Goal: Complete application form: Complete application form

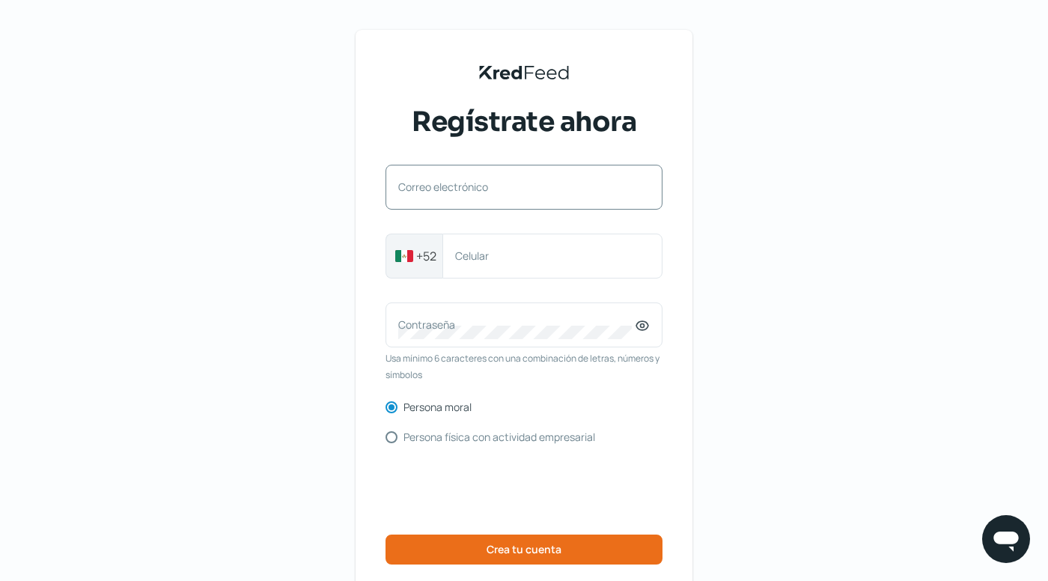
click at [494, 180] on label "Correo electrónico" at bounding box center [516, 187] width 237 height 14
click at [494, 188] on input "Correo electrónico" at bounding box center [524, 194] width 252 height 13
type input "[EMAIL_ADDRESS][DOMAIN_NAME]"
click at [486, 255] on label "Celular" at bounding box center [545, 256] width 180 height 14
click at [486, 255] on input "Celular" at bounding box center [552, 255] width 195 height 13
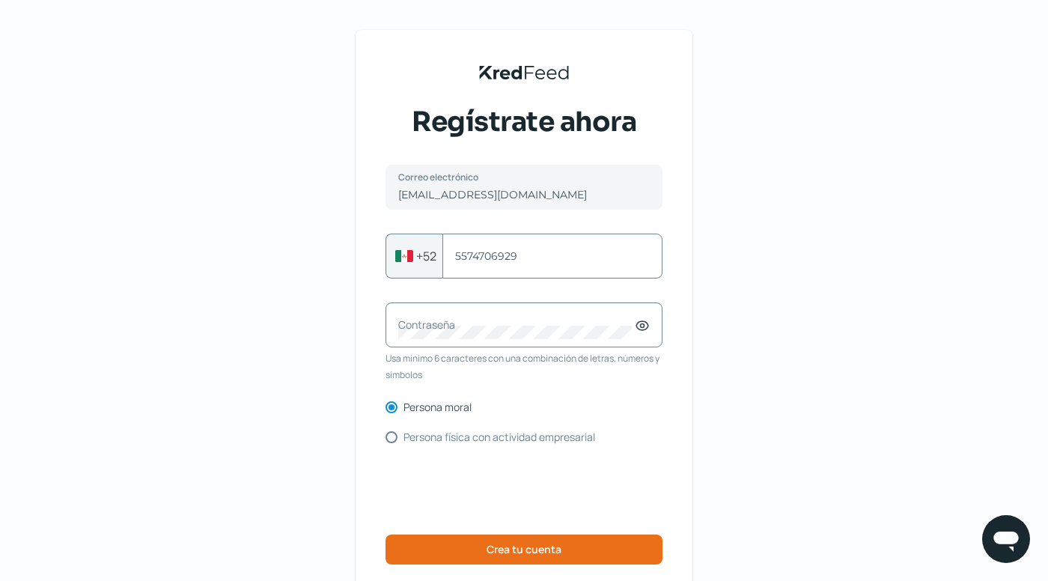
type input "5574706929"
click at [653, 325] on div "Contraseña" at bounding box center [524, 325] width 277 height 45
click at [648, 330] on icon at bounding box center [643, 326] width 12 height 9
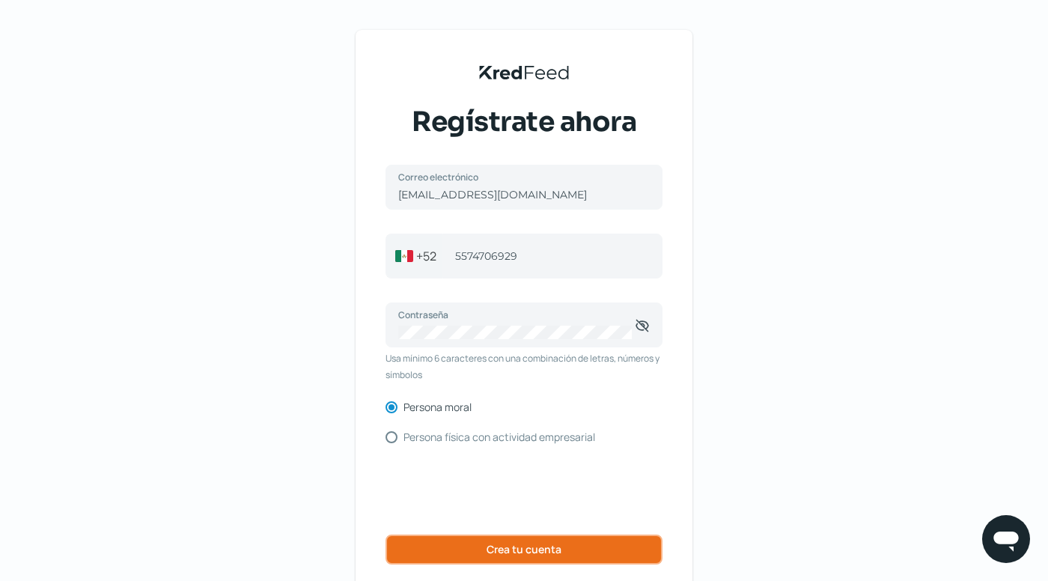
click at [452, 555] on button "Crea tu cuenta" at bounding box center [524, 550] width 277 height 30
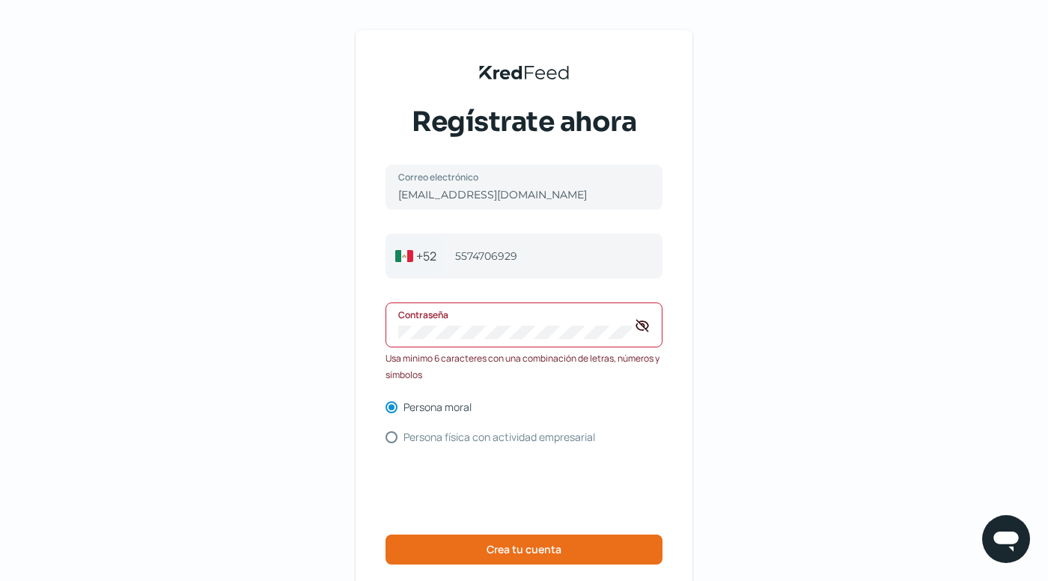
click at [358, 320] on div "KredFeed's Black Logo Regístrate ahora [EMAIL_ADDRESS][DOMAIN_NAME] Correo elec…" at bounding box center [524, 330] width 337 height 601
click at [314, 321] on div "KredFeed's Black Logo Regístrate ahora [EMAIL_ADDRESS][DOMAIN_NAME] Correo elec…" at bounding box center [524, 344] width 1048 height 688
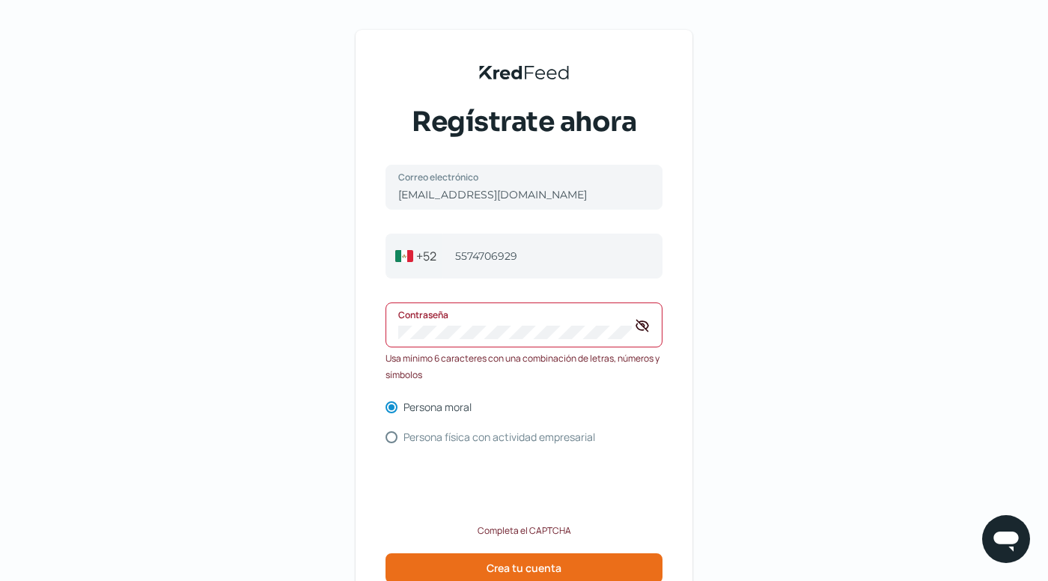
click at [300, 309] on div "KredFeed's Black Logo Regístrate ahora [EMAIL_ADDRESS][DOMAIN_NAME] Correo elec…" at bounding box center [524, 354] width 1048 height 708
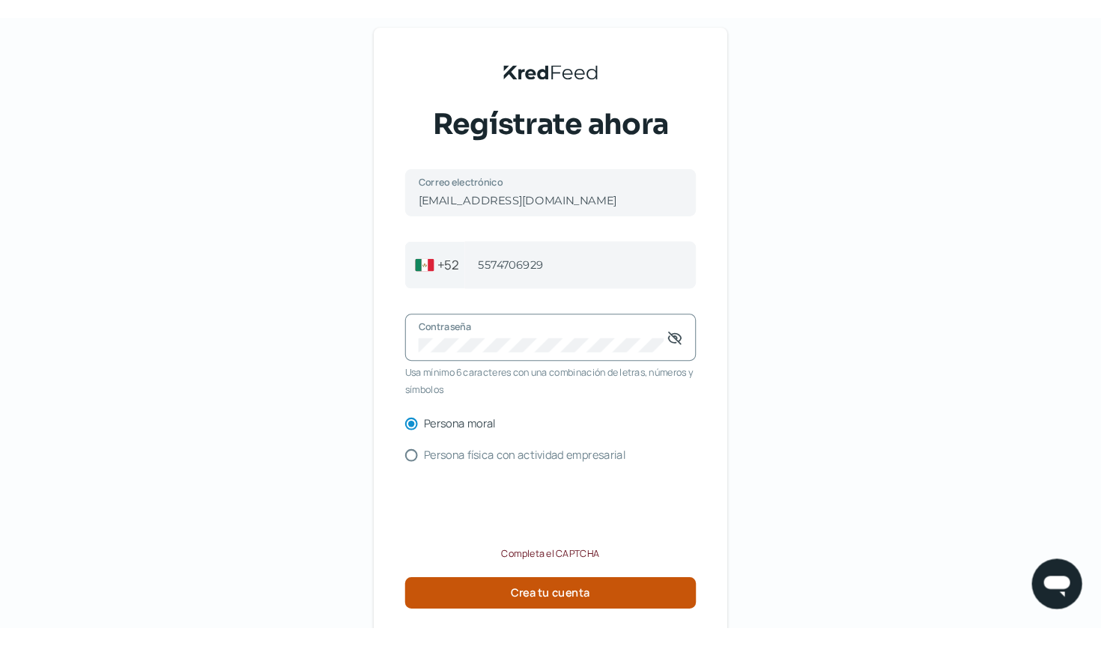
scroll to position [31, 0]
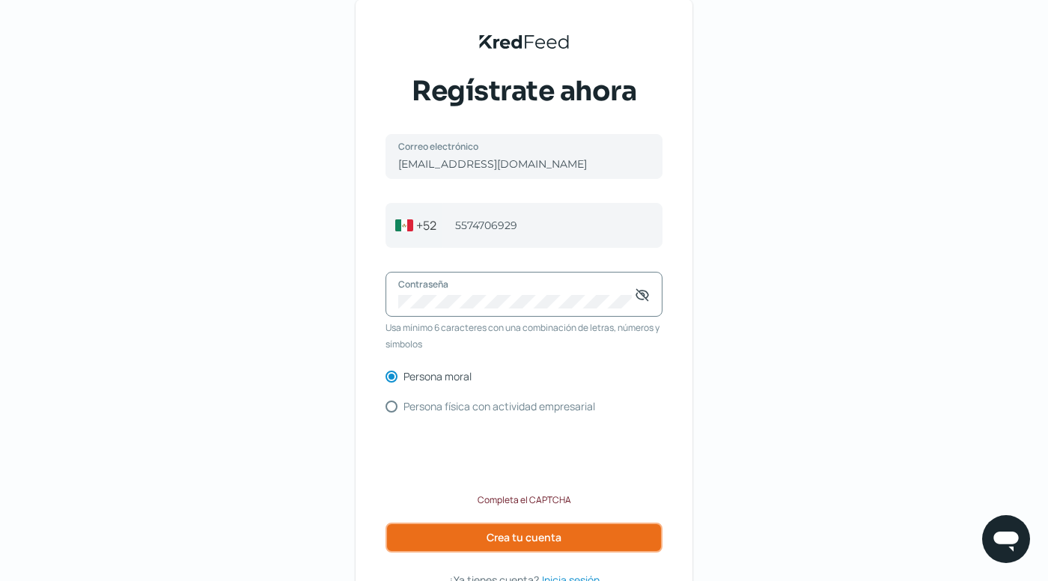
click at [652, 535] on button "Crea tu cuenta" at bounding box center [524, 538] width 277 height 30
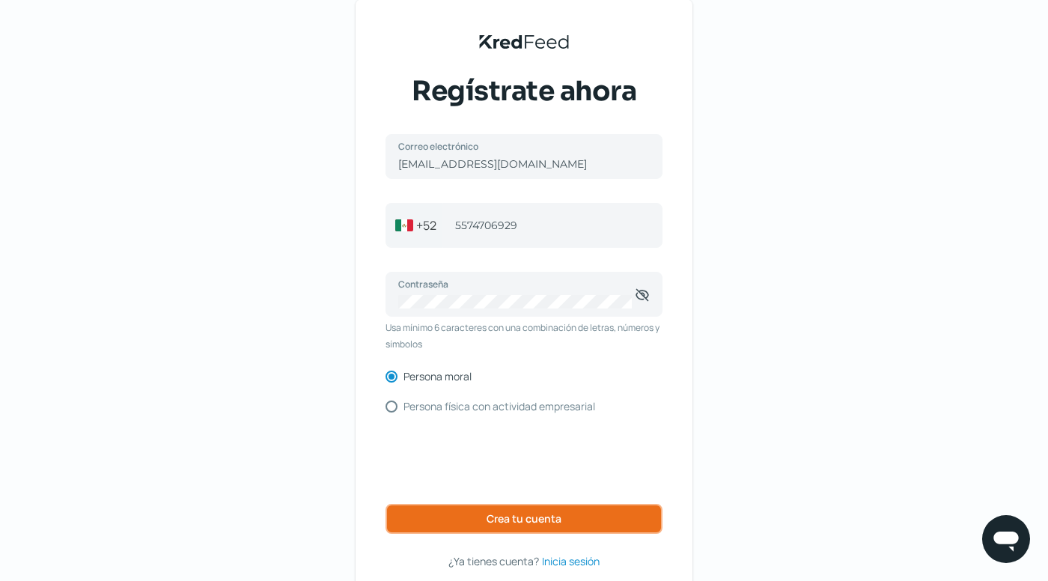
click at [509, 527] on button "Crea tu cuenta" at bounding box center [524, 519] width 277 height 30
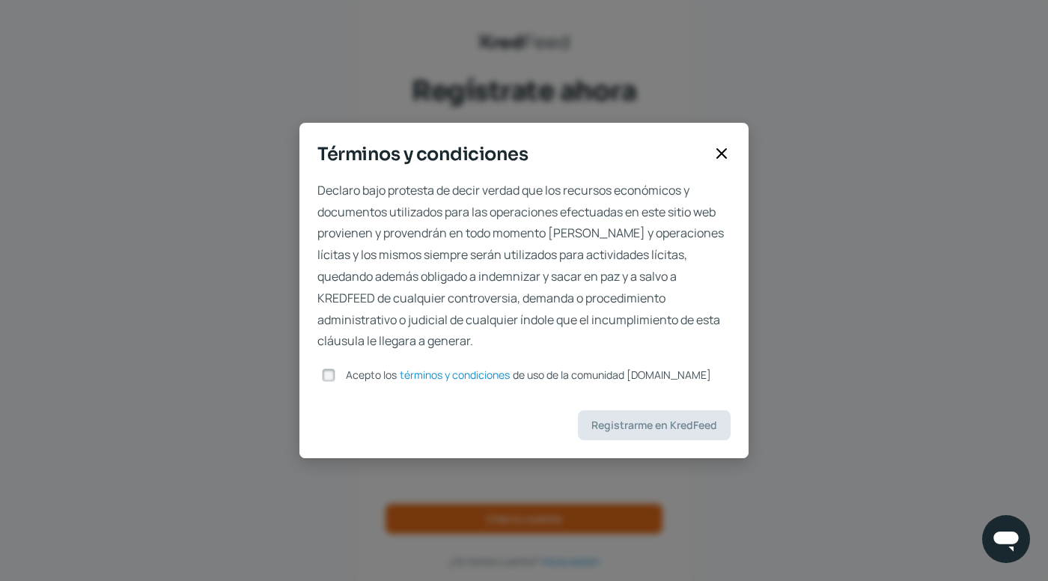
click at [352, 377] on span "Acepto los" at bounding box center [371, 375] width 51 height 14
click at [336, 377] on input "Acepto los términos y condiciones de uso de la comunidad [DOMAIN_NAME]" at bounding box center [328, 374] width 13 height 13
checkbox input "true"
click at [708, 420] on span "Registrarme en KredFeed" at bounding box center [655, 425] width 126 height 10
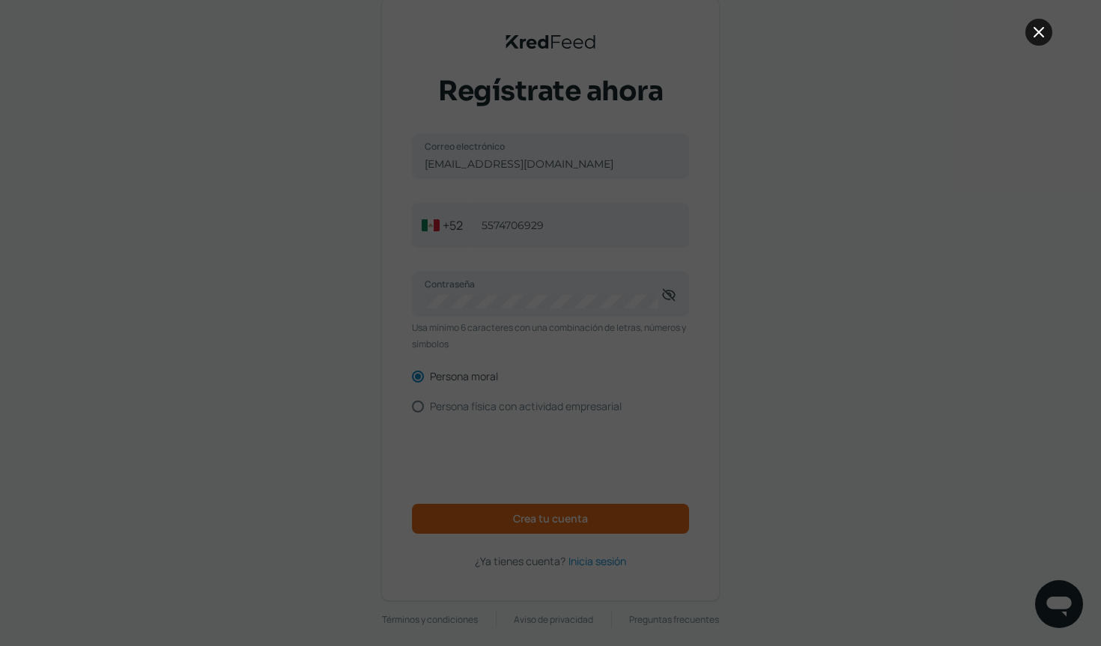
click at [1035, 35] on icon at bounding box center [1038, 32] width 9 height 9
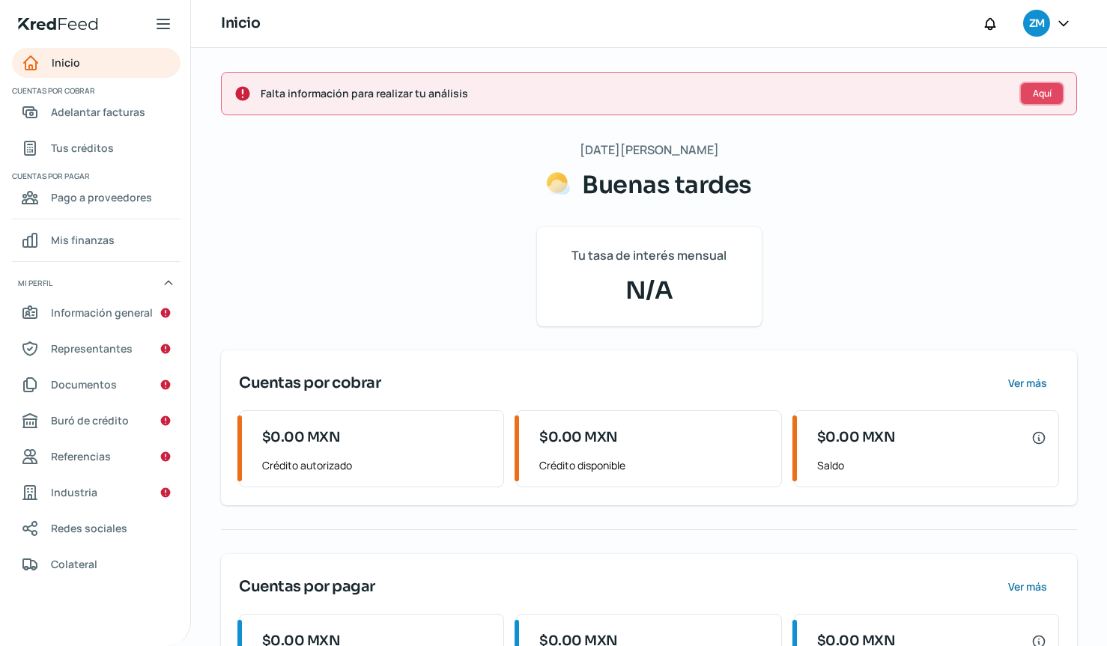
click at [1041, 94] on span "Aquí" at bounding box center [1042, 93] width 19 height 9
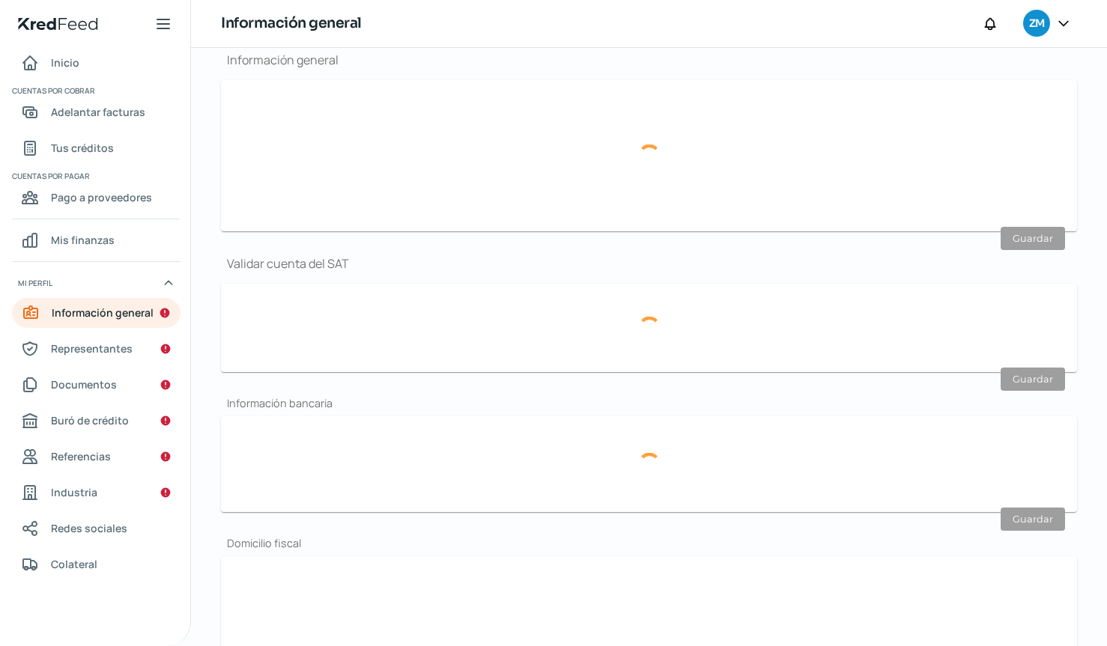
scroll to position [179, 0]
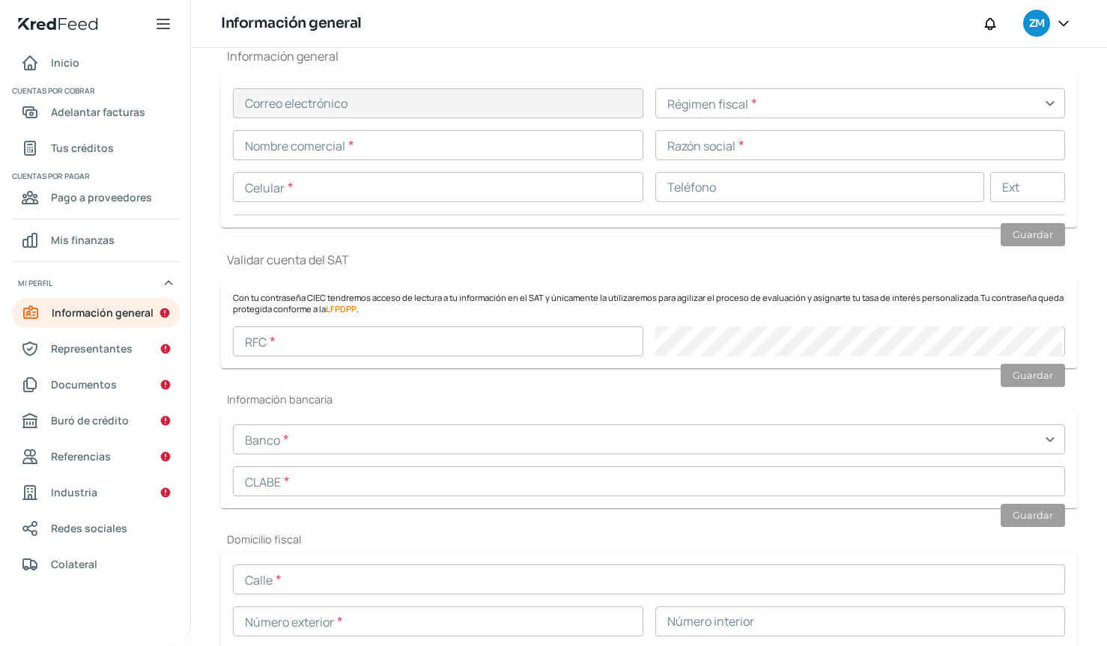
type input "[EMAIL_ADDRESS][DOMAIN_NAME]"
type input "55 - 7470 - 6929"
click at [747, 118] on div "Correo electrónico [EMAIL_ADDRESS][DOMAIN_NAME] Régimen fiscal * expand_more No…" at bounding box center [649, 151] width 832 height 127
click at [750, 111] on input "text" at bounding box center [860, 103] width 410 height 30
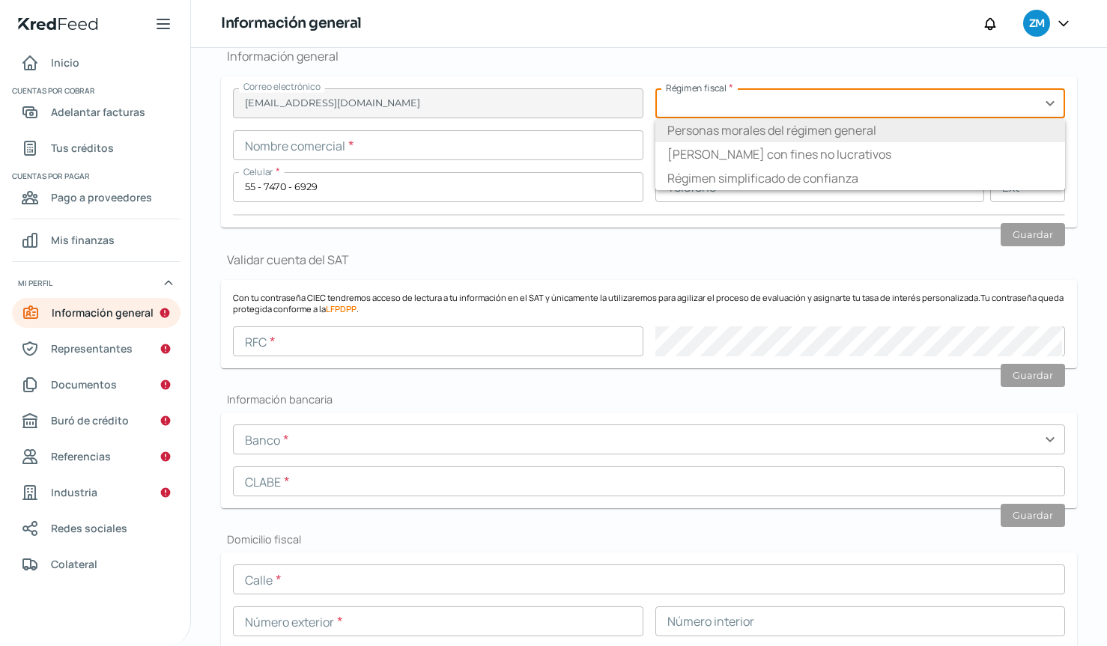
click at [813, 137] on li "Personas morales del régimen general" at bounding box center [860, 130] width 410 height 24
type input "Personas morales del régimen general"
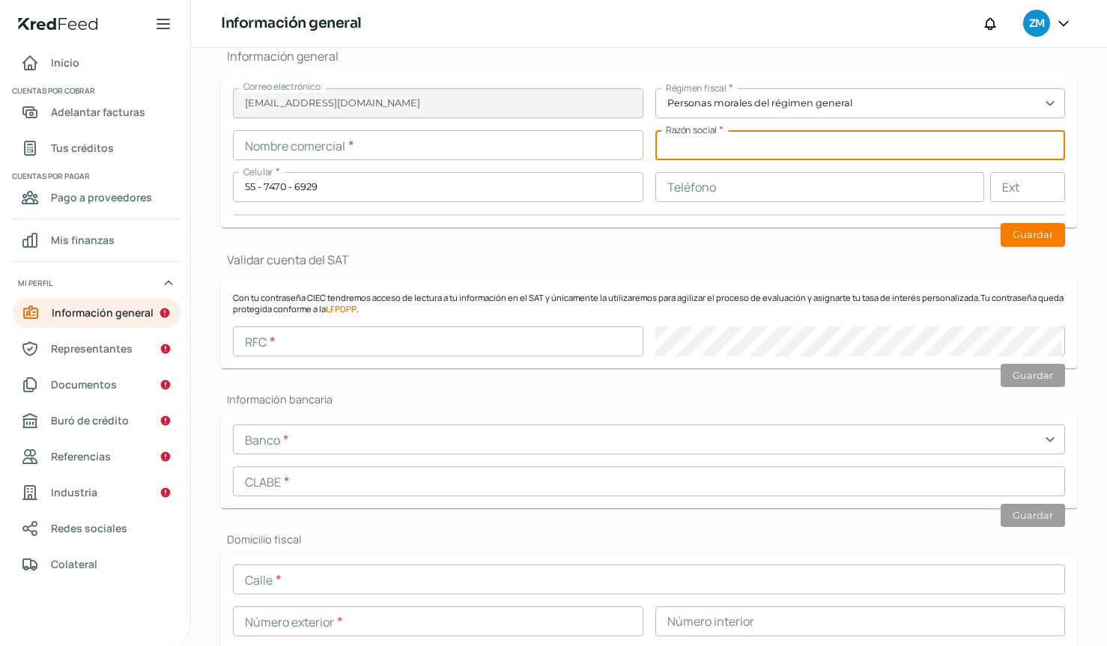
click at [810, 151] on input "text" at bounding box center [860, 145] width 410 height 30
type input "TRAFFORD COMERCIAL SA DE CV"
click at [812, 185] on input "text" at bounding box center [820, 187] width 330 height 30
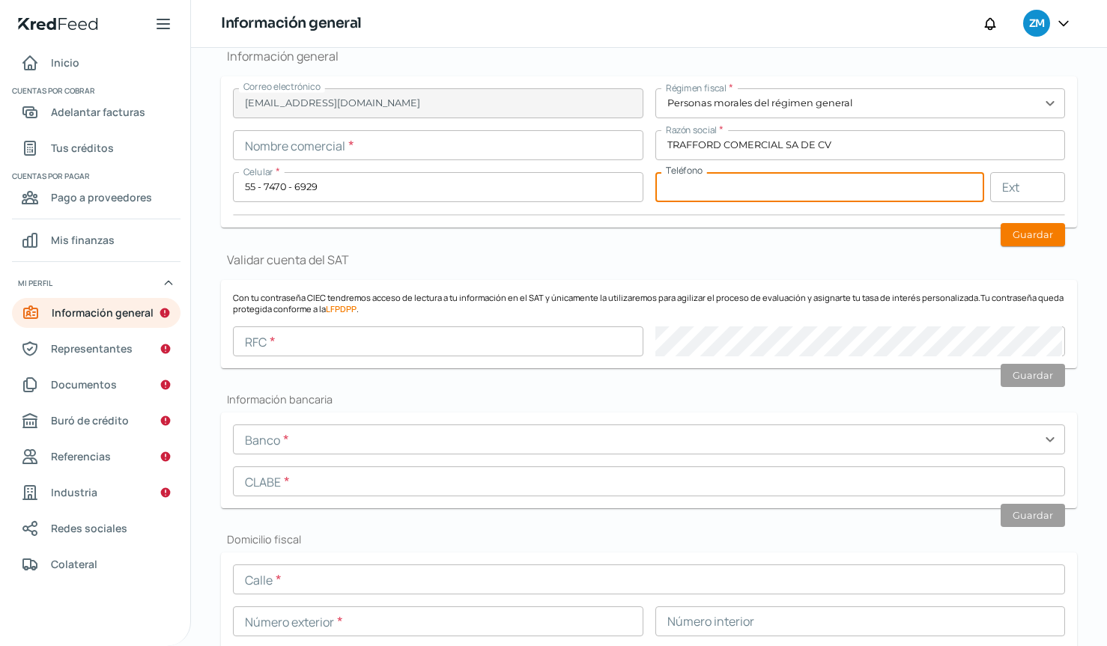
paste input "52 - 5580 - 0066"
type input "52 - 5580 - 0066"
click at [404, 333] on input "text" at bounding box center [438, 342] width 410 height 30
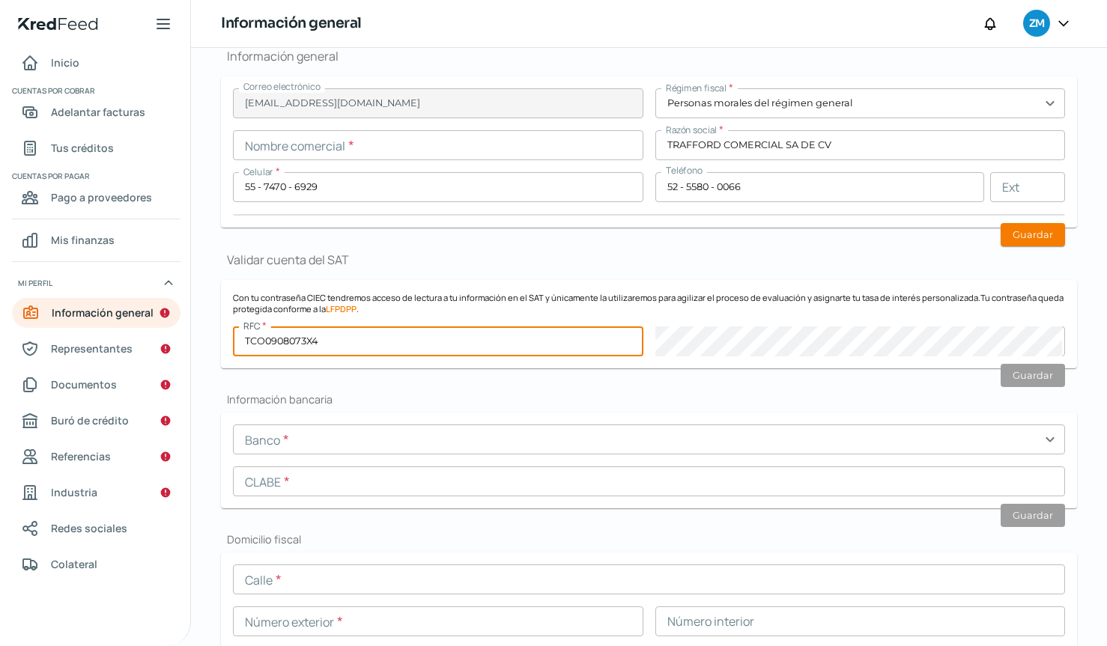
type input "TCO0908073X4"
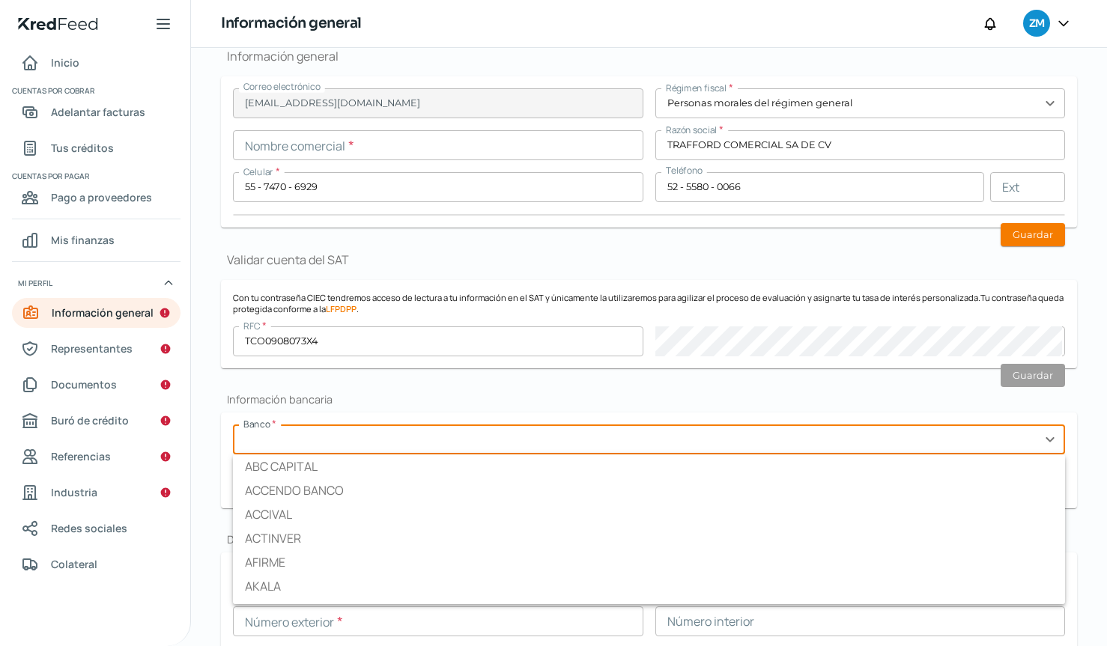
click at [435, 435] on input "text" at bounding box center [649, 440] width 832 height 30
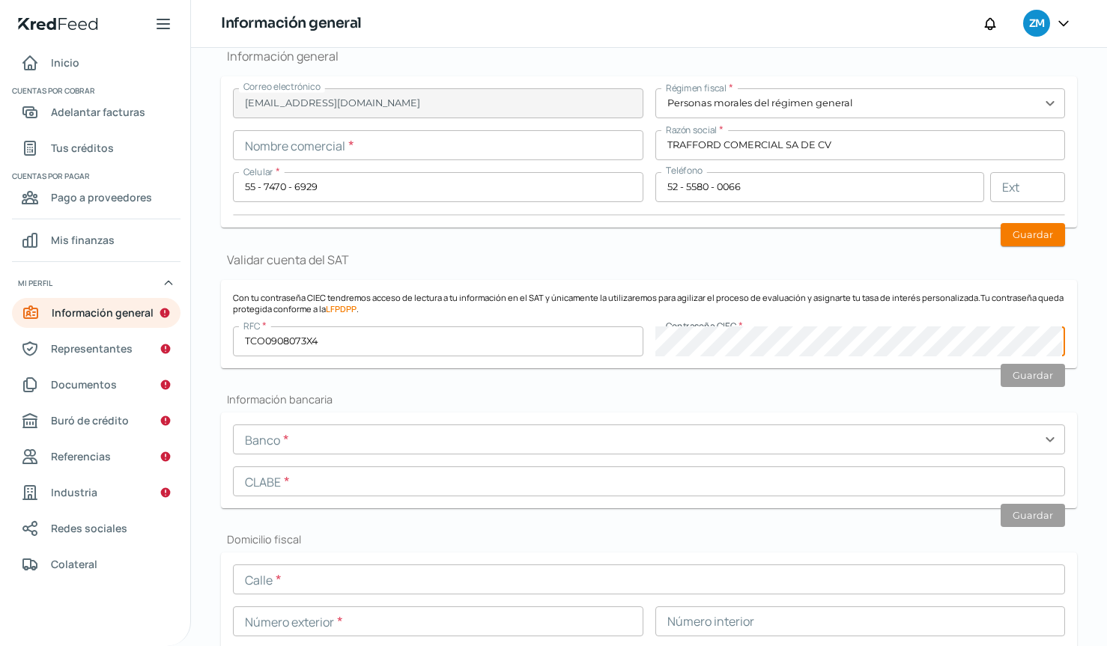
click at [590, 409] on div "Información general Correo electrónico [EMAIL_ADDRESS][DOMAIN_NAME] Régimen fis…" at bounding box center [649, 640] width 856 height 1233
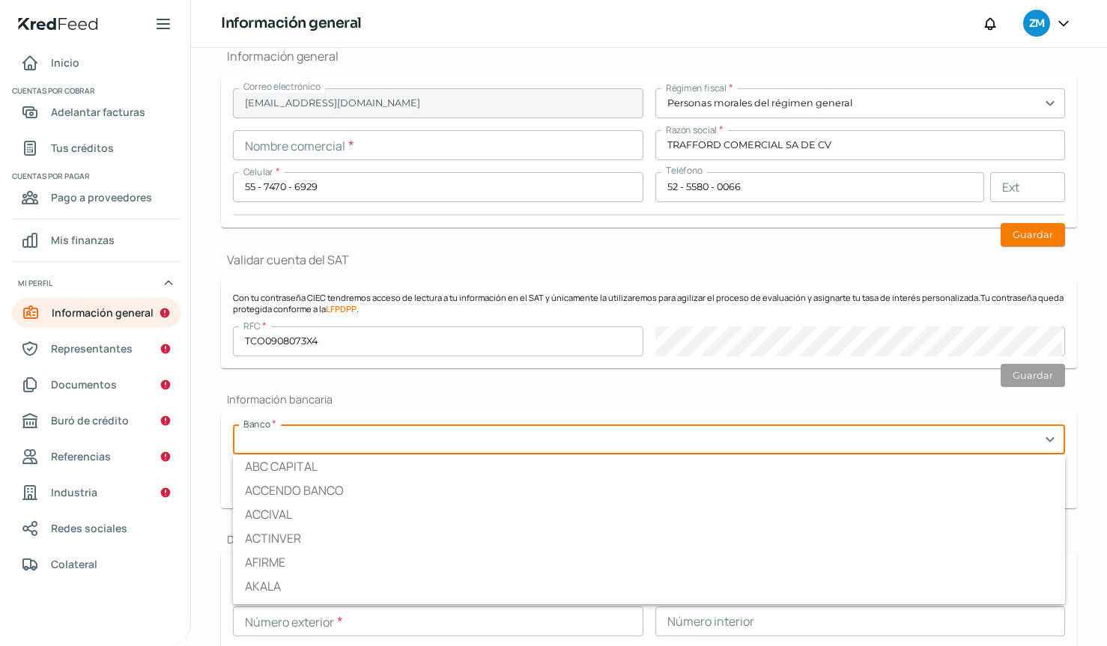
click at [586, 428] on input "text" at bounding box center [649, 440] width 832 height 30
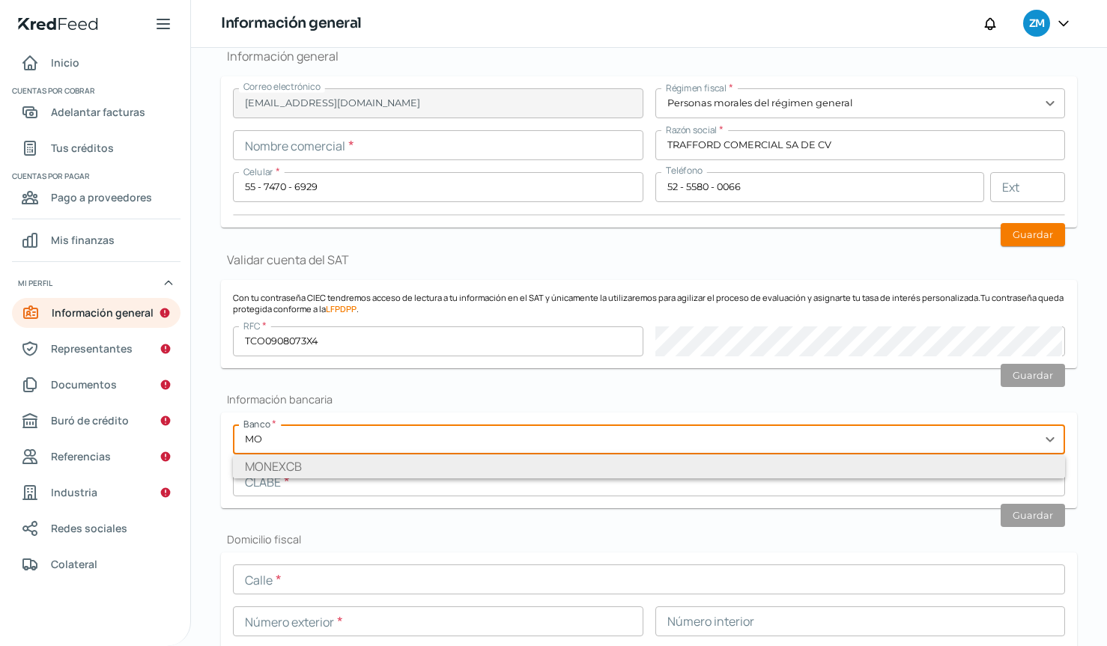
click at [559, 464] on li "MONEXCB" at bounding box center [649, 467] width 832 height 24
type input "MONEXCB"
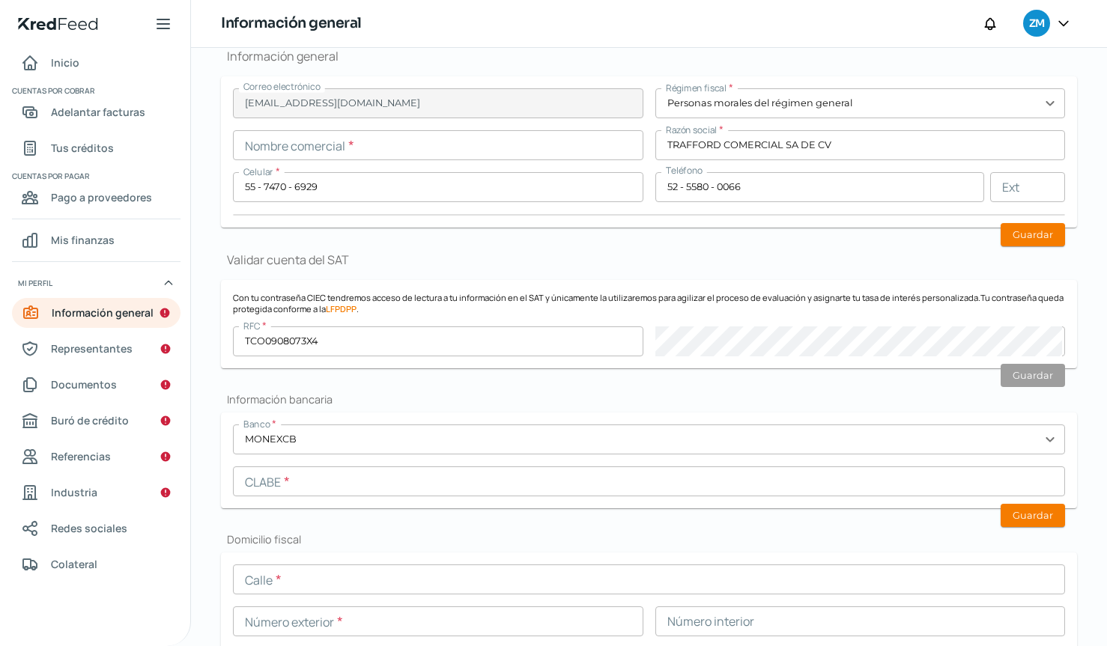
click at [556, 479] on input "text" at bounding box center [649, 482] width 832 height 30
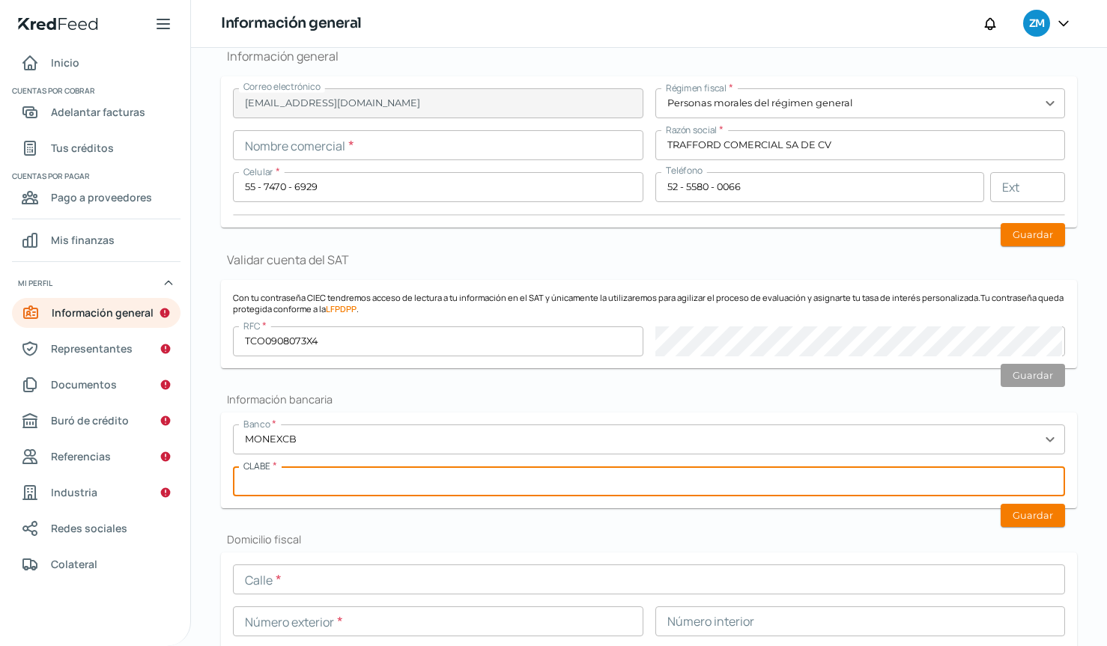
click at [459, 335] on input "TCO0908073X4" at bounding box center [438, 342] width 410 height 30
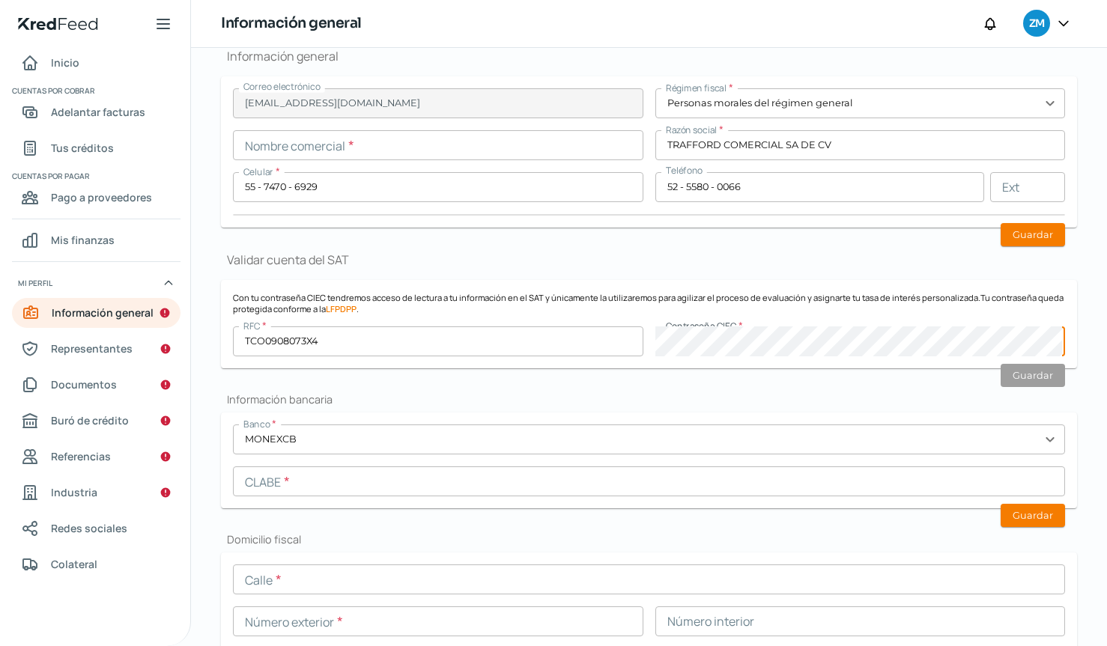
click at [386, 488] on input "text" at bounding box center [649, 482] width 832 height 30
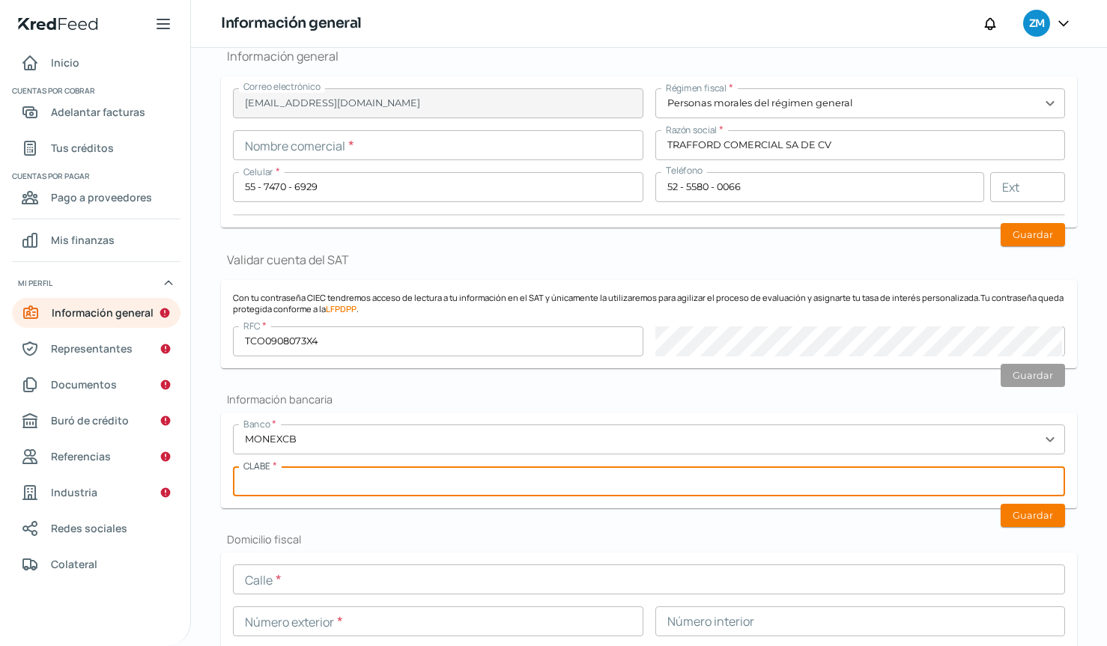
paste input "112180000034971463"
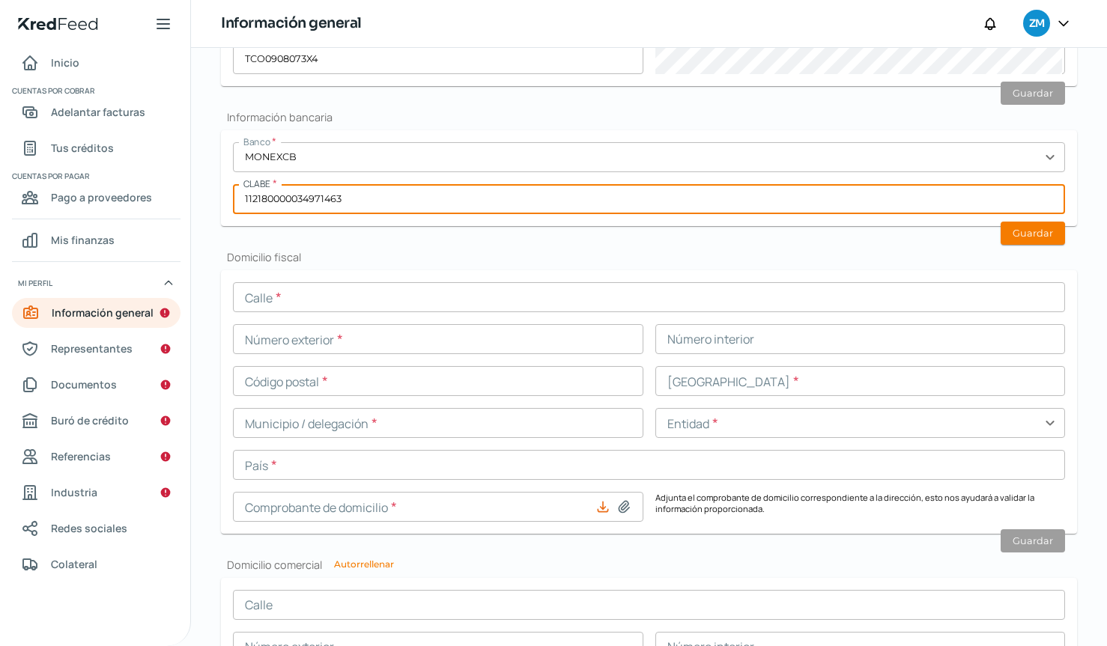
type input "112180000034971463"
click at [350, 308] on input "text" at bounding box center [649, 297] width 832 height 30
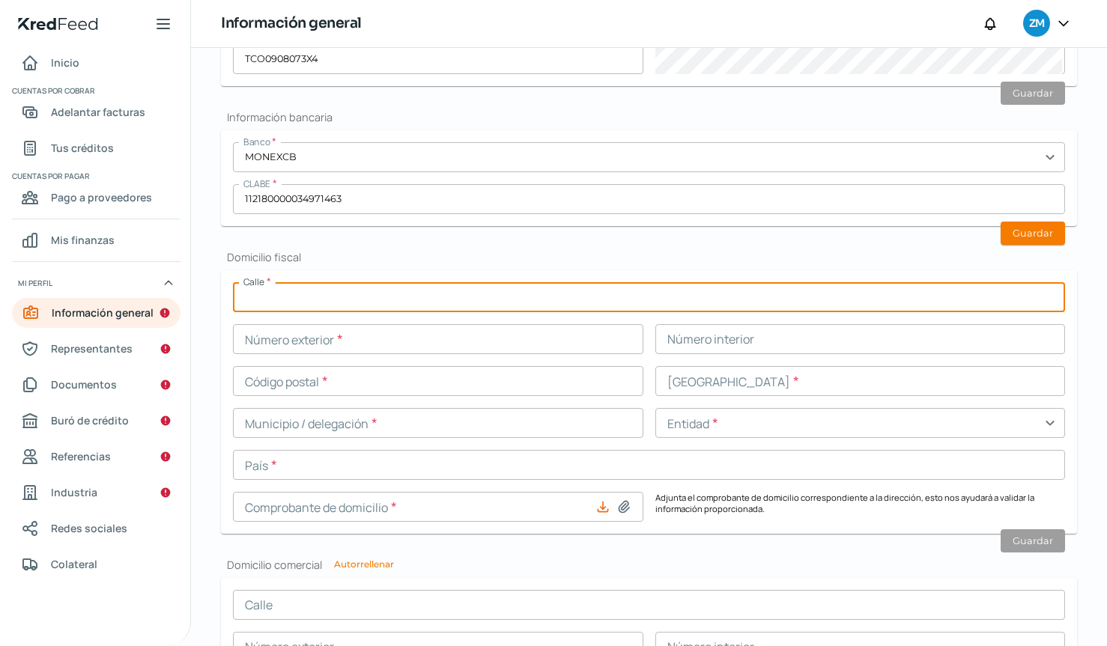
click at [486, 313] on div "Calle * Número exterior * Número interior Código postal * [GEOGRAPHIC_DATA] * M…" at bounding box center [649, 402] width 832 height 240
click at [491, 306] on input "text" at bounding box center [649, 297] width 832 height 30
type input "i"
type input "INSURGENTES SUR"
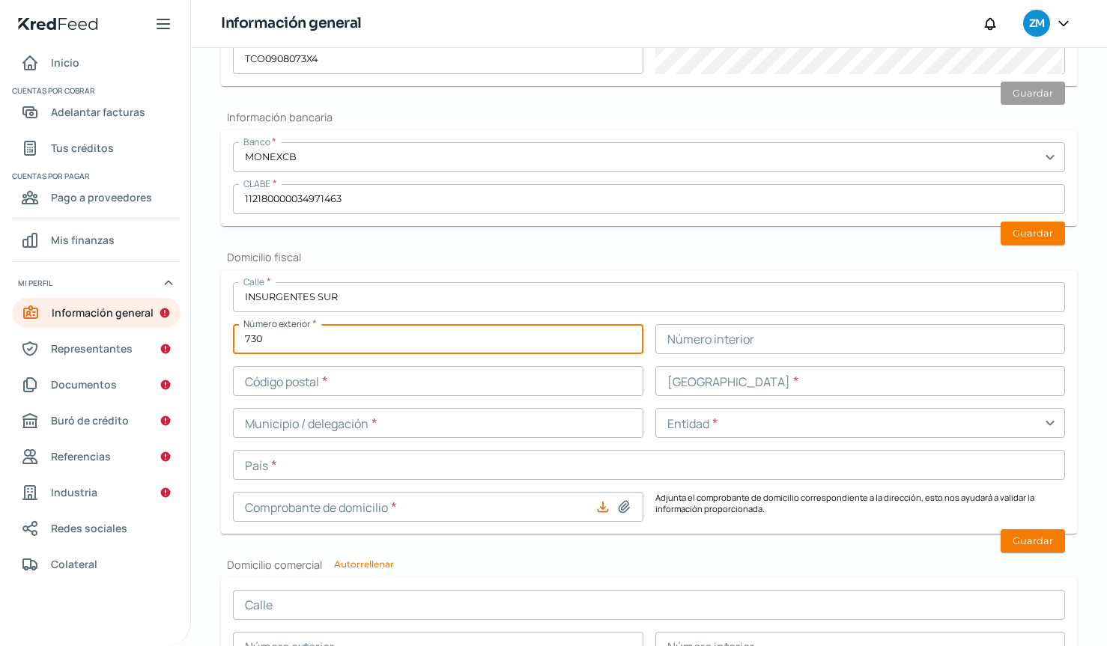
type input "730"
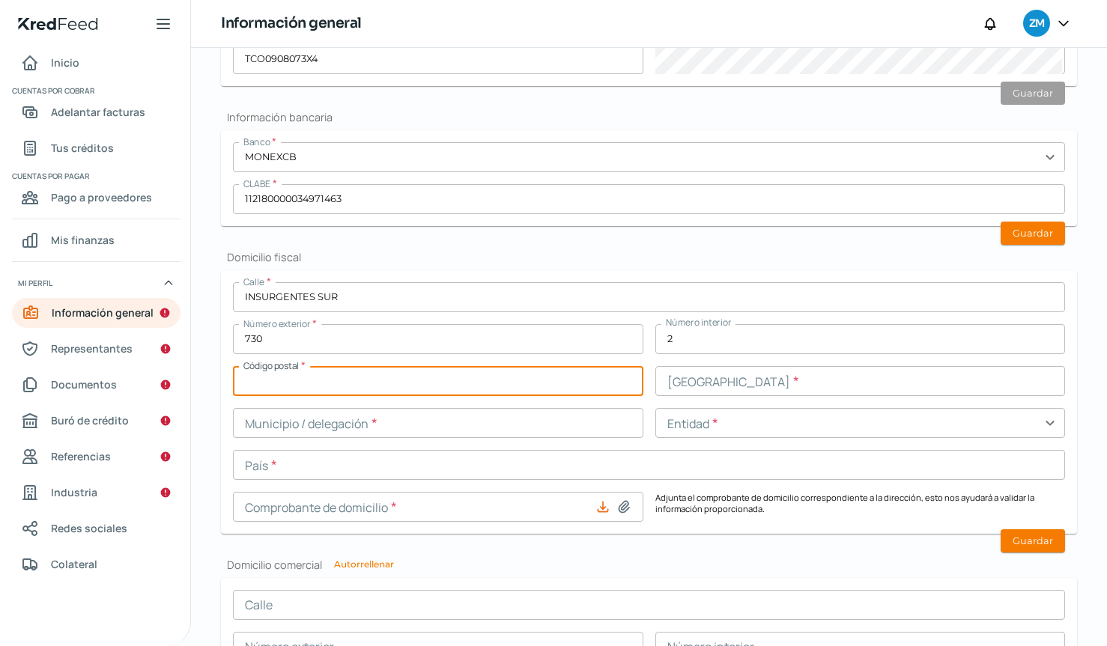
click at [733, 332] on input "2" at bounding box center [860, 339] width 410 height 30
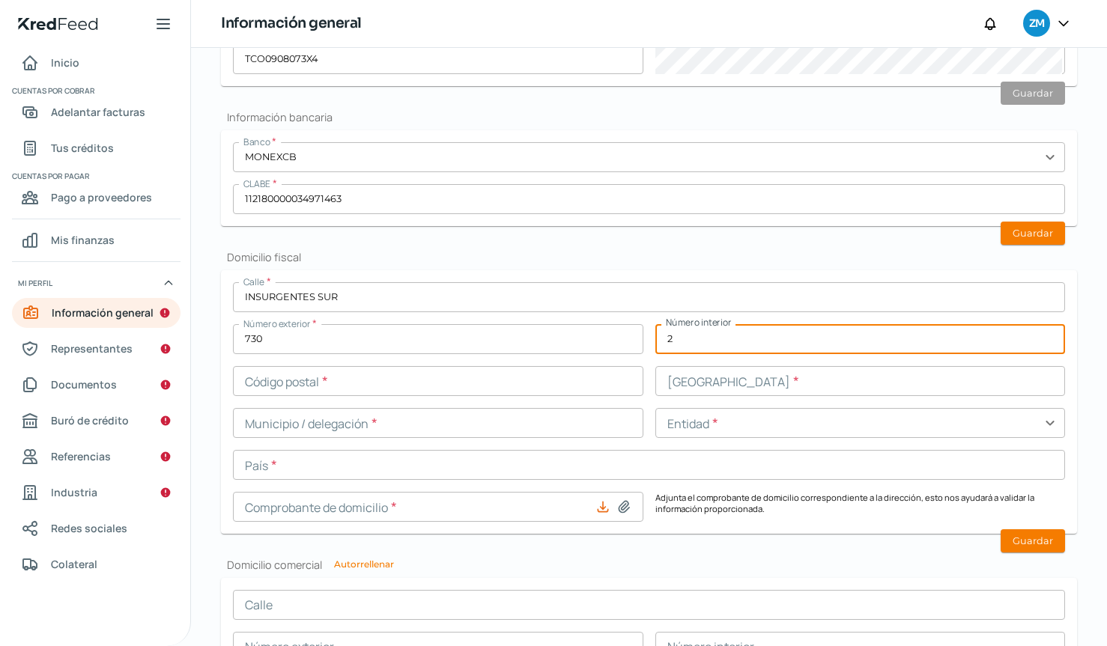
click at [738, 340] on input "2" at bounding box center [860, 339] width 410 height 30
type input "231"
click at [452, 367] on input "text" at bounding box center [438, 381] width 410 height 30
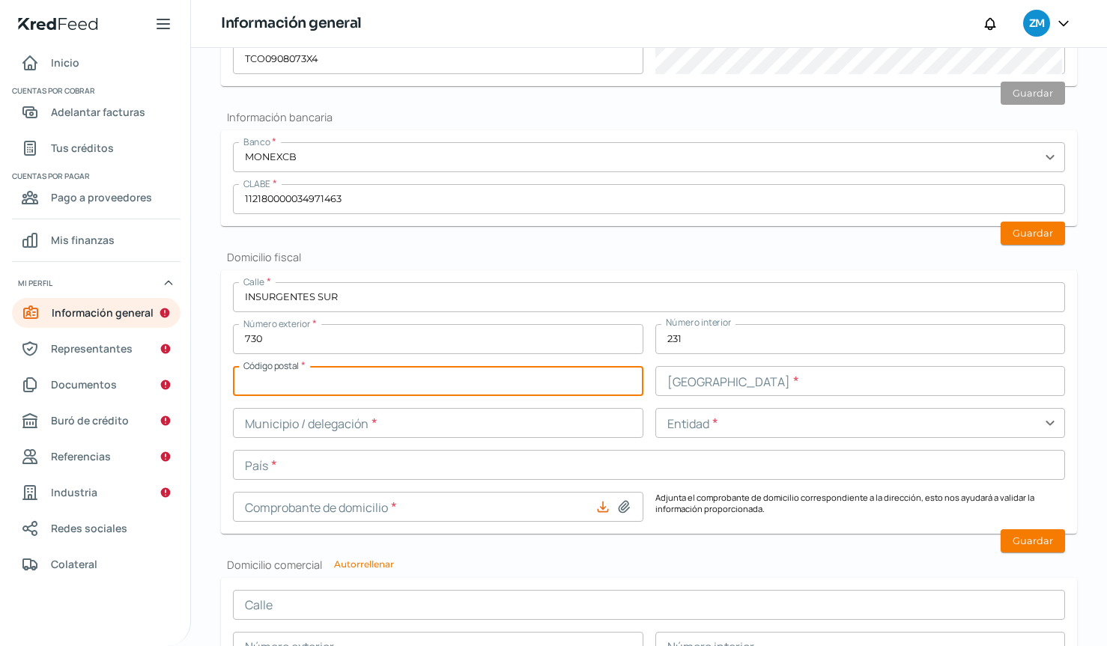
type input "3"
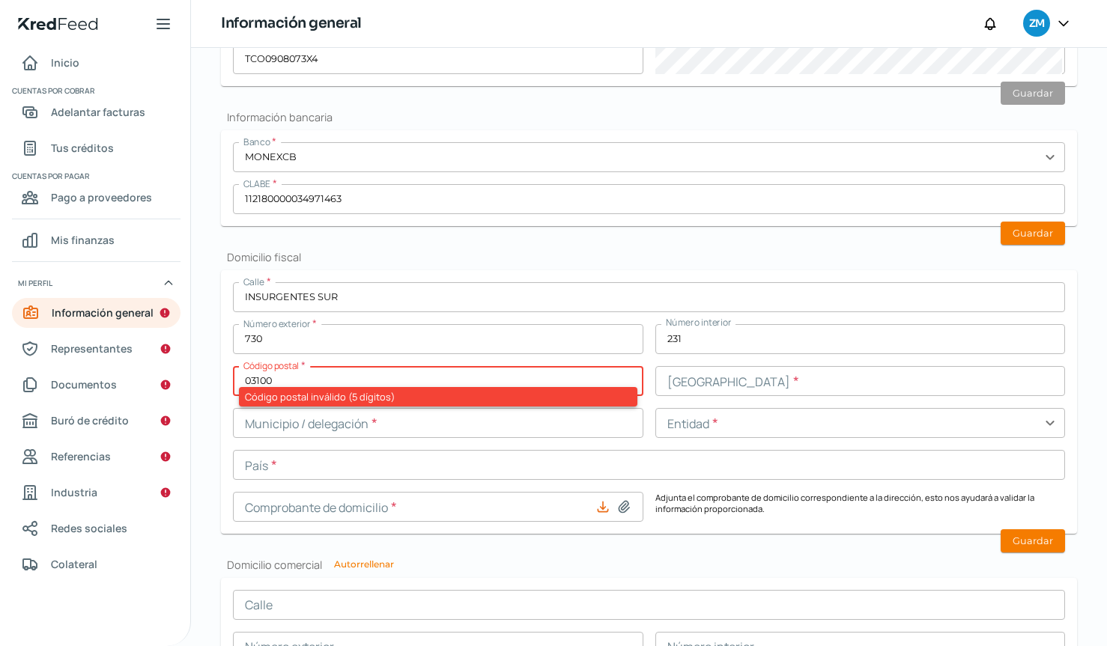
type input "03100"
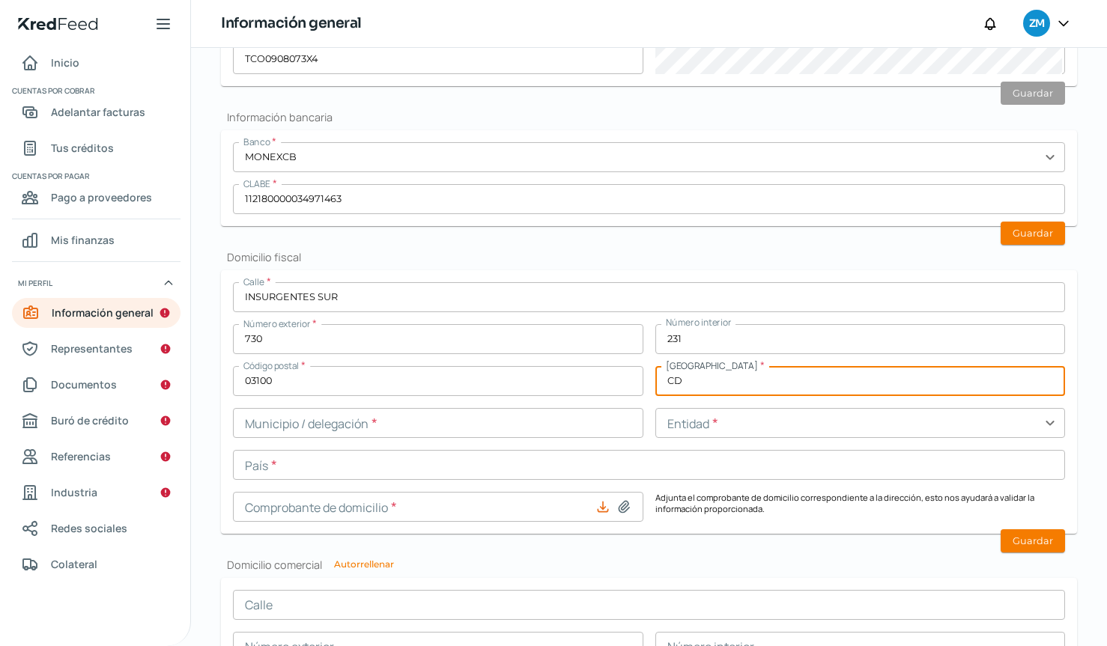
type input "C"
type input "[PERSON_NAME]"
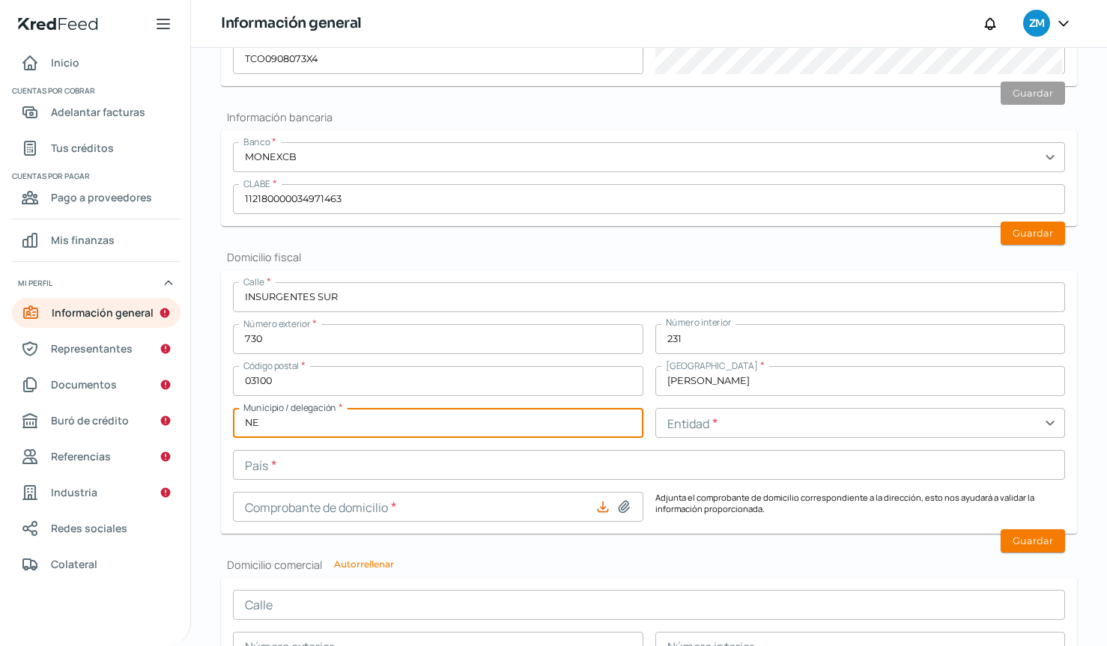
type input "N"
type input "[PERSON_NAME]"
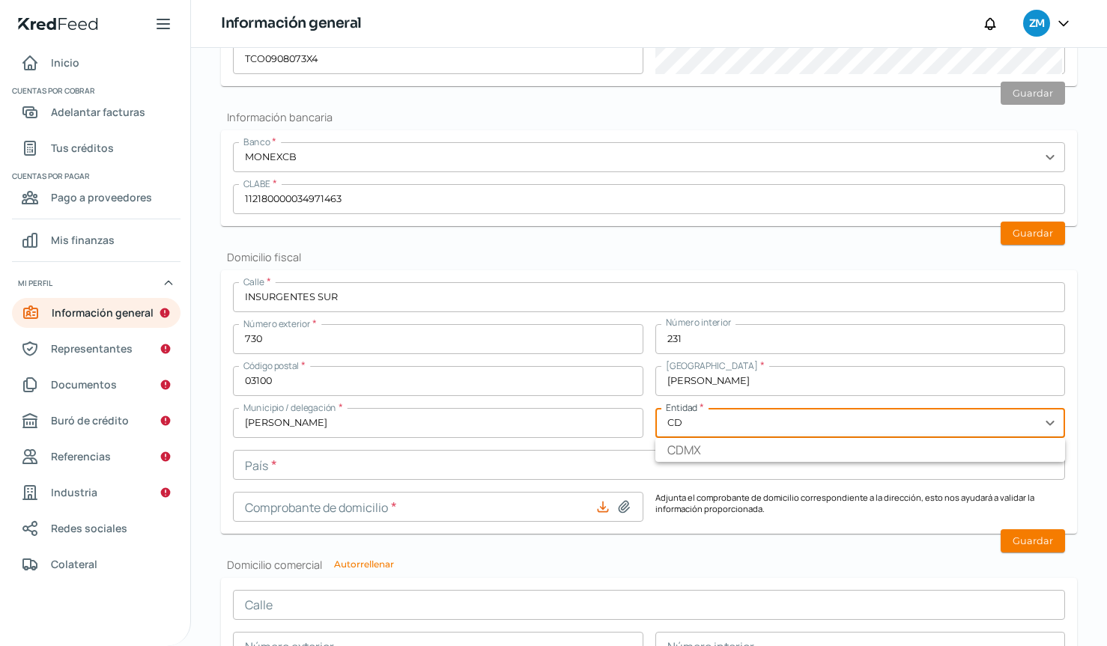
click at [616, 500] on button at bounding box center [623, 507] width 15 height 15
click at [685, 455] on li "CDMX" at bounding box center [860, 450] width 410 height 24
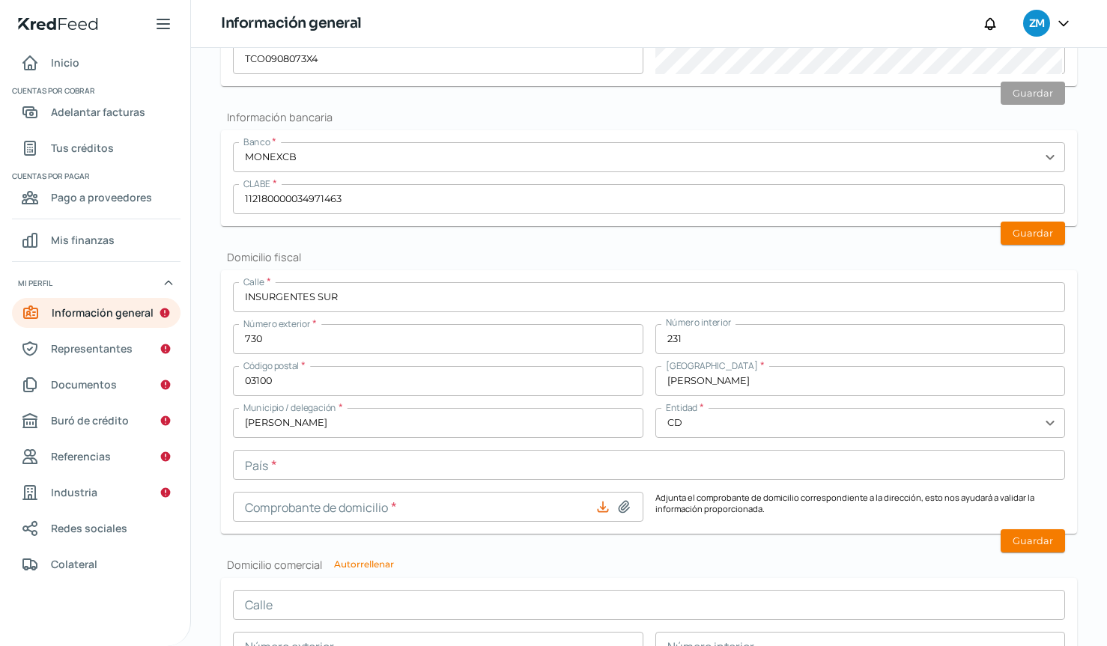
type input "CDMX"
click at [437, 466] on input "text" at bounding box center [649, 465] width 832 height 30
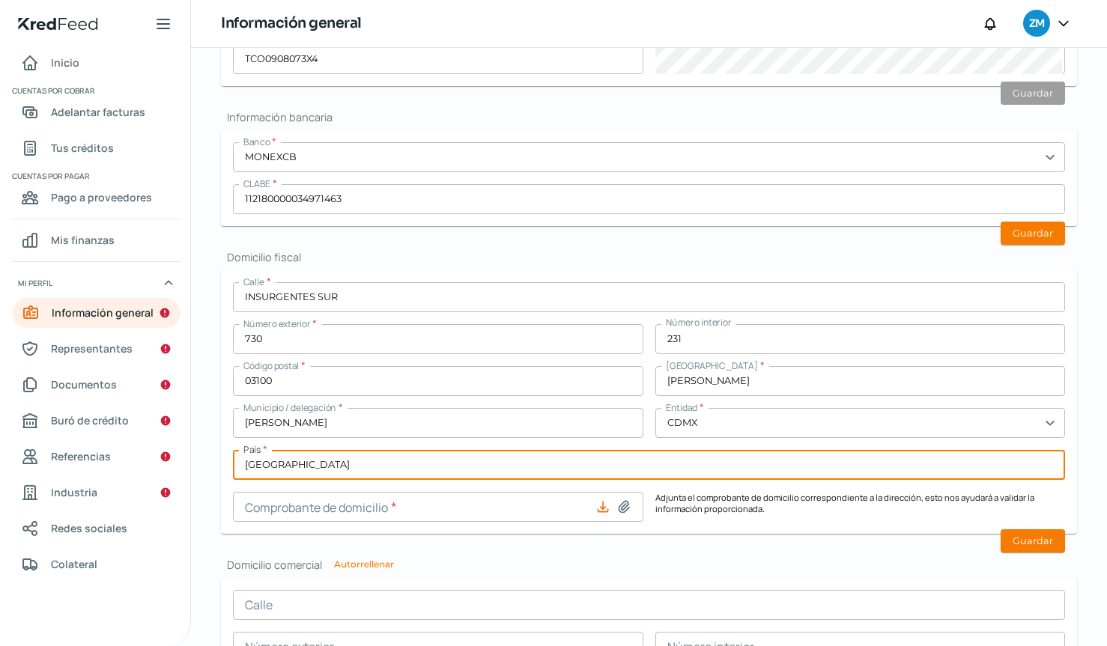
type input "[GEOGRAPHIC_DATA]"
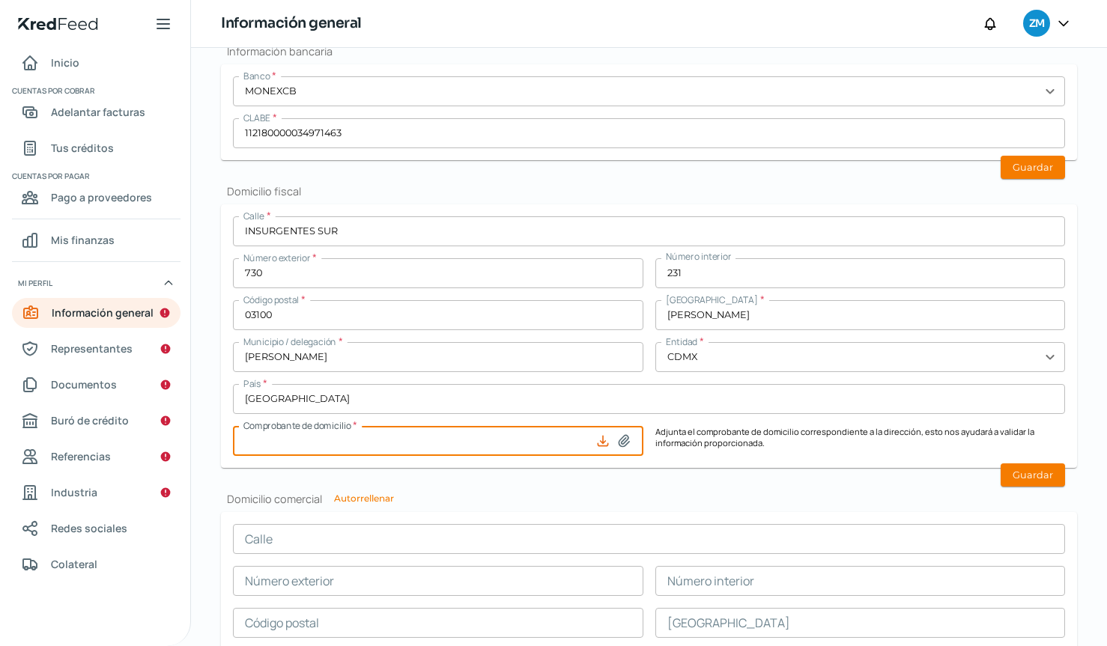
scroll to position [509, 0]
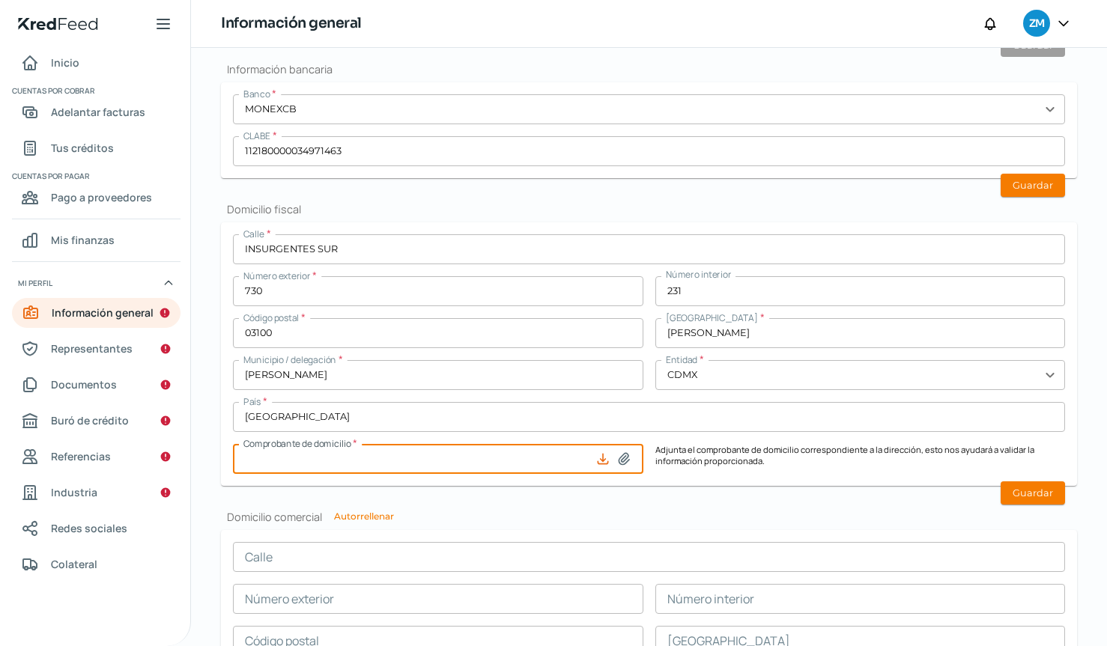
click at [741, 516] on h2 "Domicilio comercial Autorrellenar" at bounding box center [649, 517] width 856 height 14
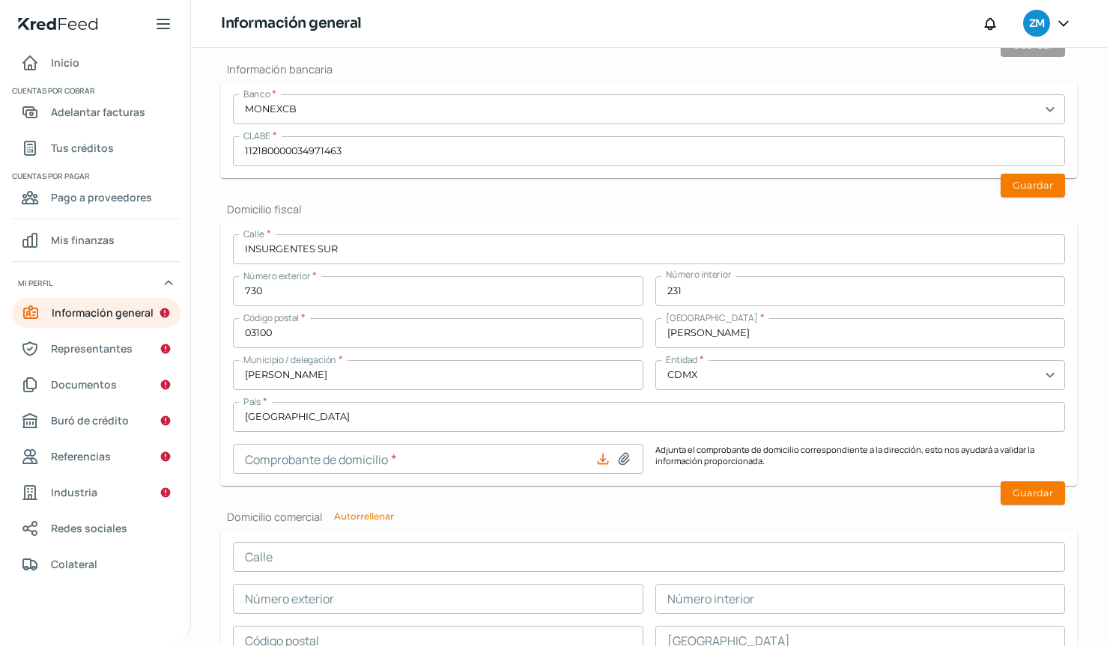
click at [379, 462] on input at bounding box center [438, 459] width 410 height 30
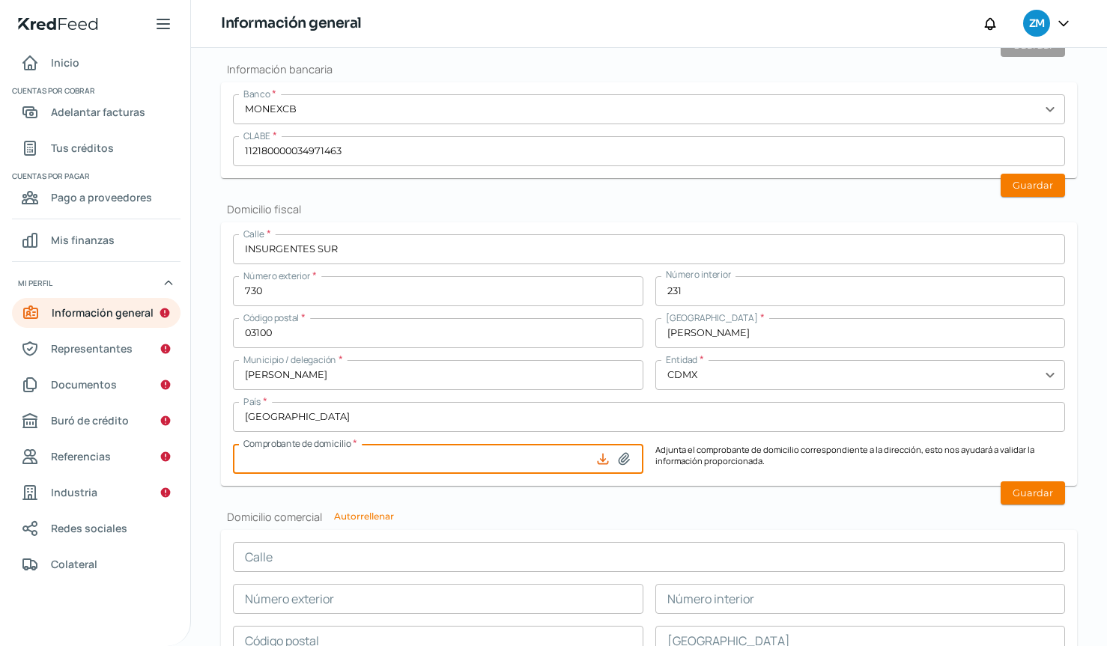
click at [762, 518] on h2 "Domicilio comercial Autorrellenar" at bounding box center [649, 517] width 856 height 14
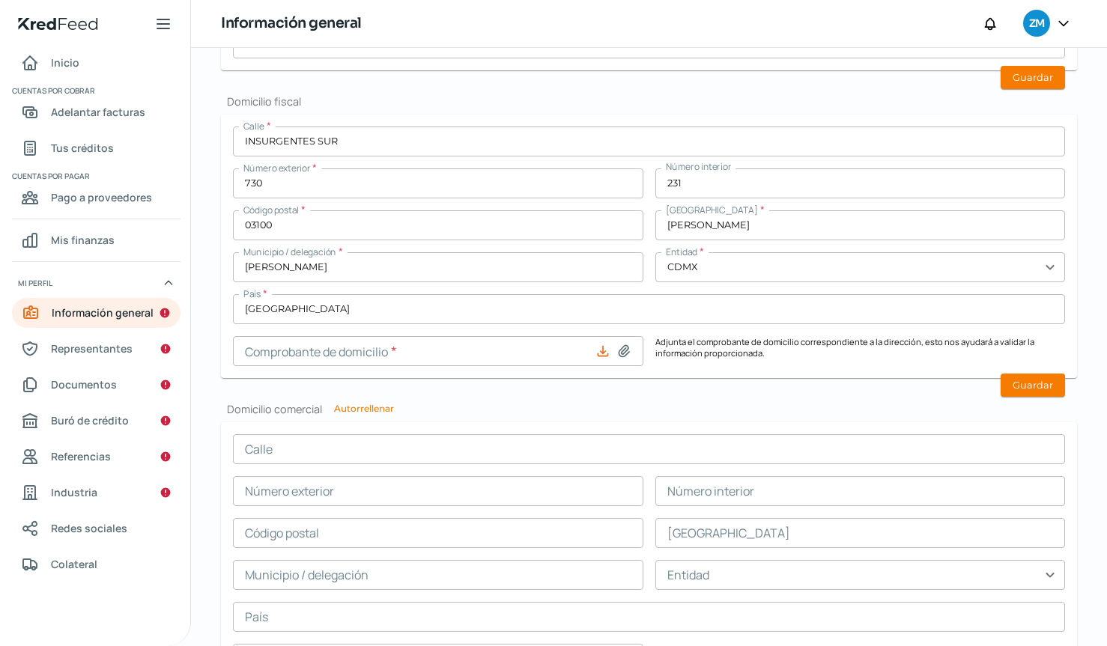
scroll to position [515, 0]
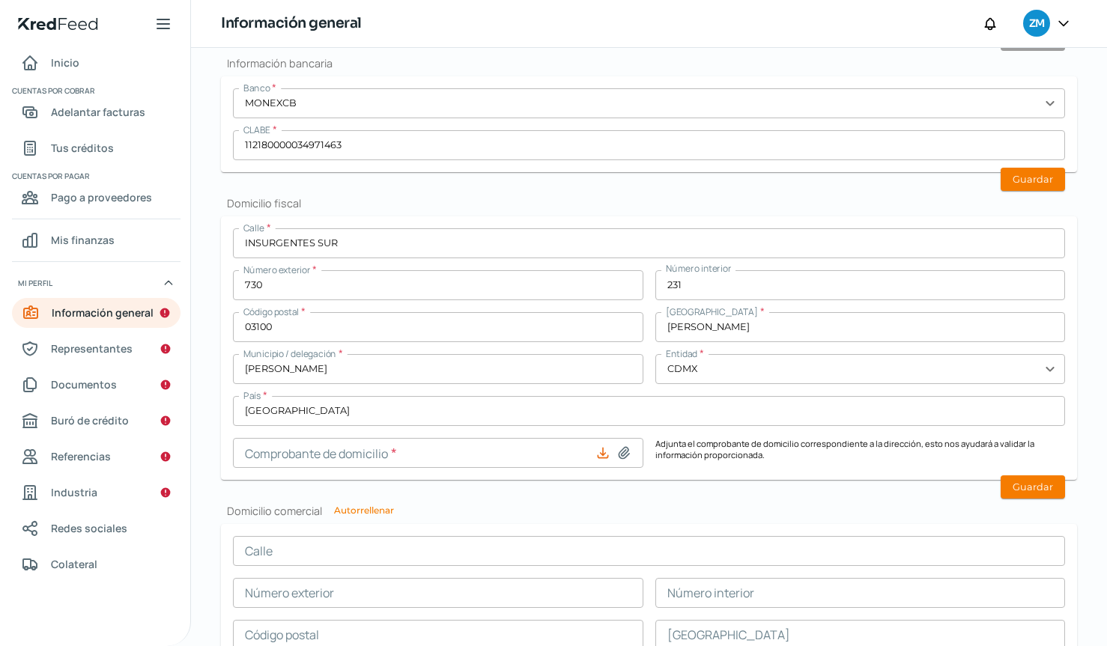
click at [374, 506] on button "Autorrellenar" at bounding box center [364, 510] width 60 height 9
type input "INSURGENTES SUR"
type input "730"
type input "231"
type input "03100"
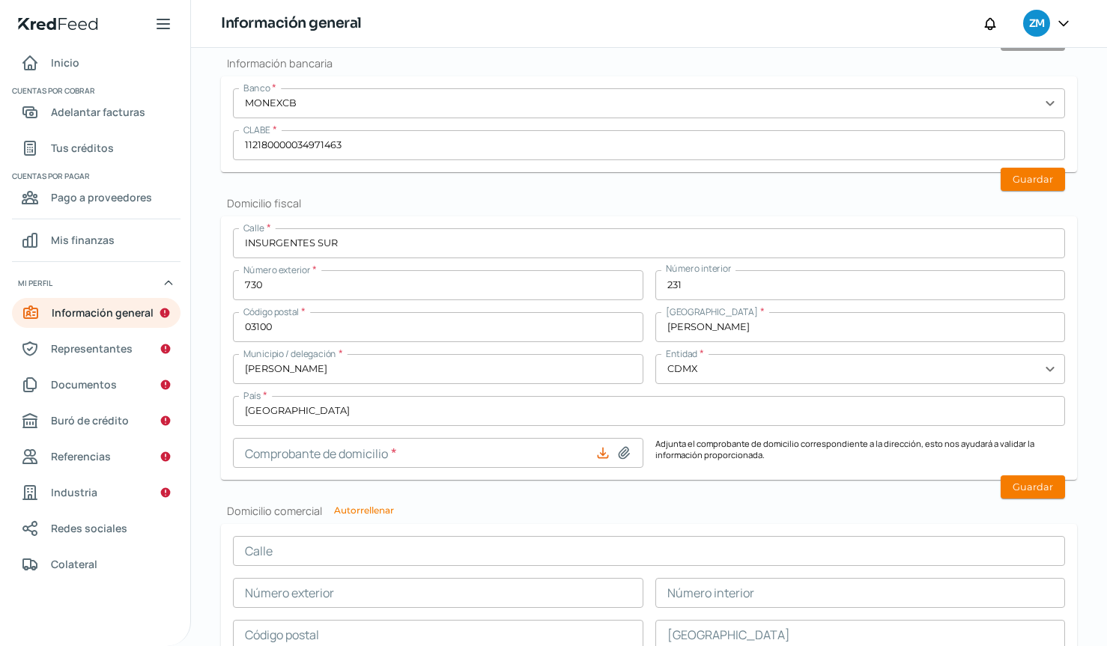
type input "[PERSON_NAME]"
type input "CDMX"
type input "[GEOGRAPHIC_DATA]"
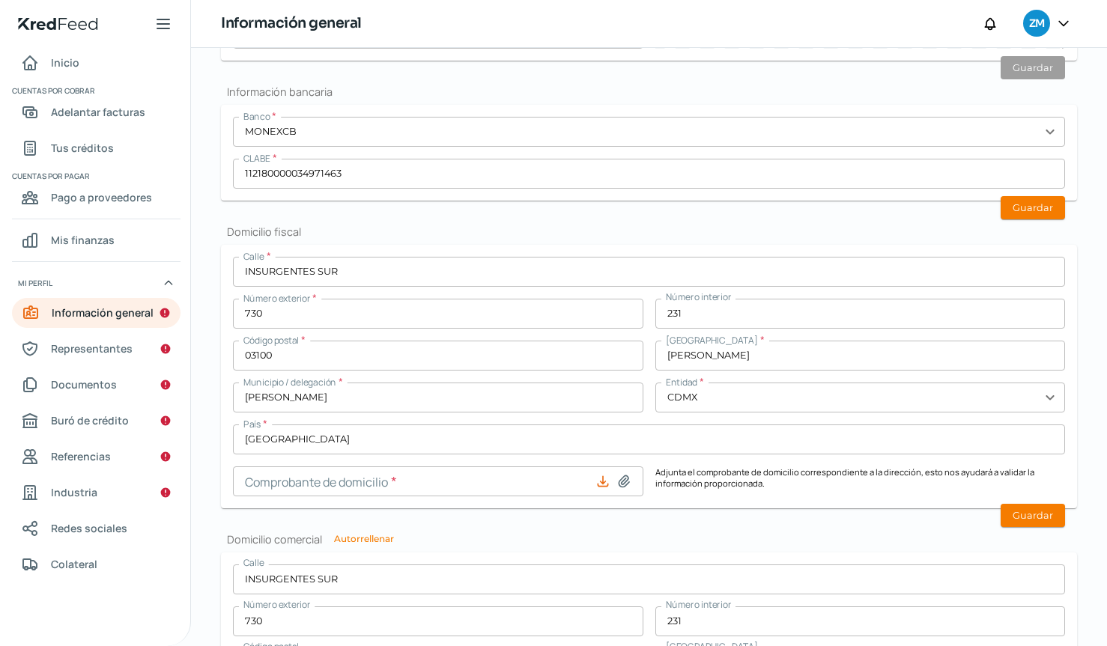
scroll to position [488, 0]
click at [1019, 515] on button "Guardar" at bounding box center [1033, 514] width 64 height 23
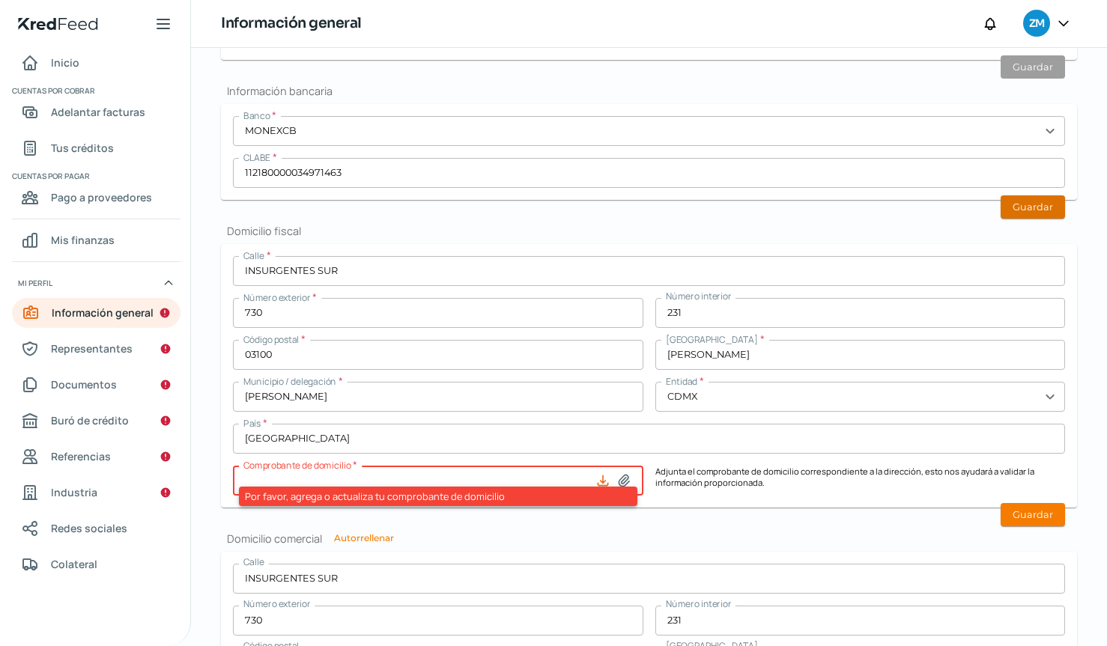
click at [1032, 213] on button "Guardar" at bounding box center [1033, 206] width 64 height 23
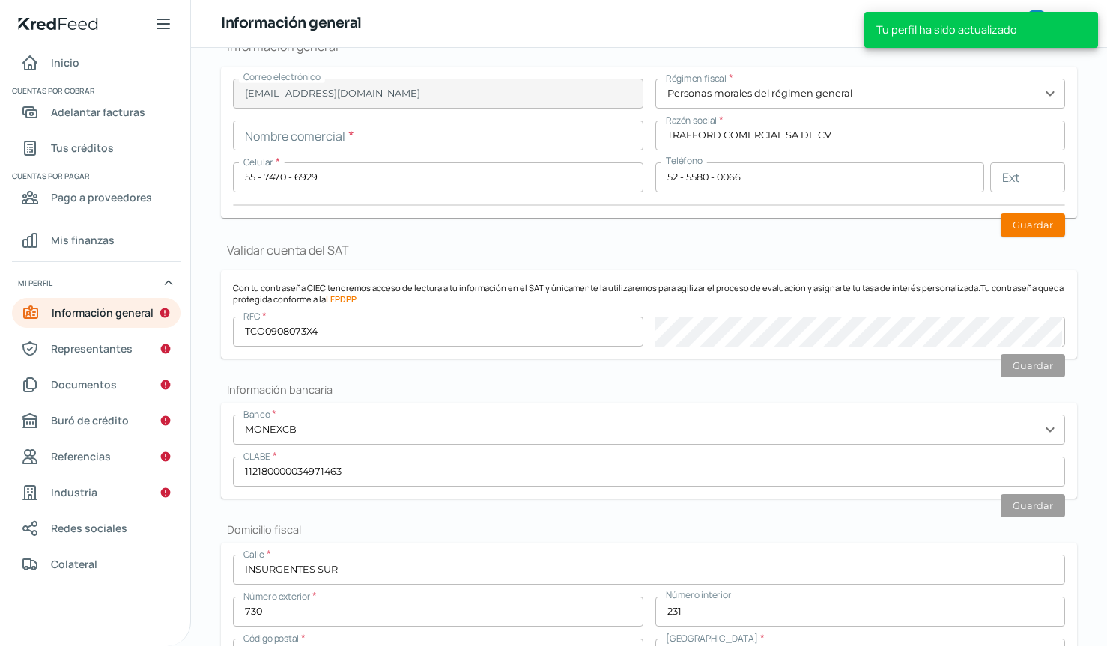
scroll to position [200, 0]
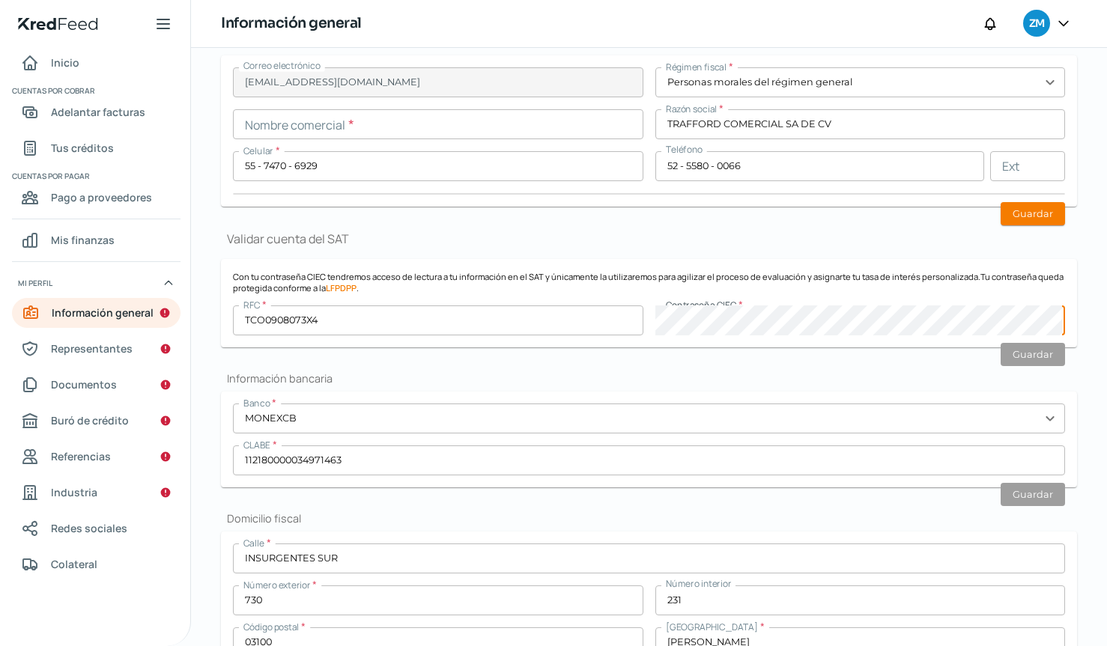
click at [796, 503] on div "Información general Correo electrónico [EMAIL_ADDRESS][DOMAIN_NAME] Régimen fis…" at bounding box center [649, 619] width 856 height 1233
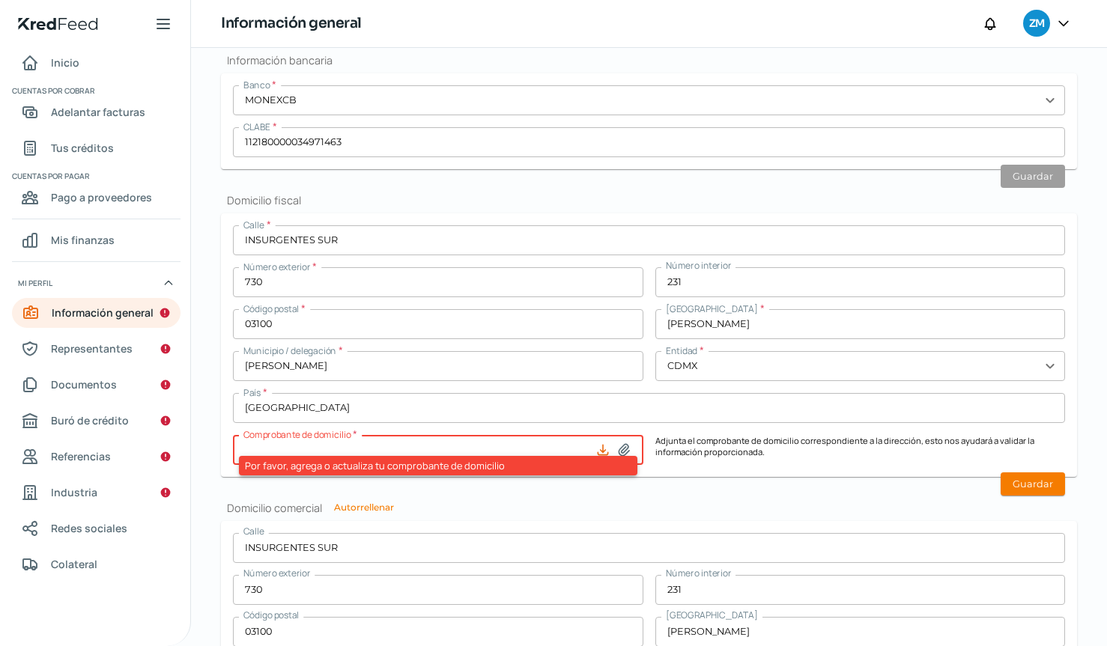
click at [559, 505] on h2 "Domicilio comercial Autorrellenar" at bounding box center [649, 508] width 856 height 14
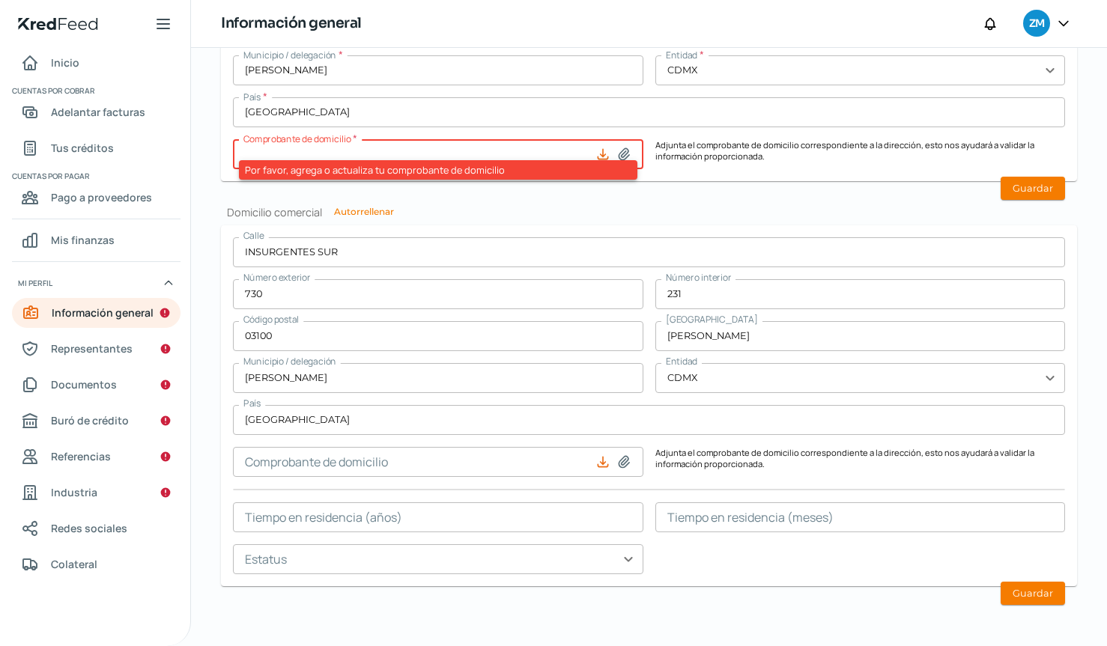
click at [765, 520] on input "text" at bounding box center [860, 518] width 410 height 30
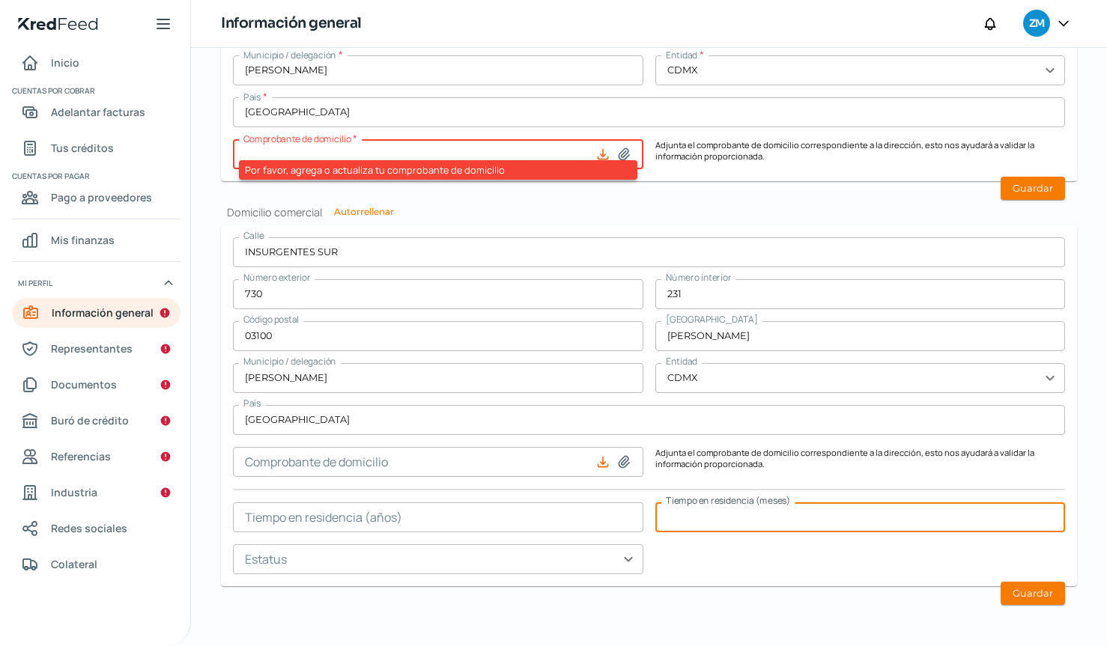
scroll to position [495, 0]
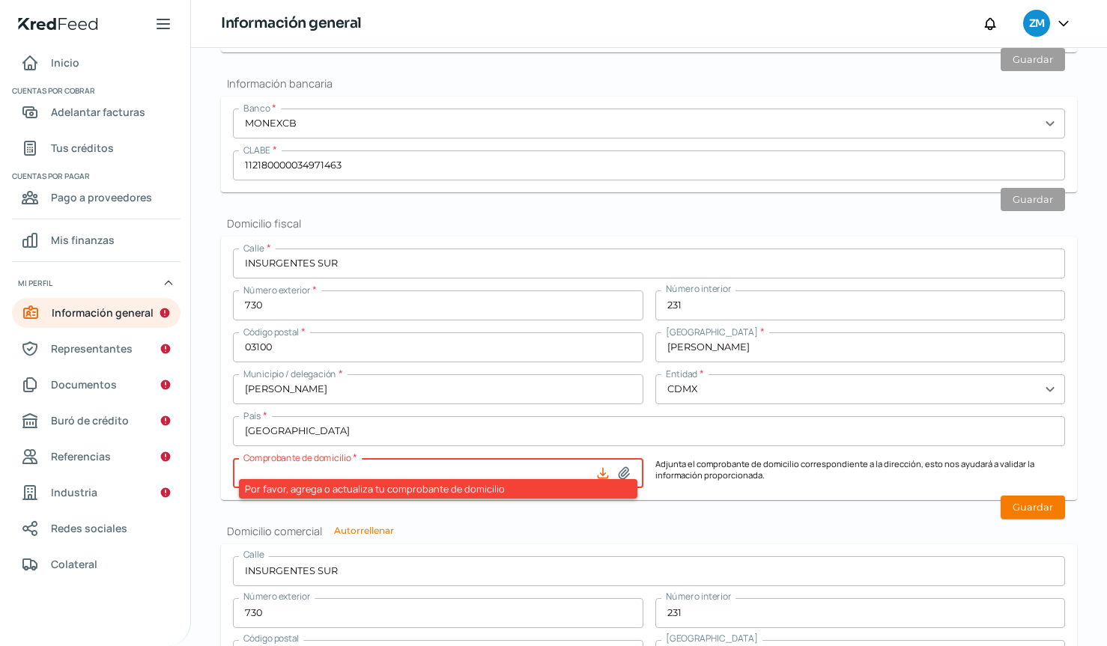
click at [746, 532] on h2 "Domicilio comercial Autorrellenar" at bounding box center [649, 531] width 856 height 14
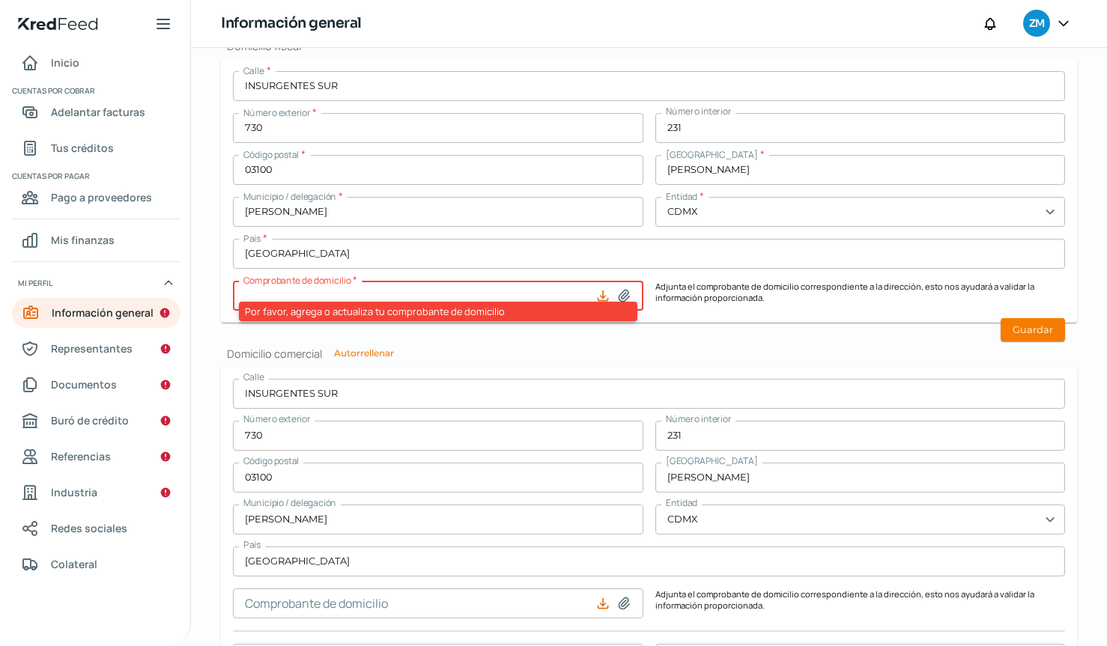
scroll to position [814, 0]
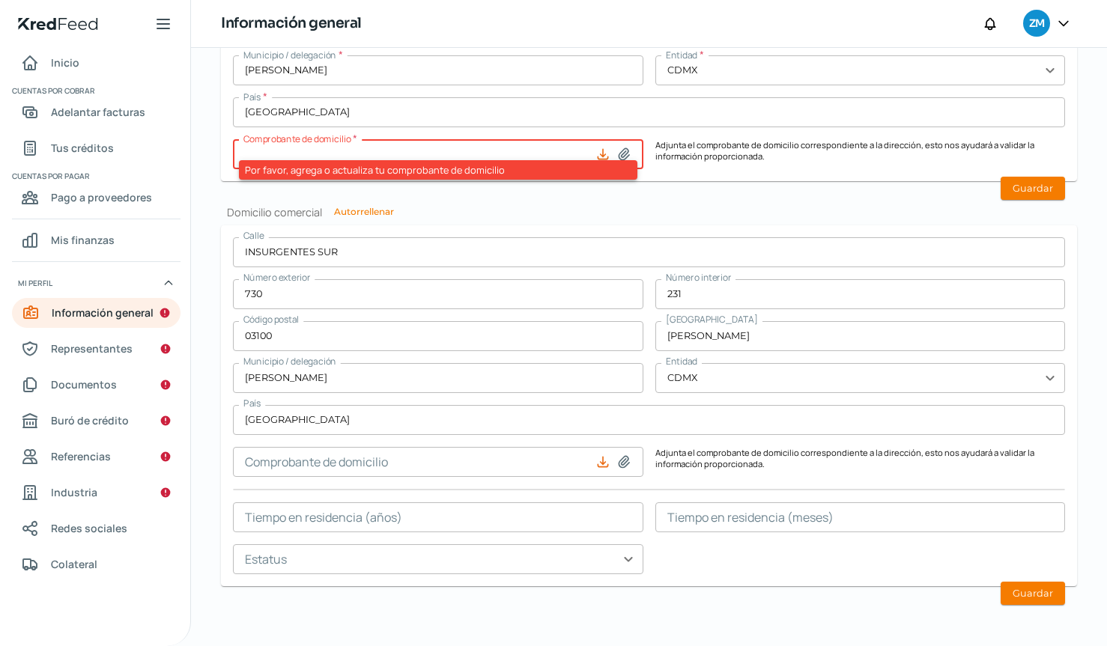
click at [712, 538] on div "Calle INSURGENTES SUR Número exterior 730 Número interior 231 Código postal 031…" at bounding box center [649, 405] width 832 height 337
click at [716, 526] on input "text" at bounding box center [860, 518] width 410 height 30
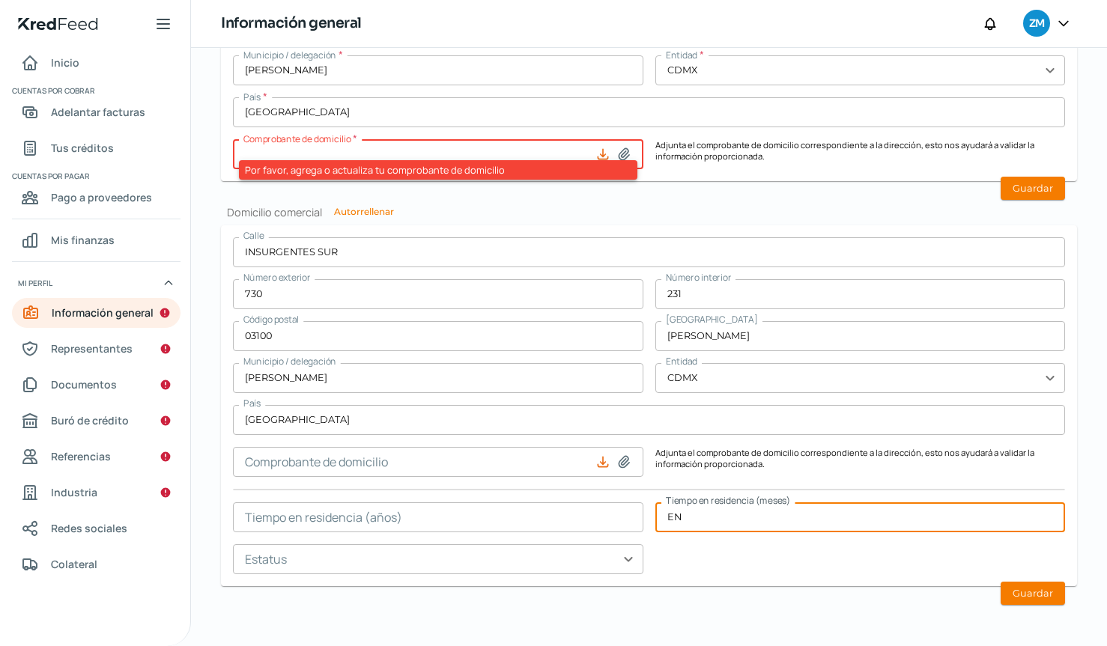
type input "E"
type input "0"
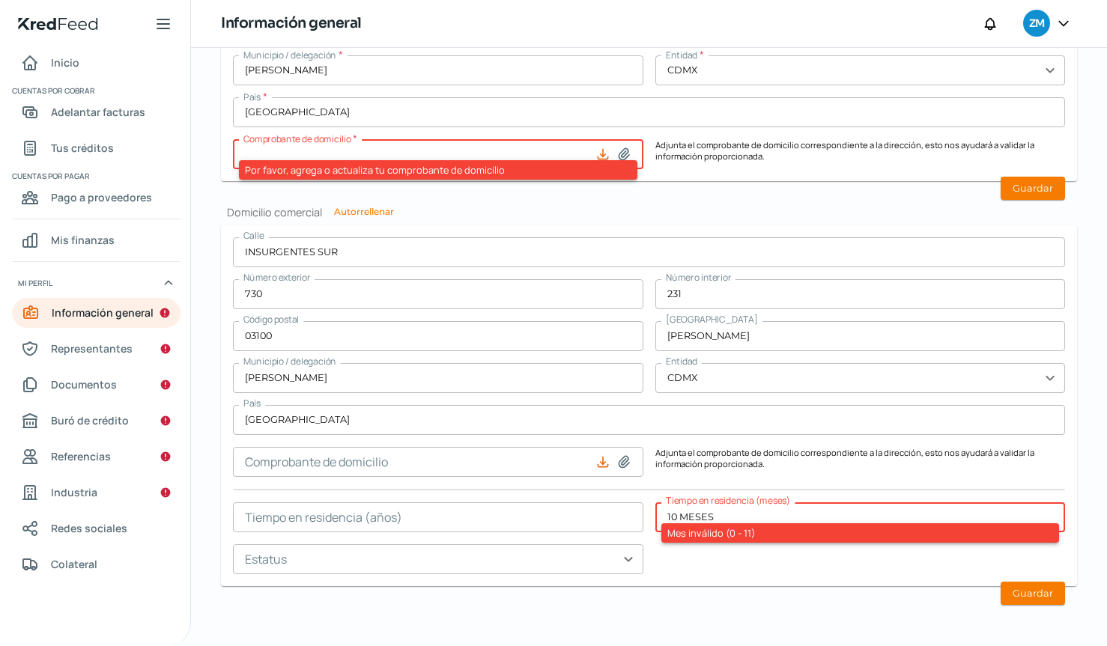
drag, startPoint x: 673, startPoint y: 514, endPoint x: 664, endPoint y: 515, distance: 9.0
click at [664, 514] on input "10 MESES" at bounding box center [860, 518] width 410 height 30
click at [690, 562] on div "Calle INSURGENTES SUR Número exterior 730 Número interior 231 Código postal 031…" at bounding box center [649, 405] width 832 height 337
drag, startPoint x: 721, startPoint y: 512, endPoint x: 523, endPoint y: 500, distance: 198.1
click at [535, 503] on div "Calle INSURGENTES SUR Número exterior 730 Número interior 231 Código postal 031…" at bounding box center [649, 405] width 832 height 337
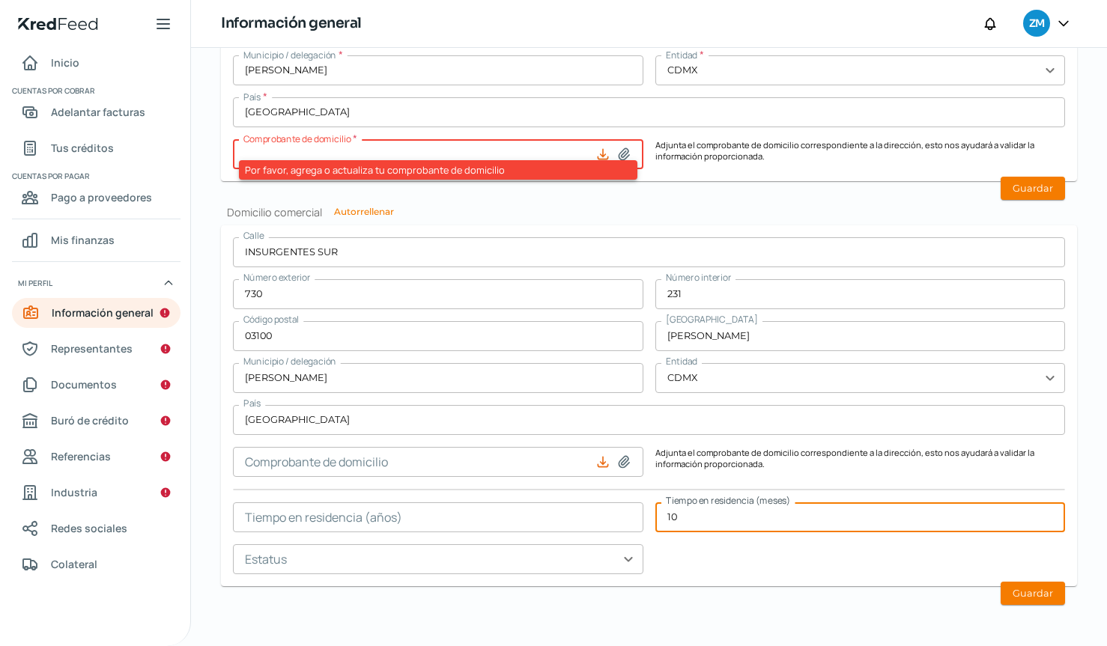
type input "10"
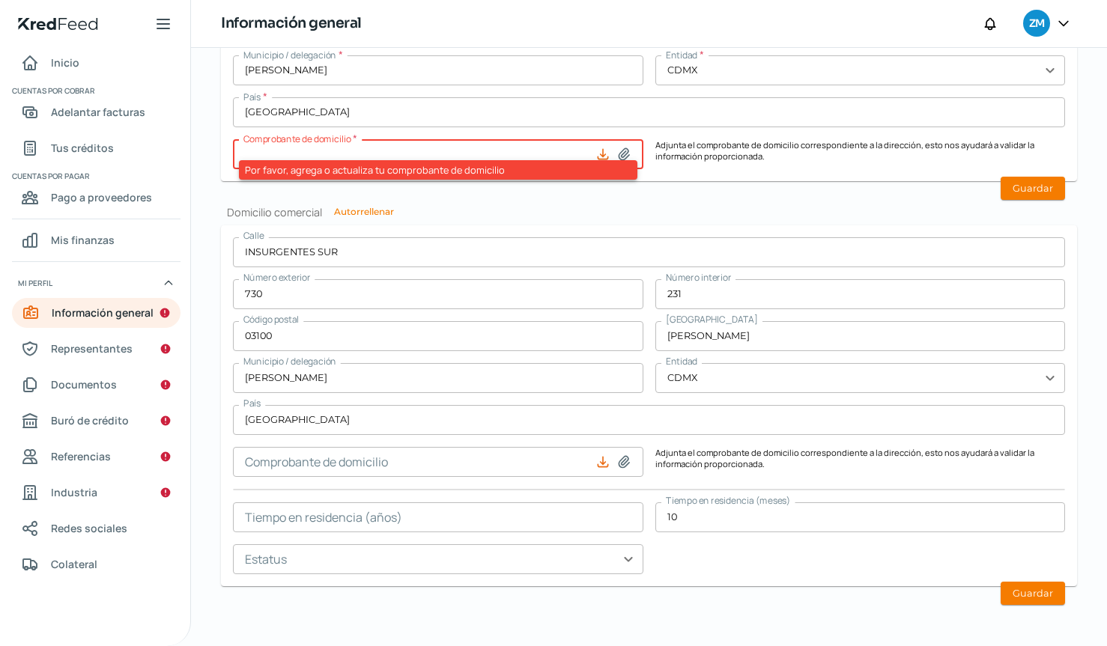
click at [752, 571] on div "Calle INSURGENTES SUR Número exterior 730 Número interior 231 Código postal 031…" at bounding box center [649, 405] width 832 height 337
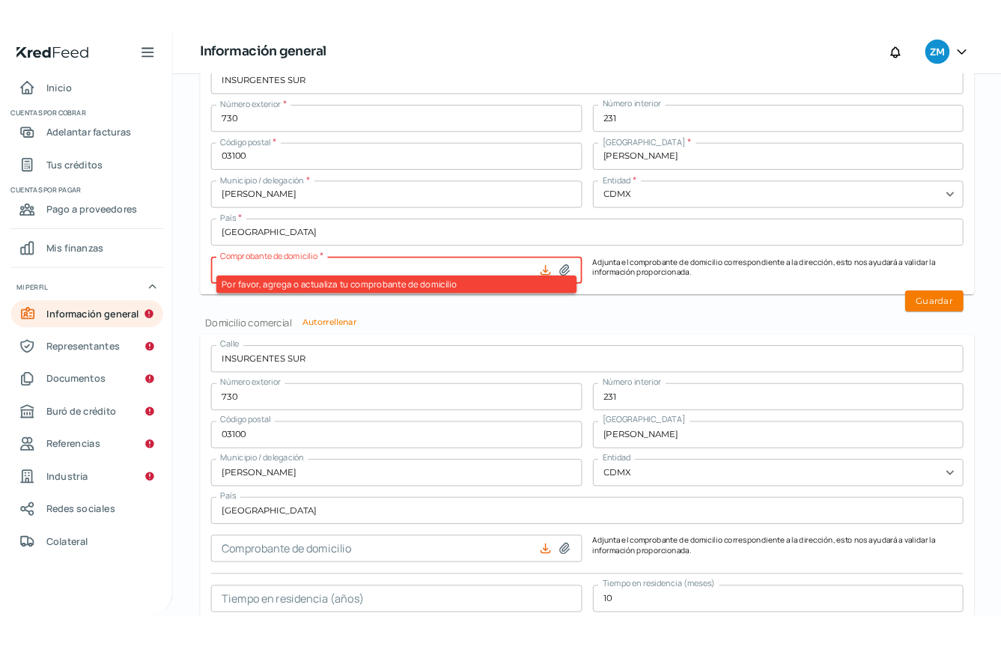
scroll to position [679, 0]
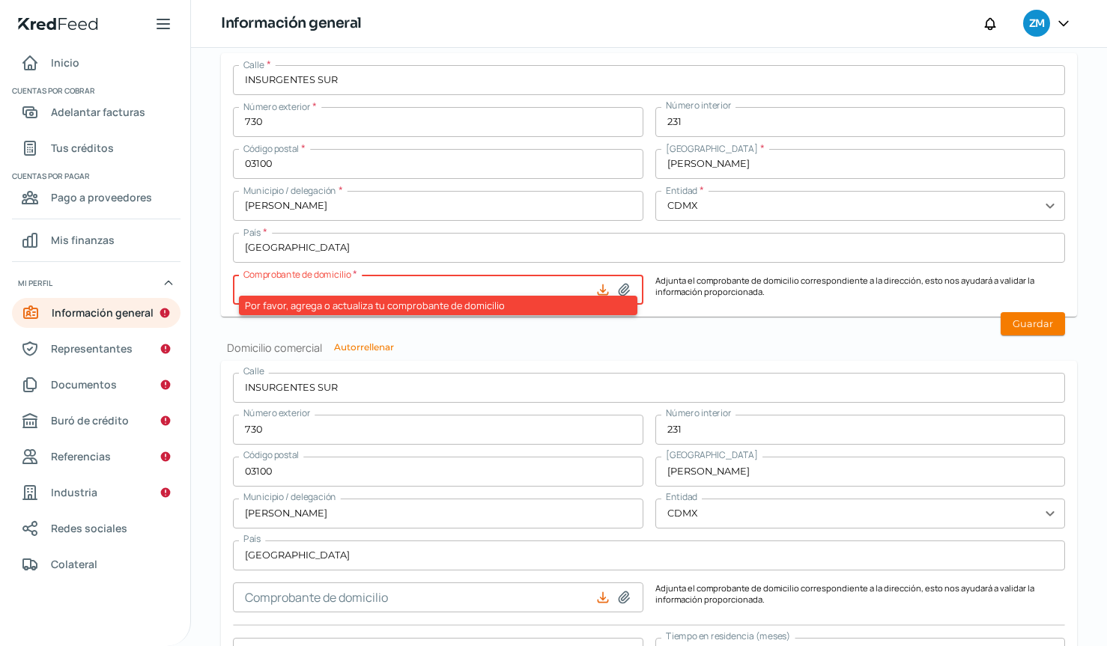
click at [482, 338] on div "Información general Correo electrónico [EMAIL_ADDRESS][DOMAIN_NAME] Régimen fis…" at bounding box center [649, 140] width 856 height 1233
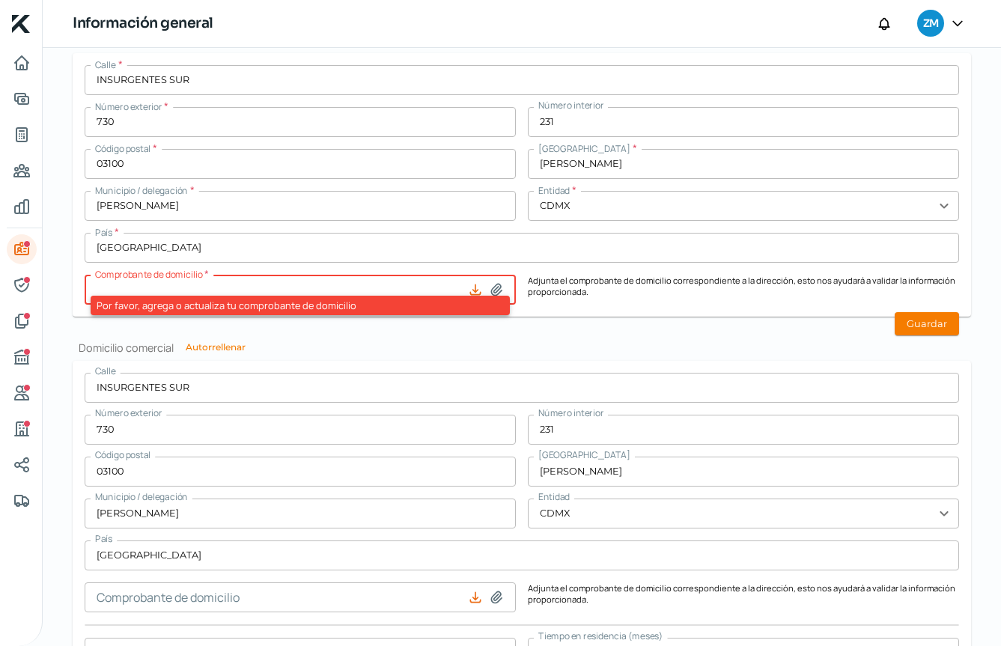
click at [386, 285] on input at bounding box center [300, 290] width 431 height 30
type input "C:\fakepath\Recibo-Jun (10) (2) (1).pdf"
type input "Recibo-Jun (10) (2) (1).pdf"
click at [585, 350] on h2 "Domicilio comercial Autorrellenar" at bounding box center [522, 348] width 899 height 14
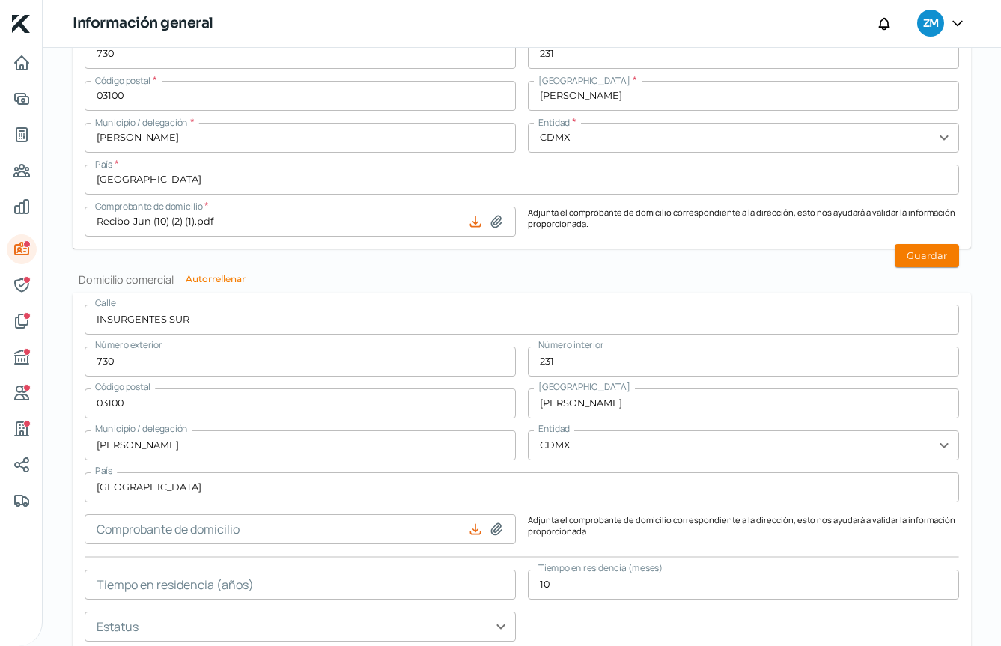
scroll to position [814, 0]
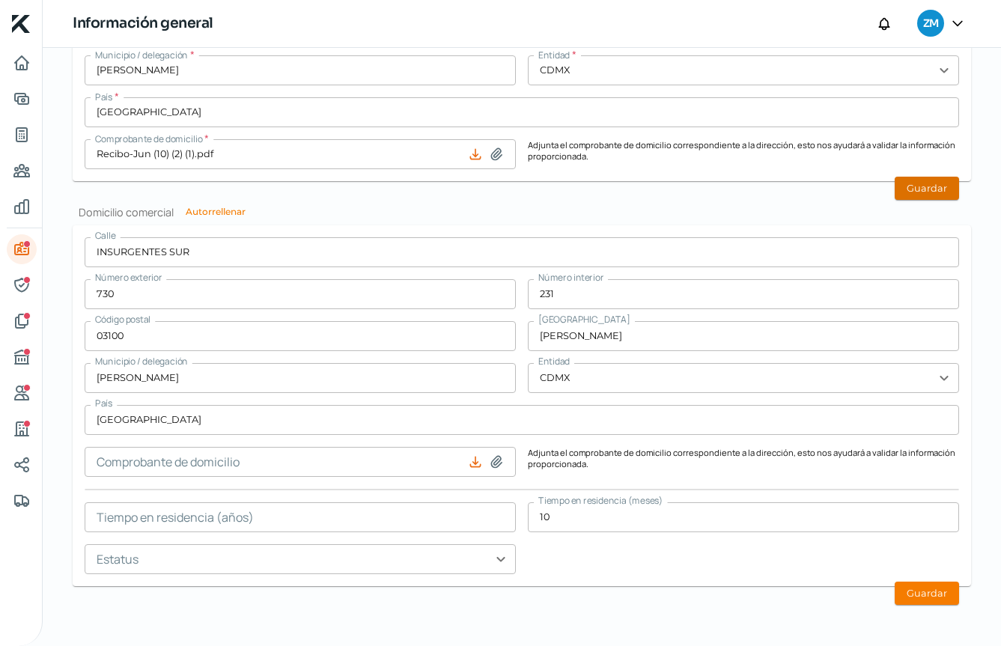
click at [905, 193] on button "Guardar" at bounding box center [927, 188] width 64 height 23
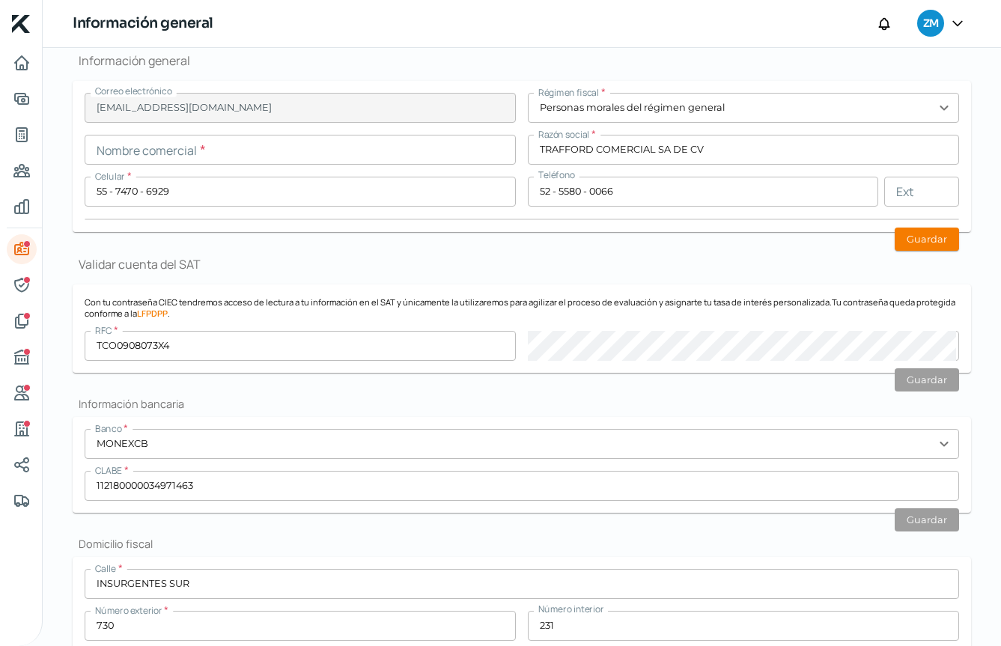
scroll to position [174, 0]
click at [520, 401] on h2 "Información bancaria" at bounding box center [522, 405] width 899 height 14
click at [687, 410] on h2 "Información bancaria" at bounding box center [522, 405] width 899 height 14
click at [921, 380] on button "Guardar" at bounding box center [927, 380] width 64 height 23
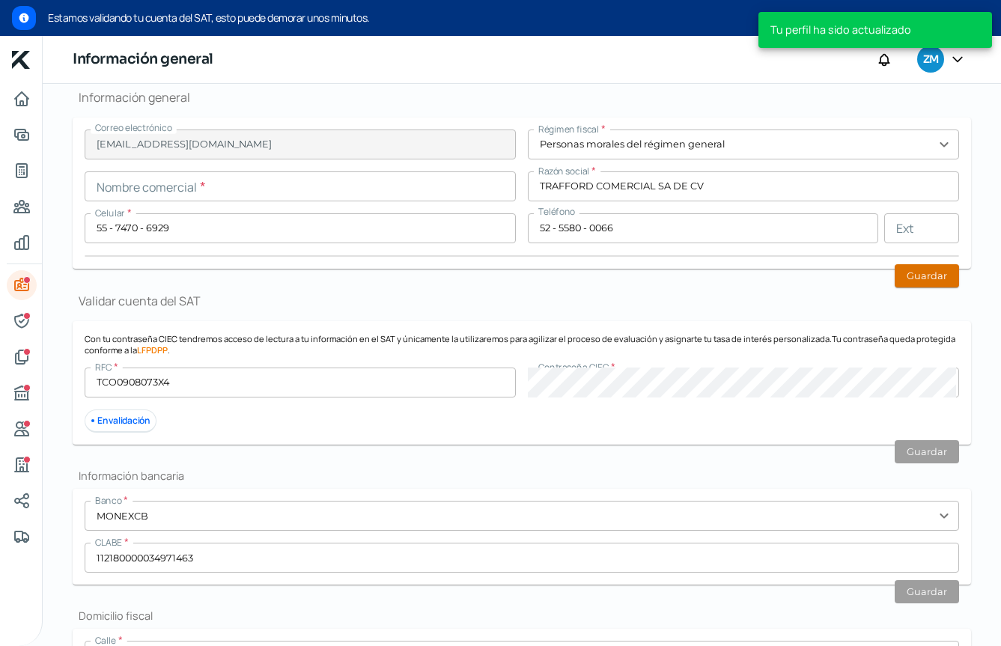
click at [937, 281] on button "Guardar" at bounding box center [927, 275] width 64 height 23
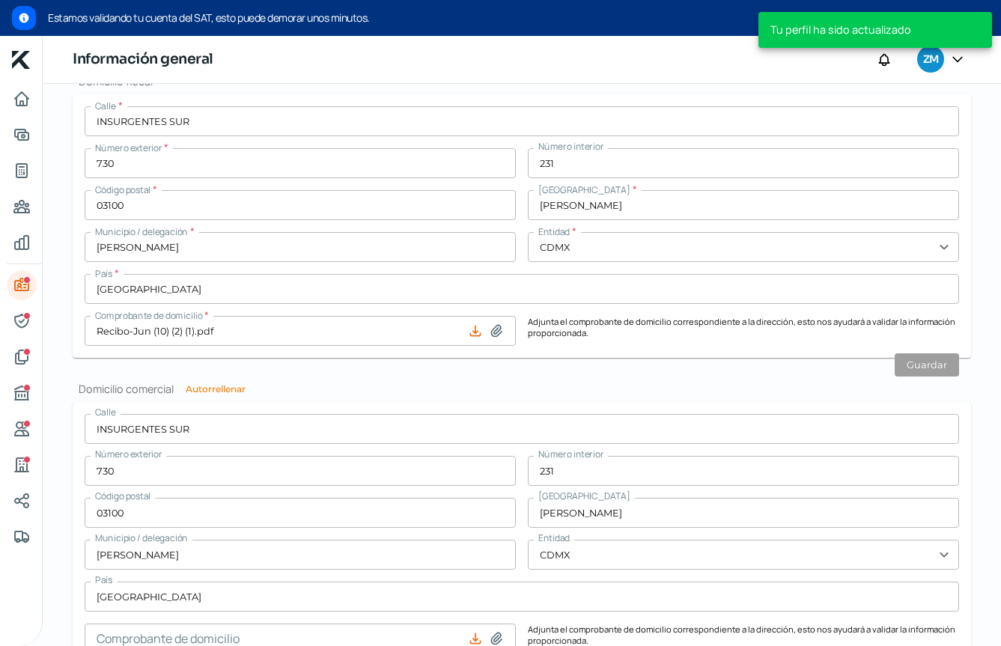
scroll to position [885, 0]
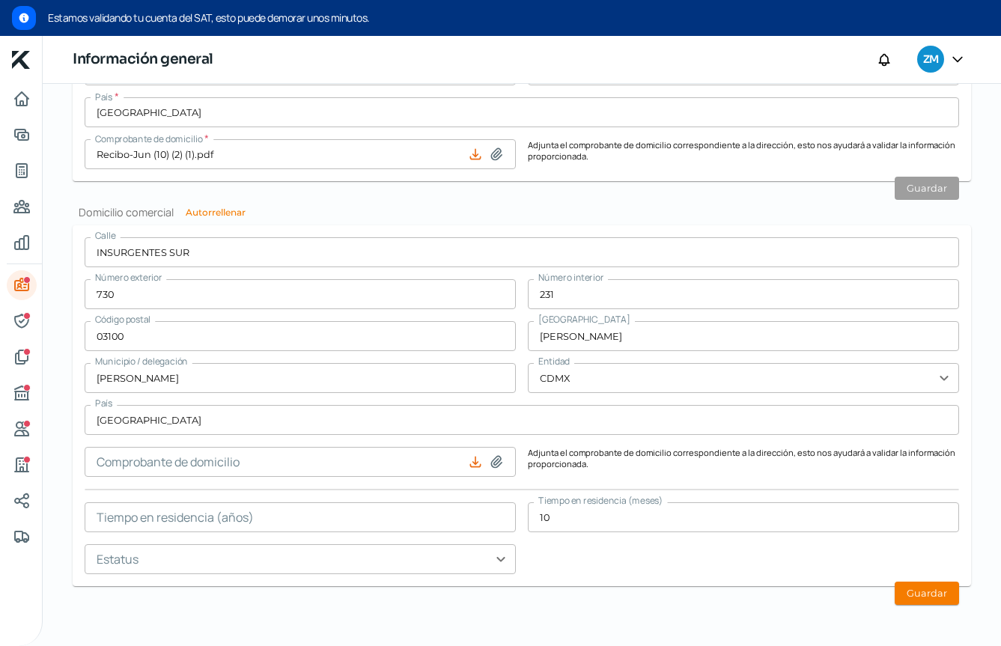
click at [477, 468] on icon at bounding box center [475, 462] width 15 height 15
click at [470, 466] on icon at bounding box center [475, 462] width 15 height 15
click at [473, 464] on icon at bounding box center [475, 463] width 10 height 10
click at [475, 464] on icon at bounding box center [475, 462] width 15 height 15
click at [494, 463] on icon at bounding box center [496, 462] width 10 height 11
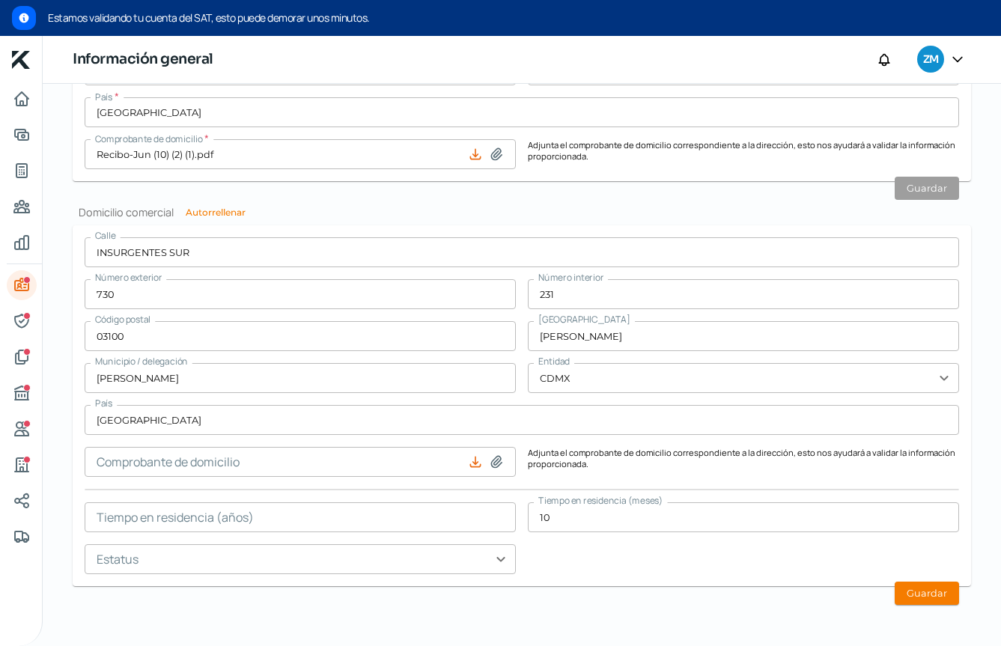
type input "C:\fakepath\Recibo-Jun (10) (2) (1).pdf"
type input "Recibo-Jun (10) (2) (1).pdf"
click at [917, 580] on button "Guardar" at bounding box center [927, 593] width 64 height 23
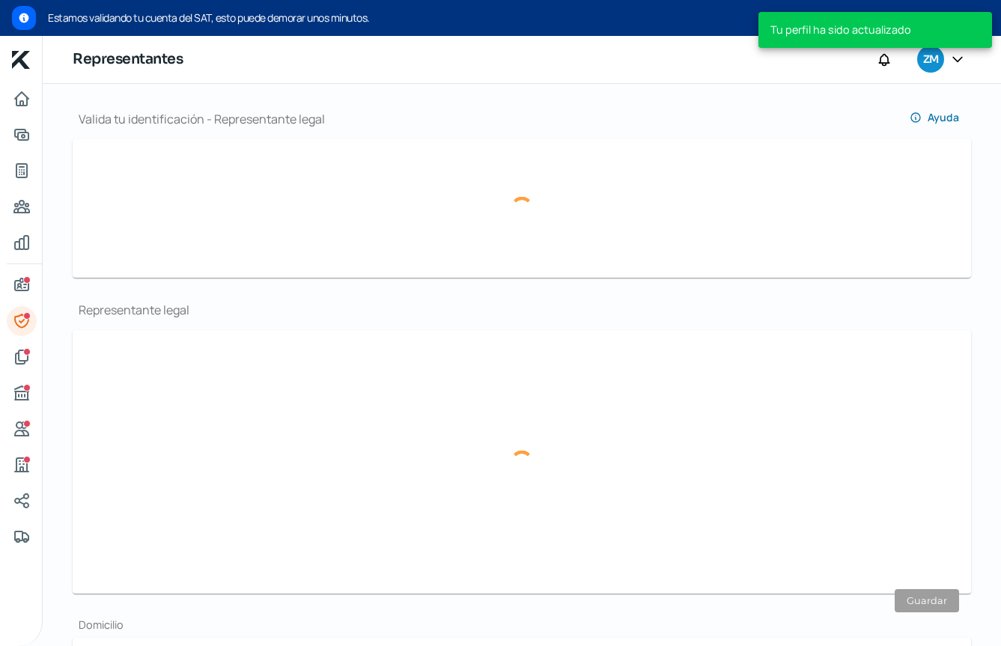
scroll to position [155, 0]
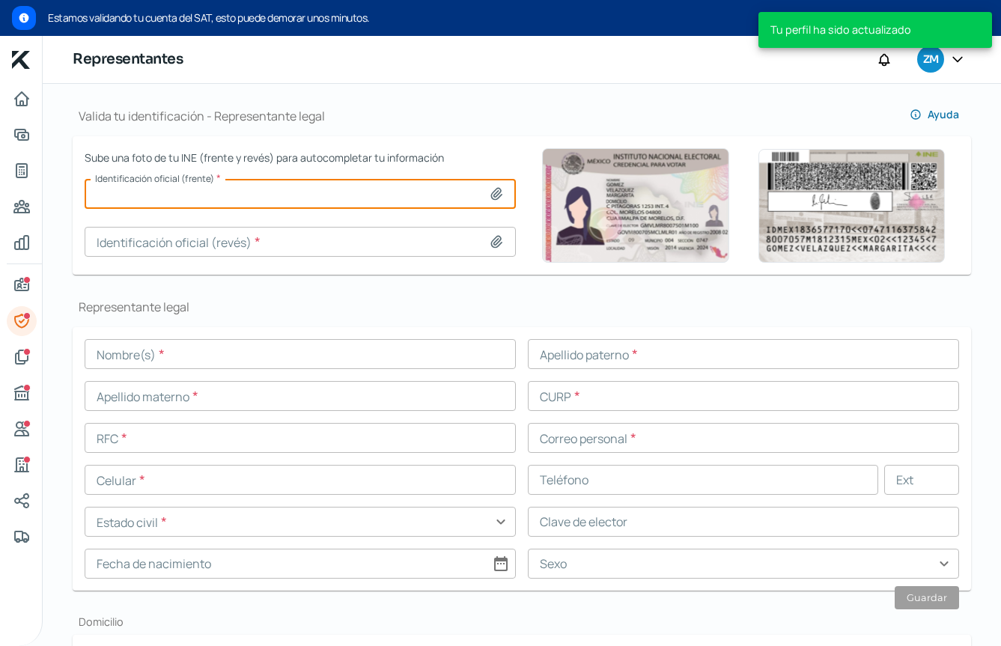
click at [182, 199] on input at bounding box center [300, 194] width 431 height 30
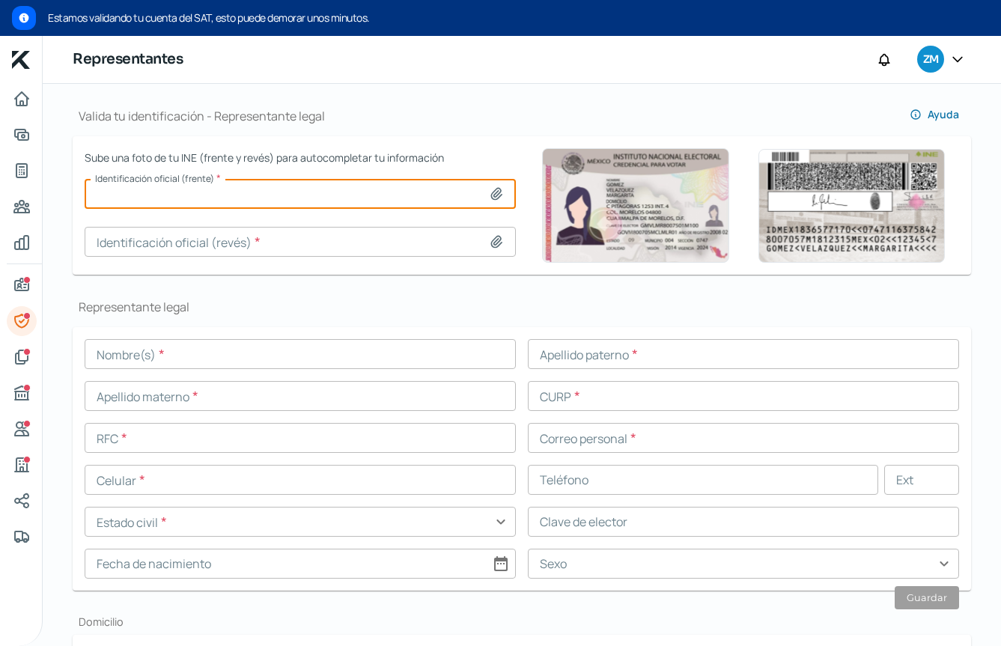
click at [389, 359] on input "text" at bounding box center [300, 354] width 431 height 30
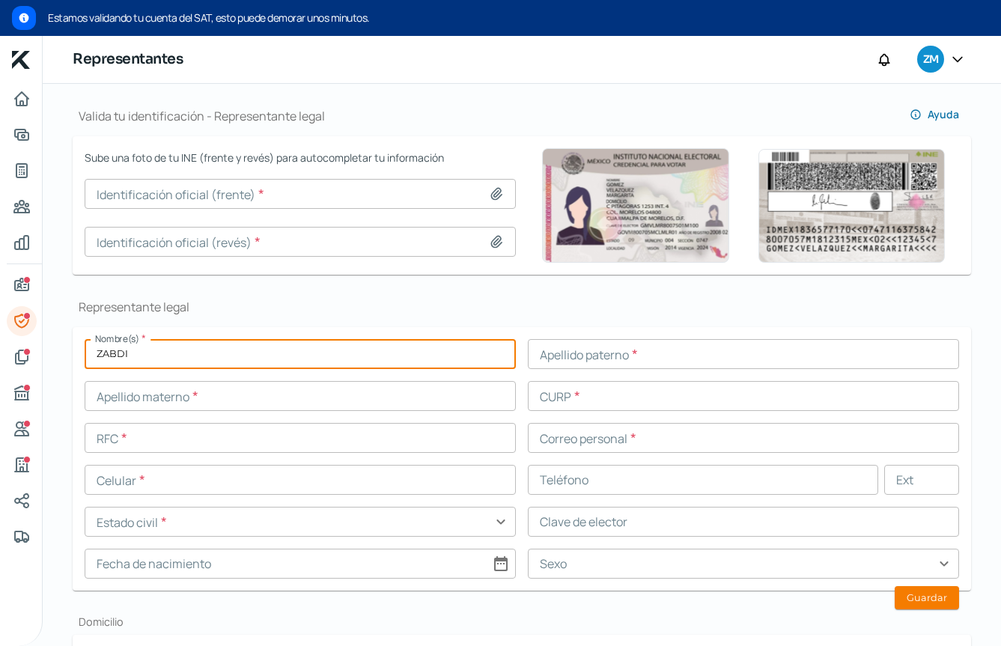
type input "ZABDI"
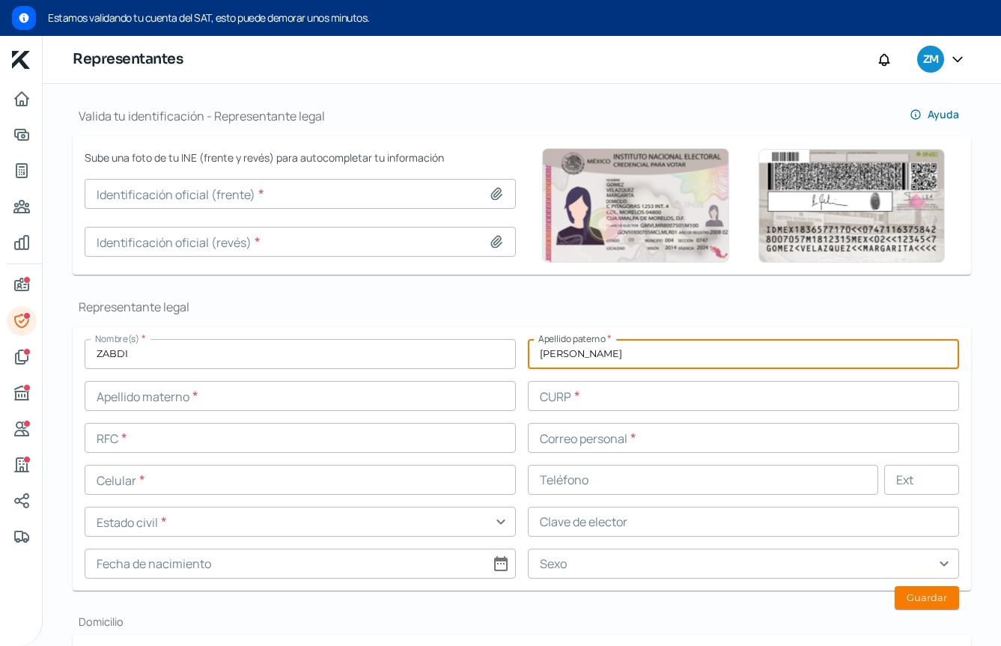
type input "[PERSON_NAME]"
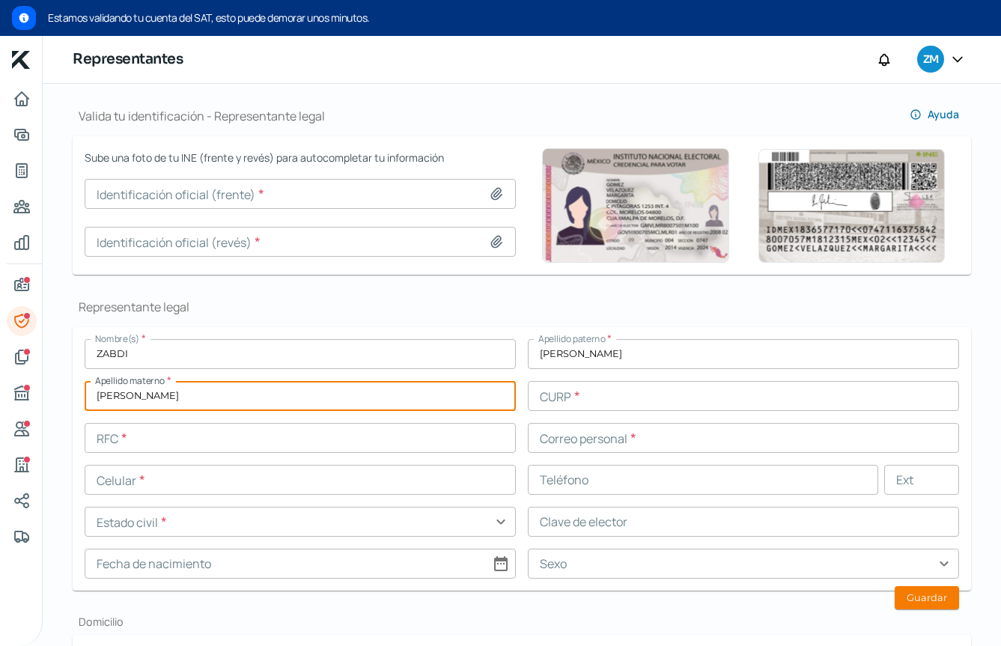
type input "[PERSON_NAME]"
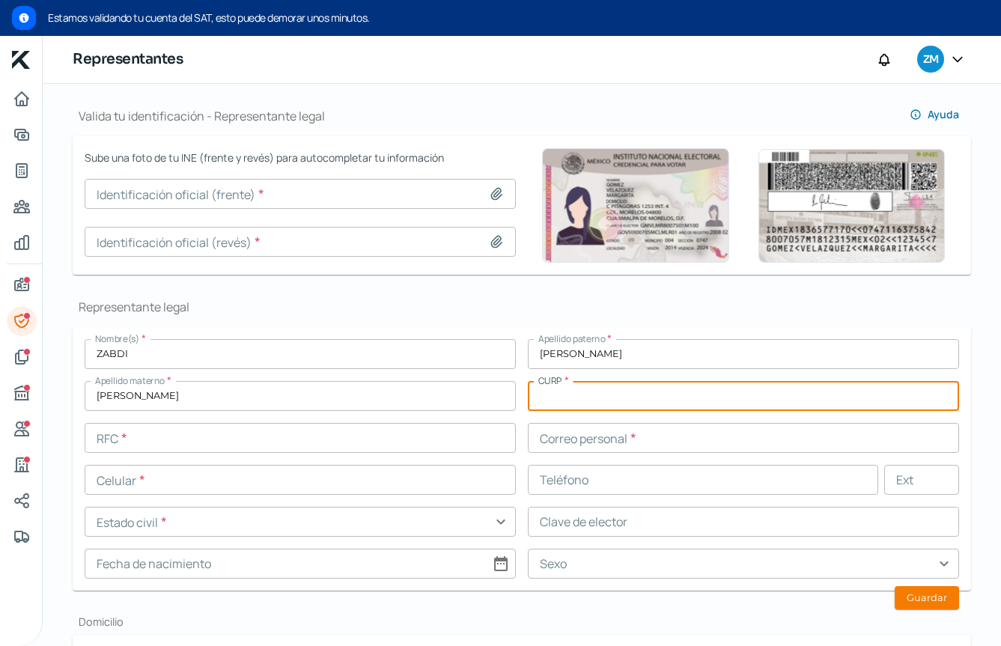
click at [362, 437] on input "text" at bounding box center [300, 438] width 431 height 30
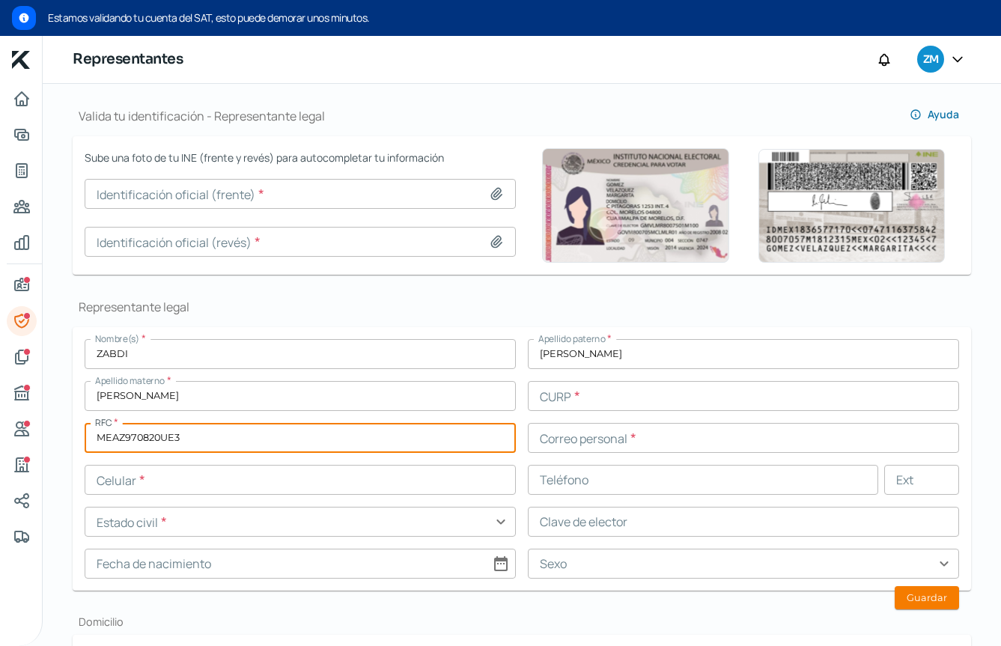
type input "MEAZ970820UE3"
click at [631, 434] on input "text" at bounding box center [743, 438] width 431 height 30
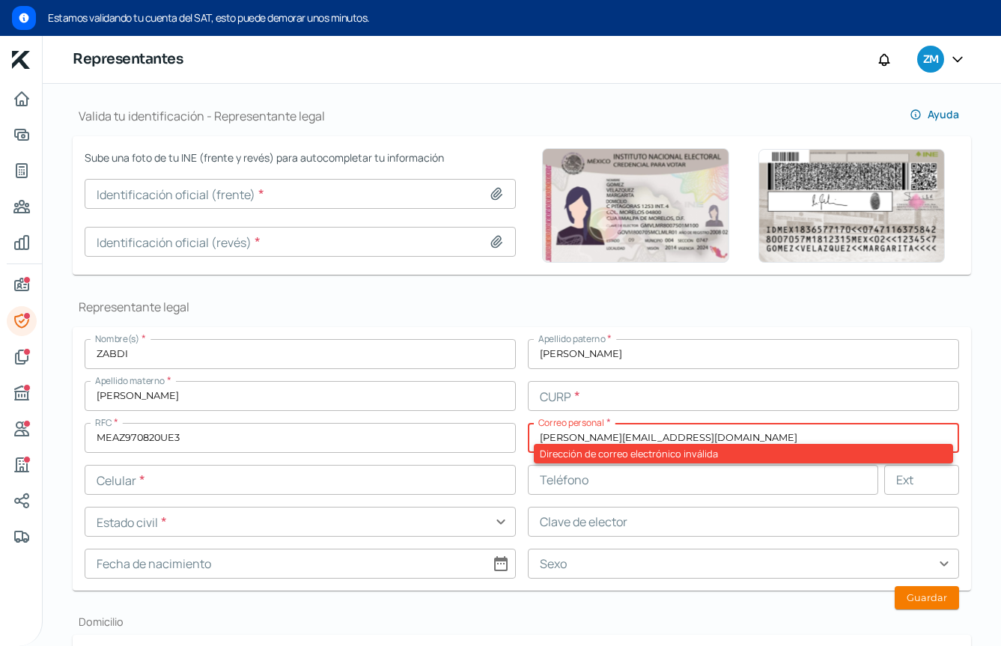
type input "[PERSON_NAME][EMAIL_ADDRESS][DOMAIN_NAME]"
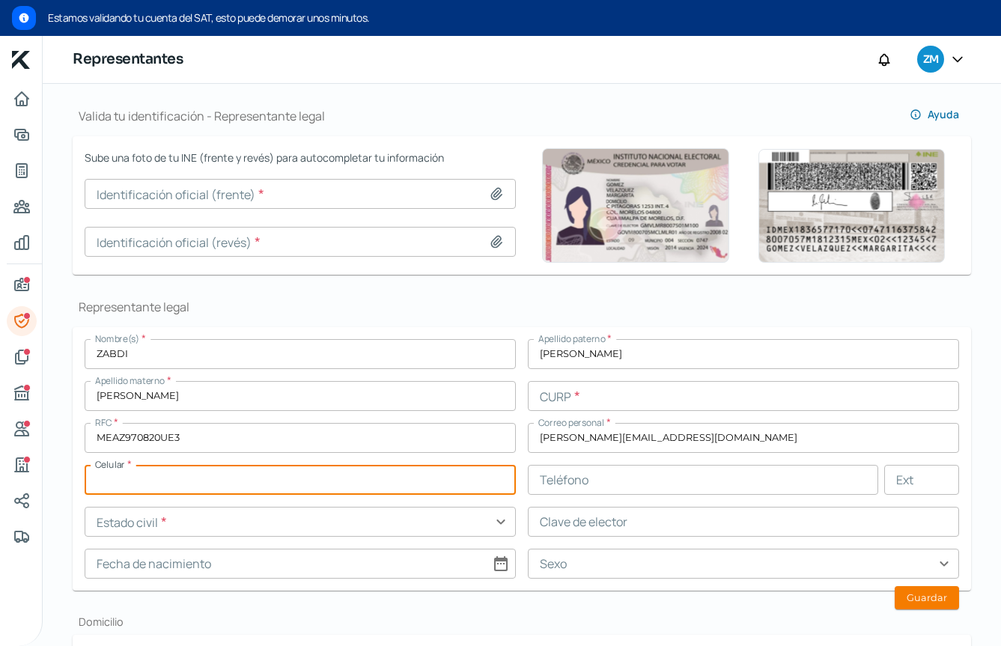
click at [615, 396] on input "text" at bounding box center [743, 396] width 431 height 30
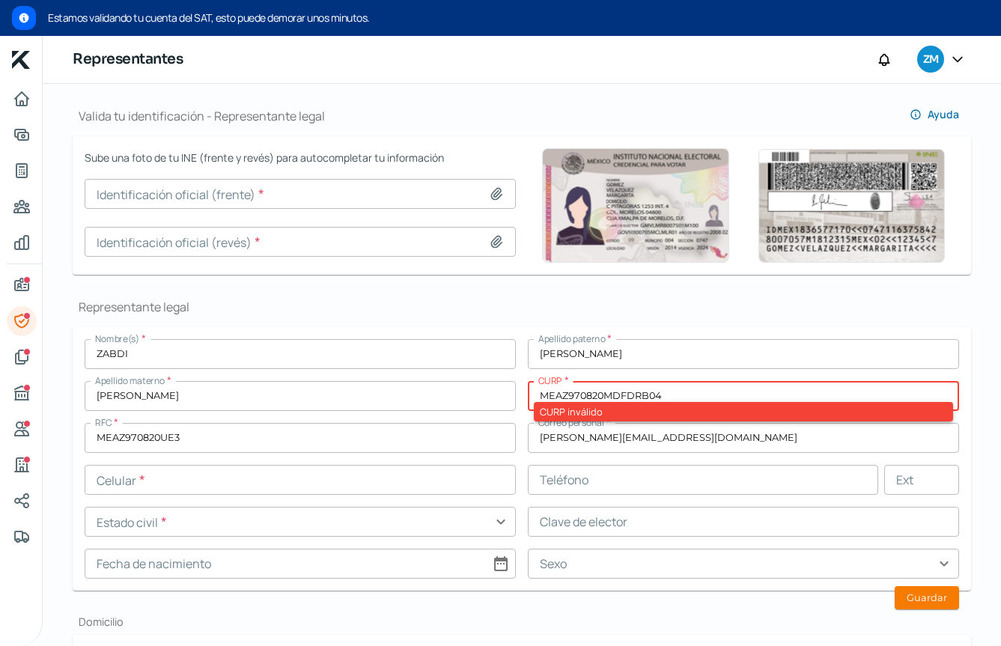
type input "MEAZ970820MDFDRB04"
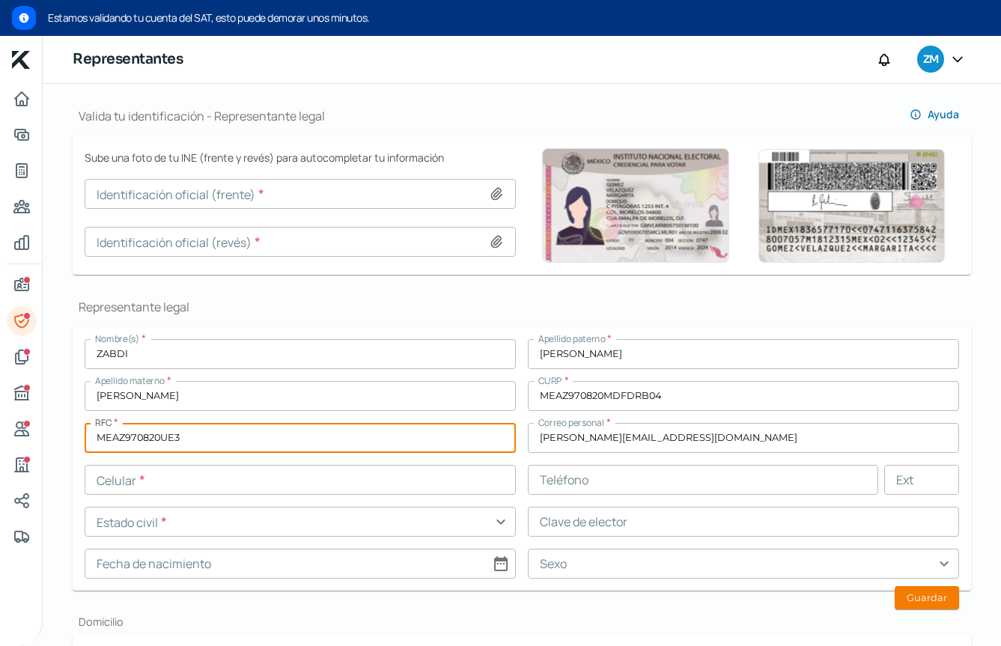
click at [398, 496] on div "Nombre(s) * ZABDI Apellido paterno * [PERSON_NAME] Apellido materno * [PERSON_N…" at bounding box center [522, 459] width 875 height 240
click at [393, 485] on input "text" at bounding box center [300, 480] width 431 height 30
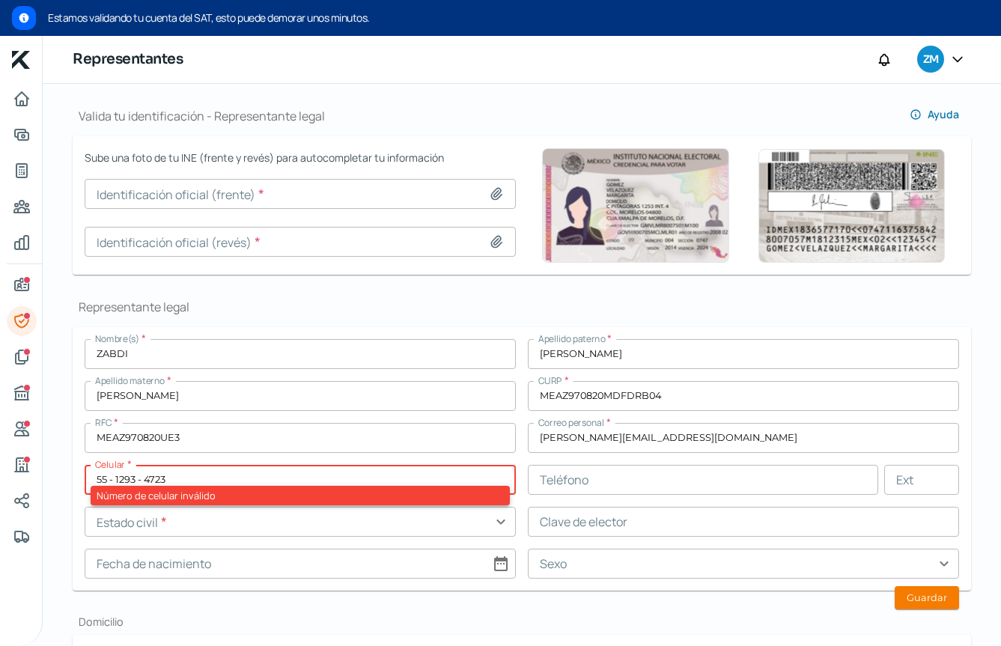
type input "55 - 1293 - 4723"
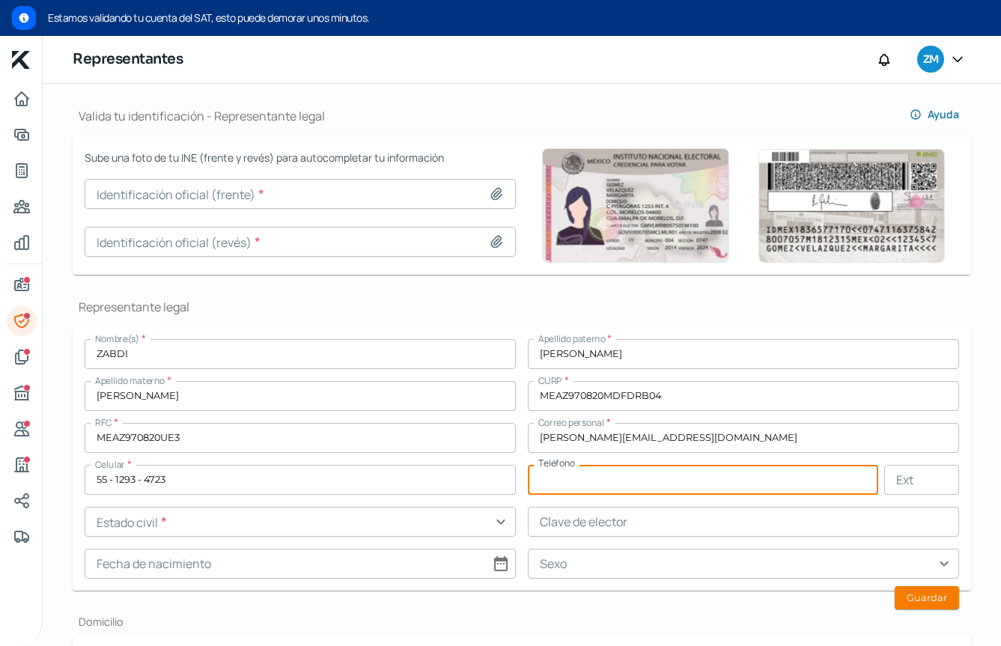
click at [353, 526] on input "text" at bounding box center [300, 522] width 431 height 30
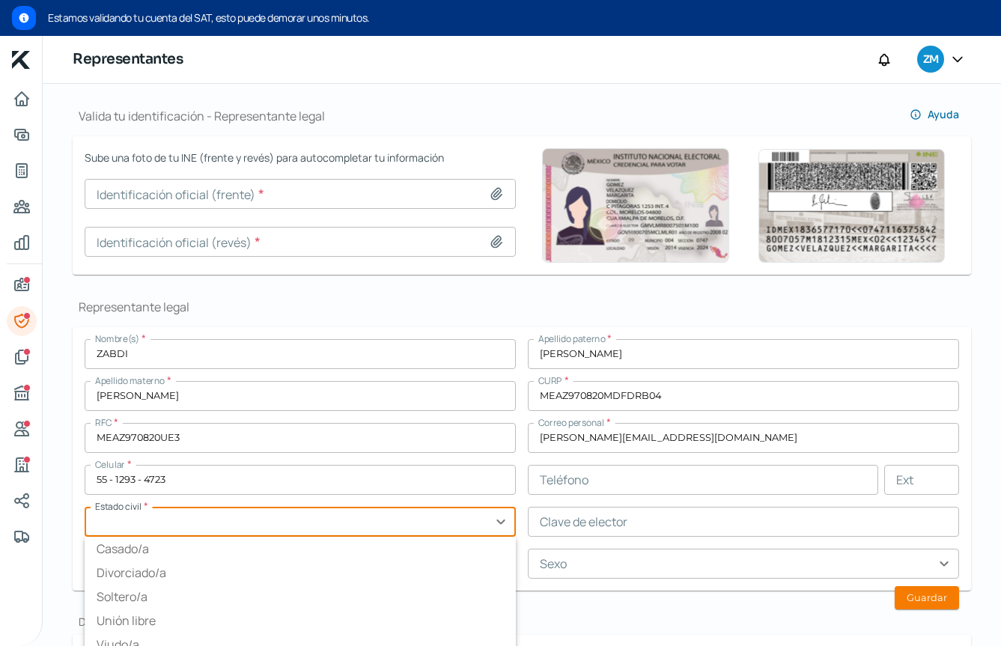
scroll to position [158, 0]
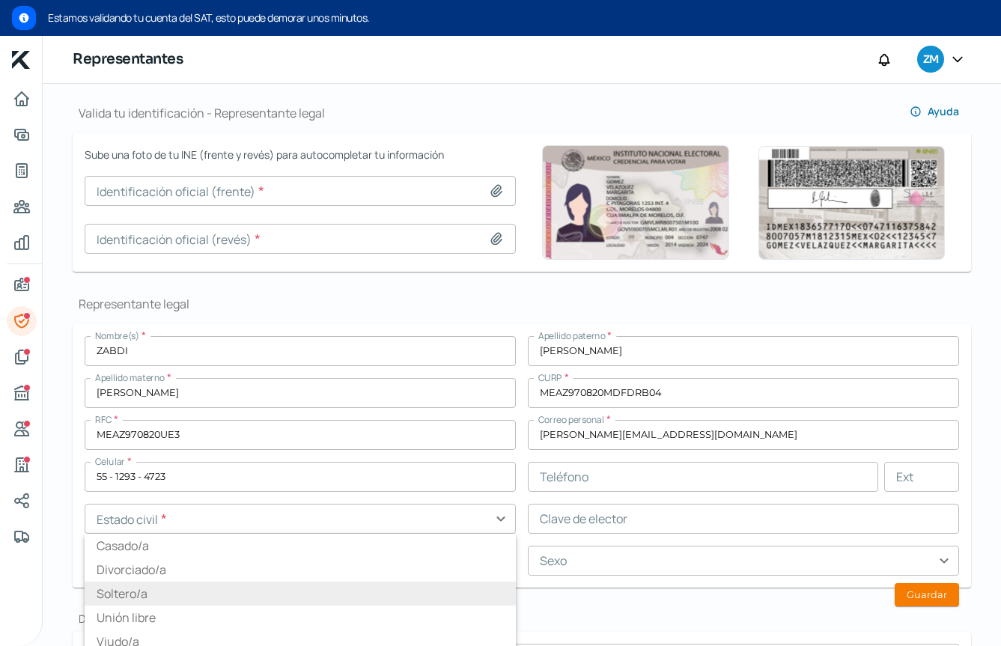
click at [96, 580] on li "Soltero/a" at bounding box center [300, 594] width 431 height 24
type input "Soltero/a"
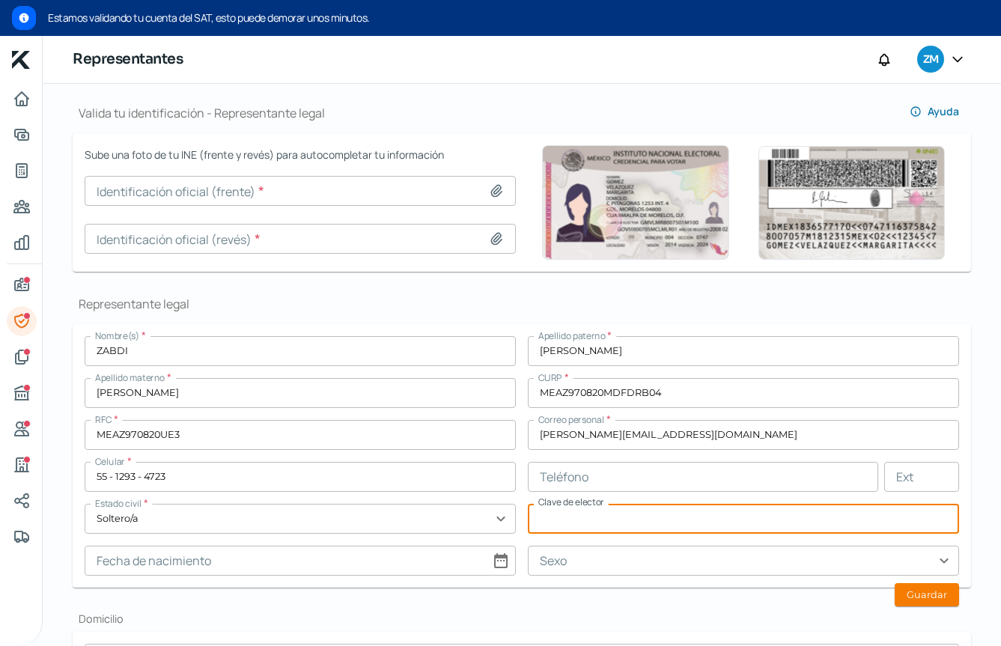
click at [781, 522] on input "text" at bounding box center [743, 519] width 431 height 30
click at [294, 562] on input at bounding box center [300, 561] width 431 height 30
select select "7"
select select "2025"
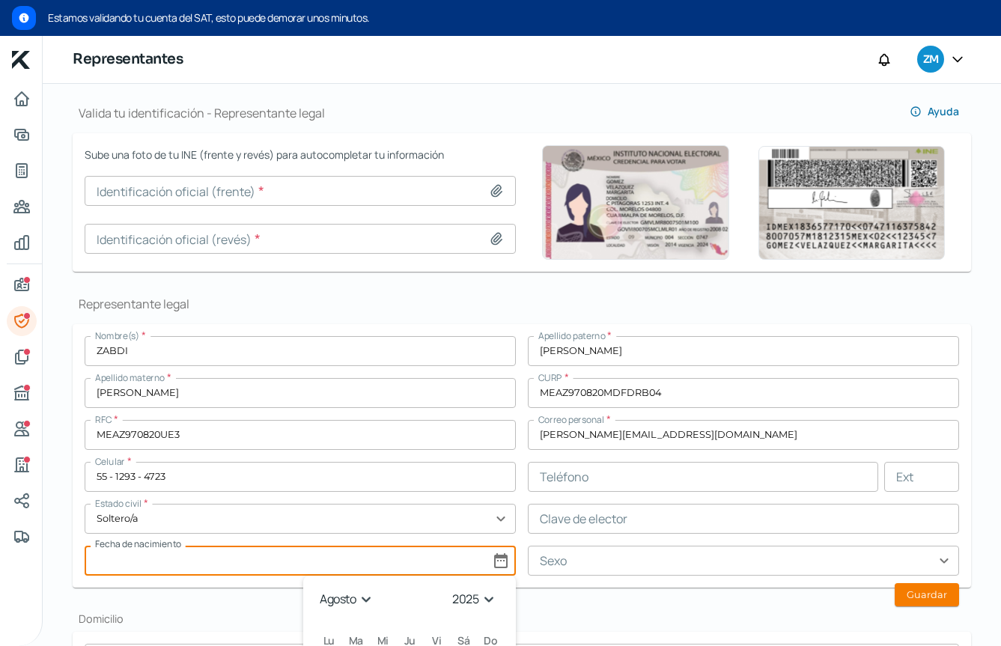
scroll to position [476, 0]
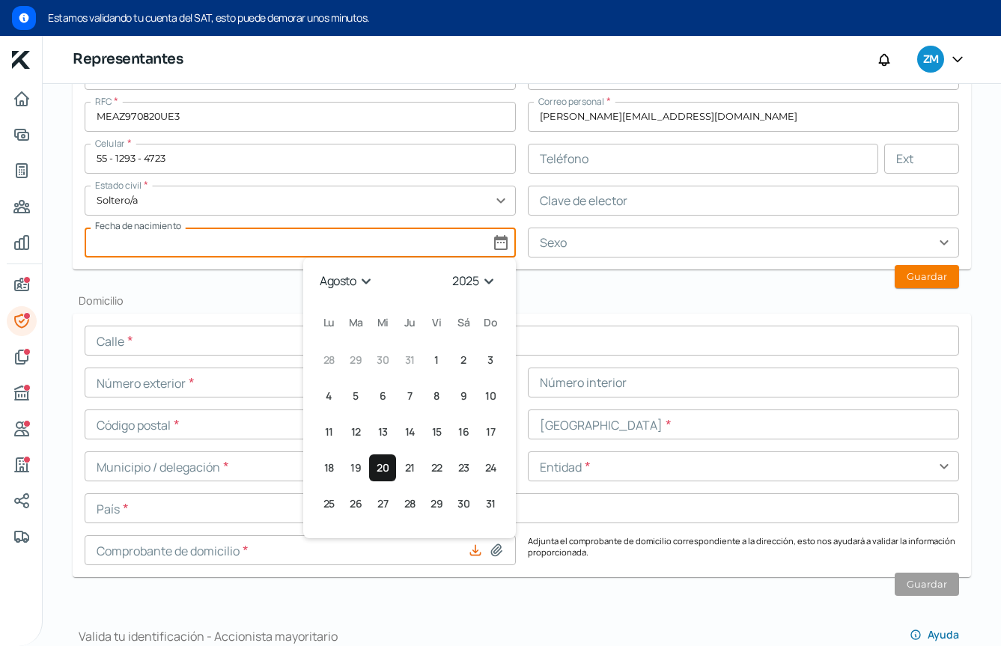
click at [385, 473] on span "20" at bounding box center [383, 468] width 12 height 18
type input "[DATE]"
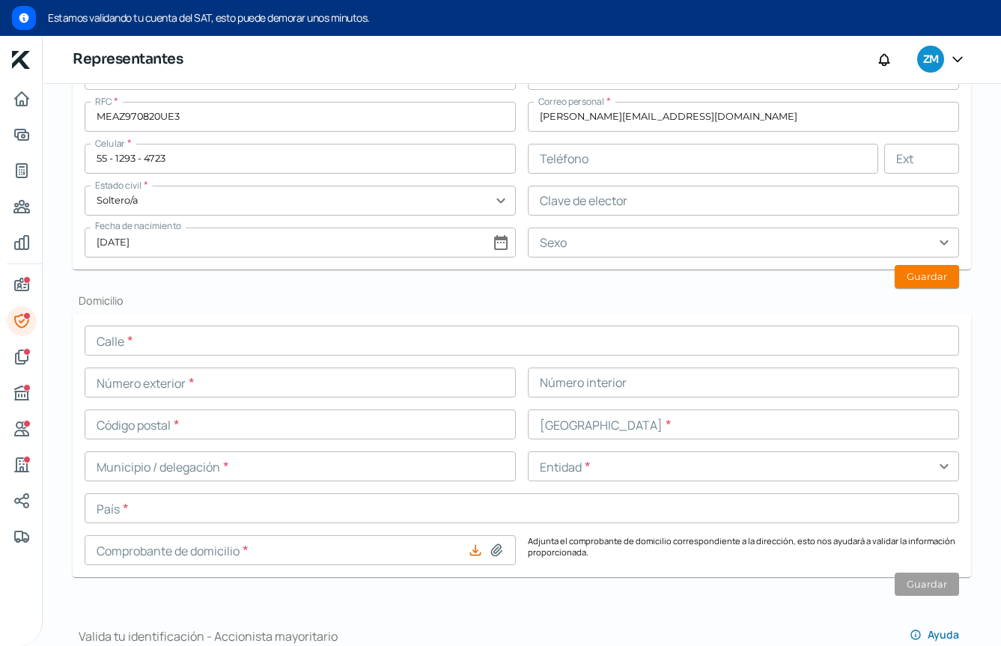
click at [492, 247] on input "[DATE]" at bounding box center [300, 243] width 431 height 30
select select "7"
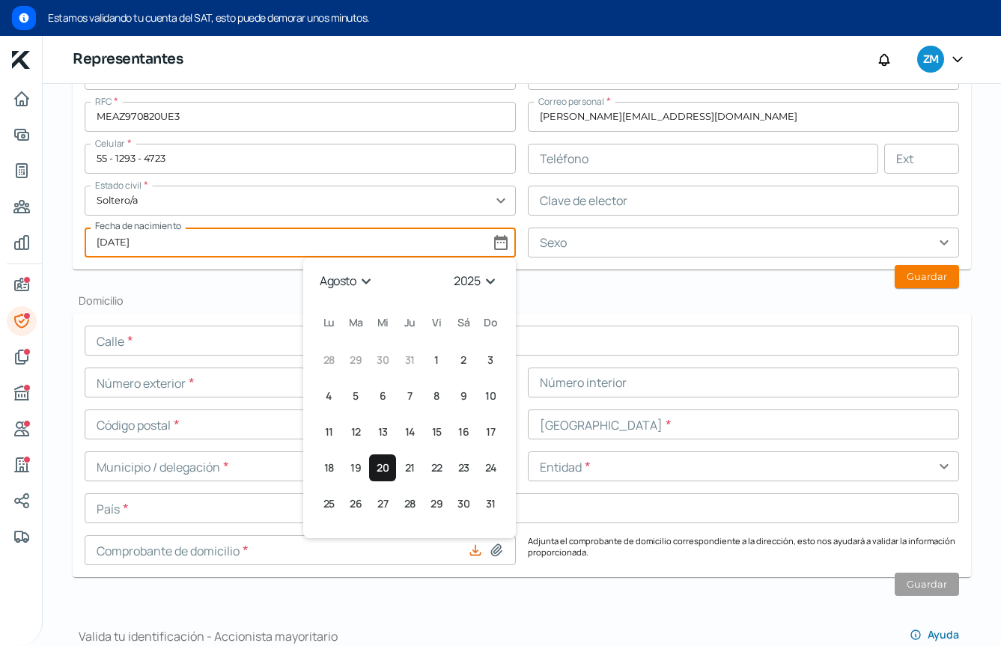
click at [486, 280] on select "1925 1926 1927 1928 1929 1930 1931 1932 1933 1934 1935 1936 1937 1938 1939 1940…" at bounding box center [477, 281] width 53 height 23
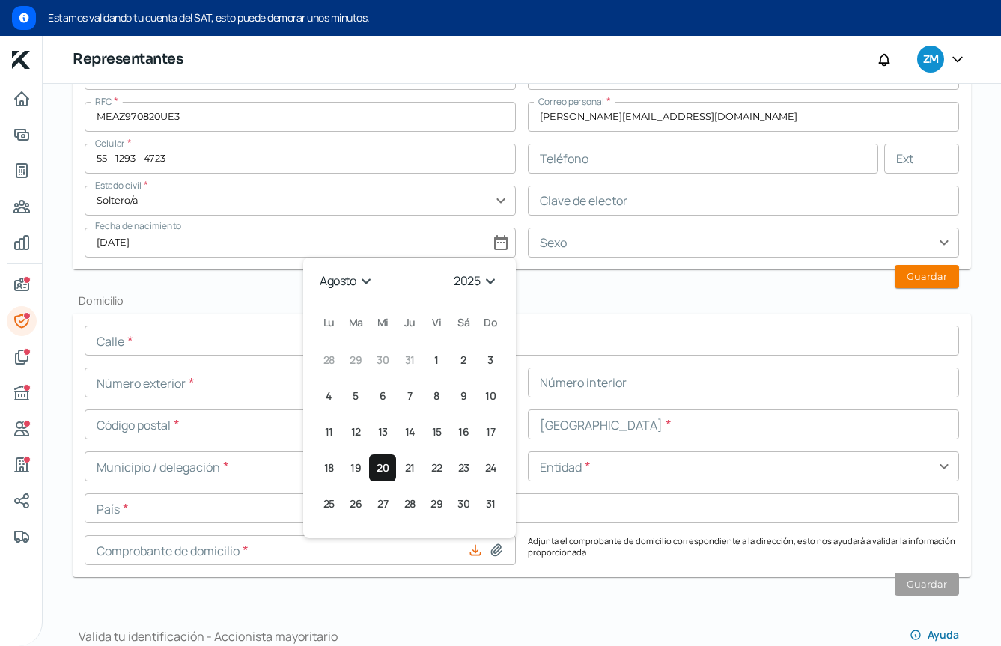
select select "1997"
click at [494, 572] on form "Calle * Número exterior * Número interior Código postal * [GEOGRAPHIC_DATA] * M…" at bounding box center [522, 446] width 899 height 264
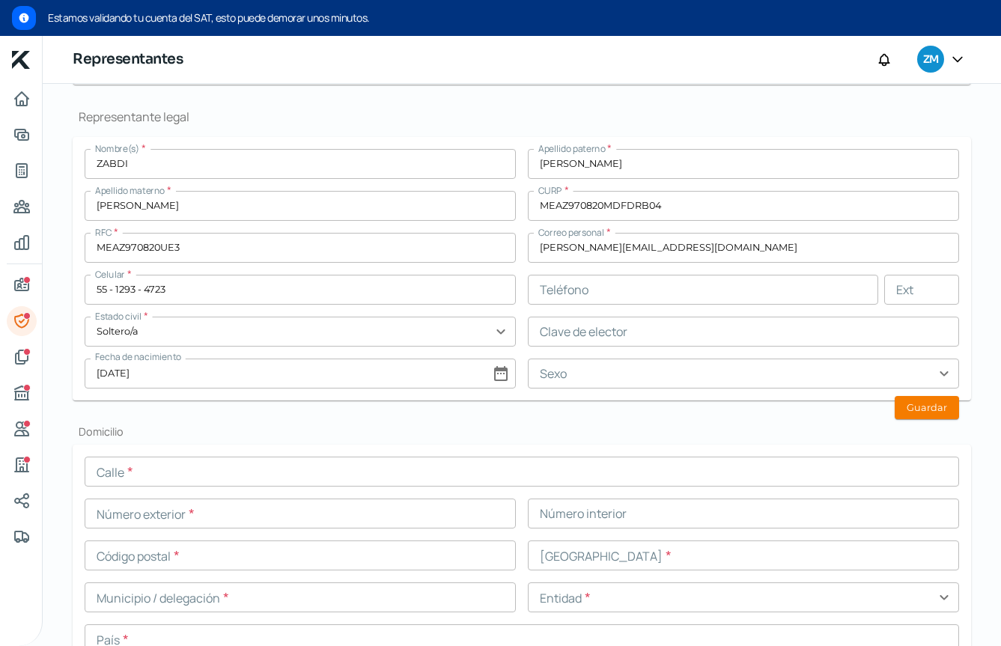
scroll to position [344, 0]
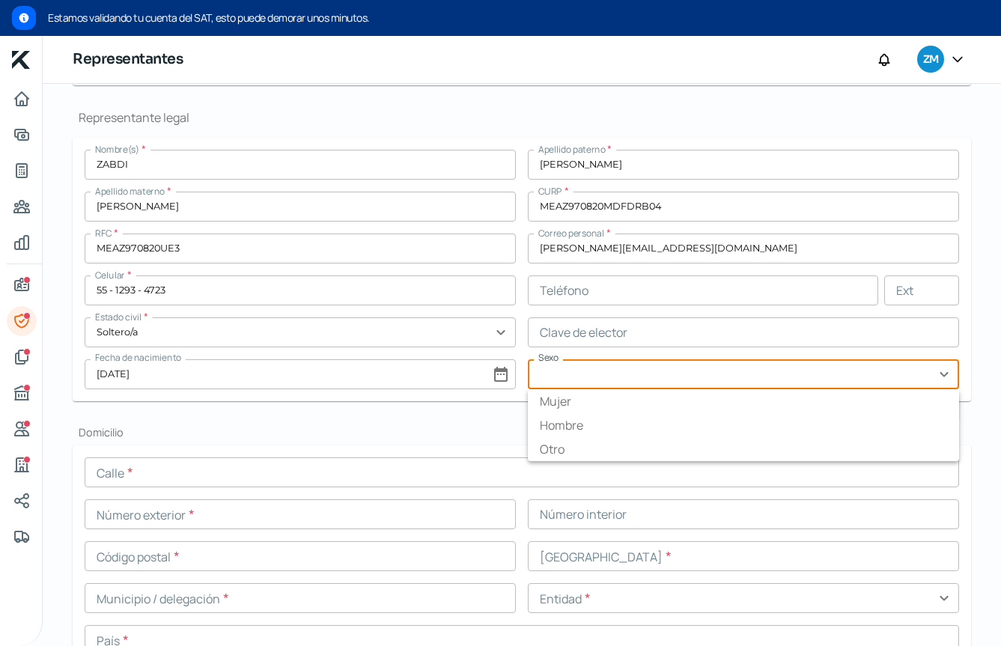
click at [704, 377] on input "text" at bounding box center [743, 374] width 431 height 30
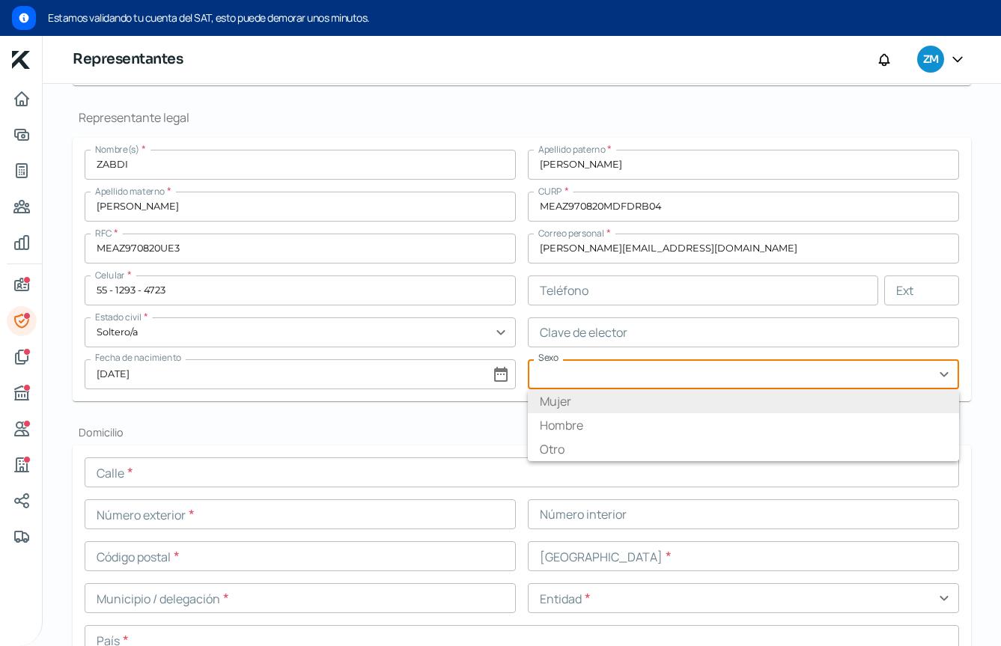
click at [679, 413] on li "Hombre" at bounding box center [743, 425] width 431 height 24
type input "Hombre"
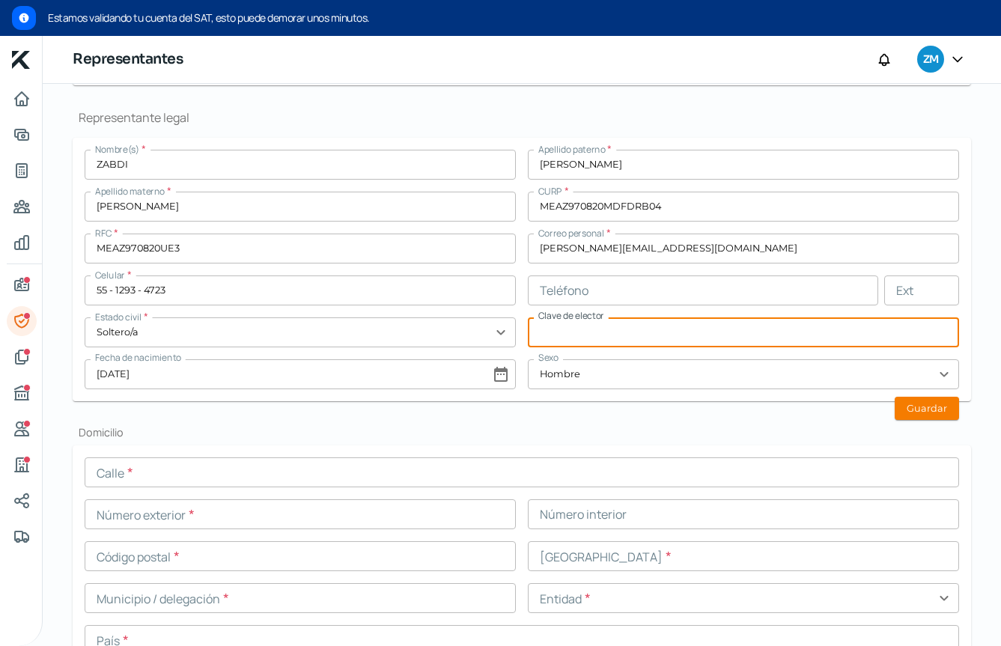
click at [676, 343] on input "text" at bounding box center [743, 333] width 431 height 30
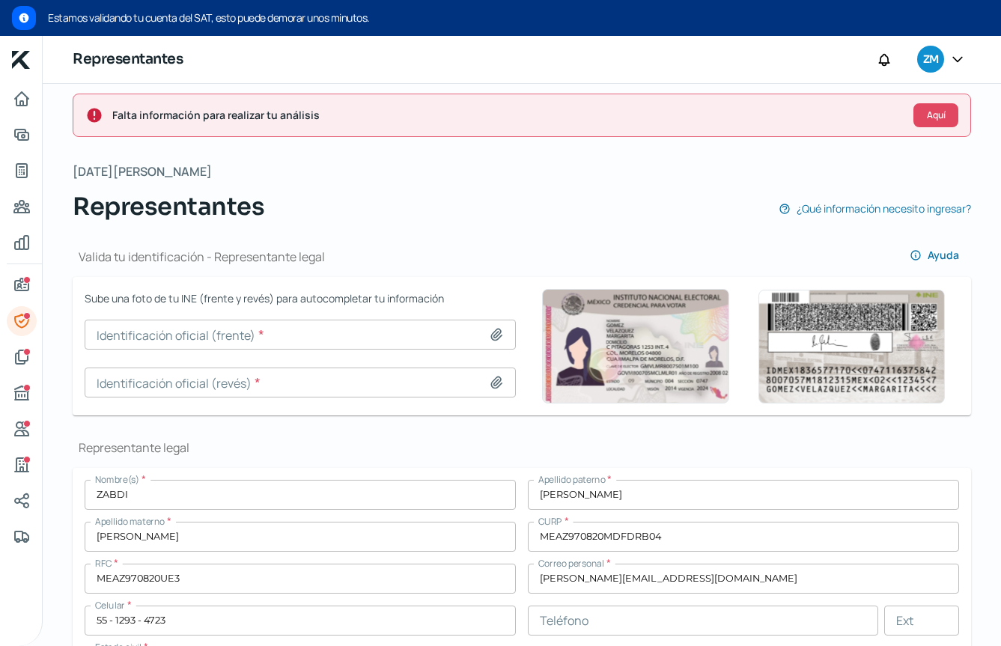
click at [489, 333] on icon at bounding box center [496, 334] width 15 height 15
type input "C:\fakepath\Captura de pantalla [DATE] a la(s) [DATE].png"
type input "Captura de pantalla [DATE] a la(s) [DATE].png"
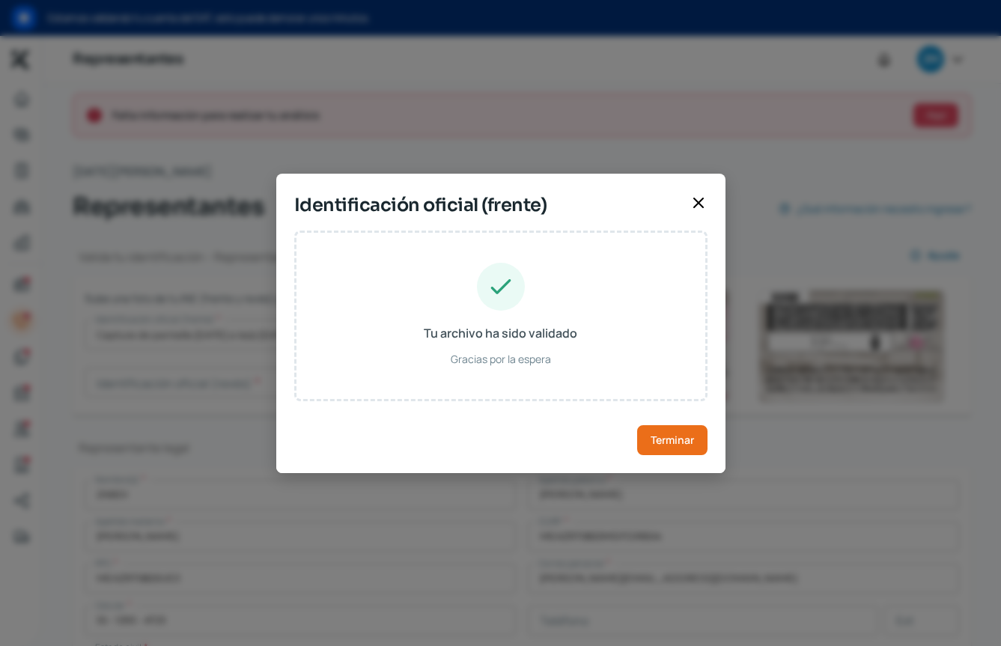
type input "MDARZB97082009M100"
type input "[DATE]"
type input "Mujer"
click at [667, 451] on button "Terminar" at bounding box center [672, 440] width 70 height 30
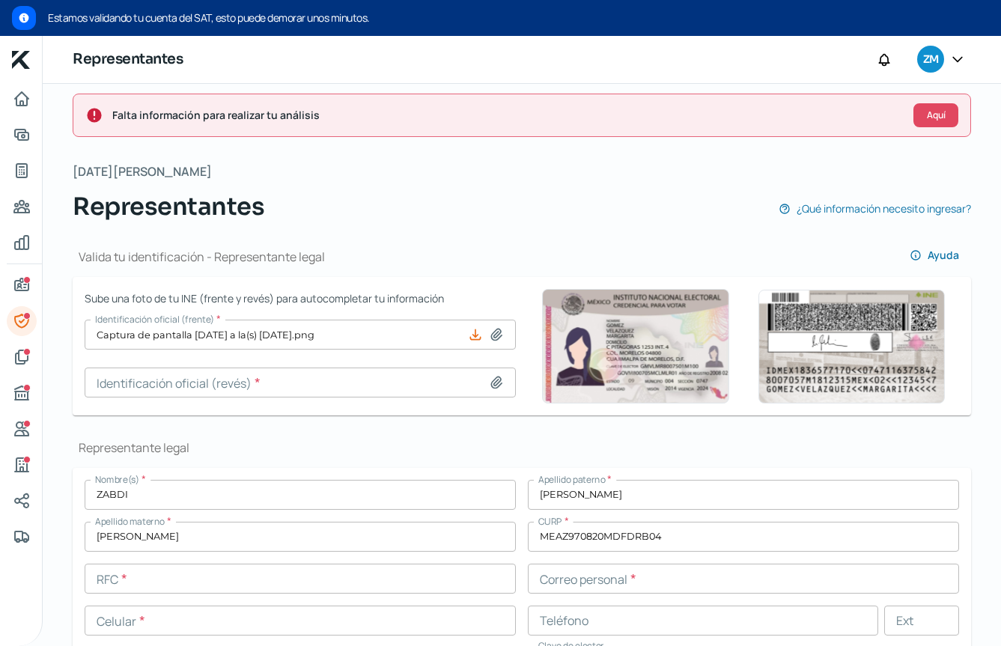
click at [489, 385] on icon at bounding box center [496, 382] width 15 height 15
type input "C:\fakepath\Captura de pantalla [DATE] a la(s) [DATE].png"
type input "Captura de pantalla [DATE] a la(s) [DATE].png"
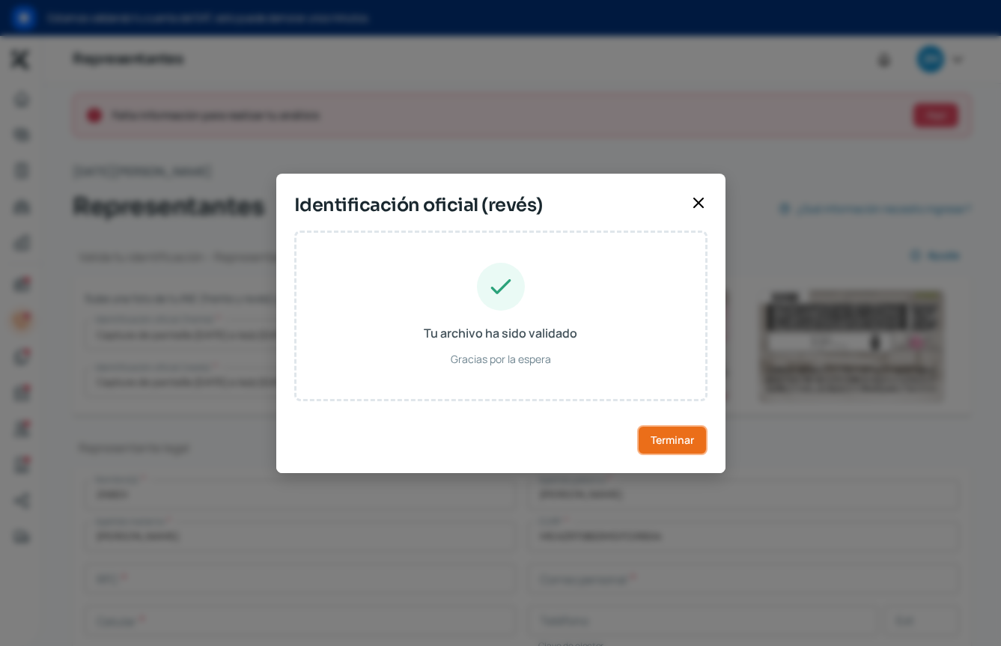
click at [704, 436] on button "Terminar" at bounding box center [672, 440] width 70 height 30
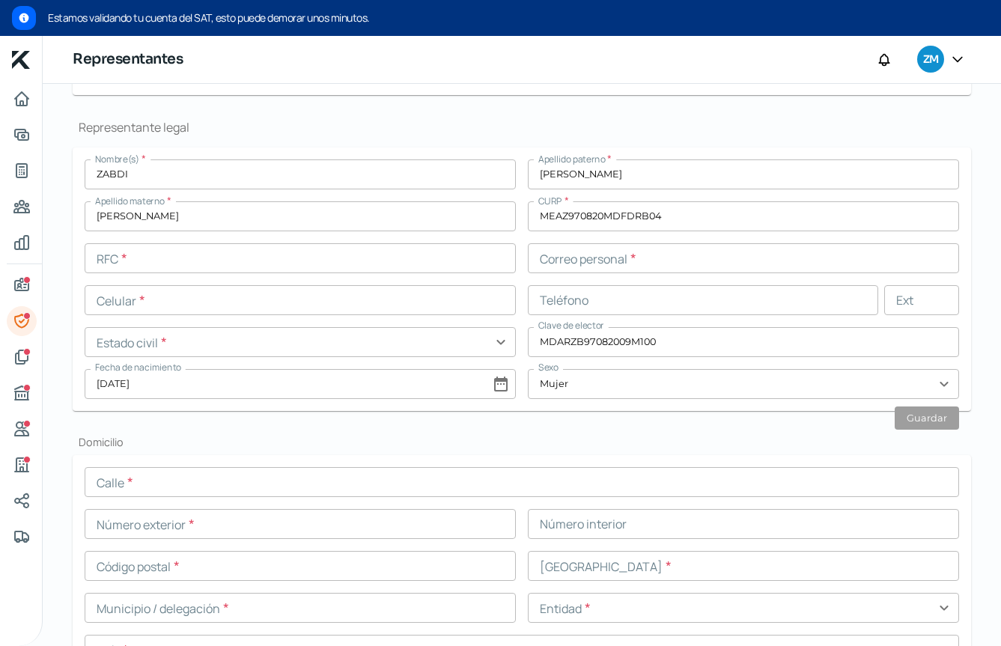
scroll to position [370, 0]
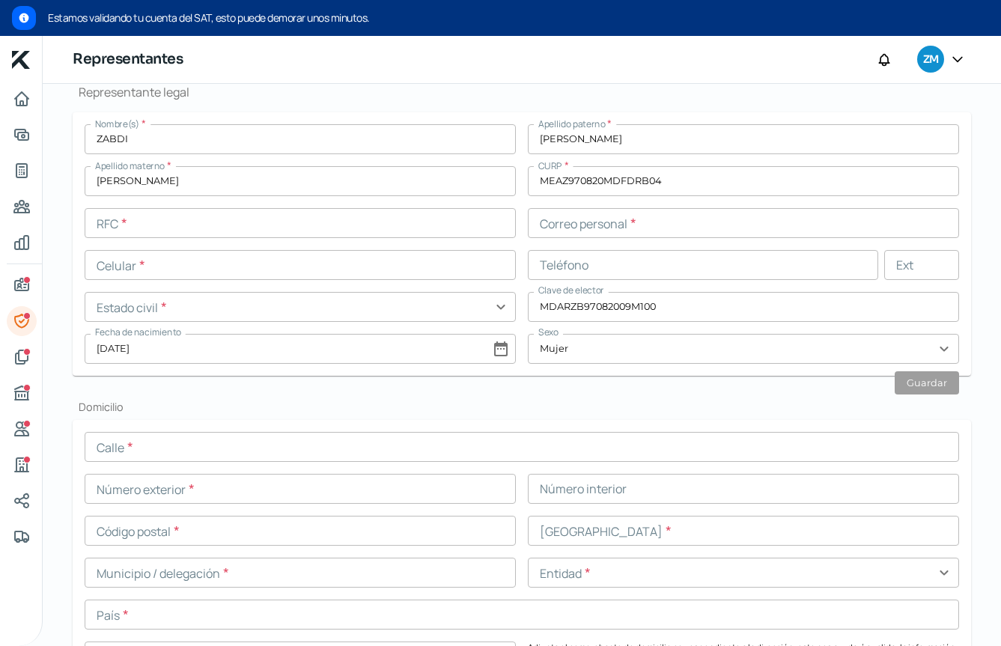
click at [593, 218] on input "text" at bounding box center [743, 223] width 431 height 30
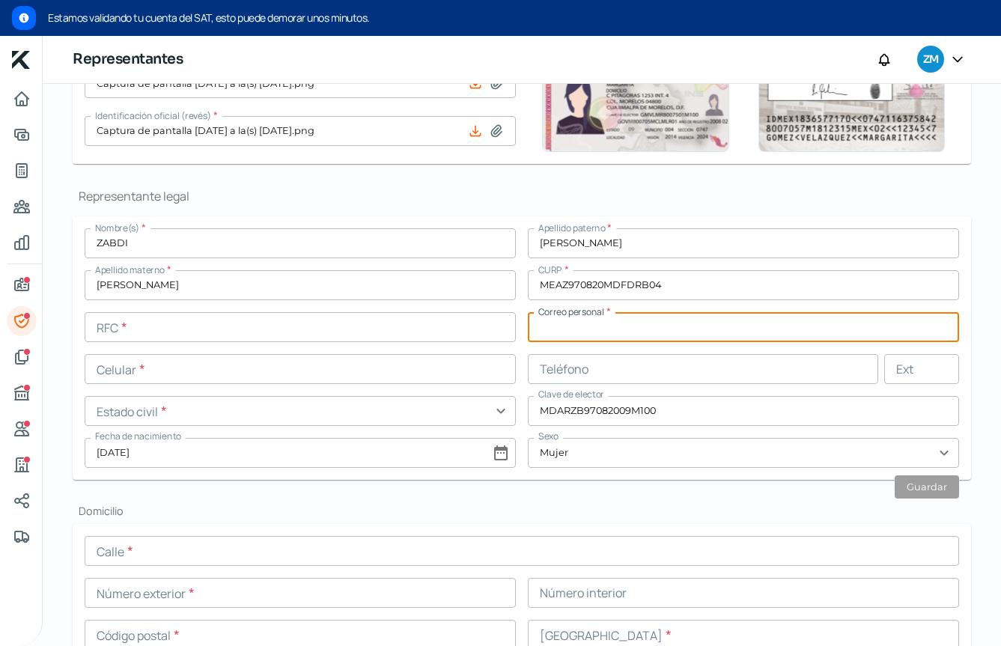
scroll to position [249, 0]
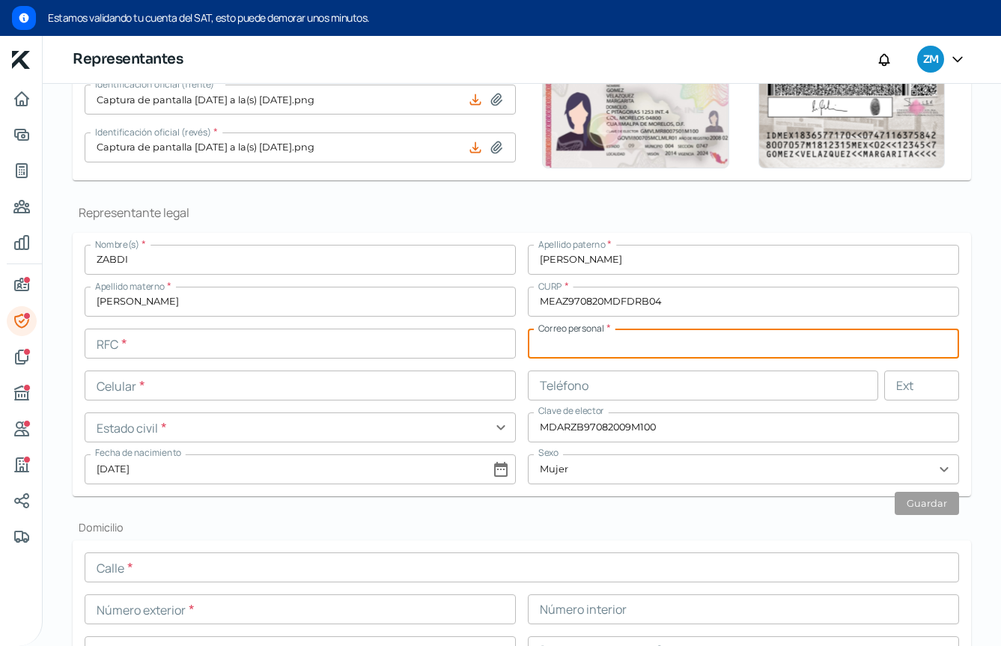
click at [150, 344] on input "text" at bounding box center [300, 344] width 431 height 30
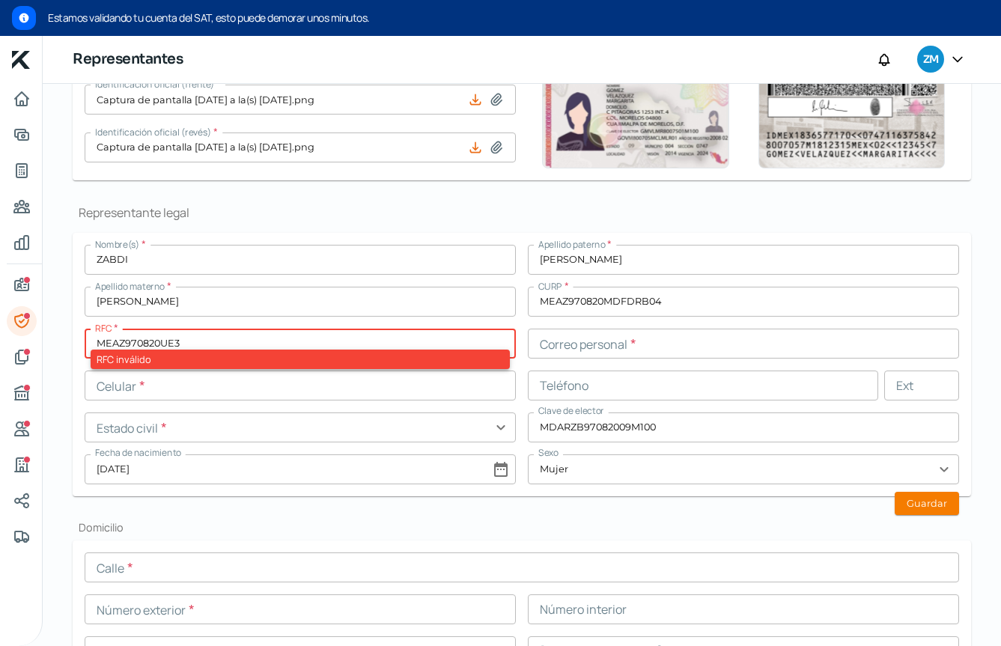
type input "MEAZ970820UE3"
click at [306, 383] on input "text" at bounding box center [300, 386] width 431 height 30
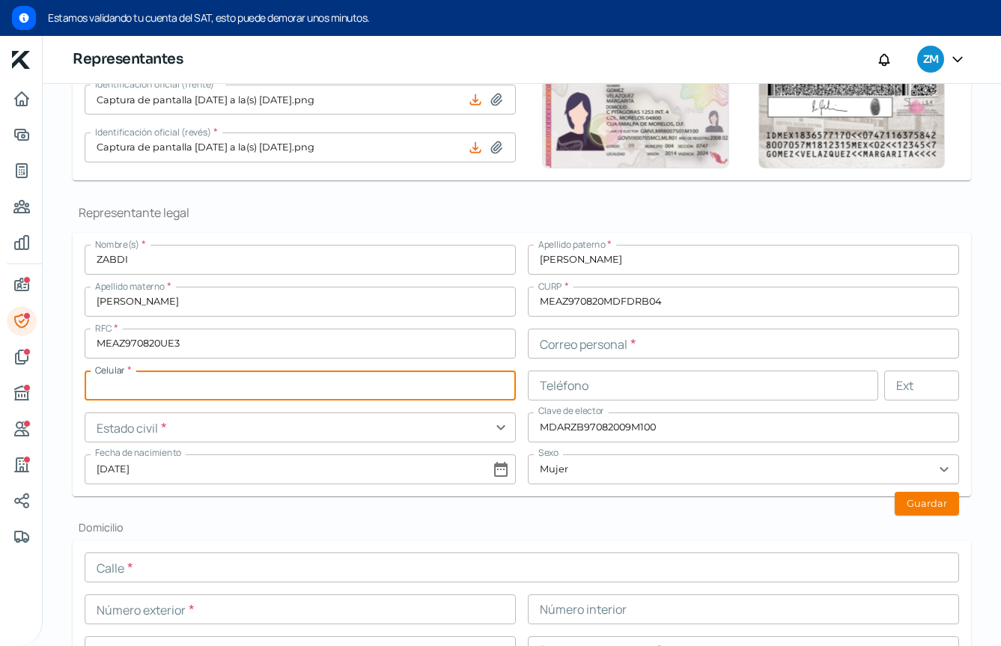
click at [303, 436] on input "text" at bounding box center [300, 428] width 431 height 30
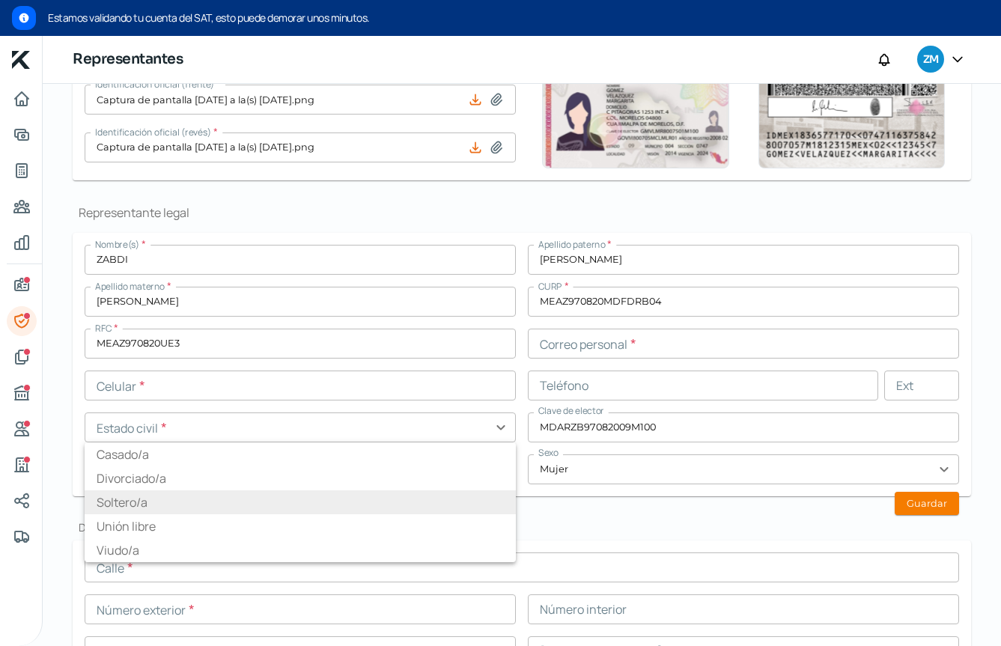
click at [116, 504] on li "Soltero/a" at bounding box center [300, 503] width 431 height 24
type input "Soltero/a"
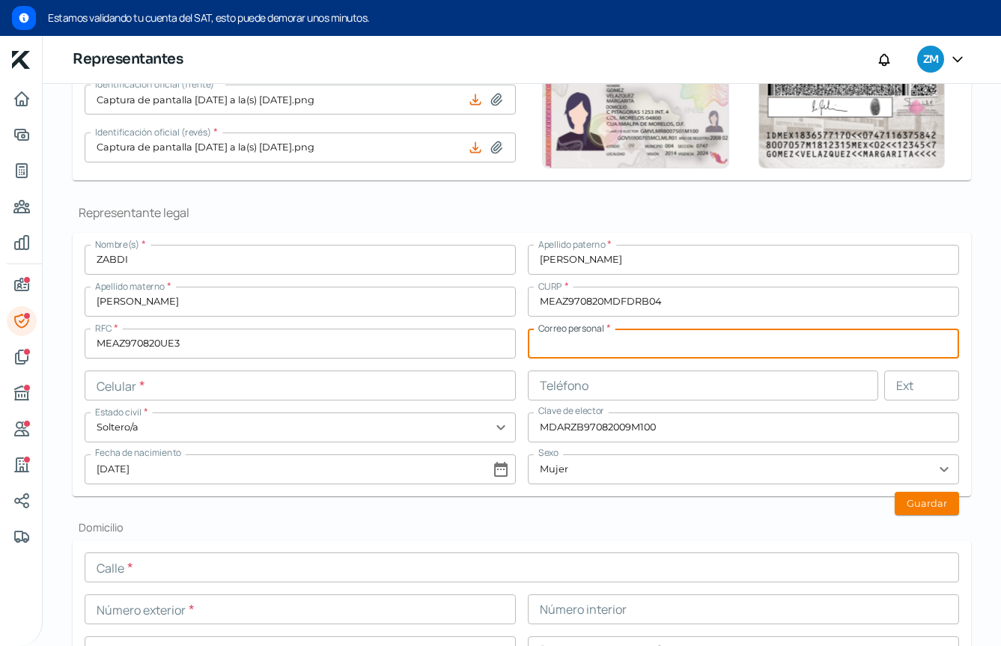
click at [573, 345] on input "text" at bounding box center [743, 344] width 431 height 30
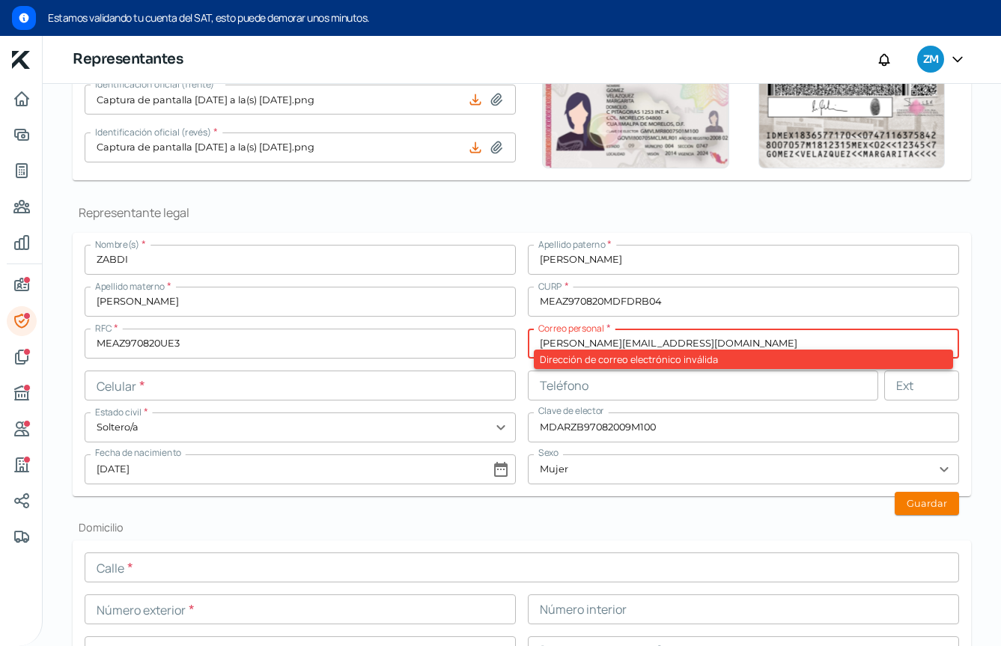
type input "[PERSON_NAME][EMAIL_ADDRESS][DOMAIN_NAME]"
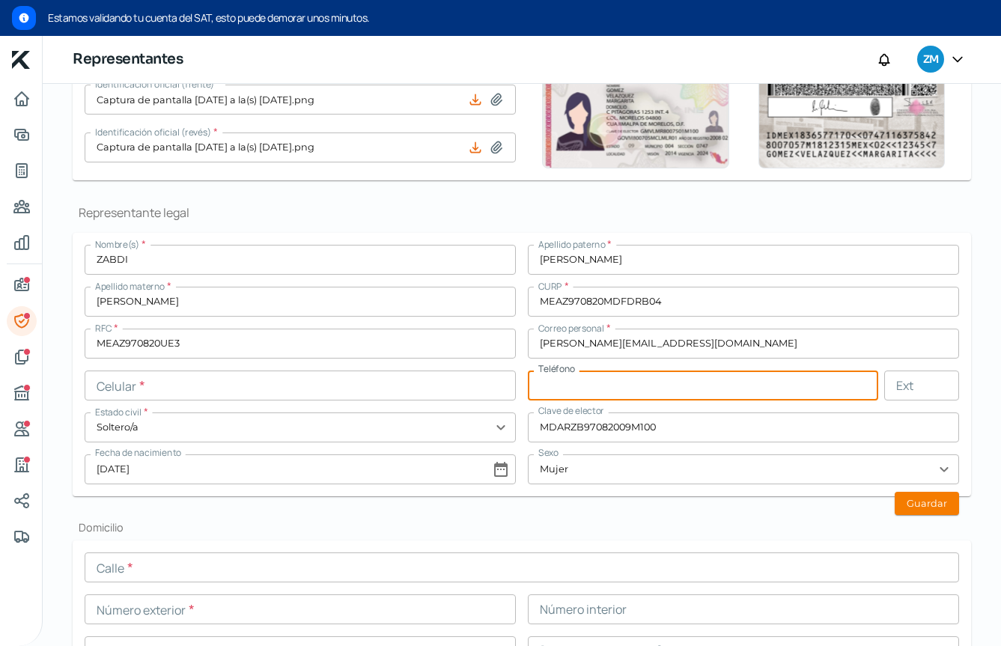
click at [324, 392] on input "text" at bounding box center [300, 386] width 431 height 30
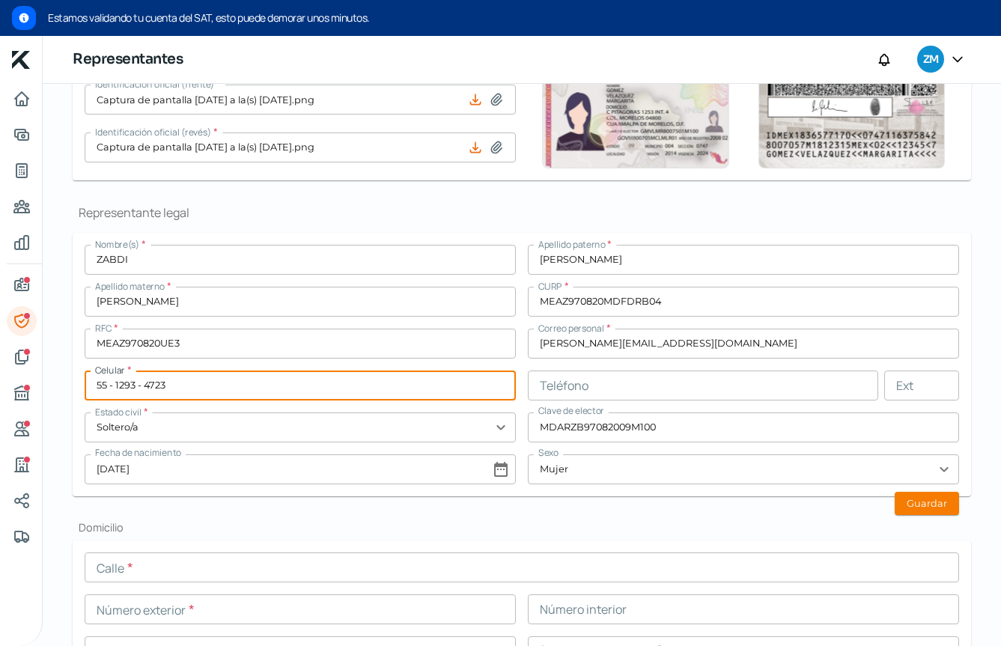
type input "55 - 1293 - 4723"
click at [631, 344] on input "[PERSON_NAME][EMAIL_ADDRESS][DOMAIN_NAME]" at bounding box center [743, 344] width 431 height 30
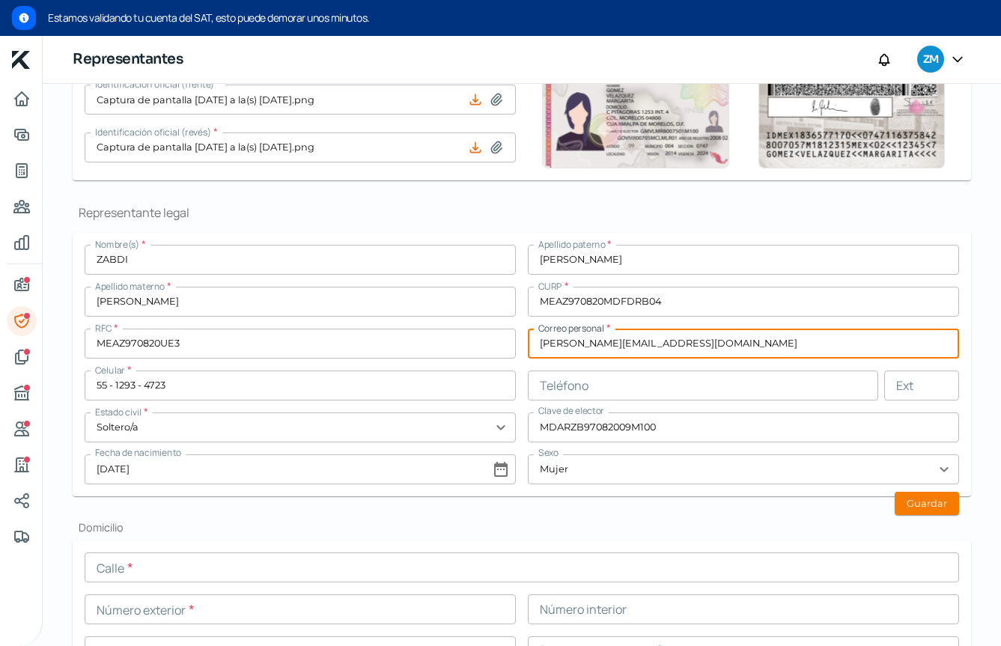
click at [636, 392] on input "text" at bounding box center [703, 386] width 350 height 30
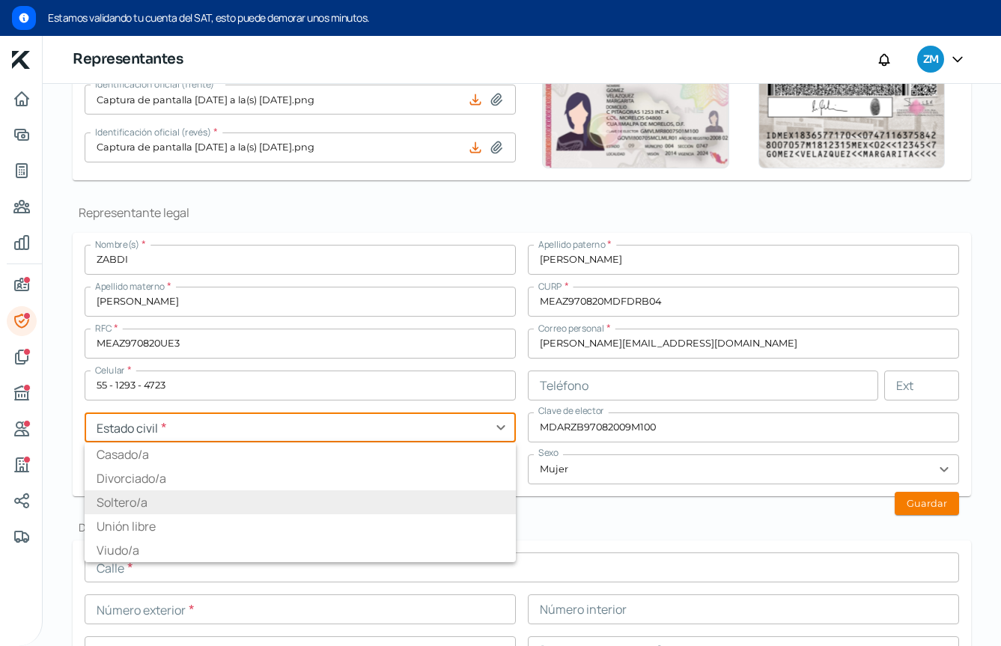
click at [288, 430] on input "text" at bounding box center [300, 428] width 431 height 30
type input "Soltero/a"
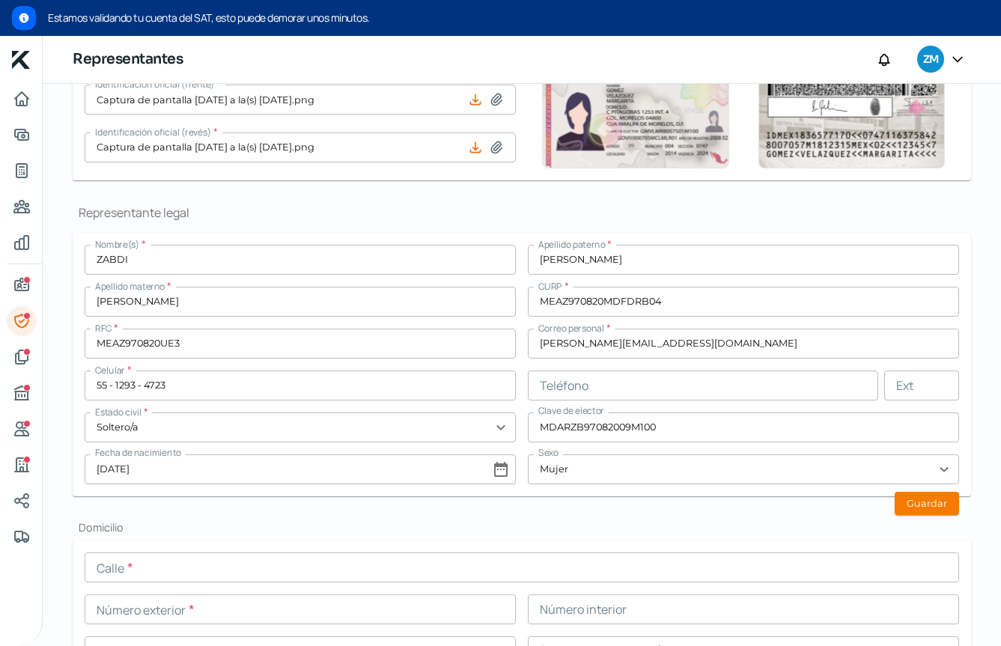
scroll to position [383, 0]
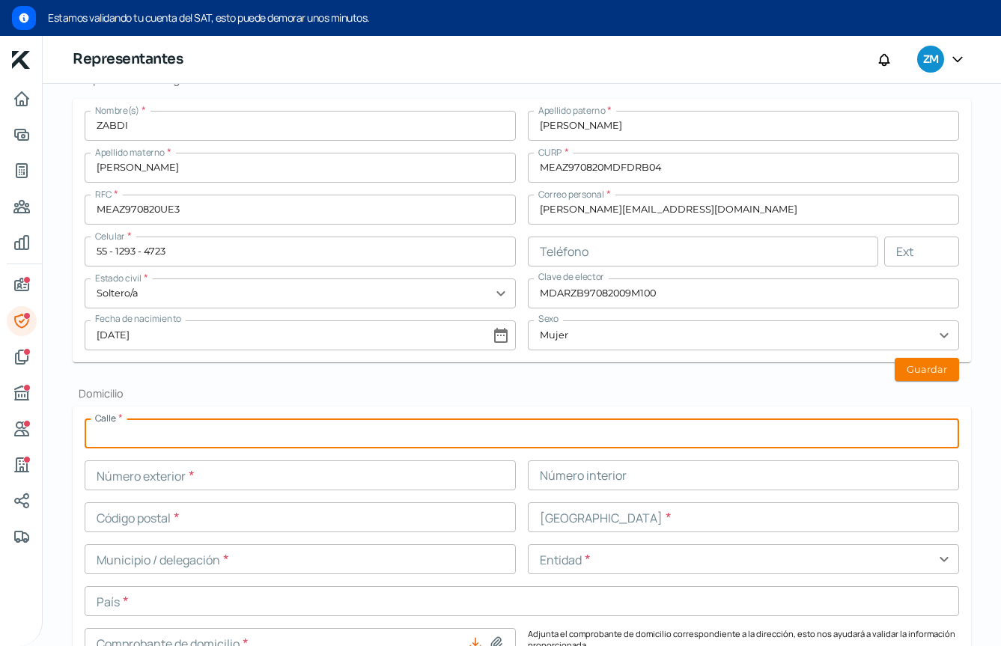
click at [337, 440] on input "text" at bounding box center [522, 434] width 875 height 30
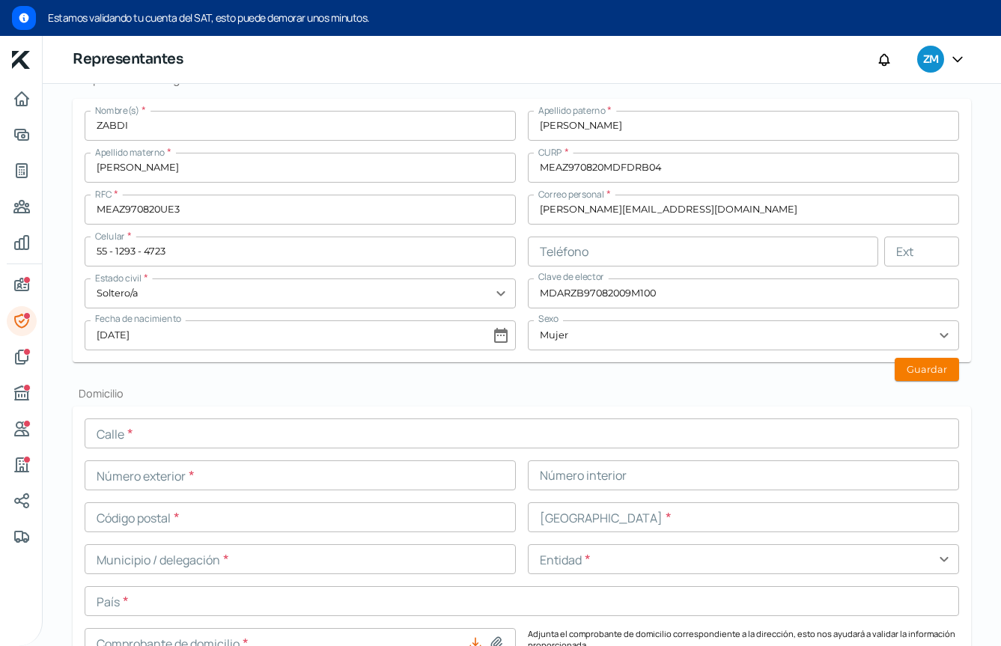
click at [349, 431] on input "text" at bounding box center [522, 434] width 875 height 30
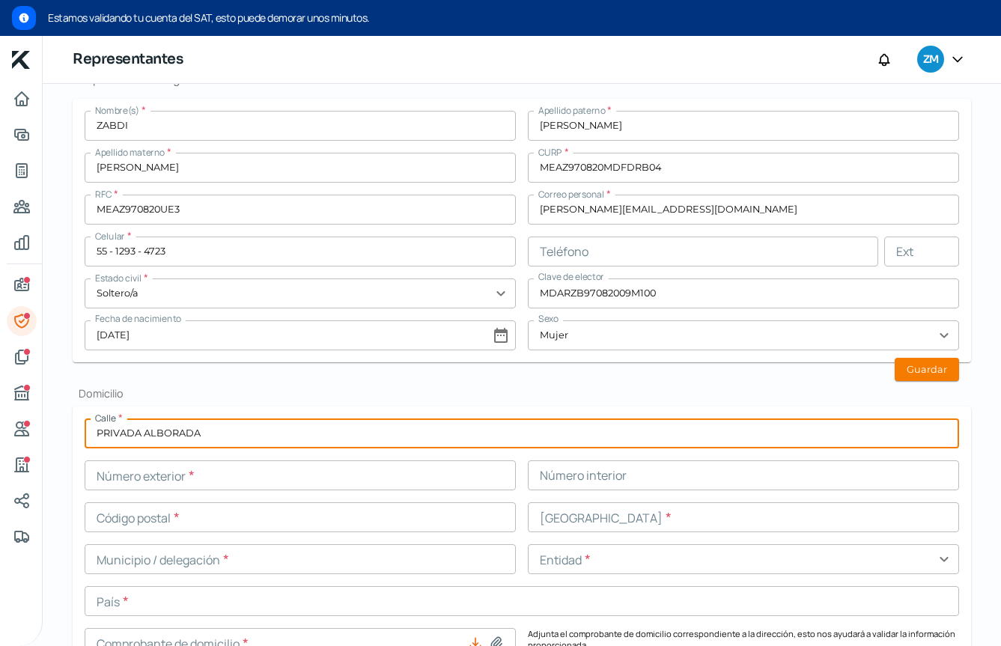
type input "PRIVADA ALBORADA"
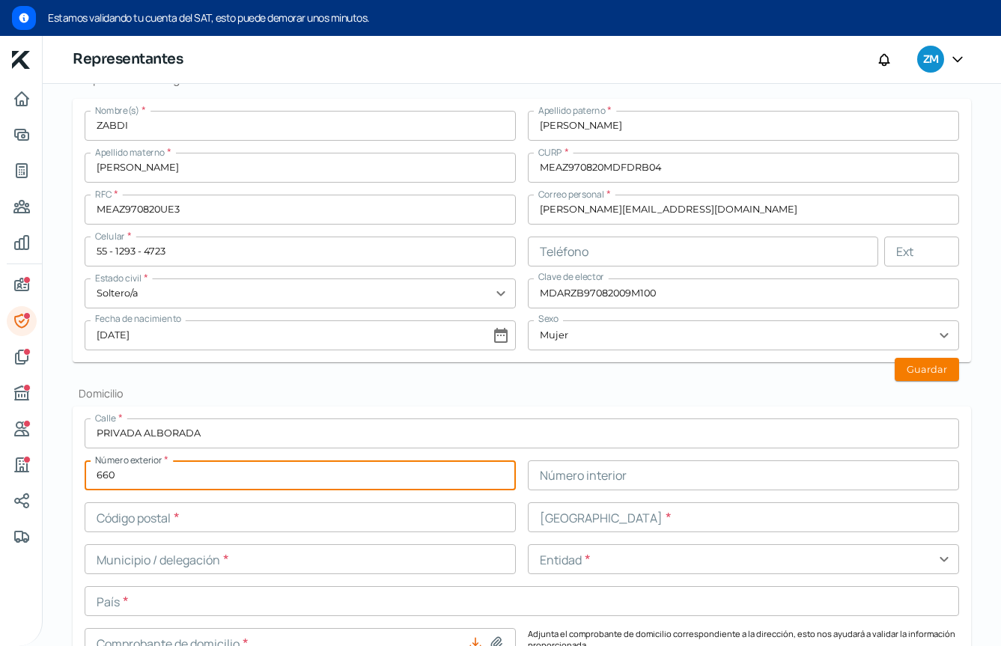
type input "660"
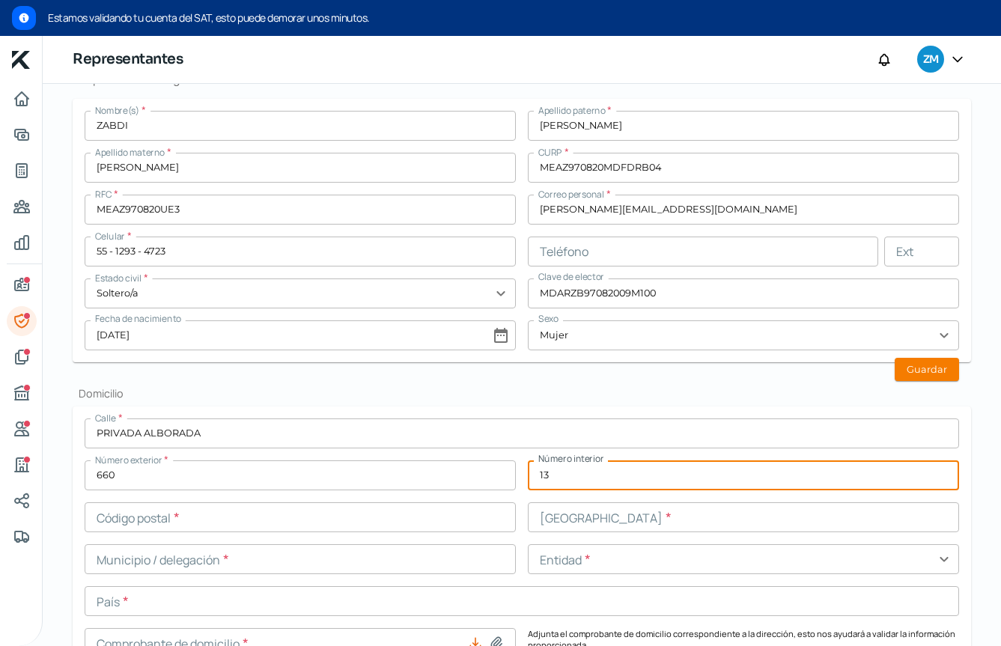
type input "13"
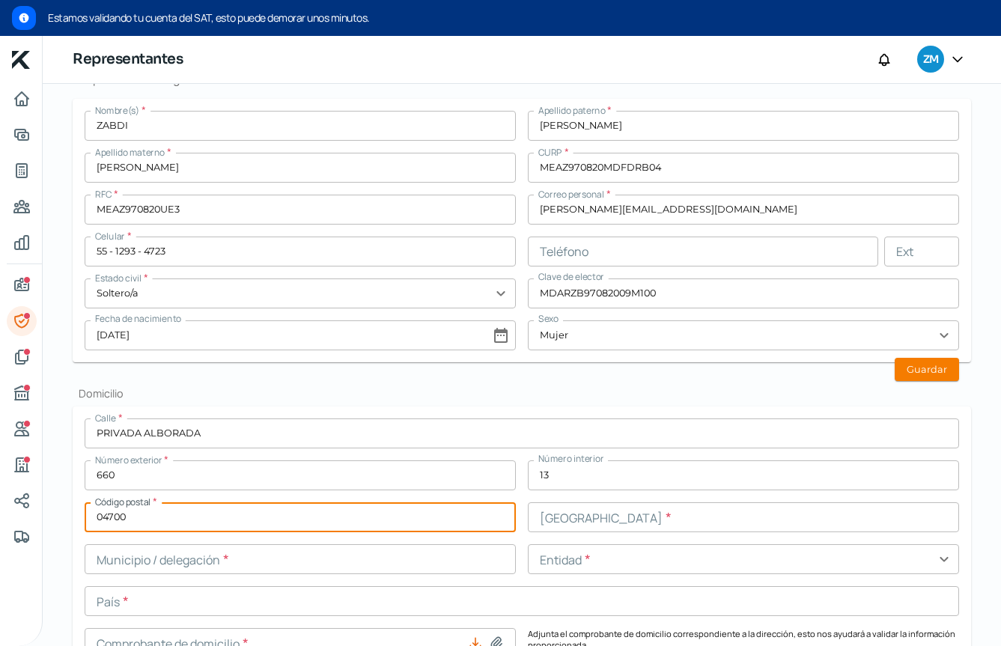
type input "04700"
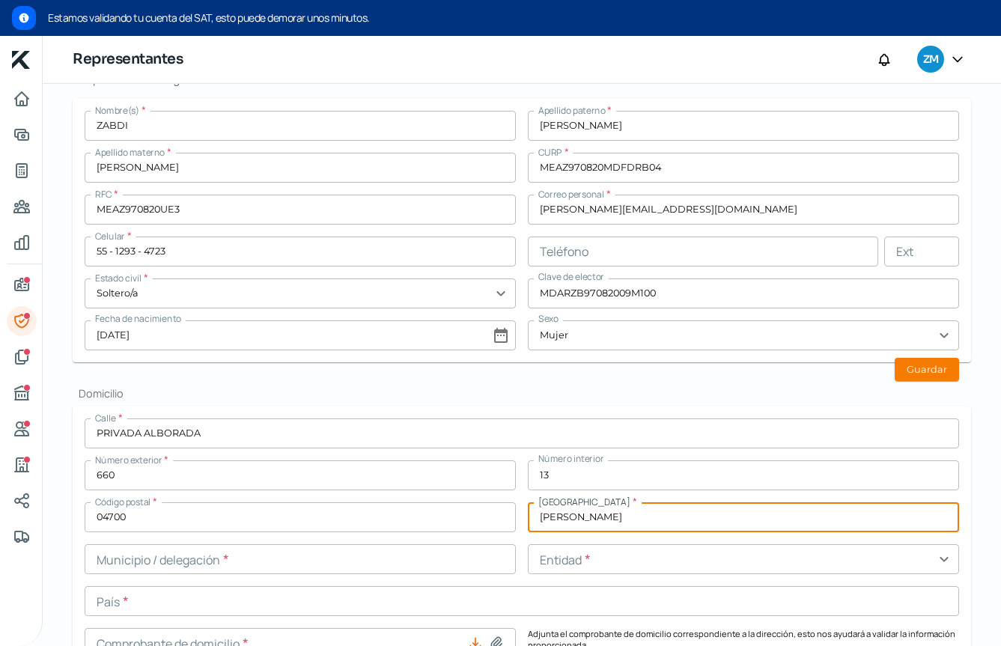
type input "[PERSON_NAME]"
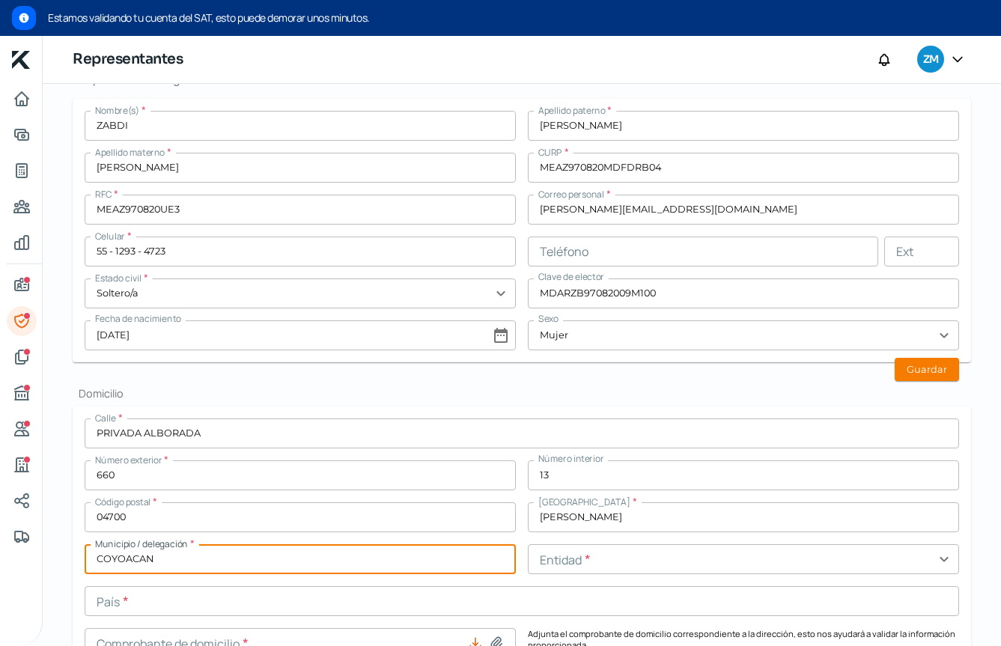
type input "COYOACAN"
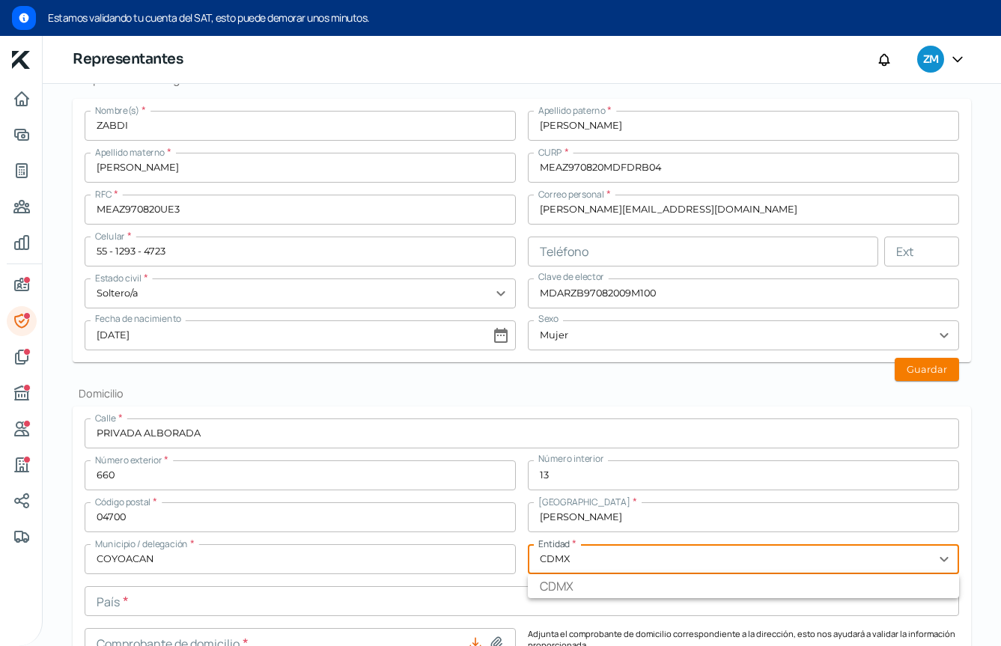
type input "CDMX"
click at [489, 580] on button at bounding box center [496, 643] width 15 height 15
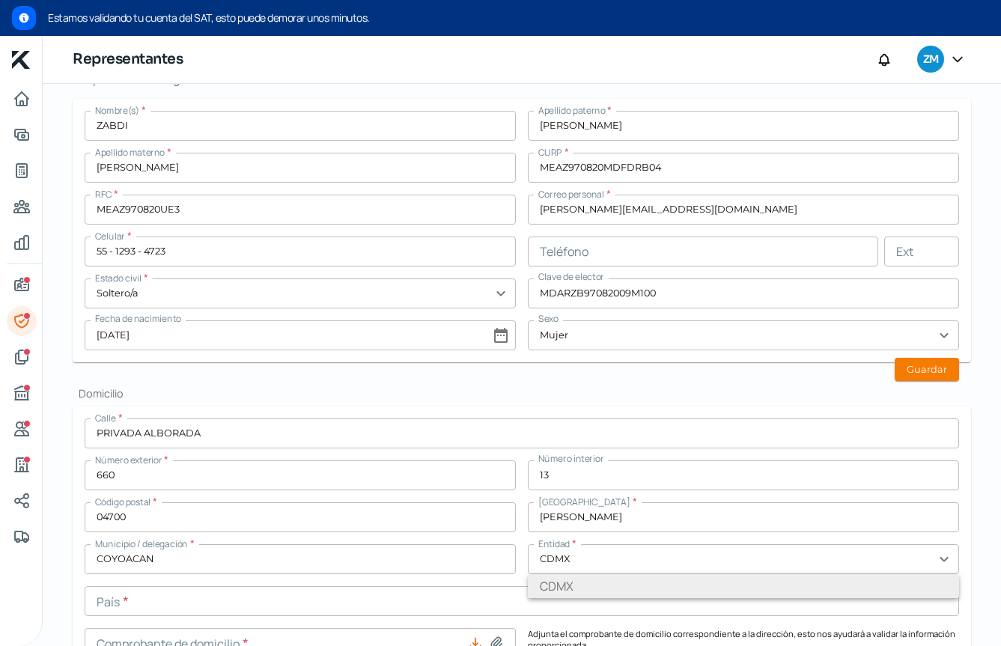
click at [632, 580] on li "CDMX" at bounding box center [743, 586] width 431 height 24
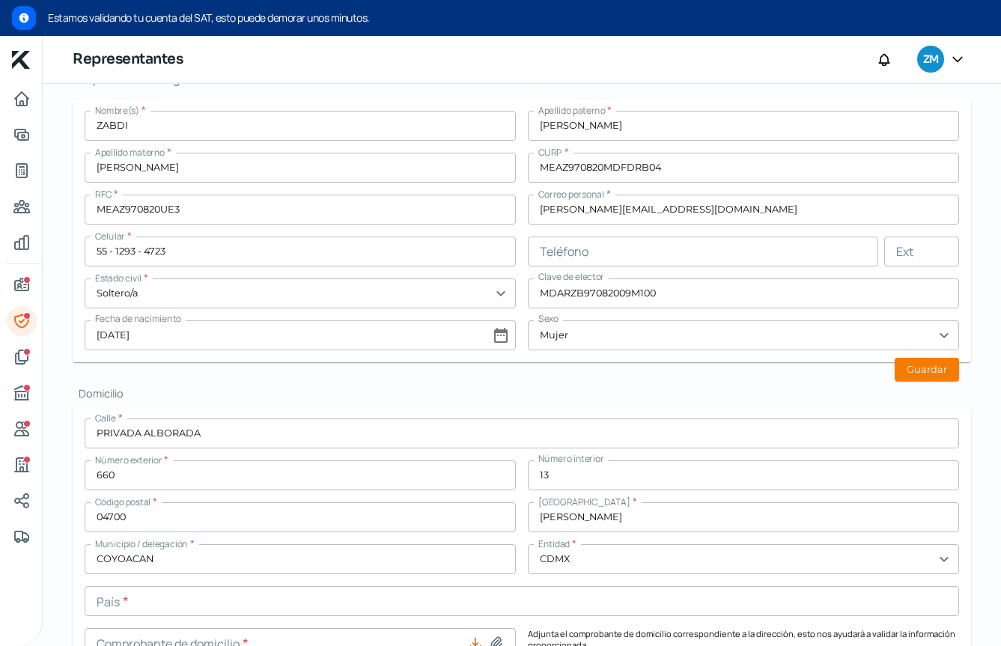
scroll to position [691, 0]
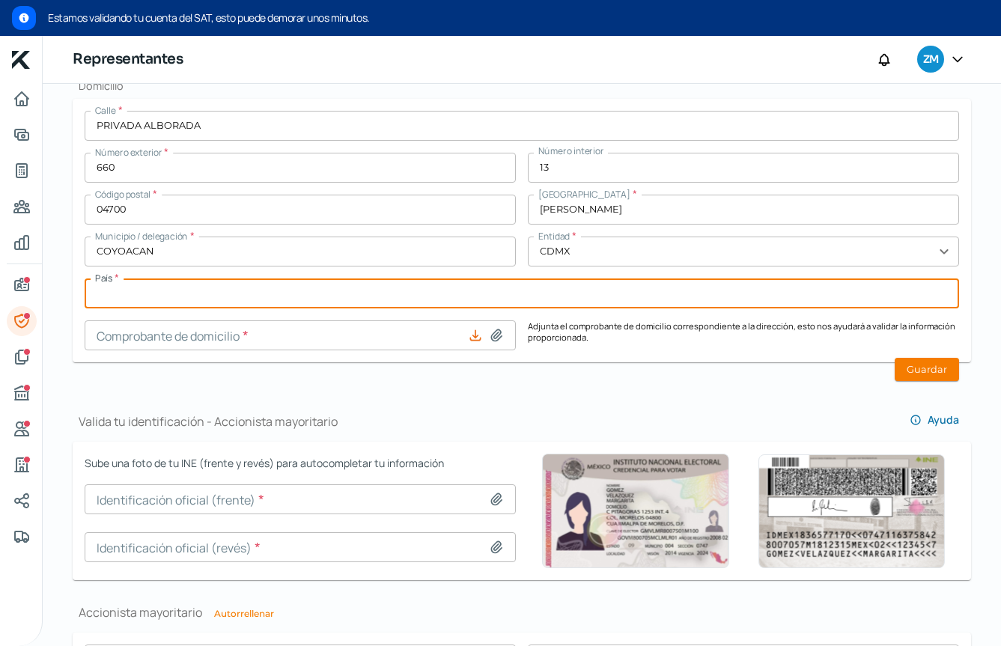
click at [258, 300] on input "text" at bounding box center [522, 294] width 875 height 30
type input "[GEOGRAPHIC_DATA]"
click at [220, 342] on input at bounding box center [300, 336] width 431 height 30
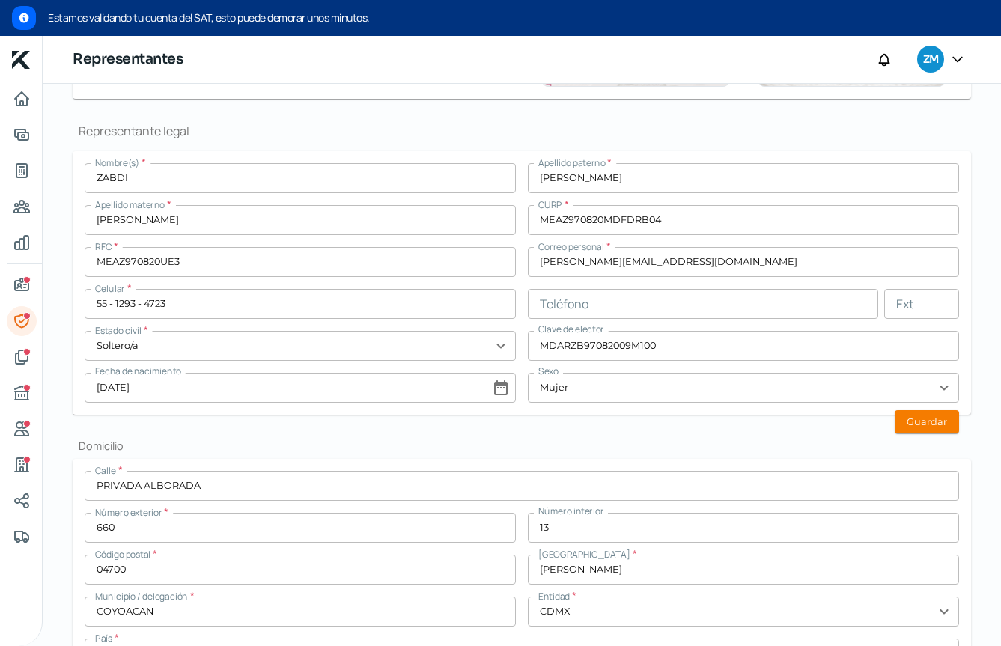
scroll to position [330, 0]
click at [911, 419] on button "Guardar" at bounding box center [927, 422] width 64 height 23
type input "[PERSON_NAME][EMAIL_ADDRESS][DOMAIN_NAME]"
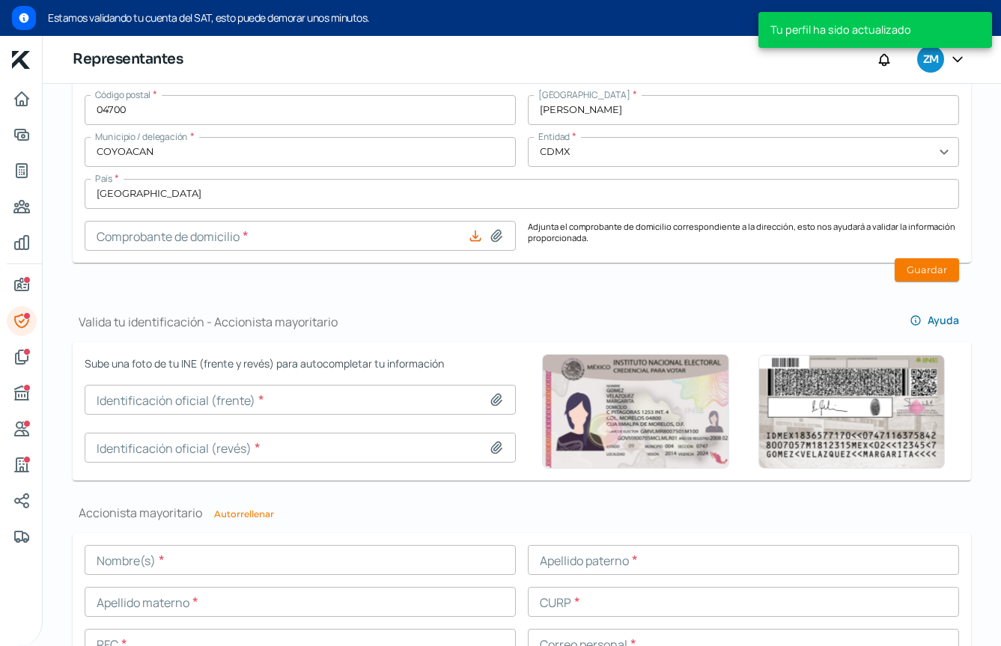
scroll to position [788, 0]
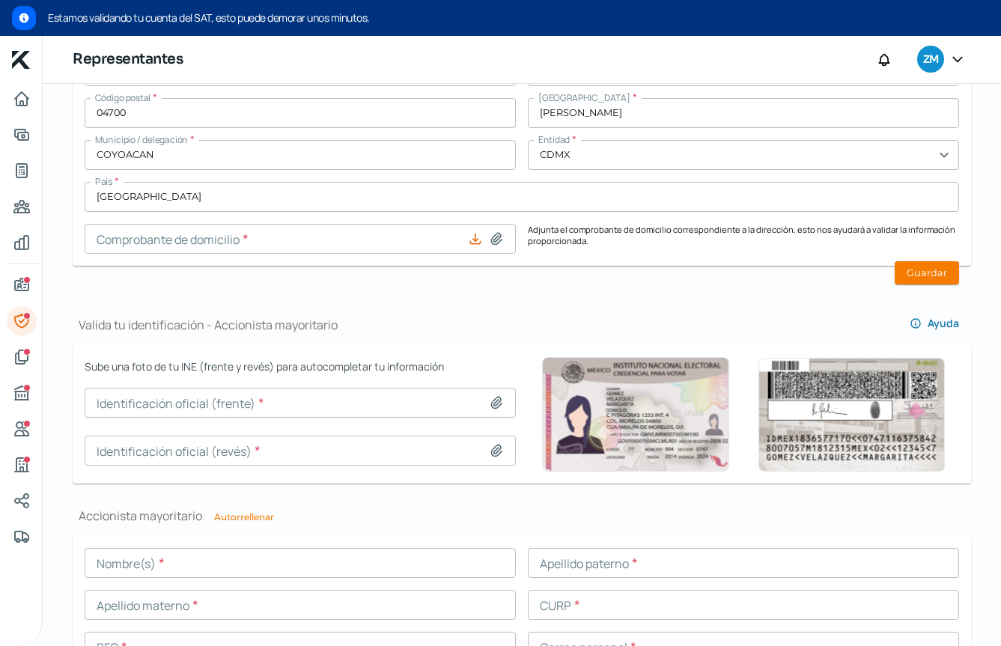
click at [494, 398] on icon at bounding box center [496, 403] width 10 height 11
type input "C:\fakepath\Captura de pantalla [DATE] a la(s) [DATE].png"
type input "Captura de pantalla [DATE] a la(s) [DATE].png"
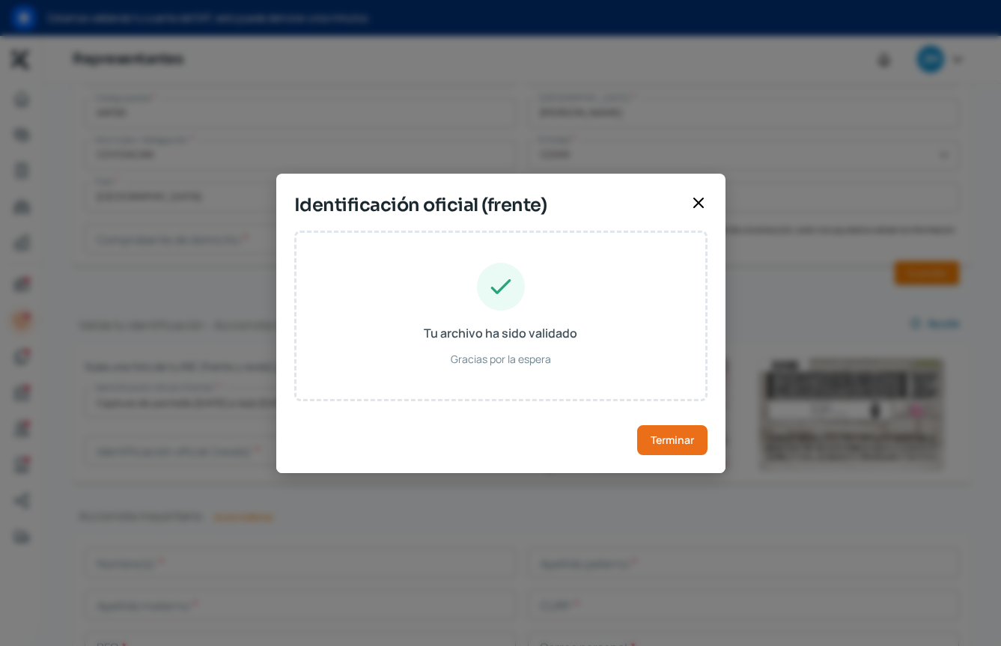
type input "ZABDI"
type input "[PERSON_NAME]"
type input "MEAZ970820MDFDRB04"
type input "MDARZB97082009M100"
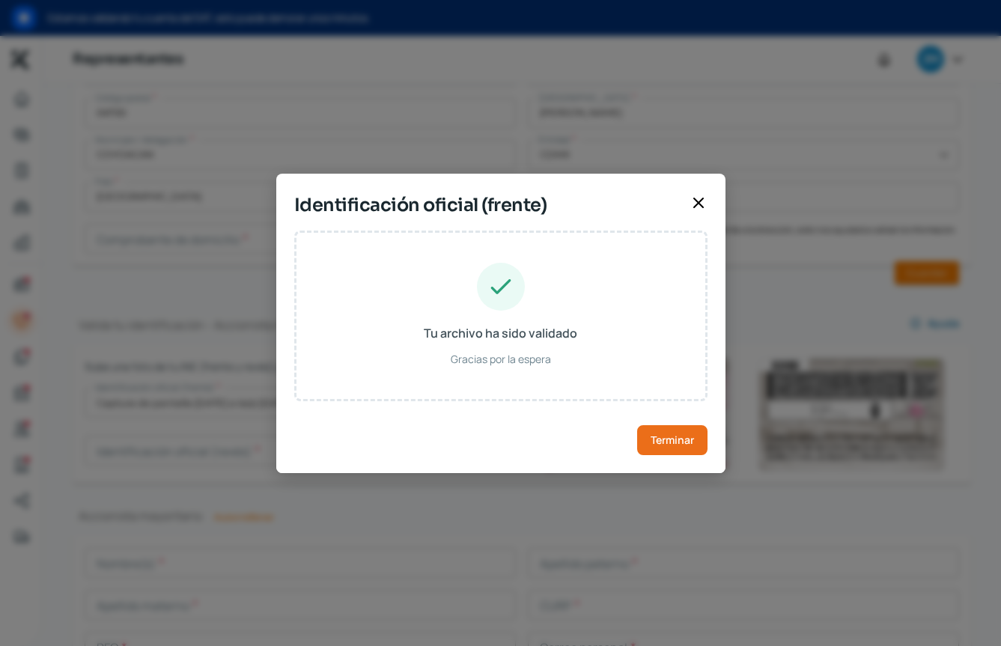
type input "[DATE]"
type input "Mujer"
click at [671, 440] on span "Terminar" at bounding box center [672, 440] width 43 height 10
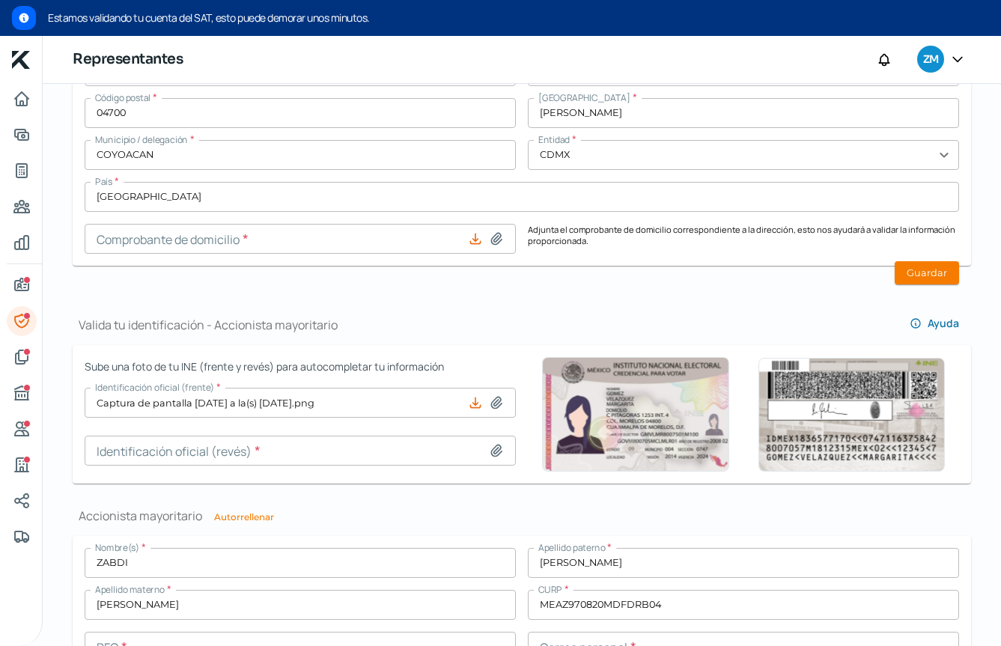
click at [497, 449] on icon at bounding box center [496, 450] width 15 height 15
type input "C:\fakepath\Captura de pantalla [DATE] a la(s) [DATE].png"
type input "Captura de pantalla [DATE] a la(s) [DATE].png"
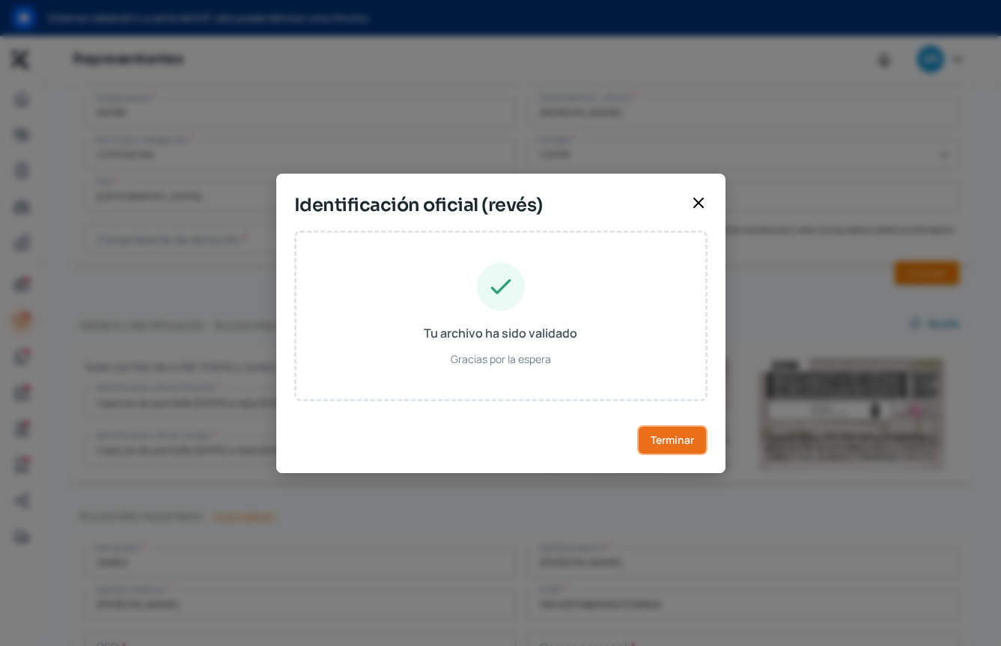
click at [665, 446] on span "Terminar" at bounding box center [672, 440] width 43 height 10
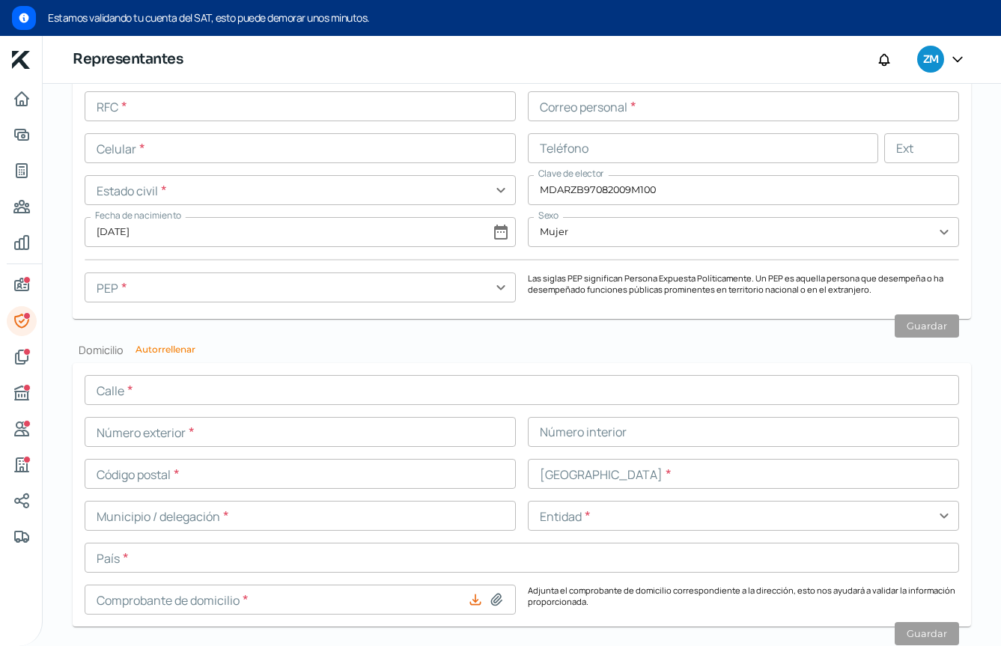
scroll to position [1369, 0]
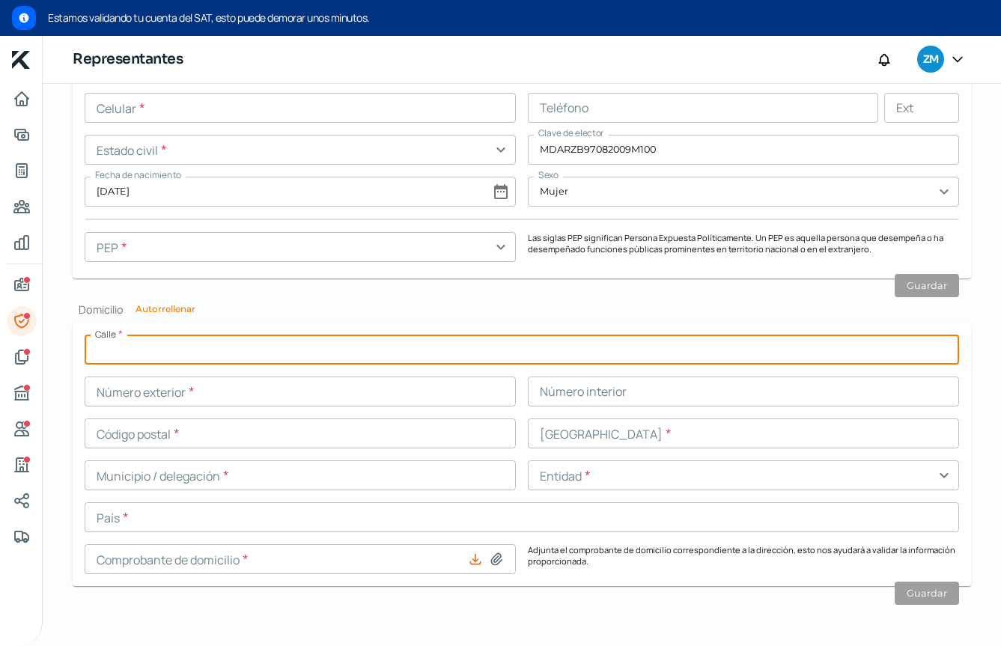
click at [224, 359] on input "text" at bounding box center [522, 350] width 875 height 30
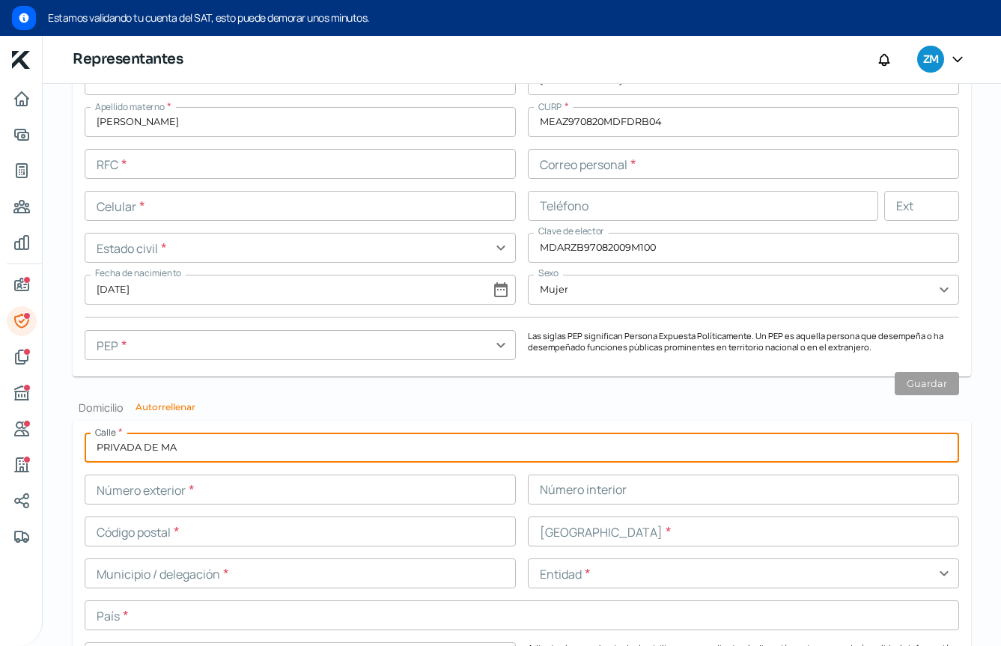
scroll to position [1272, 0]
type input "PRIVADA DE ALBORADA"
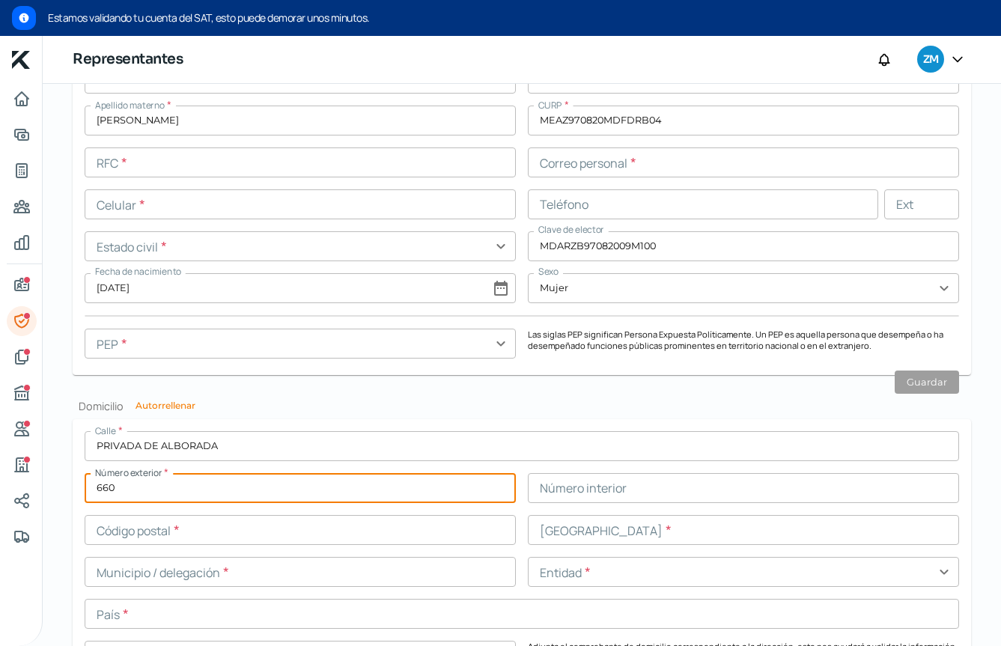
type input "660"
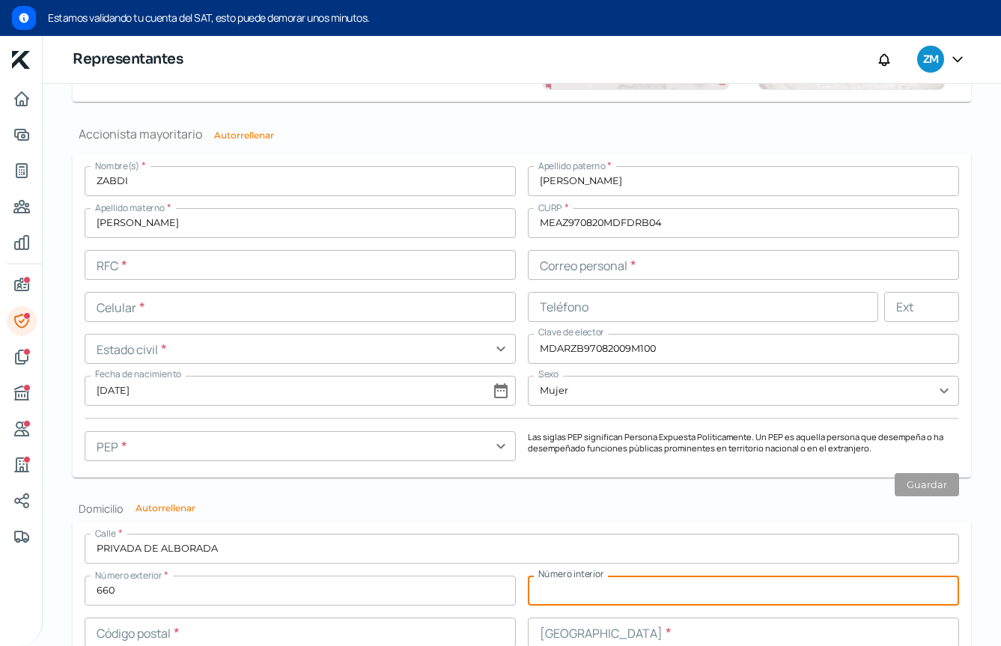
scroll to position [1248, 0]
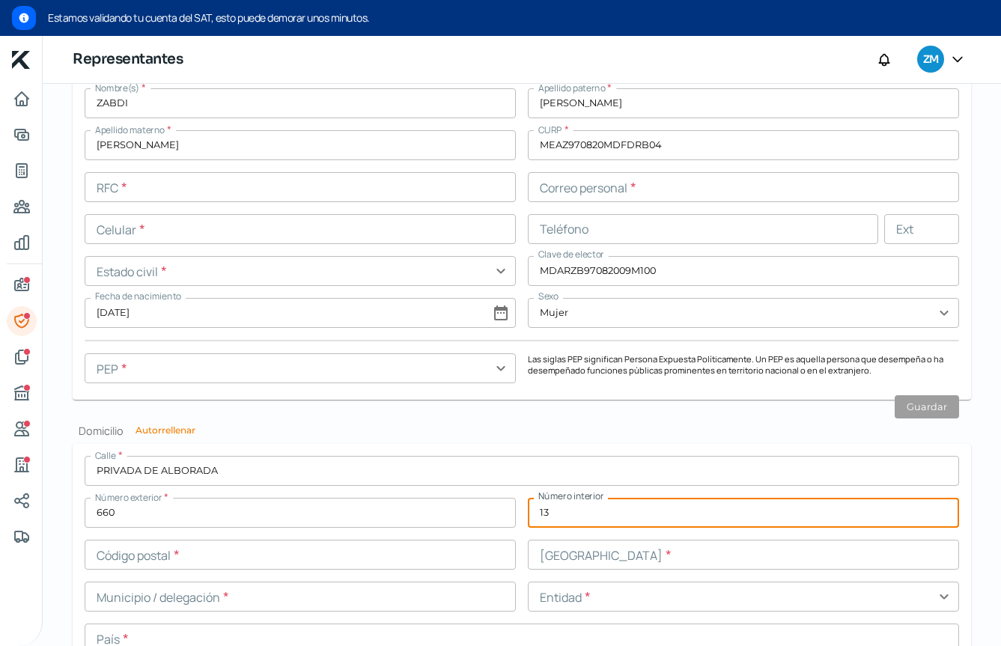
type input "13"
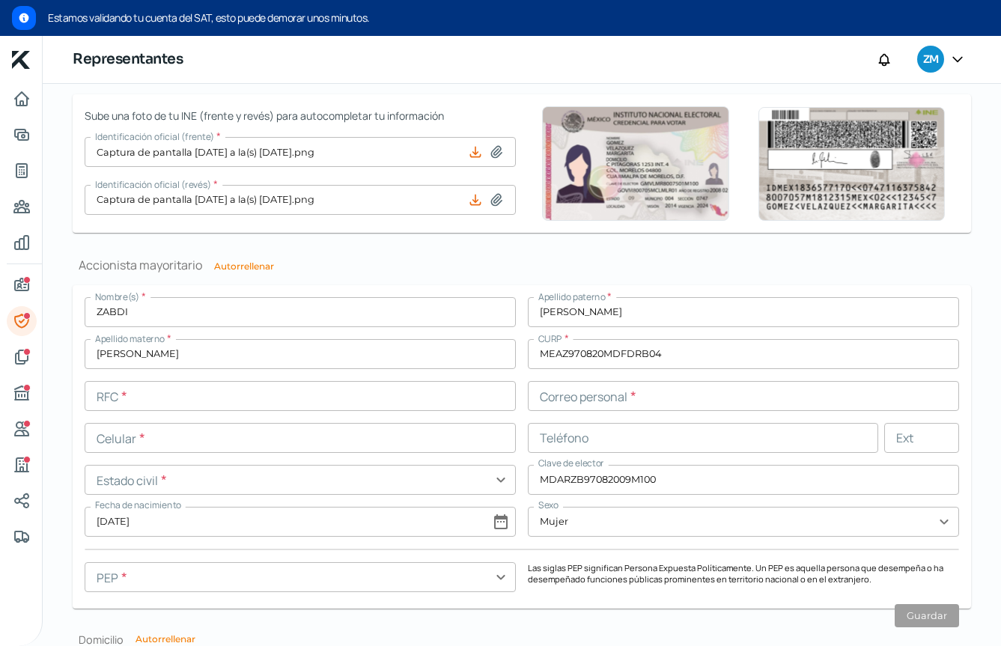
scroll to position [1162, 0]
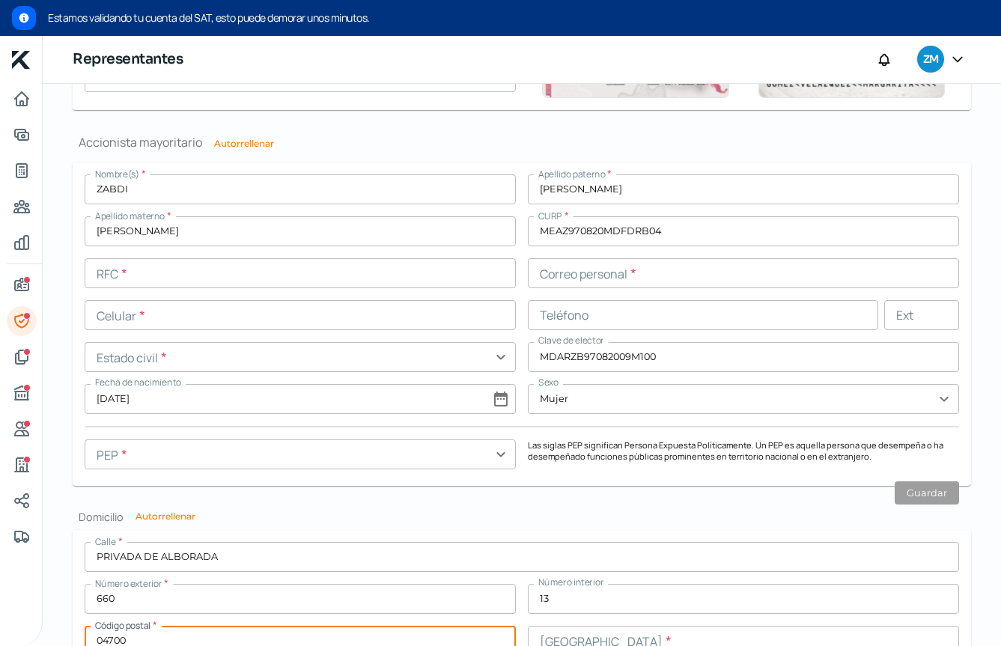
type input "04700"
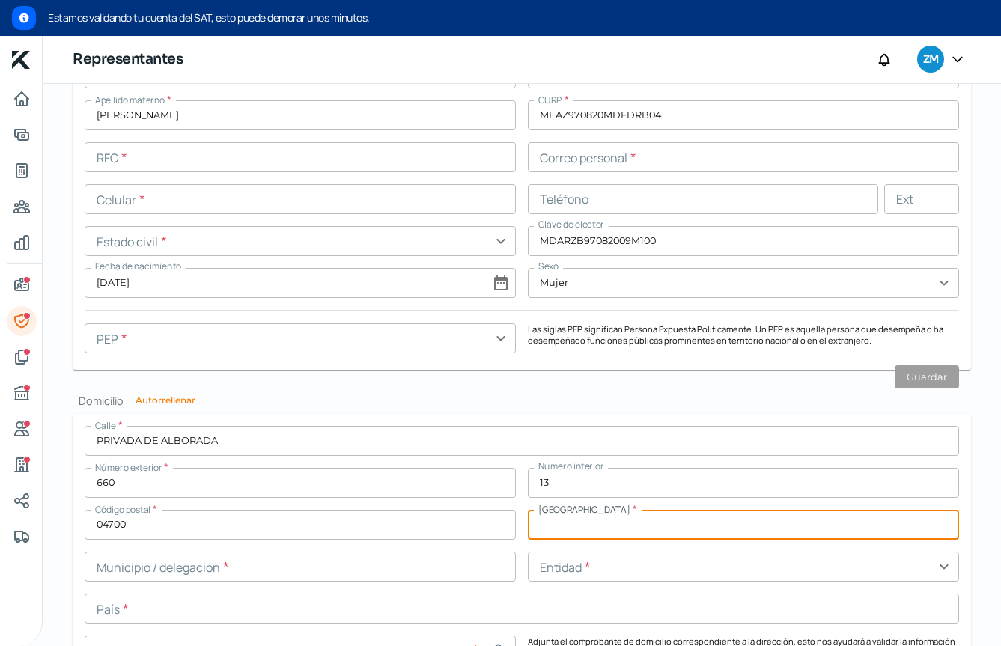
scroll to position [1286, 0]
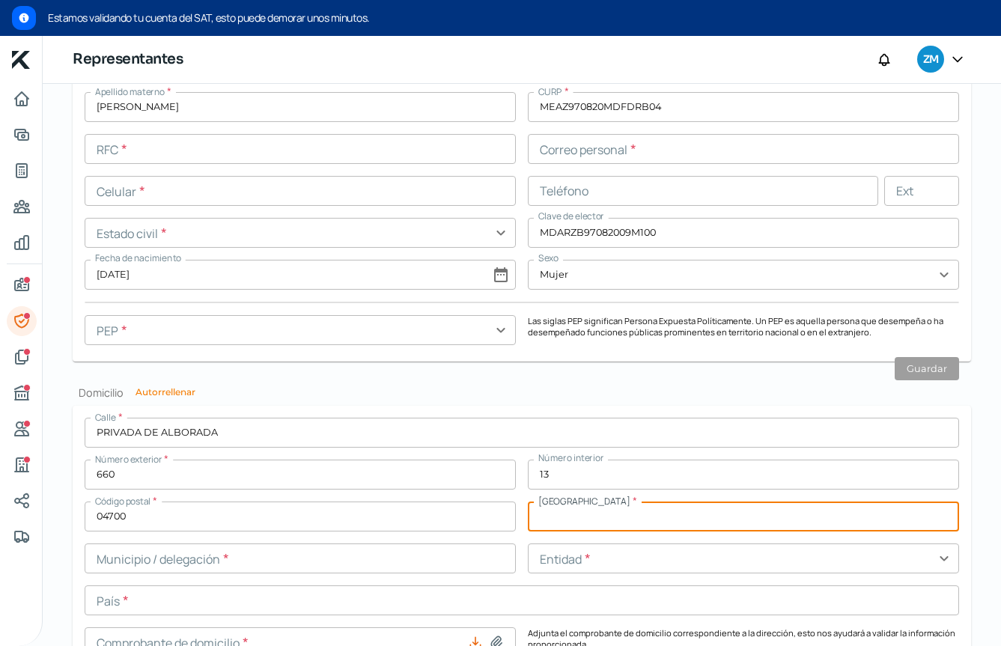
click at [479, 342] on input "text" at bounding box center [300, 330] width 431 height 30
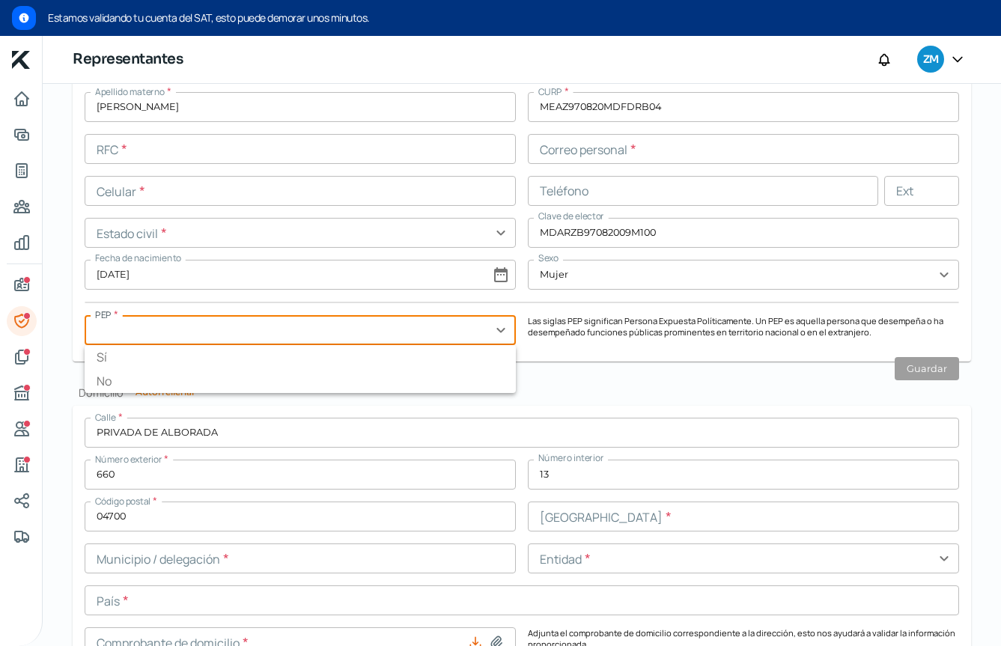
click at [479, 338] on input "text" at bounding box center [300, 330] width 431 height 30
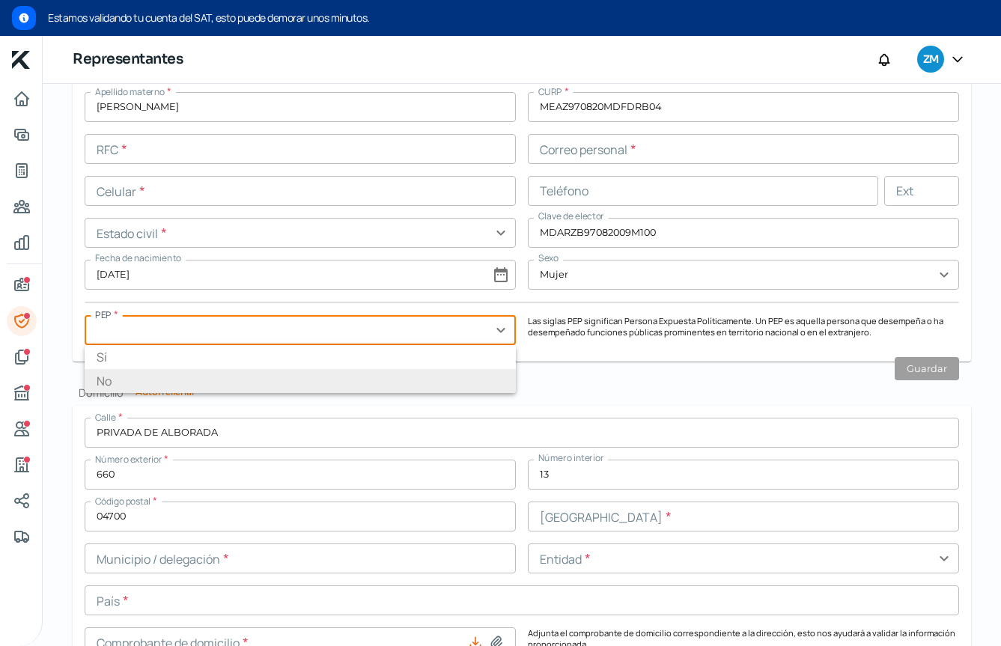
click at [395, 370] on li "No" at bounding box center [300, 381] width 431 height 24
type input "No"
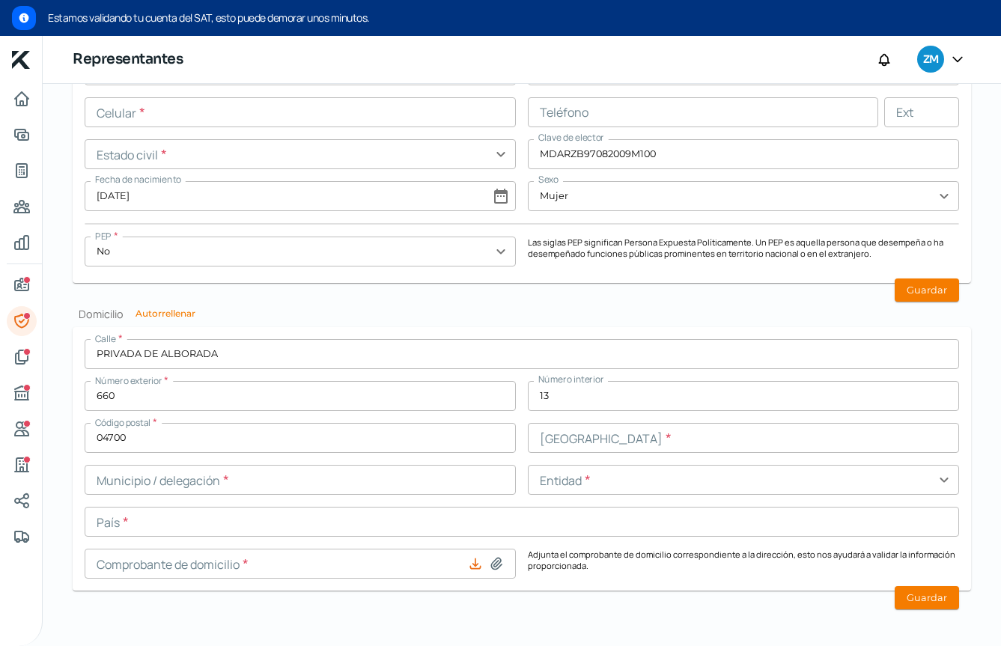
scroll to position [1369, 0]
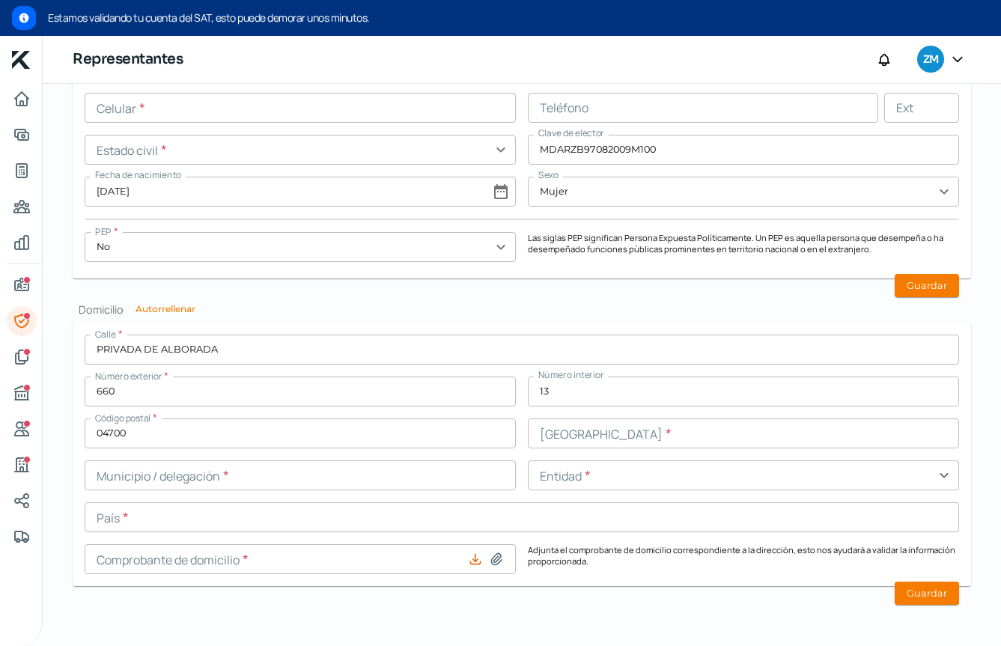
click at [577, 436] on input "text" at bounding box center [743, 434] width 431 height 30
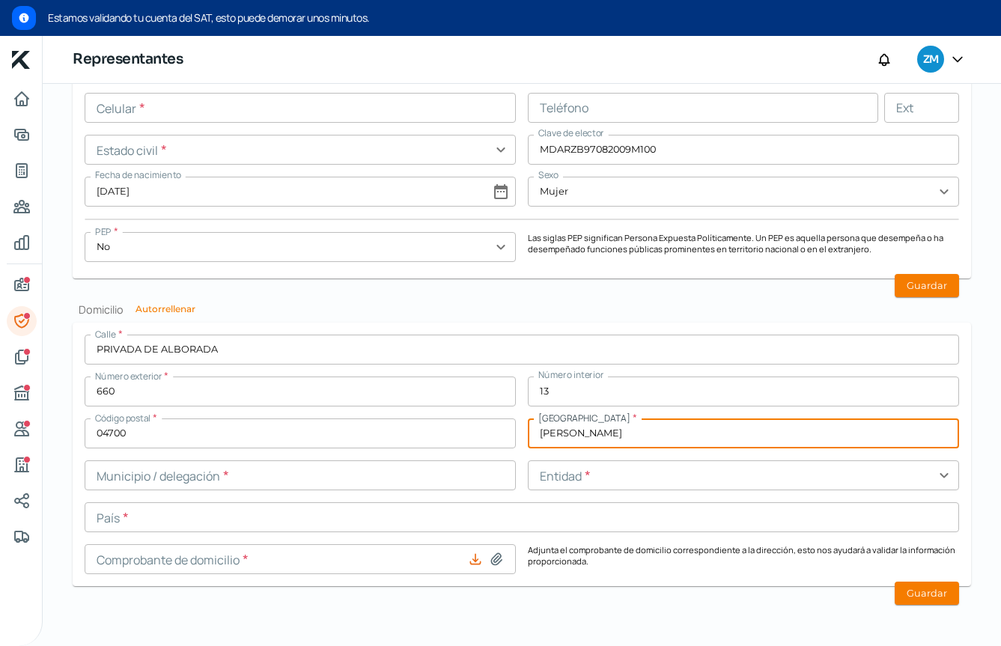
type input "[PERSON_NAME]"
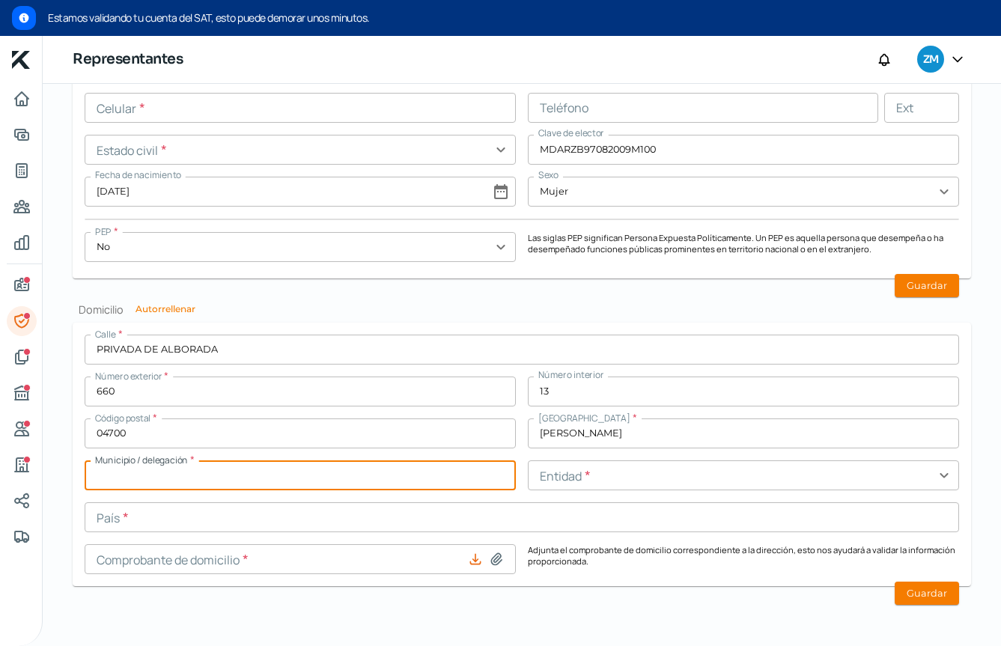
click at [330, 465] on input "text" at bounding box center [300, 476] width 431 height 30
type input "COYOACAN"
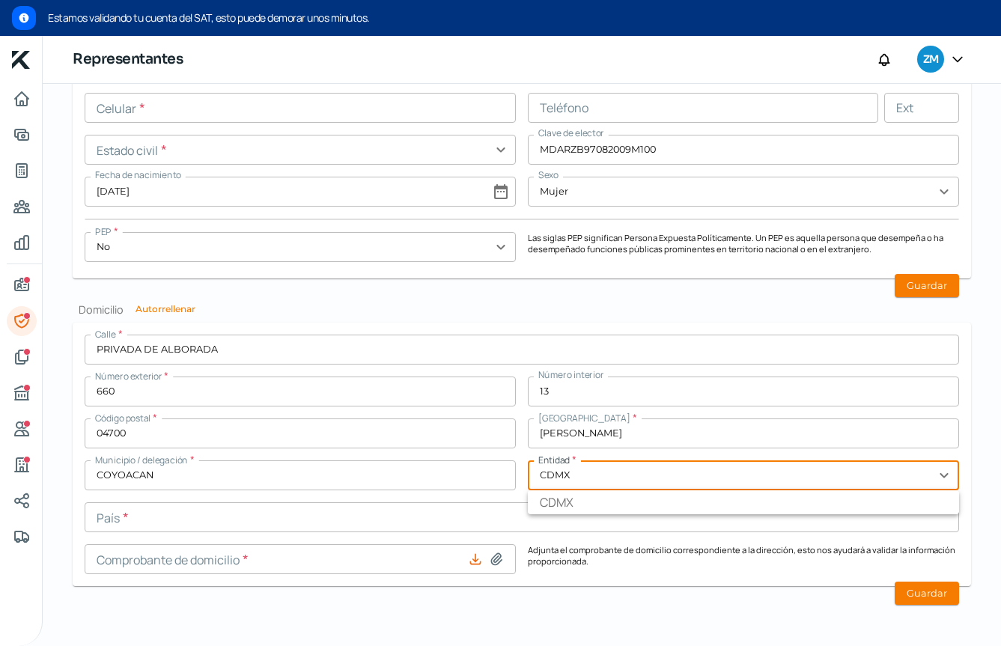
type input "CDMX"
click at [489, 552] on button at bounding box center [496, 559] width 15 height 15
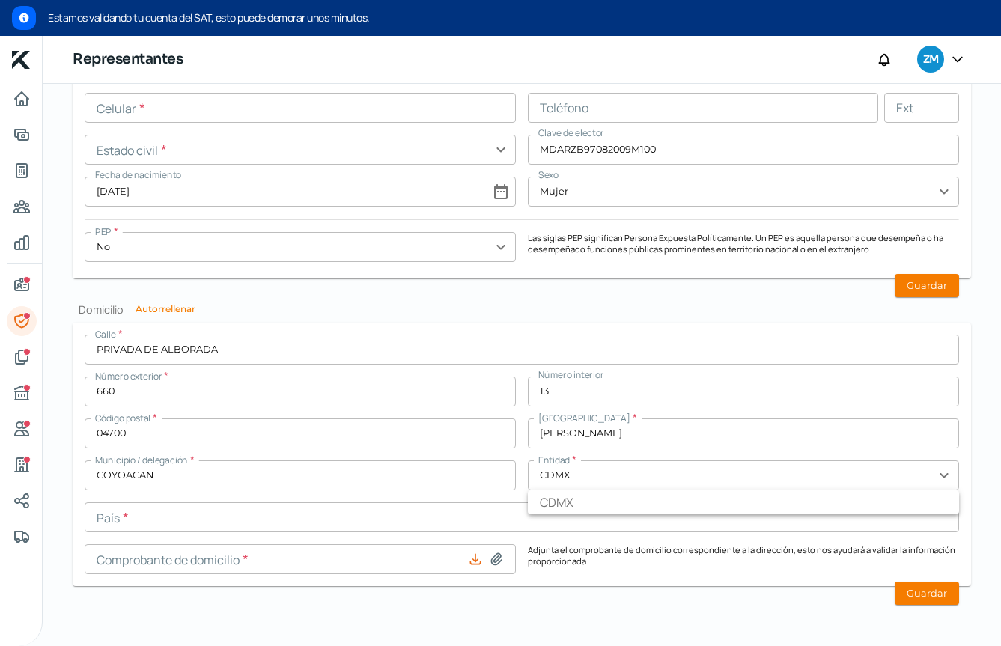
click at [628, 502] on li "CDMX" at bounding box center [743, 503] width 431 height 24
click at [286, 517] on input "text" at bounding box center [522, 518] width 875 height 30
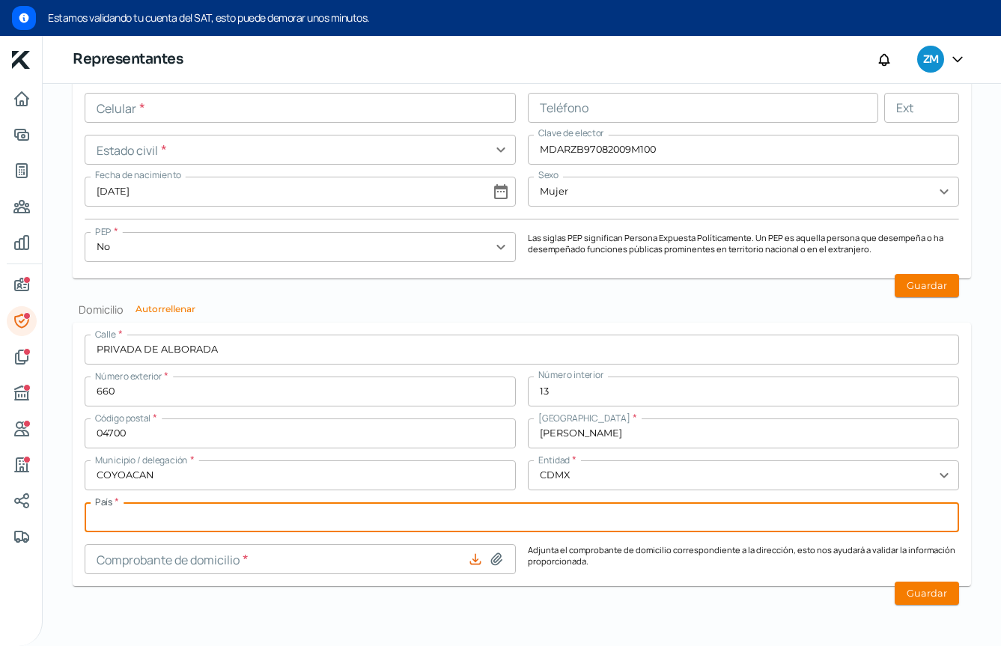
type input "[GEOGRAPHIC_DATA]"
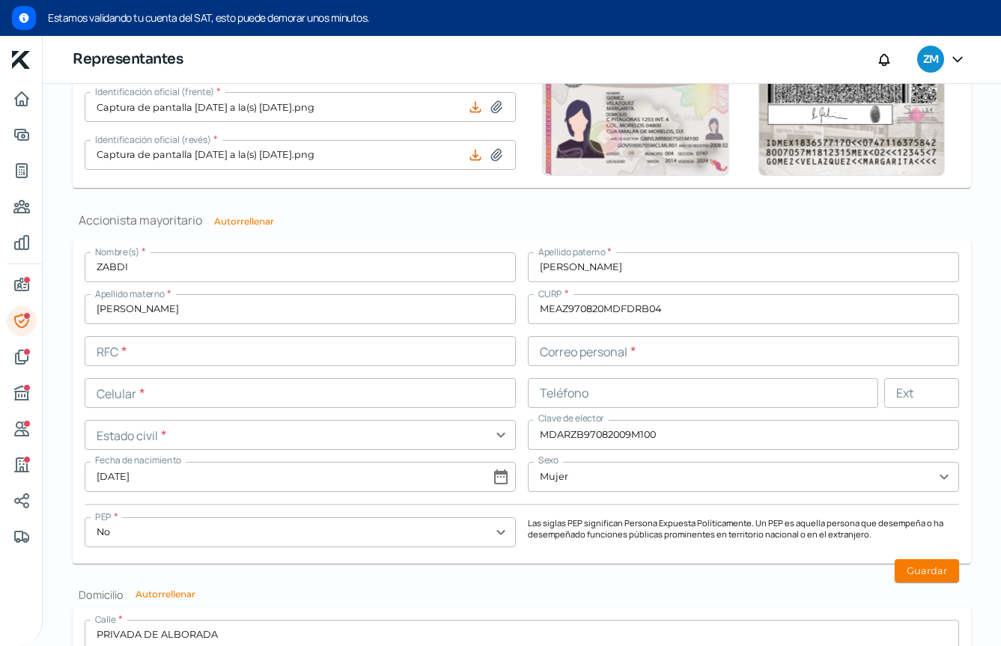
scroll to position [1186, 0]
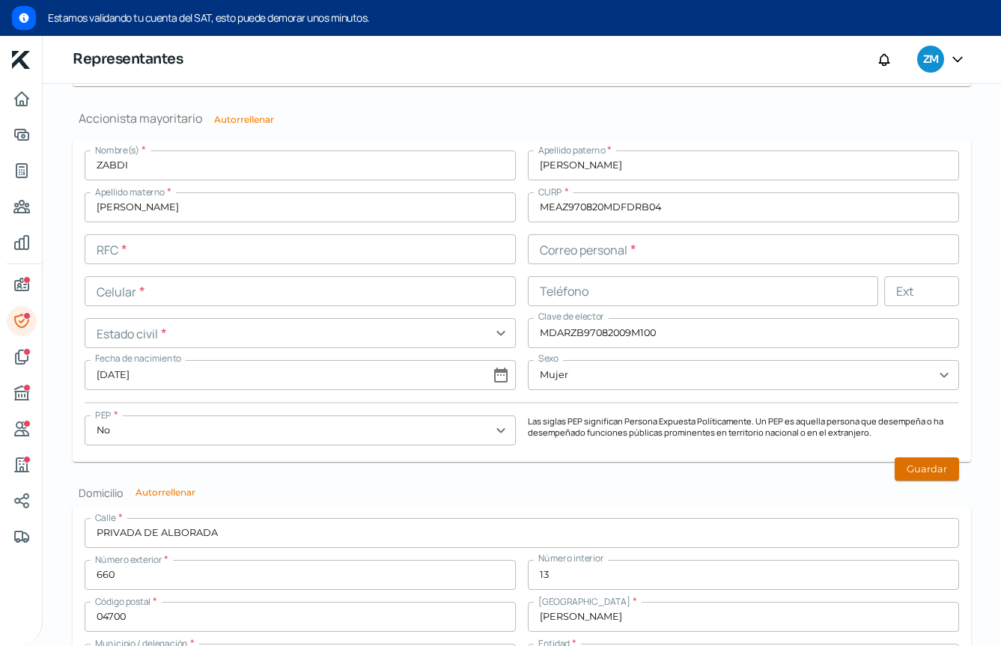
click at [909, 467] on button "Guardar" at bounding box center [927, 469] width 64 height 23
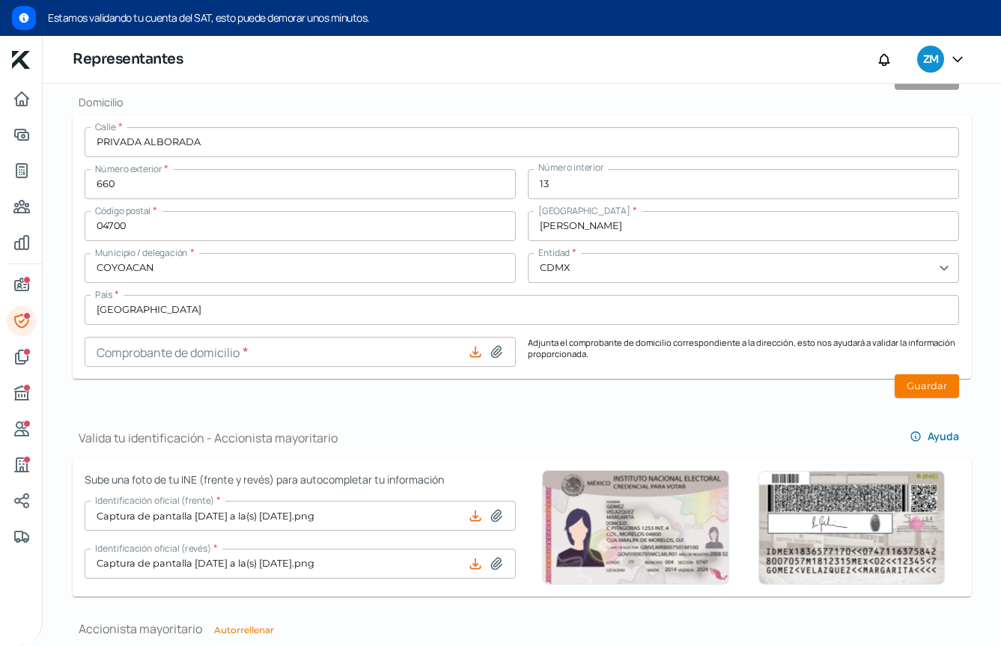
scroll to position [749, 0]
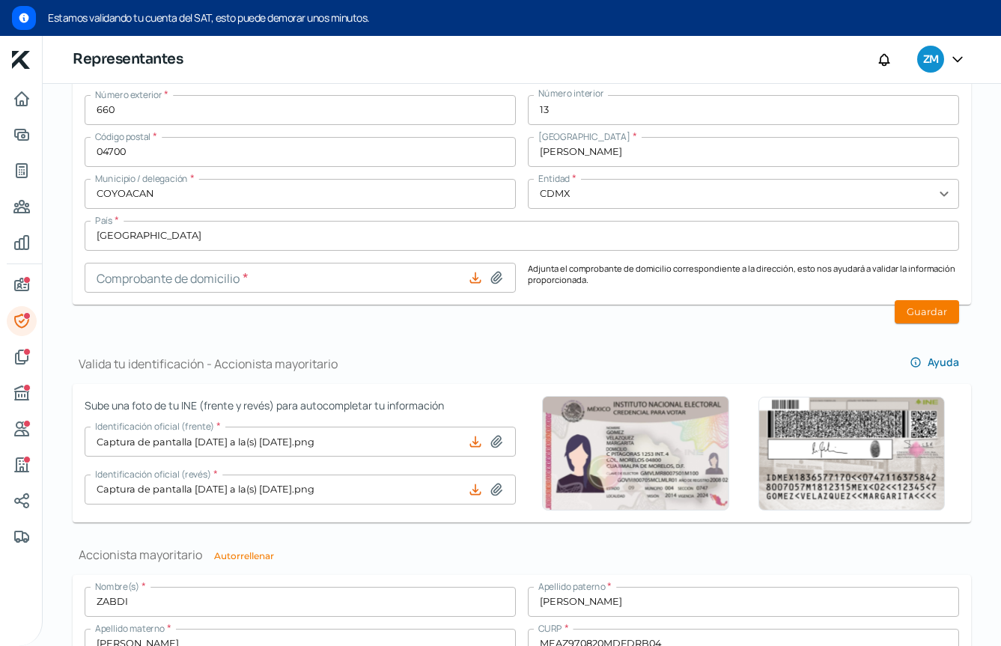
click at [493, 281] on icon at bounding box center [496, 277] width 10 height 11
type input "C:\fakepath\20250720-33920523.pdf"
type input "20250720-33920523.pdf"
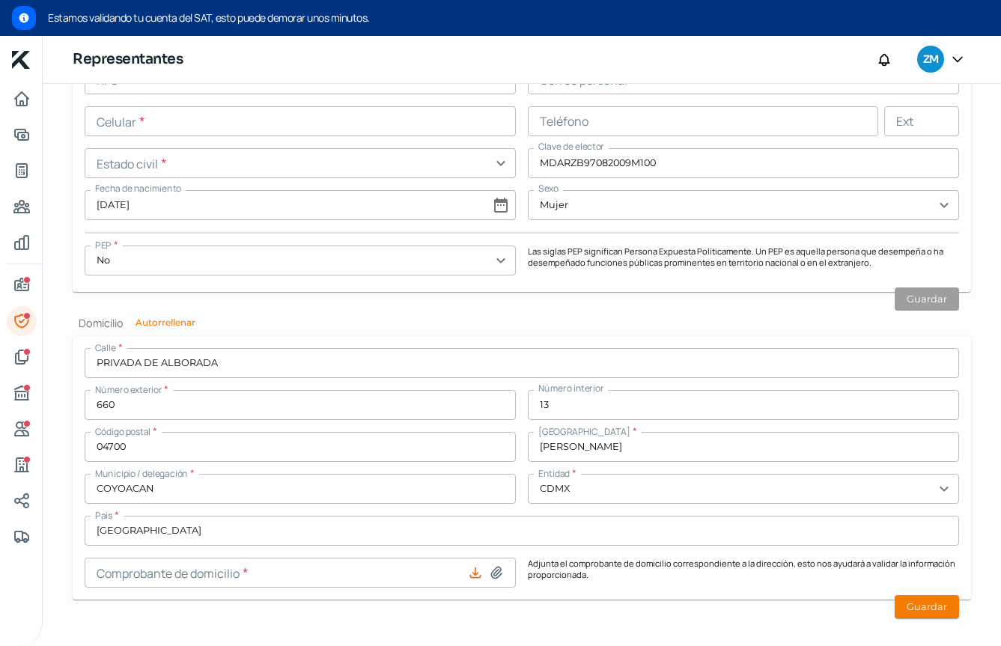
scroll to position [1369, 0]
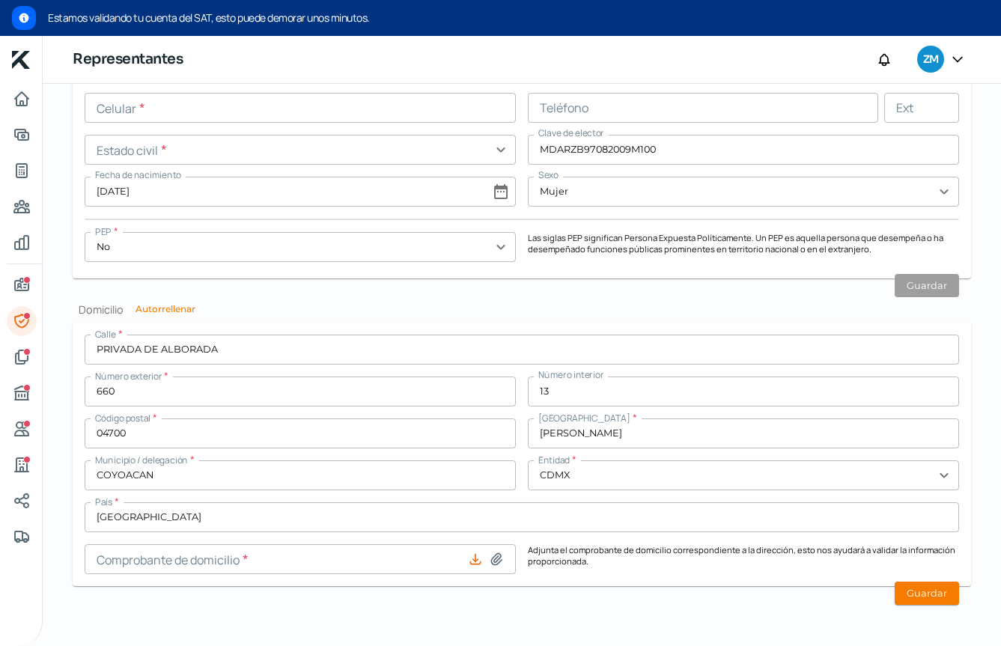
click at [491, 556] on icon at bounding box center [496, 559] width 15 height 15
type input "C:\fakepath\20250720-33920523.pdf"
type input "20250720-33920523.pdf"
click at [904, 580] on button "Guardar" at bounding box center [927, 593] width 64 height 23
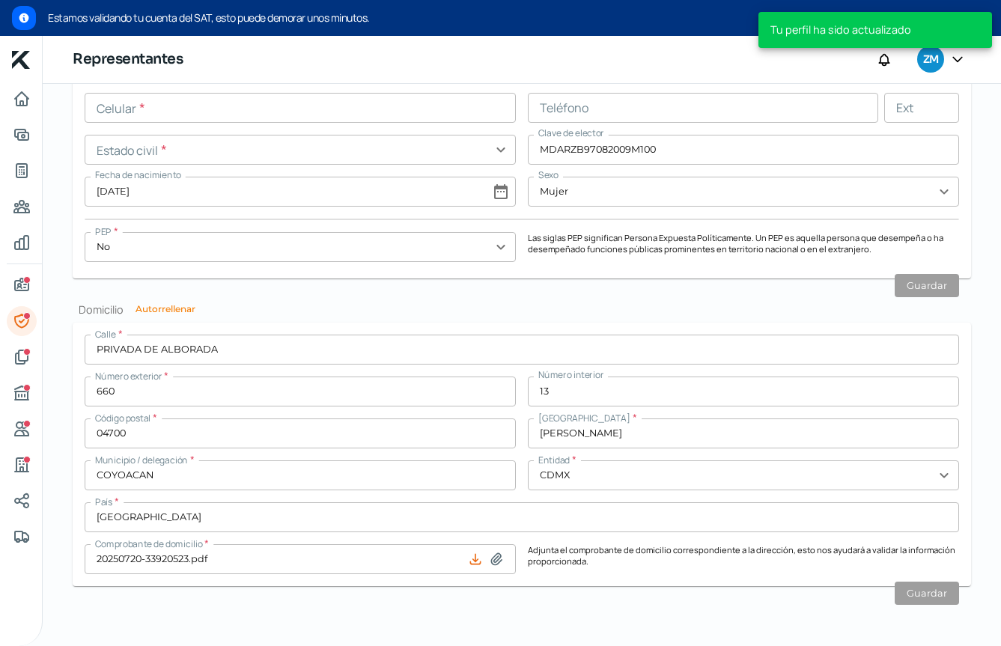
scroll to position [841, 0]
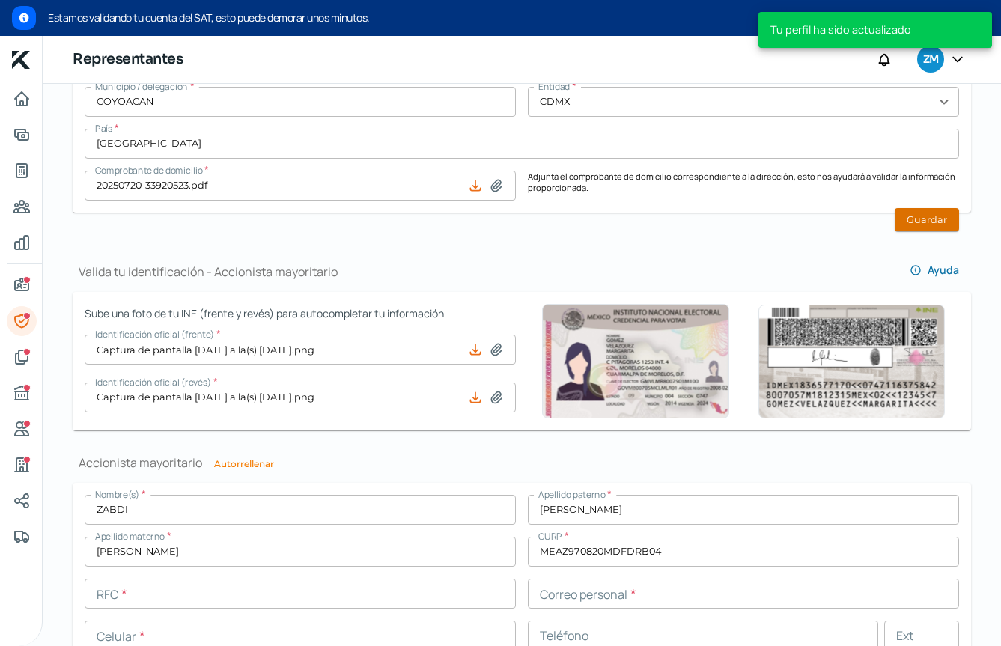
click at [915, 225] on button "Guardar" at bounding box center [927, 219] width 64 height 23
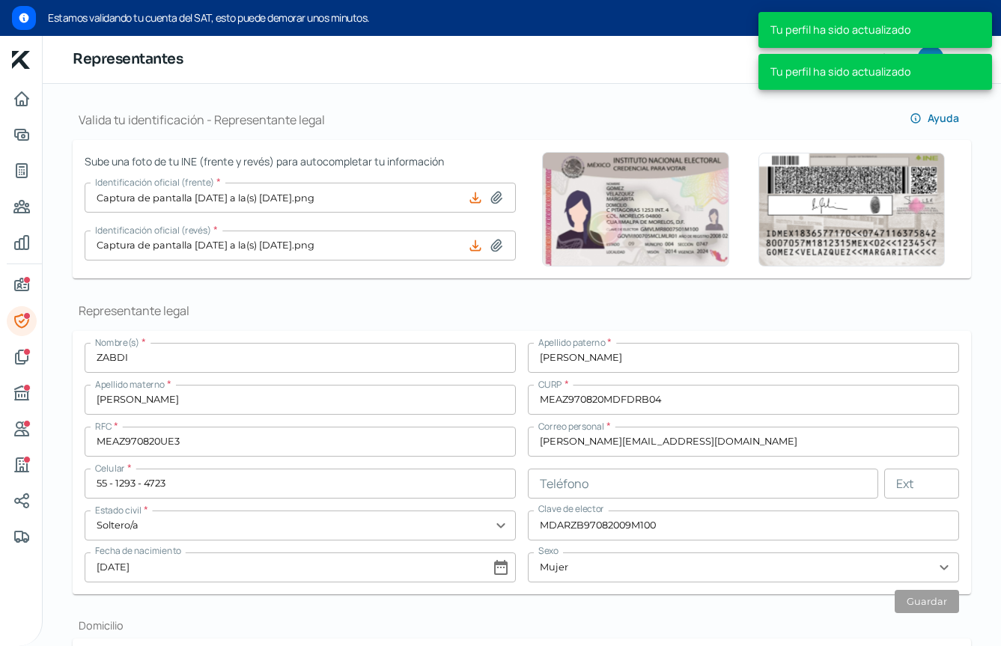
scroll to position [0, 0]
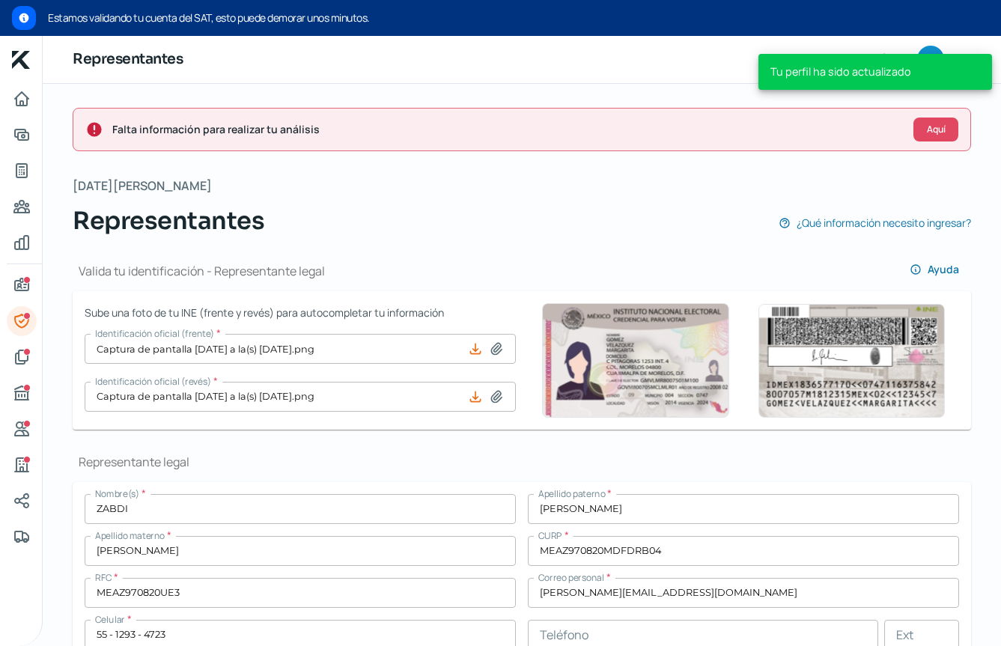
click at [958, 180] on div "[DATE][PERSON_NAME] Representantes ¿Qué información necesito ingresar?" at bounding box center [522, 207] width 899 height 64
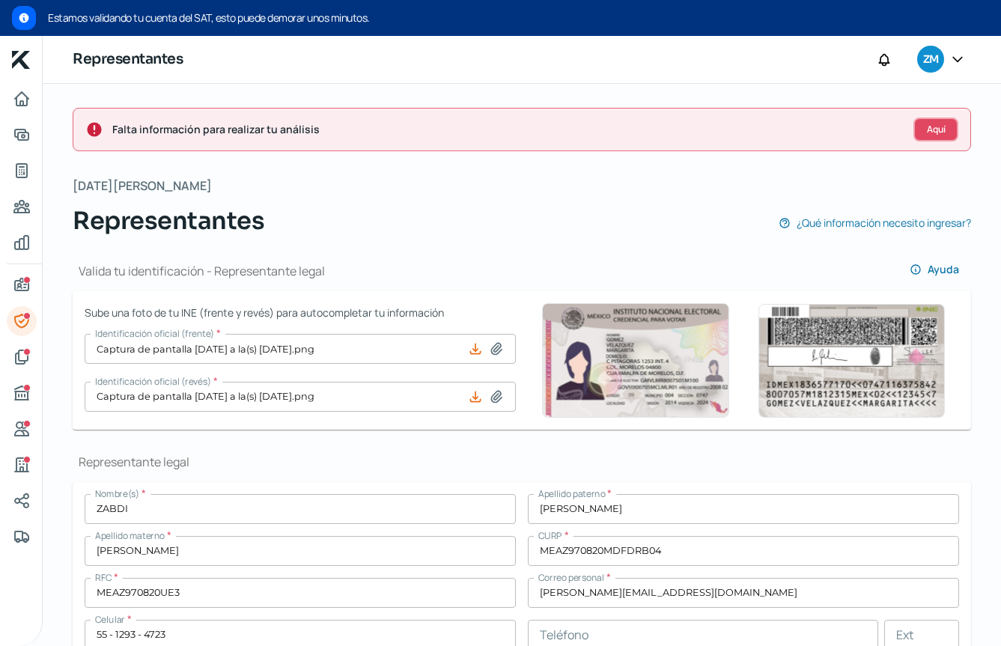
click at [945, 130] on button "Aquí" at bounding box center [936, 130] width 45 height 24
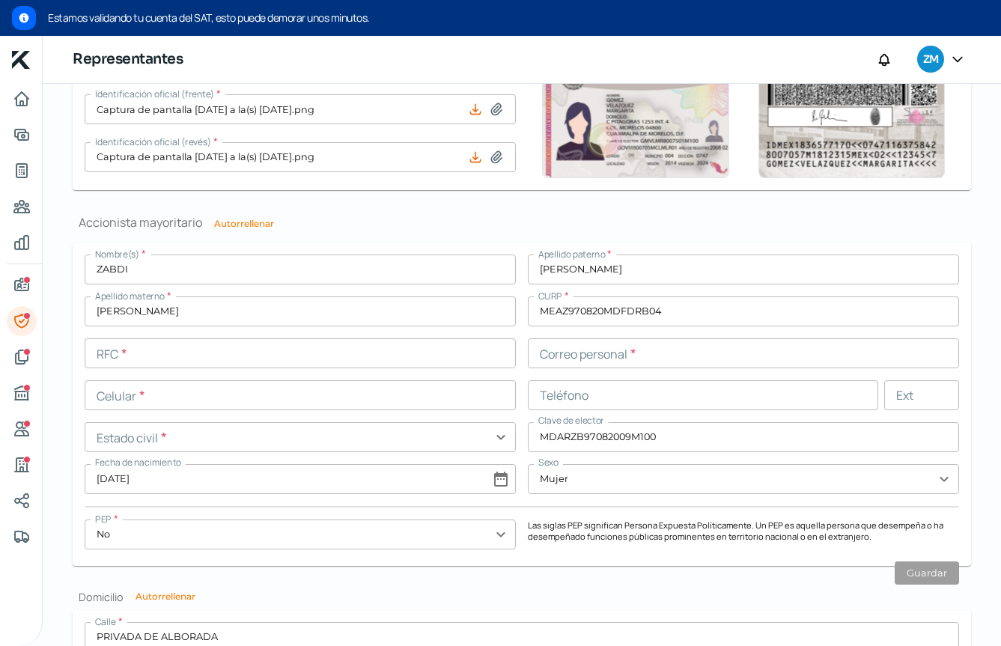
scroll to position [1212, 0]
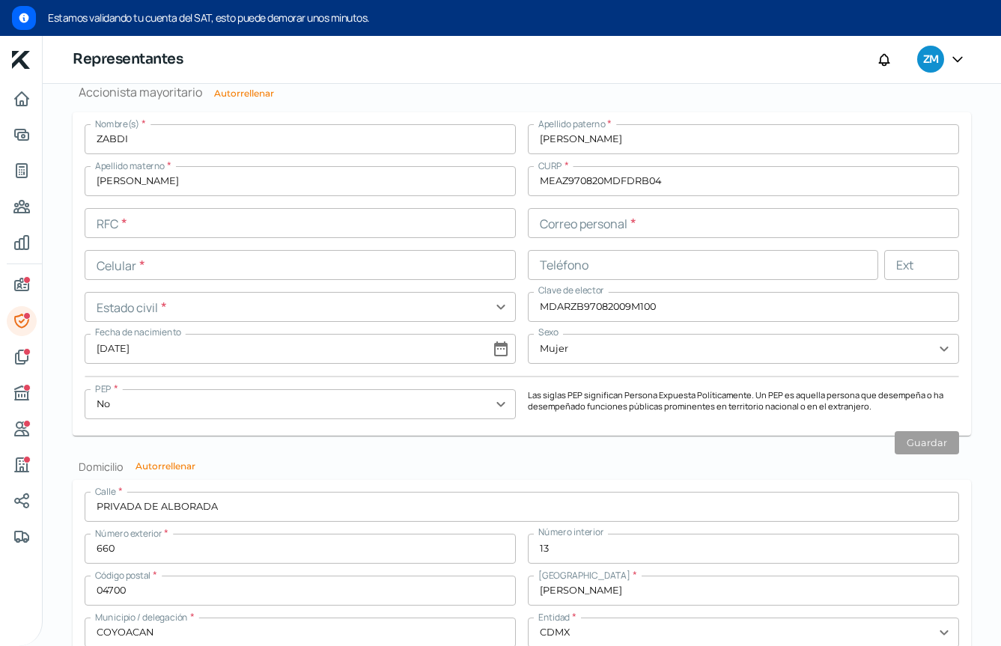
click at [186, 470] on button "Autorrellenar" at bounding box center [166, 466] width 60 height 9
type input "PRIVADA ALBORADA"
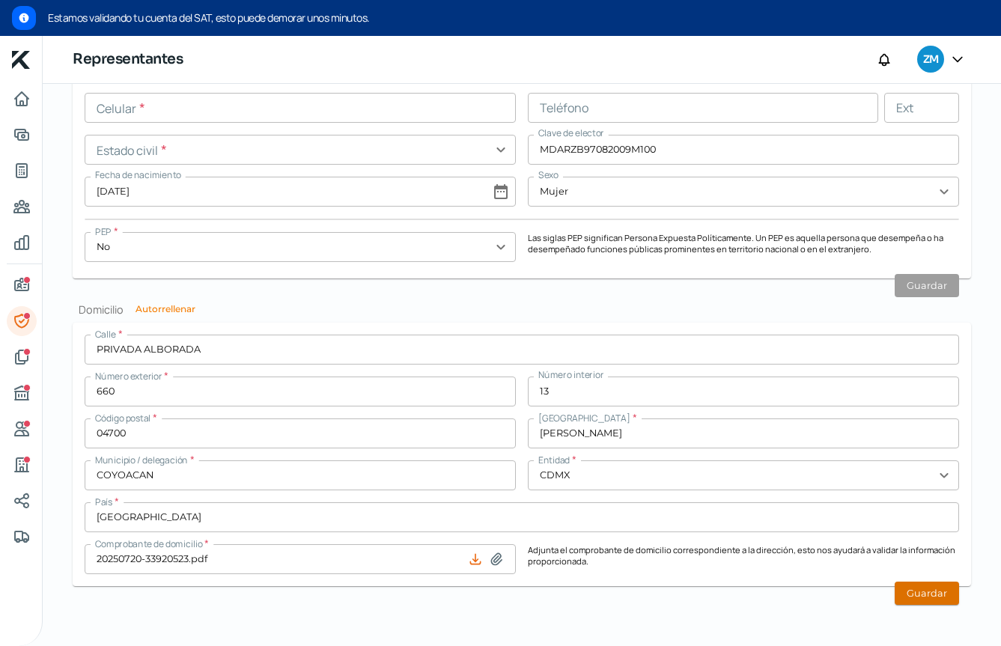
click at [904, 580] on button "Guardar" at bounding box center [927, 593] width 64 height 23
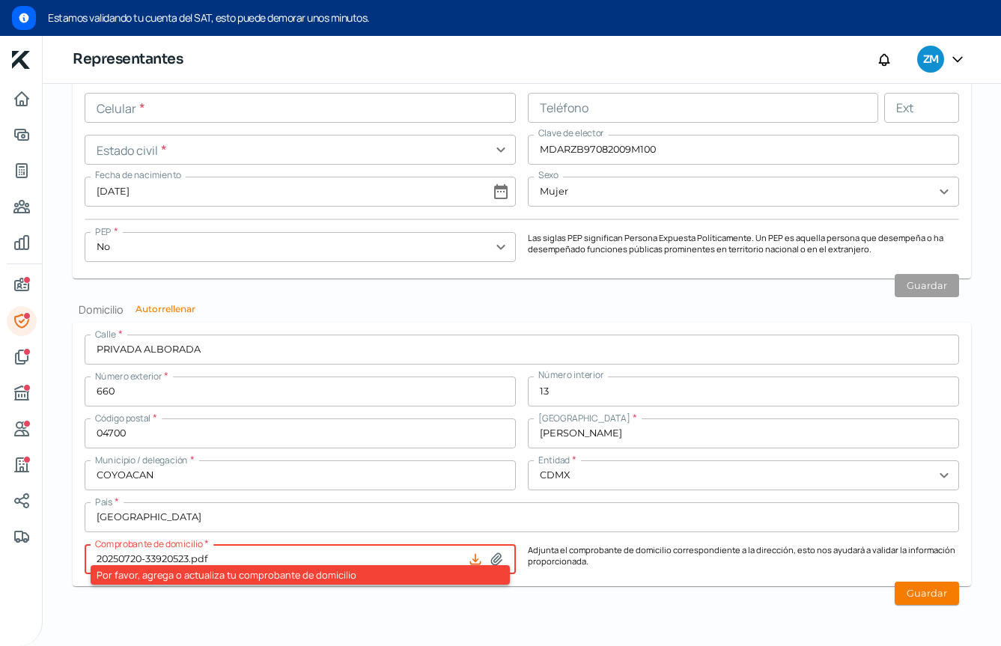
click at [476, 560] on icon at bounding box center [475, 559] width 15 height 15
click at [491, 552] on icon at bounding box center [496, 559] width 15 height 15
type input "C:\fakepath\20250720-33920523.pdf"
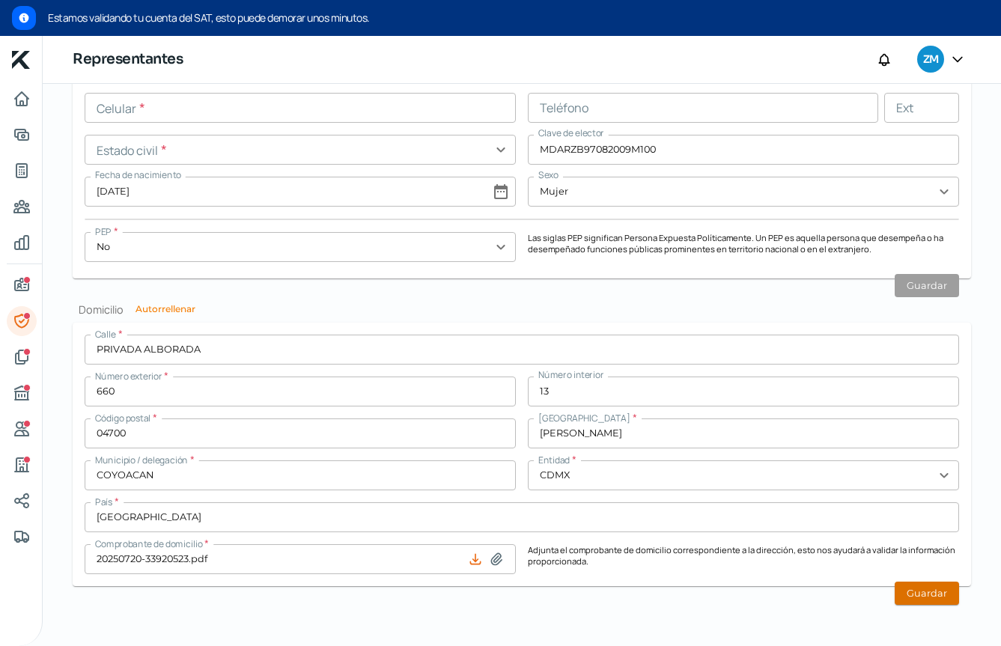
click at [938, 580] on button "Guardar" at bounding box center [927, 593] width 64 height 23
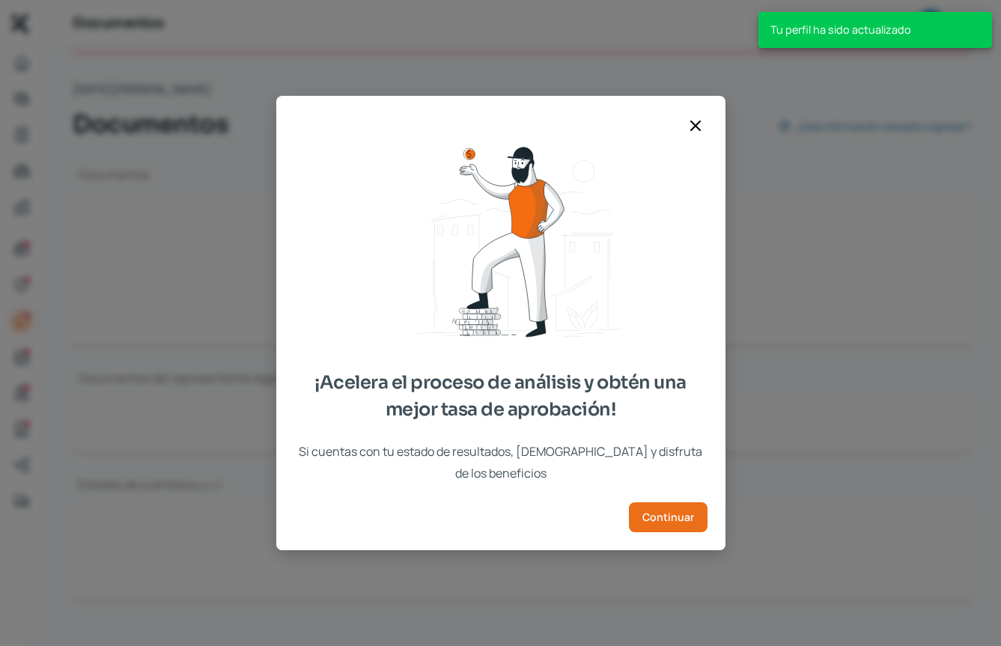
scroll to position [75, 0]
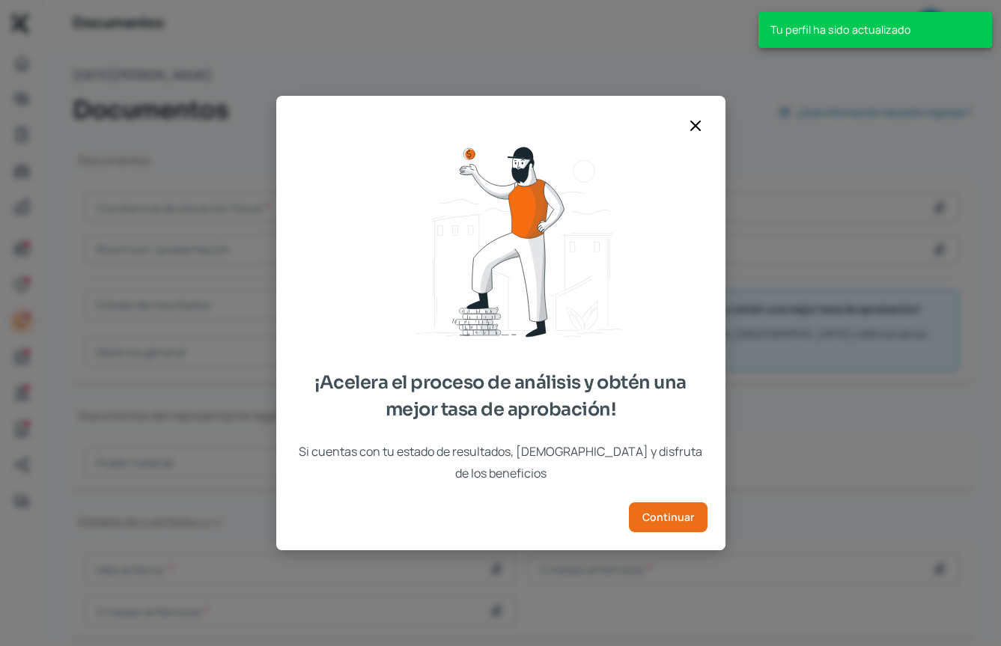
drag, startPoint x: 378, startPoint y: 400, endPoint x: 789, endPoint y: 422, distance: 411.7
click at [789, 421] on div "¡Acelera el proceso de análisis y obtén una mejor tasa de aprobación! Si cuenta…" at bounding box center [500, 323] width 1001 height 646
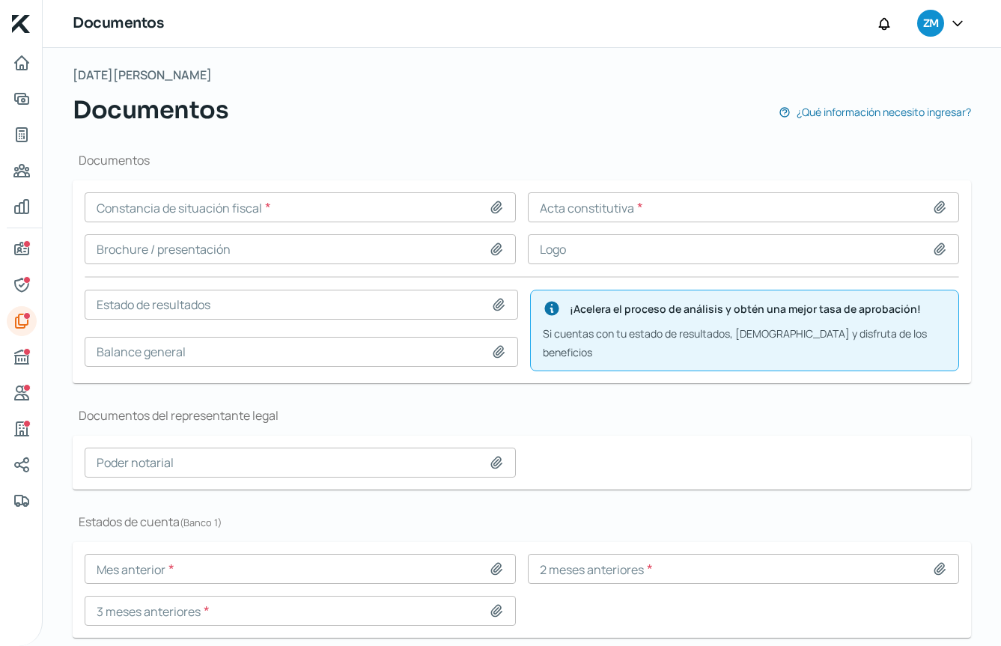
click at [382, 200] on input at bounding box center [300, 207] width 431 height 30
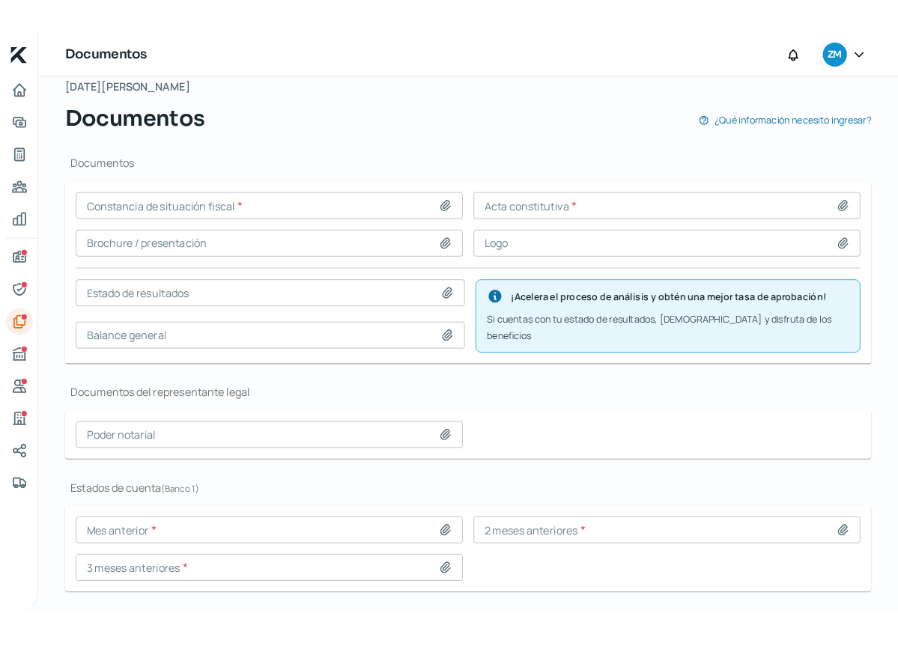
scroll to position [117, 0]
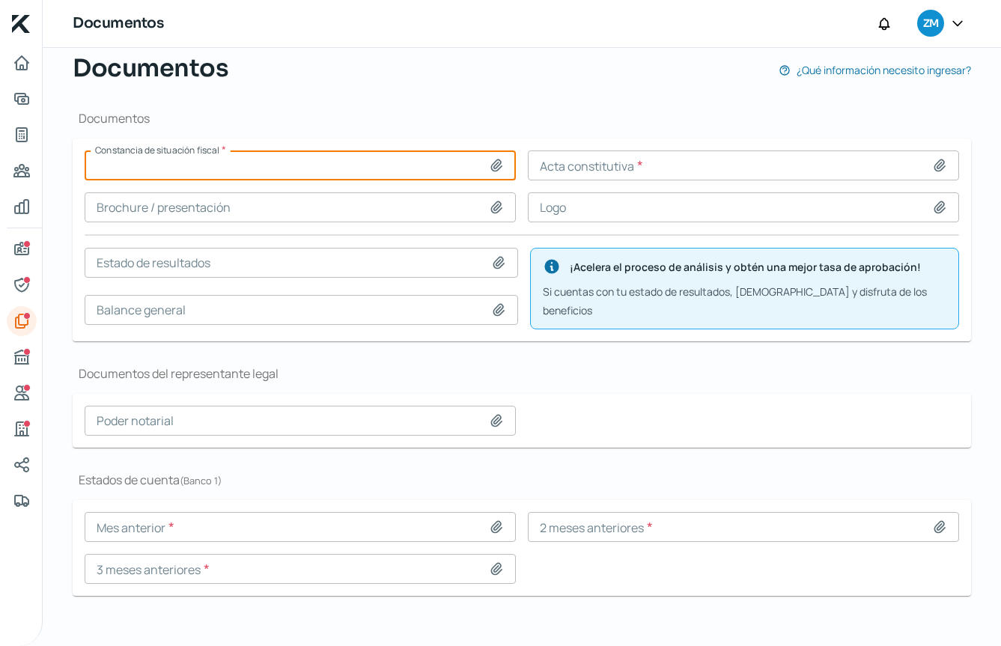
click at [496, 163] on icon at bounding box center [496, 165] width 15 height 15
click at [396, 157] on input at bounding box center [300, 166] width 431 height 30
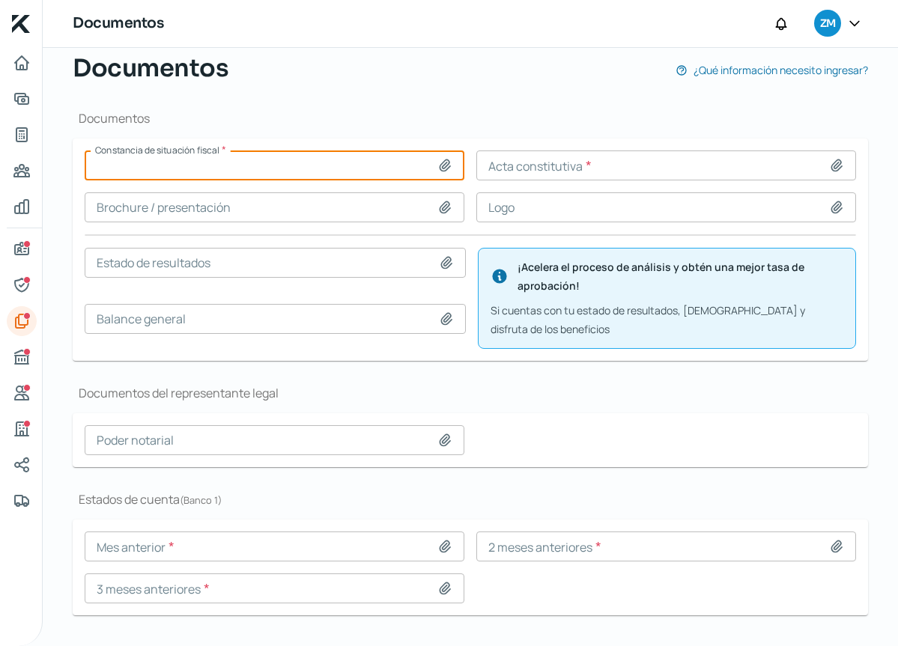
click at [440, 165] on icon at bounding box center [445, 165] width 10 height 11
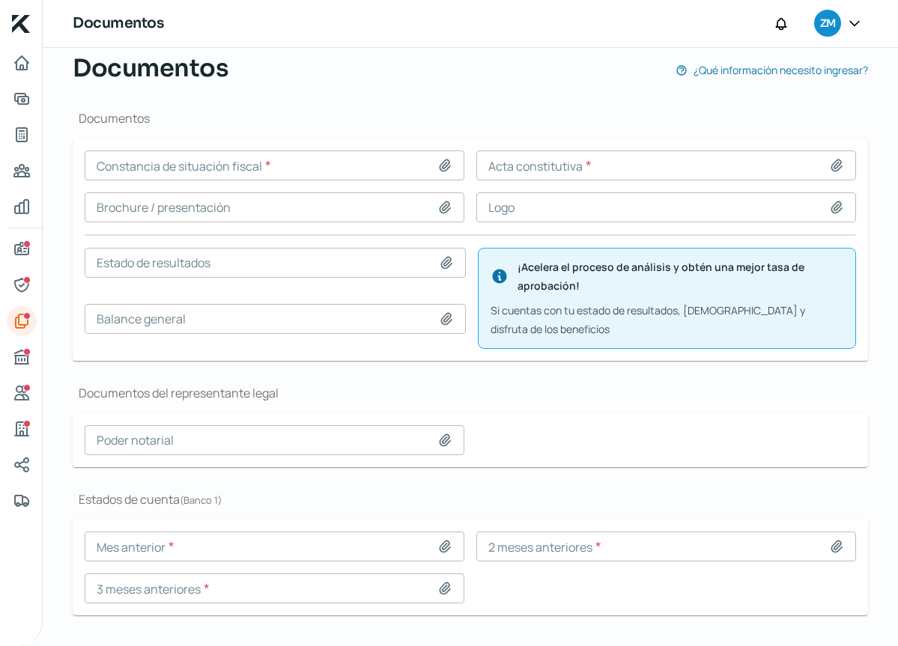
click at [440, 172] on icon at bounding box center [444, 165] width 15 height 15
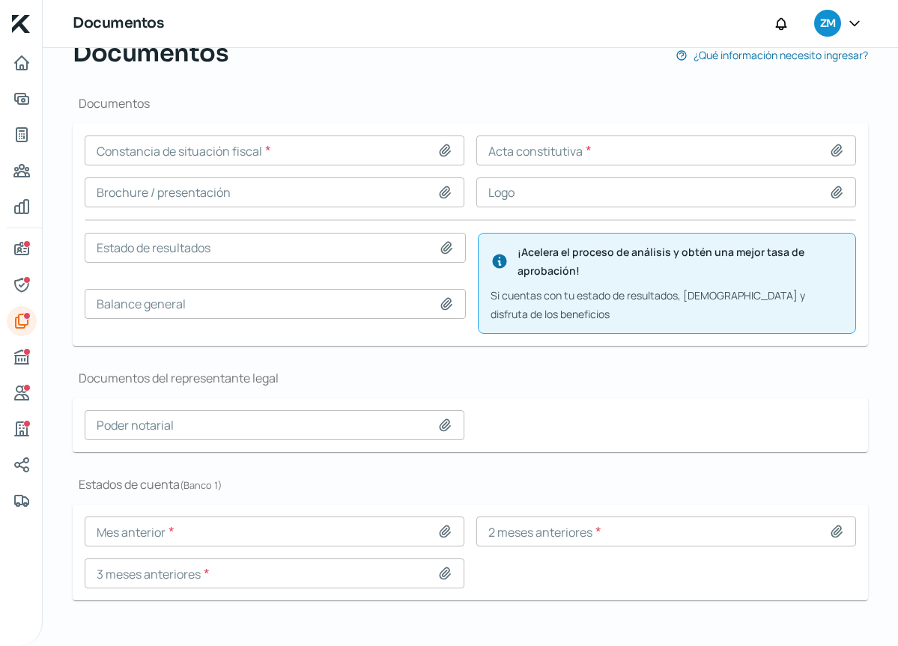
scroll to position [146, 0]
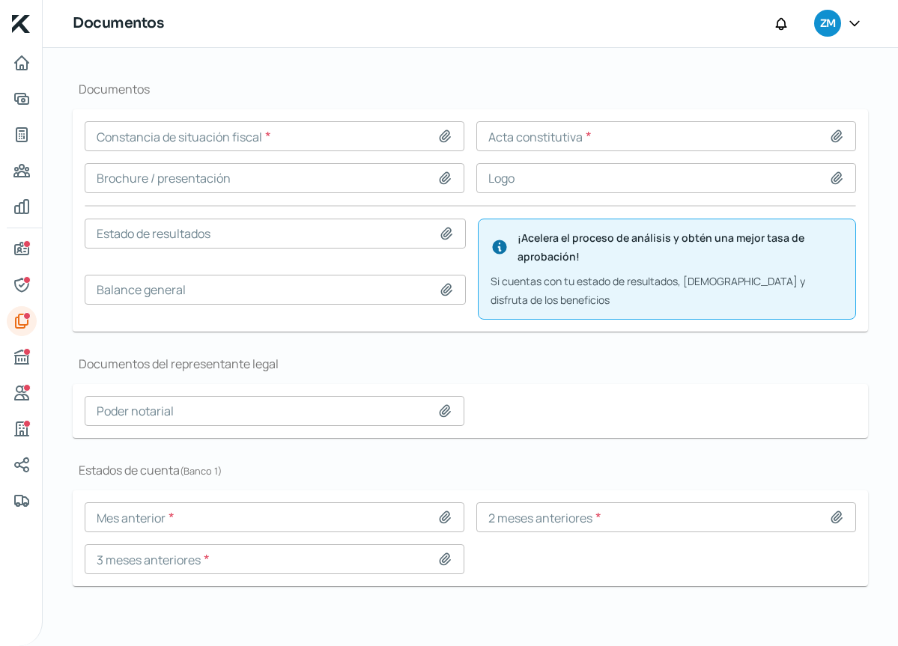
click at [445, 520] on icon at bounding box center [445, 517] width 10 height 11
type input "C:\fakepath\7. [PERSON_NAME].pdf"
type input "7. [PERSON_NAME].pdf"
click at [832, 517] on icon at bounding box center [836, 517] width 10 height 11
type input "C:\fakepath\6. Junio.pdf"
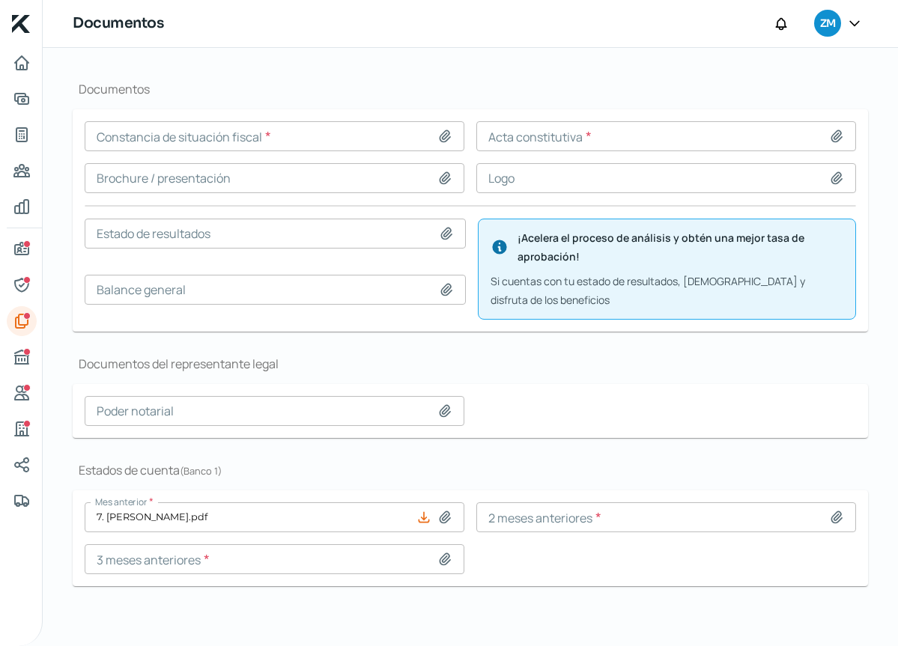
type input "6. Junio.pdf"
click at [441, 556] on icon at bounding box center [444, 559] width 15 height 15
type input "C:\fakepath\5. Mayo.pdf"
type input "5. Mayo.pdf"
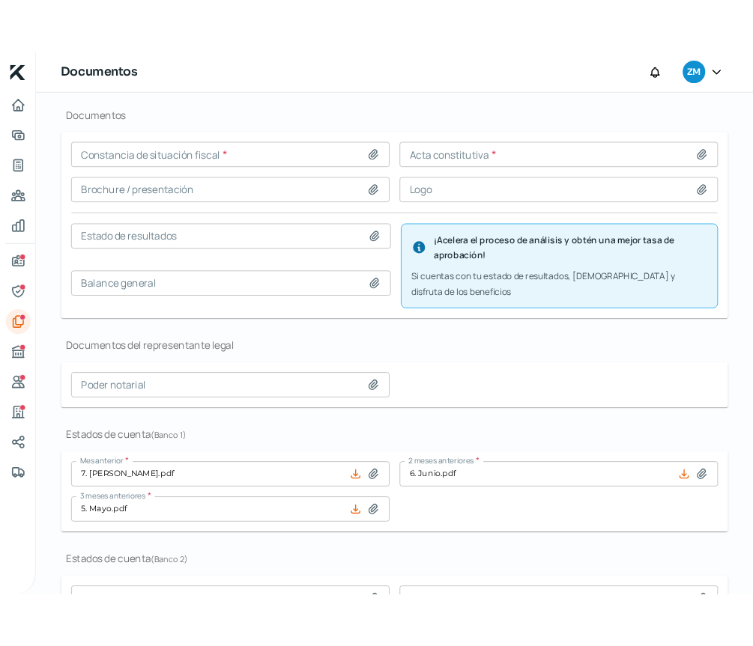
scroll to position [111, 0]
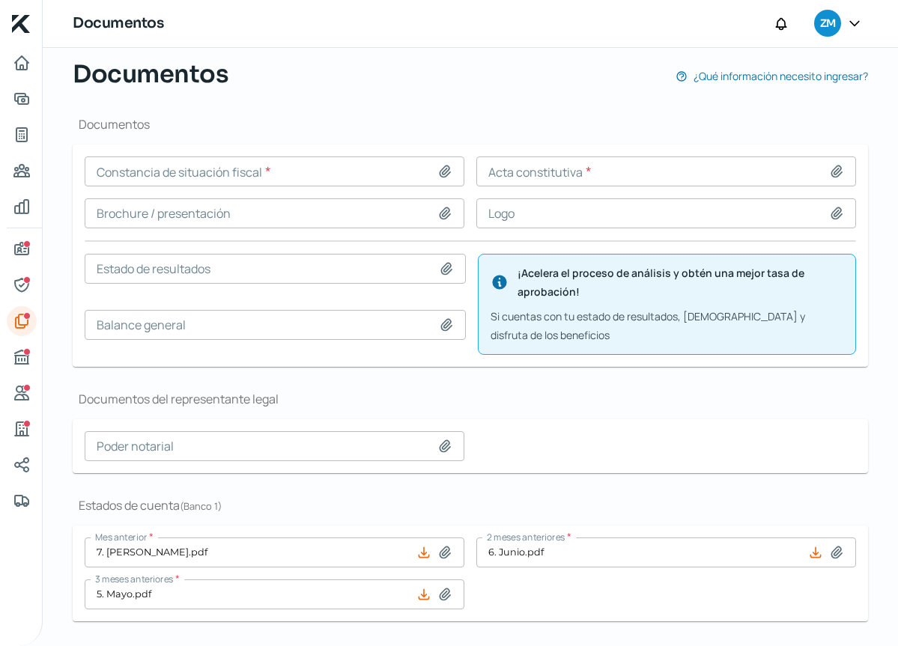
click at [443, 267] on icon at bounding box center [446, 268] width 10 height 11
click at [274, 52] on div "[DATE][PERSON_NAME] Documentos ¿Qué información necesito ingresar?" at bounding box center [470, 60] width 795 height 64
click at [441, 270] on icon at bounding box center [446, 268] width 10 height 11
click at [440, 272] on icon at bounding box center [446, 268] width 15 height 15
click at [784, 415] on div "Documentos del representante legal Poder notarial" at bounding box center [470, 432] width 795 height 82
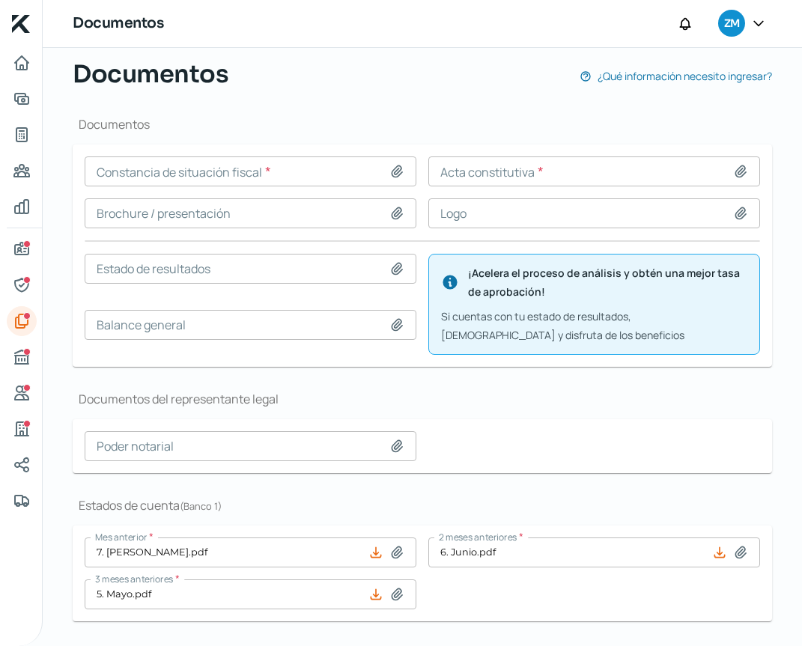
click at [392, 266] on icon at bounding box center [396, 268] width 15 height 15
click at [392, 271] on icon at bounding box center [397, 268] width 10 height 11
type input "C:\fakepath\EJERCICIO 2025.pdf"
type input "EJERCICIO 2025.pdf"
click at [402, 328] on div at bounding box center [399, 325] width 21 height 15
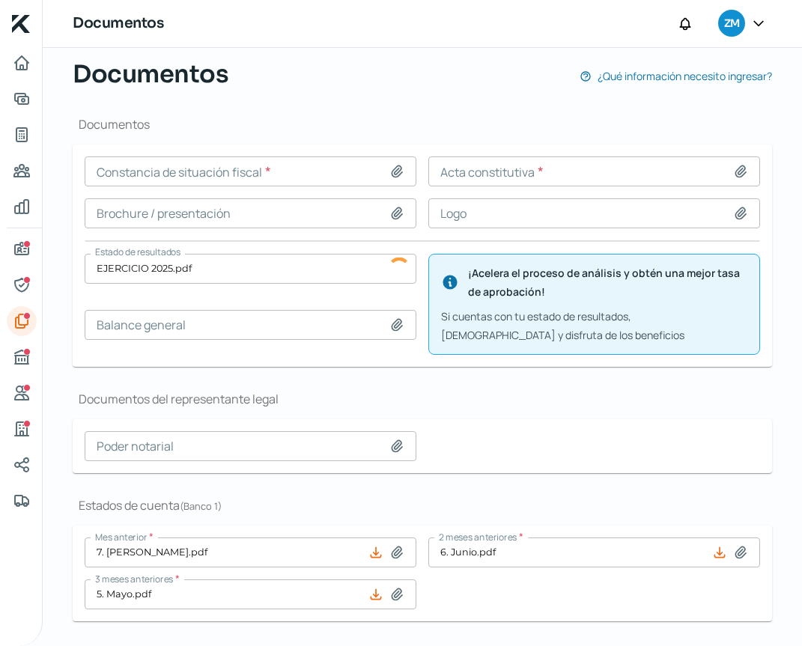
click at [392, 326] on icon at bounding box center [397, 325] width 10 height 11
type input "C:\fakepath\EJERCICIO 2025.pdf"
type input "EJERCICIO 2025.pdf"
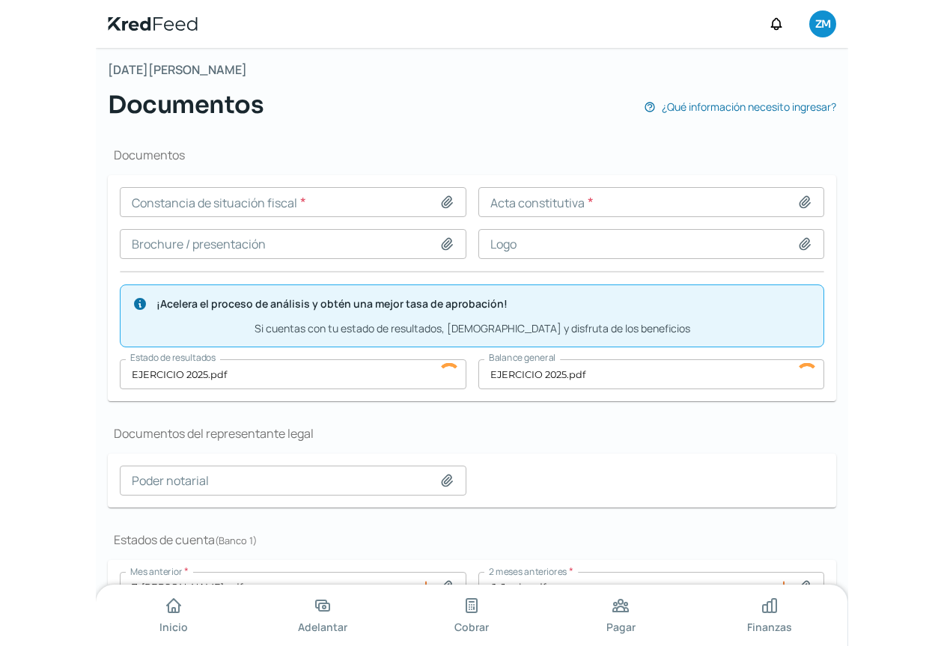
scroll to position [117, 0]
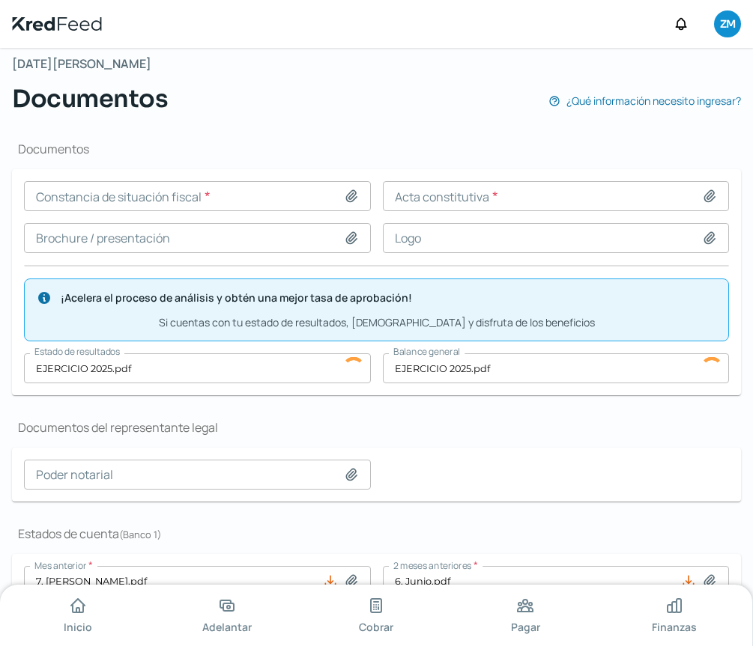
click at [339, 234] on input at bounding box center [197, 238] width 347 height 30
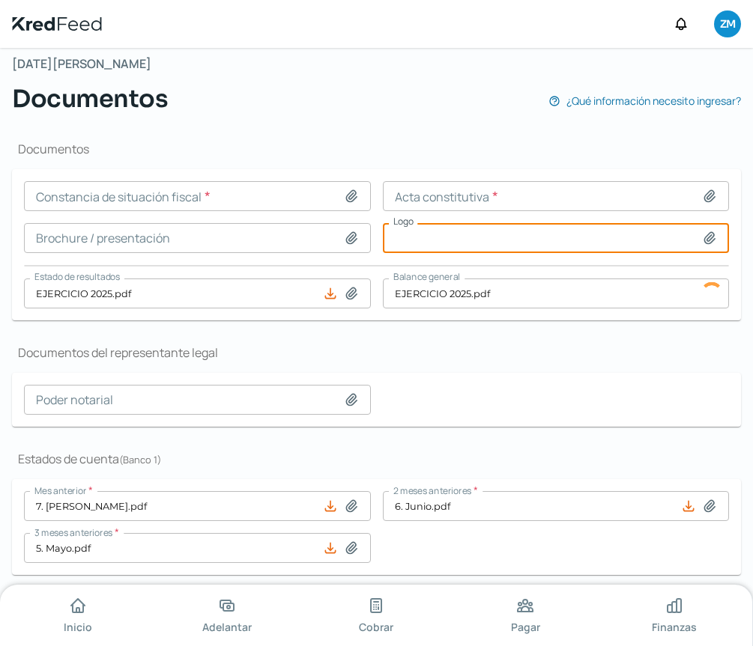
click at [701, 237] on div "Logo" at bounding box center [556, 238] width 347 height 30
click at [715, 240] on icon at bounding box center [709, 238] width 15 height 15
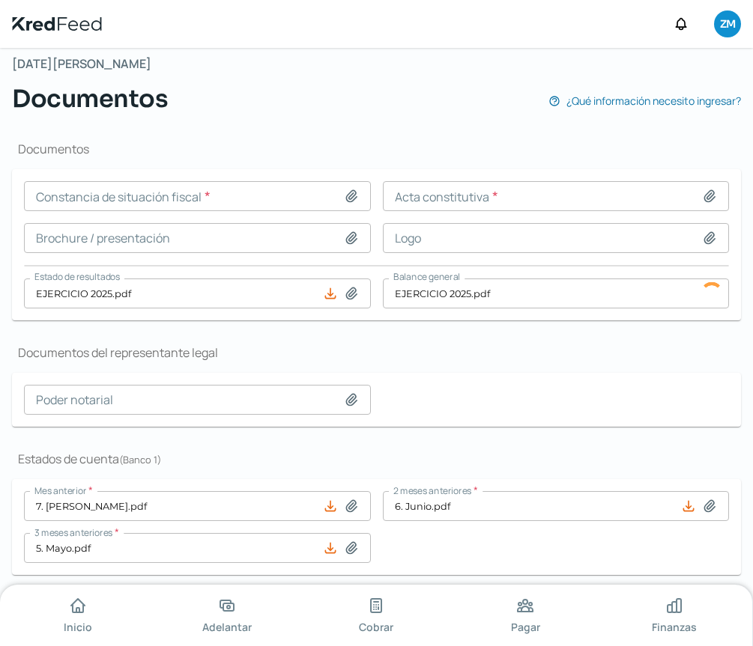
type input "C:\fakepath\logos (6).png"
type input "logos (6).png"
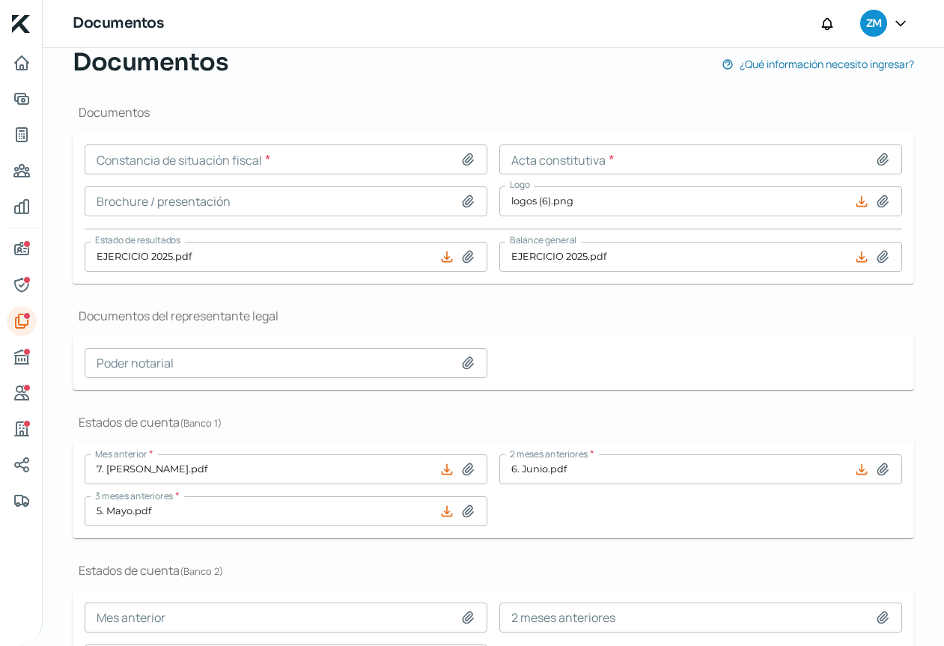
scroll to position [0, 0]
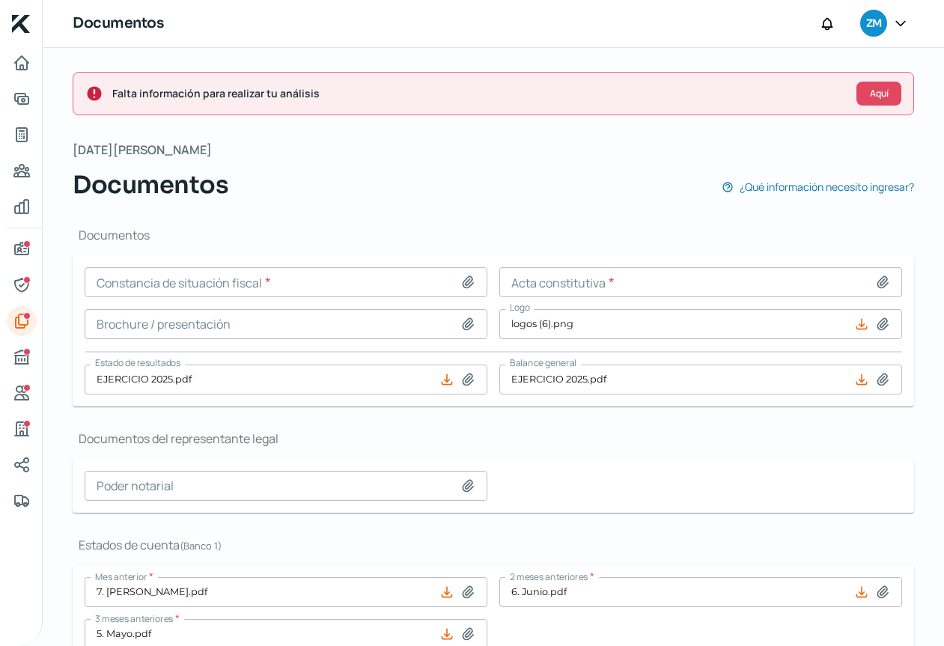
click at [875, 283] on icon at bounding box center [882, 282] width 15 height 15
type input "C:\fakepath\Acta Trafford.pdf"
type input "Acta Trafford.pdf"
click at [463, 323] on icon at bounding box center [468, 323] width 10 height 11
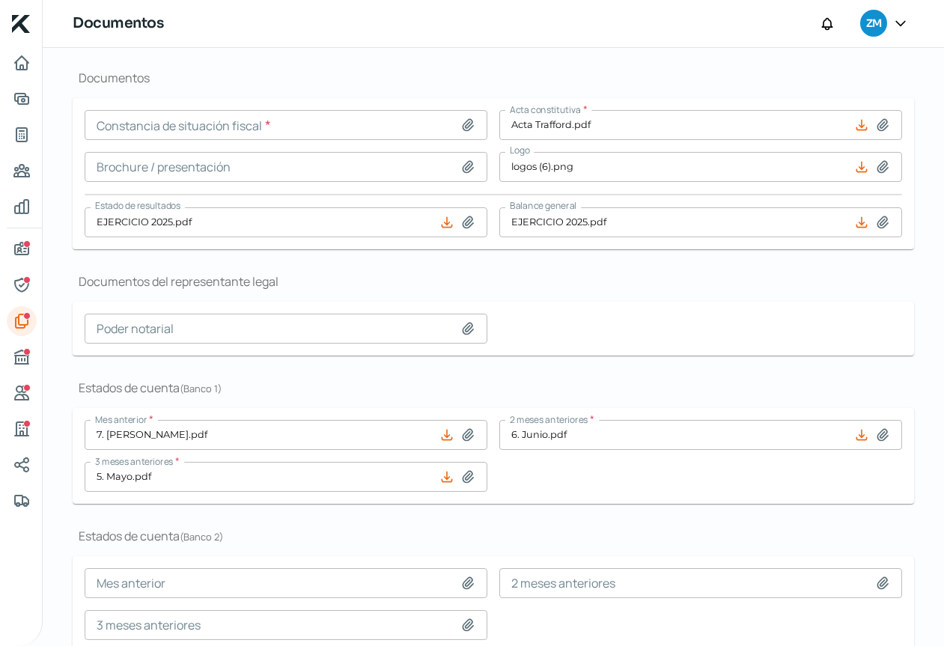
scroll to position [297, 0]
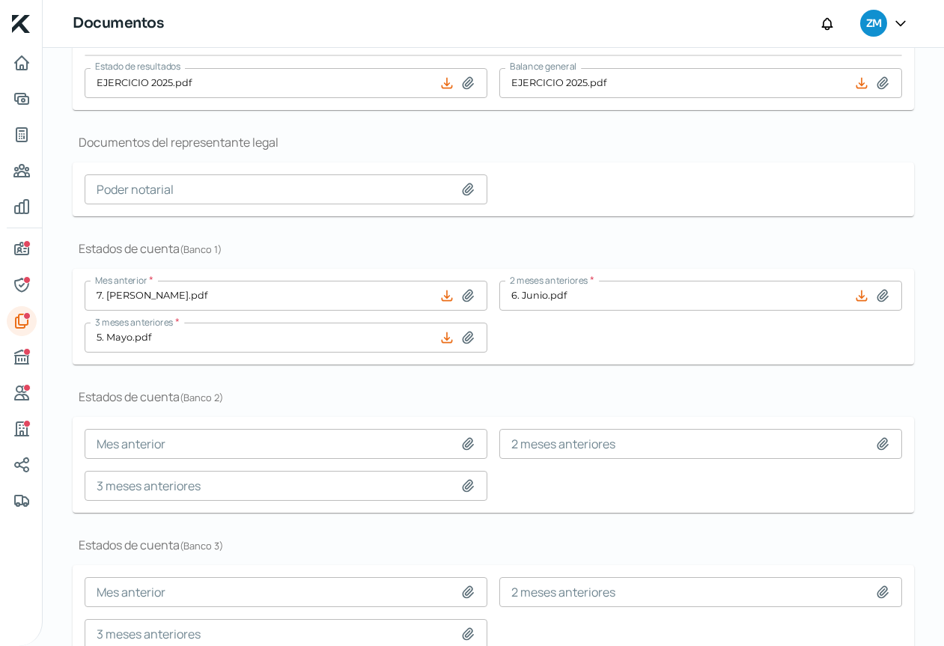
click at [467, 189] on icon at bounding box center [468, 188] width 10 height 11
type input "C:\fakepath\Asamblea Trafford .pdf"
type input "Asamblea Trafford .pdf"
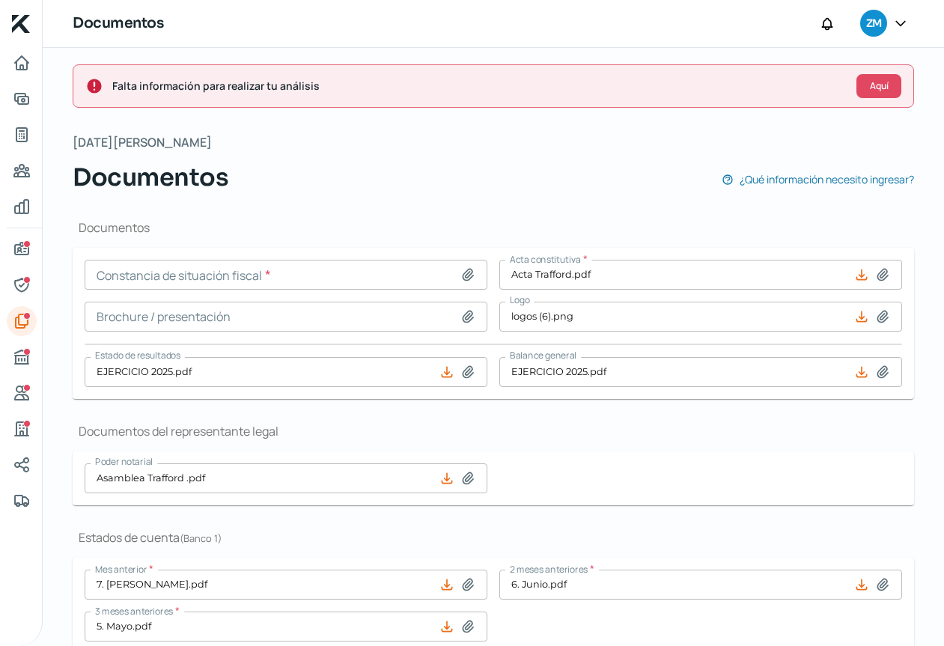
scroll to position [0, 0]
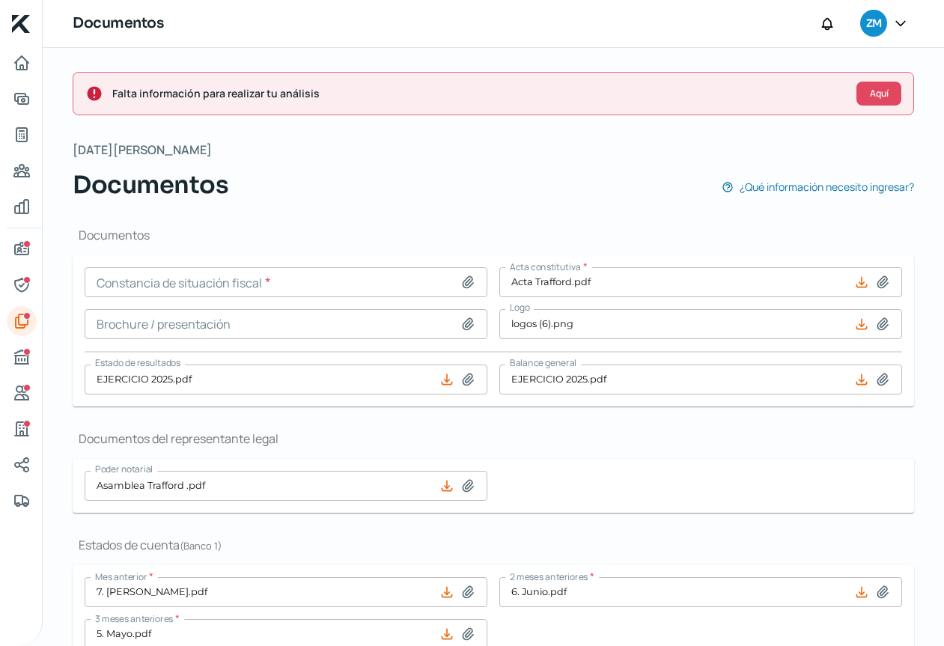
click at [470, 280] on icon at bounding box center [468, 282] width 15 height 15
type input "C:\fakepath\SAT (4).pdf"
type input "SAT (4).pdf"
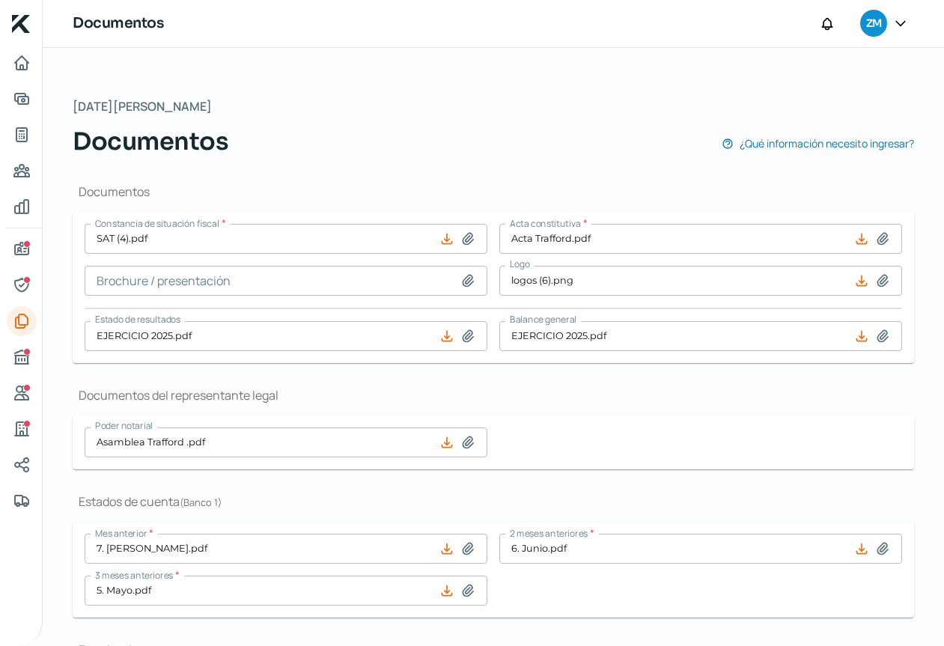
click at [467, 281] on icon at bounding box center [468, 280] width 10 height 11
type input "C:\fakepath\PPT UNITED [DATE] (4).pdf"
type input "PPT UNITED [DATE] (4).pdf"
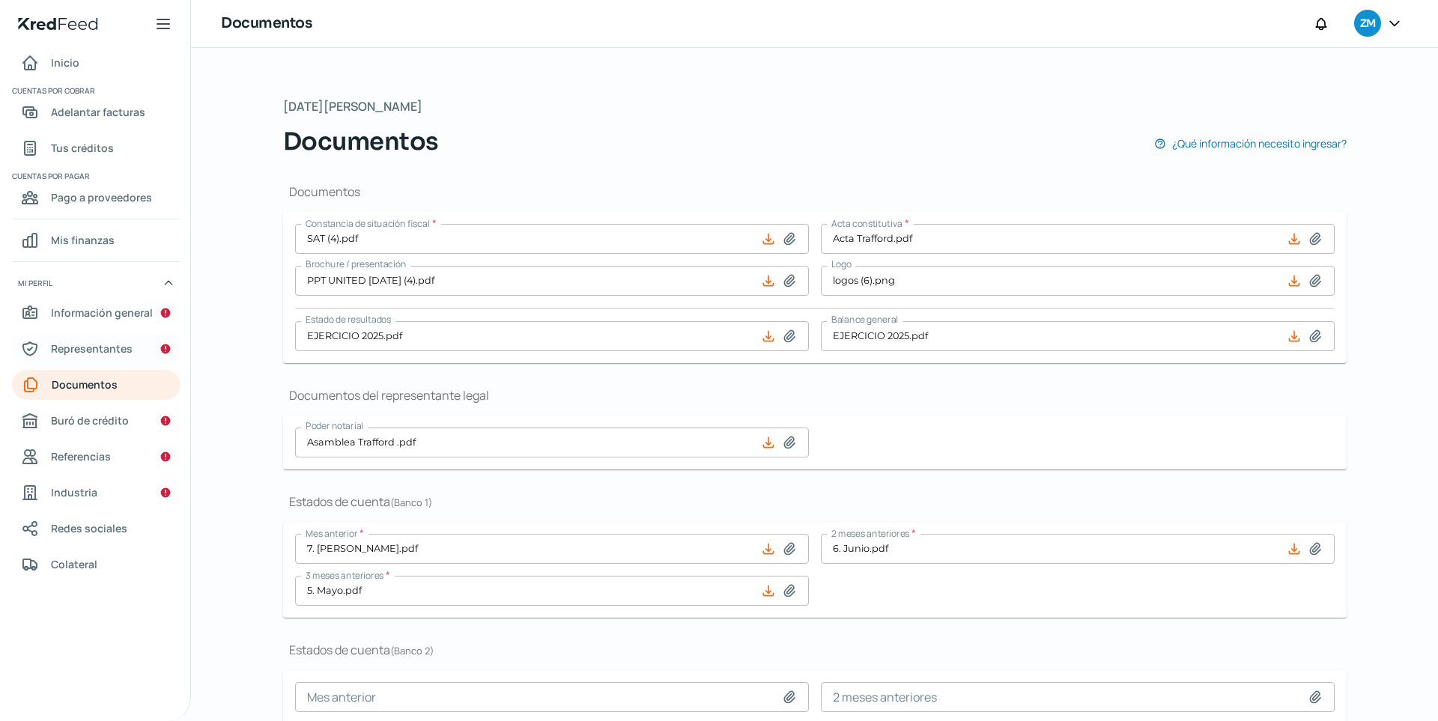
click at [166, 351] on icon "Representantes" at bounding box center [166, 349] width 10 height 10
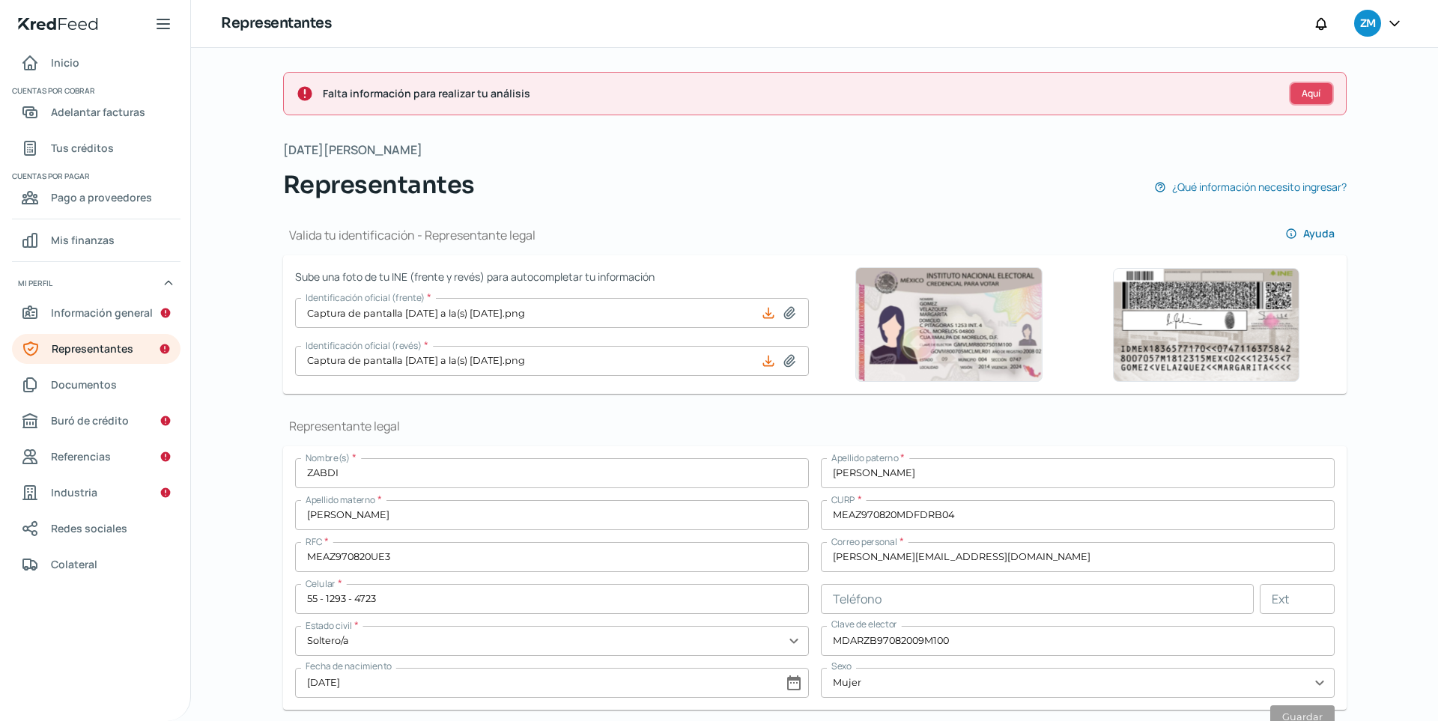
click at [1054, 91] on span "Aquí" at bounding box center [1311, 93] width 19 height 9
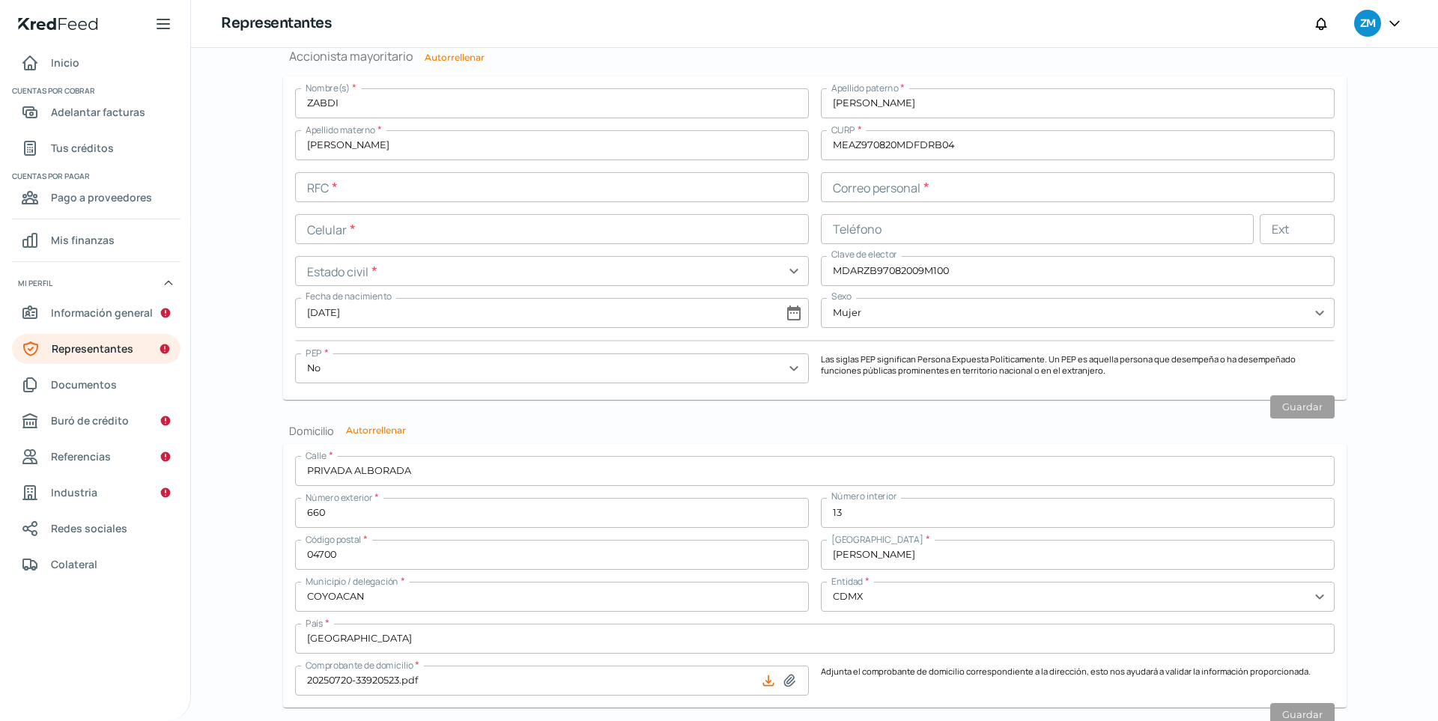
scroll to position [1258, 0]
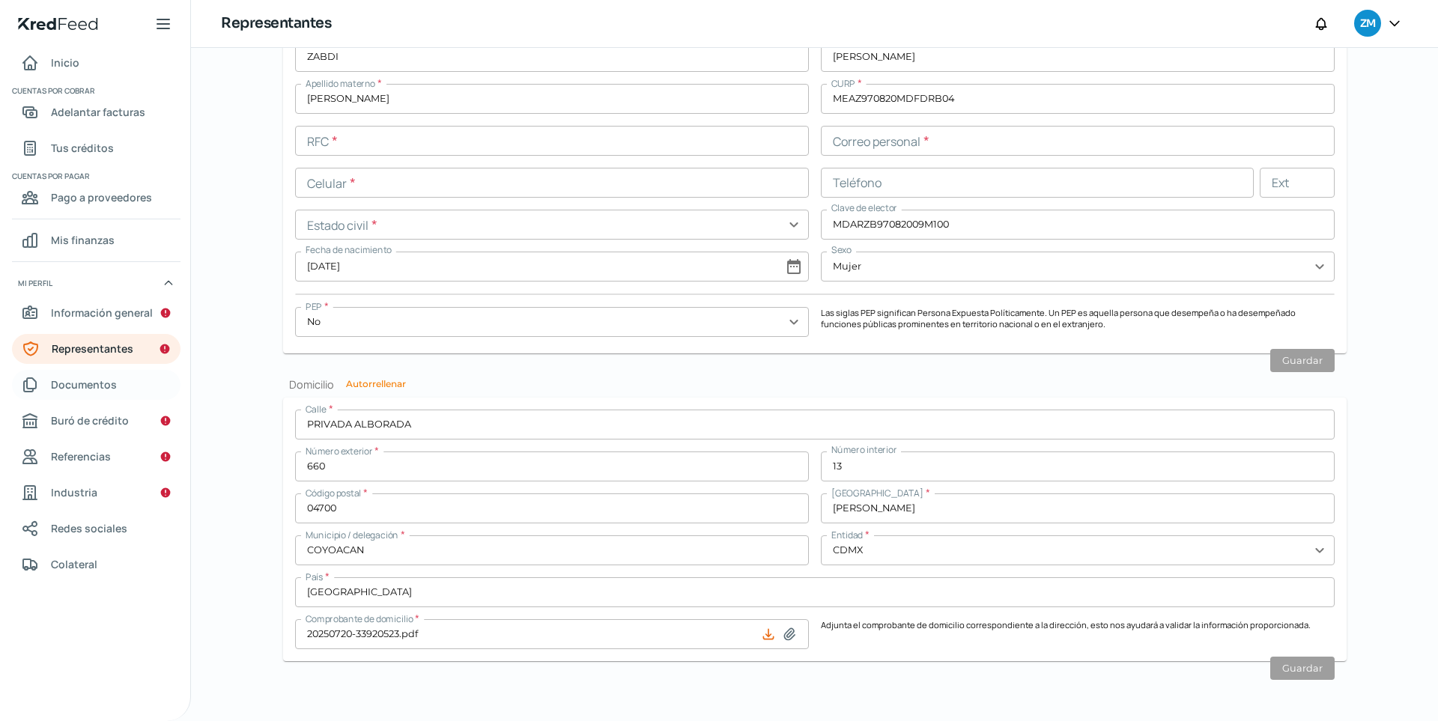
click at [96, 384] on span "Documentos" at bounding box center [84, 384] width 66 height 19
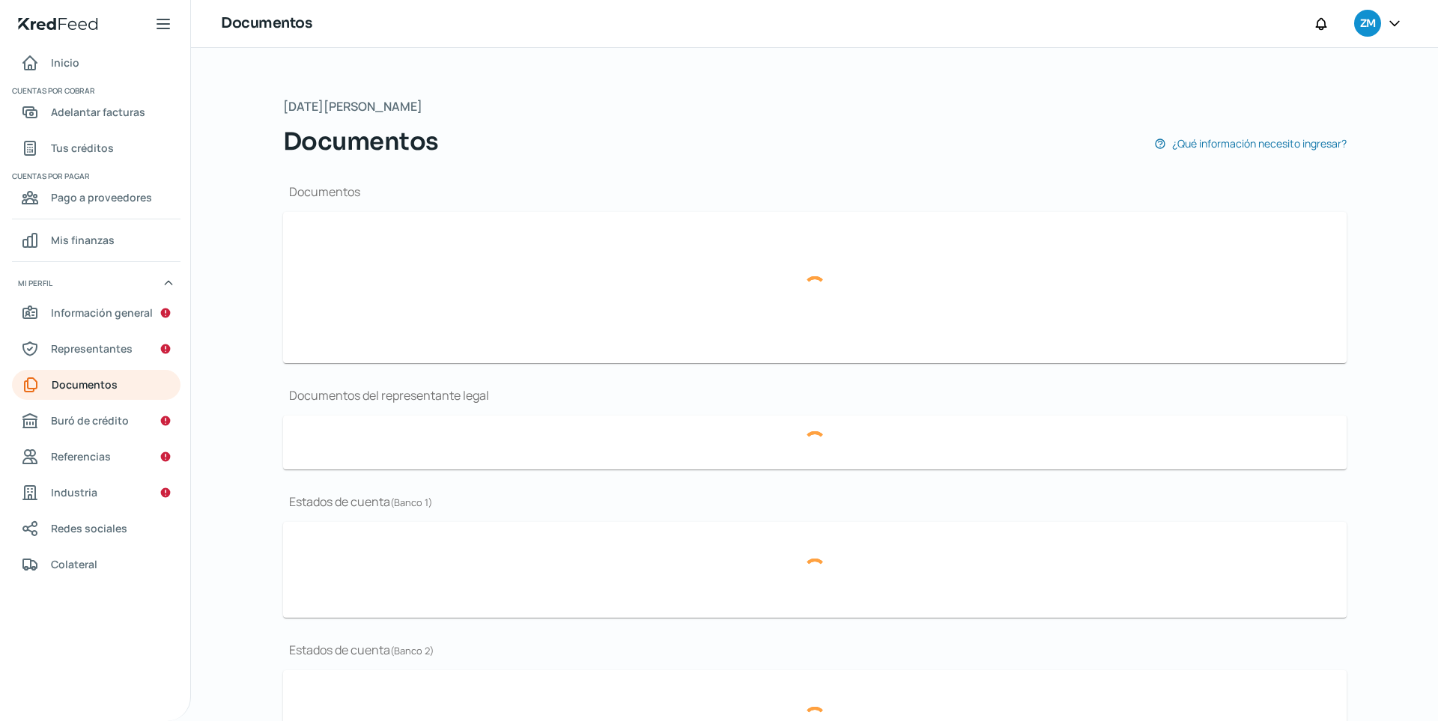
type input "SAT (4).pdf"
type input "PPT UNITED [DATE] (4).pdf"
type input "logos (6).png"
type input "EJERCICIO 2025.pdf"
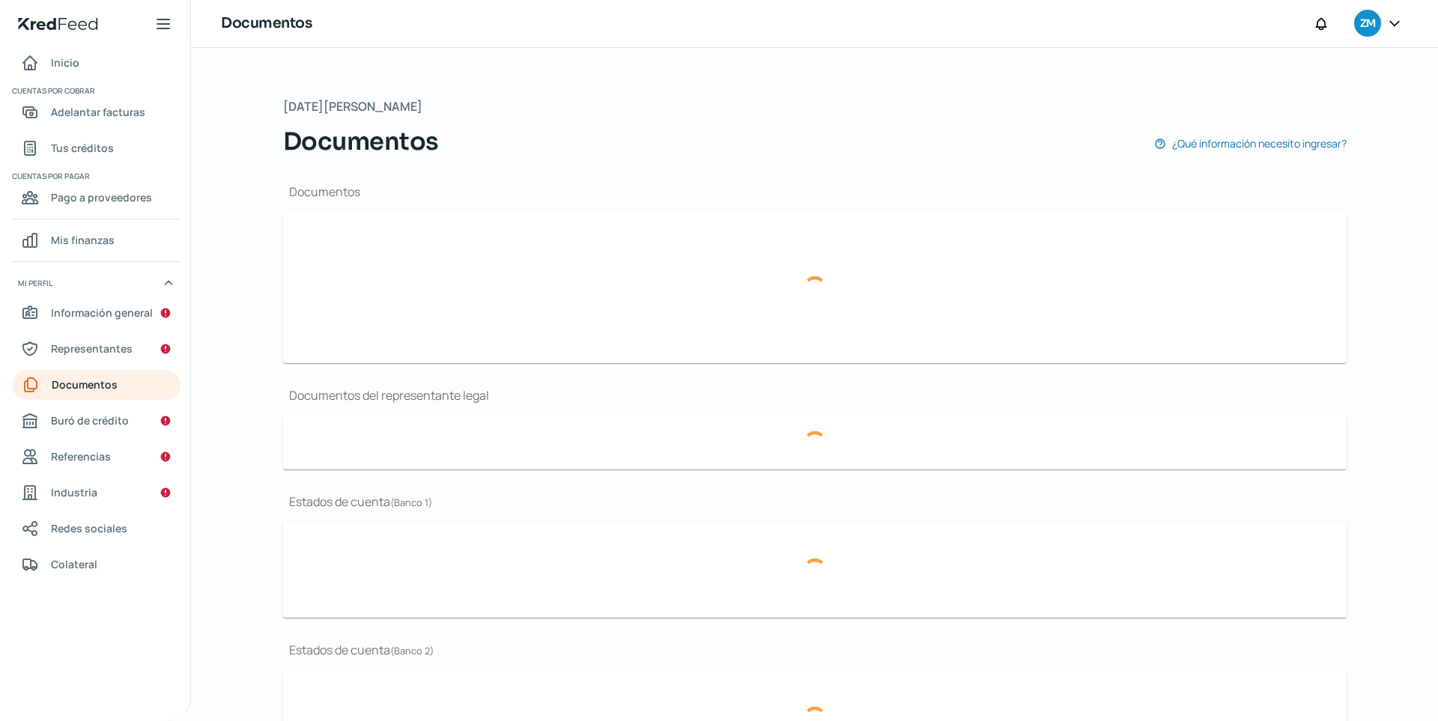
type input "Asamblea Trafford .pdf"
type input "7. [PERSON_NAME].pdf"
type input "6. Junio.pdf"
type input "5. Mayo.pdf"
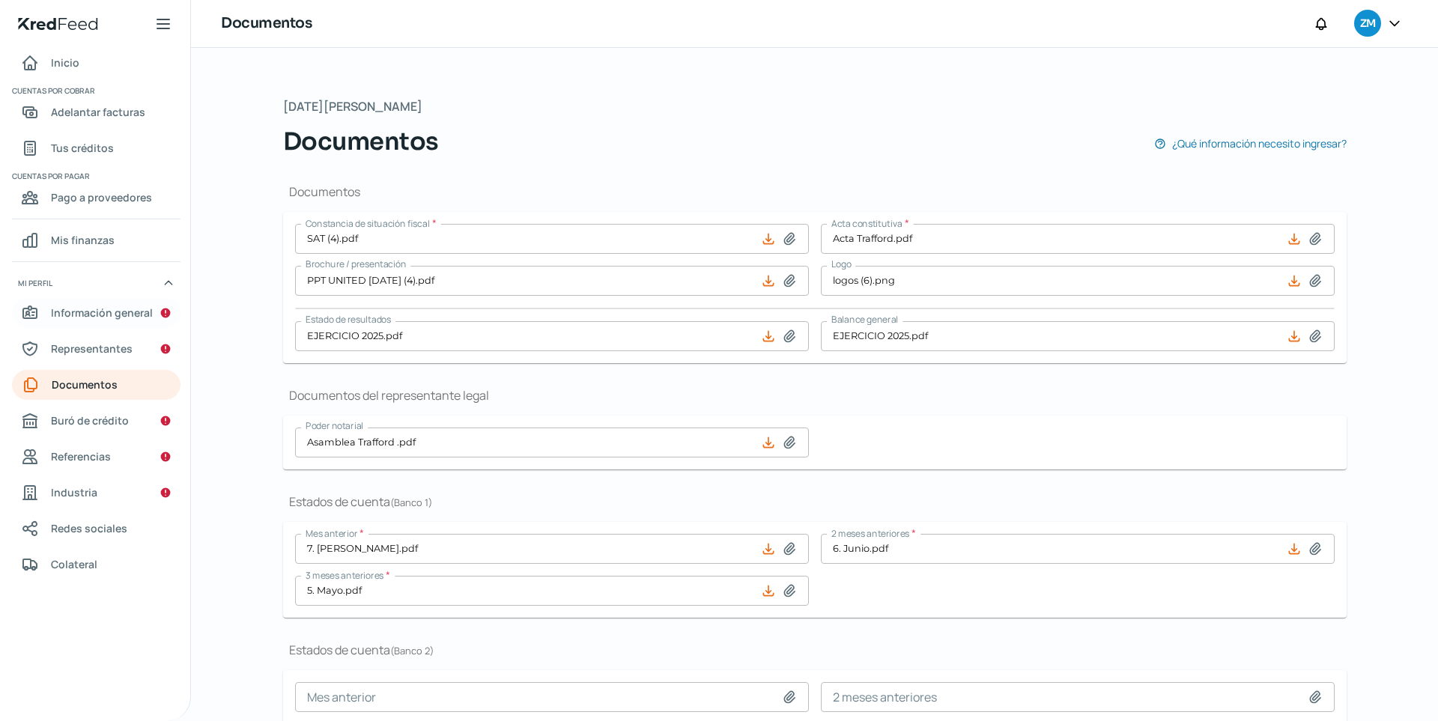
click at [146, 314] on span "Información general" at bounding box center [102, 312] width 102 height 19
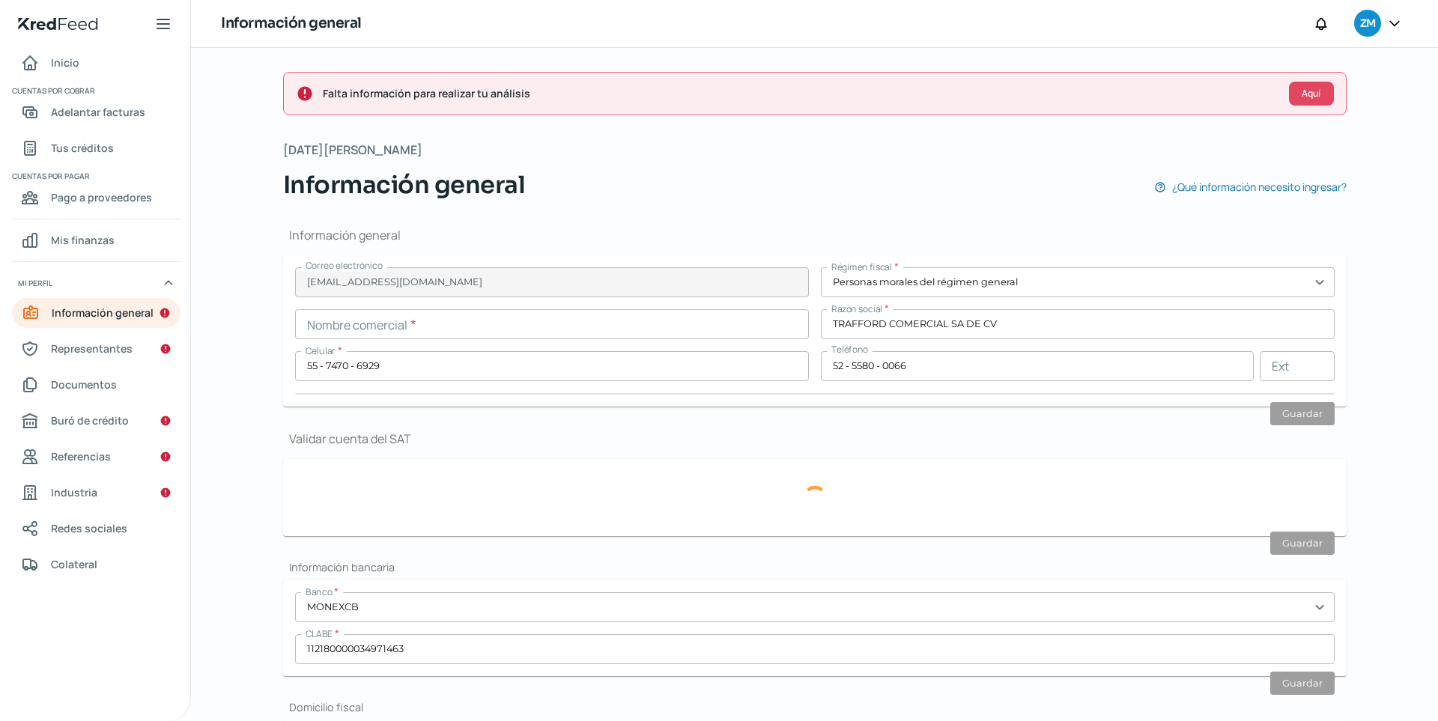
type input "TCO0908073X4"
type input "INSURGENTES SUR"
type input "730"
type input "231"
type input "03100"
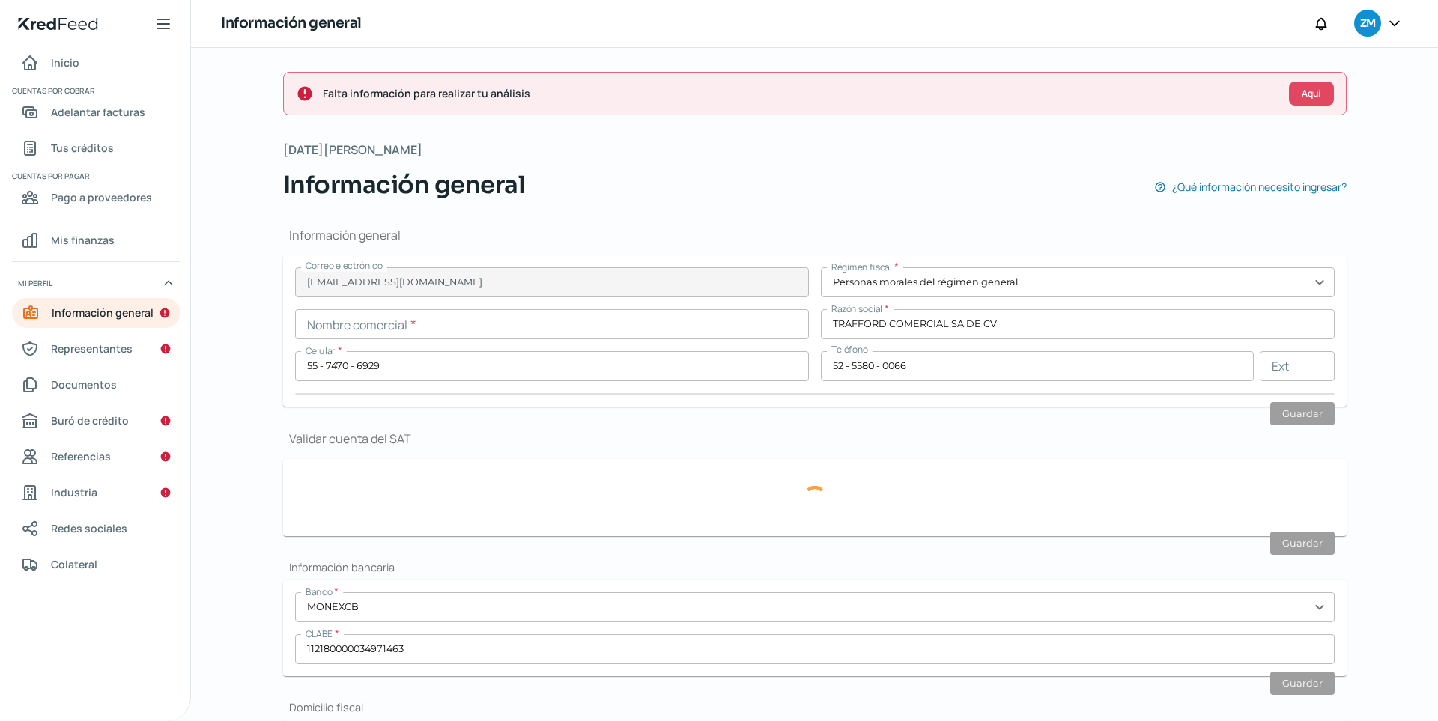
type input "[PERSON_NAME]"
type input "CDMX"
type input "[GEOGRAPHIC_DATA]"
type input "Recibo-Jun (10) (2) (1).pdf"
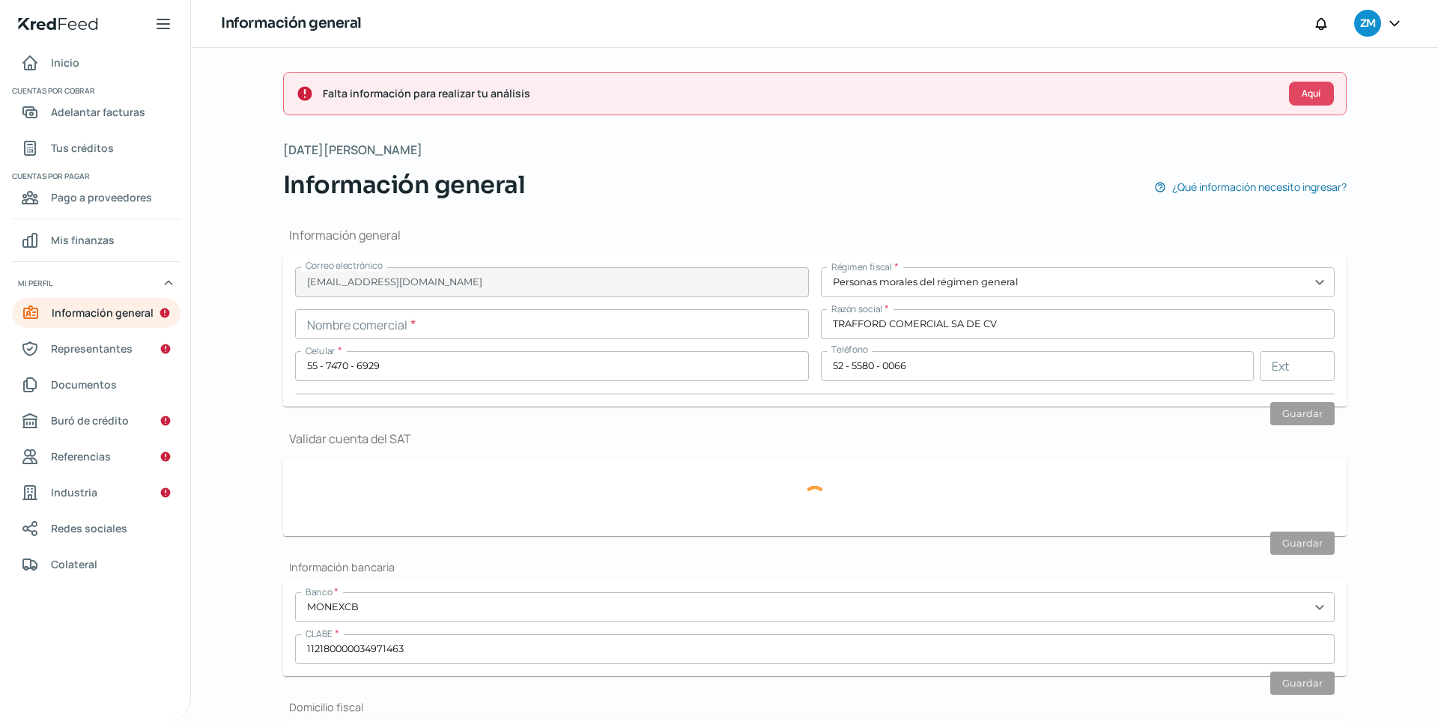
type input "0"
type input "10"
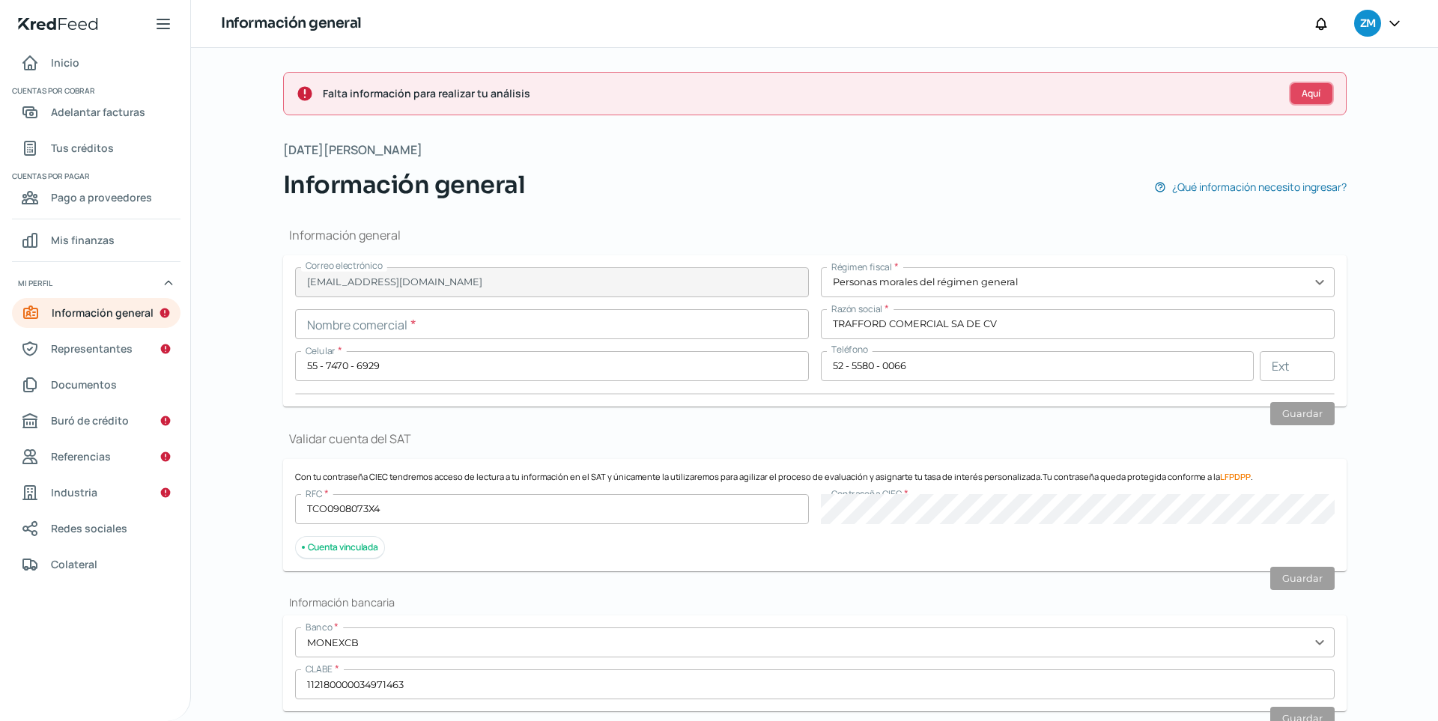
click at [1054, 93] on span "Aquí" at bounding box center [1311, 93] width 19 height 9
click at [1054, 90] on span "Aquí" at bounding box center [1311, 93] width 19 height 9
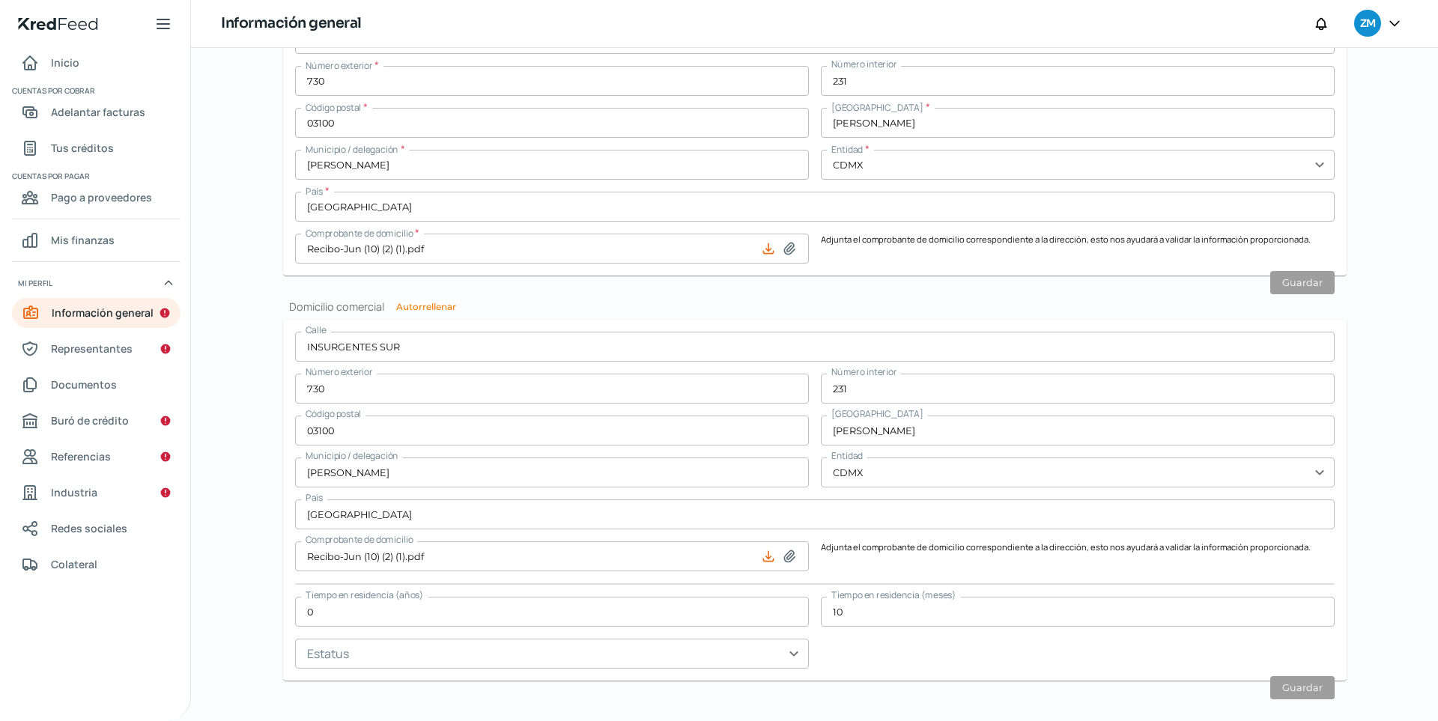
scroll to position [763, 0]
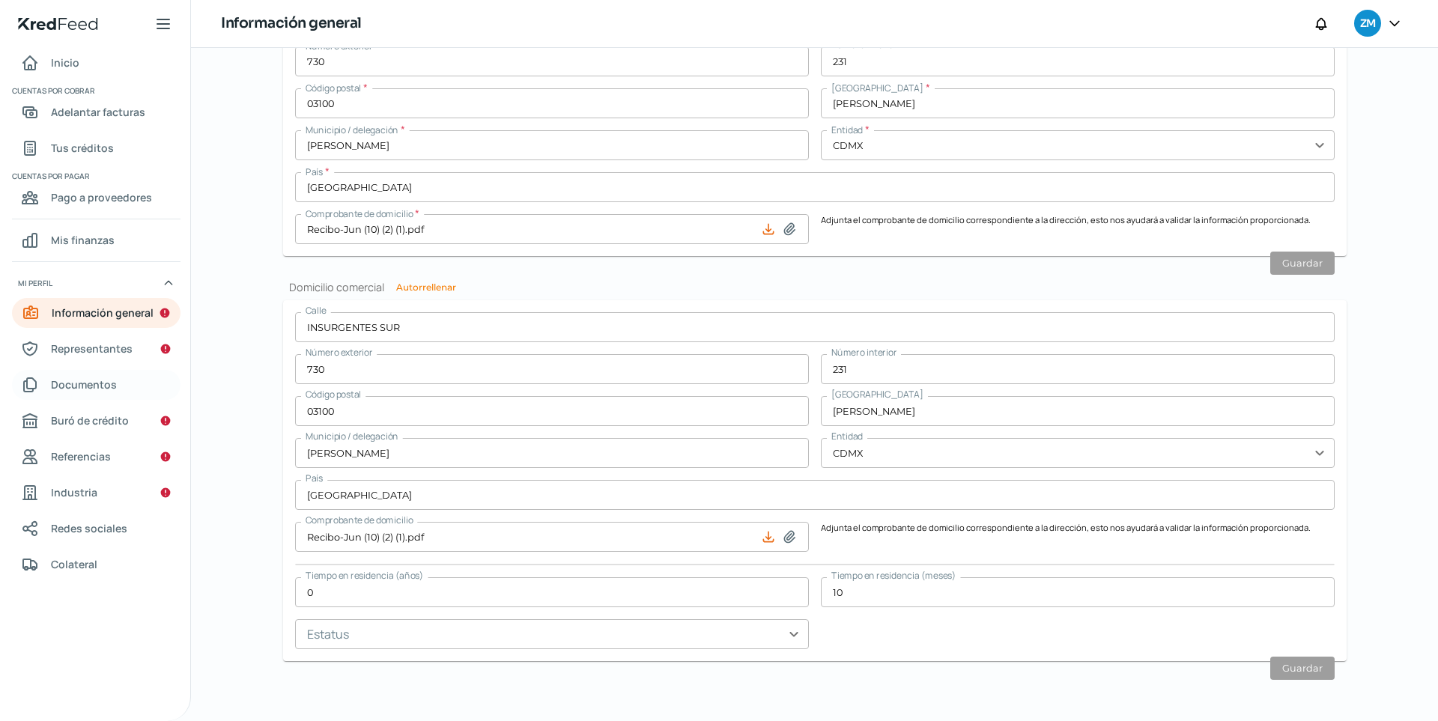
click at [108, 389] on span "Documentos" at bounding box center [84, 384] width 66 height 19
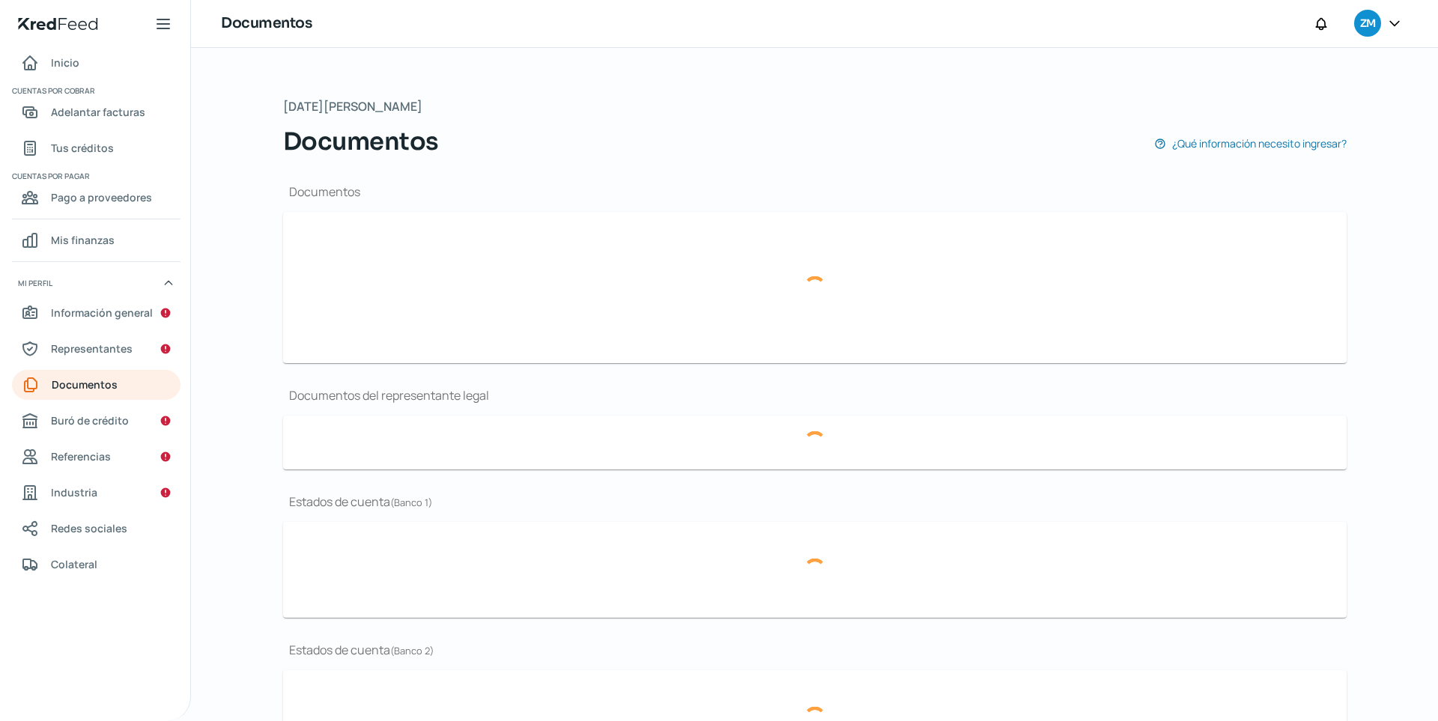
type input "SAT (4).pdf"
type input "PPT UNITED [DATE] (4).pdf"
type input "logos (6).png"
type input "EJERCICIO 2025.pdf"
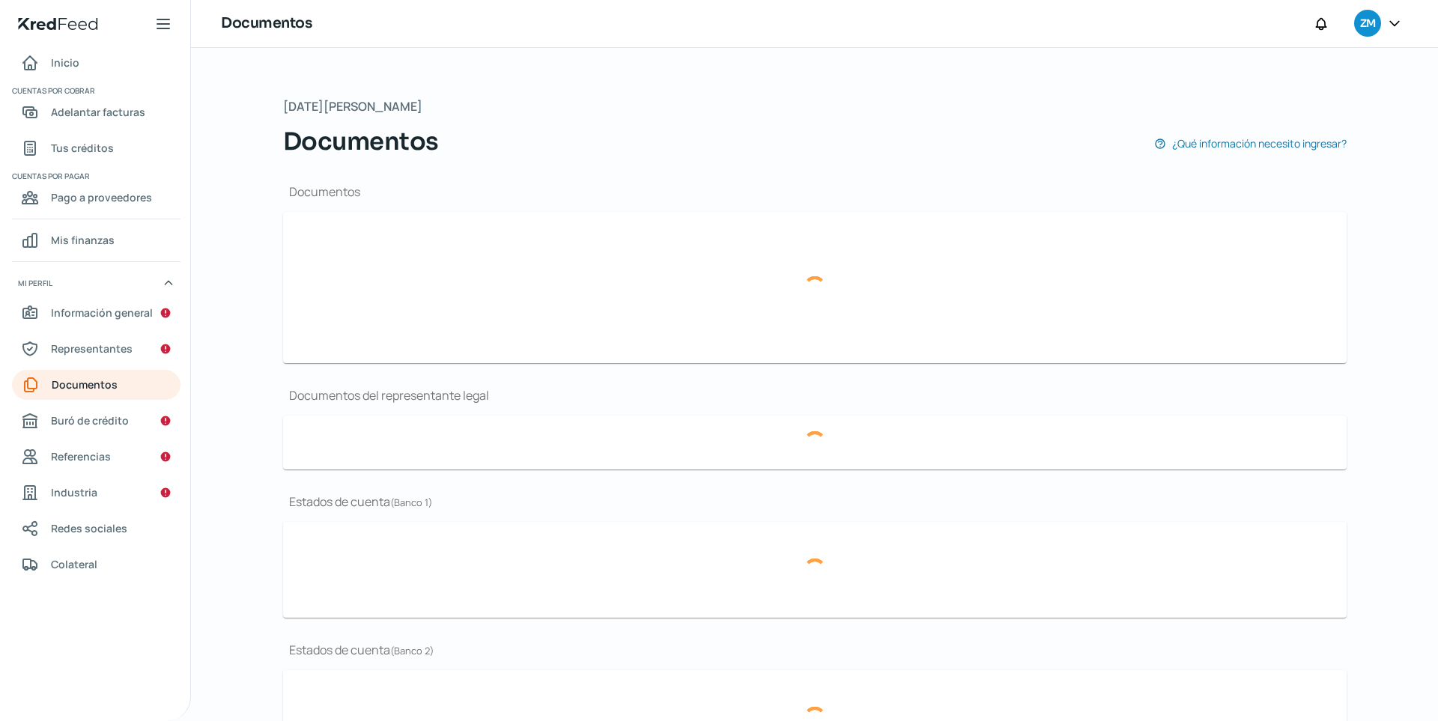
type input "Asamblea Trafford .pdf"
type input "7. [PERSON_NAME].pdf"
type input "6. Junio.pdf"
type input "5. Mayo.pdf"
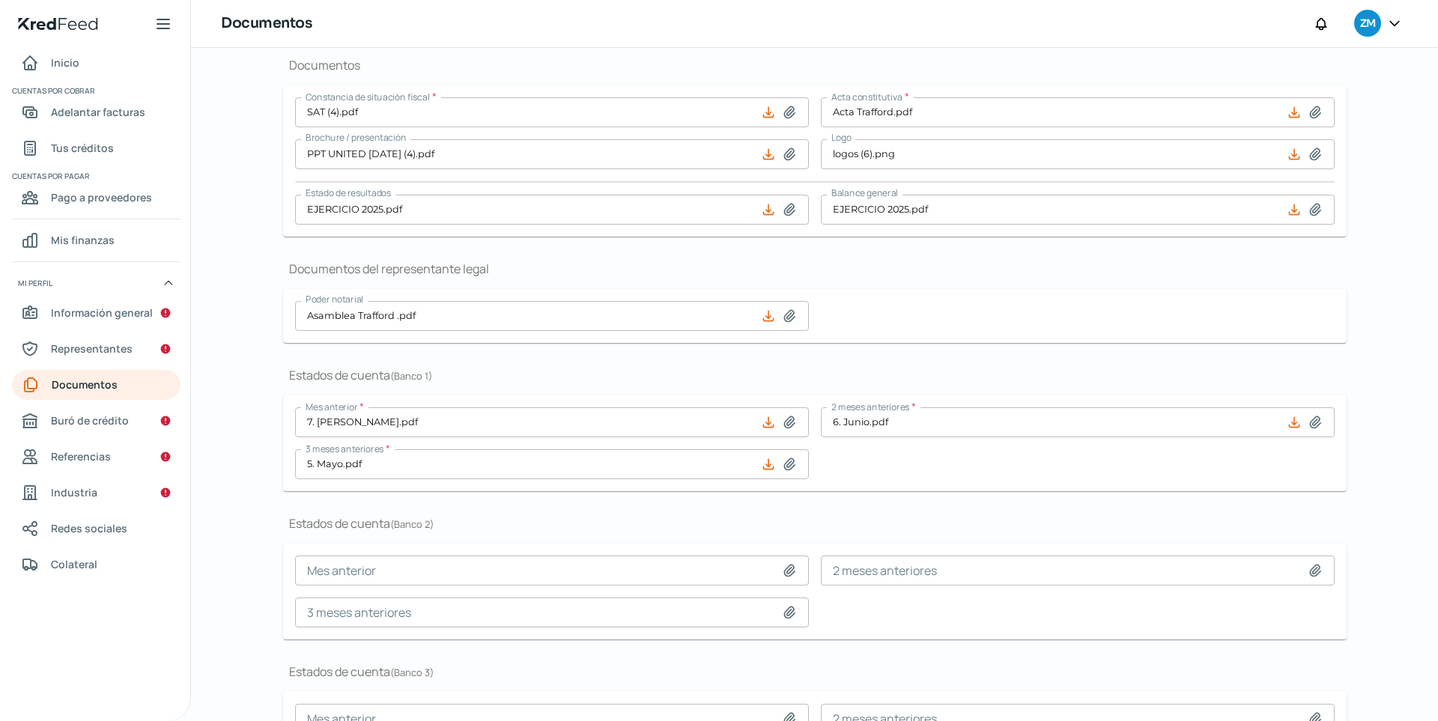
scroll to position [253, 0]
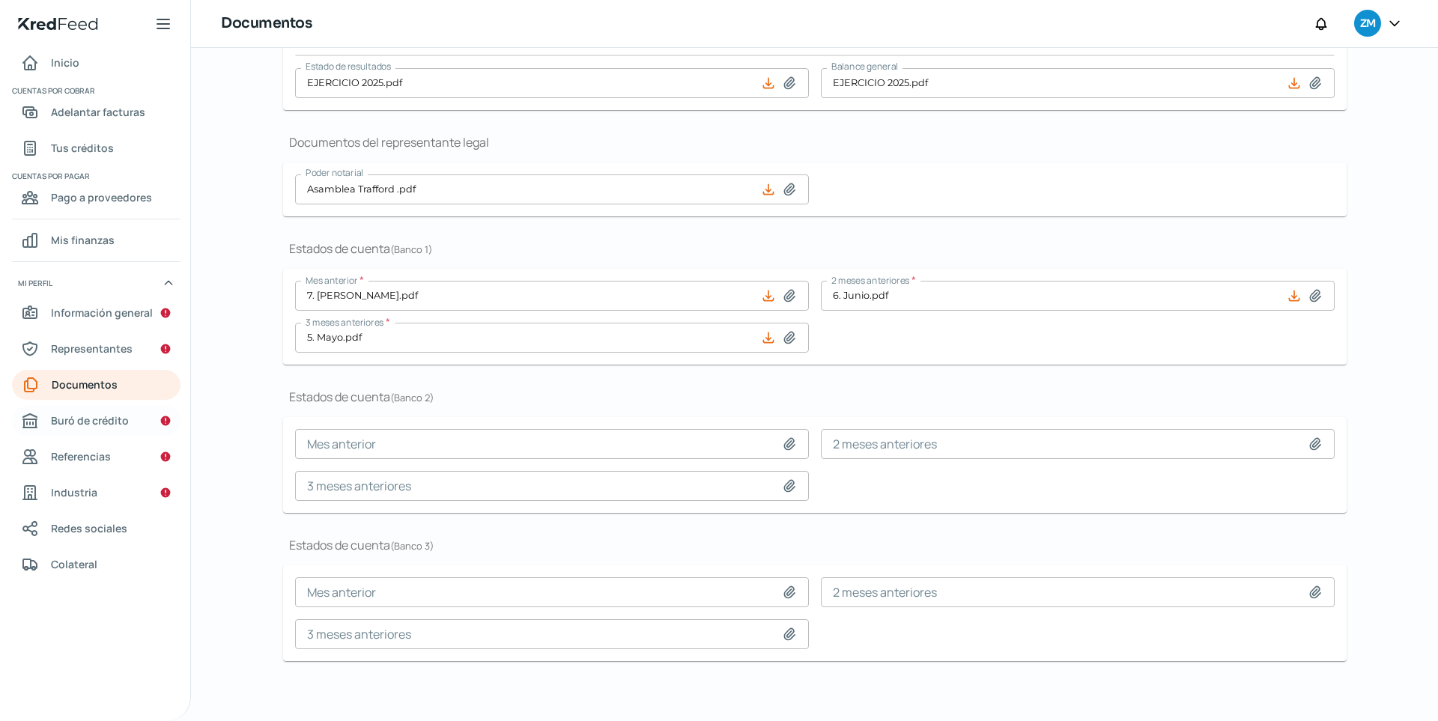
click at [88, 417] on span "Buró de crédito" at bounding box center [90, 420] width 78 height 19
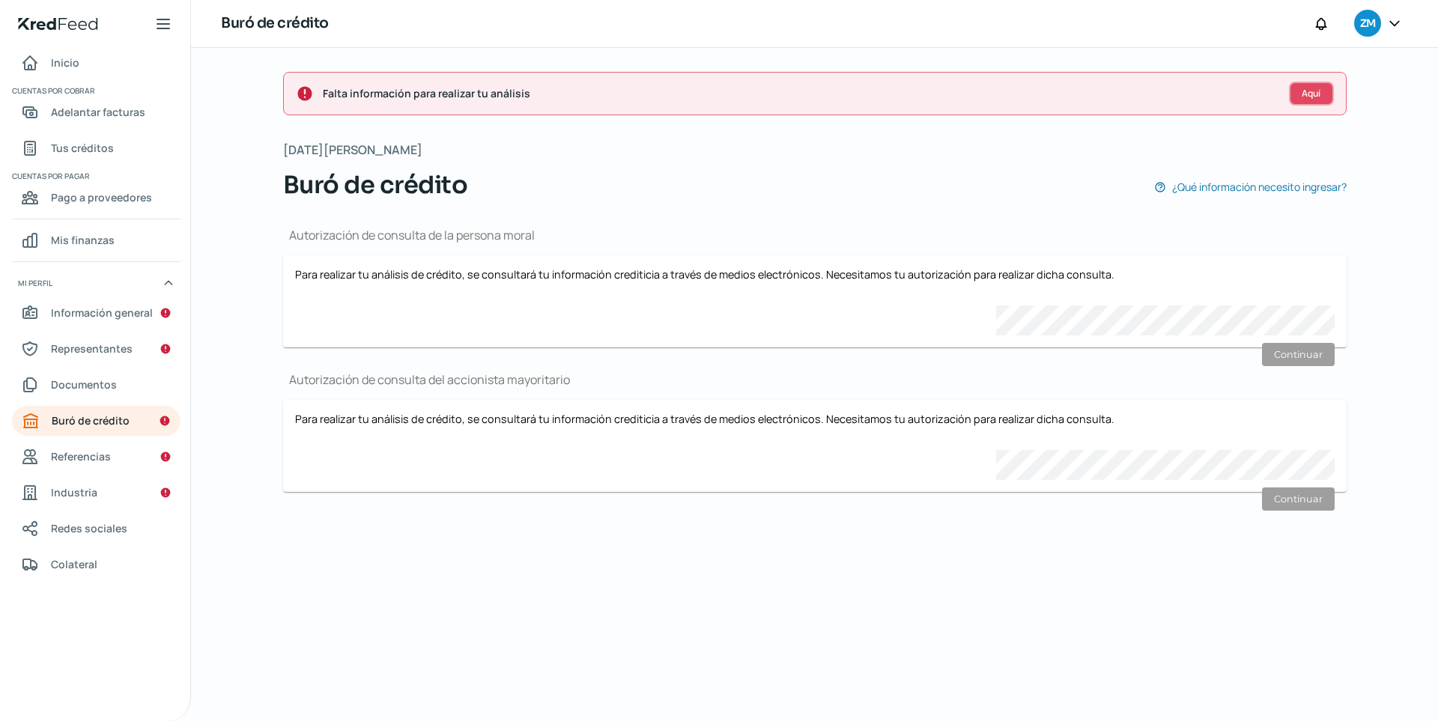
click at [1054, 97] on span "Aquí" at bounding box center [1311, 93] width 19 height 9
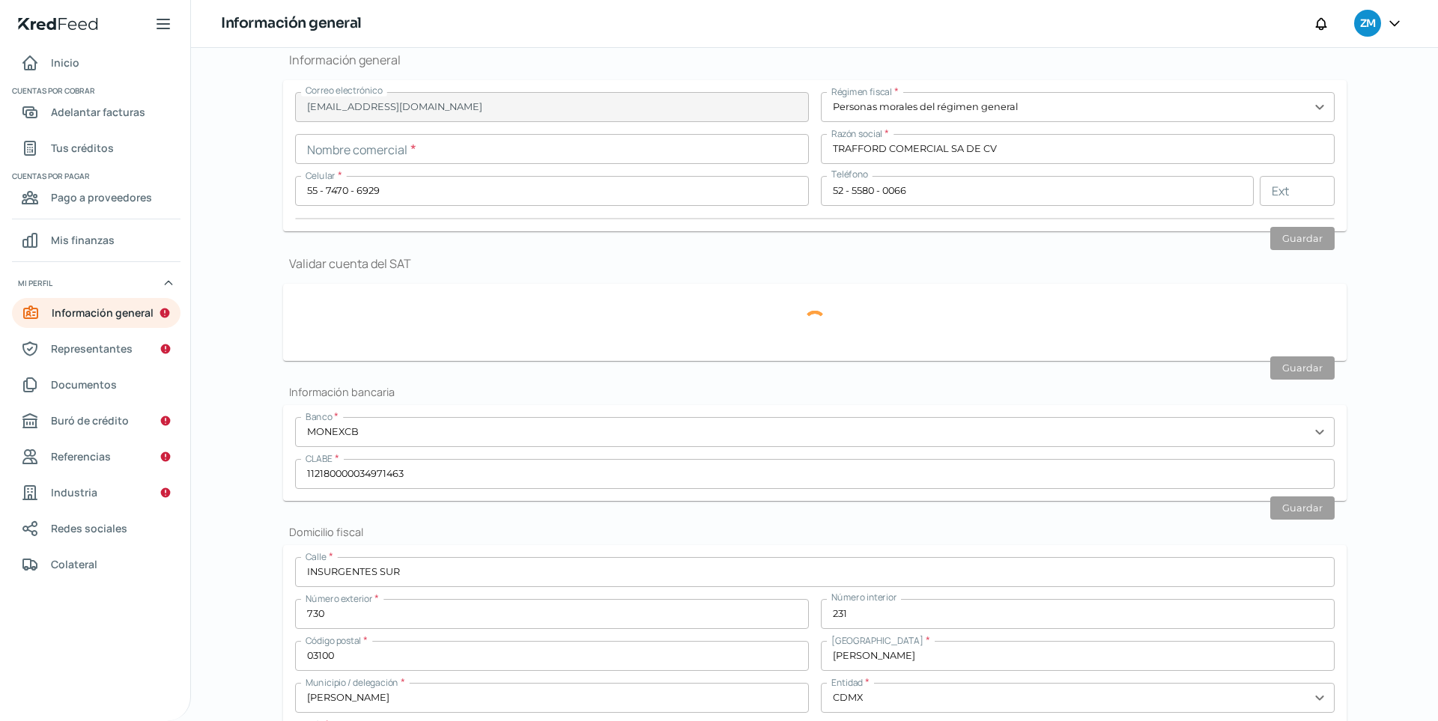
scroll to position [179, 0]
type input "TCO0908073X4"
type input "INSURGENTES SUR"
type input "730"
type input "231"
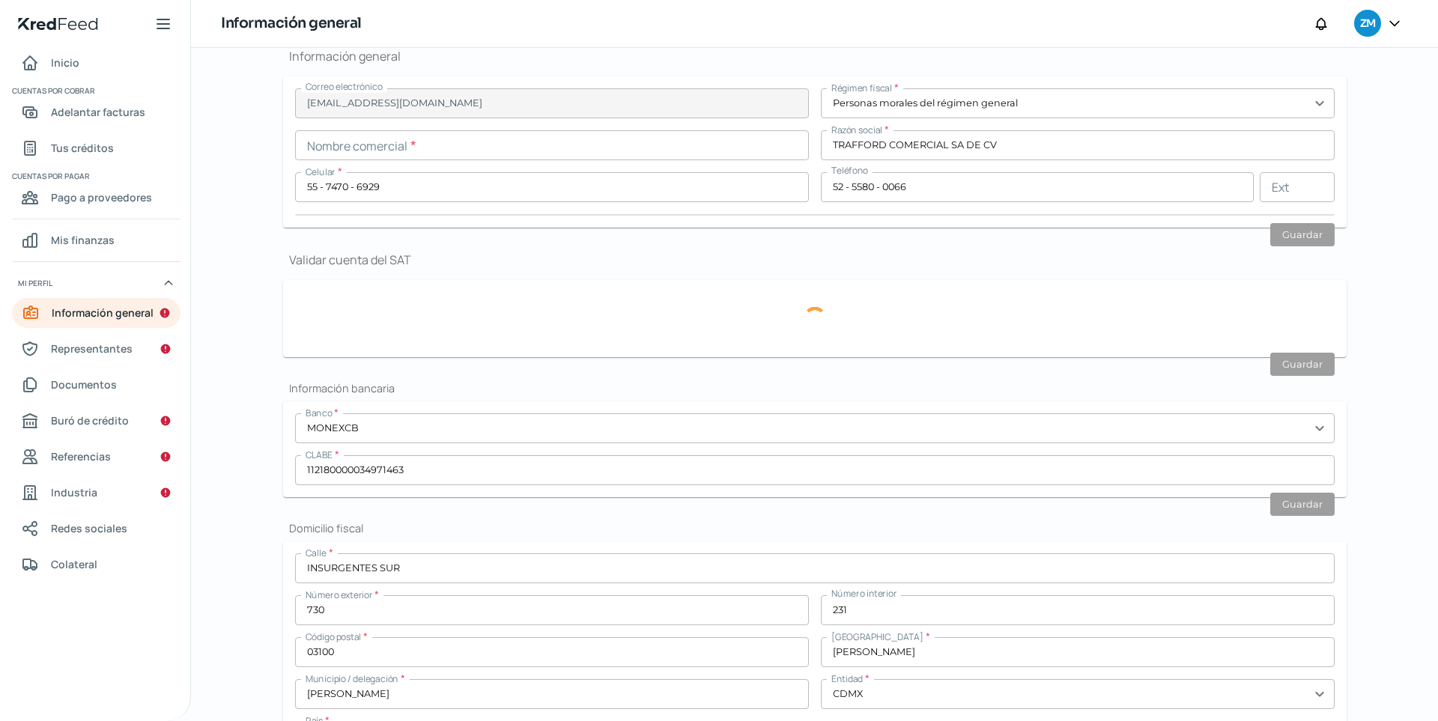
type input "03100"
type input "[PERSON_NAME]"
type input "CDMX"
type input "[GEOGRAPHIC_DATA]"
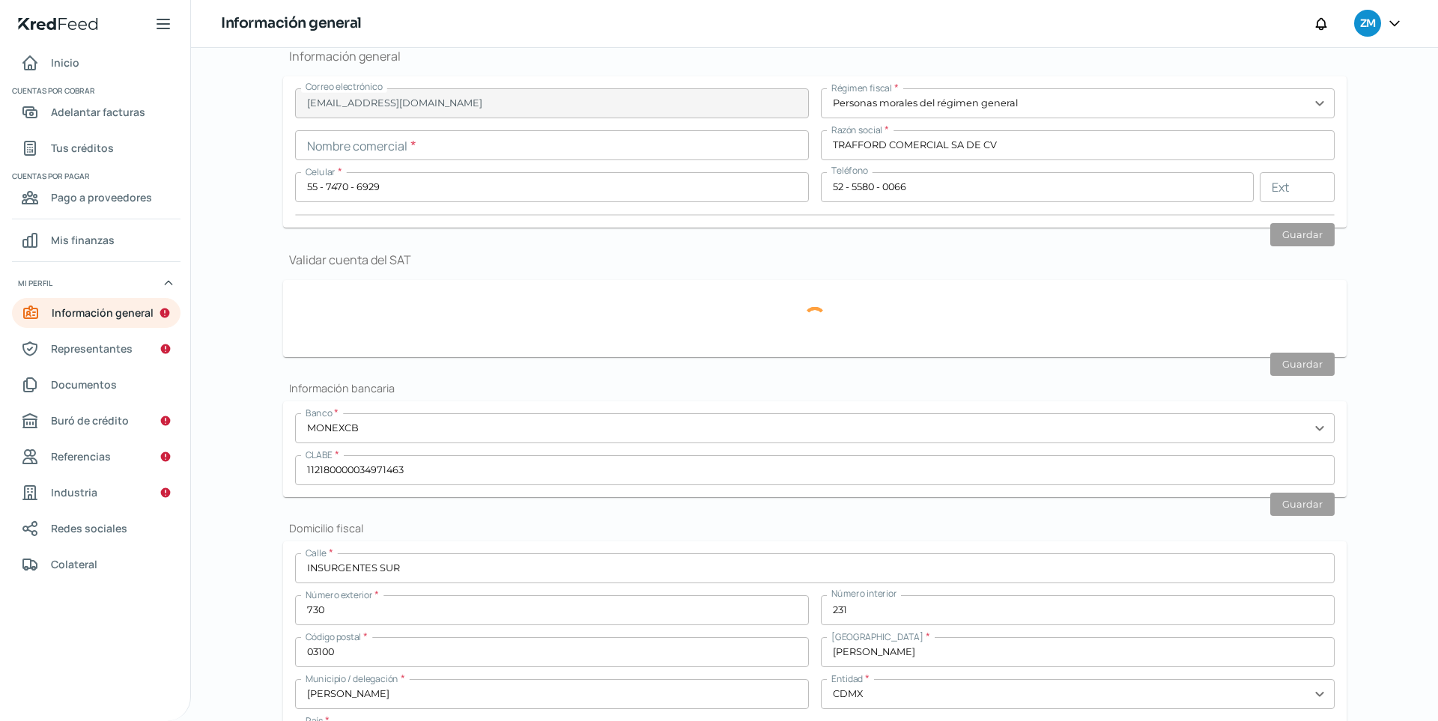
type input "Recibo-Jun (10) (2) (1).pdf"
type input "0"
type input "10"
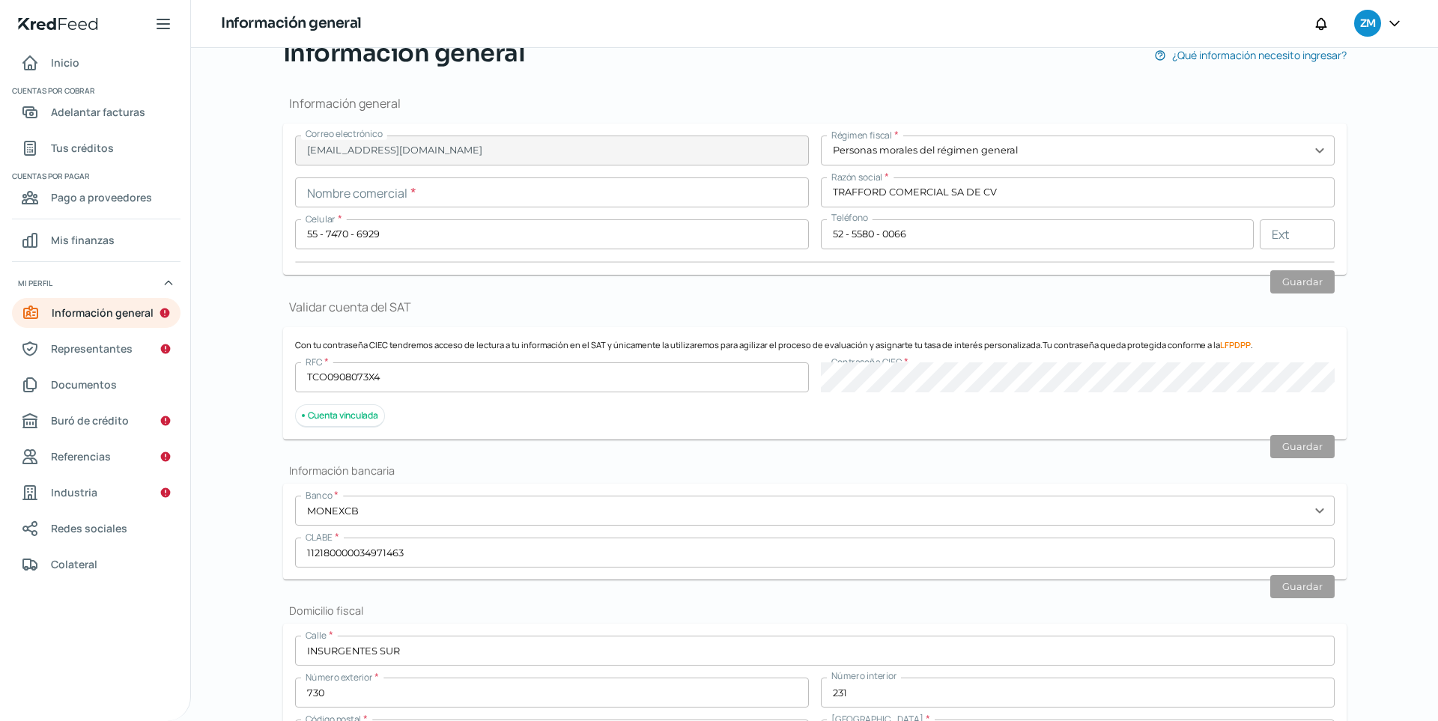
scroll to position [0, 0]
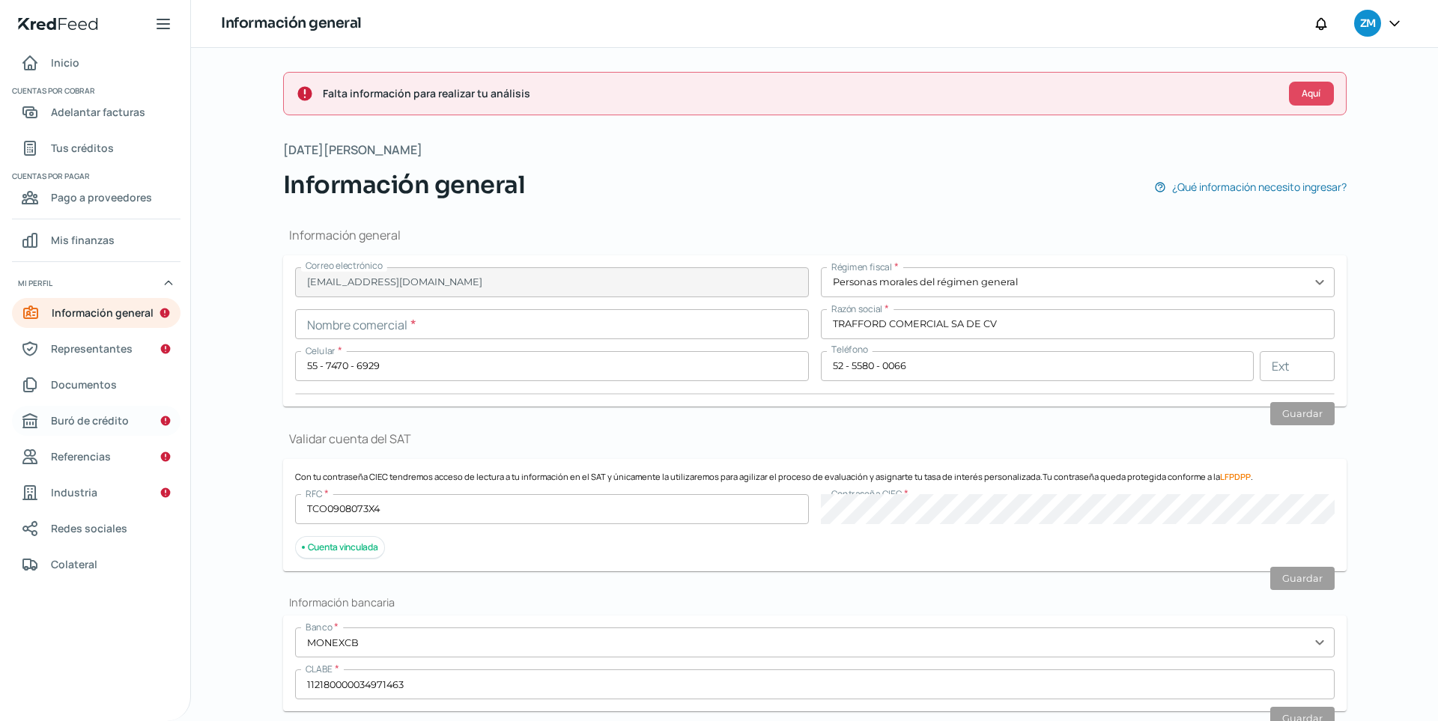
click at [114, 422] on span "Buró de crédito" at bounding box center [90, 420] width 78 height 19
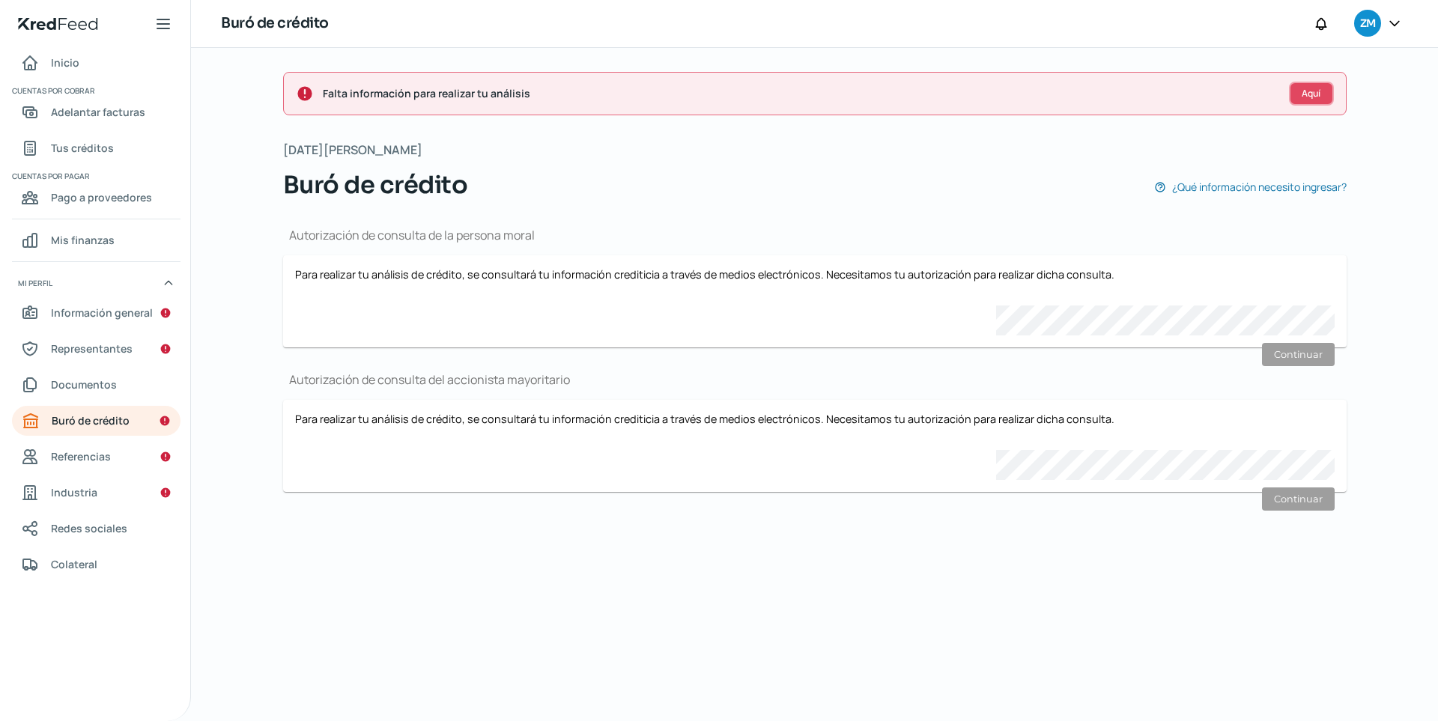
click at [1054, 91] on button "Aquí" at bounding box center [1311, 94] width 45 height 24
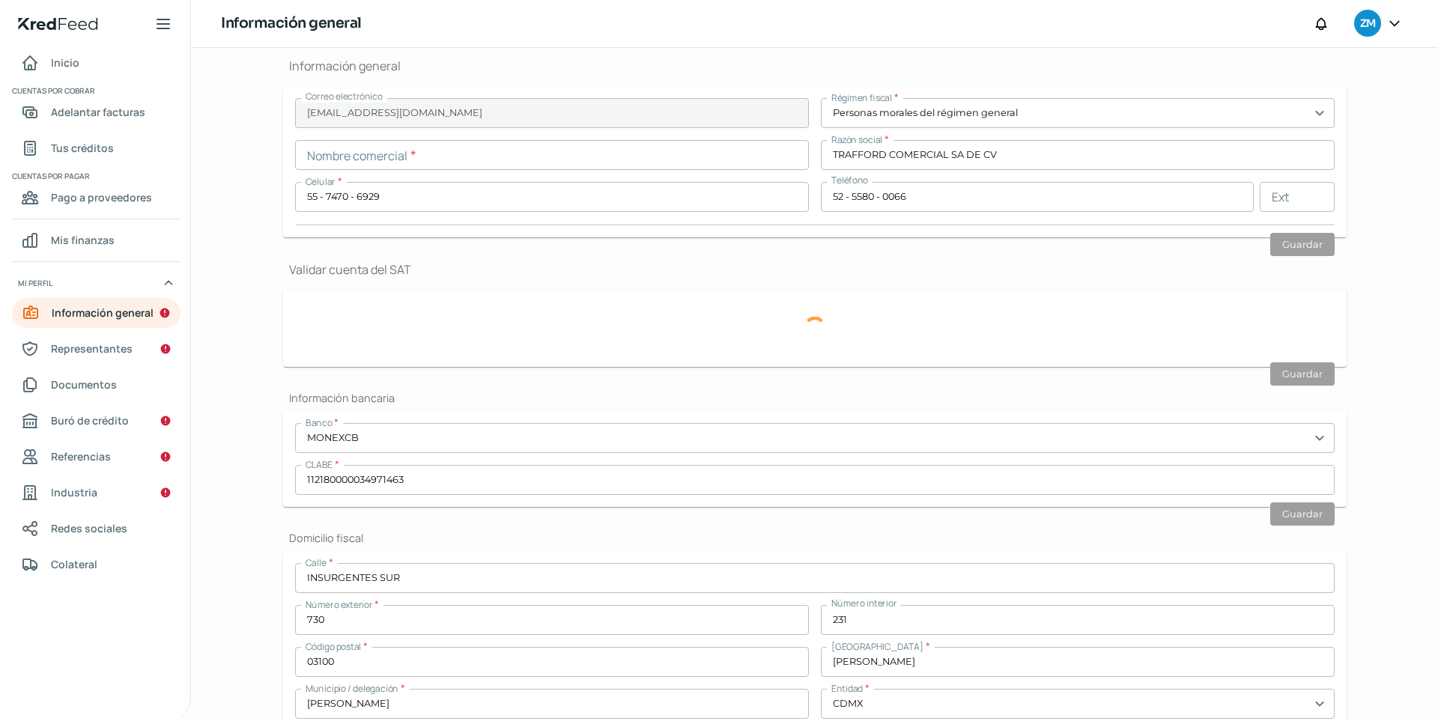
scroll to position [179, 0]
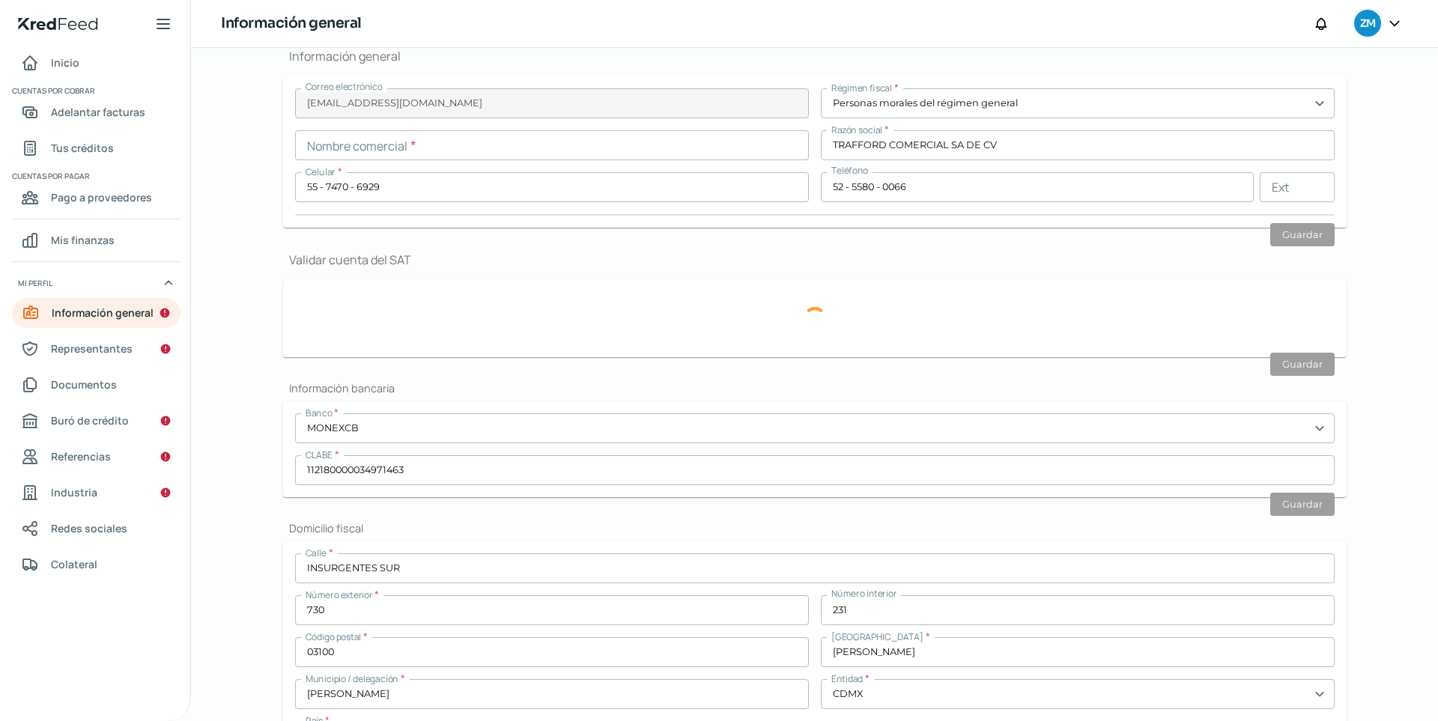
type input "TCO0908073X4"
type input "INSURGENTES SUR"
type input "730"
type input "231"
type input "03100"
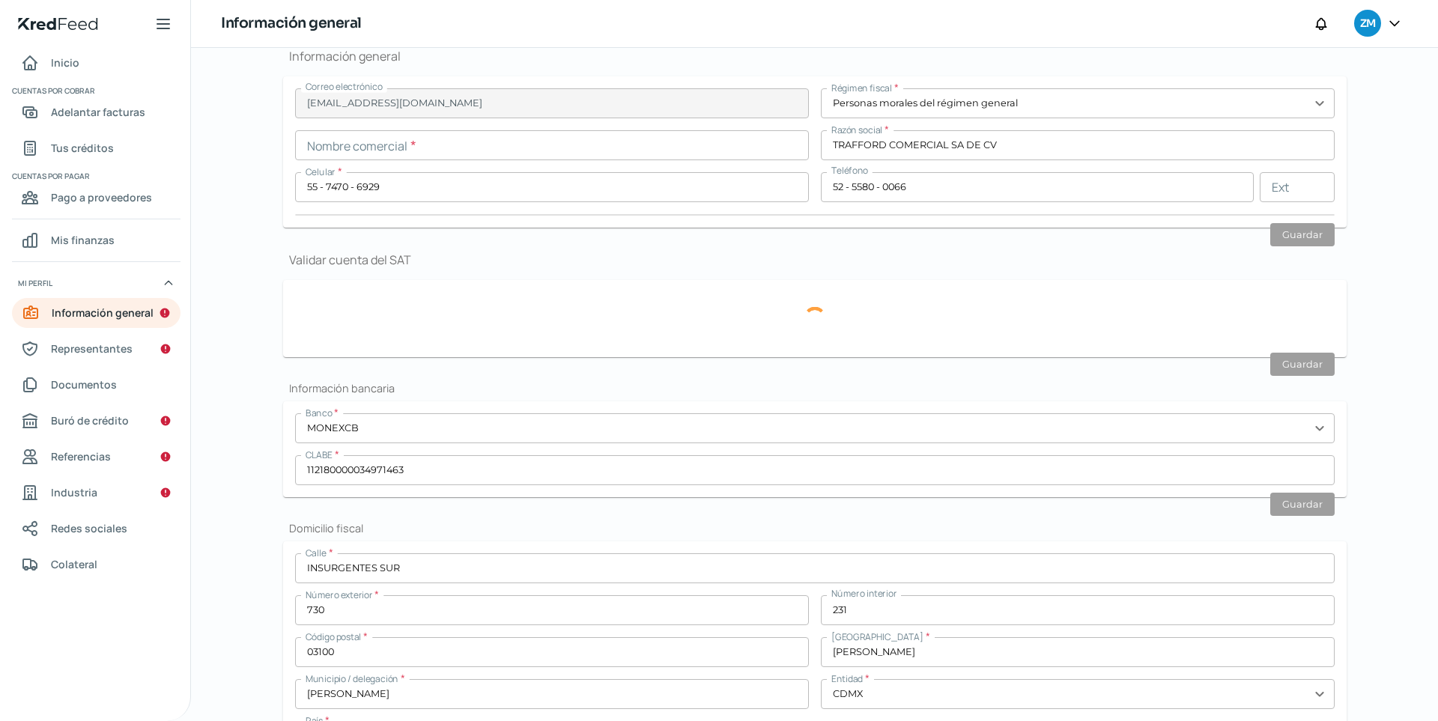
type input "[PERSON_NAME]"
type input "CDMX"
type input "[GEOGRAPHIC_DATA]"
type input "Recibo-Jun (10) (2) (1).pdf"
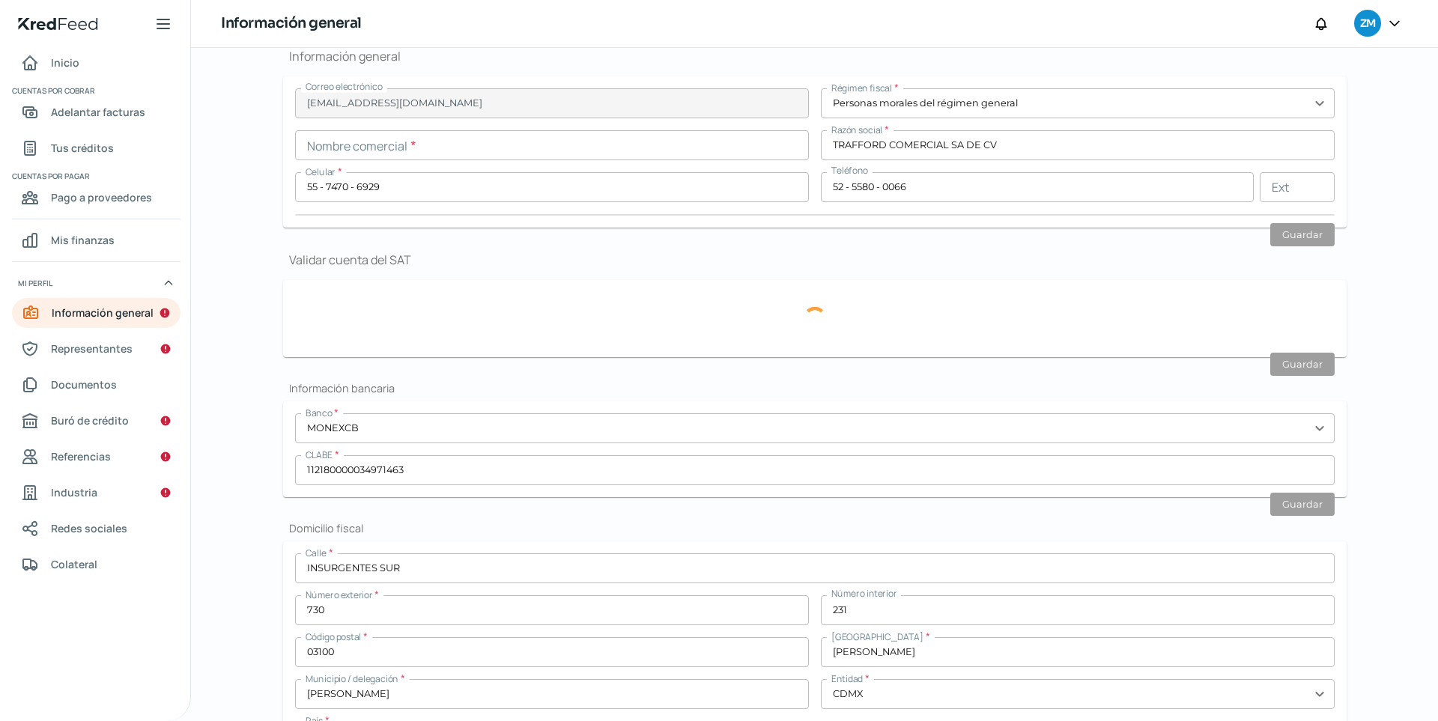
type input "0"
type input "10"
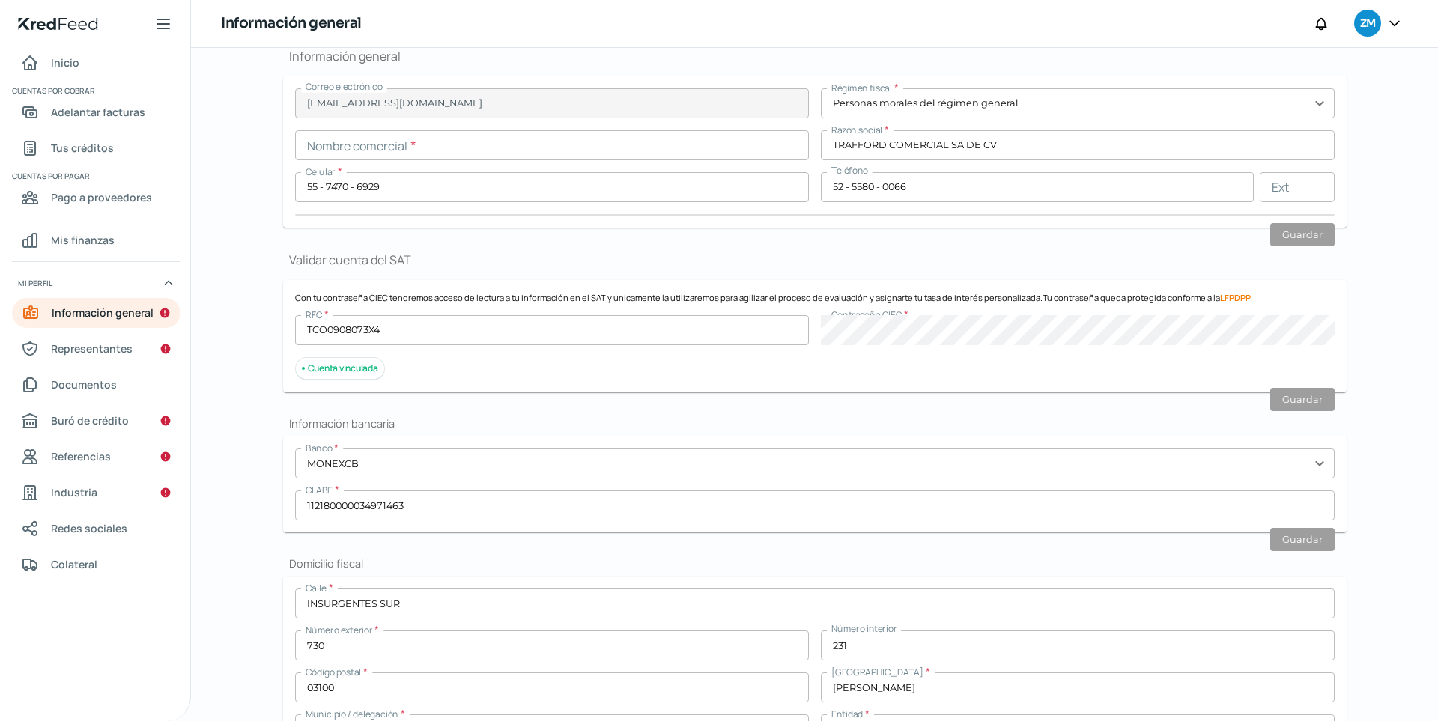
click at [351, 371] on div "Cuenta vinculada" at bounding box center [340, 368] width 90 height 23
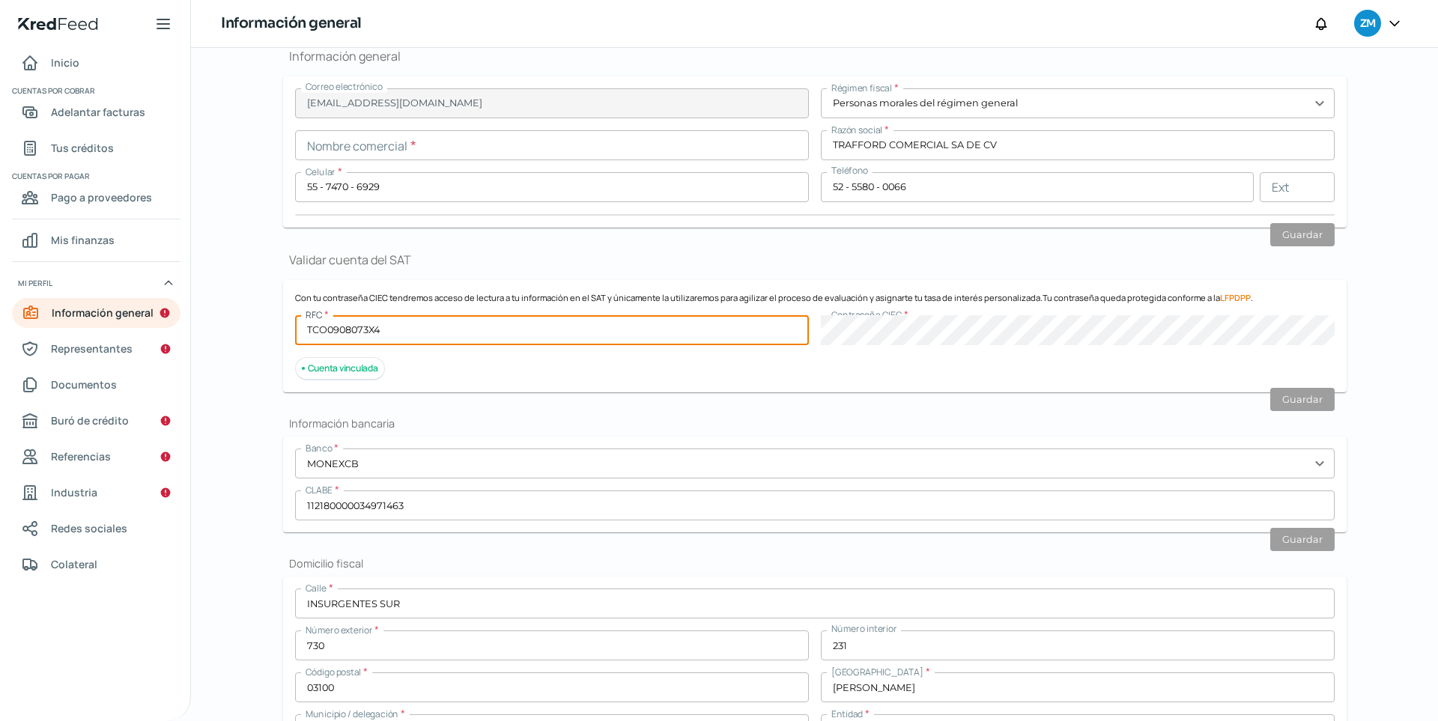
drag, startPoint x: 336, startPoint y: 331, endPoint x: 398, endPoint y: 335, distance: 63.0
click at [391, 335] on input "TCO0908073X4" at bounding box center [552, 330] width 514 height 30
click at [405, 336] on input "TCO0908073X4" at bounding box center [552, 330] width 514 height 30
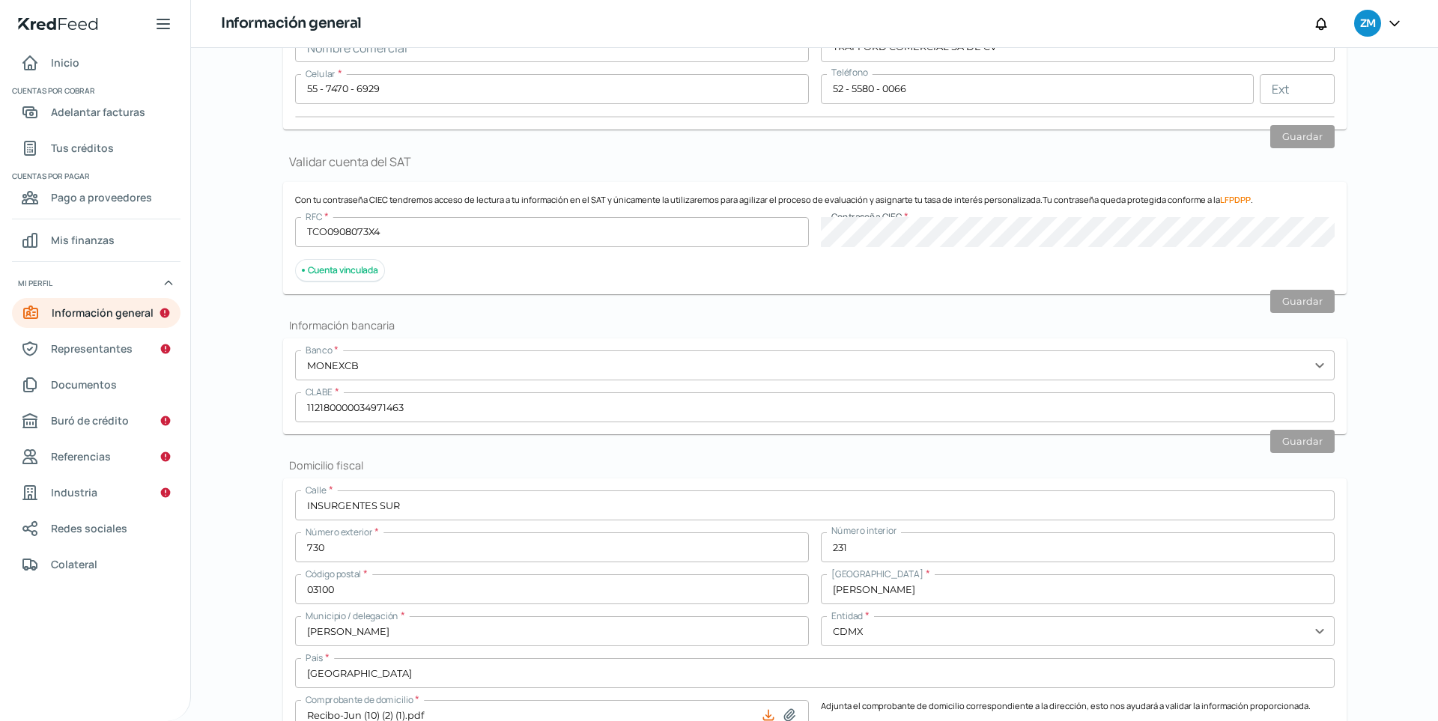
scroll to position [282, 0]
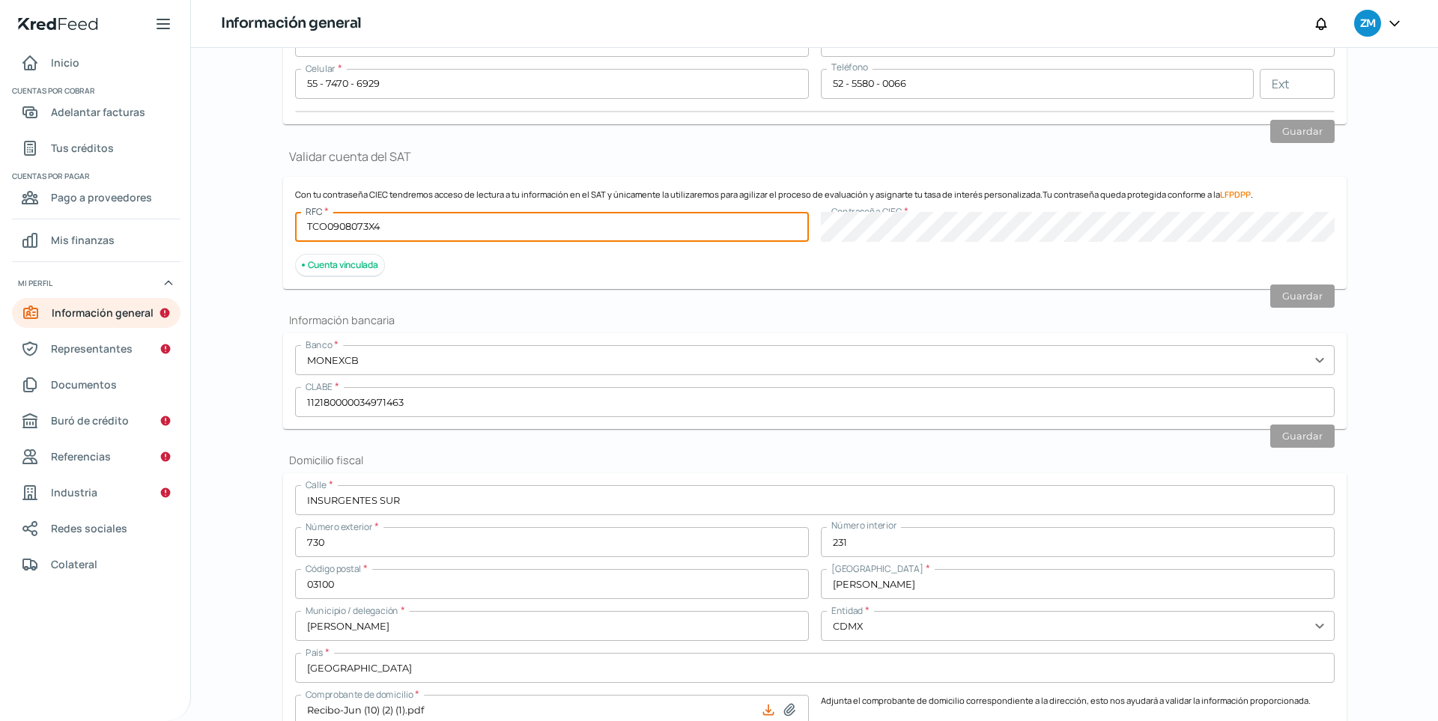
click at [348, 224] on input "TCO0908073X4" at bounding box center [552, 227] width 514 height 30
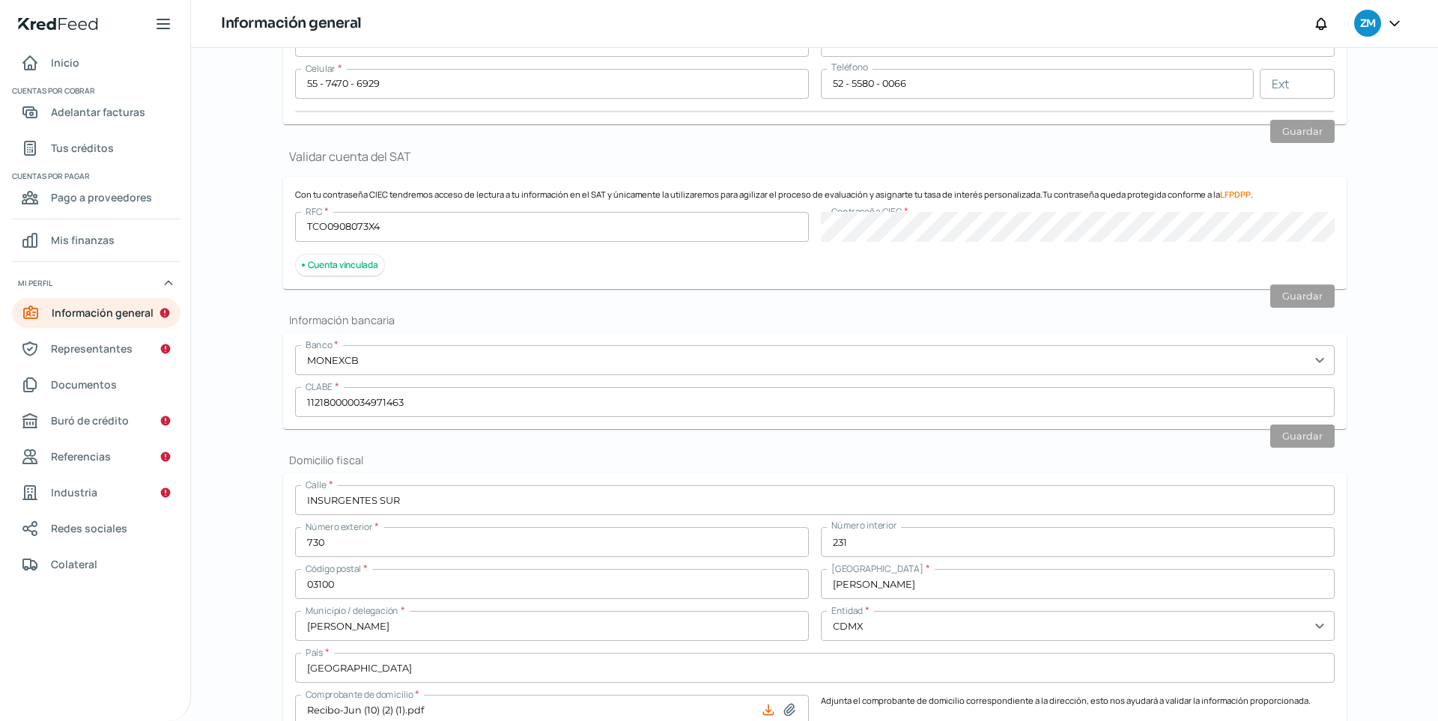
drag, startPoint x: 335, startPoint y: 193, endPoint x: 449, endPoint y: 198, distance: 114.7
click at [449, 198] on p "Con tu contraseña CIEC tendremos acceso de lectura a tu información en el SAT y…" at bounding box center [814, 194] width 1039 height 11
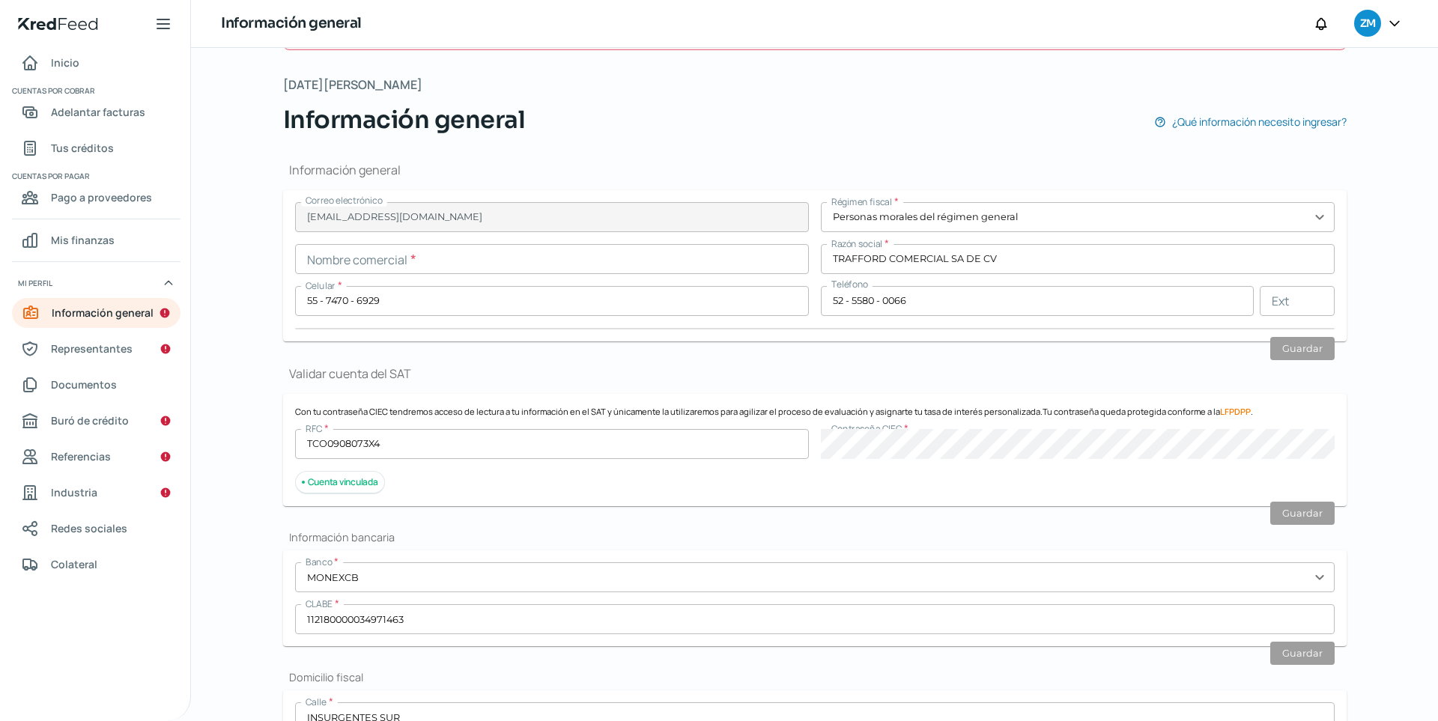
scroll to position [81, 0]
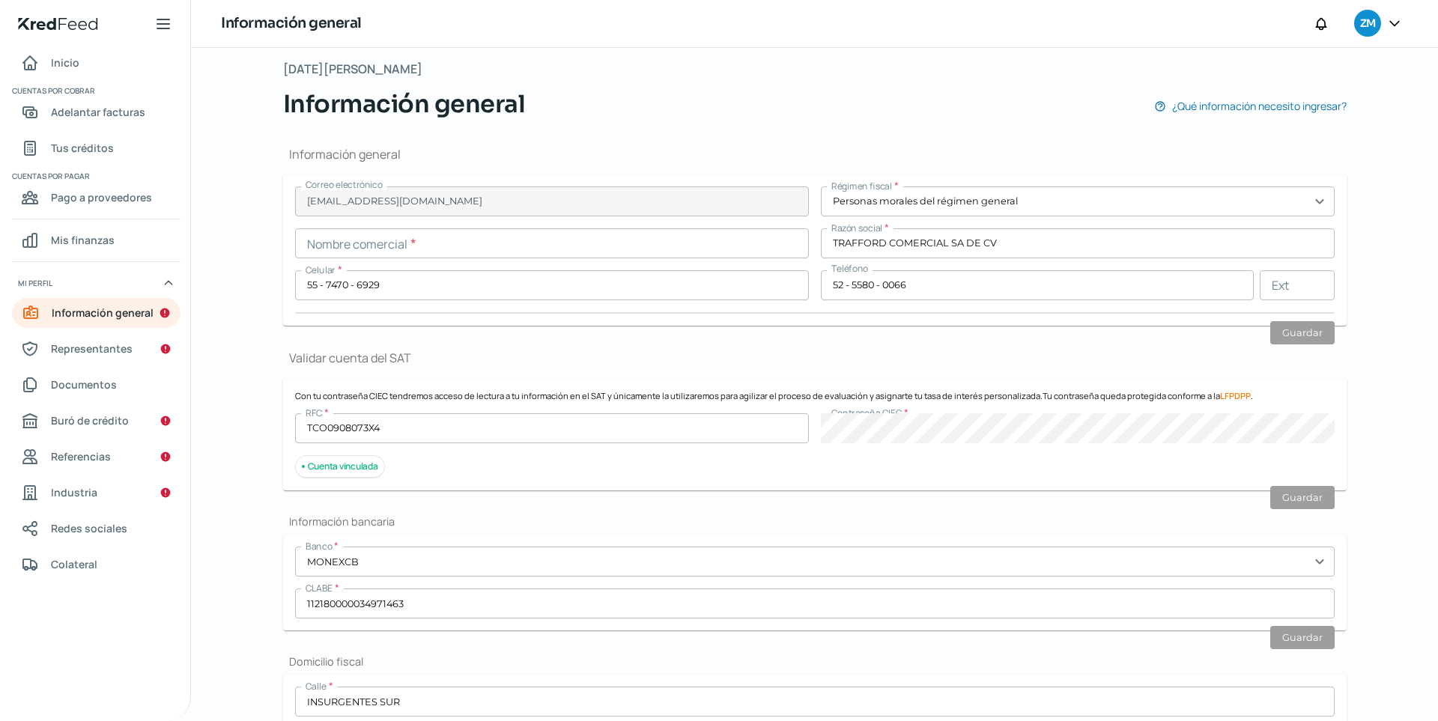
click at [336, 468] on div "Cuenta vinculada" at bounding box center [340, 466] width 90 height 23
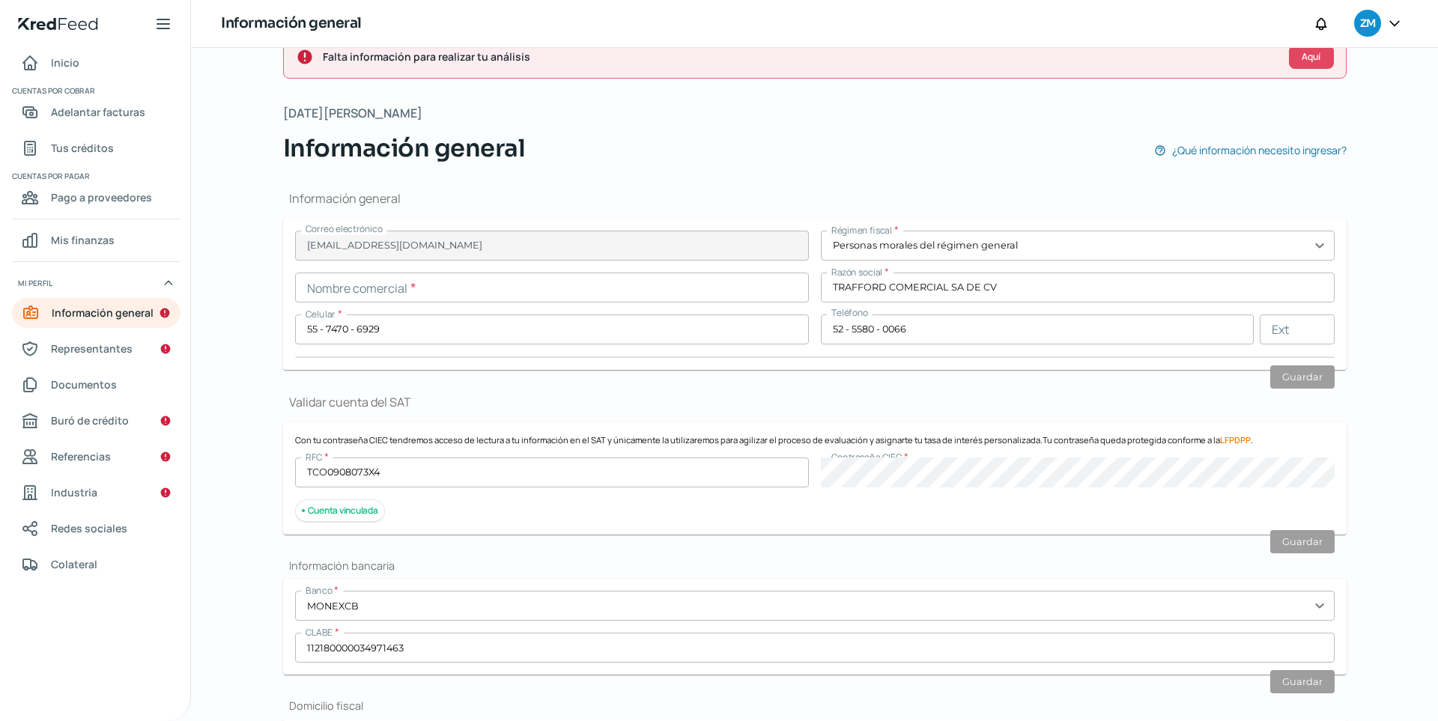
scroll to position [0, 0]
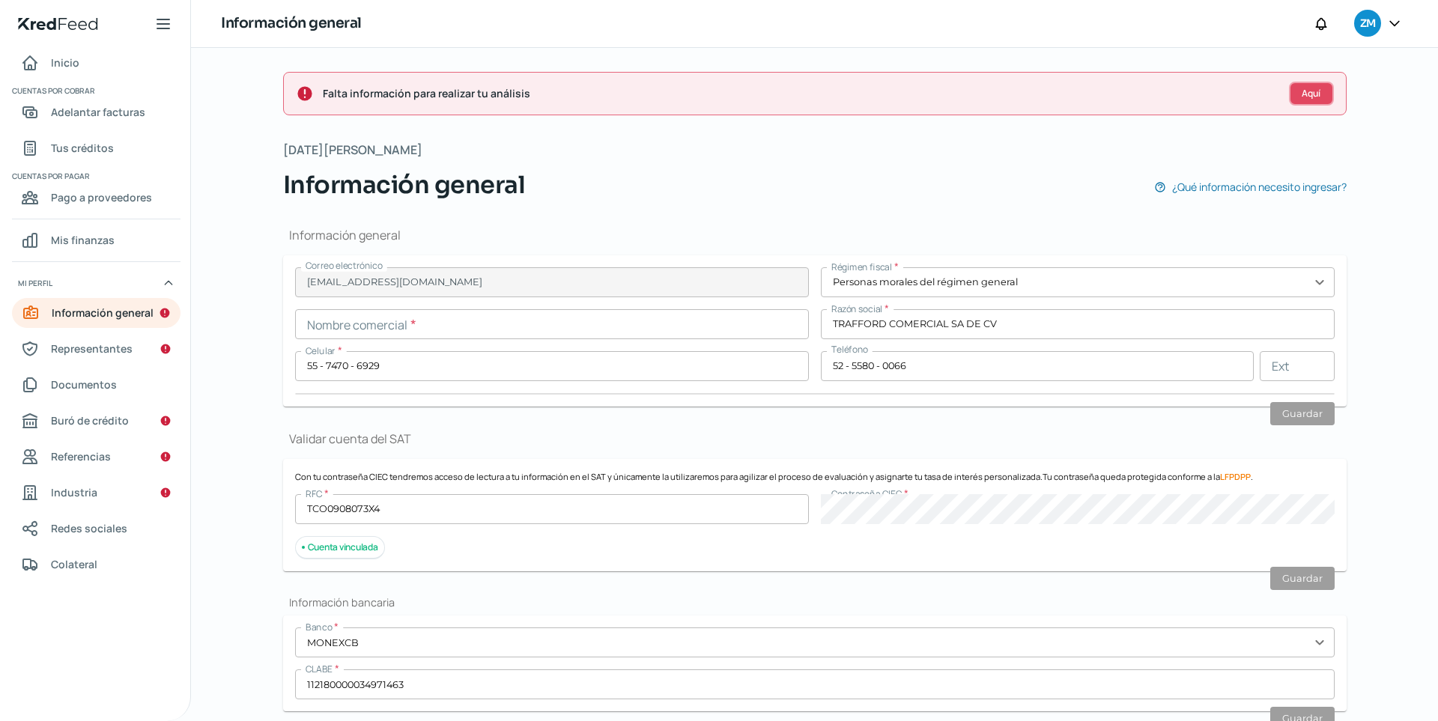
click at [1054, 94] on button "Aquí" at bounding box center [1311, 94] width 45 height 24
click at [105, 343] on span "Representantes" at bounding box center [92, 348] width 82 height 19
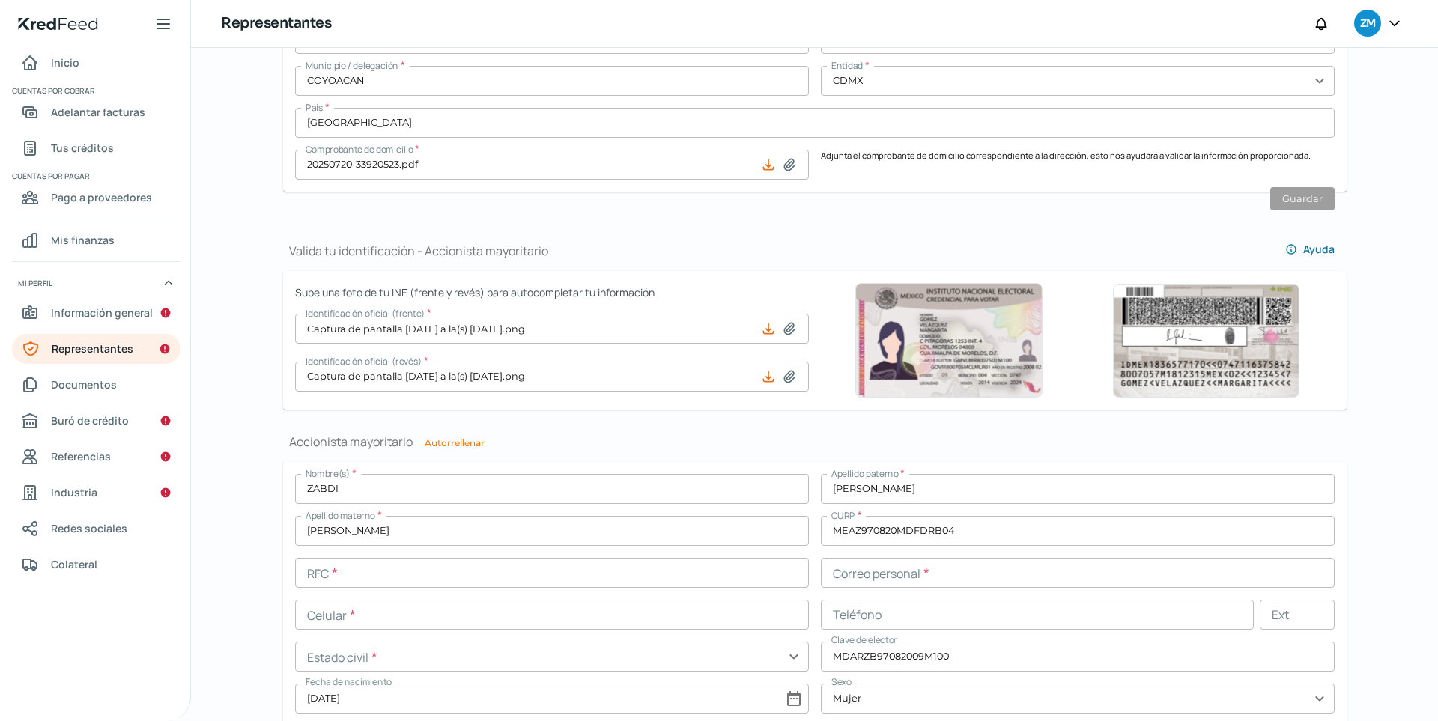
scroll to position [1022, 0]
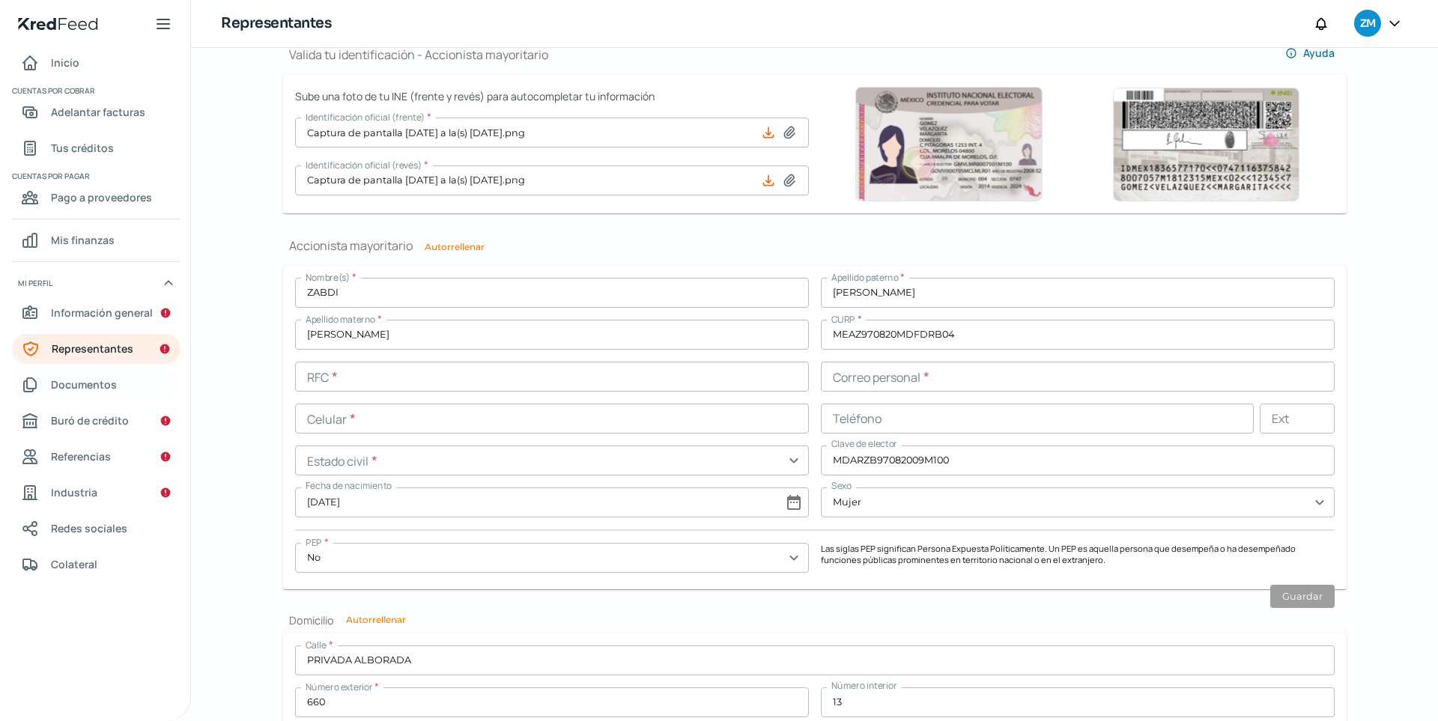
click at [74, 390] on span "Documentos" at bounding box center [84, 384] width 66 height 19
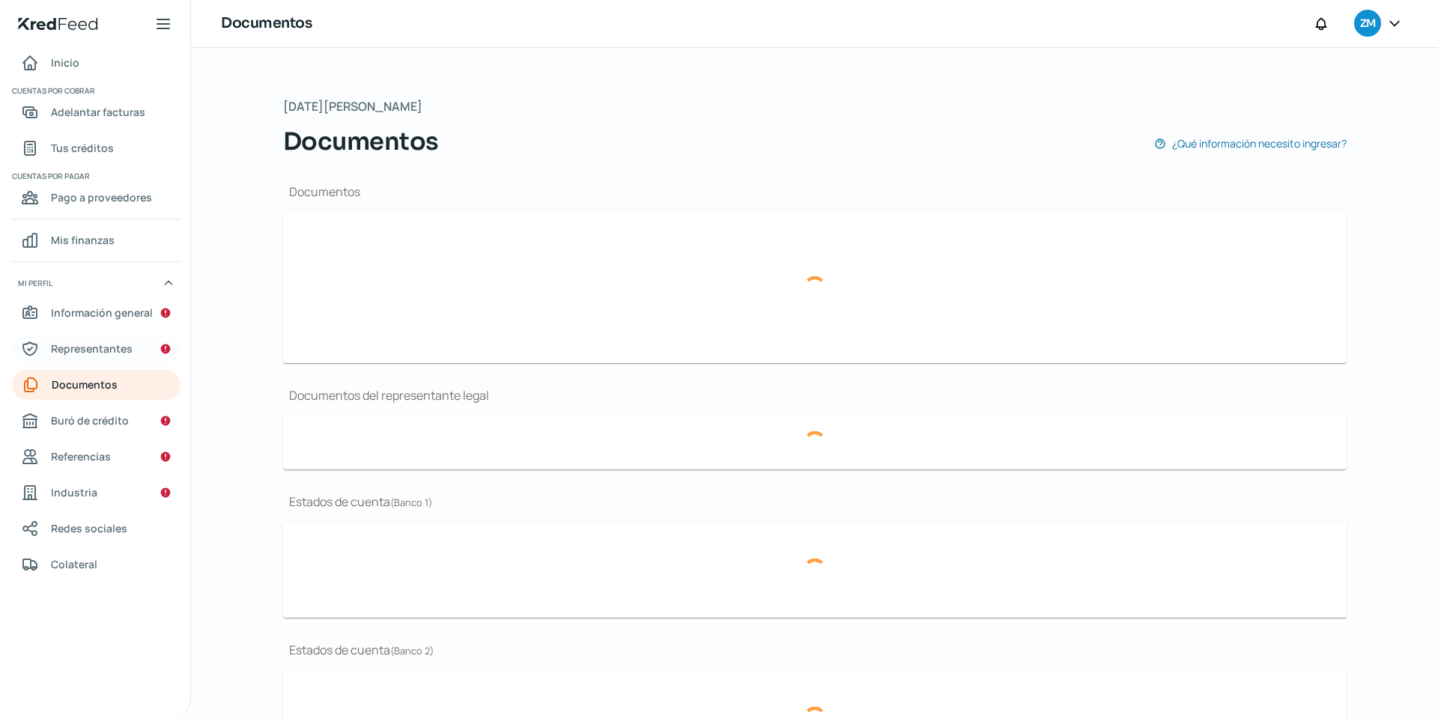
type input "SAT (4).pdf"
type input "PPT UNITED [DATE] (4).pdf"
type input "logos (6).png"
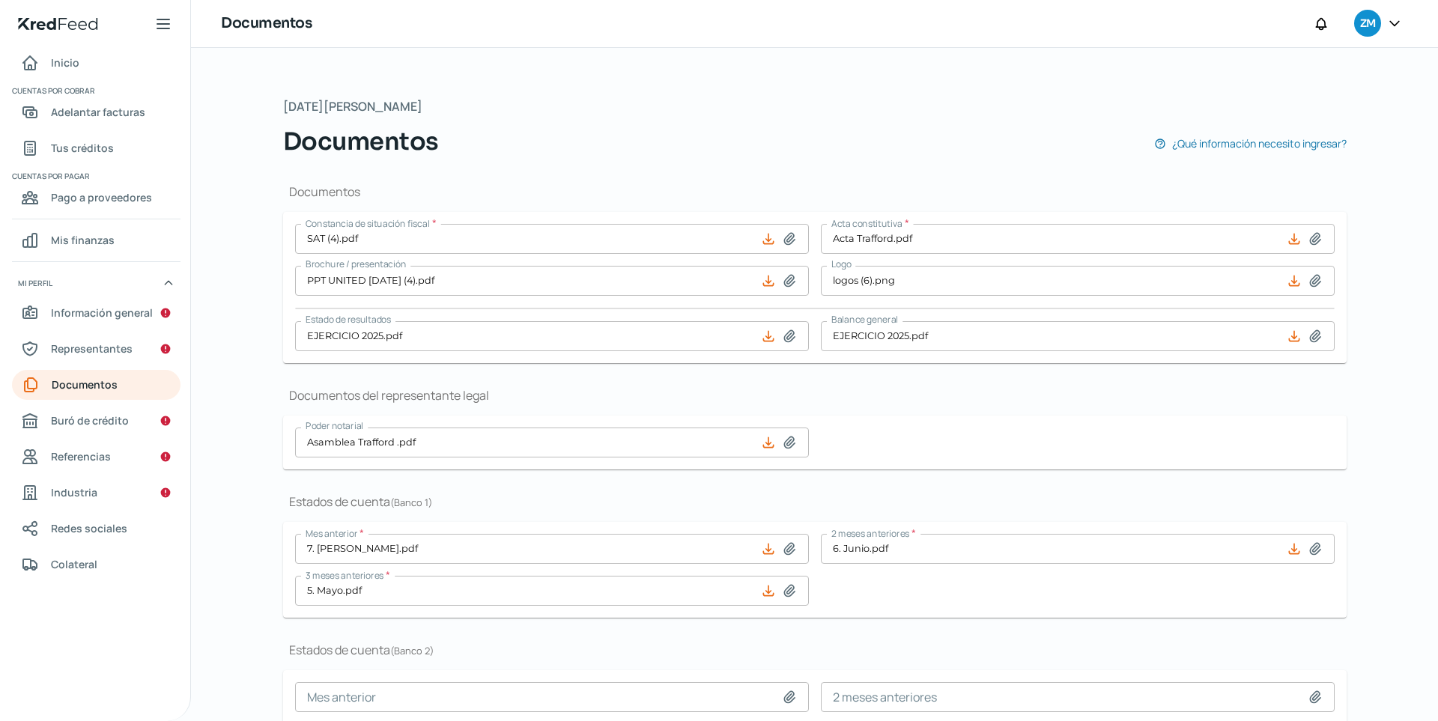
scroll to position [3, 0]
click at [115, 317] on span "Información general" at bounding box center [102, 312] width 102 height 19
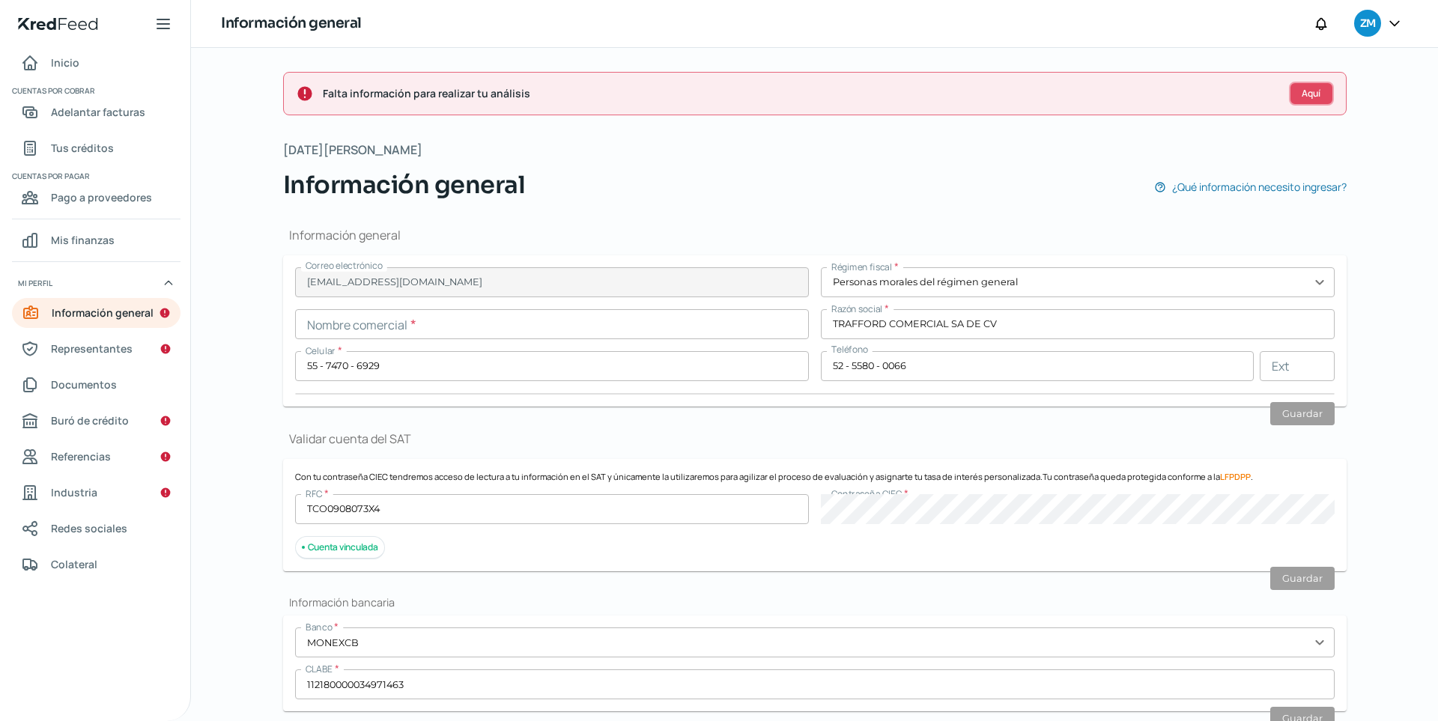
click at [1054, 87] on button "Aquí" at bounding box center [1311, 94] width 45 height 24
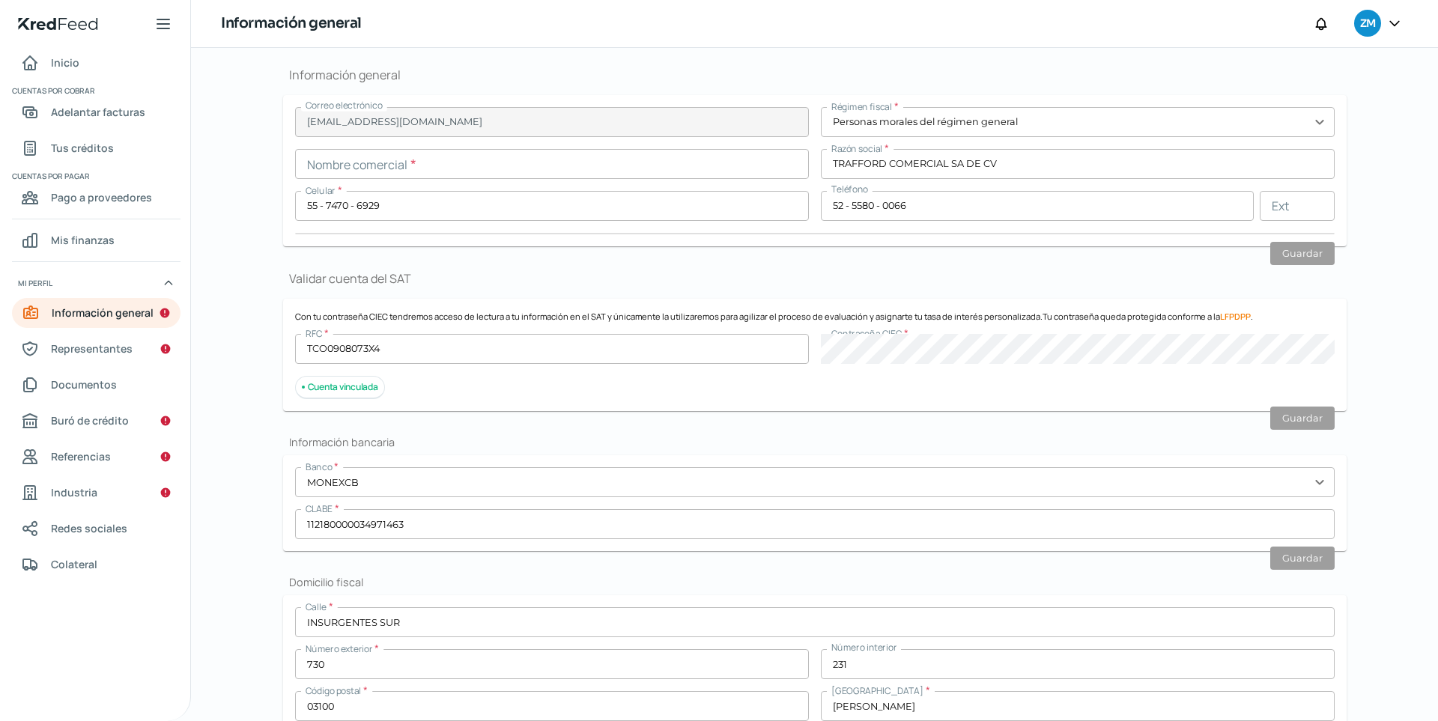
scroll to position [179, 0]
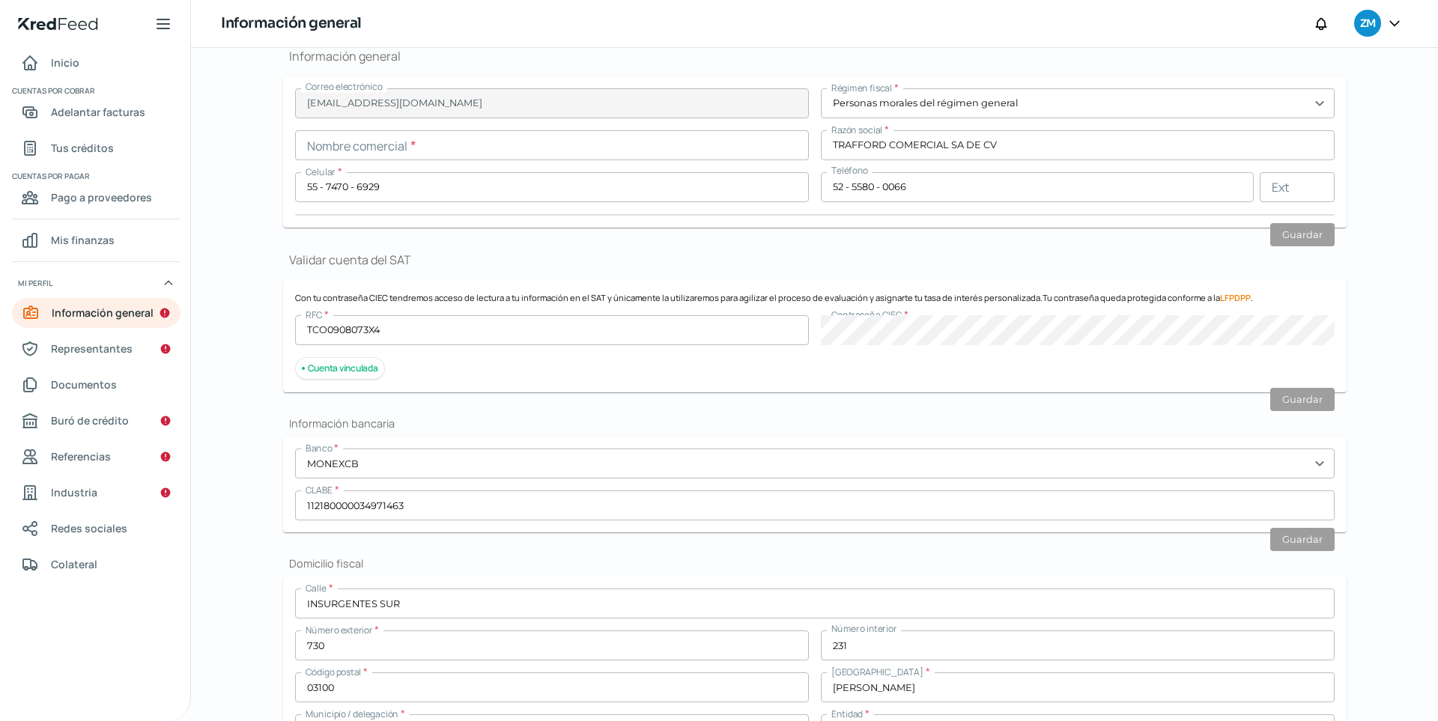
click at [313, 370] on div "Cuenta vinculada" at bounding box center [340, 368] width 90 height 23
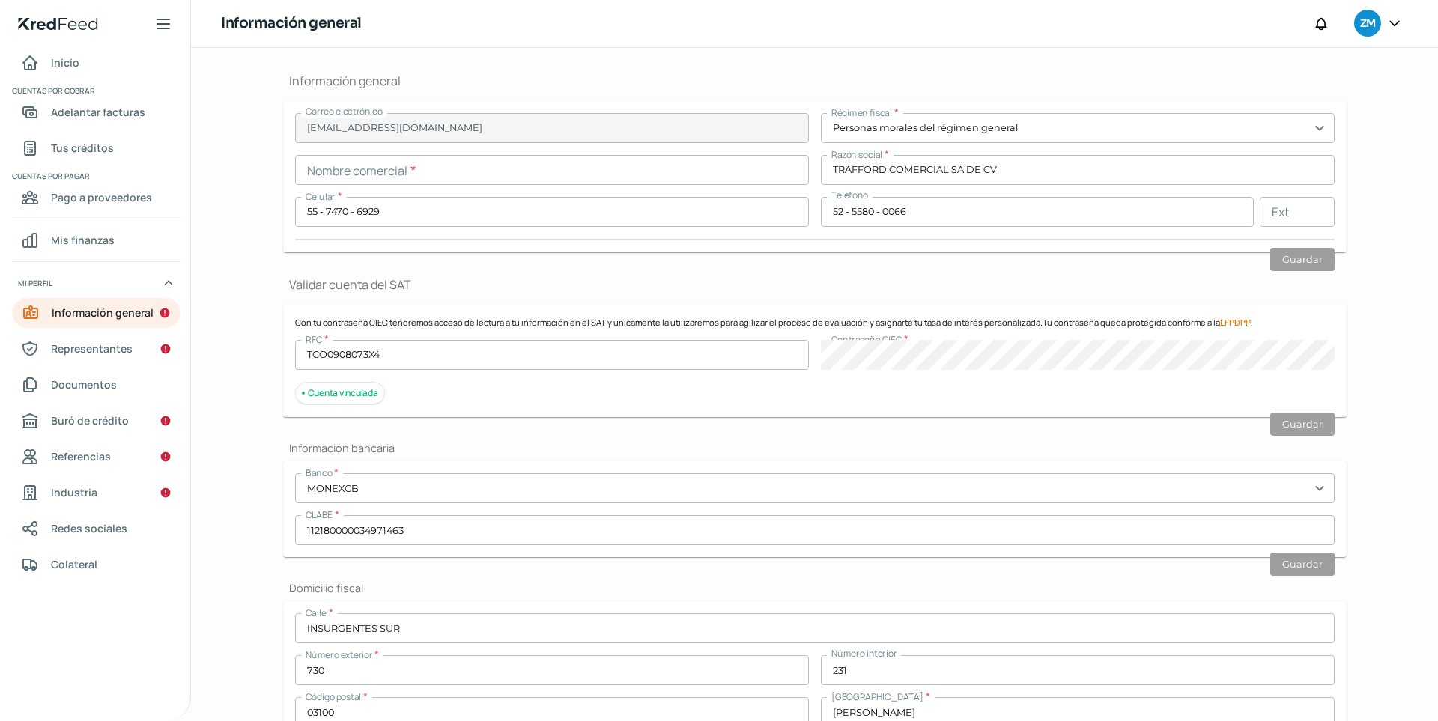
scroll to position [0, 0]
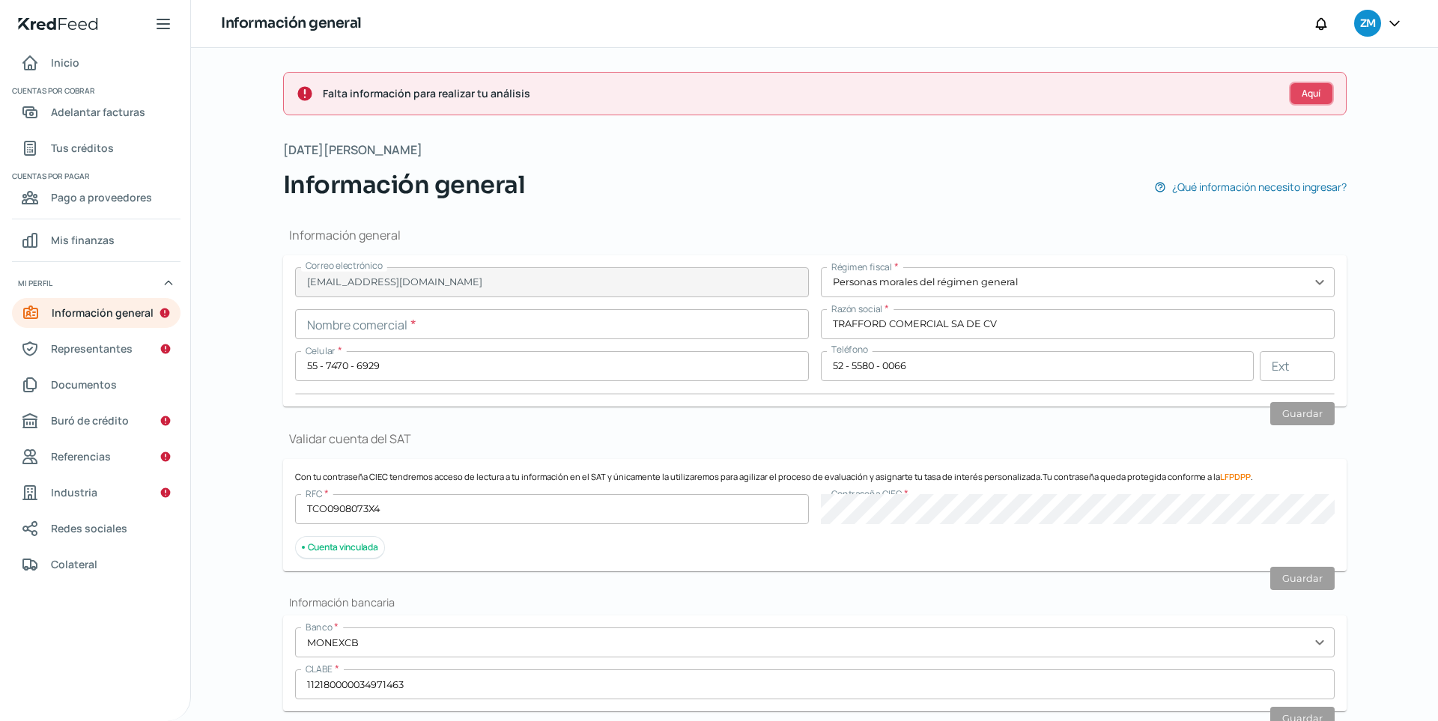
click at [1054, 87] on button "Aquí" at bounding box center [1311, 94] width 45 height 24
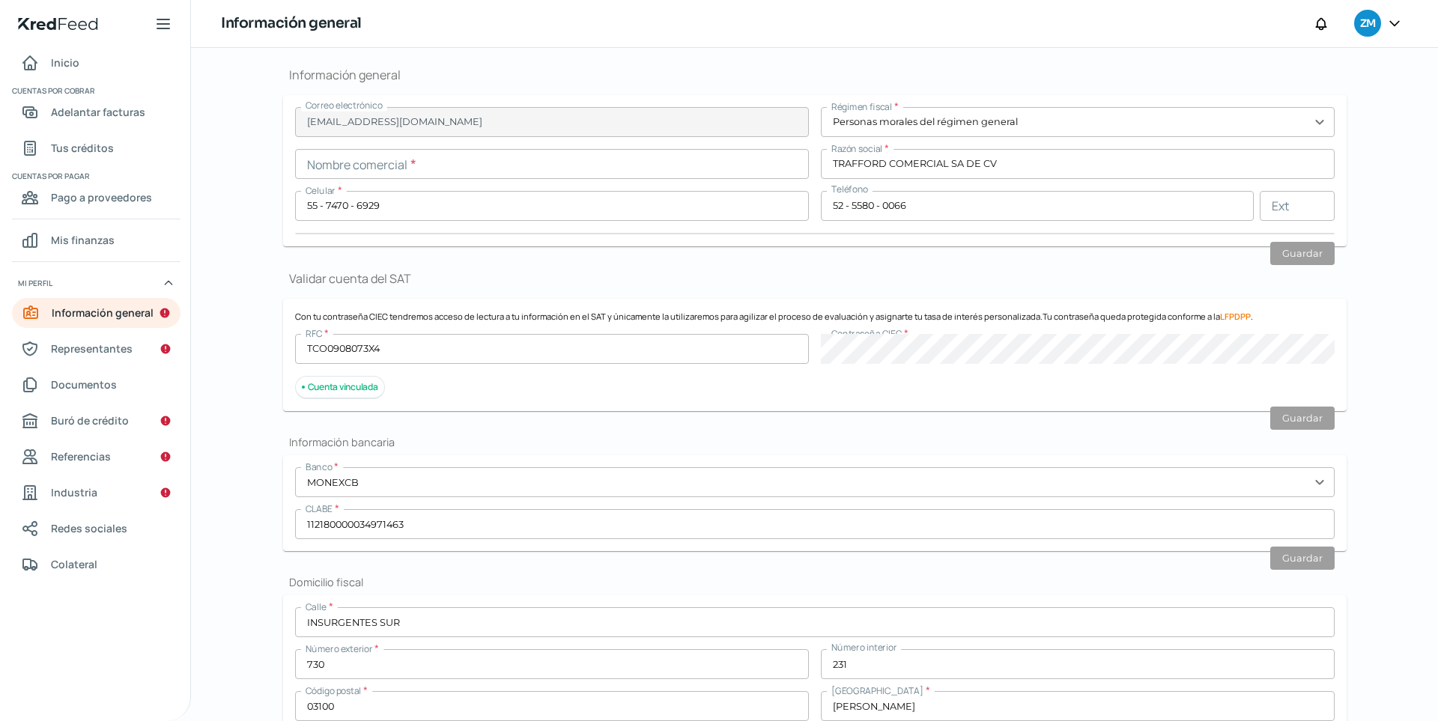
scroll to position [179, 0]
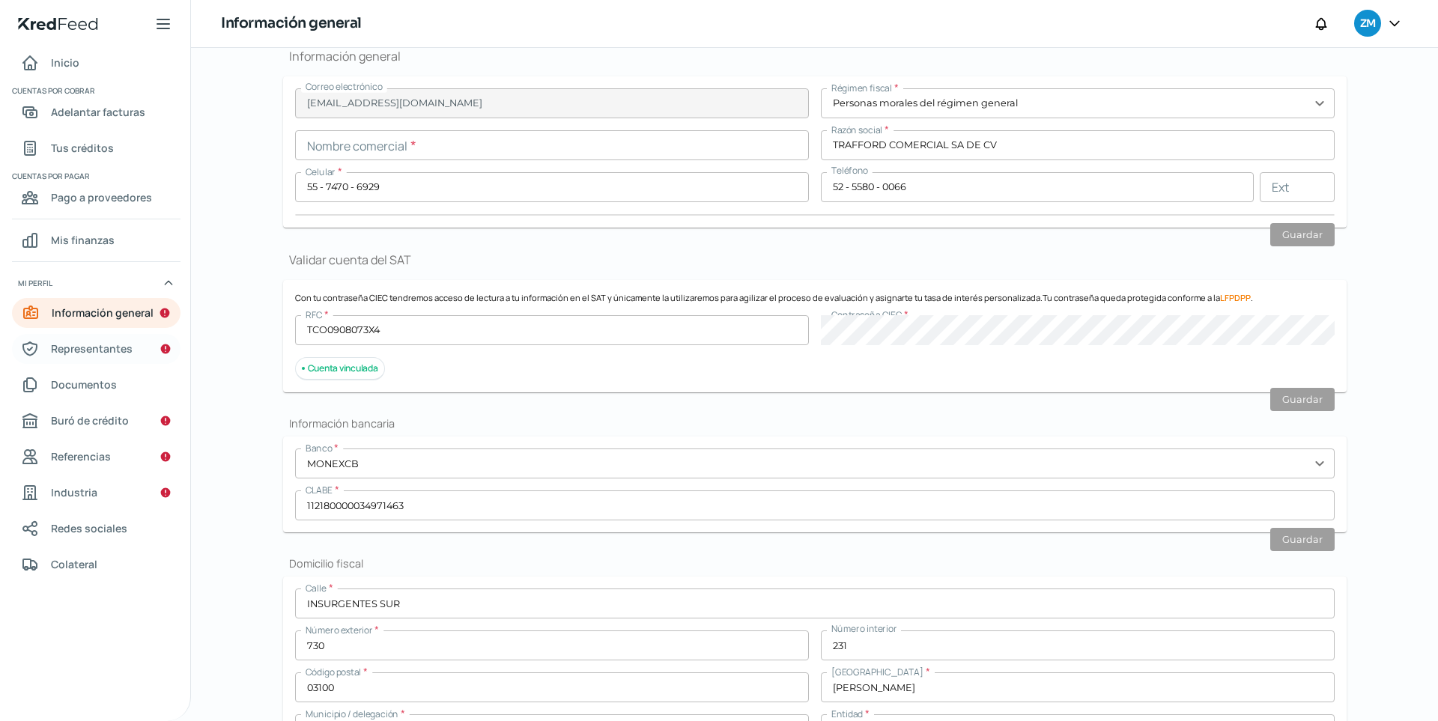
click at [129, 352] on span "Representantes" at bounding box center [92, 348] width 82 height 19
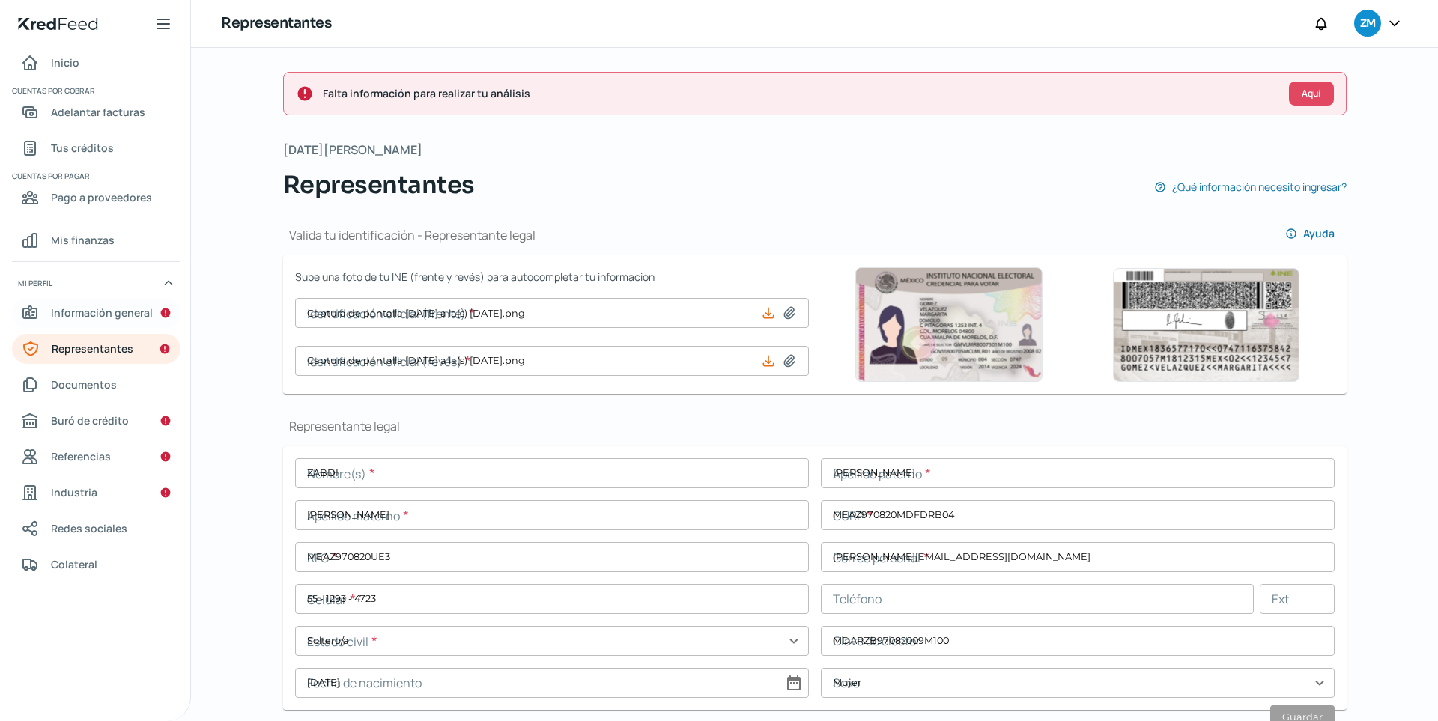
click at [118, 319] on span "Información general" at bounding box center [102, 312] width 102 height 19
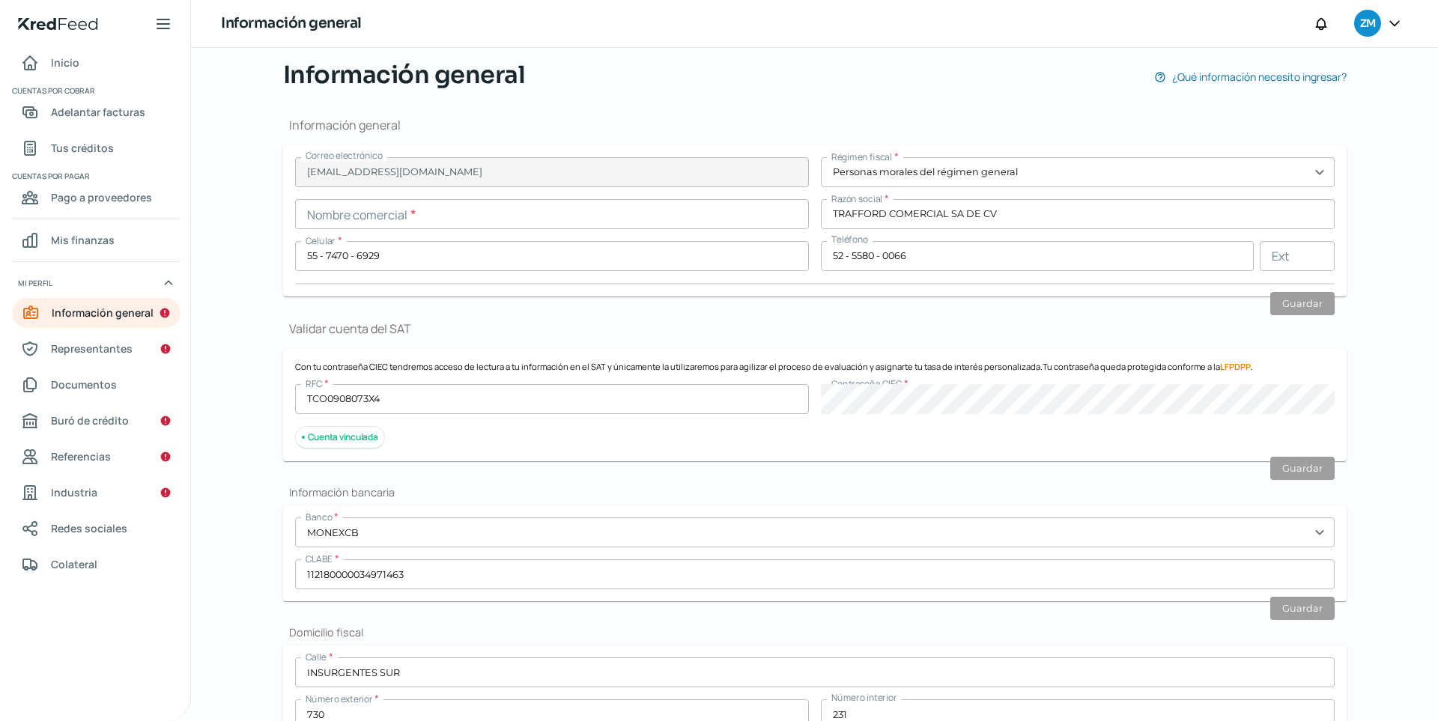
scroll to position [115, 0]
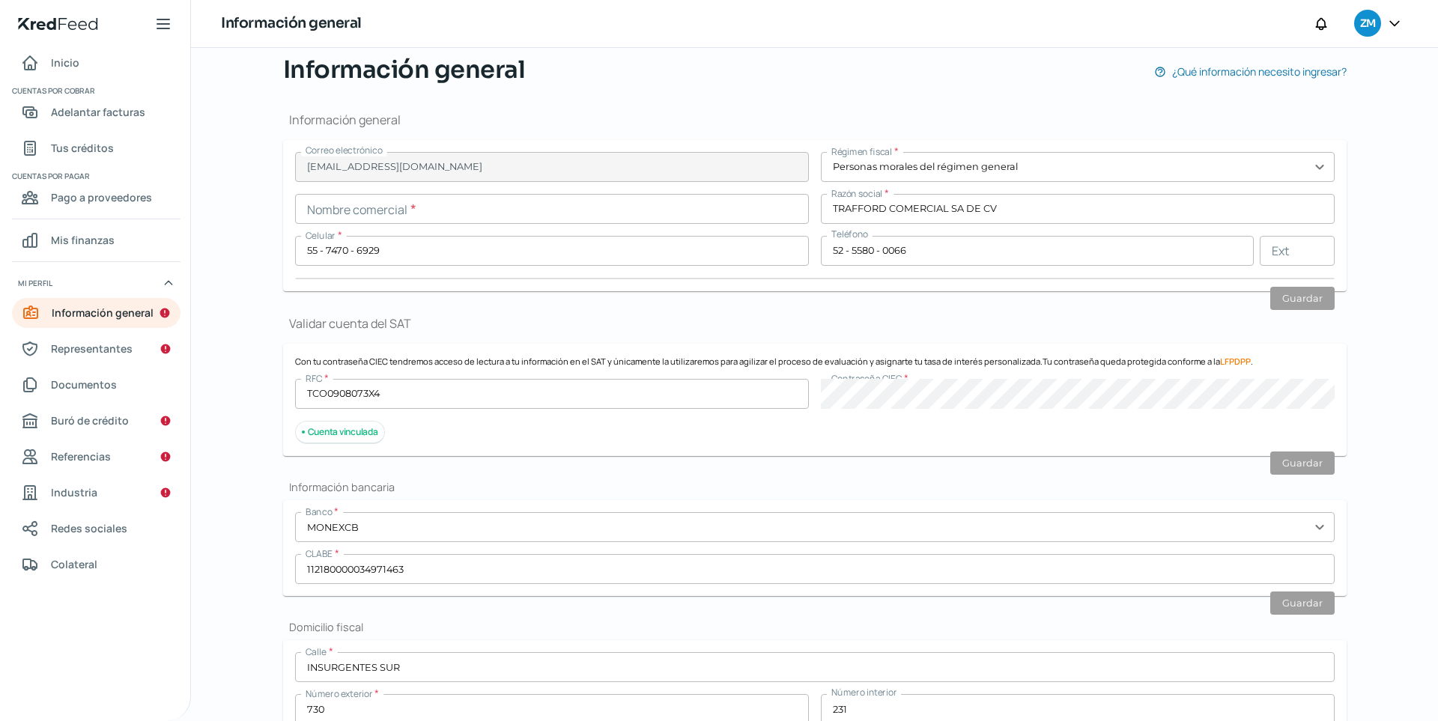
click at [646, 214] on input "text" at bounding box center [552, 209] width 514 height 30
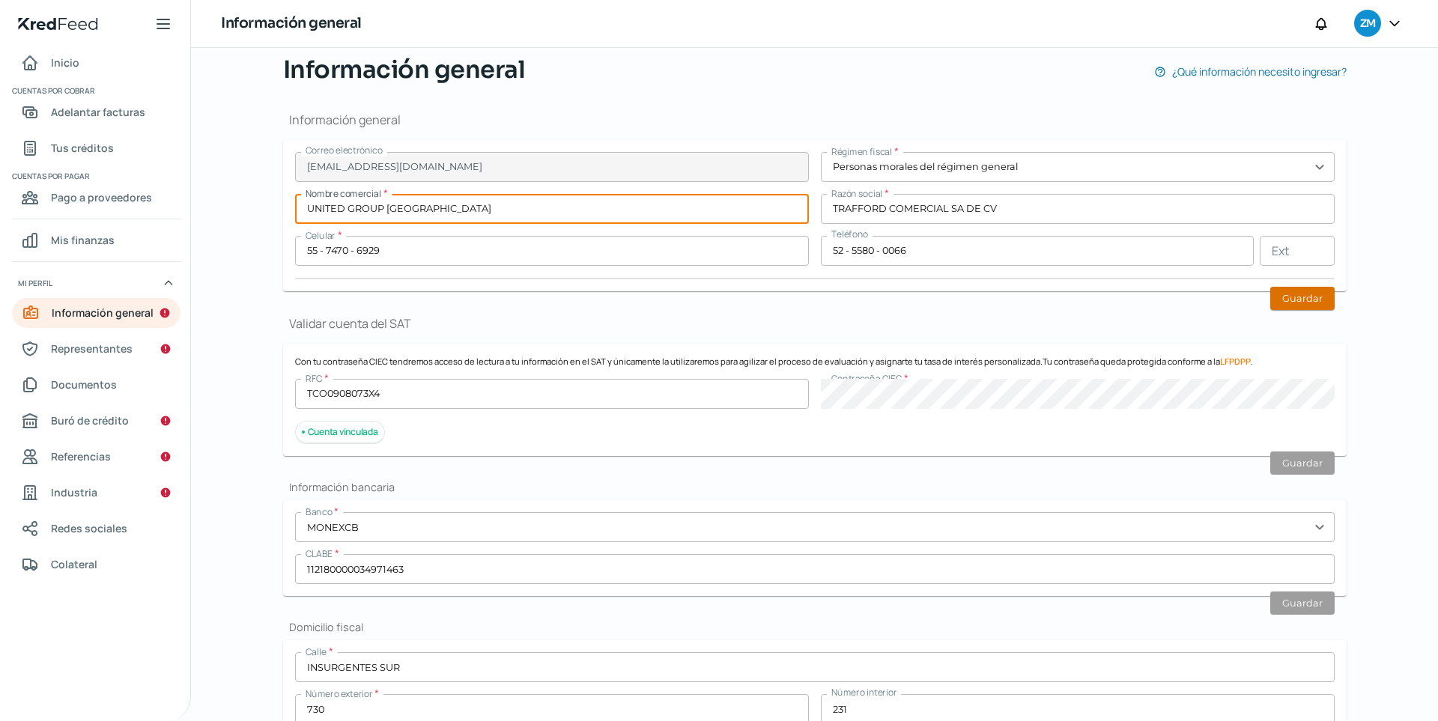
click at [1054, 302] on button "Guardar" at bounding box center [1302, 298] width 64 height 23
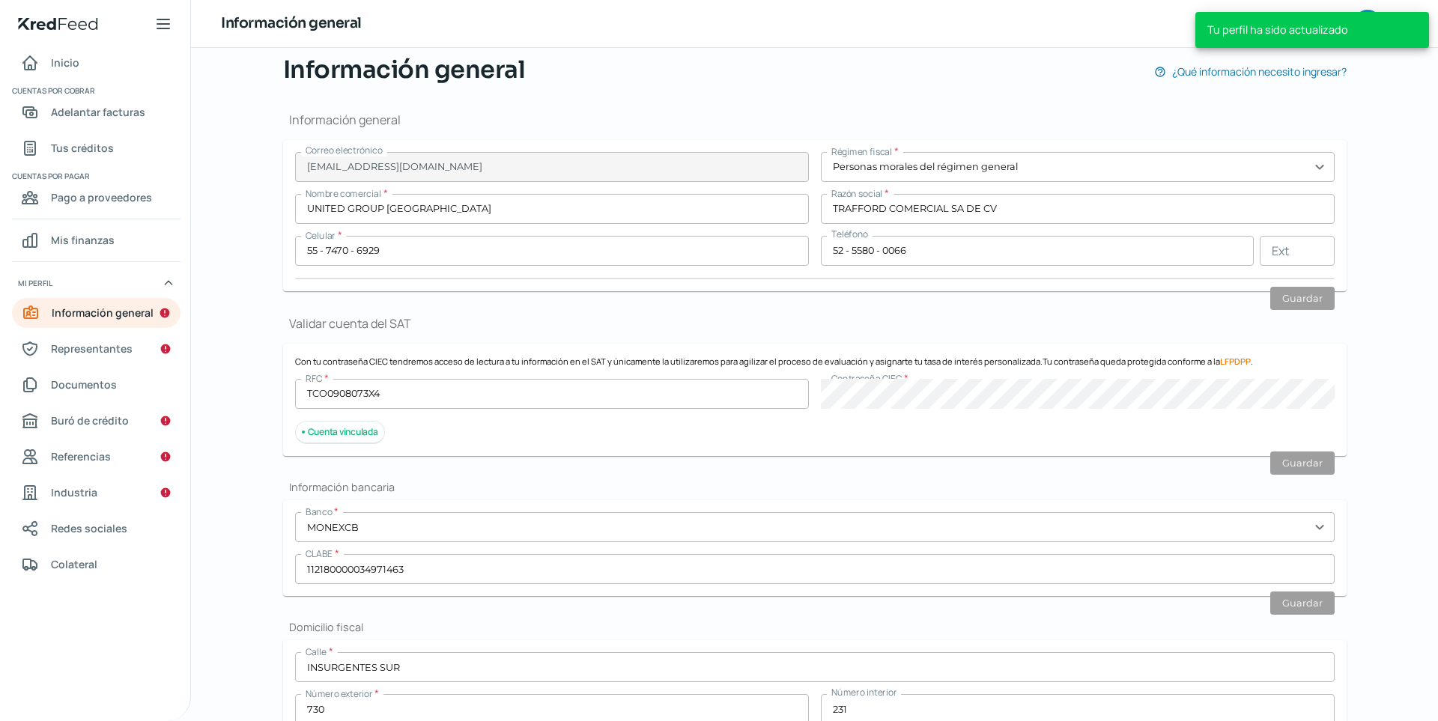
scroll to position [72, 0]
click at [130, 348] on span "Representantes" at bounding box center [92, 348] width 82 height 19
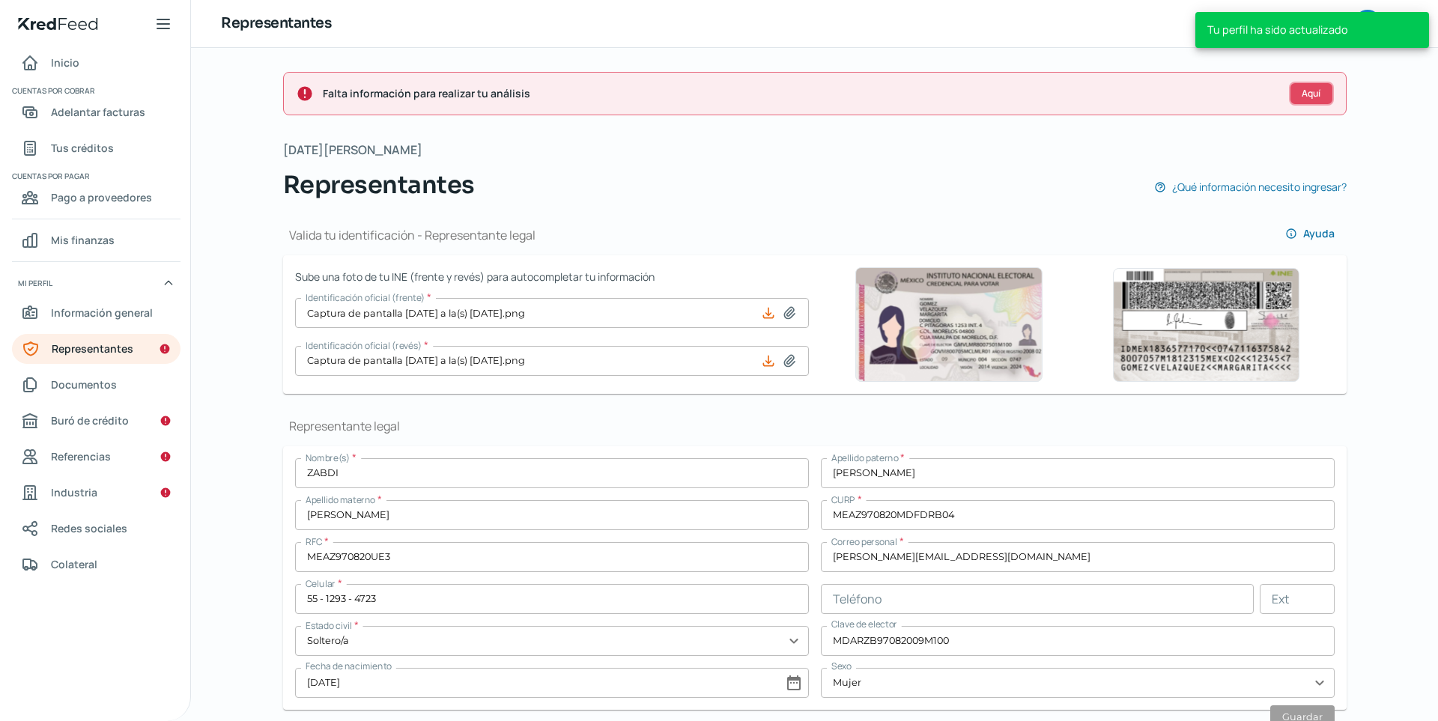
click at [1054, 94] on span "Aquí" at bounding box center [1311, 93] width 19 height 9
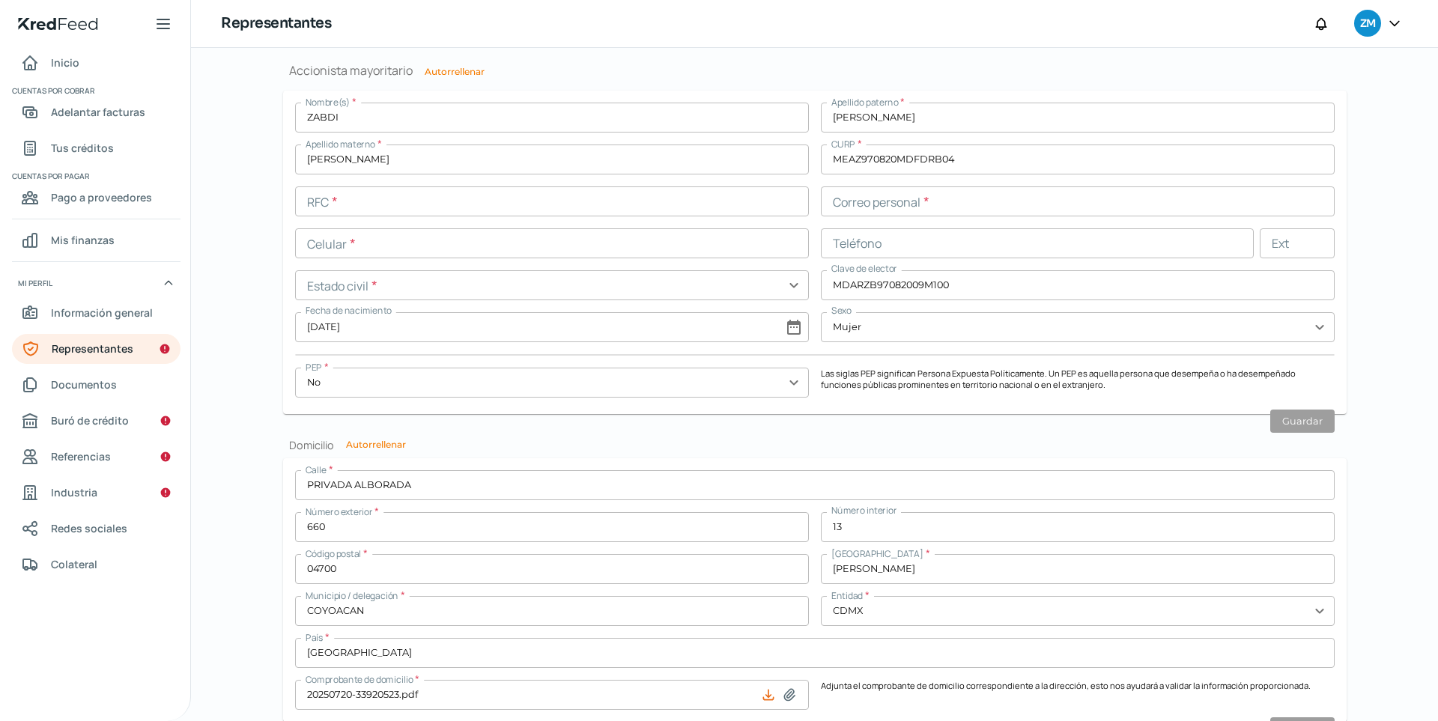
scroll to position [1185, 0]
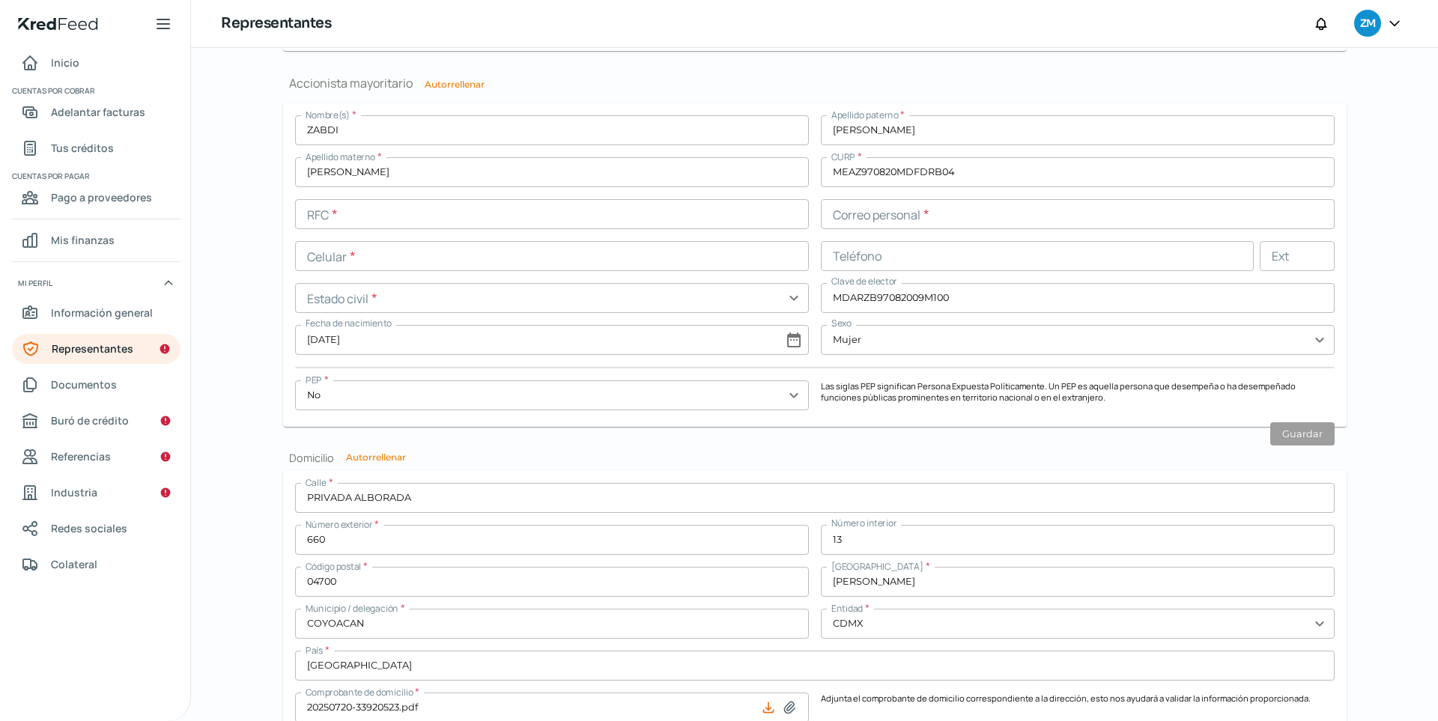
click at [463, 86] on button "Autorrellenar" at bounding box center [455, 84] width 60 height 9
click at [1054, 440] on button "Guardar" at bounding box center [1302, 433] width 64 height 23
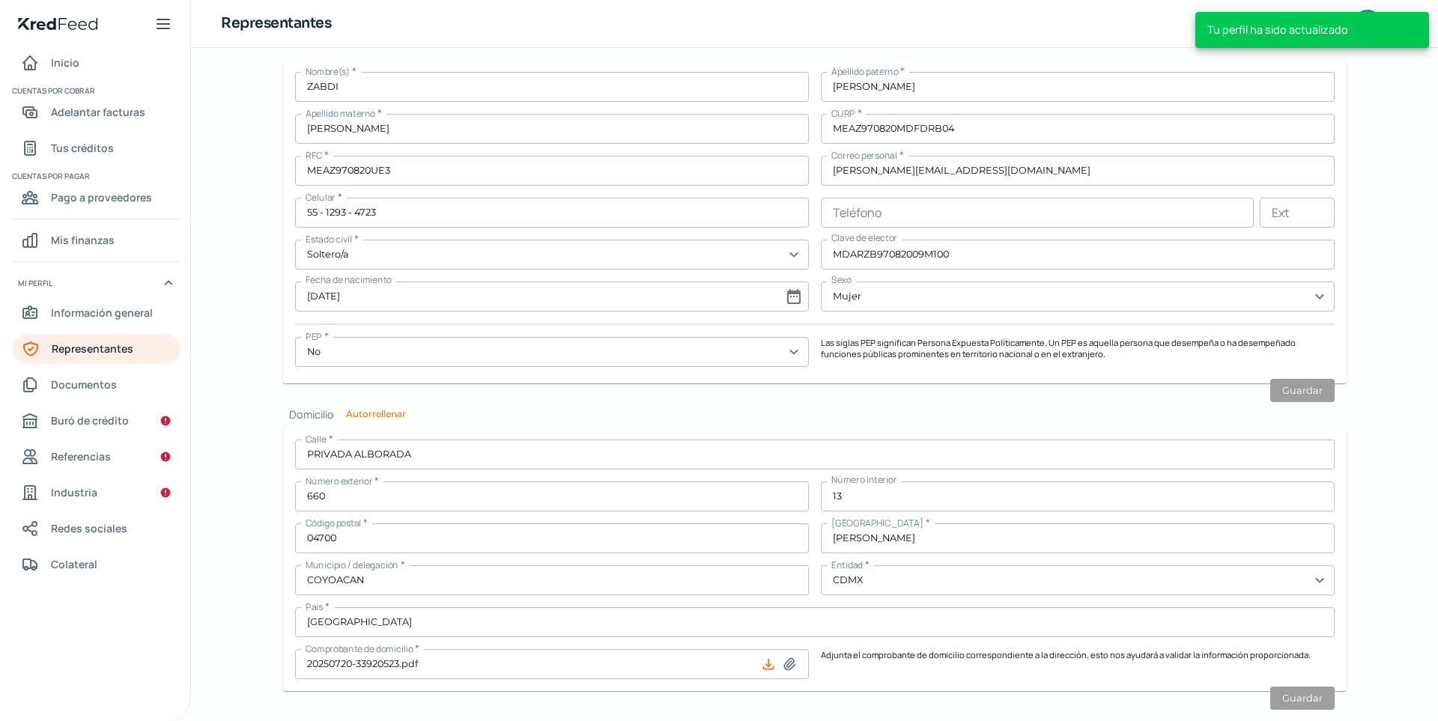
scroll to position [1141, 0]
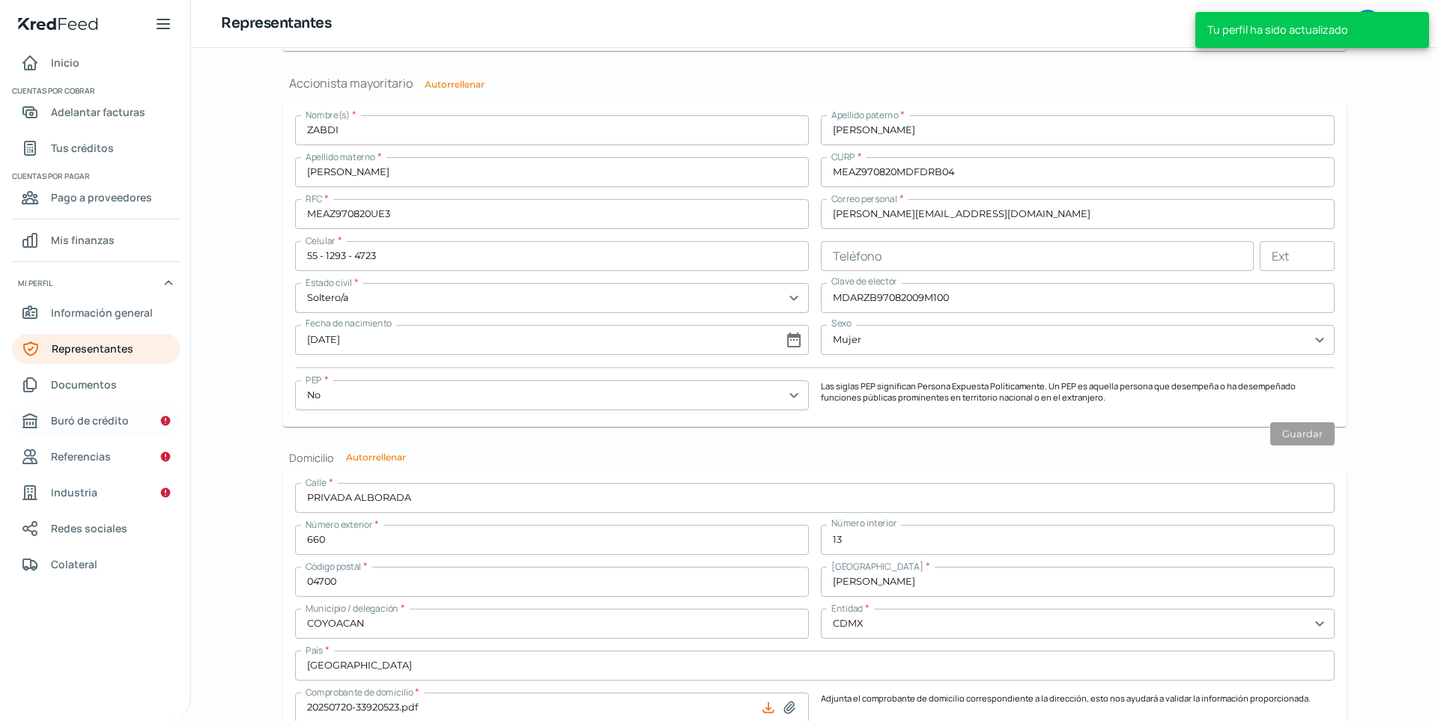
click at [125, 416] on span "Buró de crédito" at bounding box center [90, 420] width 78 height 19
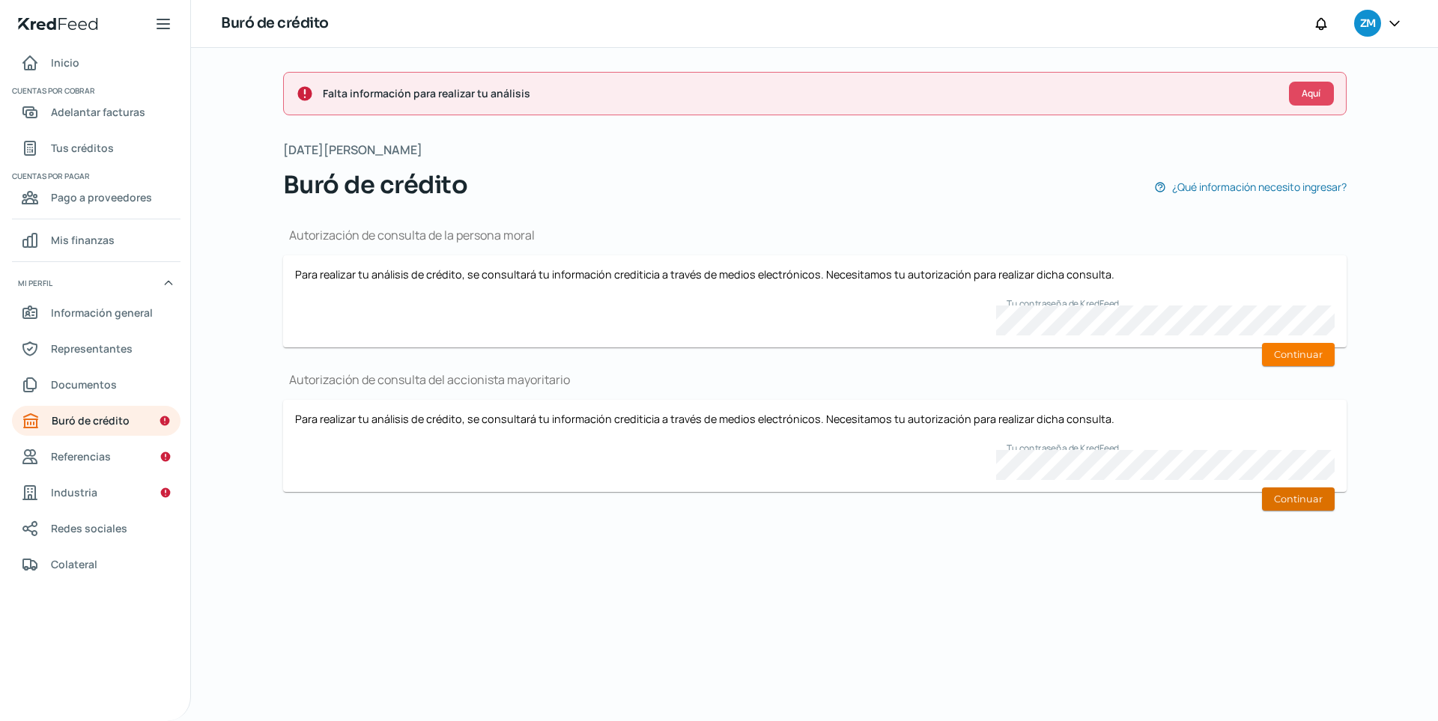
click at [1054, 492] on button "Continuar" at bounding box center [1298, 499] width 73 height 23
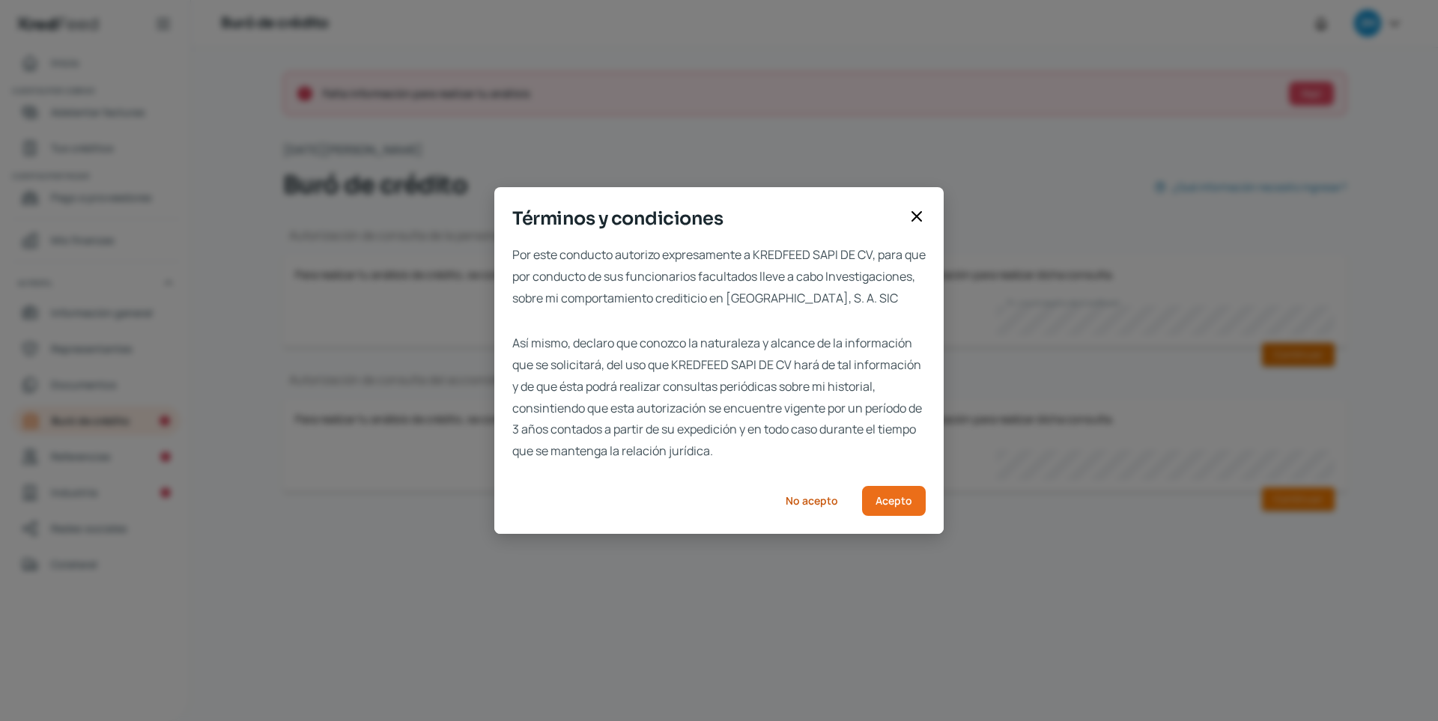
click at [1054, 360] on div "Términos y condiciones Por este conducto autorizo expresamente a KREDFEED SAPI …" at bounding box center [719, 360] width 1438 height 721
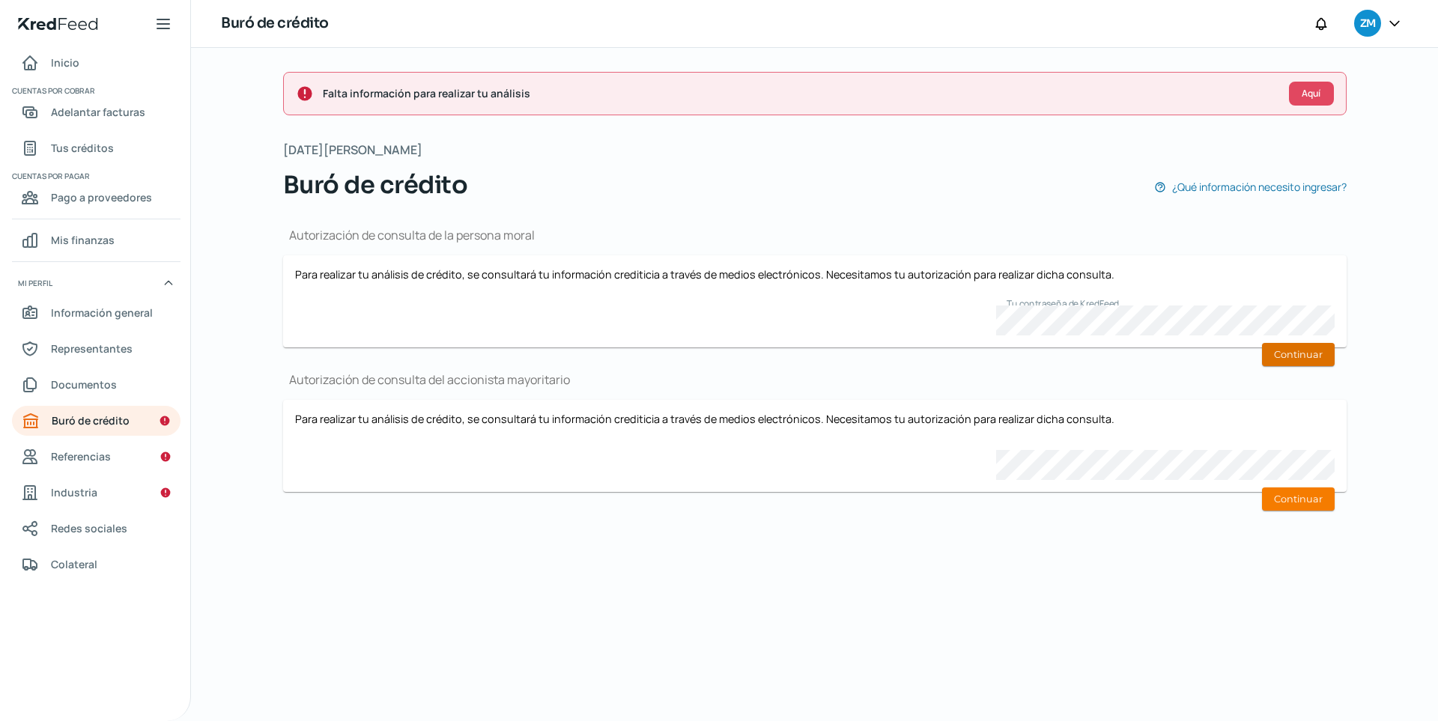
click at [1054, 358] on button "Continuar" at bounding box center [1298, 354] width 73 height 23
click at [1054, 348] on button "Continuar" at bounding box center [1298, 354] width 73 height 23
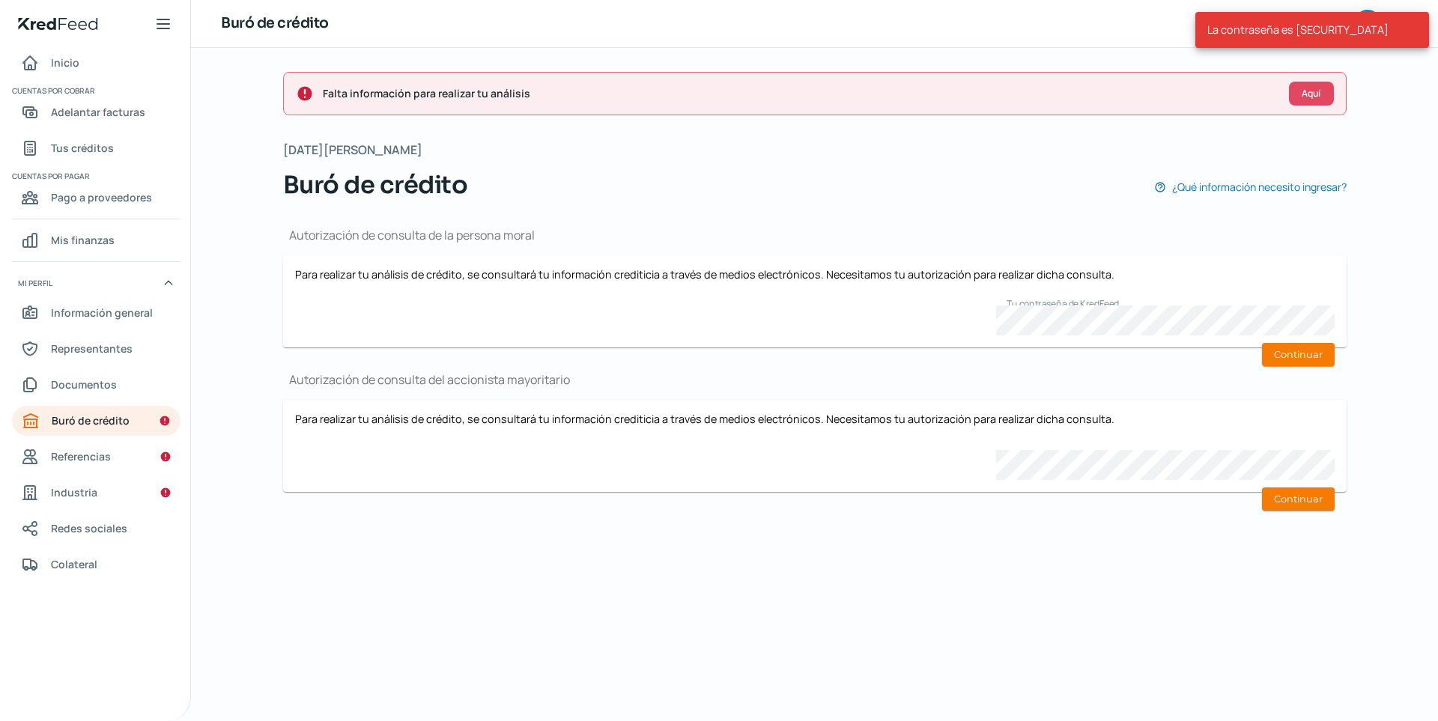
click at [1054, 402] on form "Para realizar tu análisis de crédito, se consultará tu información crediticia a…" at bounding box center [814, 446] width 1063 height 92
click at [846, 302] on div "Para realizar tu análisis de crédito, se consultará tu información crediticia a…" at bounding box center [814, 301] width 1039 height 68
drag, startPoint x: 602, startPoint y: 266, endPoint x: 842, endPoint y: 271, distance: 239.7
click at [874, 288] on form "Para realizar tu análisis de crédito, se consultará tu información crediticia a…" at bounding box center [814, 301] width 1063 height 92
drag, startPoint x: 830, startPoint y: 270, endPoint x: 1048, endPoint y: 296, distance: 219.5
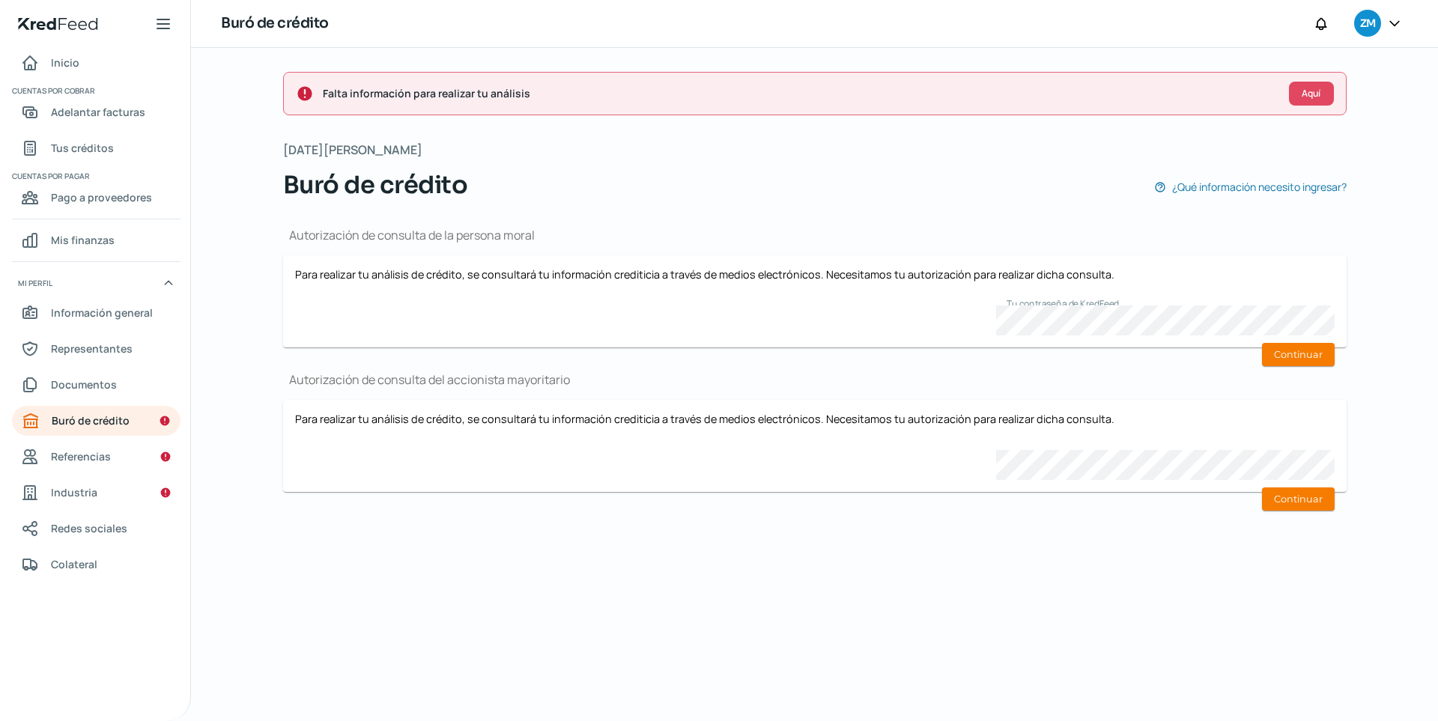
click at [1048, 296] on div "Para realizar tu análisis de crédito, se consultará tu información crediticia a…" at bounding box center [814, 301] width 1039 height 68
click at [884, 297] on div "Para realizar tu análisis de crédito, se consultará tu información crediticia a…" at bounding box center [814, 301] width 1039 height 68
click at [1054, 359] on button "Continuar" at bounding box center [1298, 354] width 73 height 23
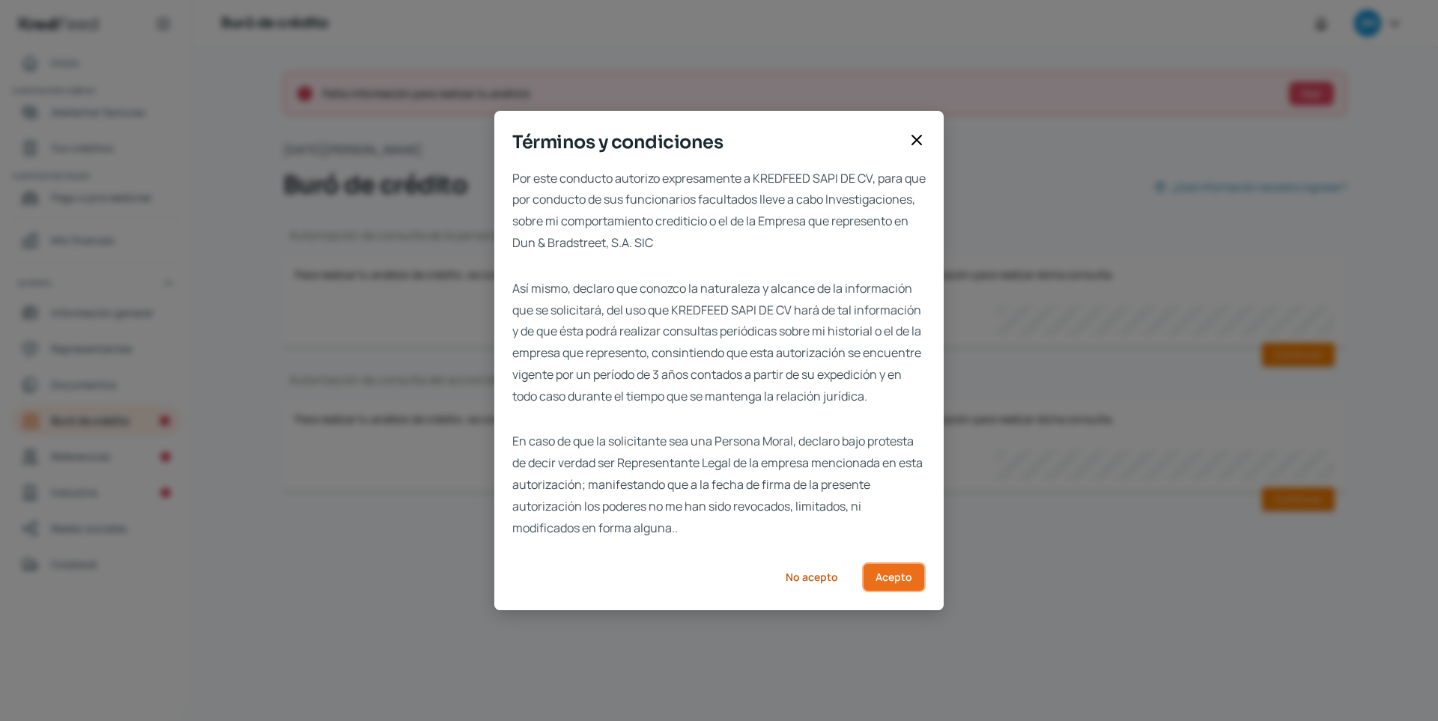
click at [883, 580] on span "Acepto" at bounding box center [893, 577] width 37 height 10
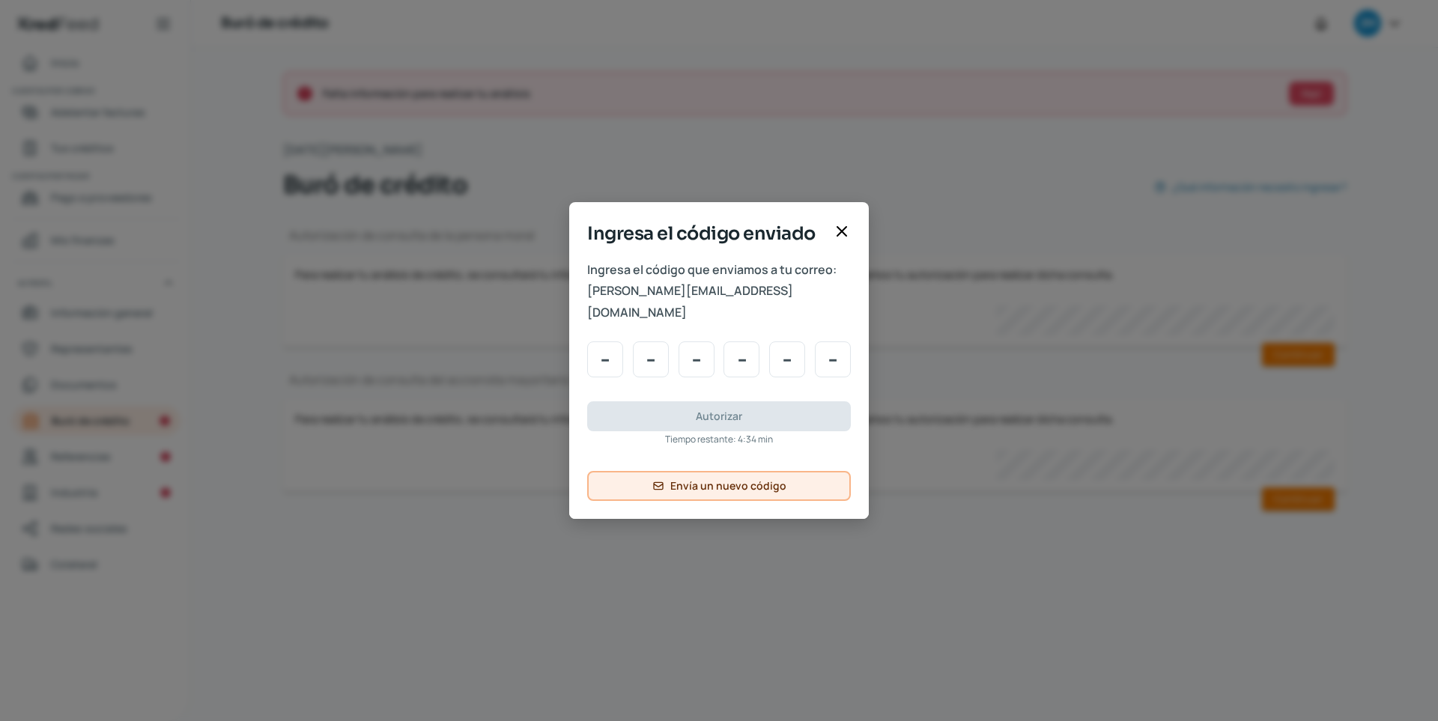
click at [717, 481] on span "Envía un nuevo código" at bounding box center [728, 486] width 116 height 10
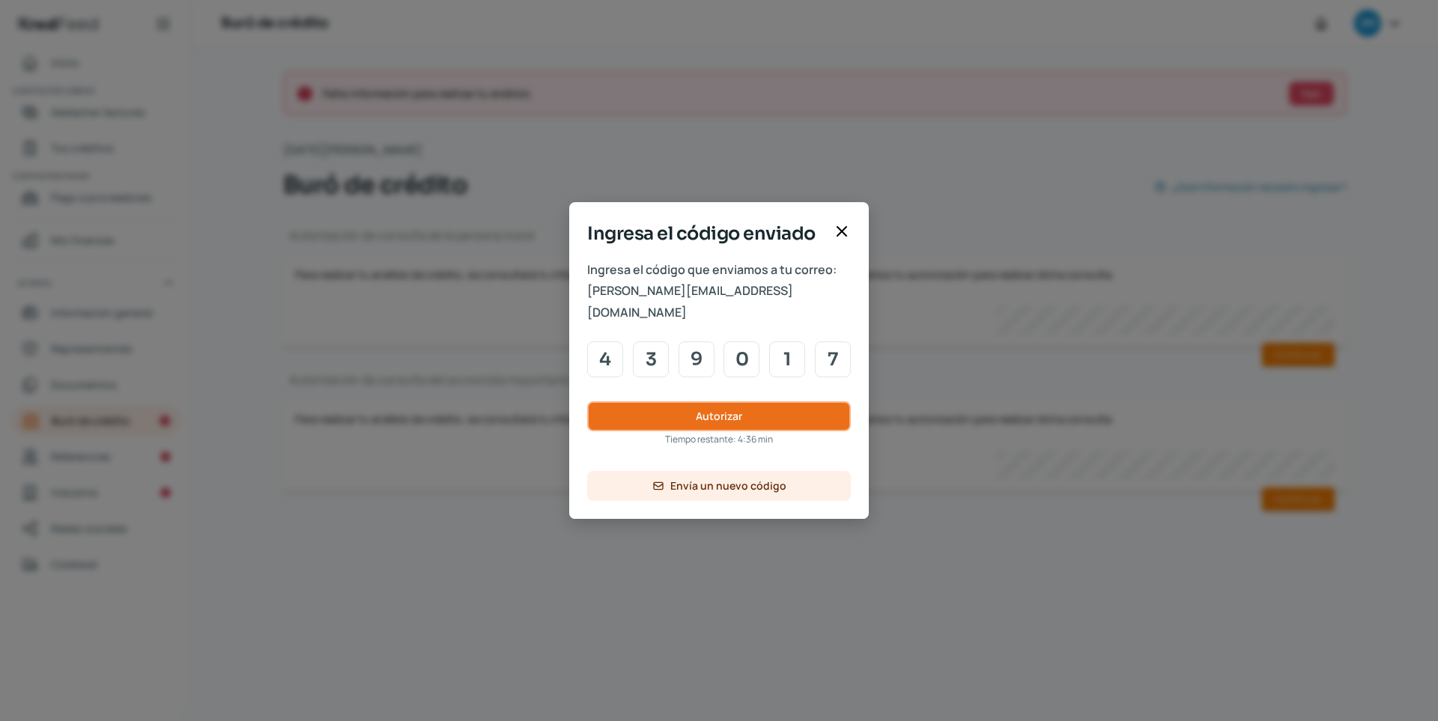
click at [799, 412] on button "Autorizar" at bounding box center [719, 416] width 264 height 30
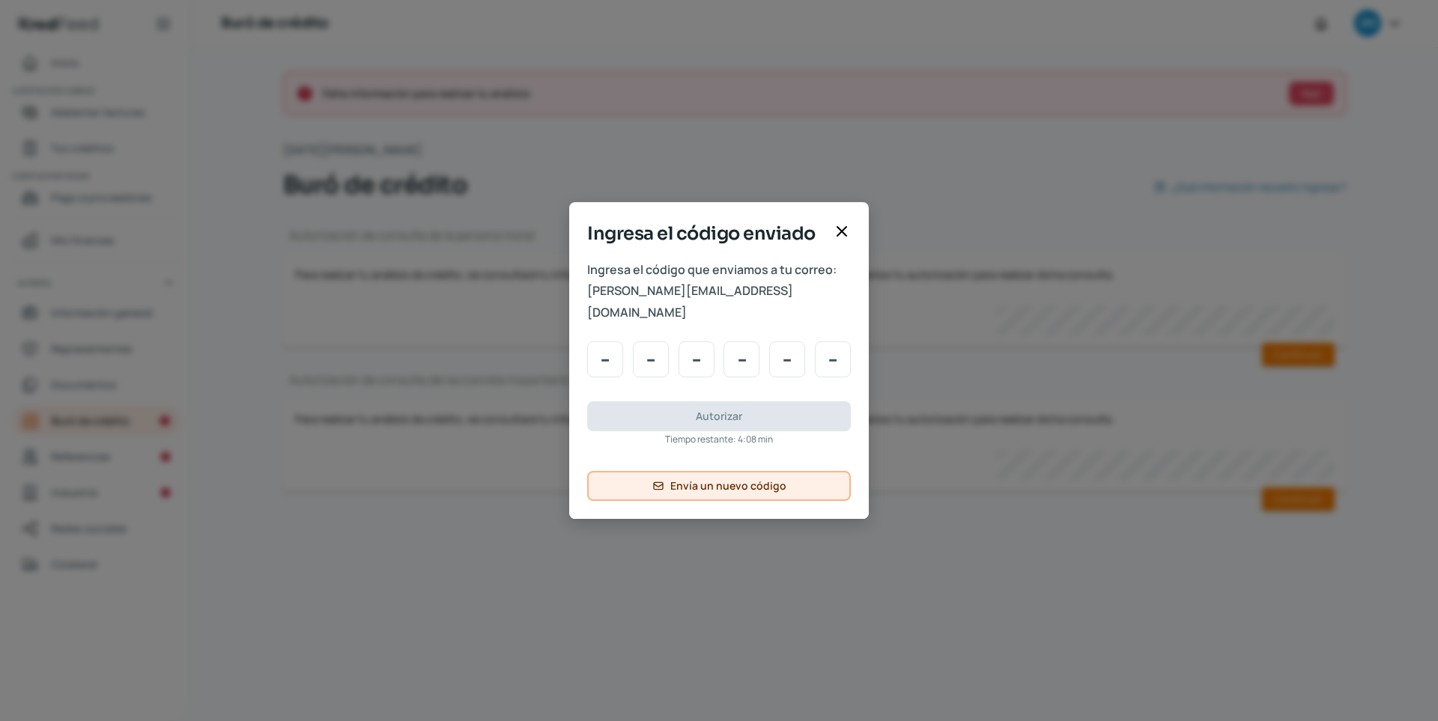
click at [700, 481] on span "Envía un nuevo código" at bounding box center [728, 486] width 116 height 10
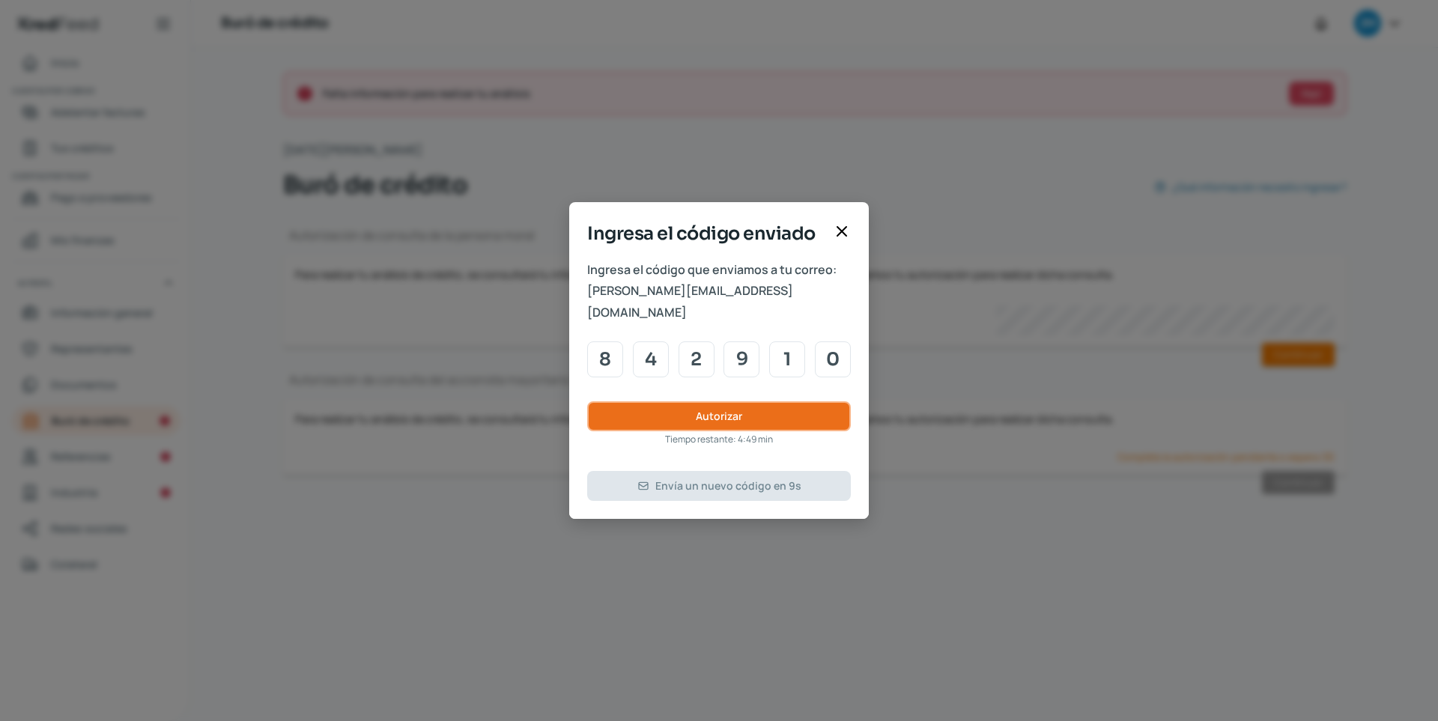
click at [709, 411] on span "Autorizar" at bounding box center [719, 416] width 46 height 10
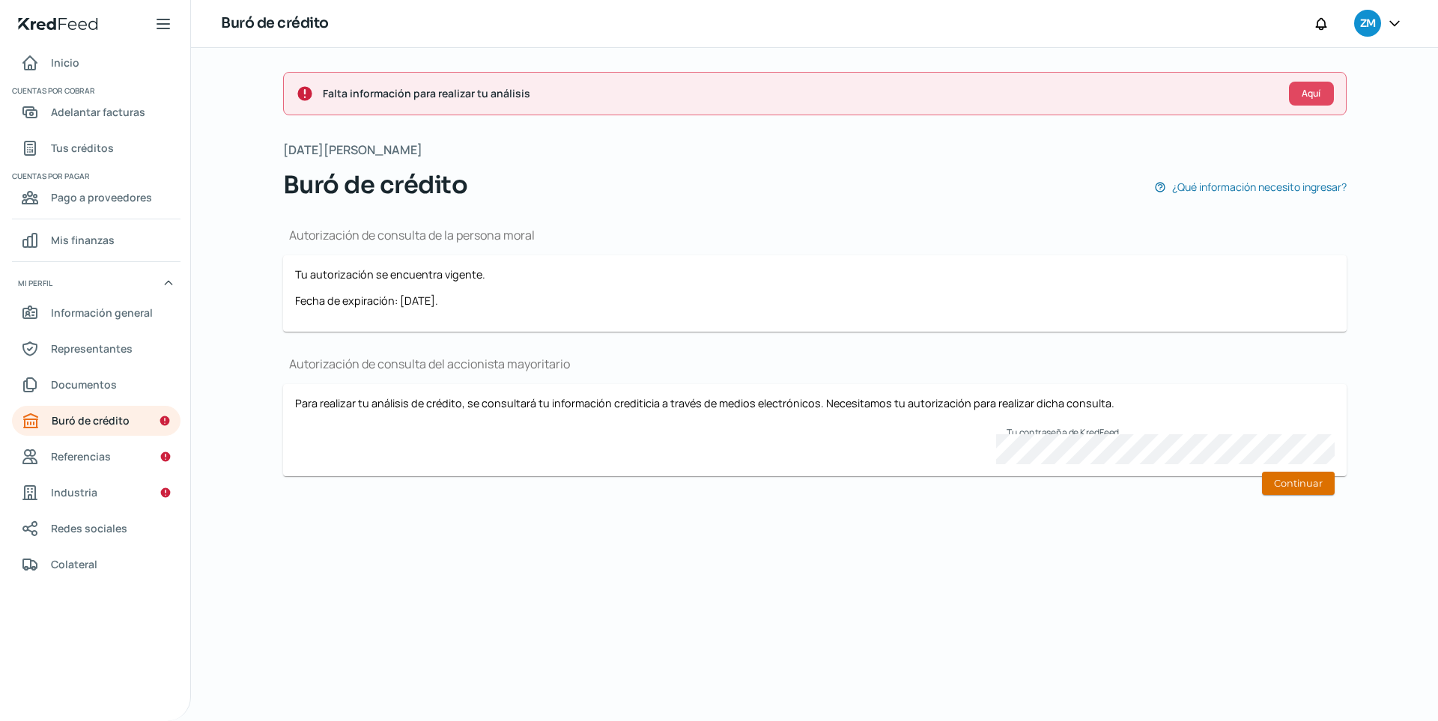
click at [1054, 480] on button "Continuar" at bounding box center [1298, 483] width 73 height 23
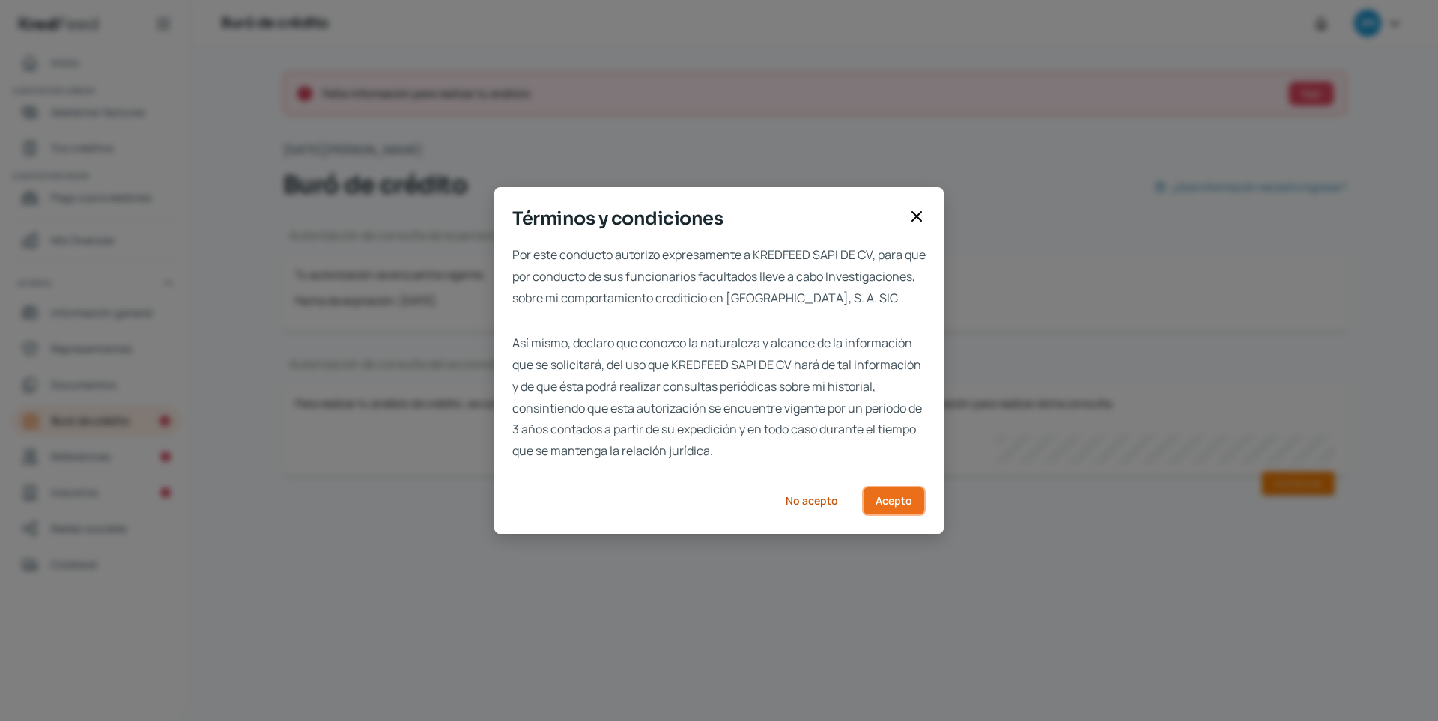
click at [893, 516] on button "Acepto" at bounding box center [894, 501] width 64 height 30
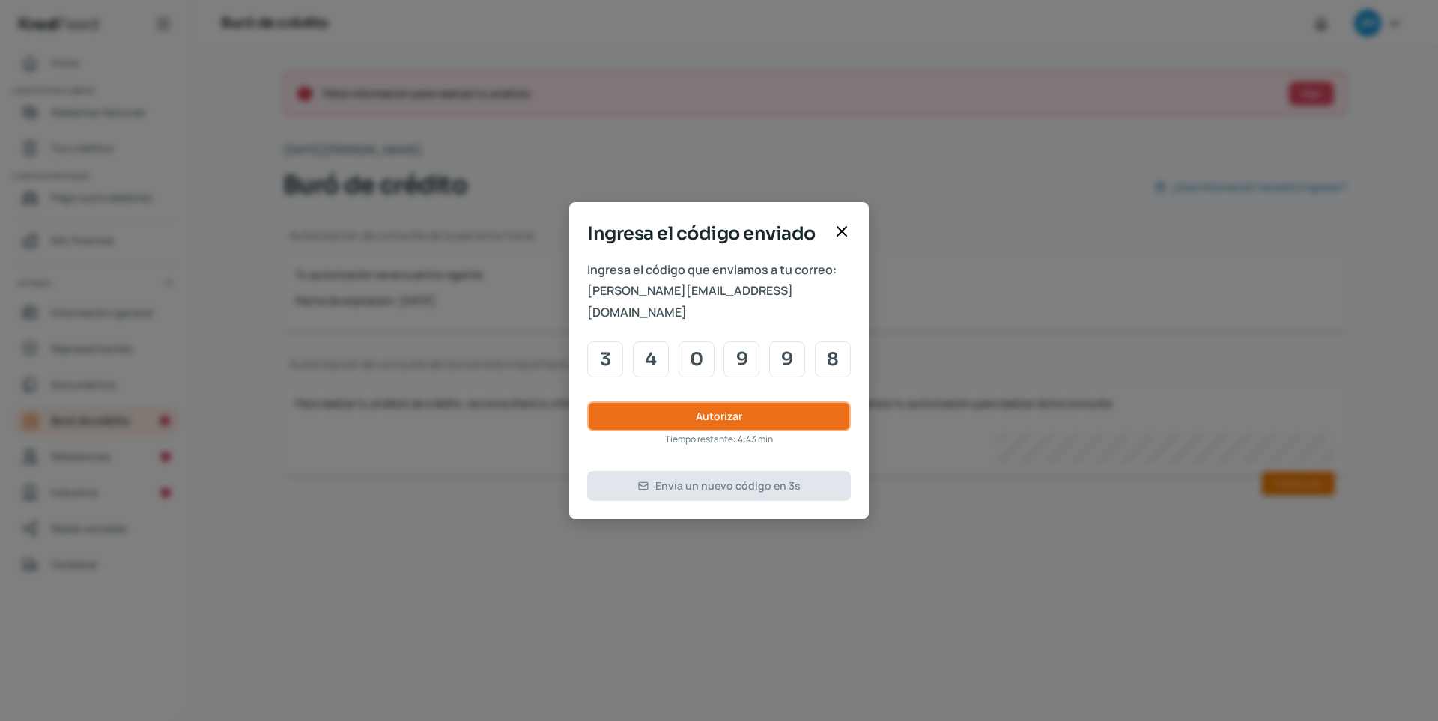
click at [828, 401] on button "Autorizar" at bounding box center [719, 416] width 264 height 30
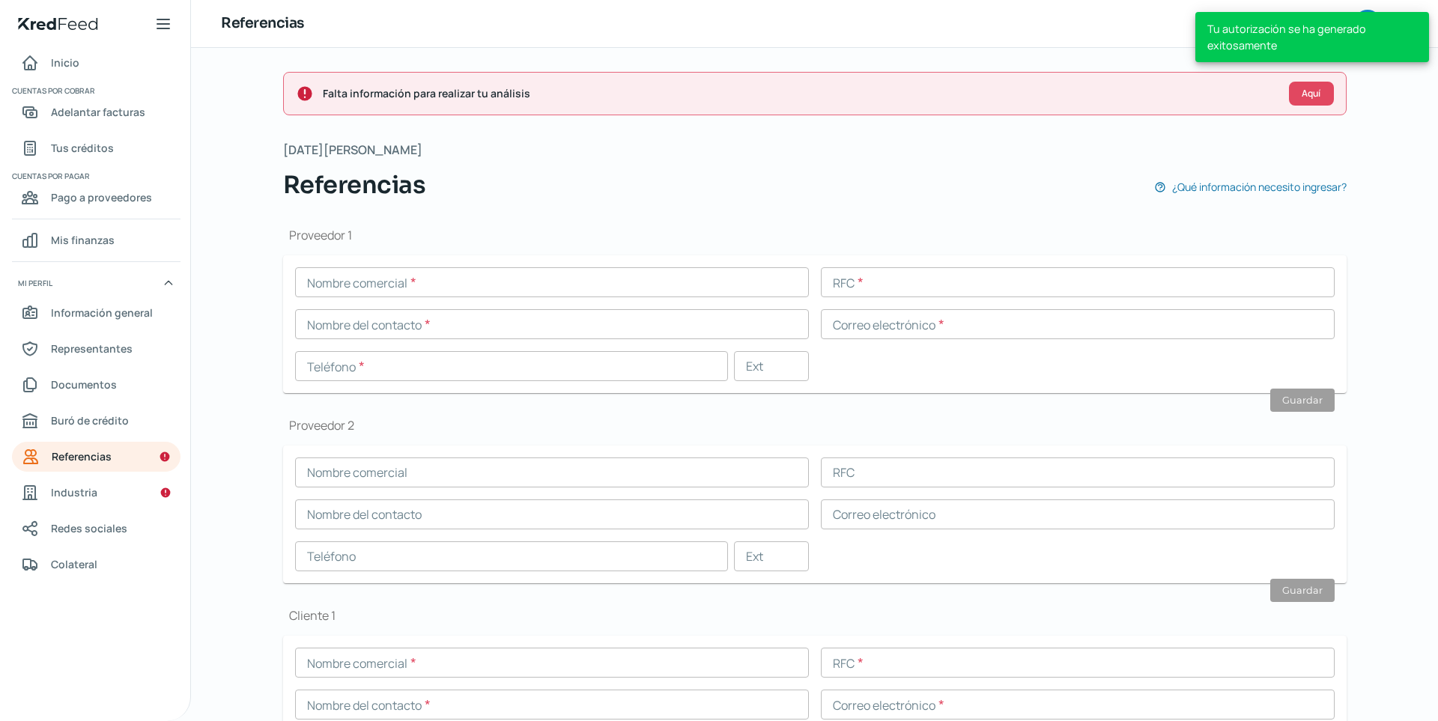
scroll to position [19, 0]
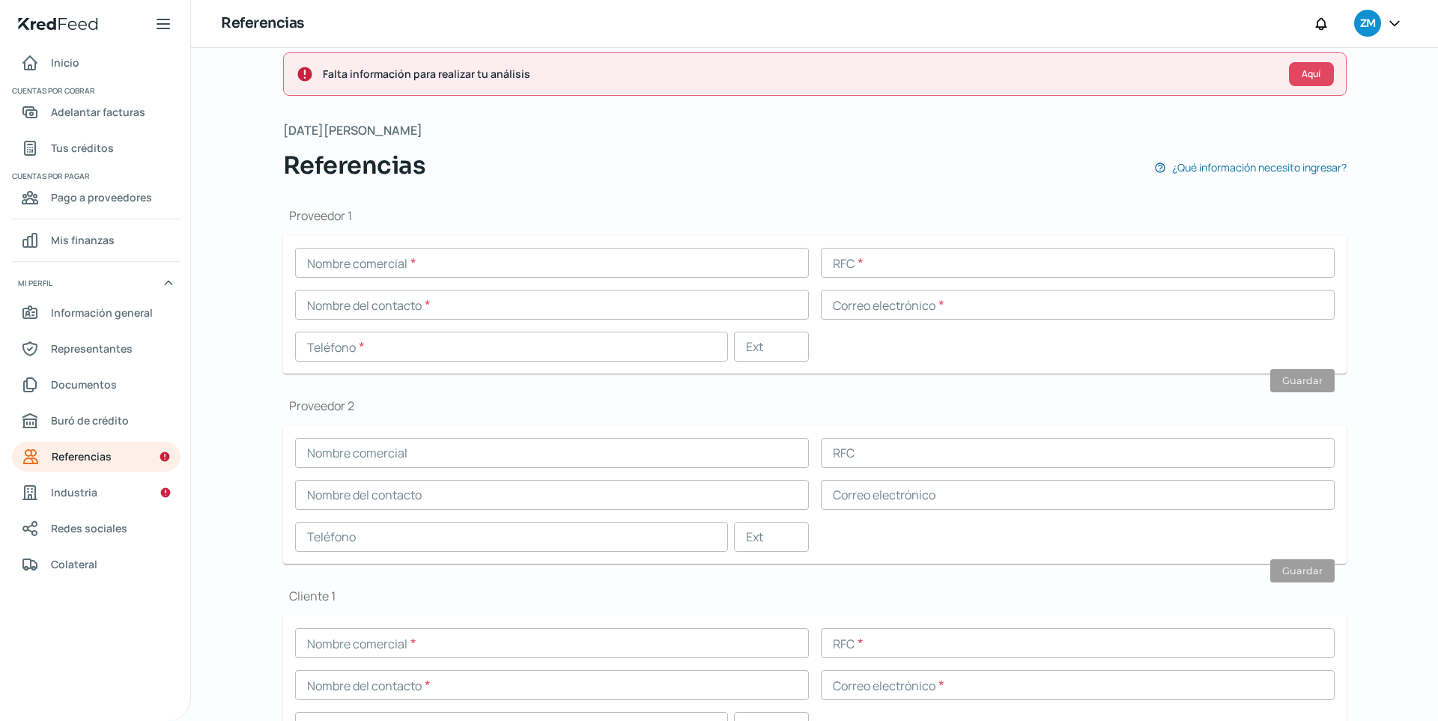
click at [473, 250] on input "text" at bounding box center [552, 263] width 514 height 30
click at [710, 196] on div "Proveedor 1 Nombre comercial * RFC * Nombre del contacto * Correo electrónico *…" at bounding box center [814, 581] width 1063 height 797
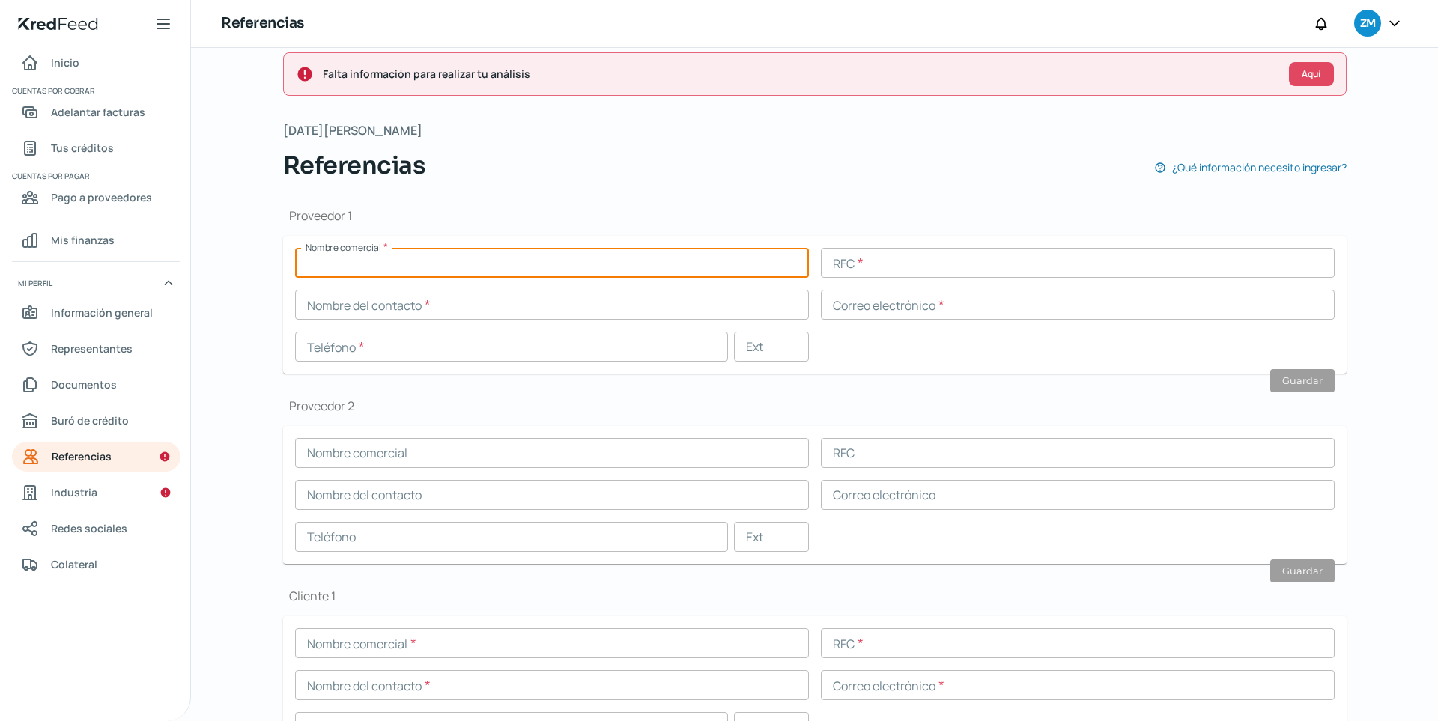
click at [446, 270] on input "text" at bounding box center [552, 263] width 514 height 30
click at [550, 219] on h1 "Proveedor 1" at bounding box center [814, 215] width 1063 height 16
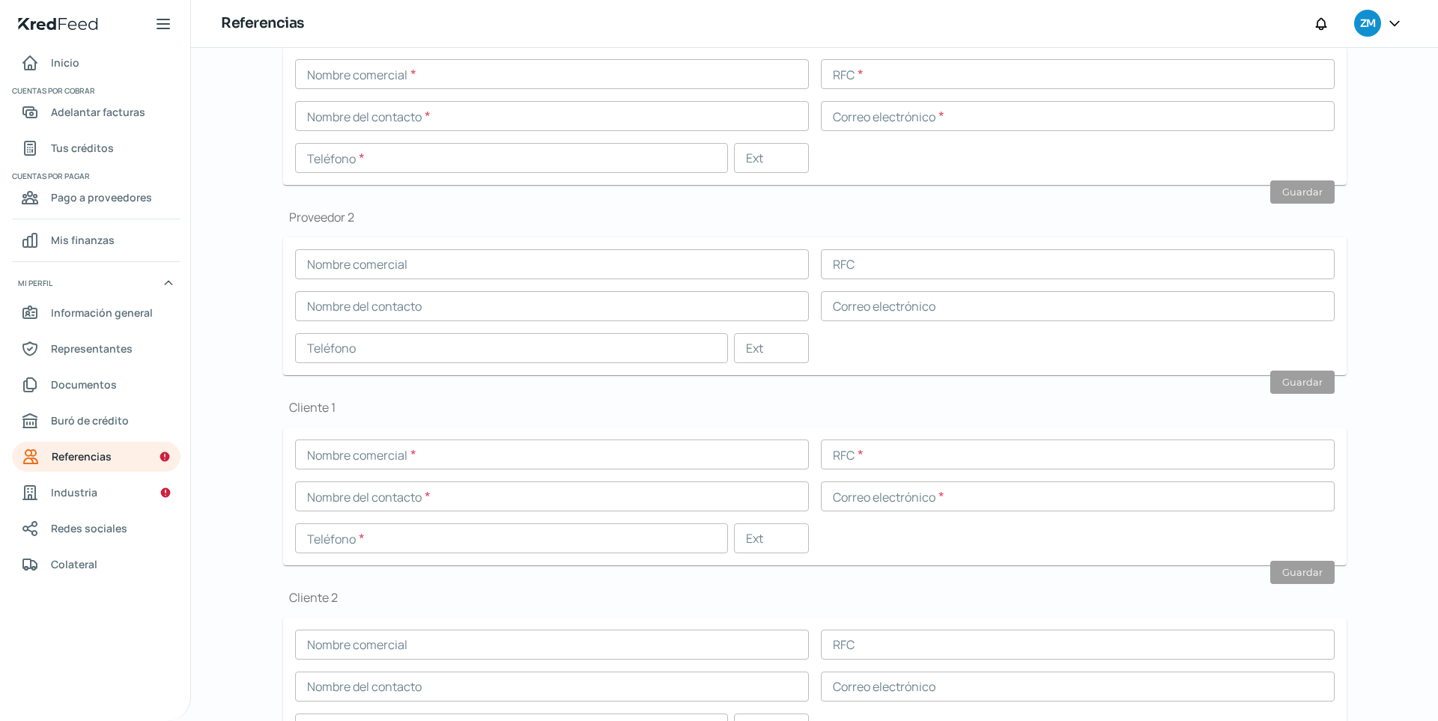
scroll to position [144, 0]
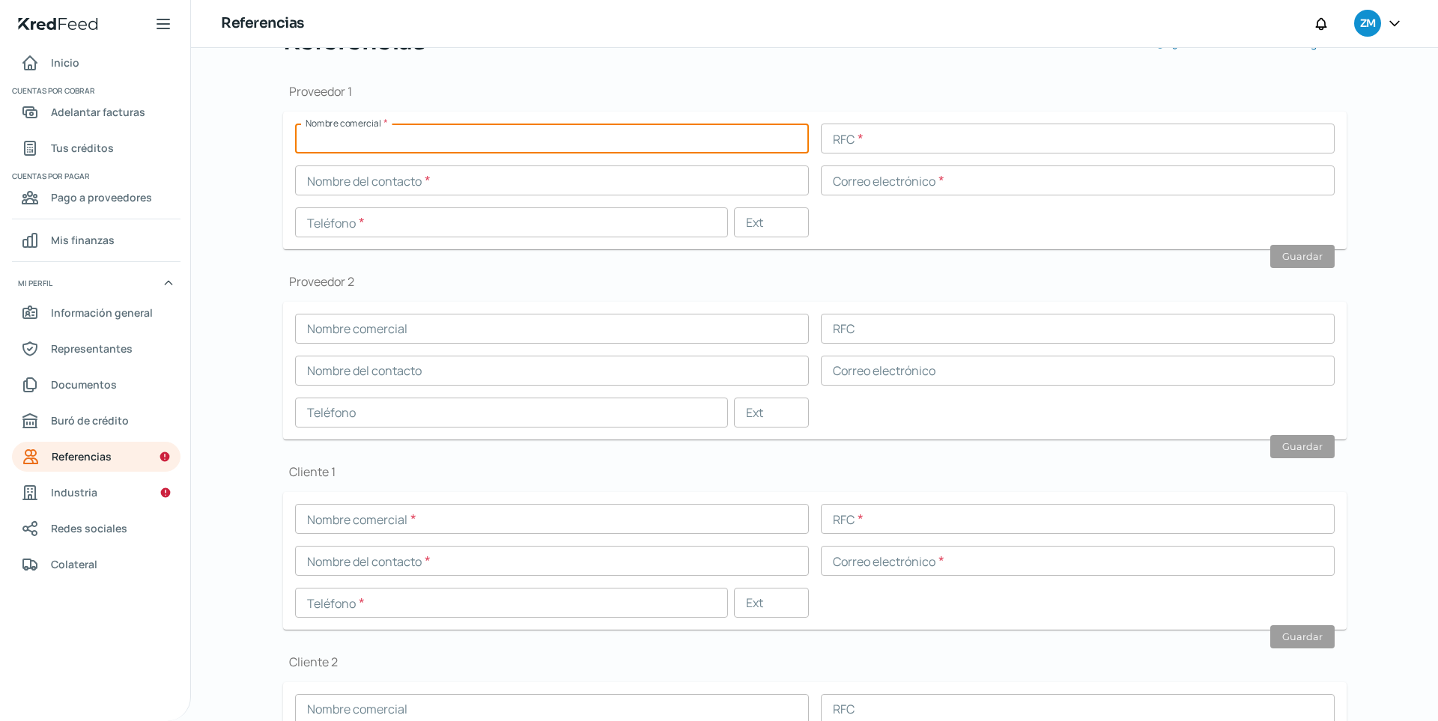
click at [403, 124] on input "text" at bounding box center [552, 139] width 514 height 30
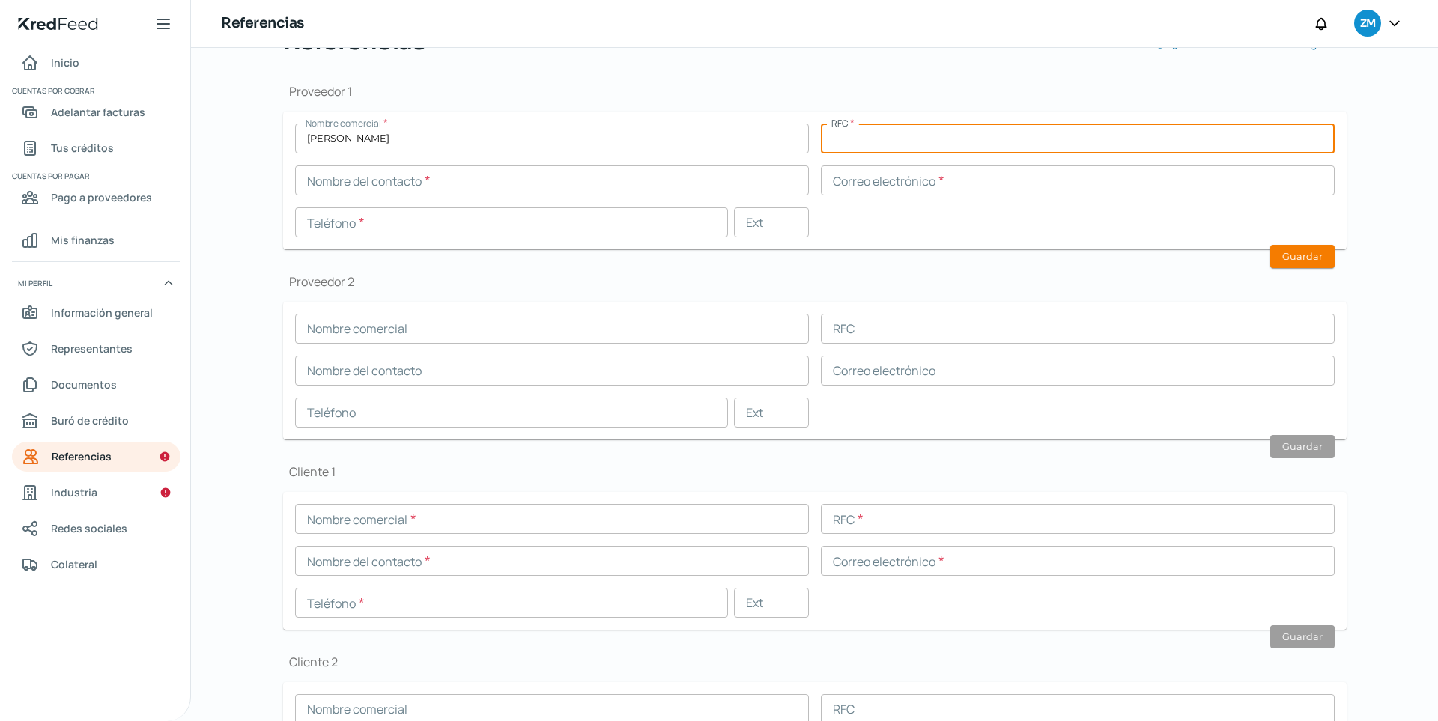
click at [437, 139] on input "[PERSON_NAME]" at bounding box center [552, 139] width 514 height 30
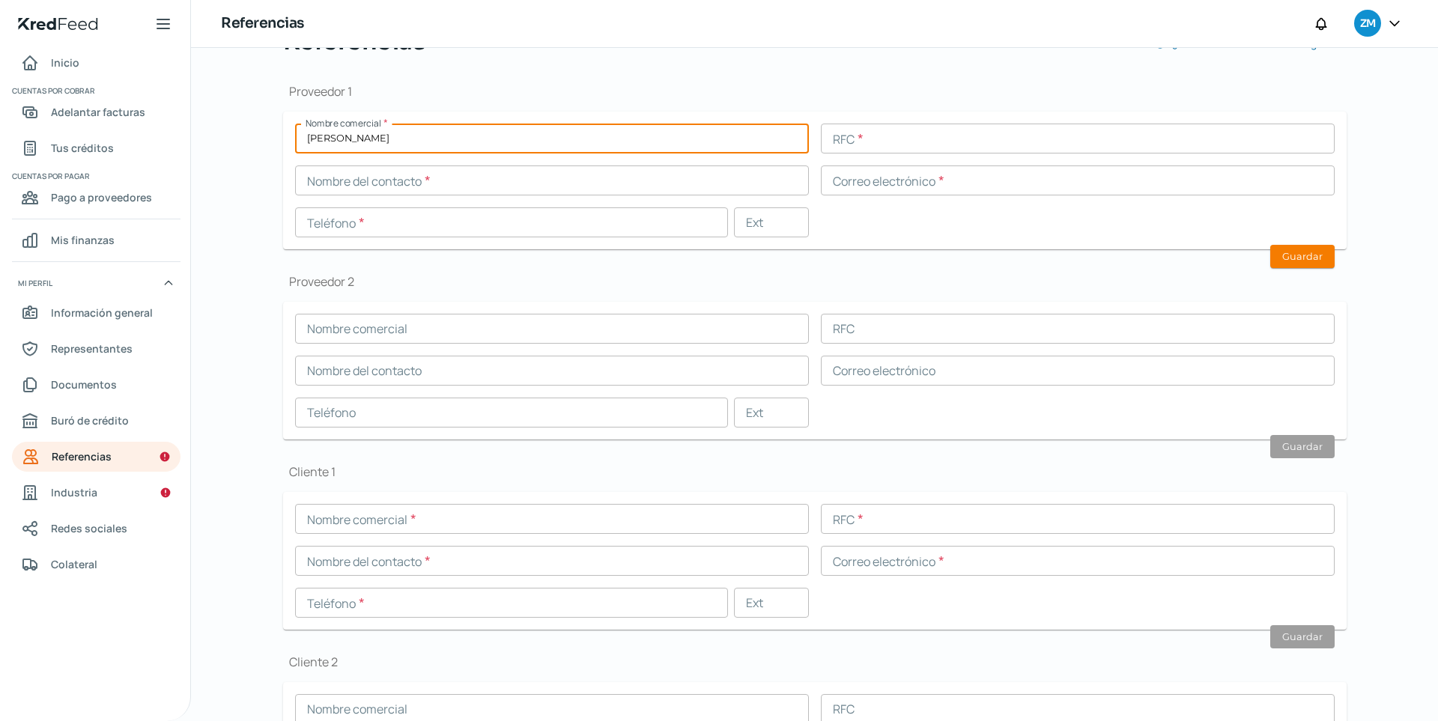
click at [605, 192] on input "text" at bounding box center [552, 181] width 514 height 30
drag, startPoint x: 574, startPoint y: 149, endPoint x: 80, endPoint y: 133, distance: 493.8
click at [80, 133] on div "Inicio | KredFeed Inicio Cuentas por cobrar Adelantar facturas Tus créditos Cue…" at bounding box center [719, 360] width 1438 height 721
click at [379, 185] on input "text" at bounding box center [552, 181] width 514 height 30
drag, startPoint x: 405, startPoint y: 141, endPoint x: 107, endPoint y: 132, distance: 298.2
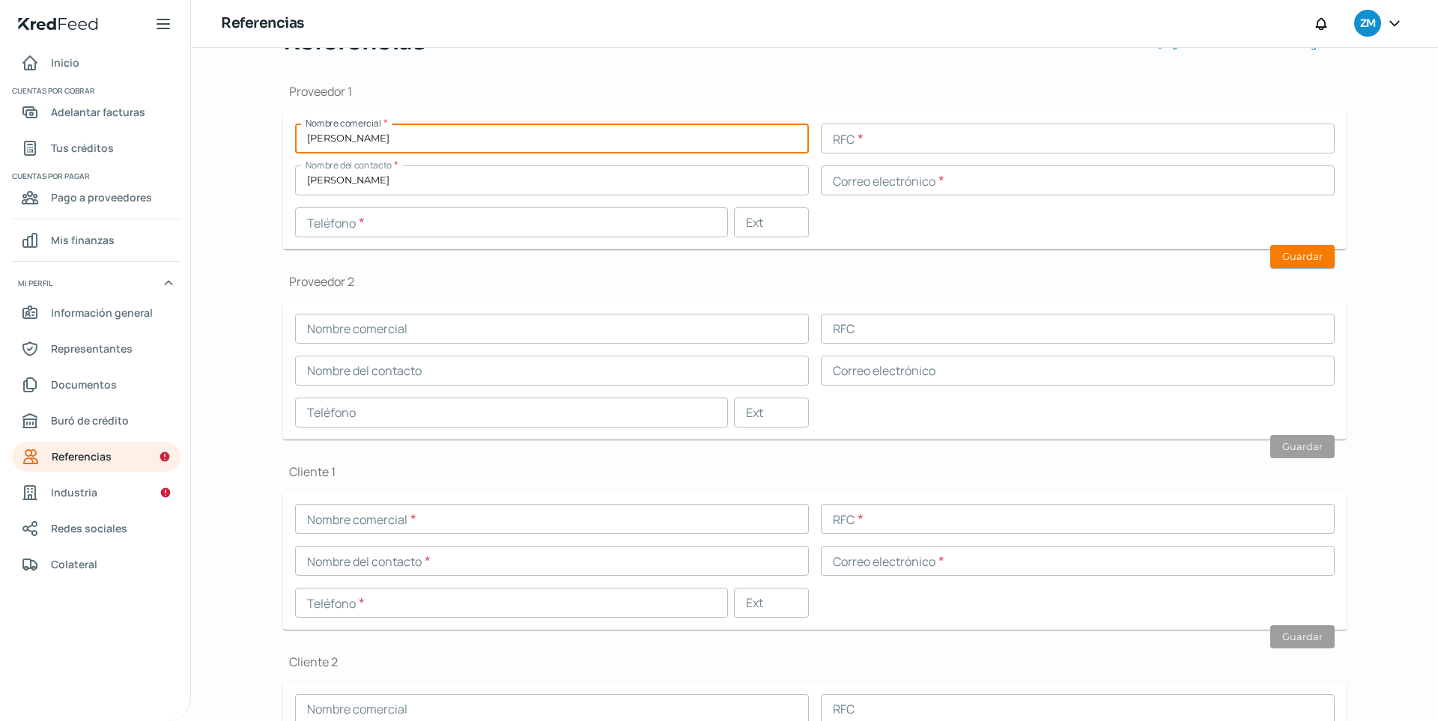
click at [107, 132] on div "Inicio | KredFeed Inicio Cuentas por cobrar Adelantar facturas Tus créditos Cue…" at bounding box center [719, 360] width 1438 height 721
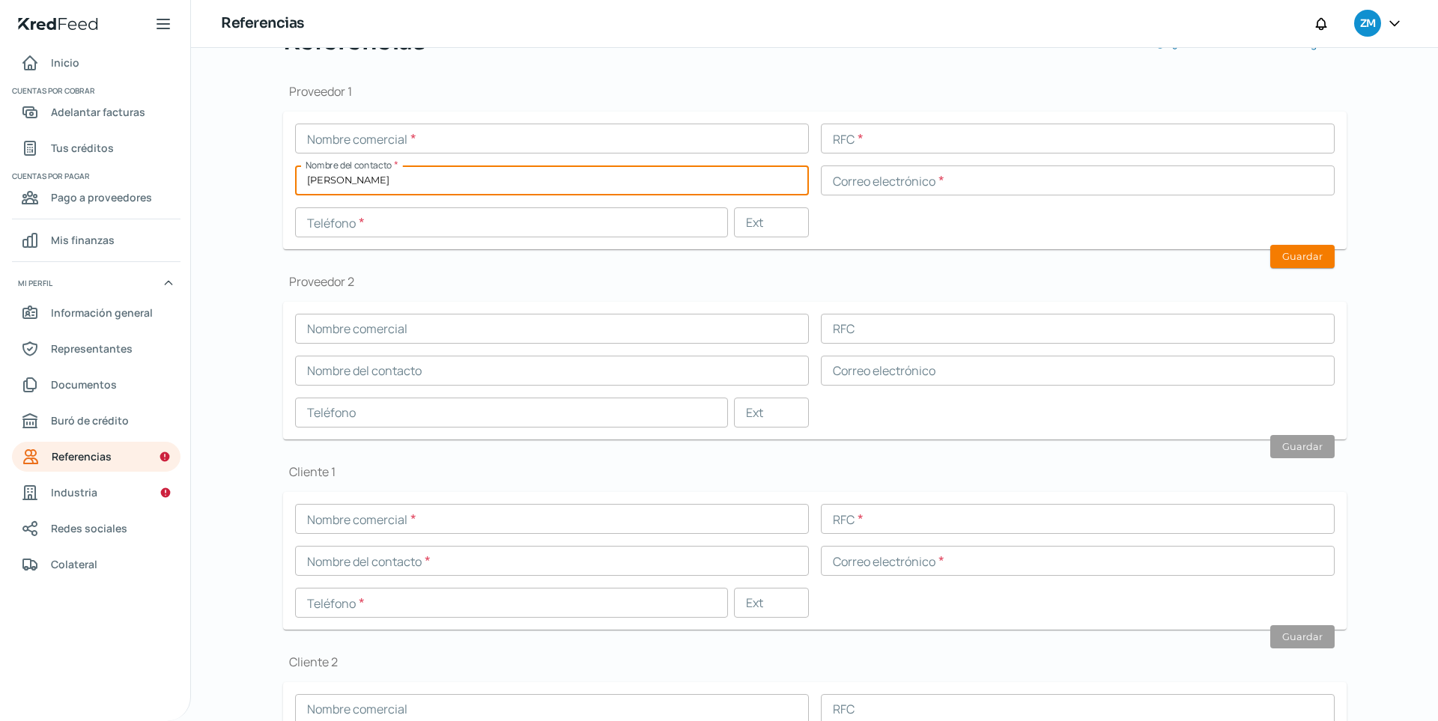
click at [430, 181] on input "[PERSON_NAME]" at bounding box center [552, 181] width 514 height 30
click at [586, 210] on input "text" at bounding box center [511, 222] width 433 height 30
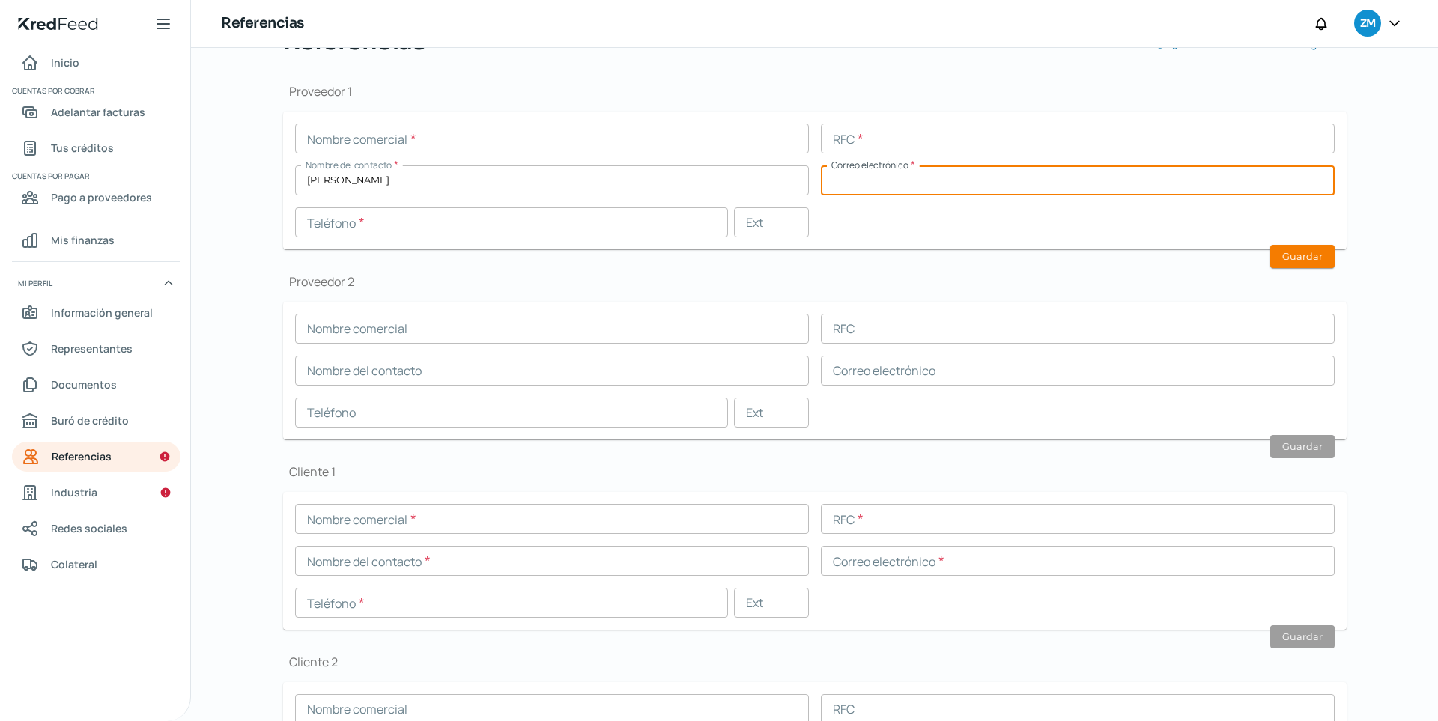
click at [883, 180] on input "text" at bounding box center [1078, 181] width 514 height 30
click at [598, 238] on form "Nombre comercial * RFC * Nombre del contacto * [PERSON_NAME] Correo electrónico…" at bounding box center [814, 181] width 1063 height 138
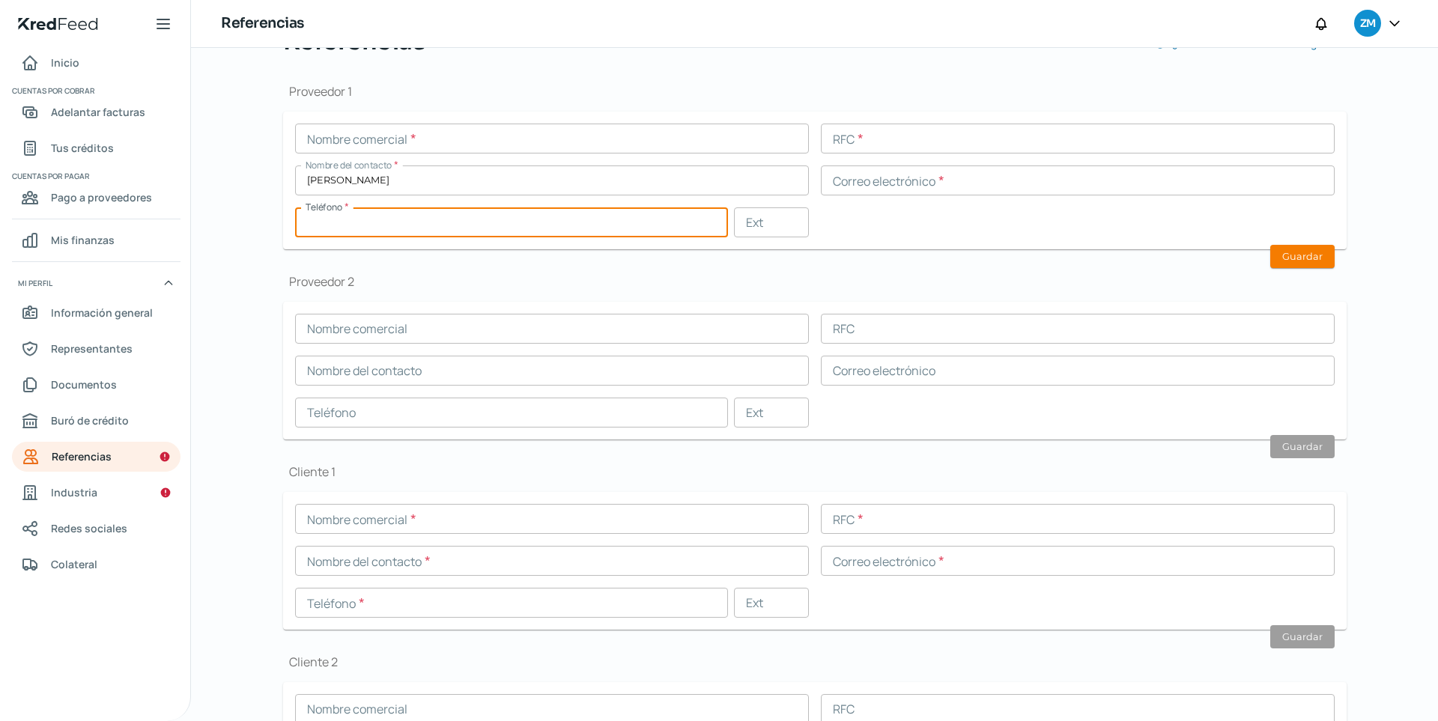
click at [584, 230] on input "text" at bounding box center [511, 222] width 433 height 30
click at [1016, 140] on input "text" at bounding box center [1078, 139] width 514 height 30
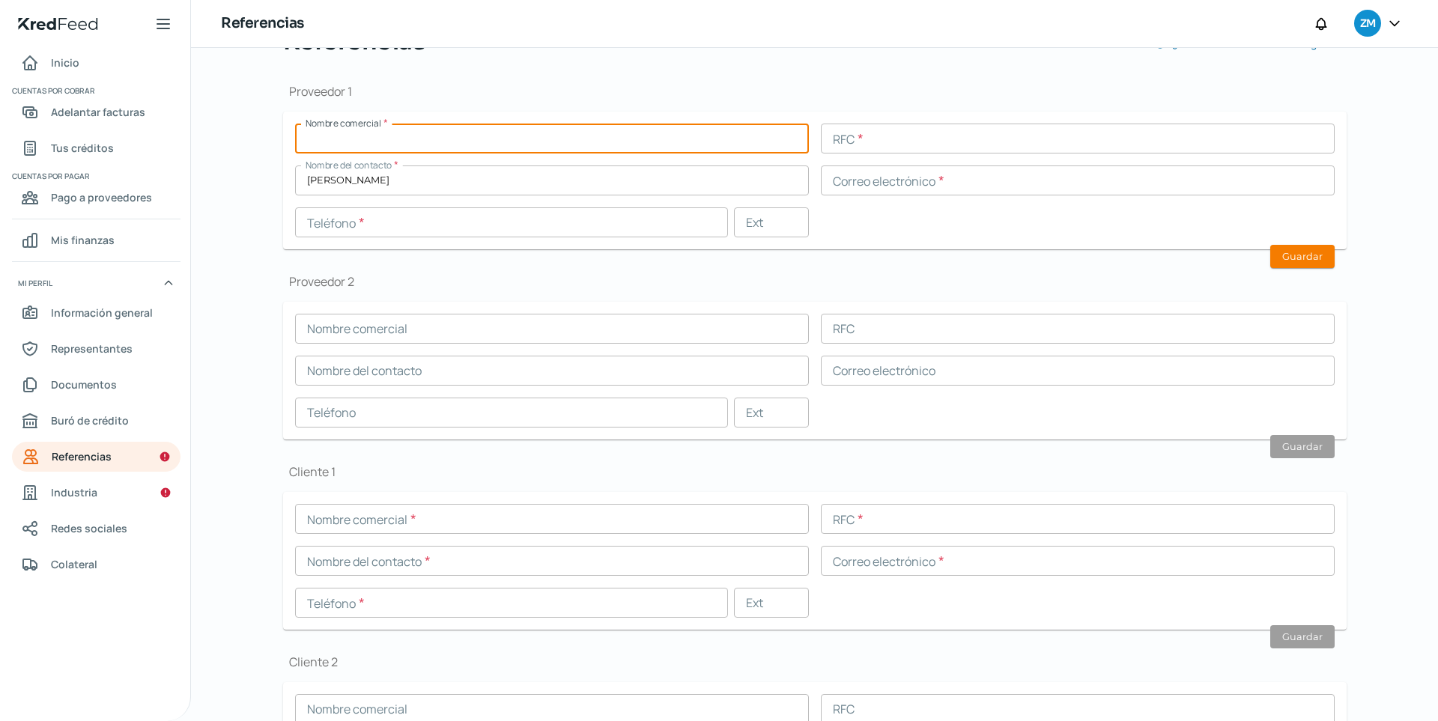
click at [491, 133] on input "text" at bounding box center [552, 139] width 514 height 30
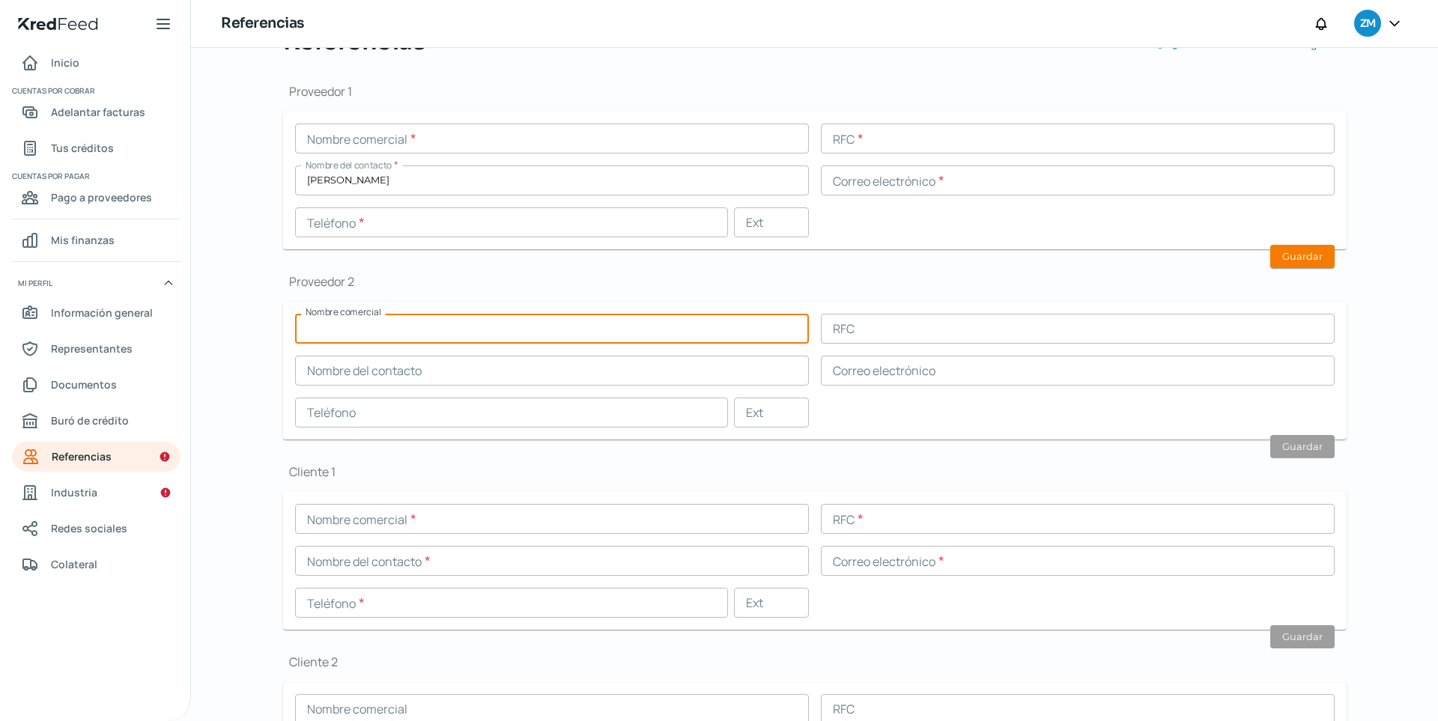
click at [472, 337] on input "text" at bounding box center [552, 329] width 514 height 30
click at [559, 224] on input "text" at bounding box center [511, 222] width 433 height 30
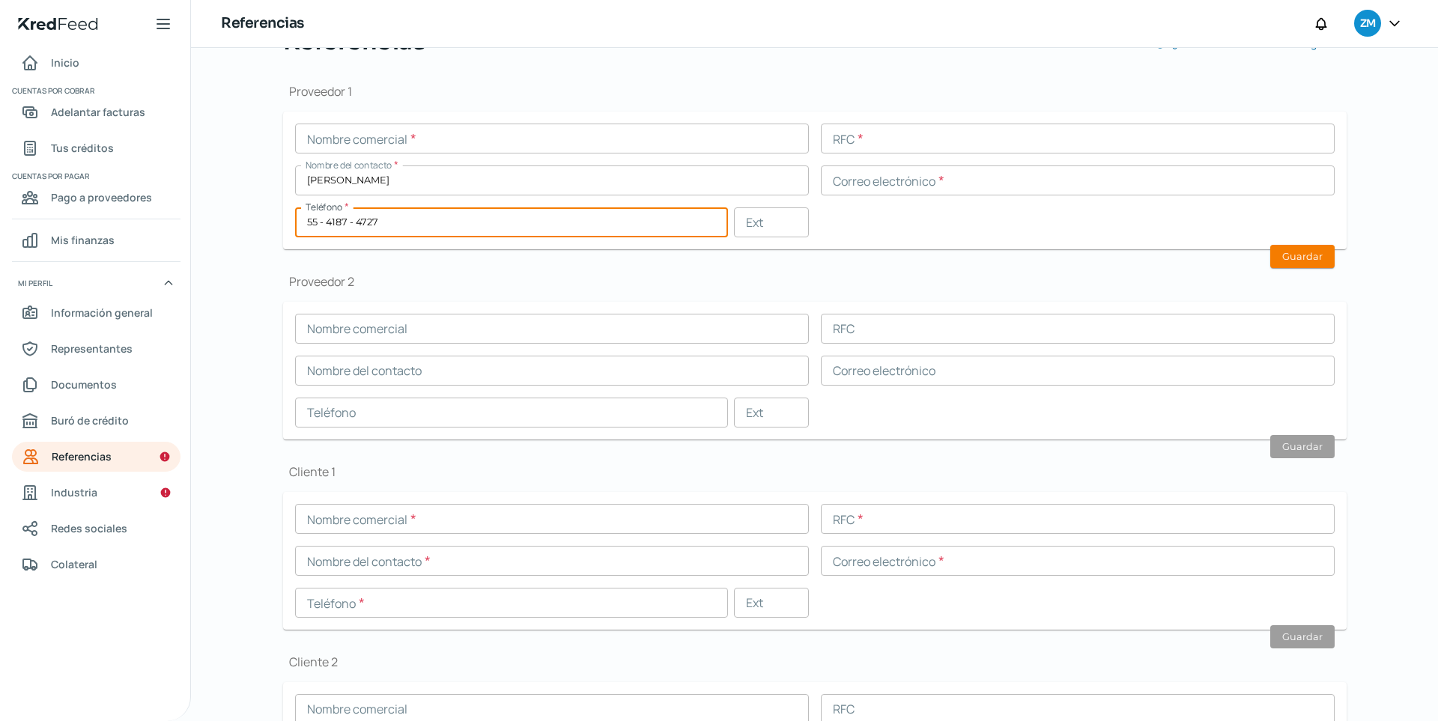
click at [613, 266] on div "Proveedor 1 Nombre comercial * RFC * Nombre del contacto * [PERSON_NAME] Correo…" at bounding box center [814, 457] width 1063 height 797
click at [391, 219] on input "55 - 4187 - 4727" at bounding box center [511, 222] width 433 height 30
click at [611, 329] on input "text" at bounding box center [552, 329] width 514 height 30
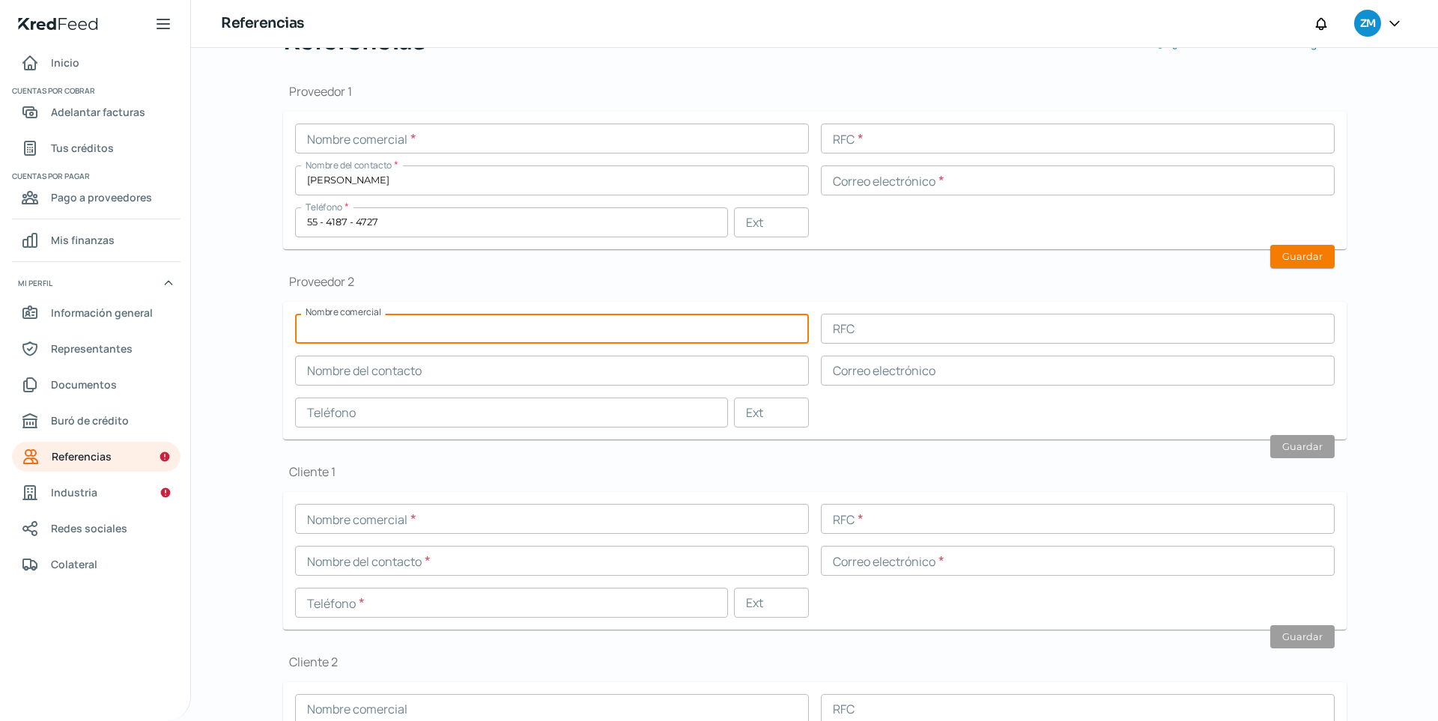
click at [540, 149] on input "text" at bounding box center [552, 139] width 514 height 30
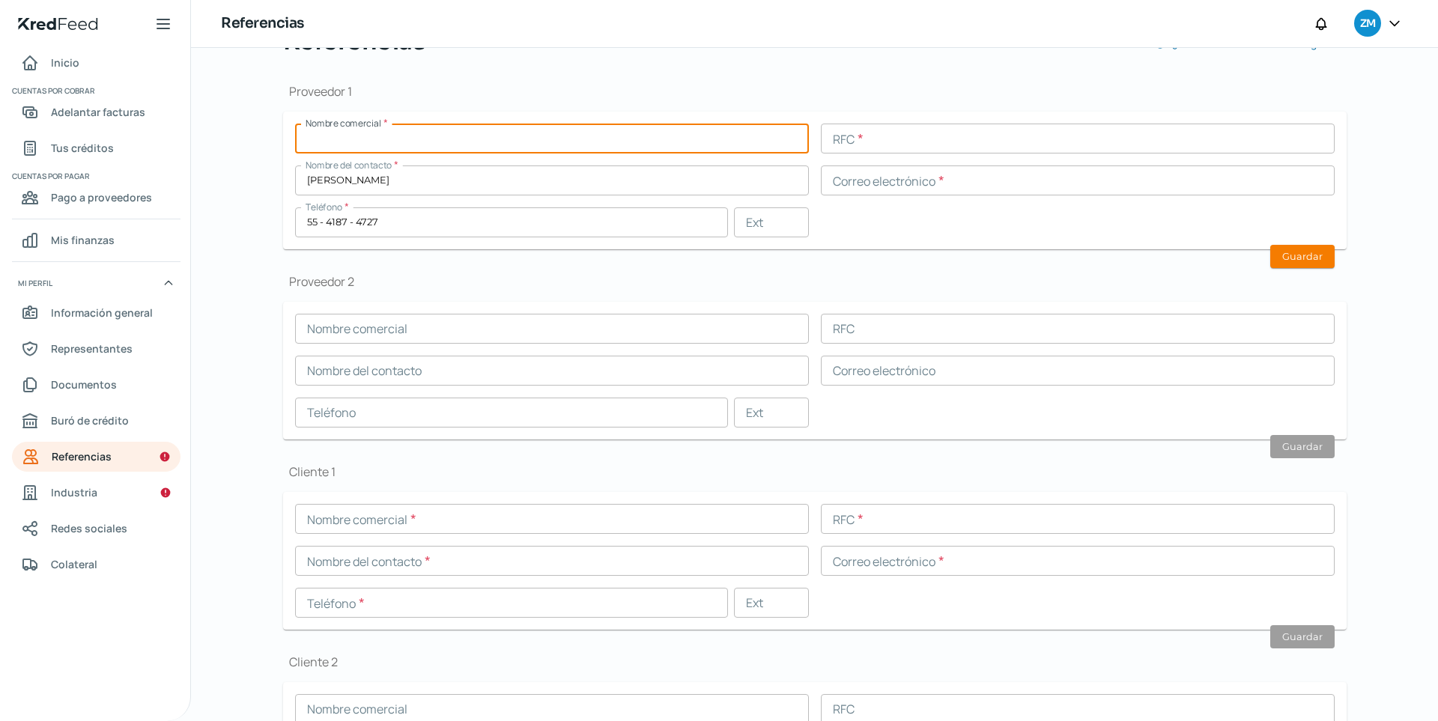
click at [607, 198] on div "Nombre comercial * RFC * Nombre del contacto * [PERSON_NAME] Correo electrónico…" at bounding box center [814, 181] width 1039 height 114
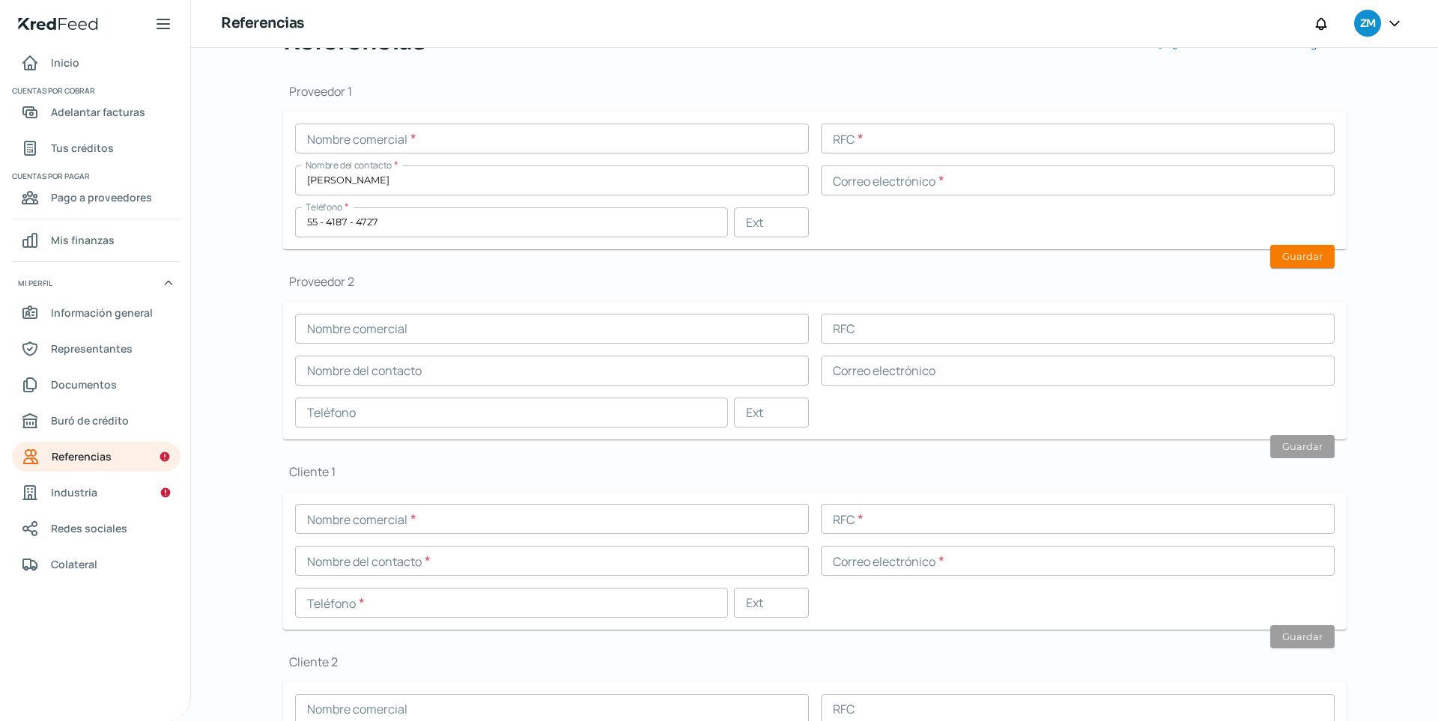
click at [580, 134] on input "text" at bounding box center [552, 139] width 514 height 30
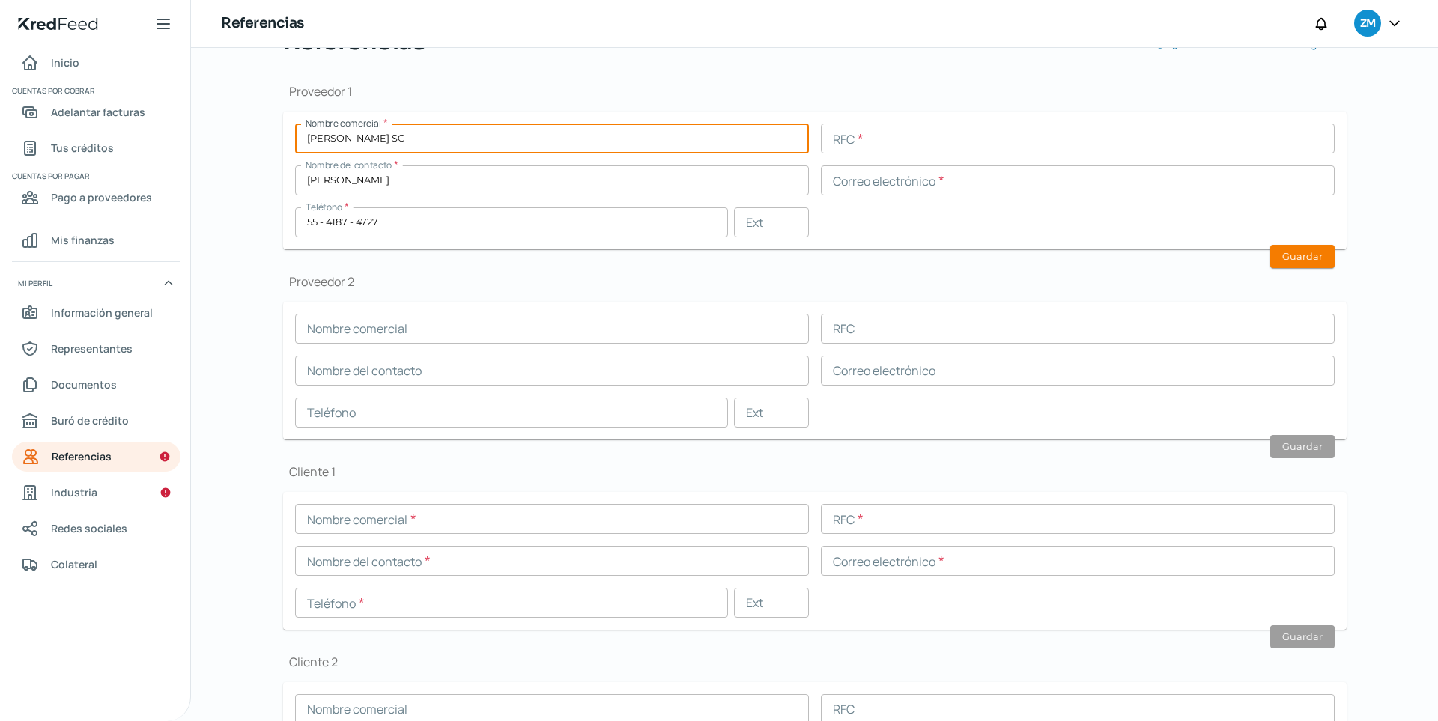
click at [852, 130] on input "text" at bounding box center [1078, 139] width 514 height 30
click at [1003, 88] on h1 "Proveedor 1" at bounding box center [814, 91] width 1063 height 16
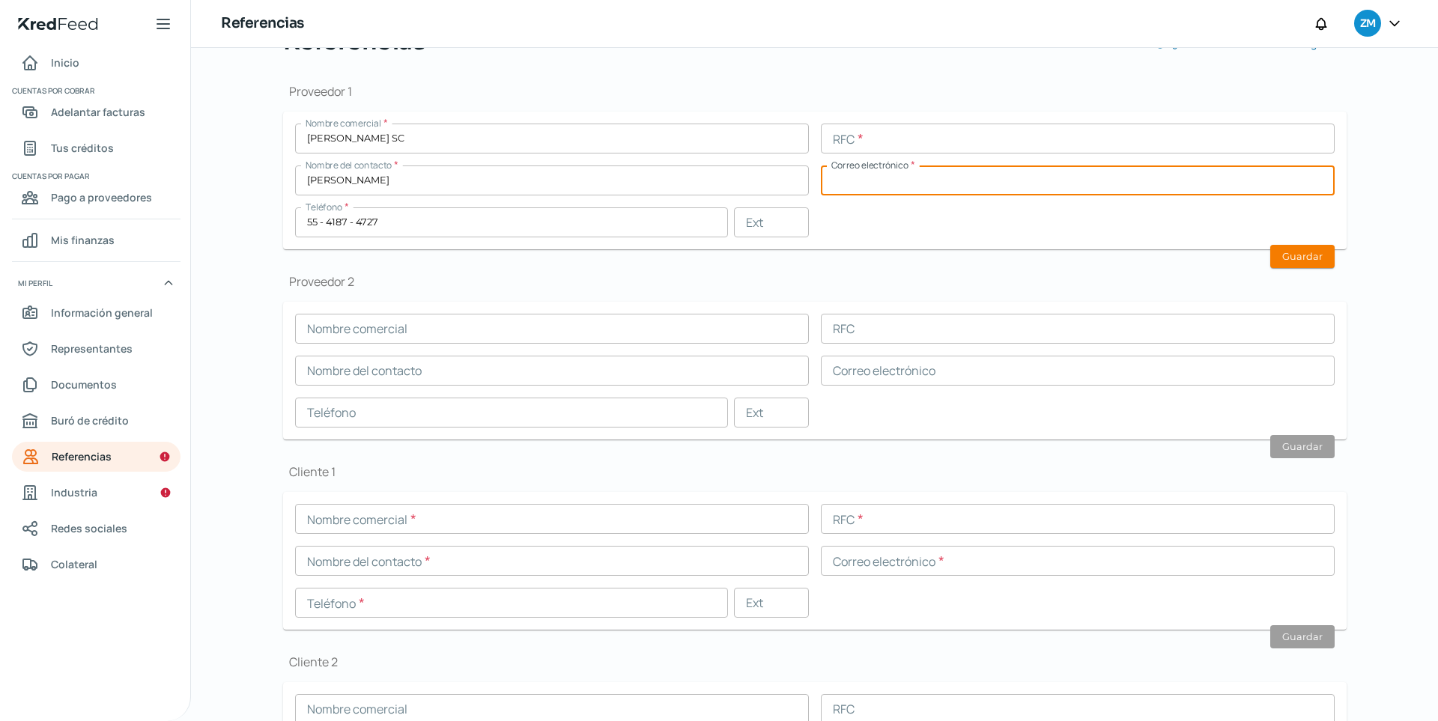
click at [927, 172] on input "text" at bounding box center [1078, 181] width 514 height 30
paste input "[EMAIL_ADDRESS][DOMAIN_NAME]"
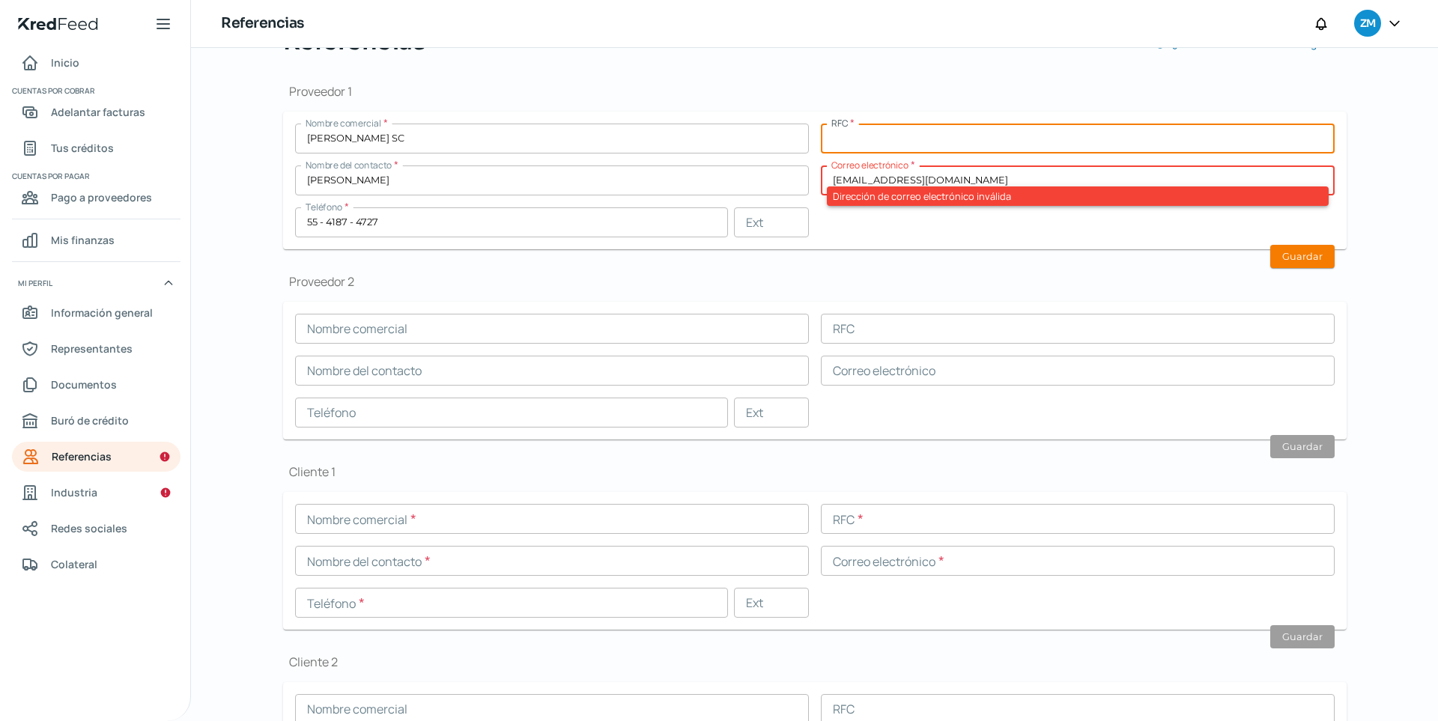
click at [891, 146] on input "text" at bounding box center [1078, 139] width 514 height 30
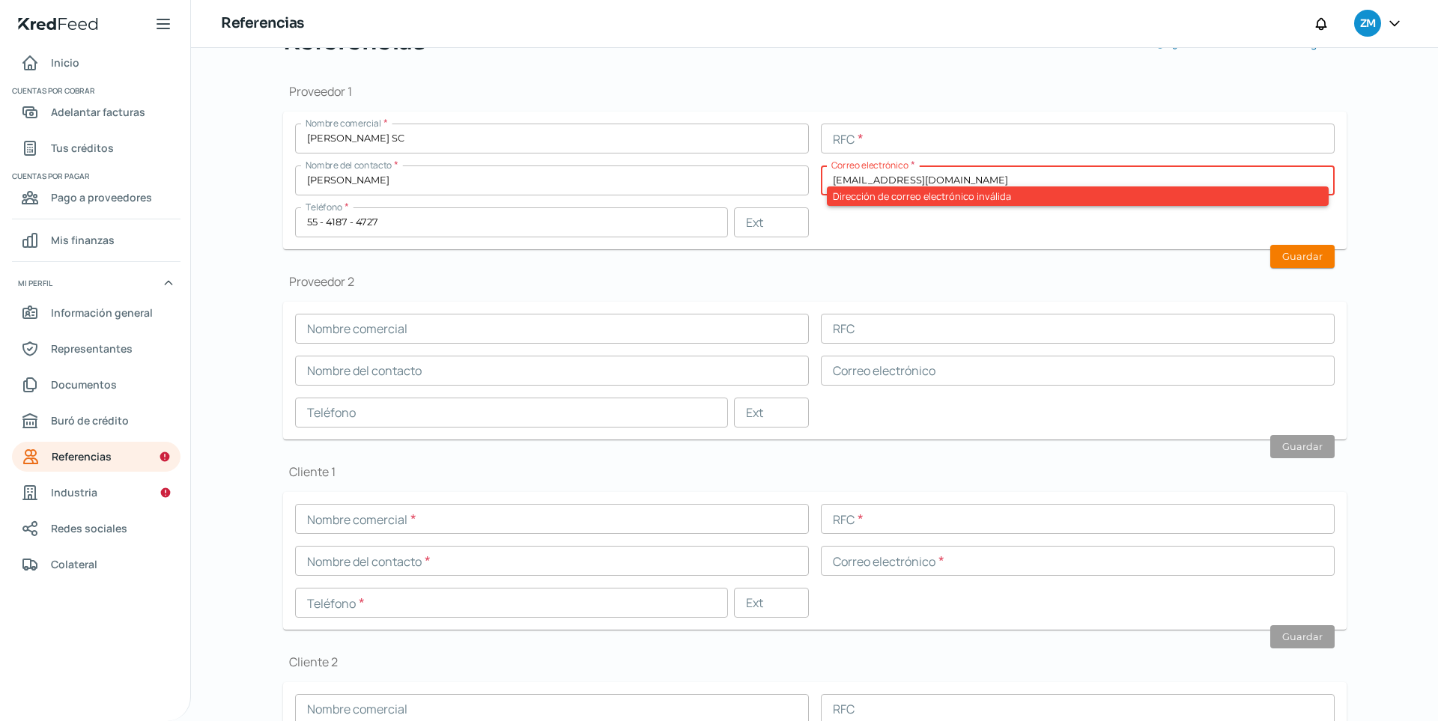
click at [896, 99] on h1 "Proveedor 1" at bounding box center [814, 91] width 1063 height 16
click at [944, 234] on div "Nombre comercial * [PERSON_NAME] SC RFC * Nombre del contacto * [PERSON_NAME] C…" at bounding box center [814, 181] width 1039 height 114
click at [1011, 148] on input "text" at bounding box center [1078, 139] width 514 height 30
click at [834, 179] on input "[EMAIL_ADDRESS][DOMAIN_NAME]" at bounding box center [1078, 181] width 514 height 30
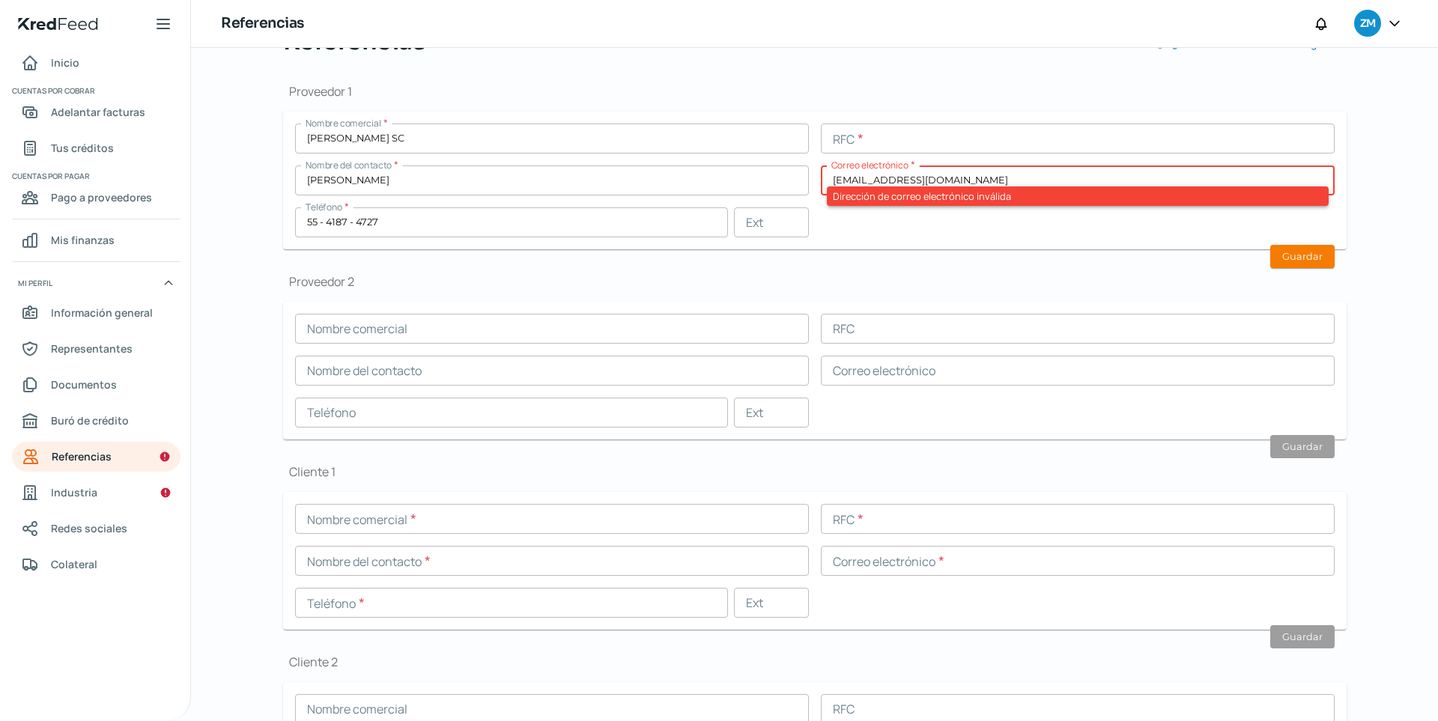
click at [834, 179] on input "[EMAIL_ADDRESS][DOMAIN_NAME]" at bounding box center [1078, 181] width 514 height 30
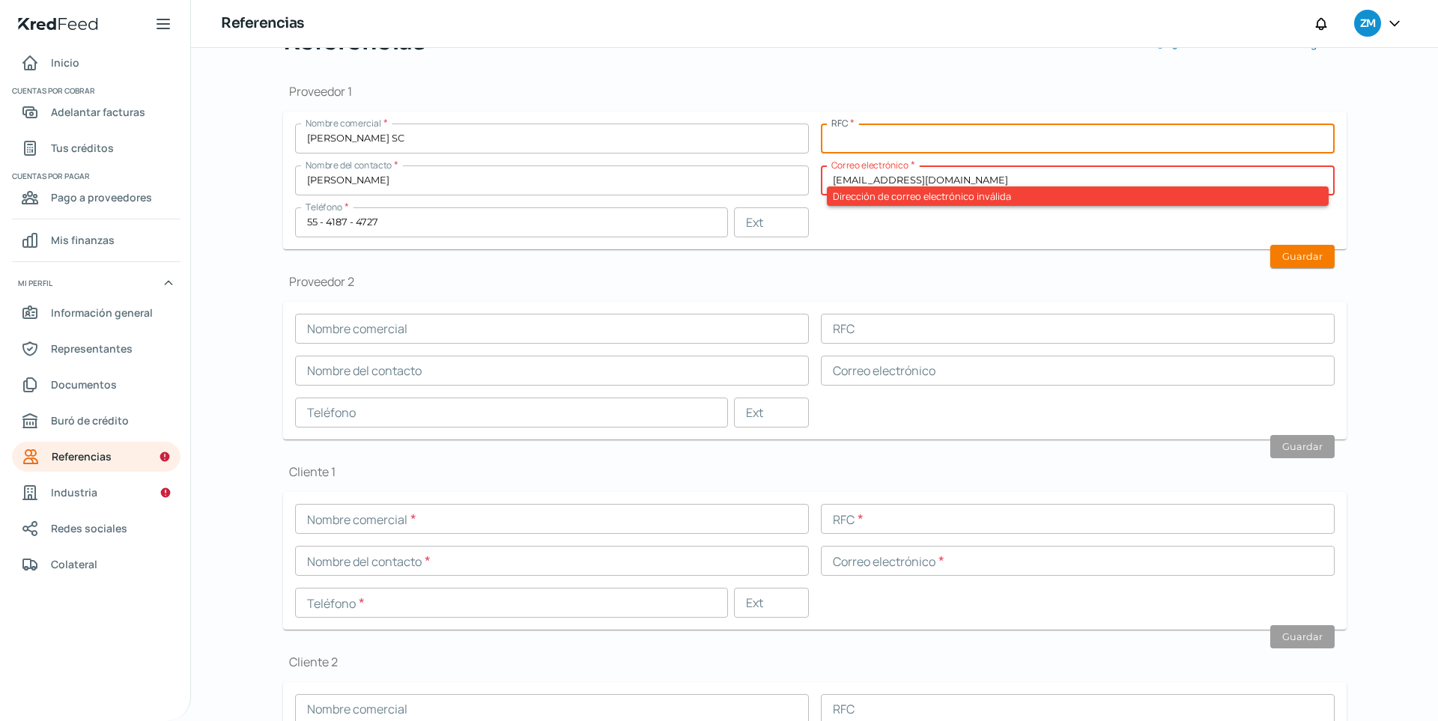
click at [994, 139] on input "text" at bounding box center [1078, 139] width 514 height 30
click at [763, 144] on input "[PERSON_NAME] SC" at bounding box center [552, 139] width 514 height 30
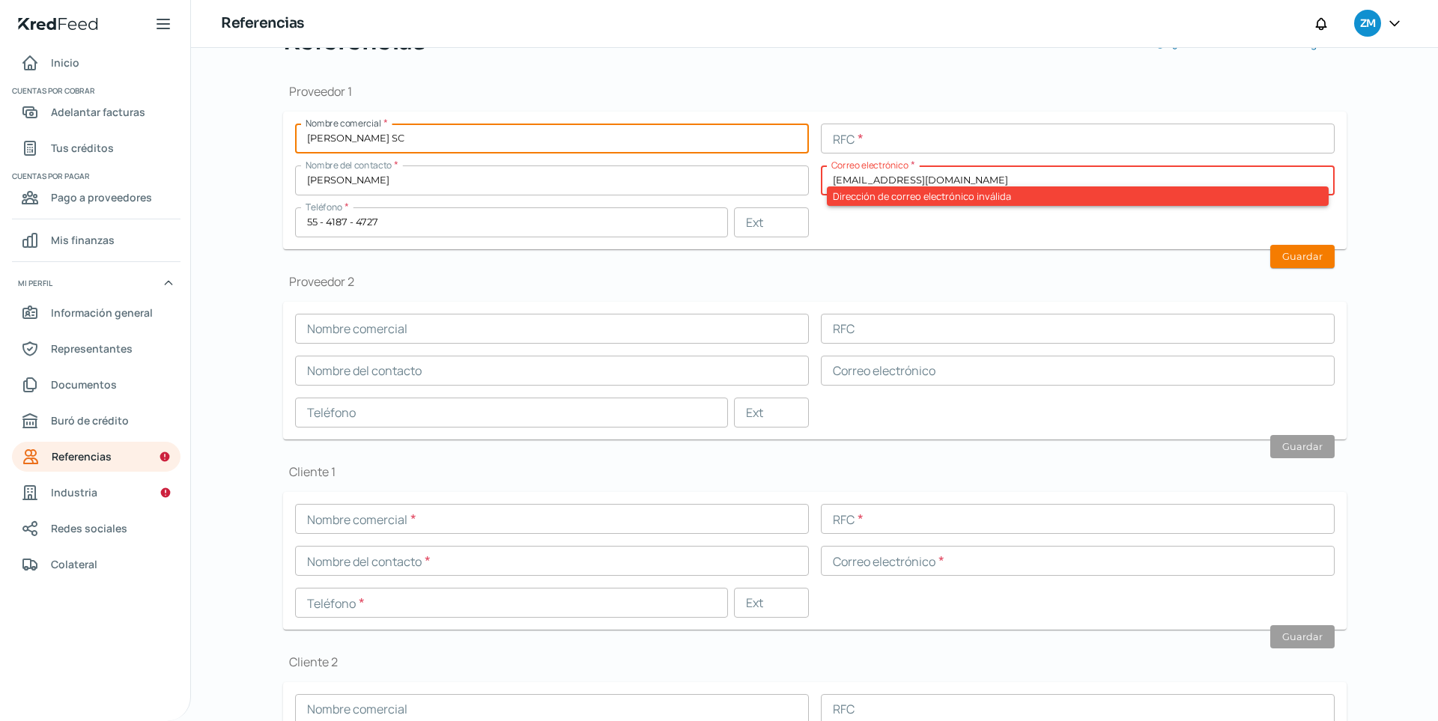
click at [701, 192] on input "[PERSON_NAME]" at bounding box center [552, 181] width 514 height 30
click at [604, 145] on input "[PERSON_NAME] SC" at bounding box center [552, 139] width 514 height 30
click at [459, 314] on input "text" at bounding box center [552, 329] width 514 height 30
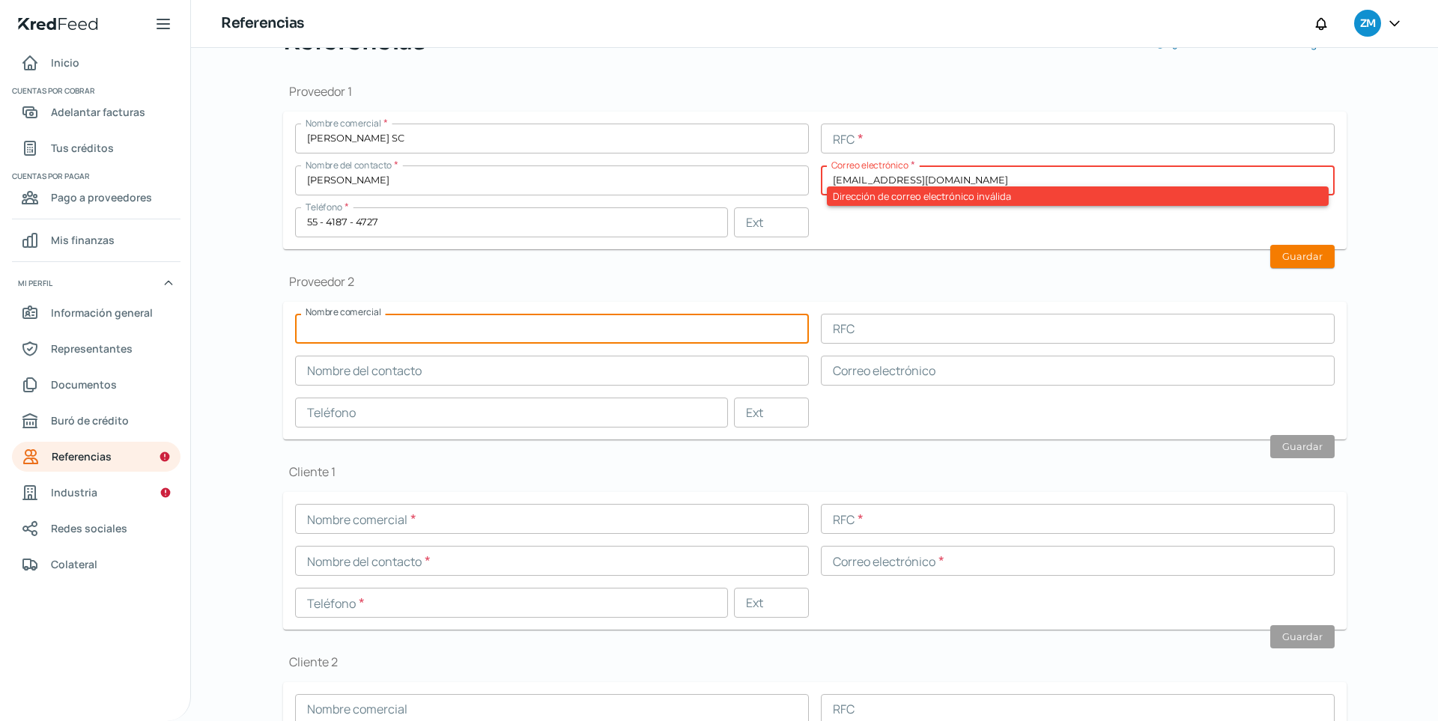
click at [484, 290] on div "Proveedor 2 Nombre comercial RFC Nombre del contacto Correo electrónico Teléfon…" at bounding box center [814, 356] width 1063 height 166
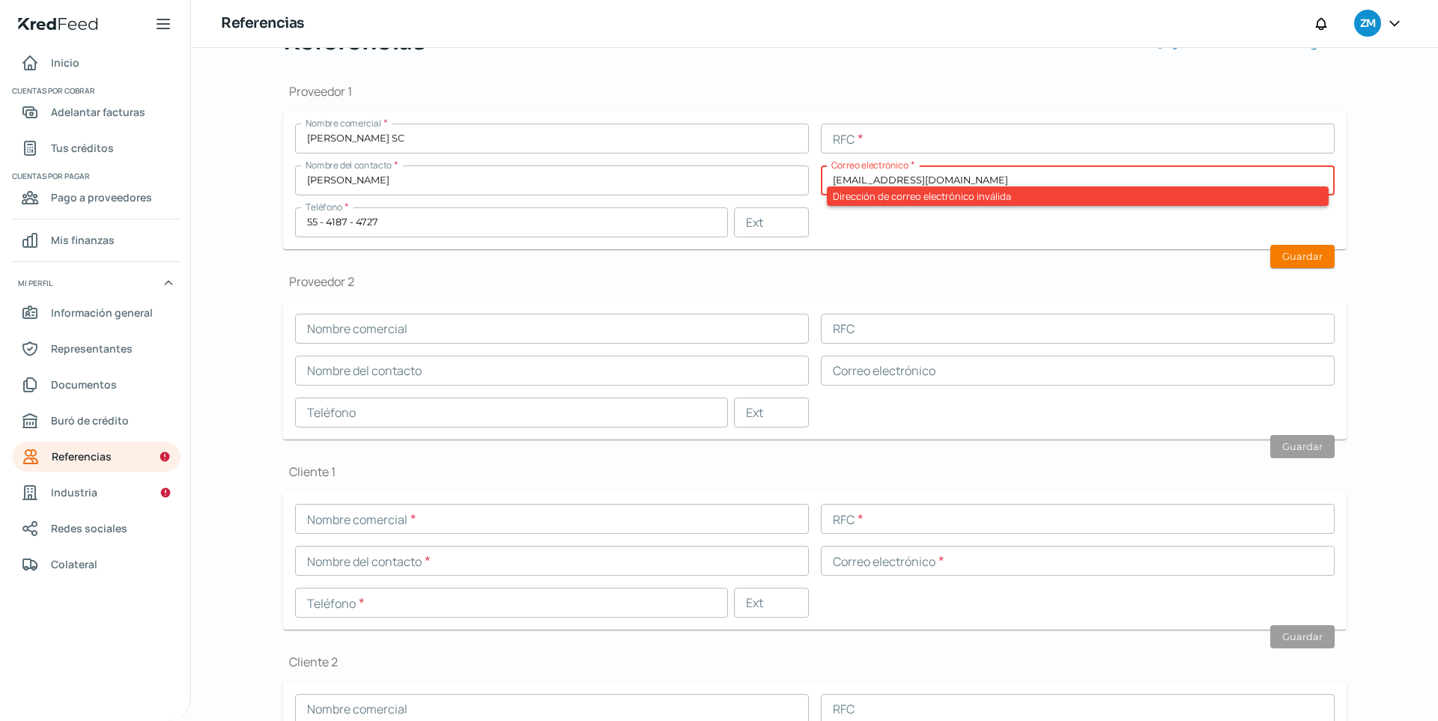
click at [1054, 146] on input "text" at bounding box center [1078, 139] width 514 height 30
click at [1054, 173] on input "[EMAIL_ADDRESS][DOMAIN_NAME]" at bounding box center [1078, 181] width 514 height 30
drag, startPoint x: 1069, startPoint y: 173, endPoint x: 609, endPoint y: 142, distance: 461.6
click at [609, 142] on div "Nombre comercial * [PERSON_NAME] SC RFC * Nombre del contacto * [PERSON_NAME] C…" at bounding box center [814, 181] width 1039 height 114
click at [860, 174] on input "[EMAIL_ADDRESS][DOMAIN_NAME]" at bounding box center [1078, 181] width 514 height 30
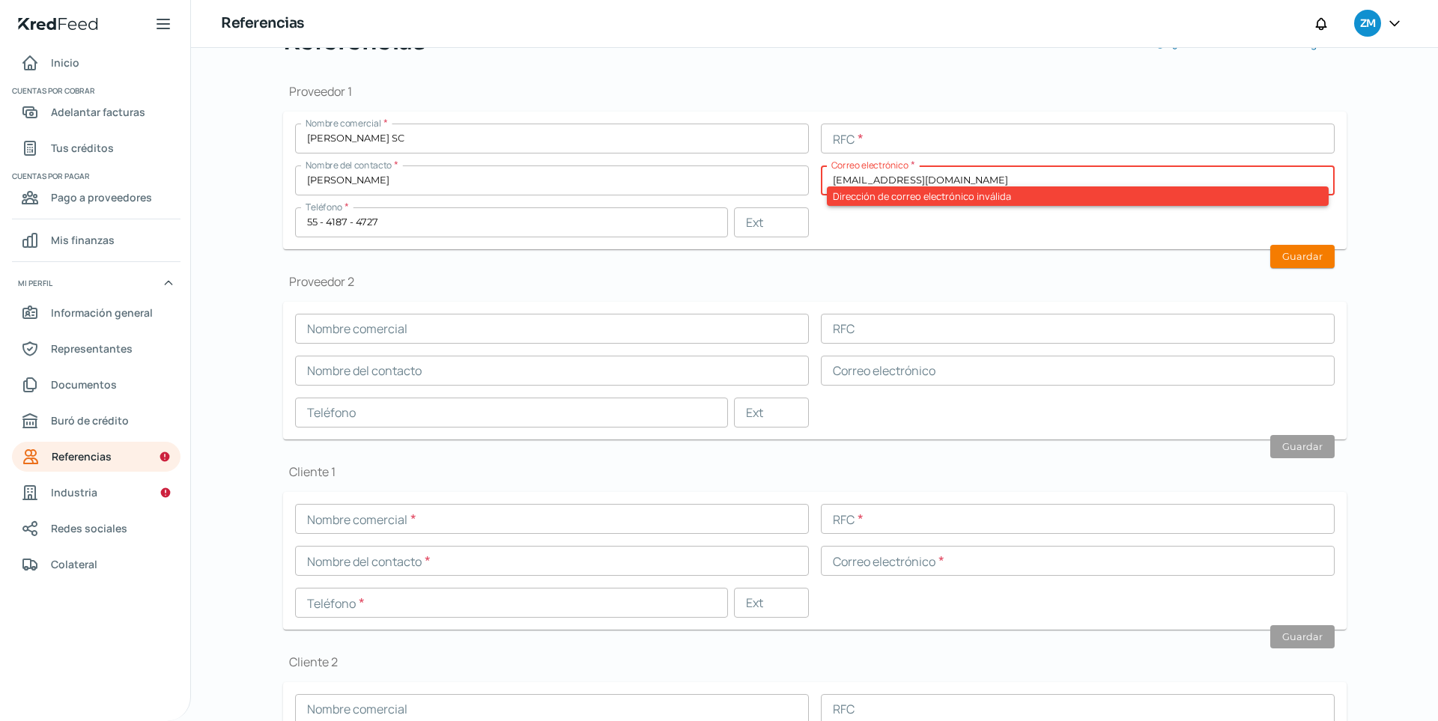
click at [860, 175] on input "[EMAIL_ADDRESS][DOMAIN_NAME]" at bounding box center [1078, 181] width 514 height 30
click at [861, 175] on input "[EMAIL_ADDRESS][DOMAIN_NAME]" at bounding box center [1078, 181] width 514 height 30
drag, startPoint x: 914, startPoint y: 166, endPoint x: 843, endPoint y: 163, distance: 70.5
click at [843, 166] on div "Correo electrónico * [EMAIL_ADDRESS][DOMAIN_NAME] Dirección de correo electróni…" at bounding box center [1078, 181] width 514 height 30
click at [871, 178] on input "[EMAIL_ADDRESS][DOMAIN_NAME]" at bounding box center [1078, 181] width 514 height 30
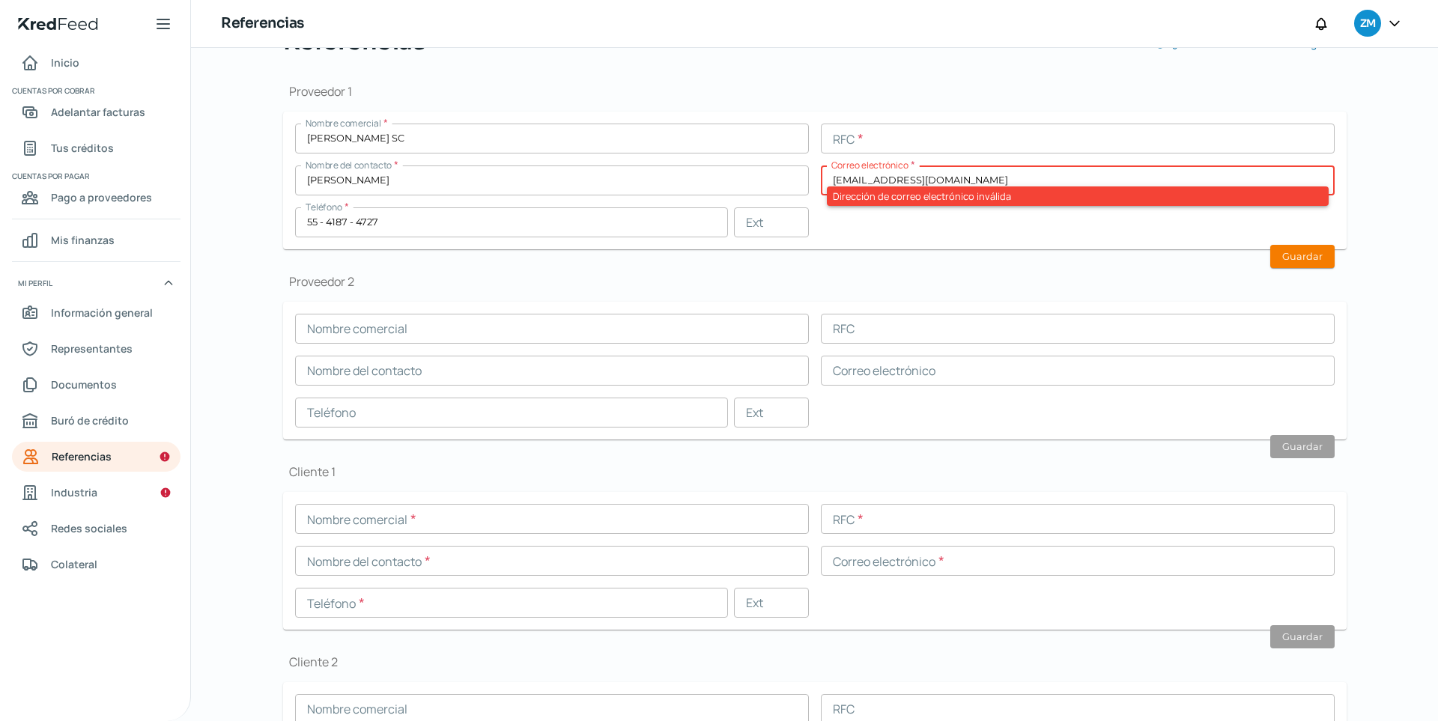
click at [871, 178] on input "[EMAIL_ADDRESS][DOMAIN_NAME]" at bounding box center [1078, 181] width 514 height 30
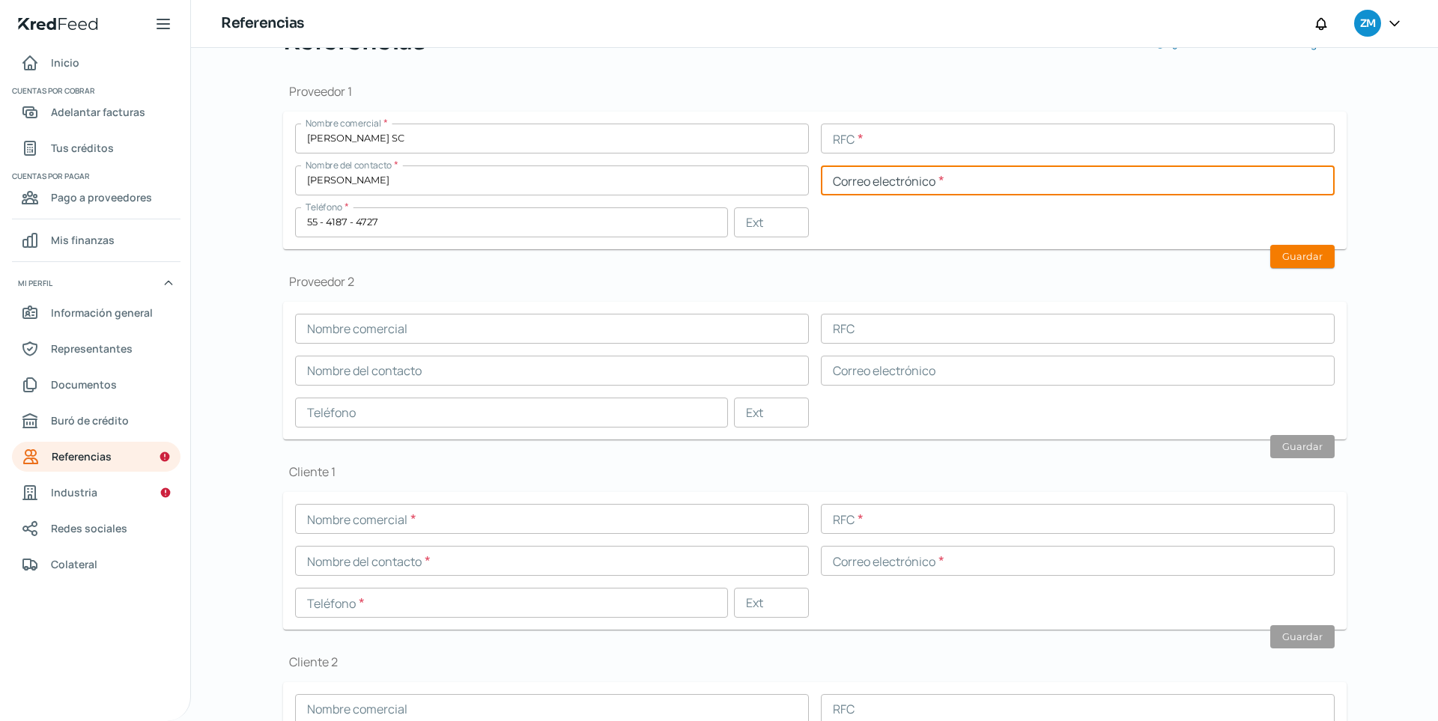
click at [768, 181] on input "[PERSON_NAME]" at bounding box center [552, 181] width 514 height 30
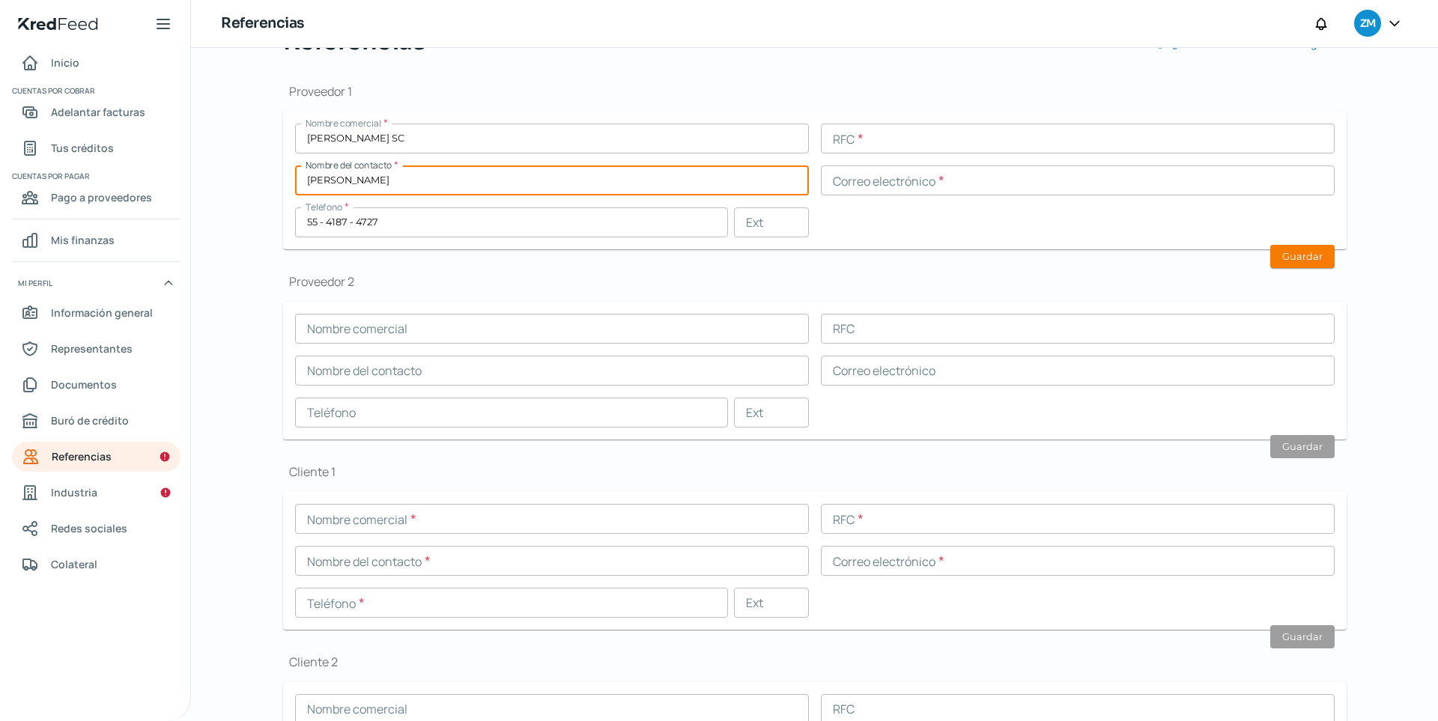
click at [822, 184] on input "text" at bounding box center [1078, 181] width 514 height 30
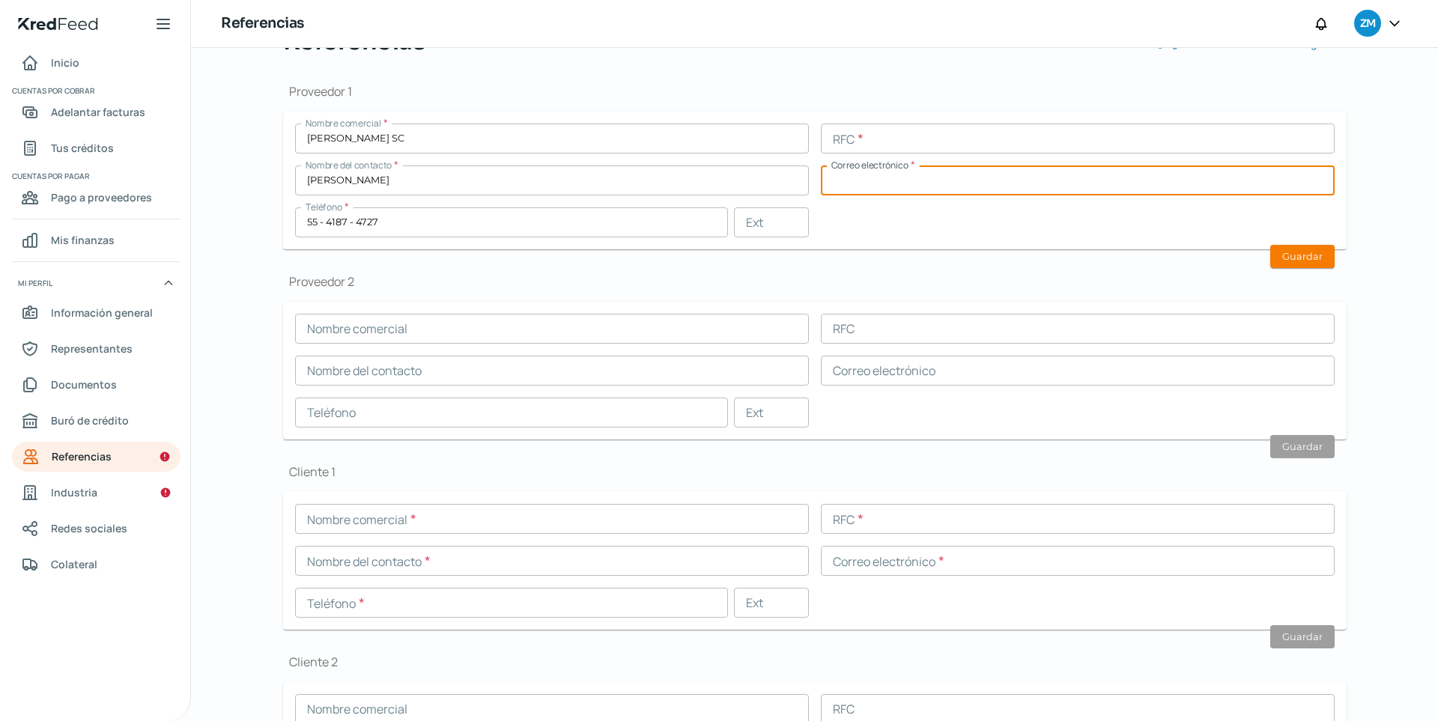
paste input "[EMAIL_ADDRESS][DOMAIN_NAME]"
click at [871, 237] on form "Nombre comercial * [PERSON_NAME] SC RFC * Nombre del contacto * [PERSON_NAME] C…" at bounding box center [814, 181] width 1063 height 138
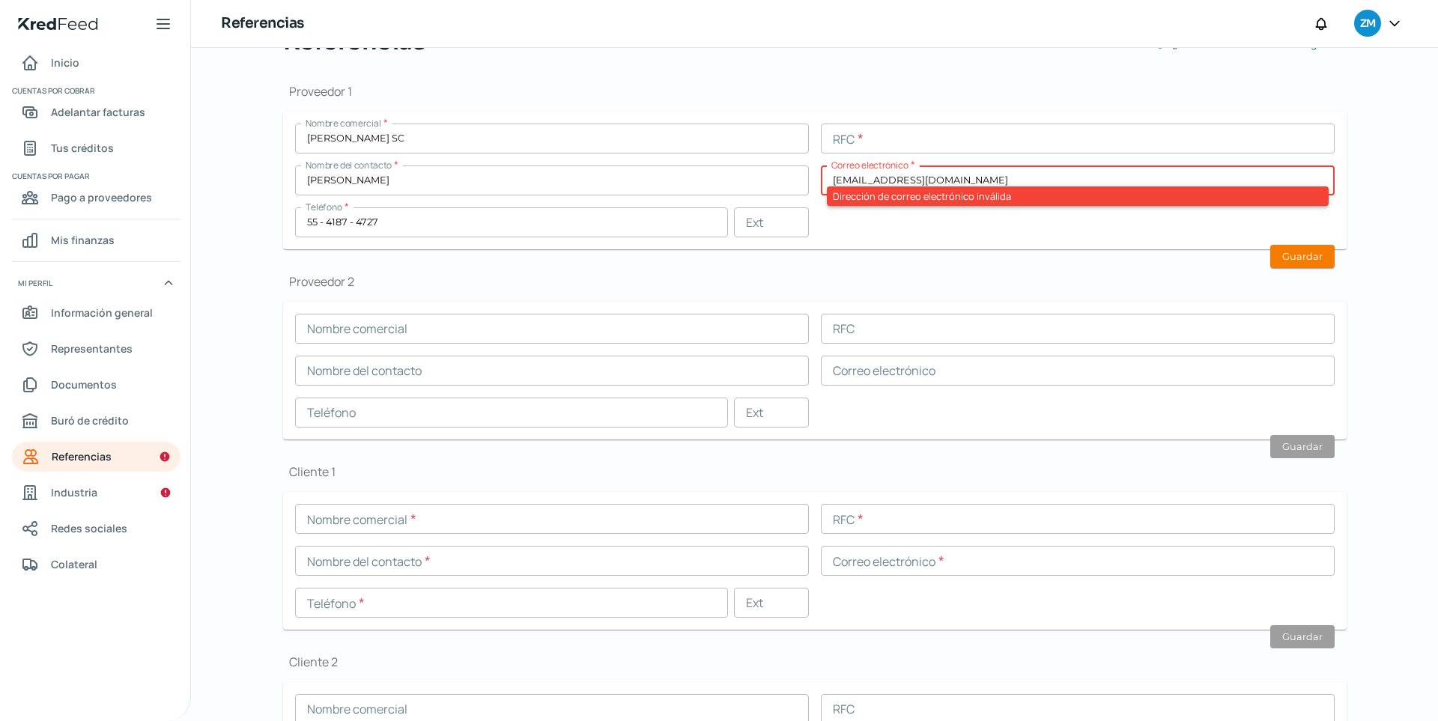
drag, startPoint x: 1068, startPoint y: 179, endPoint x: 822, endPoint y: 180, distance: 245.6
click at [822, 180] on input "[EMAIL_ADDRESS][DOMAIN_NAME]" at bounding box center [1078, 181] width 514 height 30
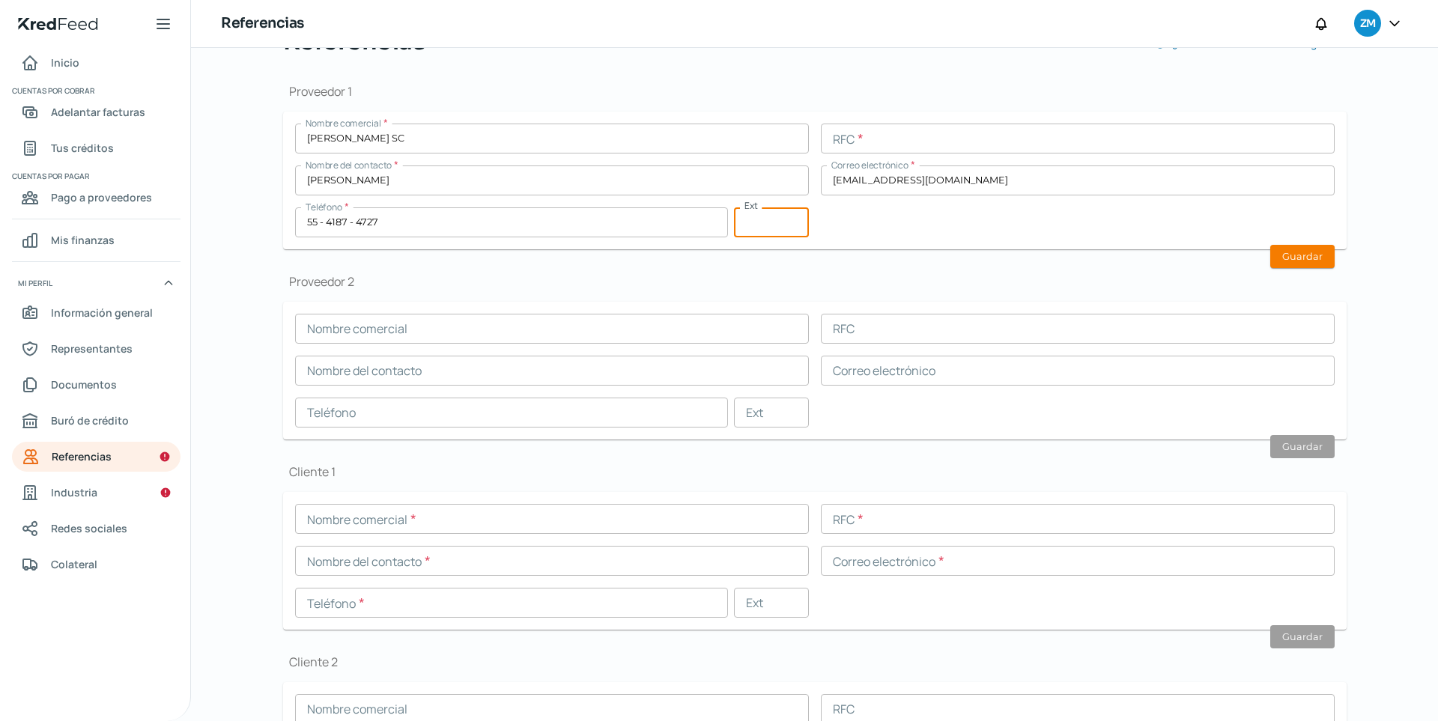
click at [977, 138] on input "text" at bounding box center [1078, 139] width 514 height 30
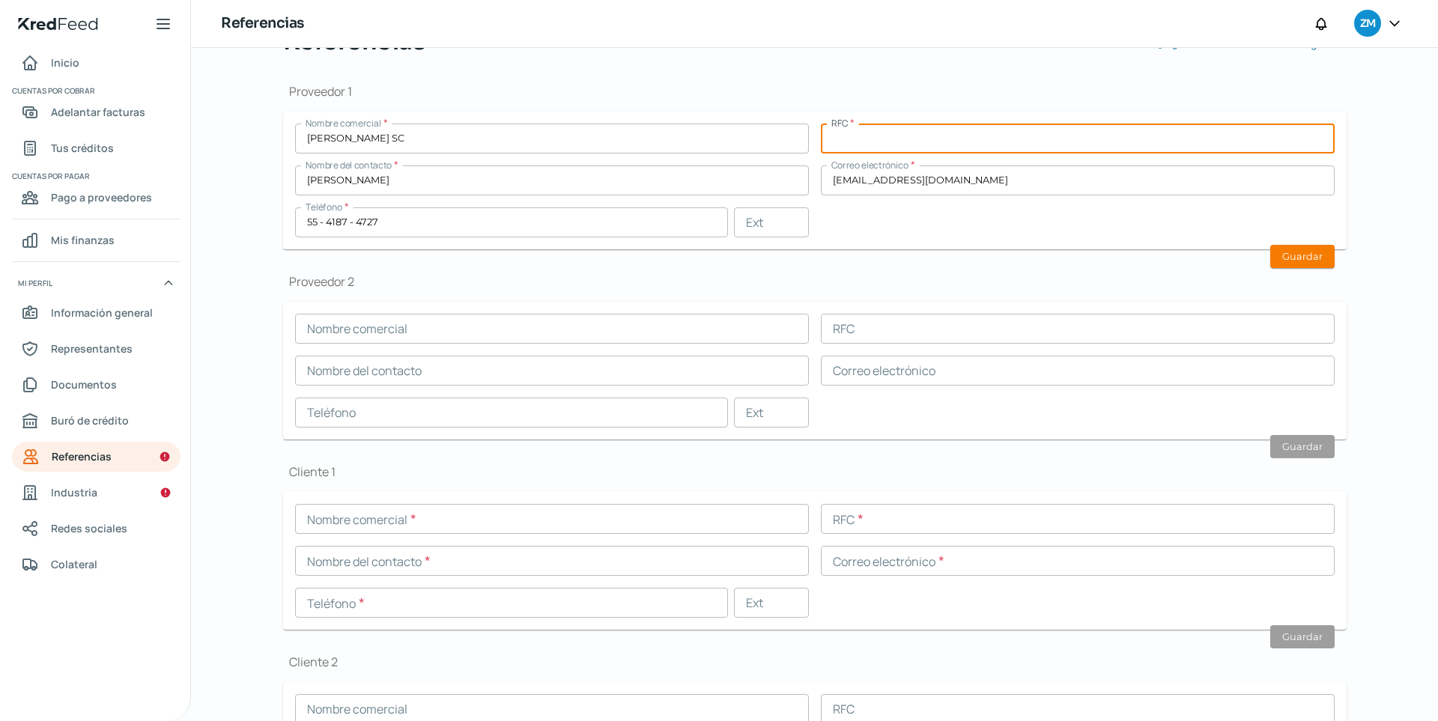
click at [884, 241] on form "Nombre comercial * [PERSON_NAME] SC RFC * Nombre del contacto * [PERSON_NAME] C…" at bounding box center [814, 181] width 1063 height 138
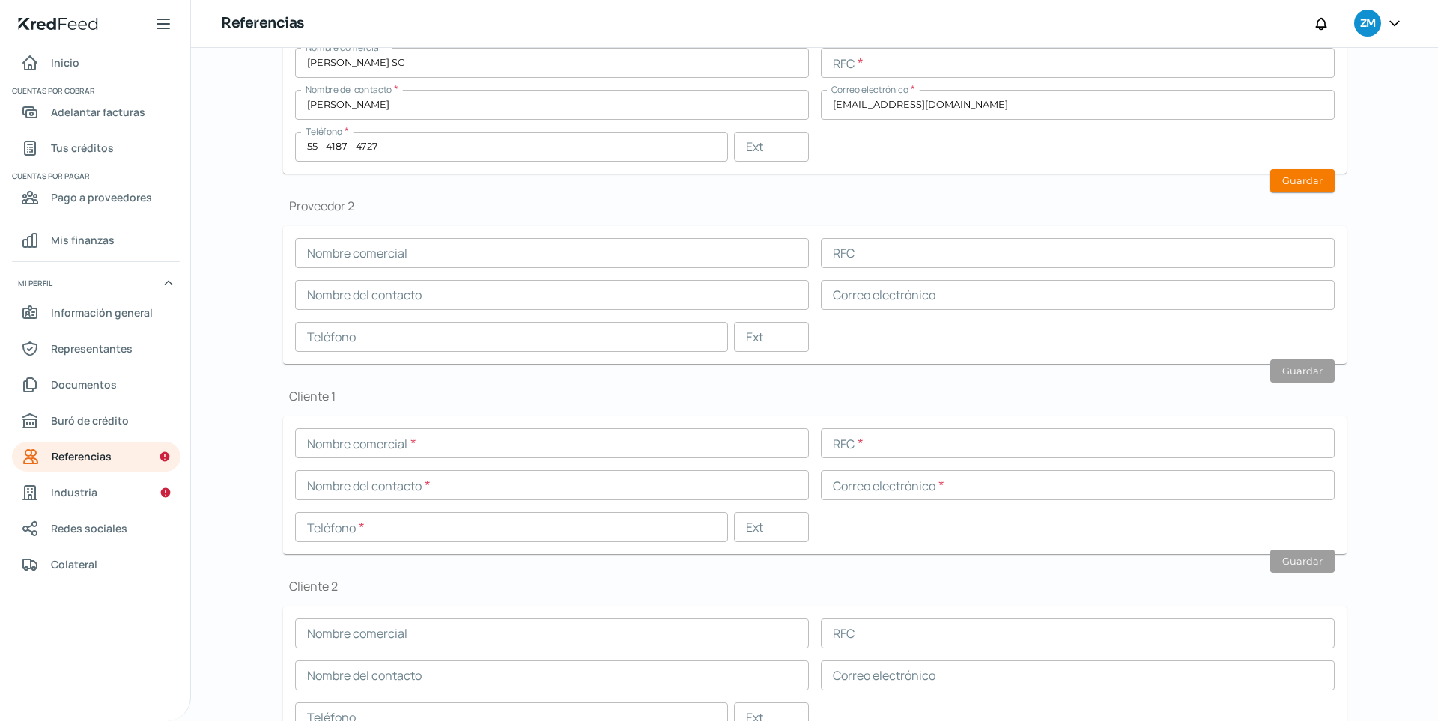
scroll to position [282, 0]
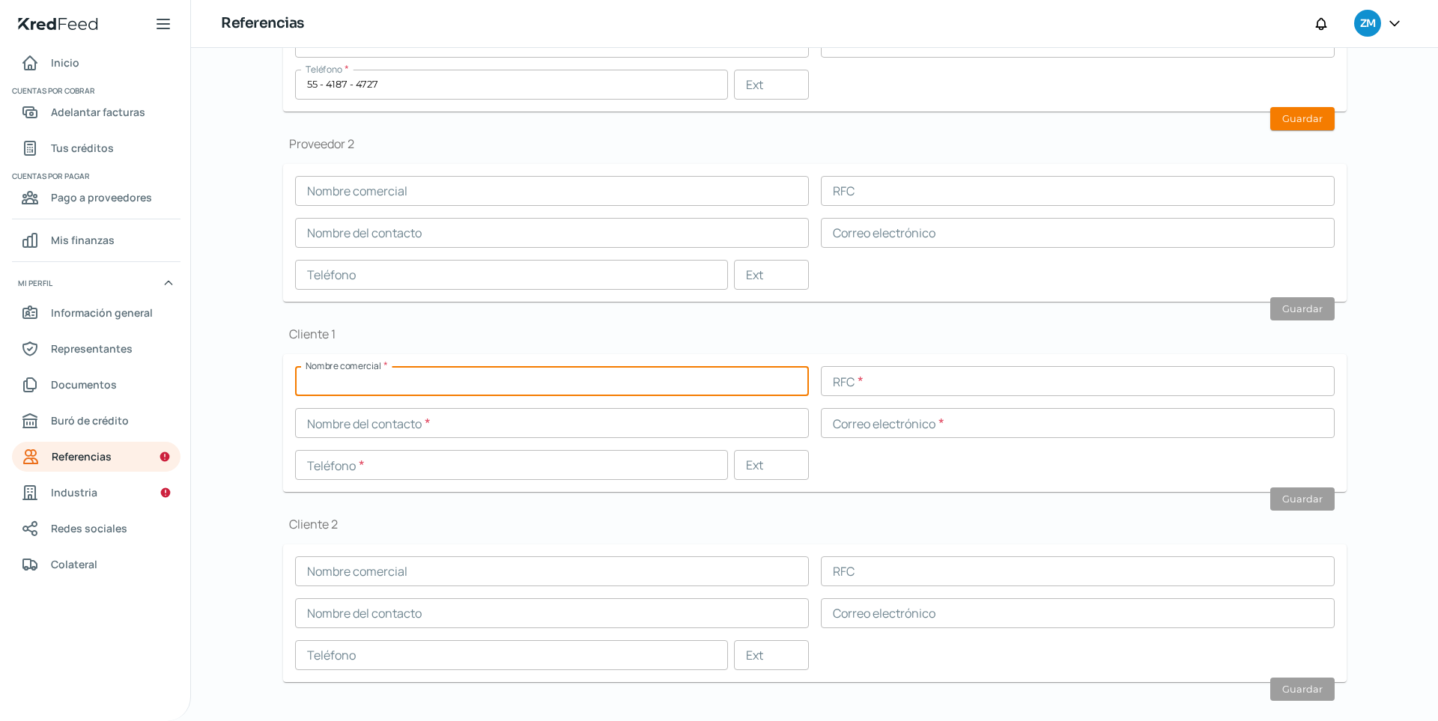
click at [340, 389] on input "text" at bounding box center [552, 381] width 514 height 30
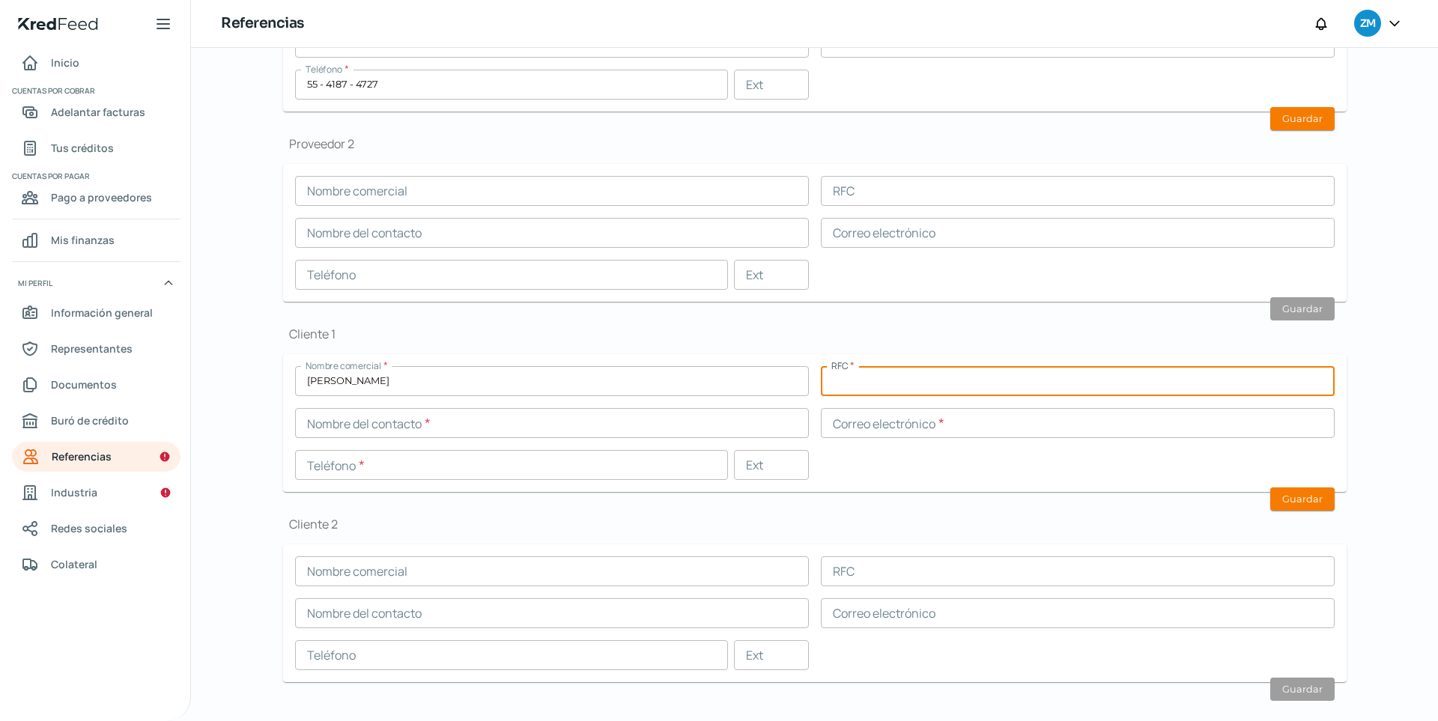
click at [369, 386] on input "[PERSON_NAME]" at bounding box center [552, 381] width 514 height 30
click at [372, 416] on input "text" at bounding box center [552, 423] width 514 height 30
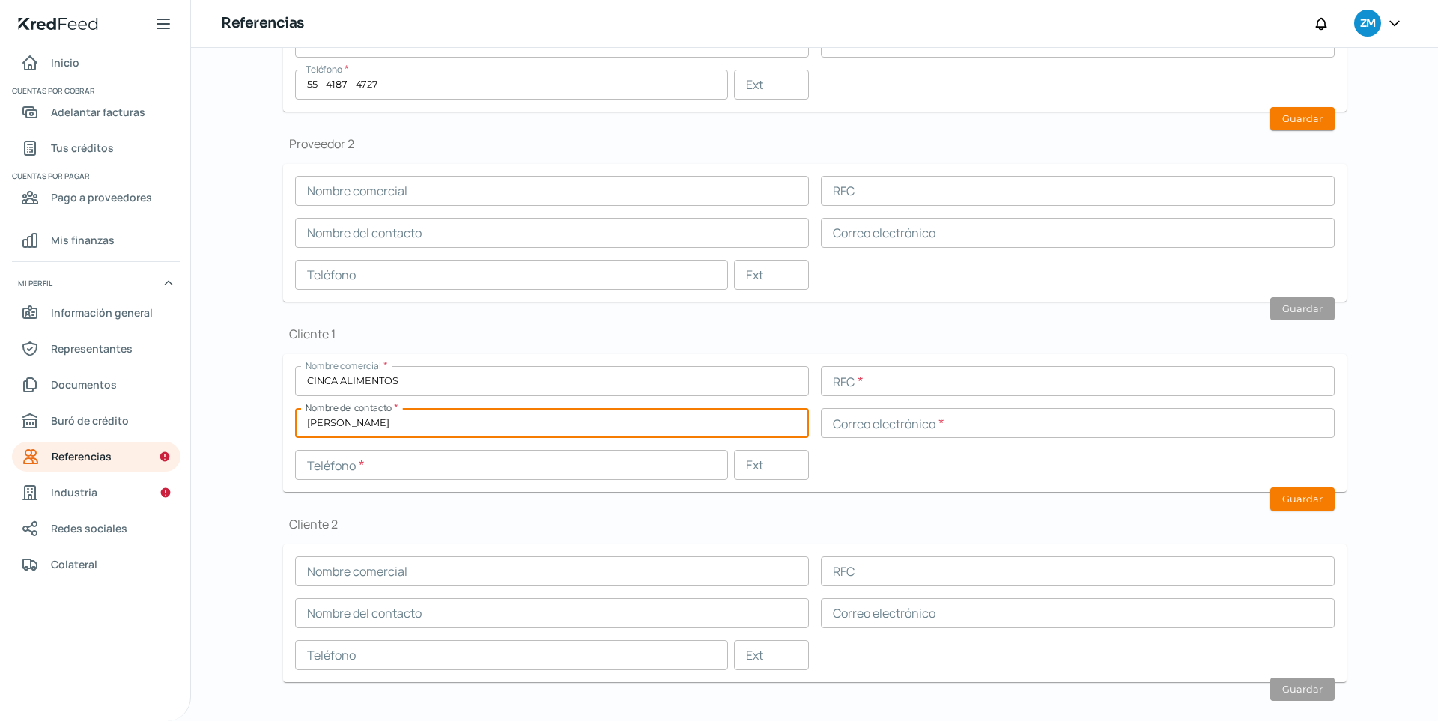
click at [370, 467] on input "text" at bounding box center [511, 465] width 433 height 30
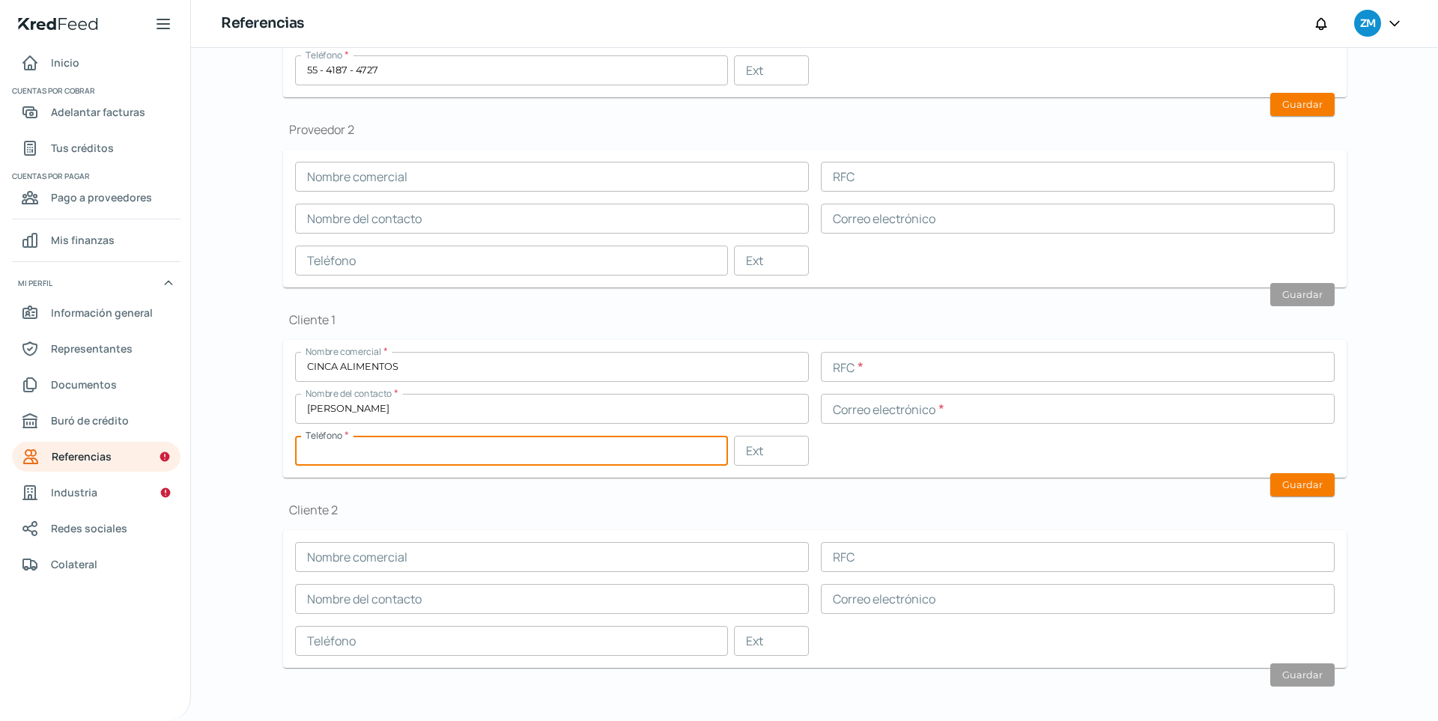
scroll to position [303, 0]
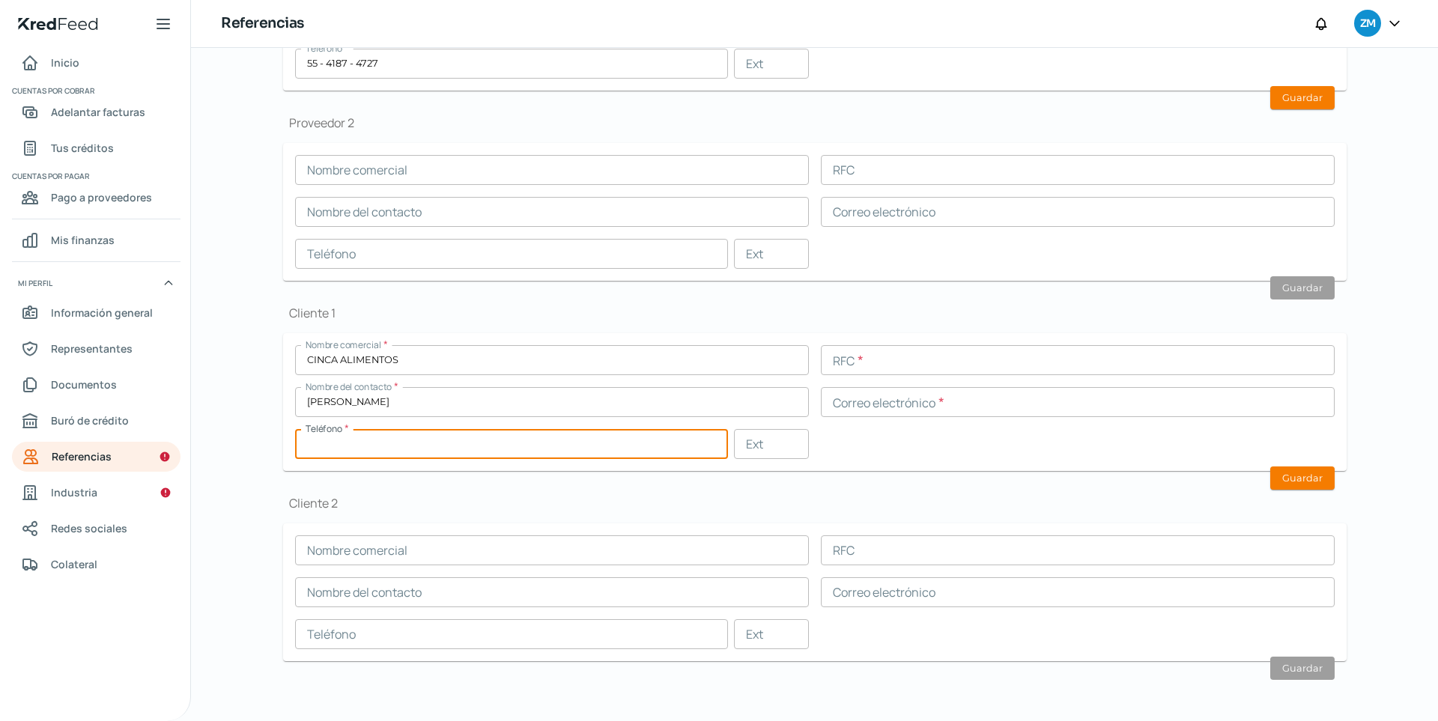
click at [277, 473] on div "Falta información para realizar tu análisis Aquí [DATE][PERSON_NAME] Referencia…" at bounding box center [814, 233] width 1123 height 976
click at [318, 449] on input "text" at bounding box center [511, 444] width 433 height 30
click at [403, 490] on div "Proveedor 1 Nombre comercial * [PERSON_NAME] SC RFC * Nombre del contacto * [PE…" at bounding box center [814, 298] width 1063 height 797
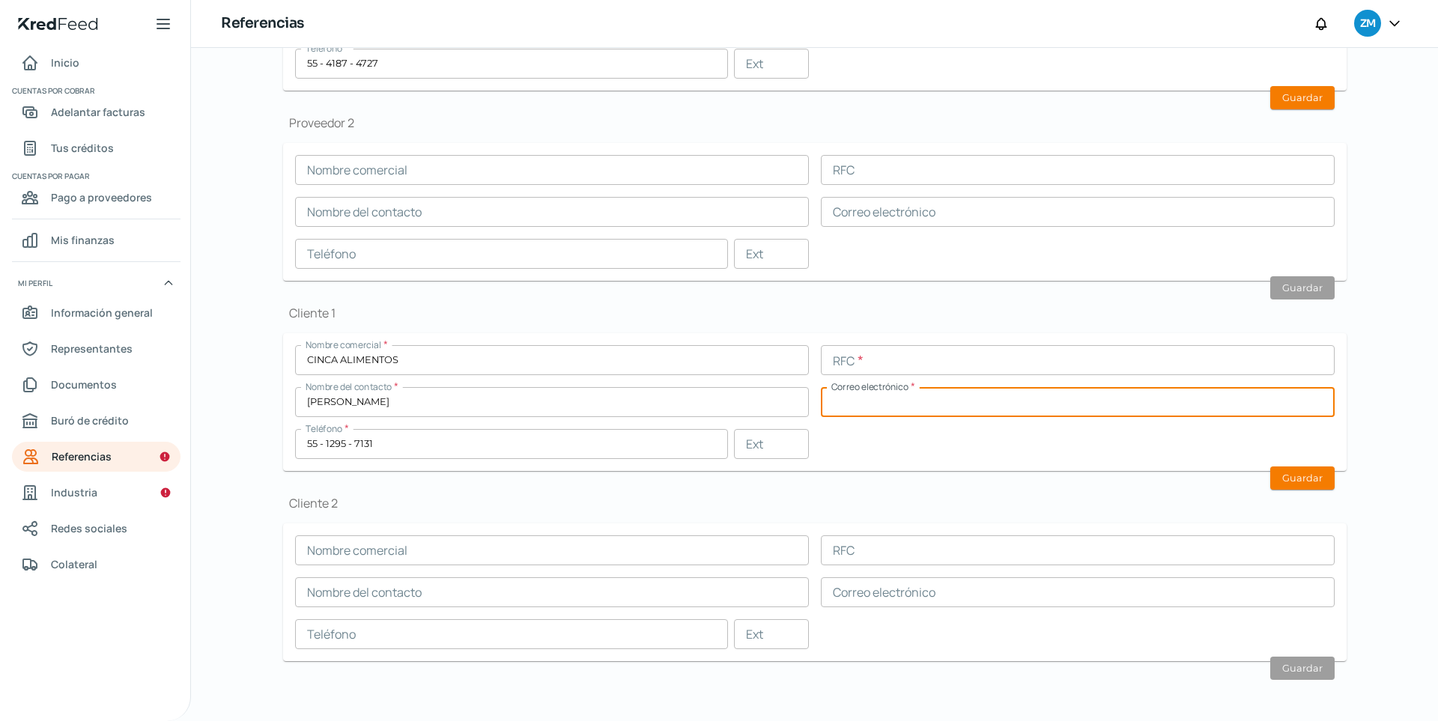
click at [853, 408] on input "text" at bounding box center [1078, 402] width 514 height 30
paste input "[PERSON_NAME][EMAIL_ADDRESS][DOMAIN_NAME]"
click at [954, 449] on div "Nombre comercial * CINCA ALIMENTOS RFC * Nombre del contacto * [PERSON_NAME] Co…" at bounding box center [814, 402] width 1039 height 114
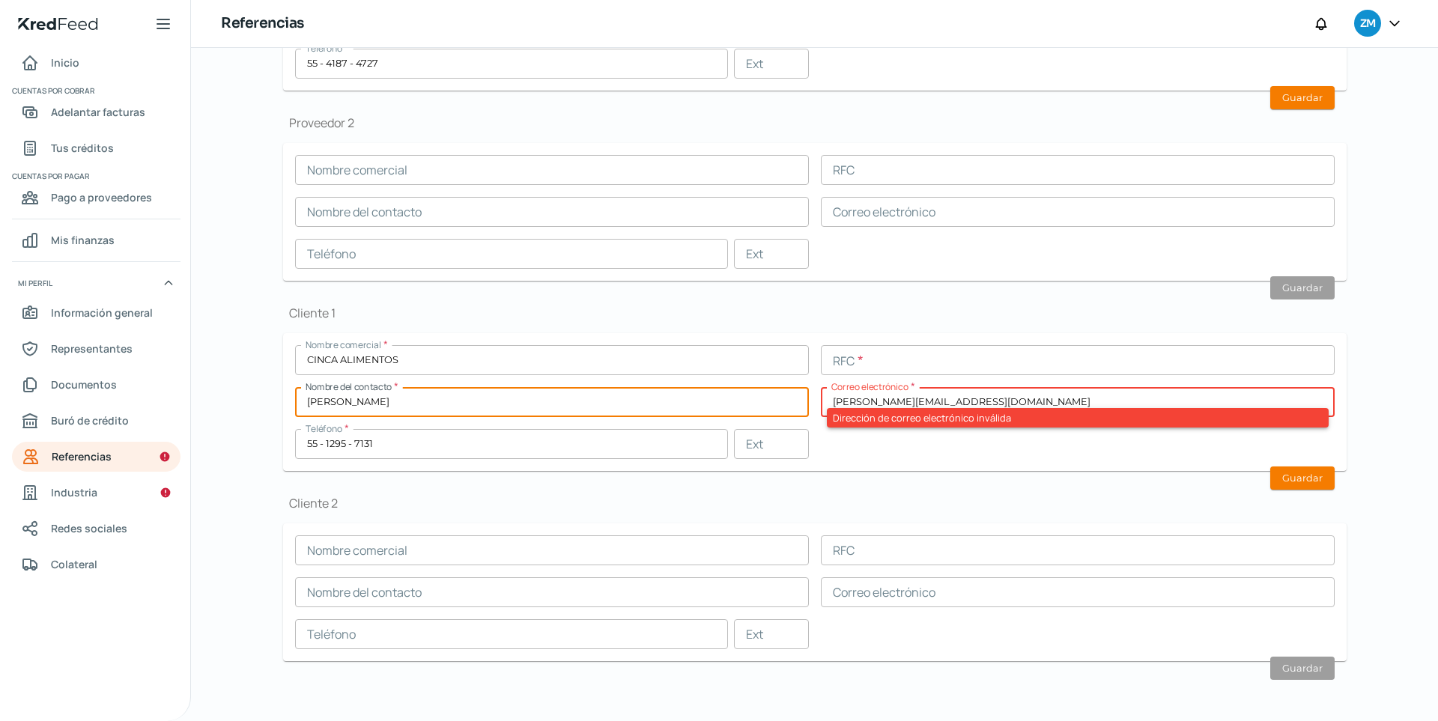
click at [749, 394] on input "[PERSON_NAME]" at bounding box center [552, 402] width 514 height 30
click at [971, 376] on div "Nombre comercial * CINCA ALIMENTOS RFC * Nombre del contacto * [PERSON_NAME] Co…" at bounding box center [814, 402] width 1039 height 114
click at [968, 367] on input "text" at bounding box center [1078, 360] width 514 height 30
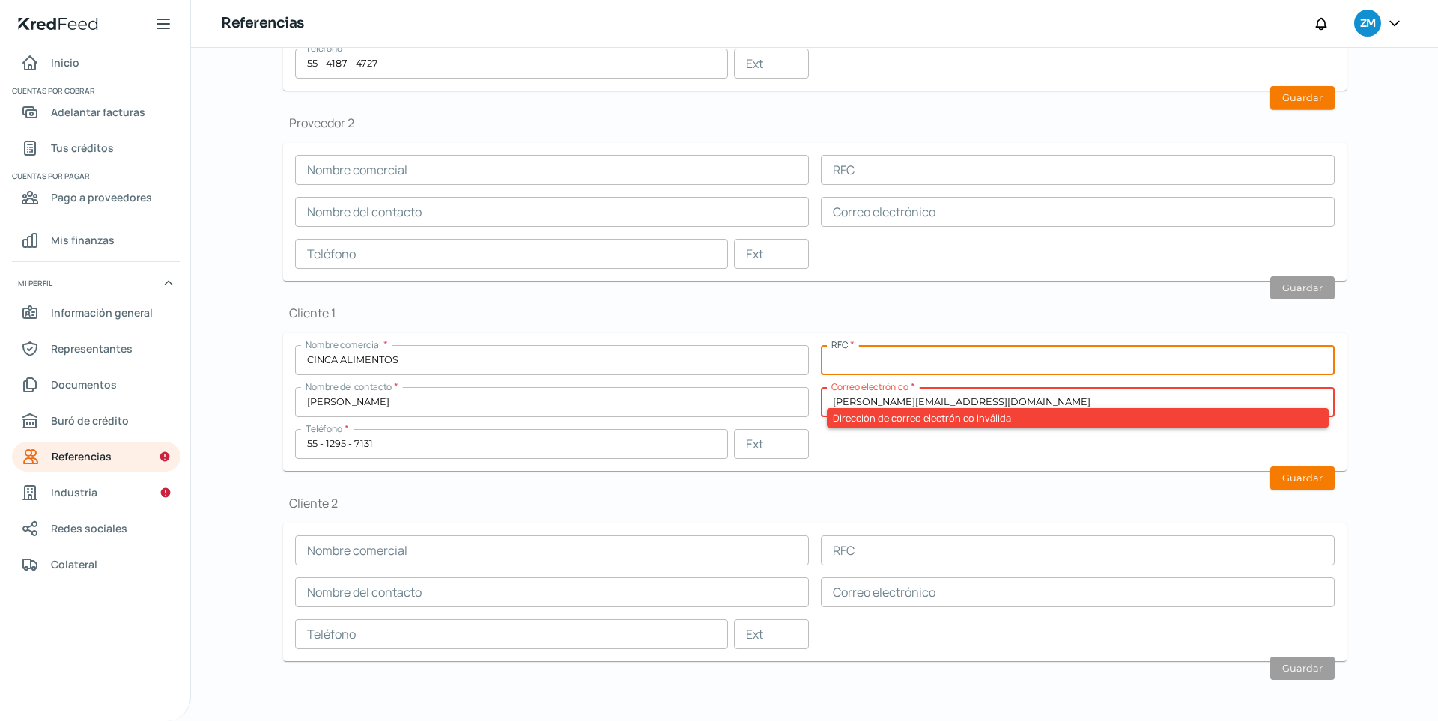
click at [822, 328] on div "Cliente 1 Nombre comercial * CINCA ALIMENTOS RFC * Nombre del contacto * [PERSO…" at bounding box center [814, 388] width 1063 height 166
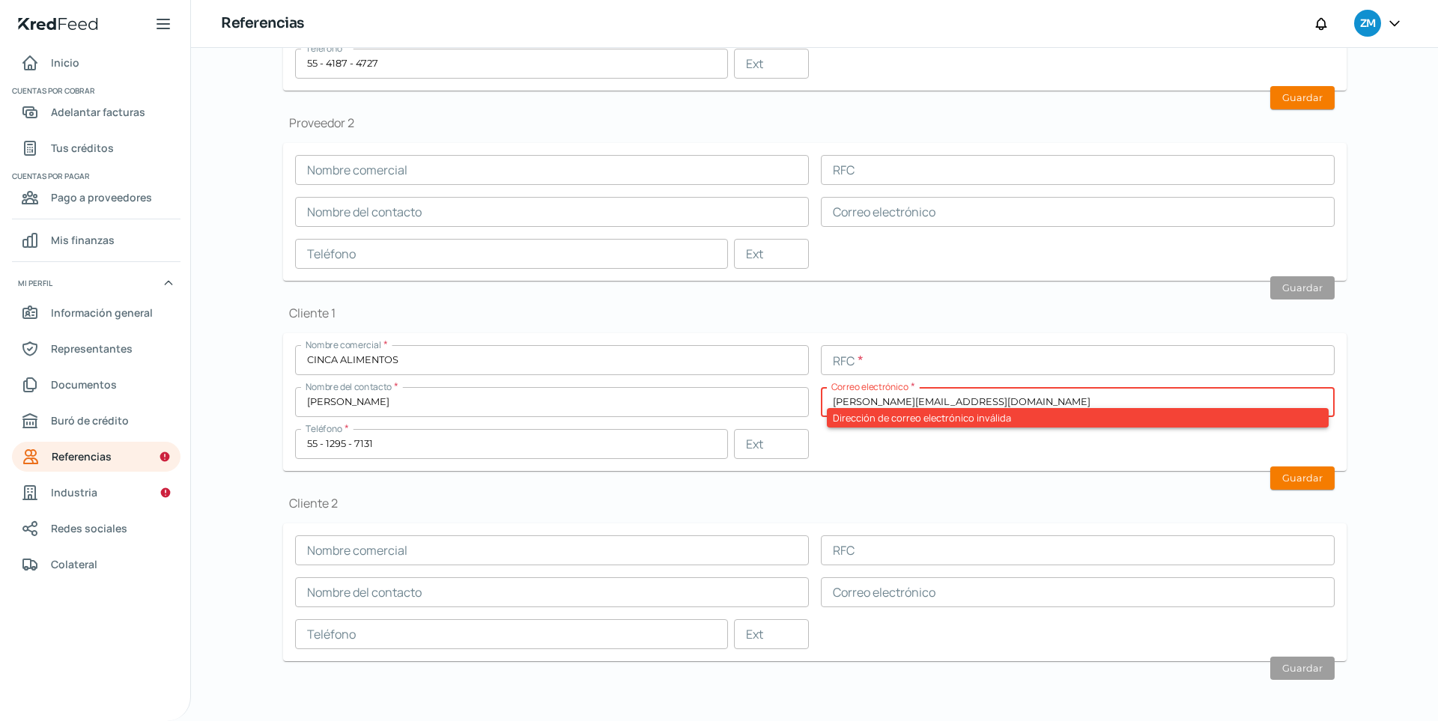
click at [833, 398] on input "[PERSON_NAME][EMAIL_ADDRESS][DOMAIN_NAME]" at bounding box center [1078, 402] width 514 height 30
click at [746, 371] on input "CINCA ALIMENTOS" at bounding box center [552, 360] width 514 height 30
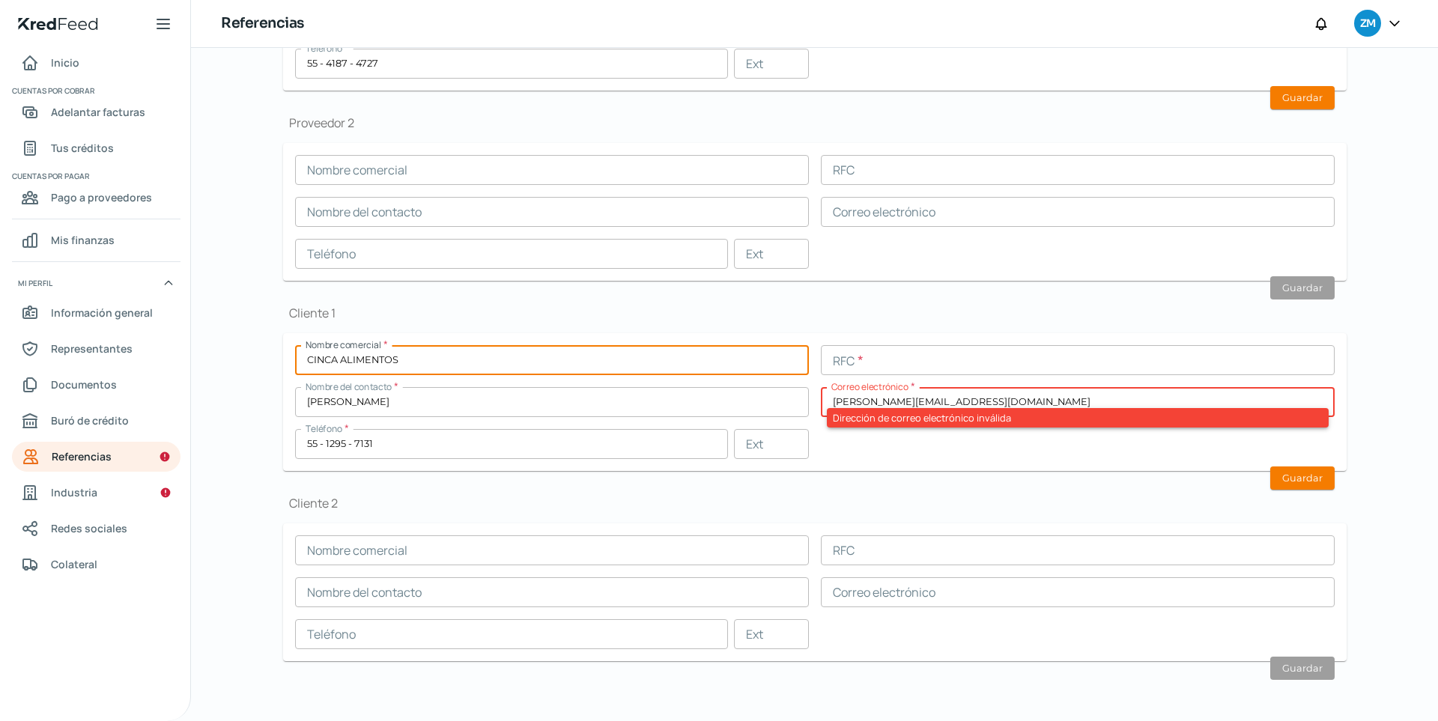
click at [798, 459] on form "Nombre comercial * CINCA ALIMENTOS RFC * Nombre del contacto * [PERSON_NAME] Co…" at bounding box center [814, 402] width 1063 height 138
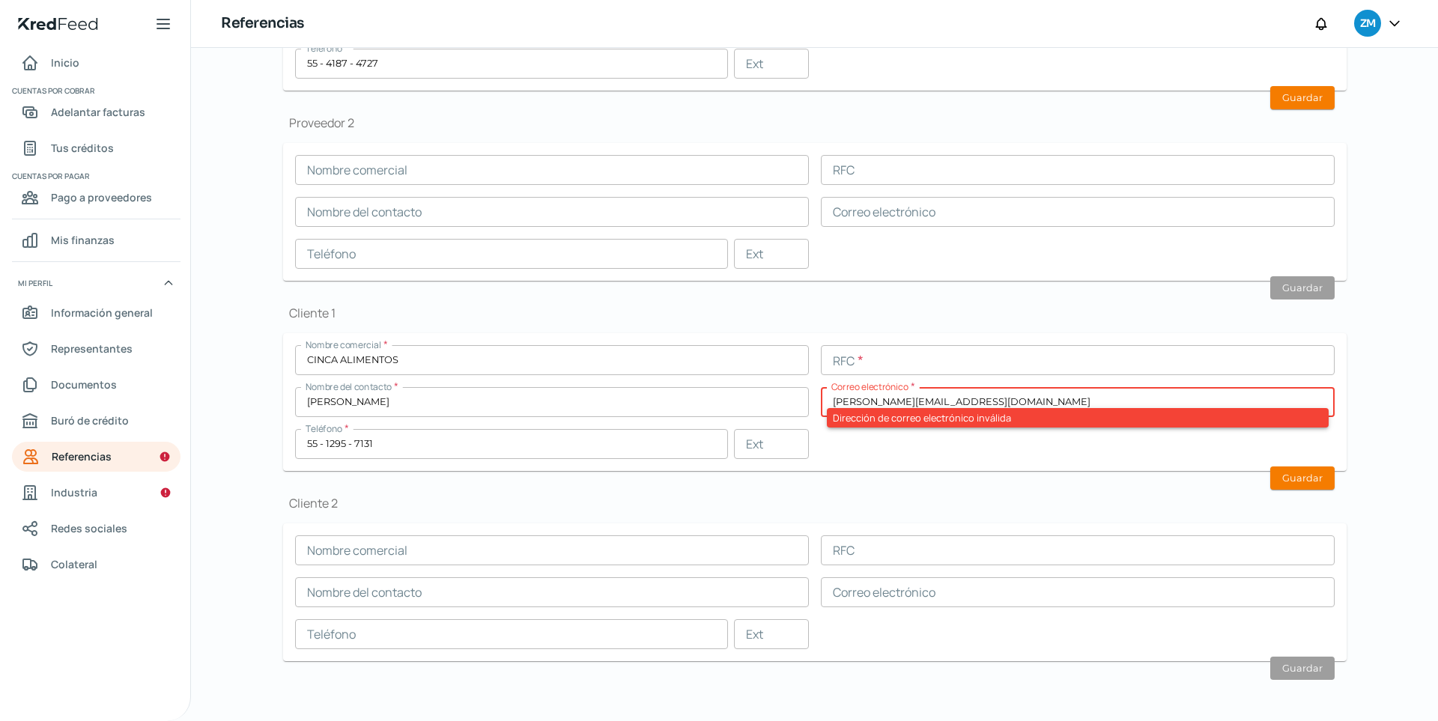
click at [956, 398] on input "[PERSON_NAME][EMAIL_ADDRESS][DOMAIN_NAME]" at bounding box center [1078, 402] width 514 height 30
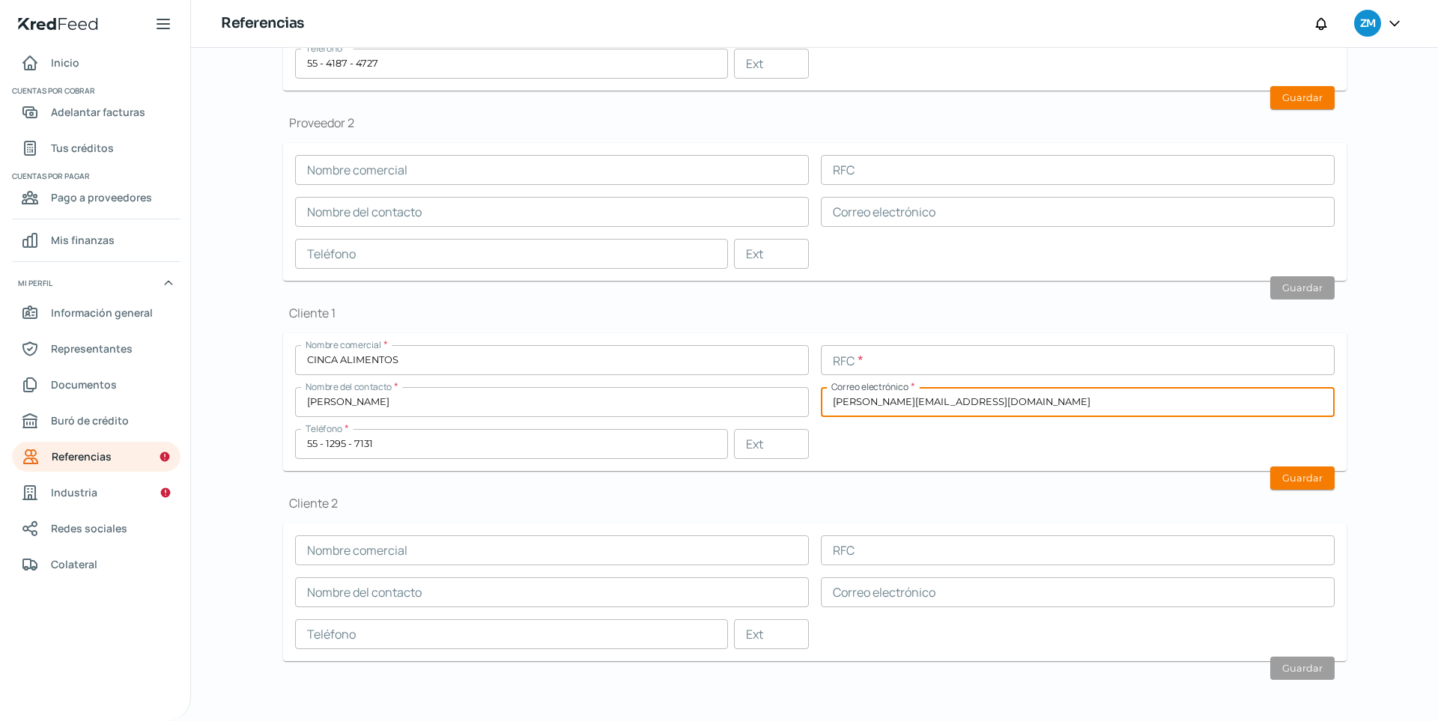
click at [835, 324] on div "Cliente 1 Nombre comercial * CINCA ALIMENTOS RFC * Nombre del contacto * [PERSO…" at bounding box center [814, 388] width 1063 height 166
click at [880, 355] on input "text" at bounding box center [1078, 360] width 514 height 30
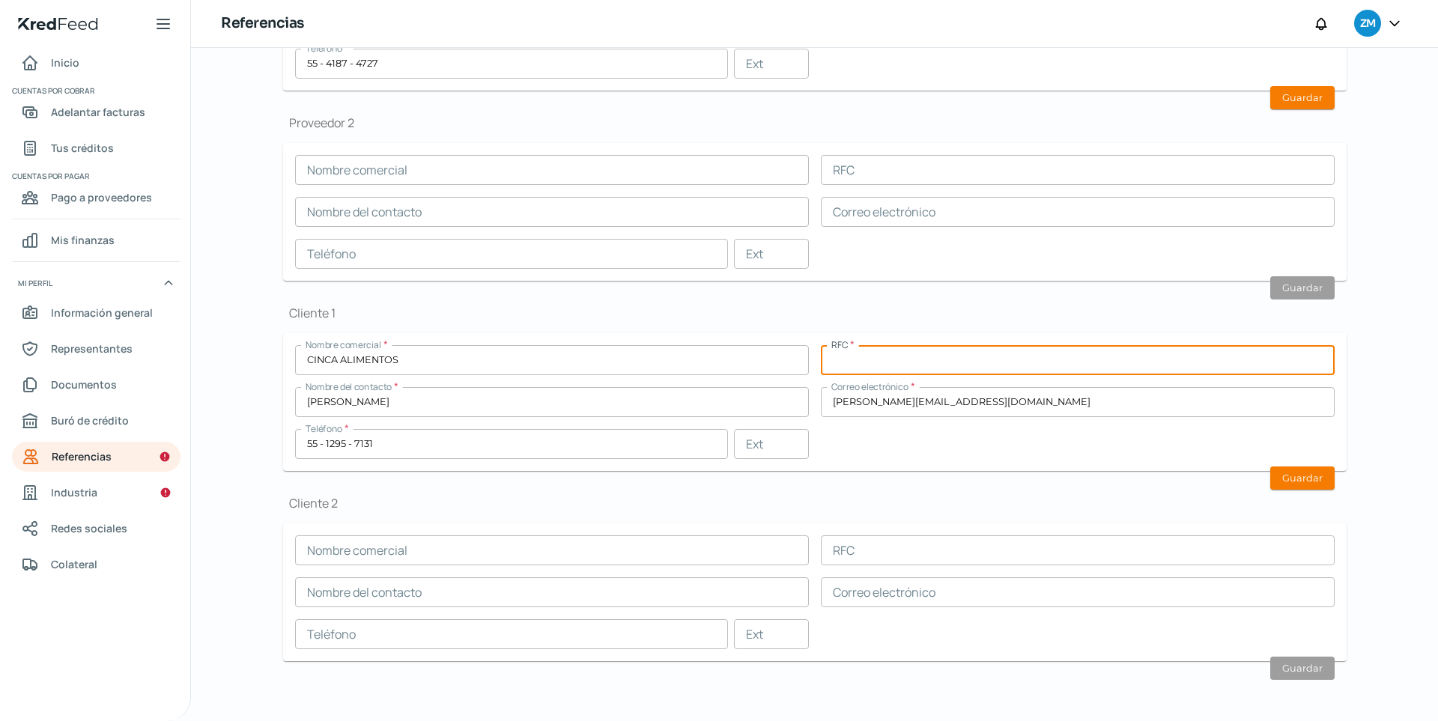
paste input "CIN190715AU5"
click at [919, 471] on div "Proveedor 1 Nombre comercial * [PERSON_NAME] SC RFC * Nombre del contacto * [PE…" at bounding box center [814, 298] width 1063 height 797
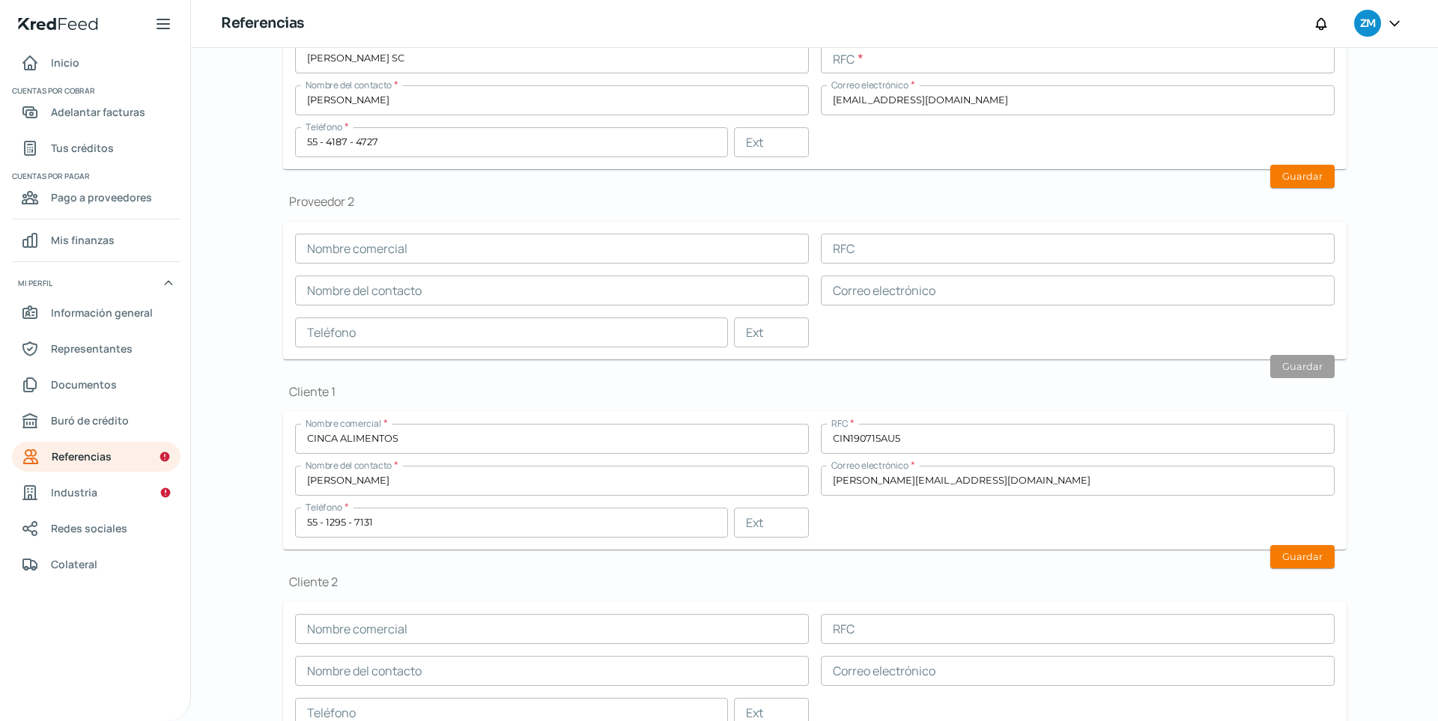
scroll to position [0, 0]
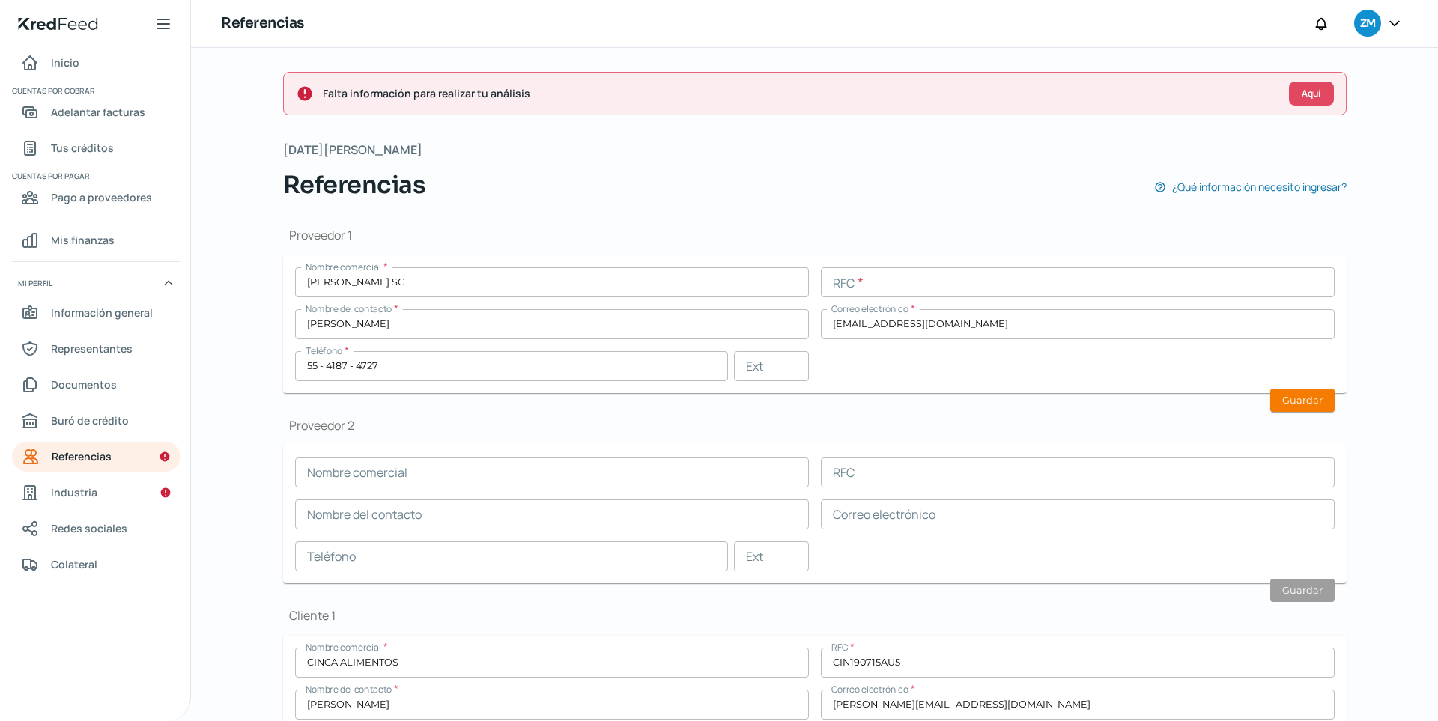
click at [554, 467] on input "text" at bounding box center [552, 473] width 514 height 30
click at [558, 422] on h1 "Proveedor 2" at bounding box center [814, 425] width 1063 height 16
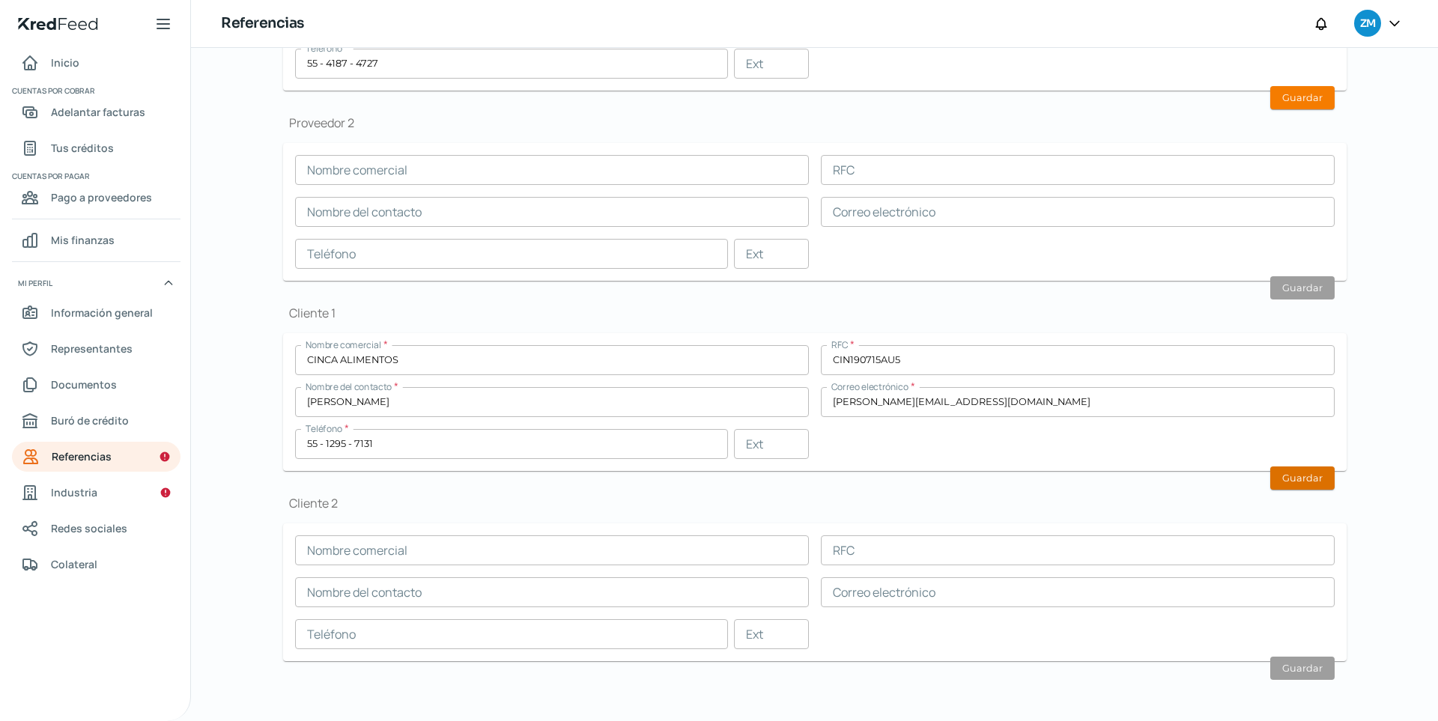
click at [1054, 474] on button "Guardar" at bounding box center [1302, 478] width 64 height 23
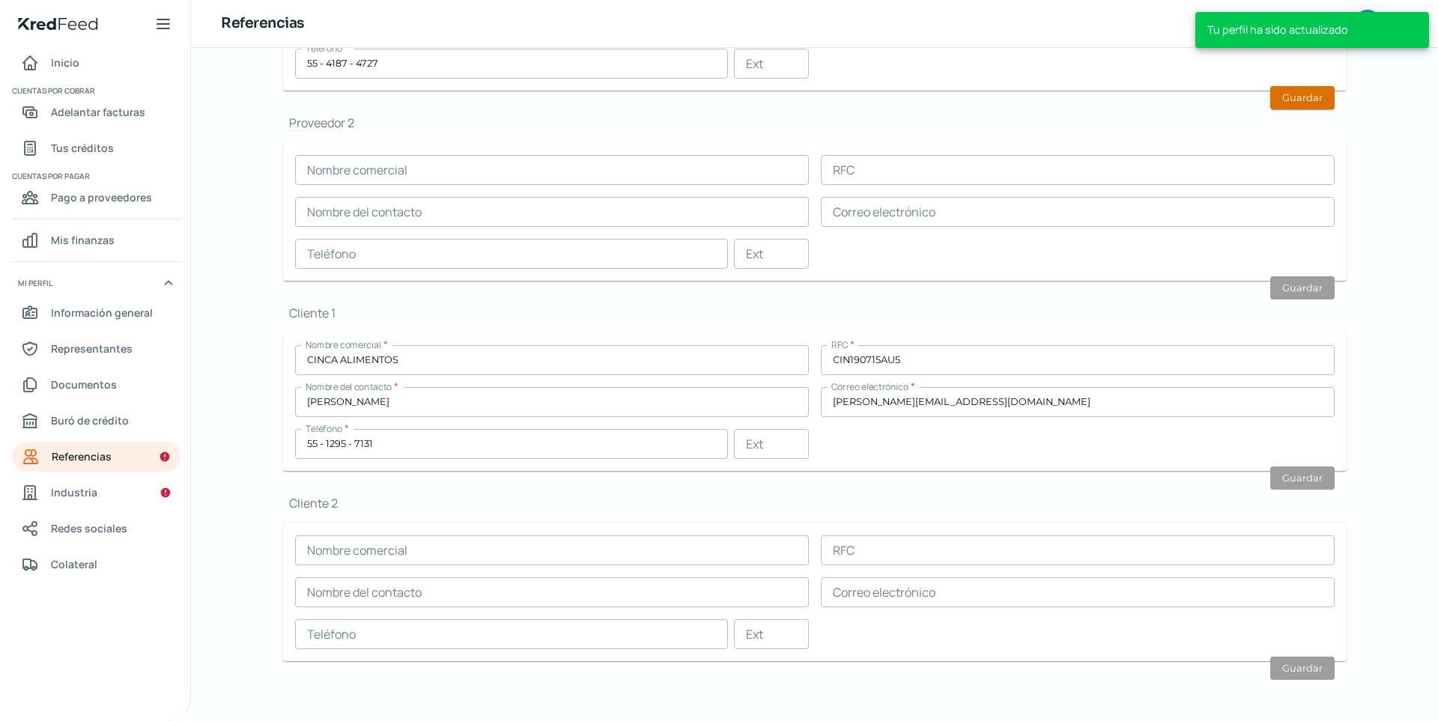
click at [1054, 98] on button "Guardar" at bounding box center [1302, 97] width 64 height 23
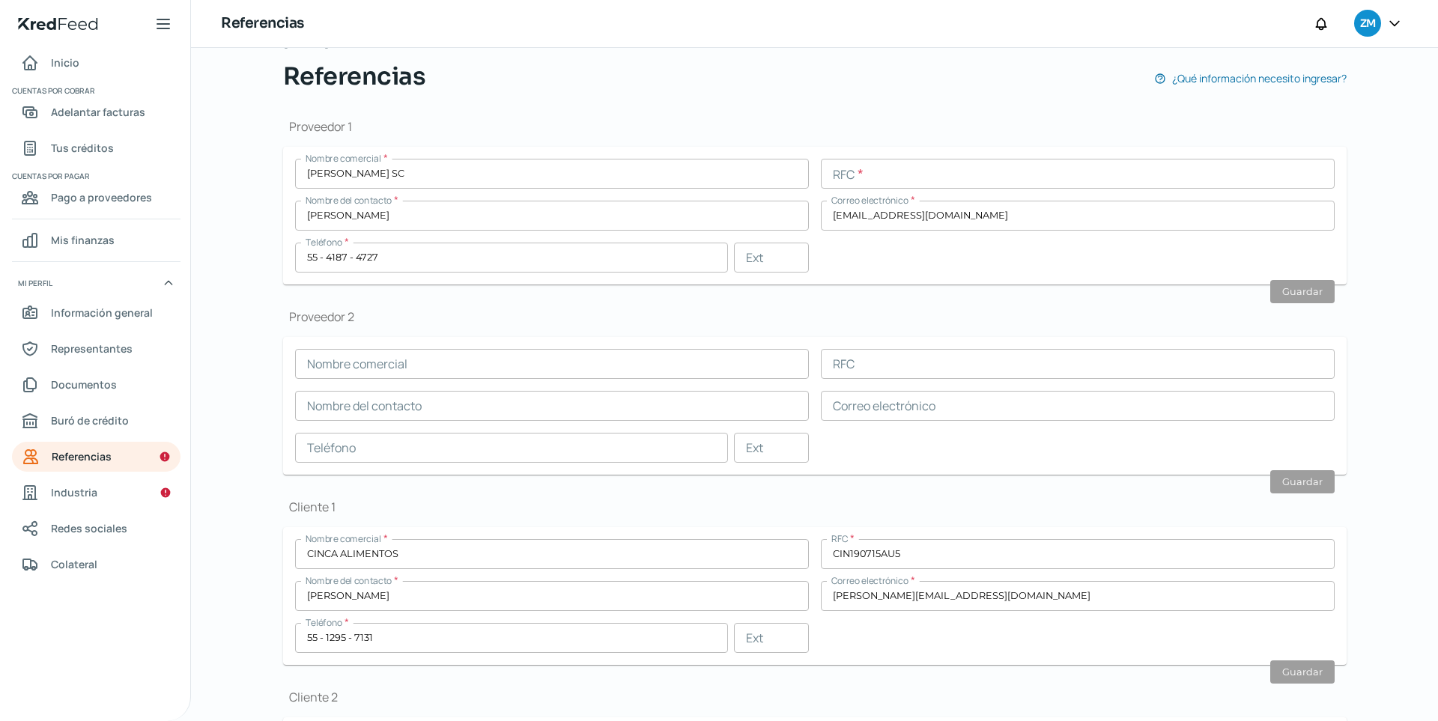
scroll to position [140, 0]
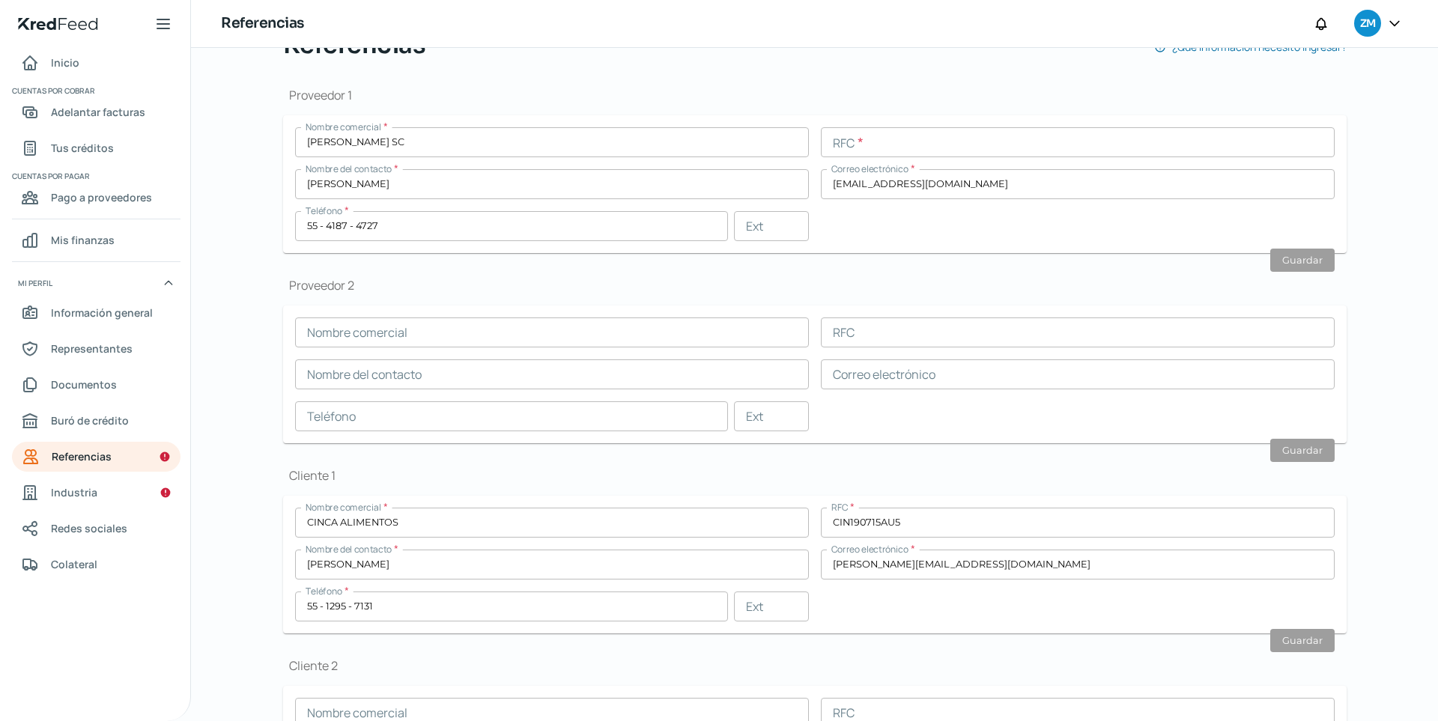
click at [458, 344] on input "text" at bounding box center [552, 333] width 514 height 30
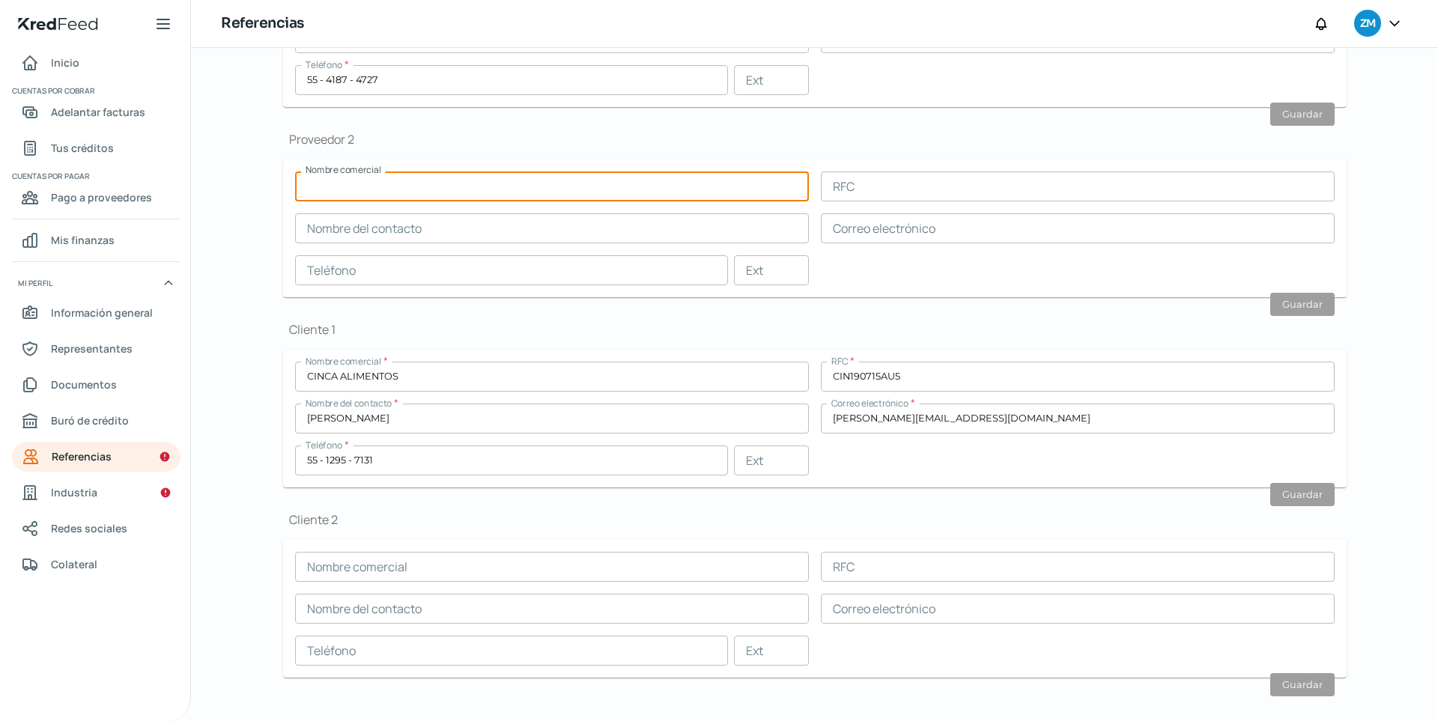
scroll to position [303, 0]
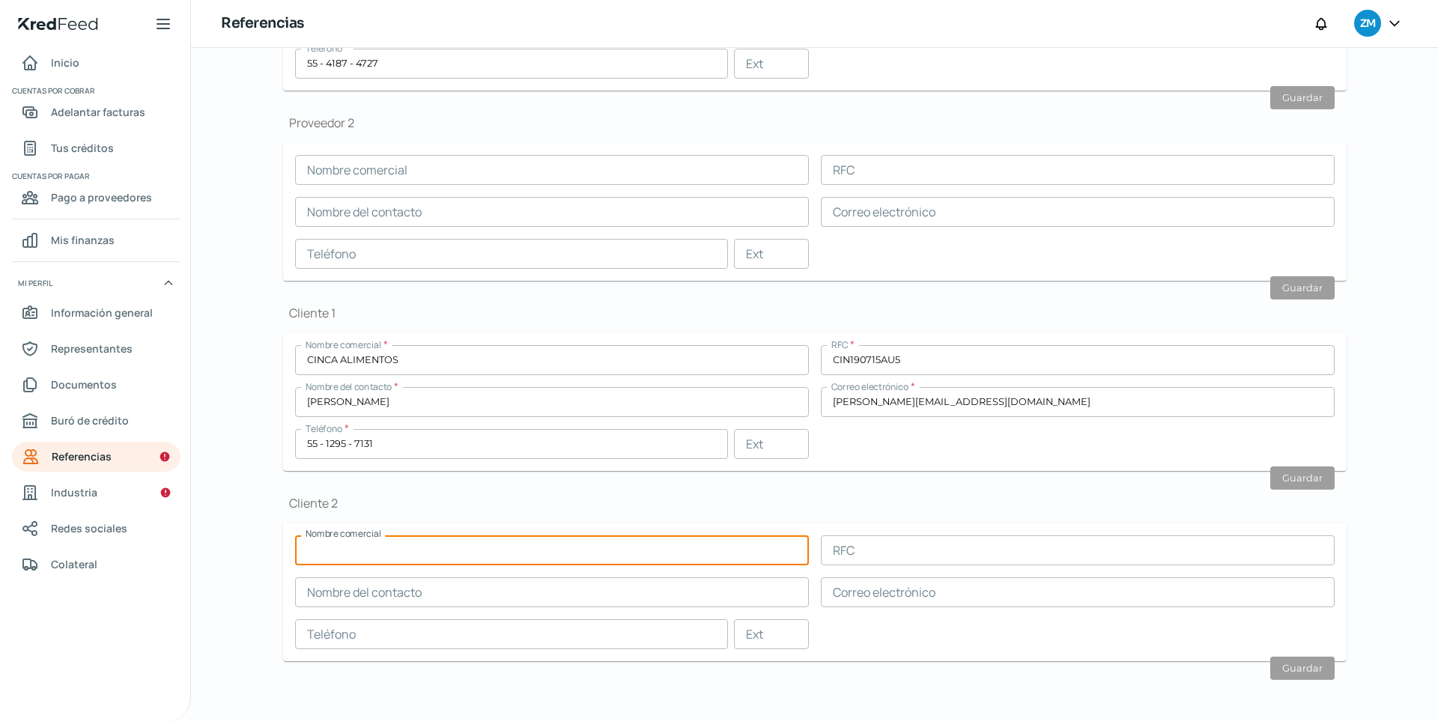
click at [458, 547] on input "text" at bounding box center [552, 550] width 514 height 30
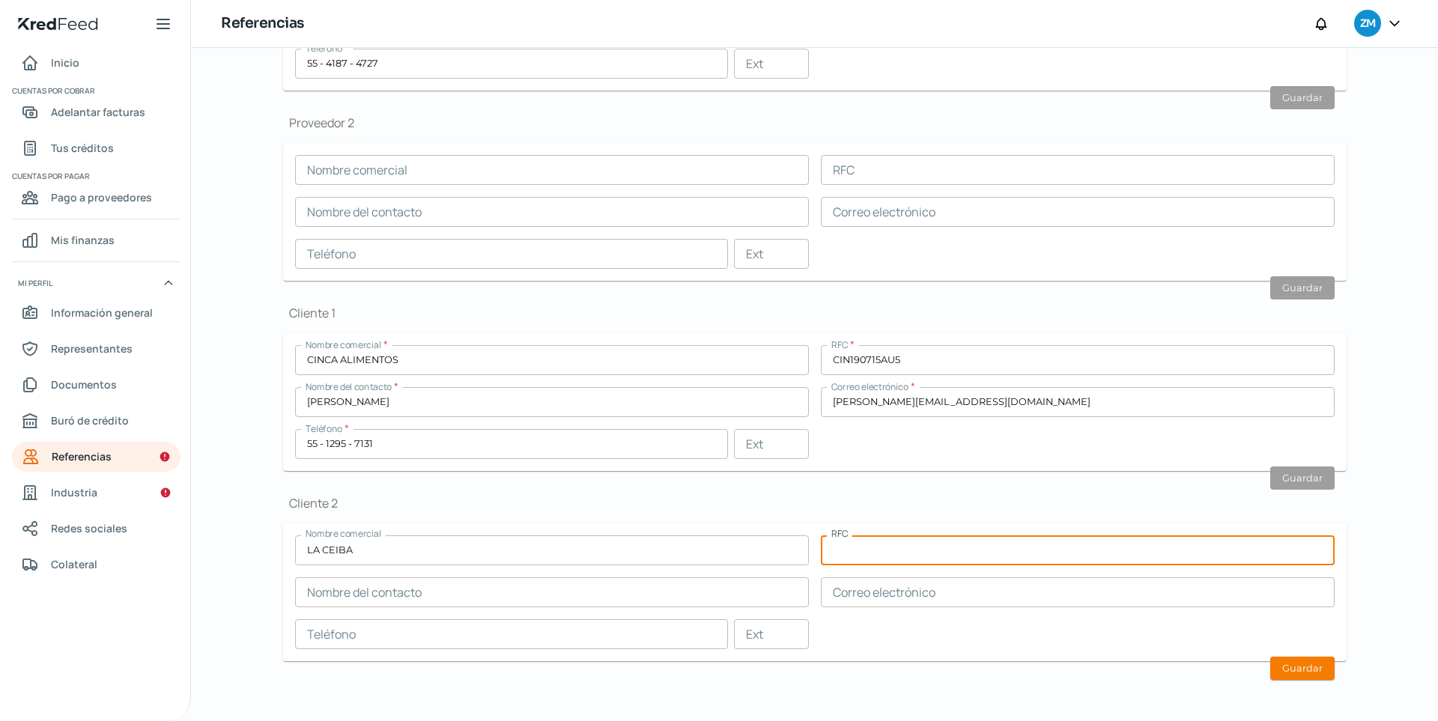
click at [411, 580] on input "text" at bounding box center [552, 592] width 514 height 30
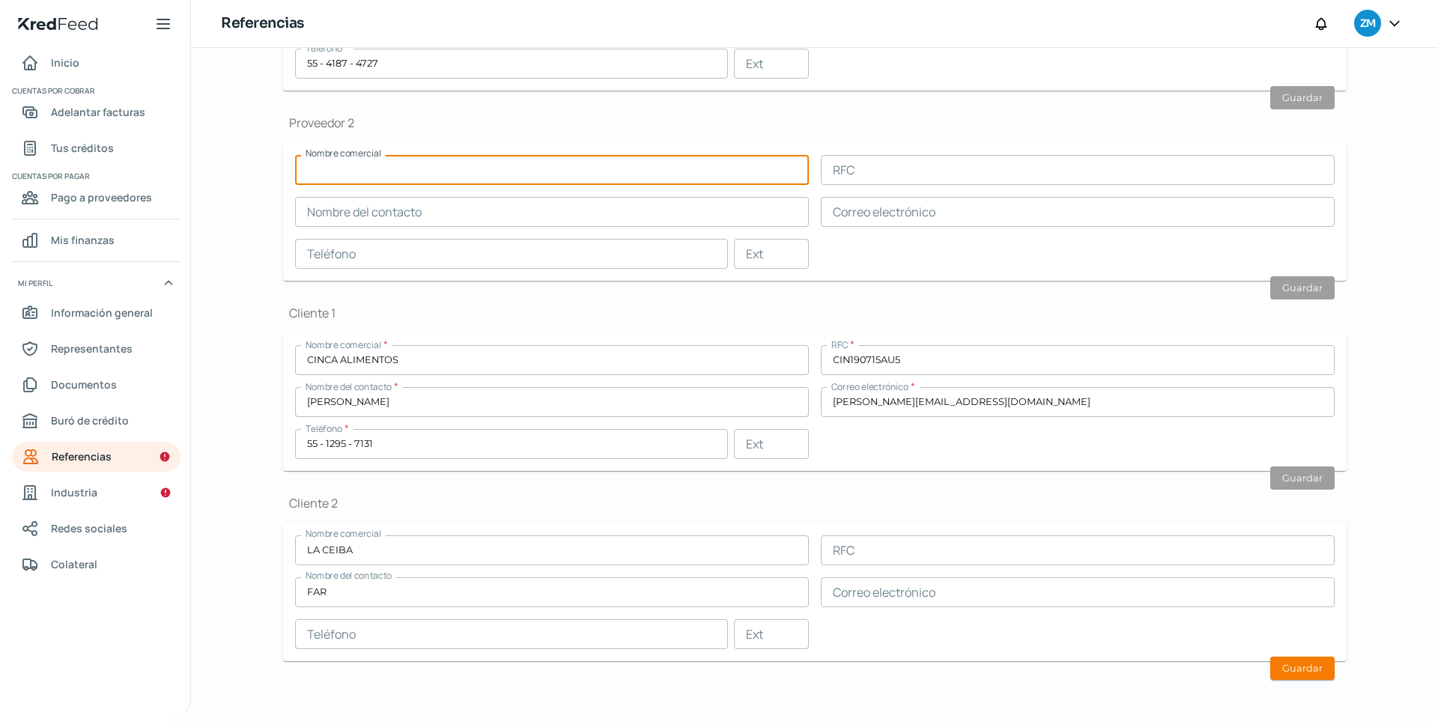
click at [458, 166] on input "text" at bounding box center [552, 170] width 514 height 30
click at [491, 139] on div "Proveedor 2 Nombre comercial RFC Nombre del contacto Correo electrónico Teléfon…" at bounding box center [814, 198] width 1063 height 166
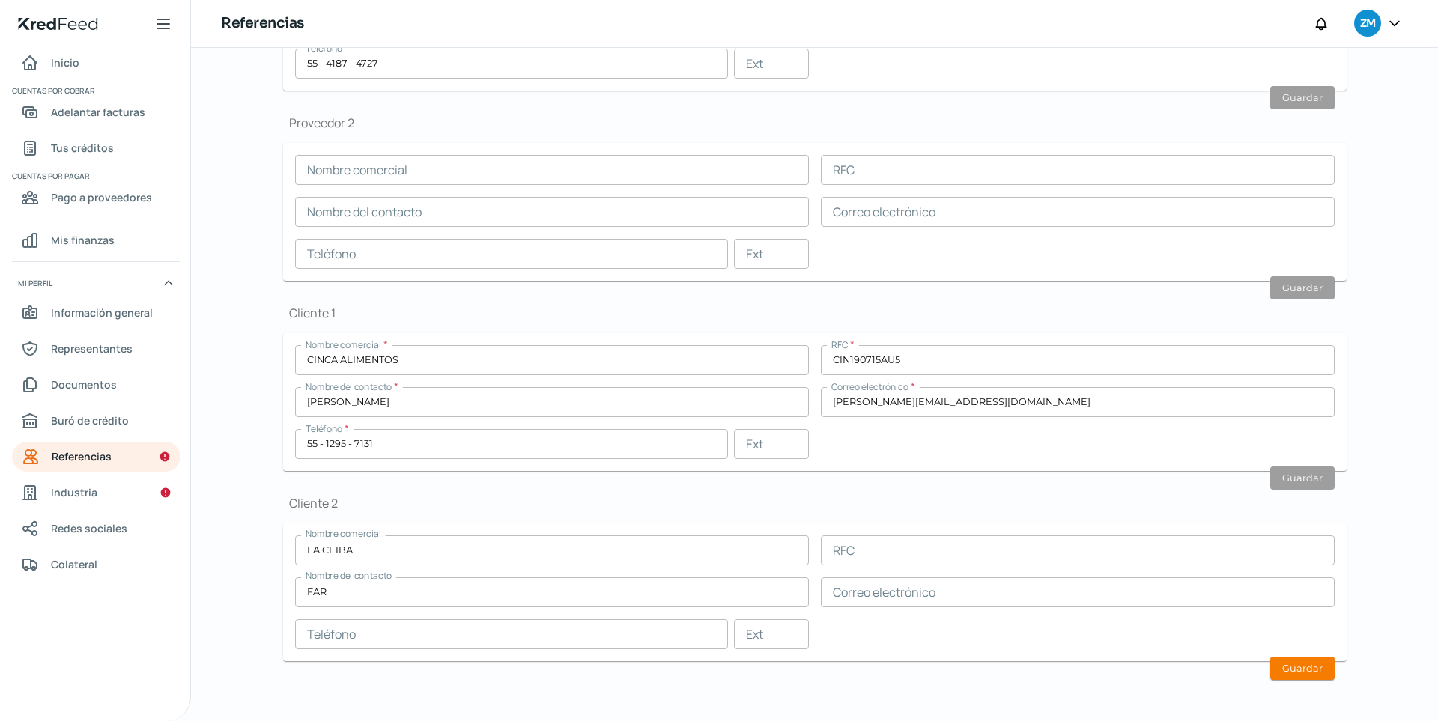
click at [475, 172] on input "text" at bounding box center [552, 170] width 514 height 30
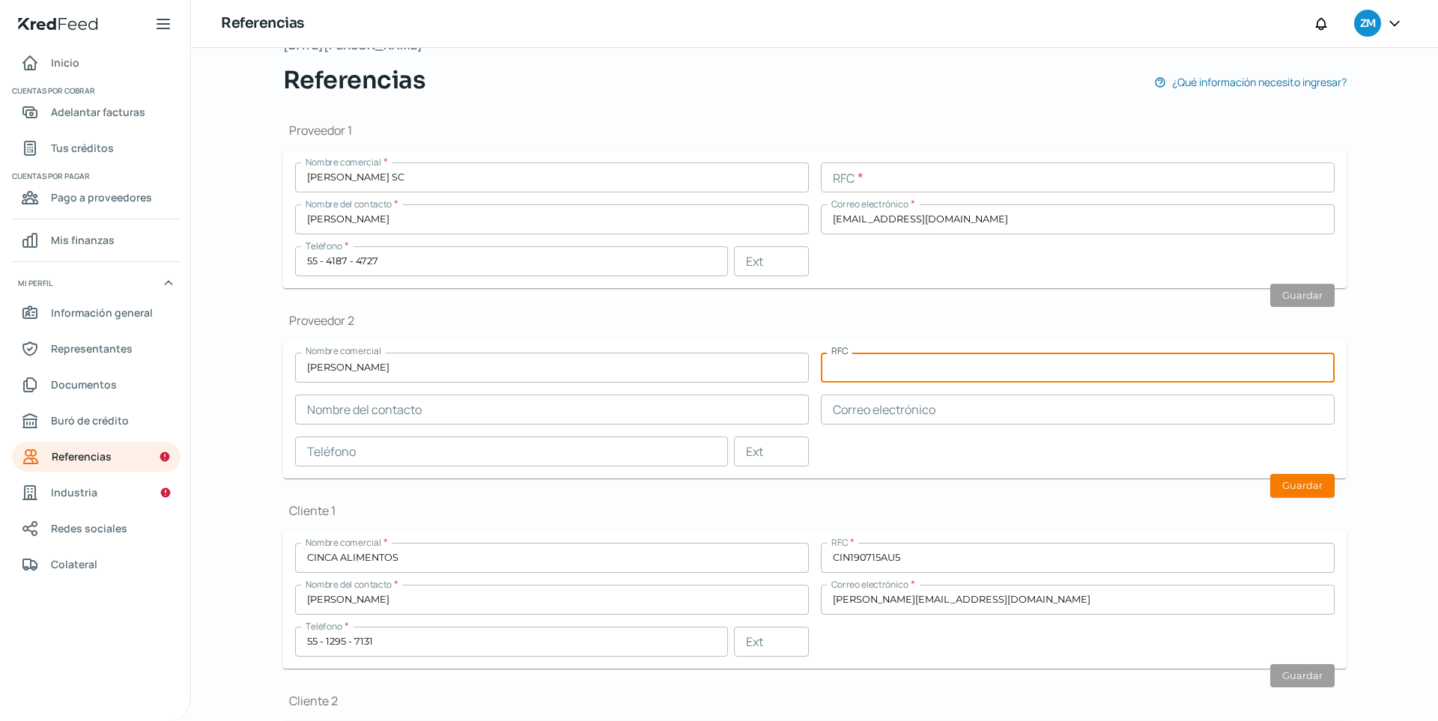
scroll to position [115, 0]
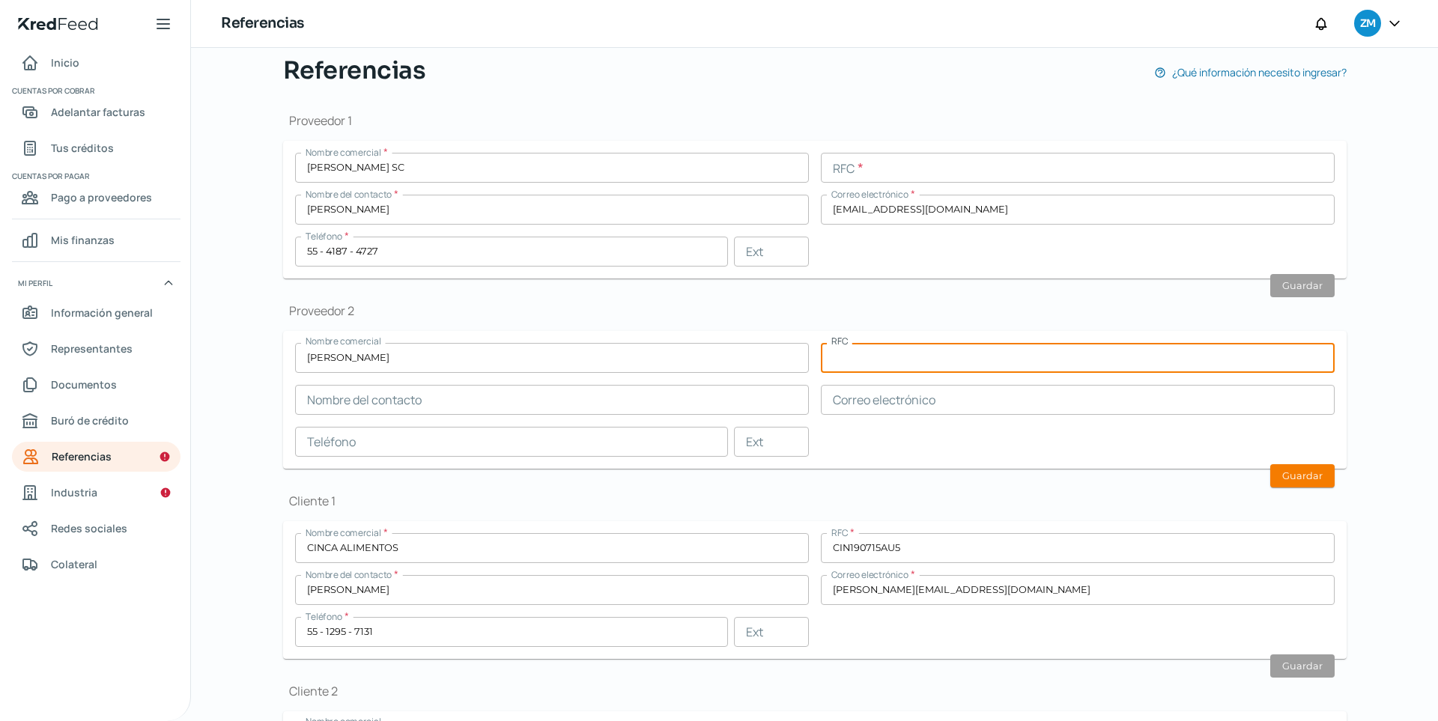
click at [515, 365] on input "[PERSON_NAME]" at bounding box center [552, 358] width 514 height 30
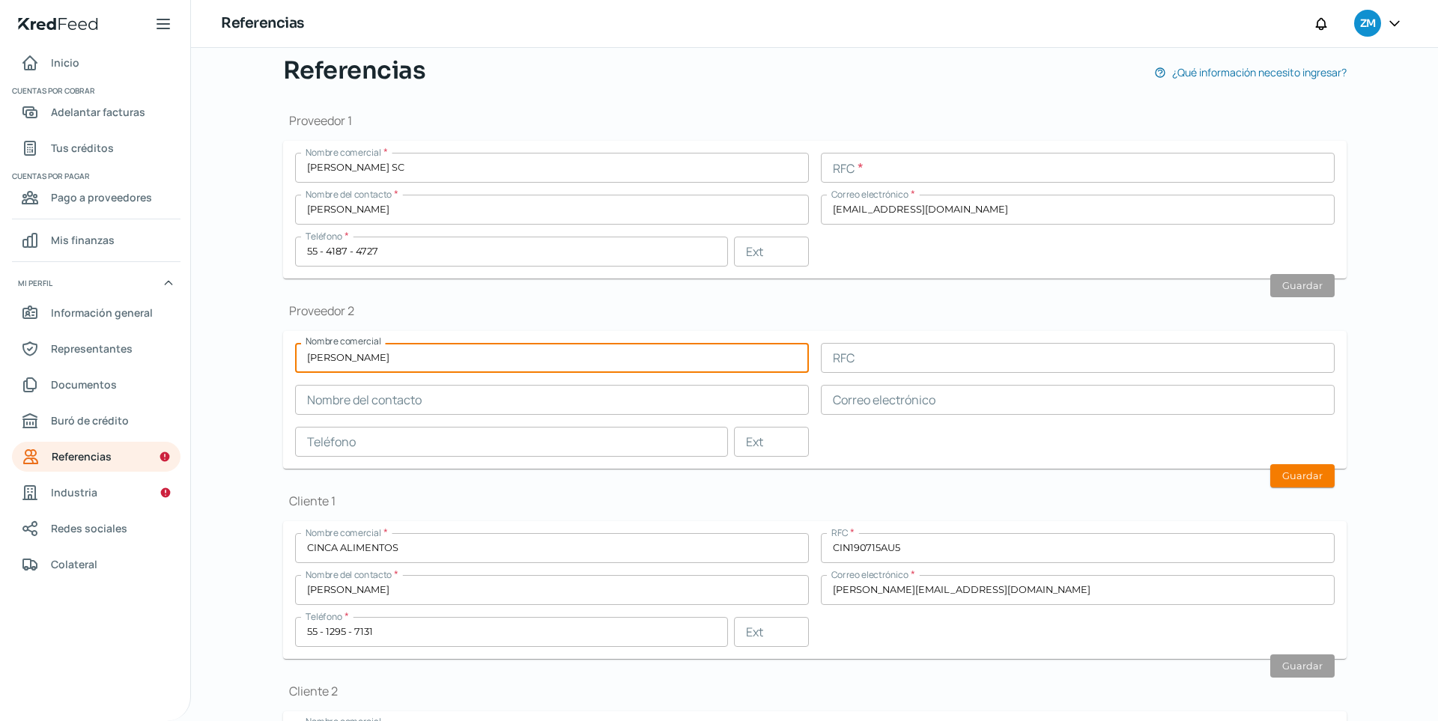
click at [930, 361] on input "text" at bounding box center [1078, 358] width 514 height 30
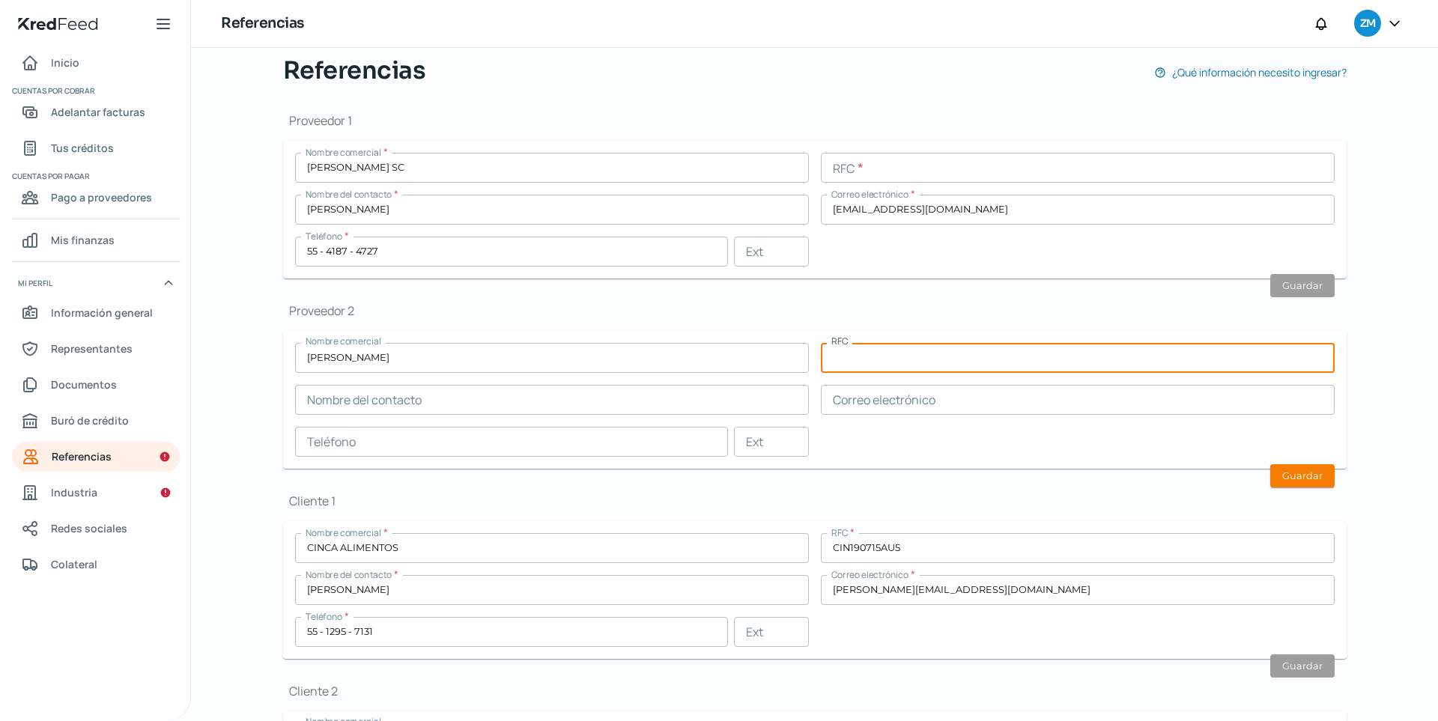
click at [843, 309] on h1 "Proveedor 2" at bounding box center [814, 311] width 1063 height 16
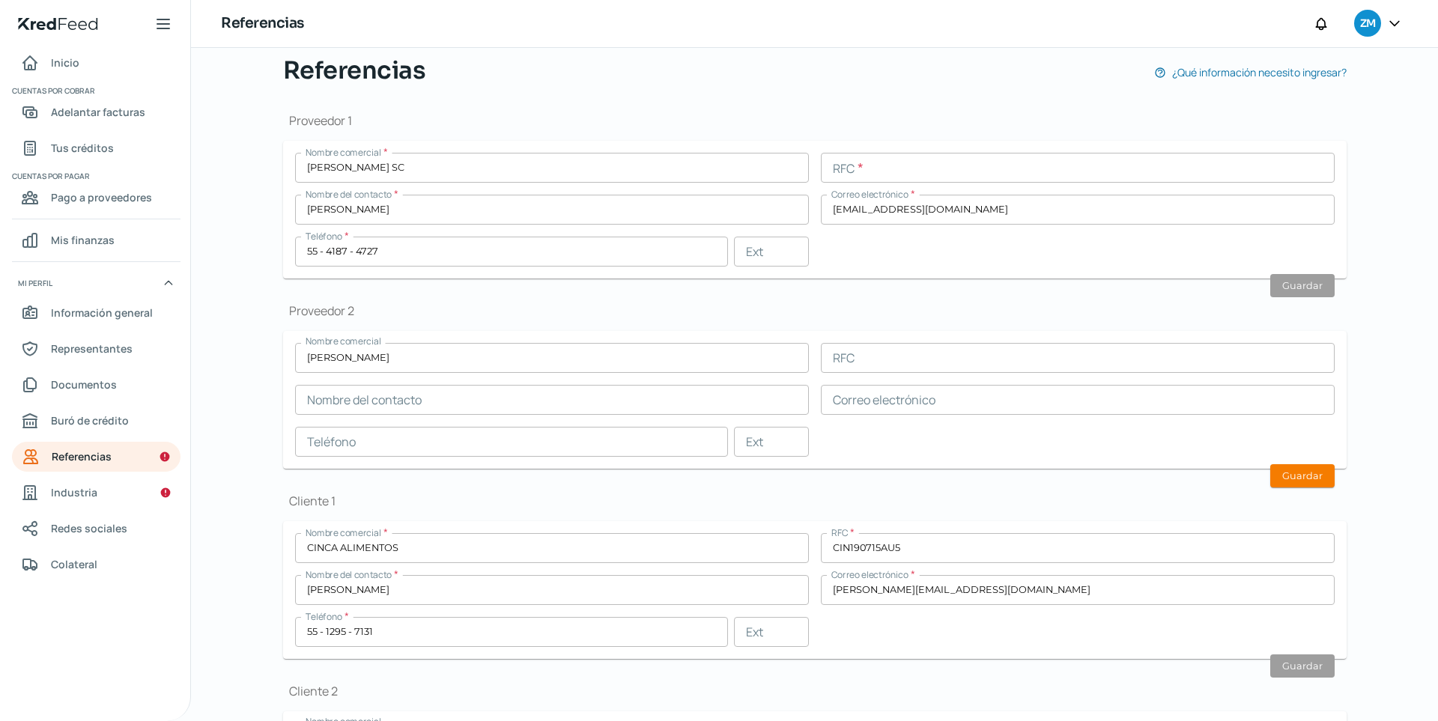
click at [983, 218] on input "[EMAIL_ADDRESS][DOMAIN_NAME]" at bounding box center [1078, 210] width 514 height 30
drag, startPoint x: 710, startPoint y: 308, endPoint x: 694, endPoint y: 313, distance: 16.6
click at [708, 309] on h1 "Proveedor 2" at bounding box center [814, 311] width 1063 height 16
drag, startPoint x: 464, startPoint y: 360, endPoint x: 230, endPoint y: 370, distance: 233.9
click at [186, 375] on div "Inicio | KredFeed Inicio Cuentas por cobrar Adelantar facturas Tus créditos Cue…" at bounding box center [719, 360] width 1438 height 721
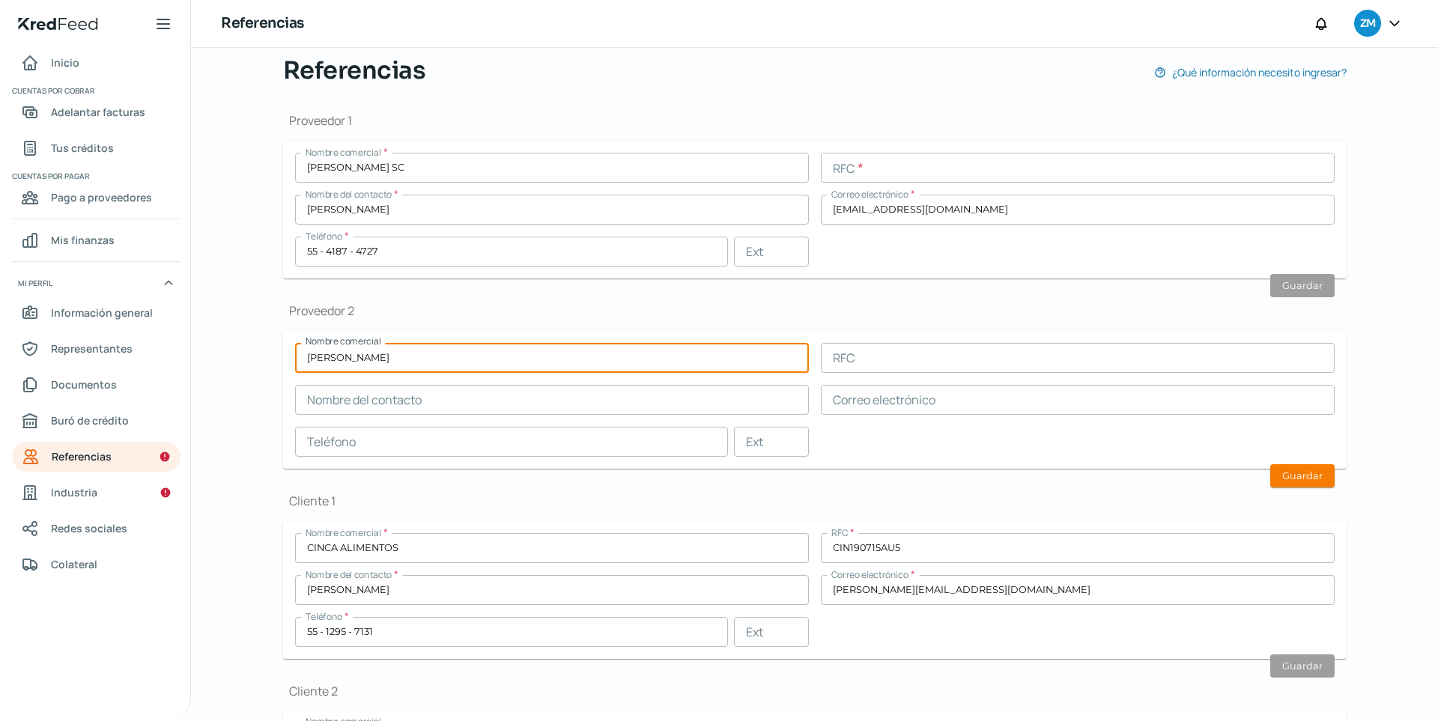
click at [301, 361] on input "[PERSON_NAME]" at bounding box center [552, 358] width 514 height 30
click at [460, 404] on input "text" at bounding box center [552, 400] width 514 height 30
drag, startPoint x: 486, startPoint y: 356, endPoint x: 395, endPoint y: 338, distance: 93.1
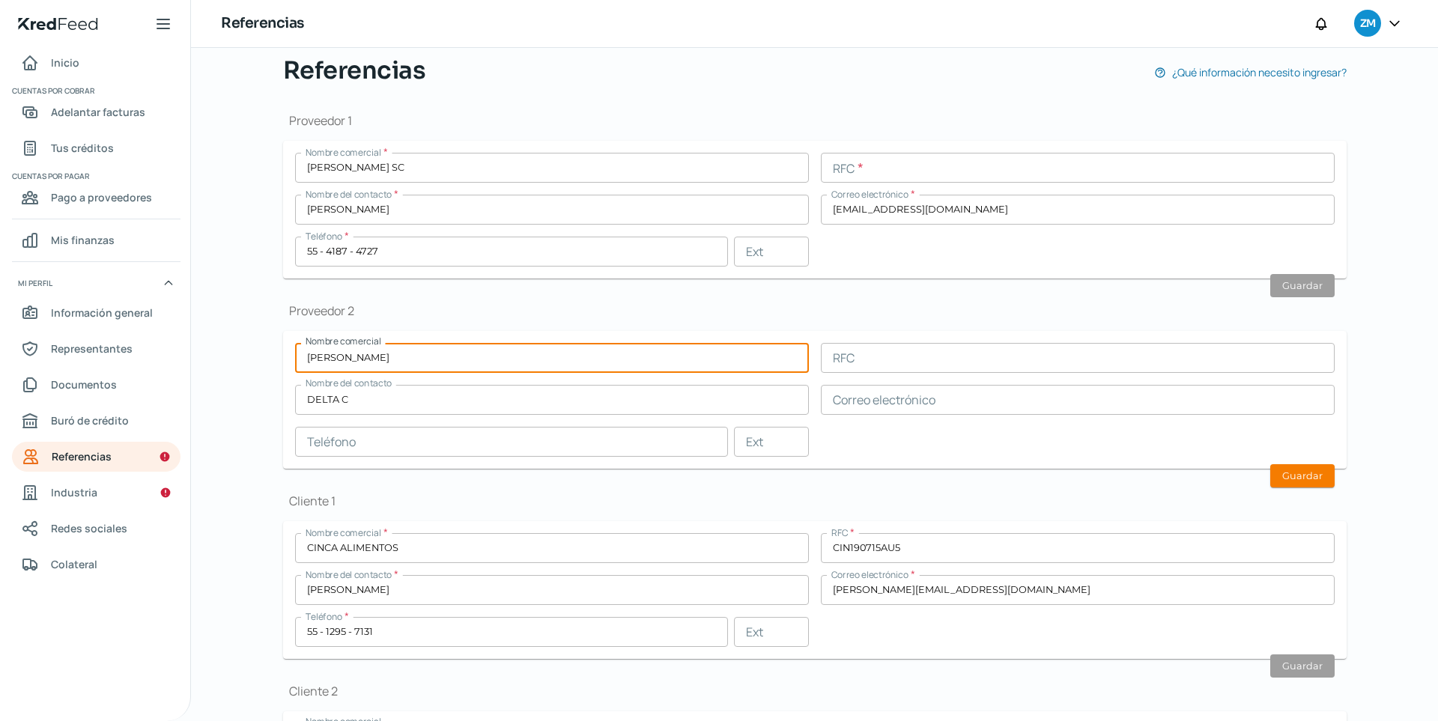
click at [395, 338] on form "Nombre comercial [PERSON_NAME] RFC Nombre del contacto DELTA C Correo electróni…" at bounding box center [814, 400] width 1063 height 138
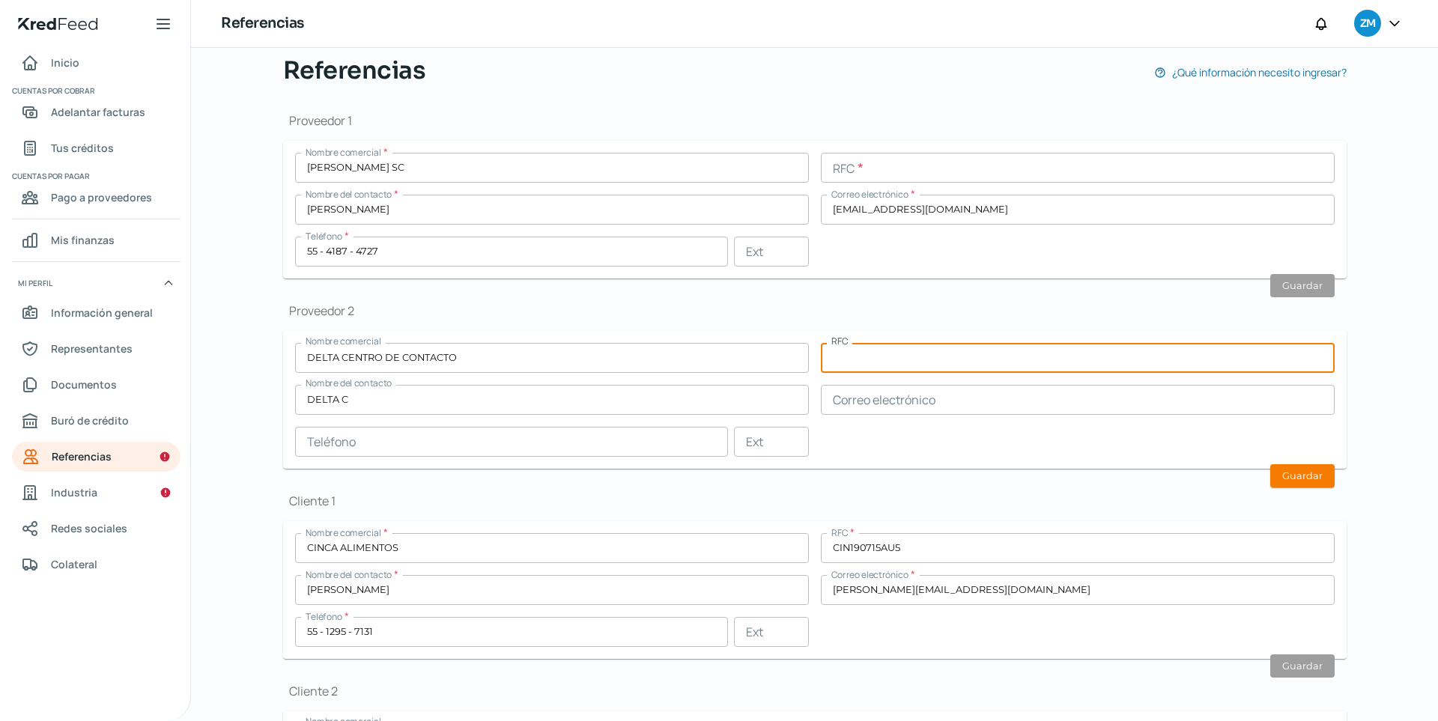
click at [382, 393] on input "DELTA C" at bounding box center [552, 400] width 514 height 30
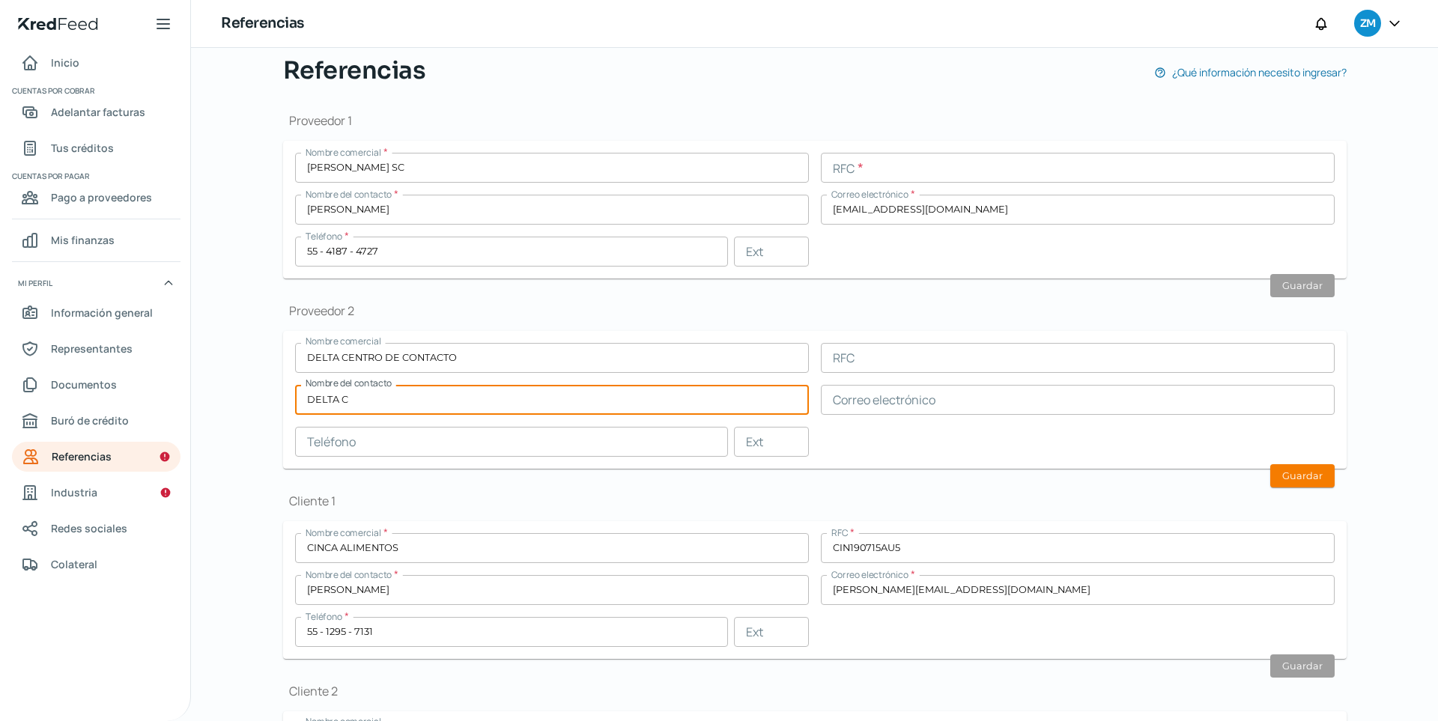
click at [382, 393] on input "DELTA C" at bounding box center [552, 400] width 514 height 30
drag, startPoint x: 382, startPoint y: 395, endPoint x: 309, endPoint y: 395, distance: 73.4
click at [309, 395] on input "DELTA C" at bounding box center [552, 400] width 514 height 30
click at [396, 440] on input "text" at bounding box center [511, 442] width 433 height 30
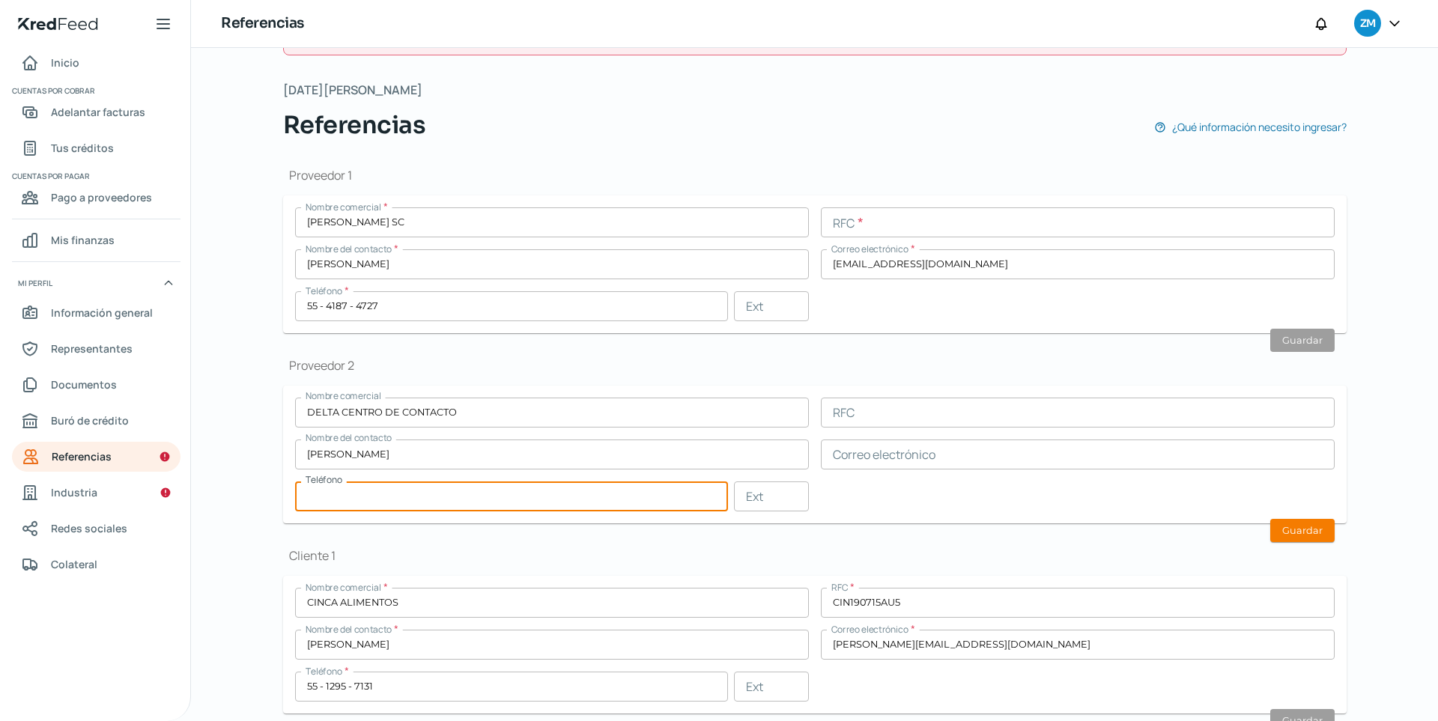
scroll to position [0, 0]
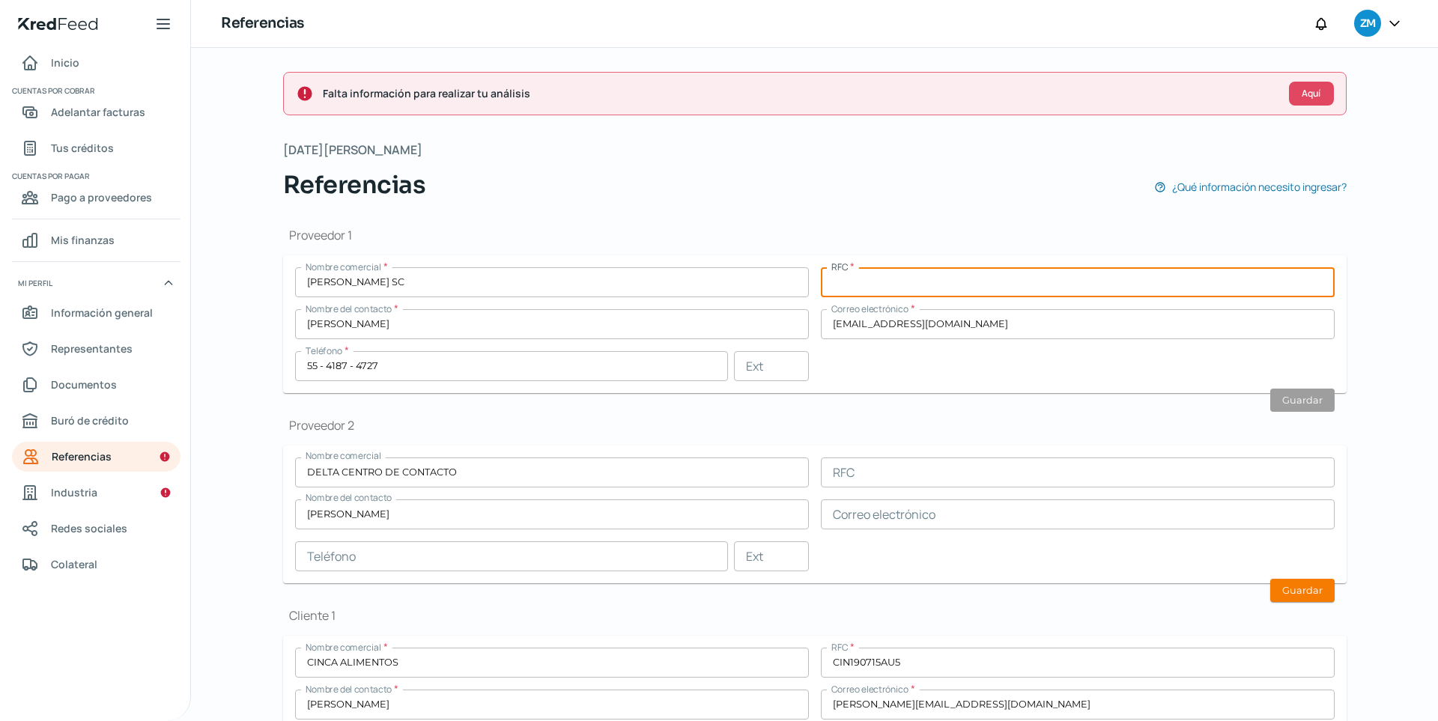
click at [901, 289] on input "text" at bounding box center [1078, 282] width 514 height 30
click at [988, 244] on div "Proveedor 1 Nombre comercial * [PERSON_NAME] SC RFC * AAMO941215DD4 Nombre del …" at bounding box center [814, 310] width 1063 height 166
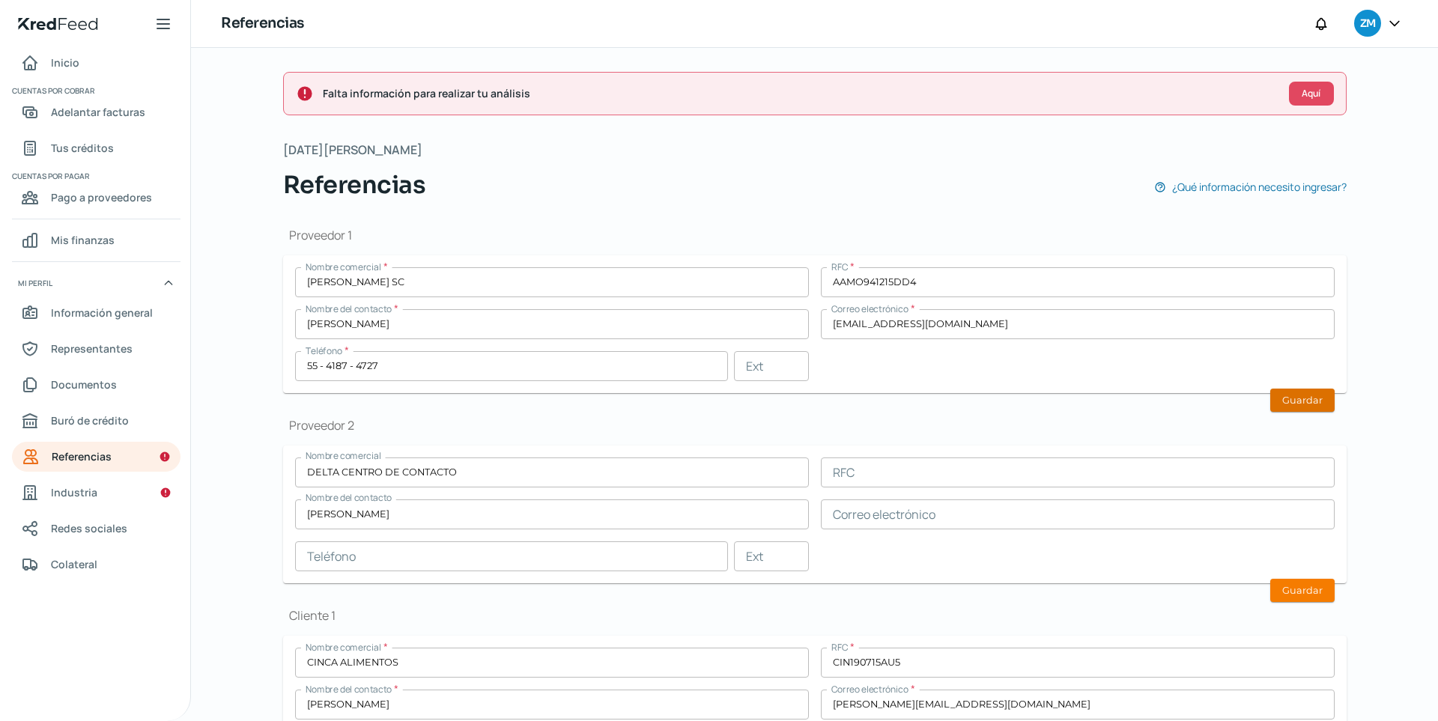
click at [1054, 401] on button "Guardar" at bounding box center [1302, 400] width 64 height 23
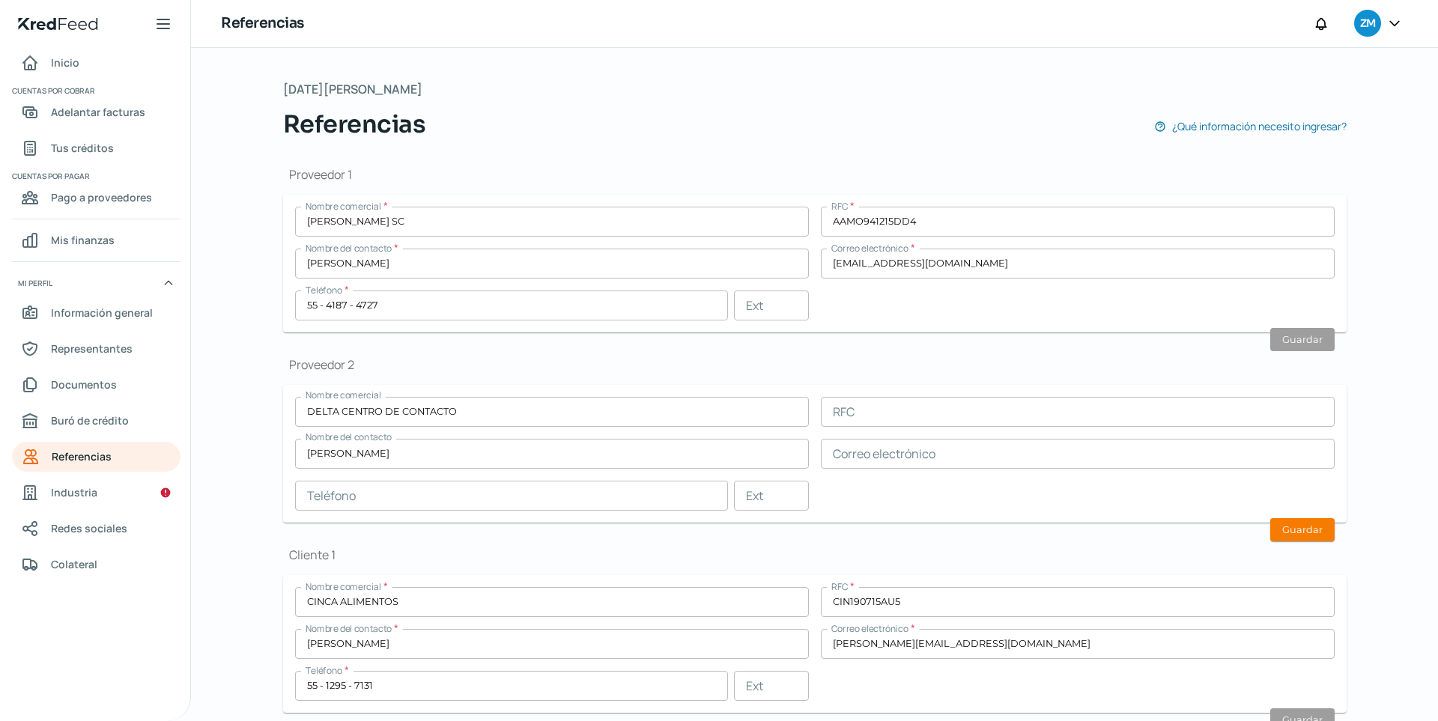
scroll to position [259, 0]
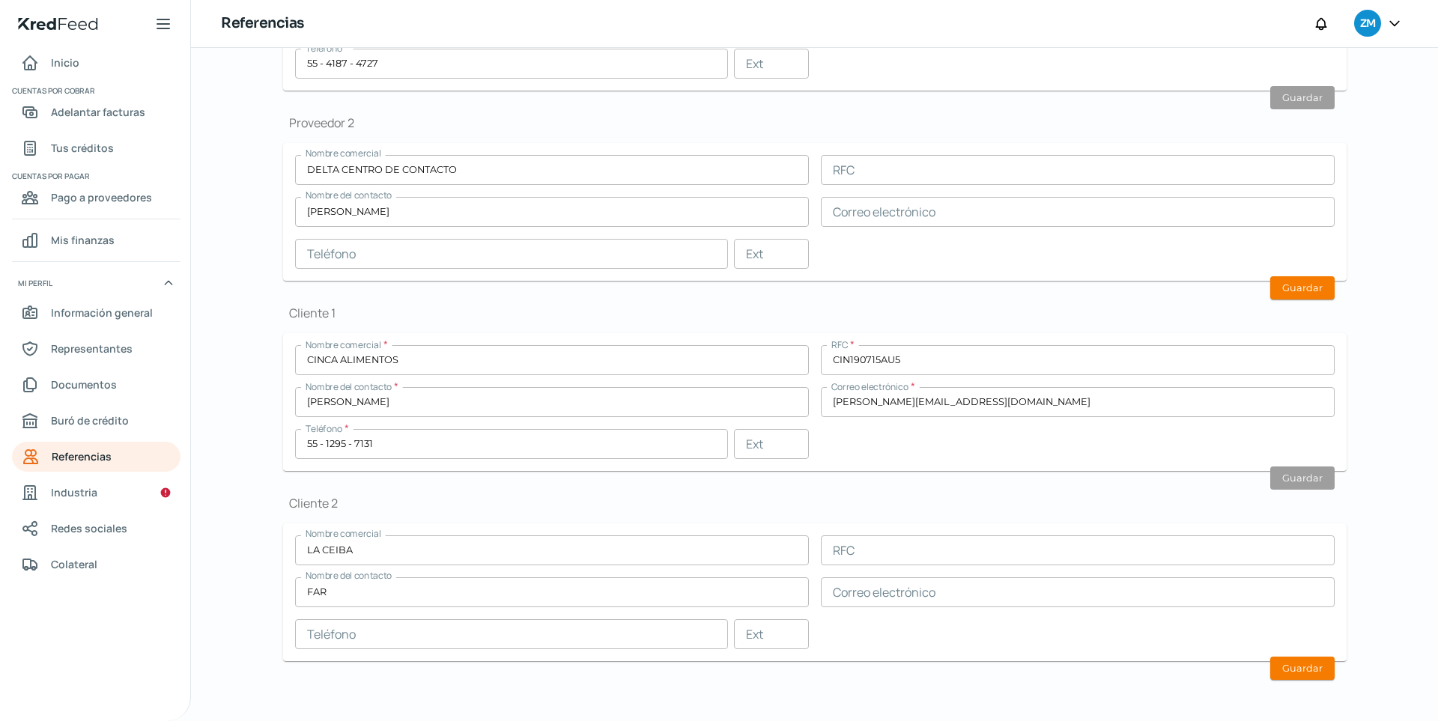
click at [523, 545] on input "LA CEIBA" at bounding box center [552, 550] width 514 height 30
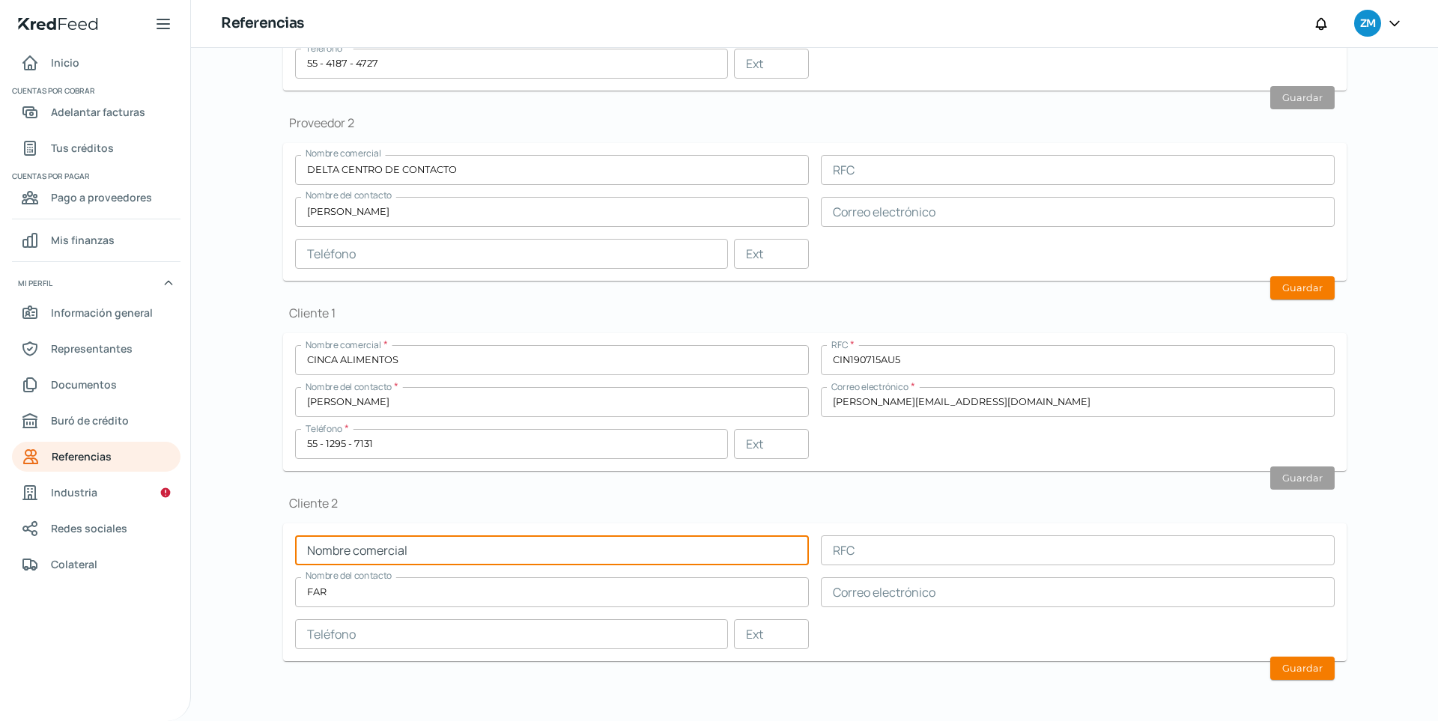
click at [504, 501] on h1 "Cliente 2" at bounding box center [814, 503] width 1063 height 16
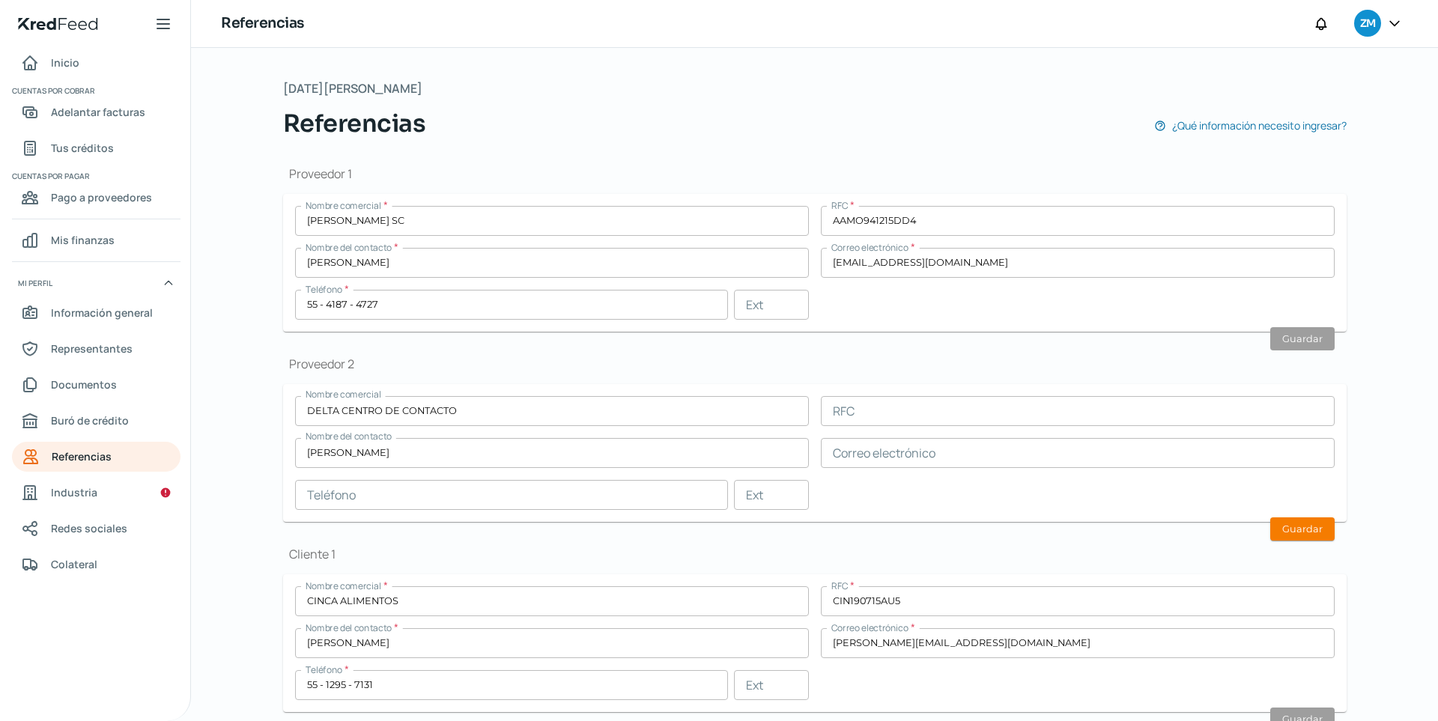
scroll to position [0, 0]
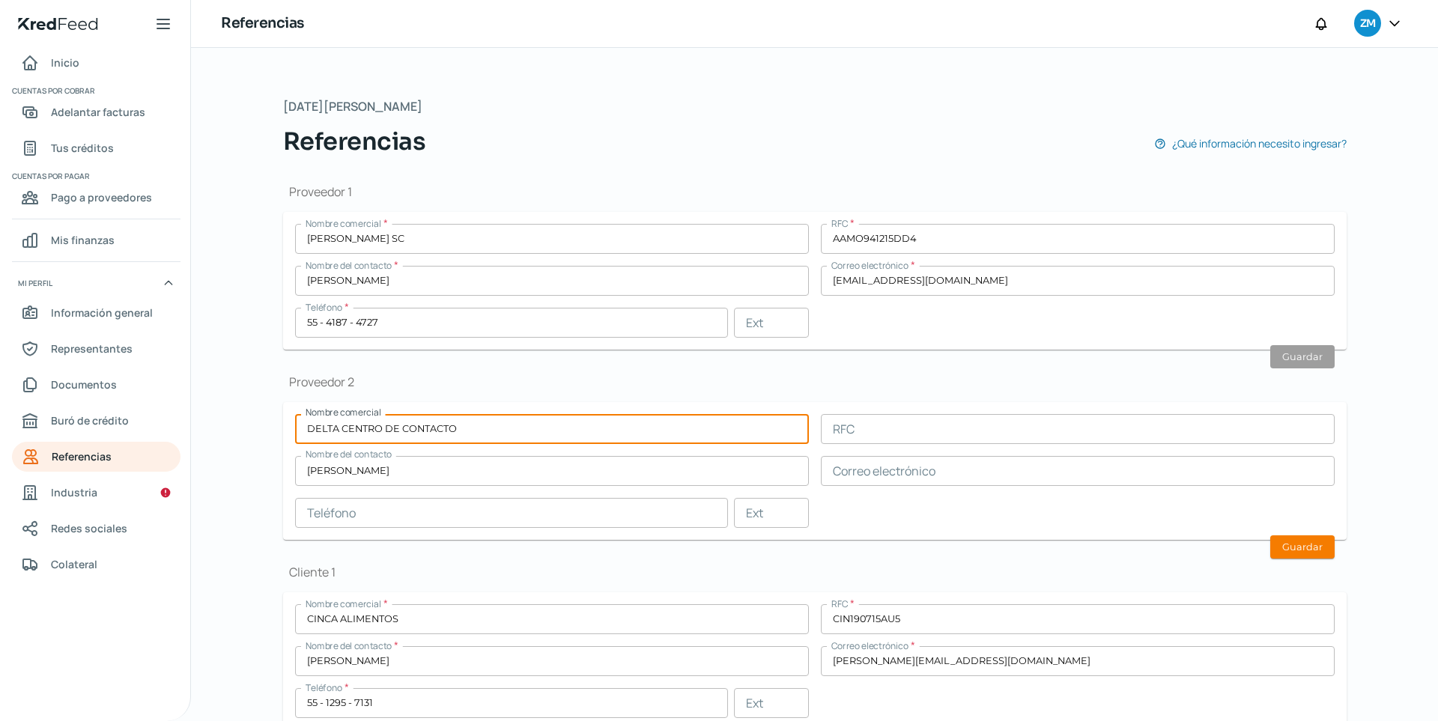
drag, startPoint x: 565, startPoint y: 427, endPoint x: 274, endPoint y: 428, distance: 290.6
click at [274, 428] on div "[DATE][PERSON_NAME] Referencias ¿Qué información necesito ingresar? Proveedor 1…" at bounding box center [814, 514] width 1123 height 932
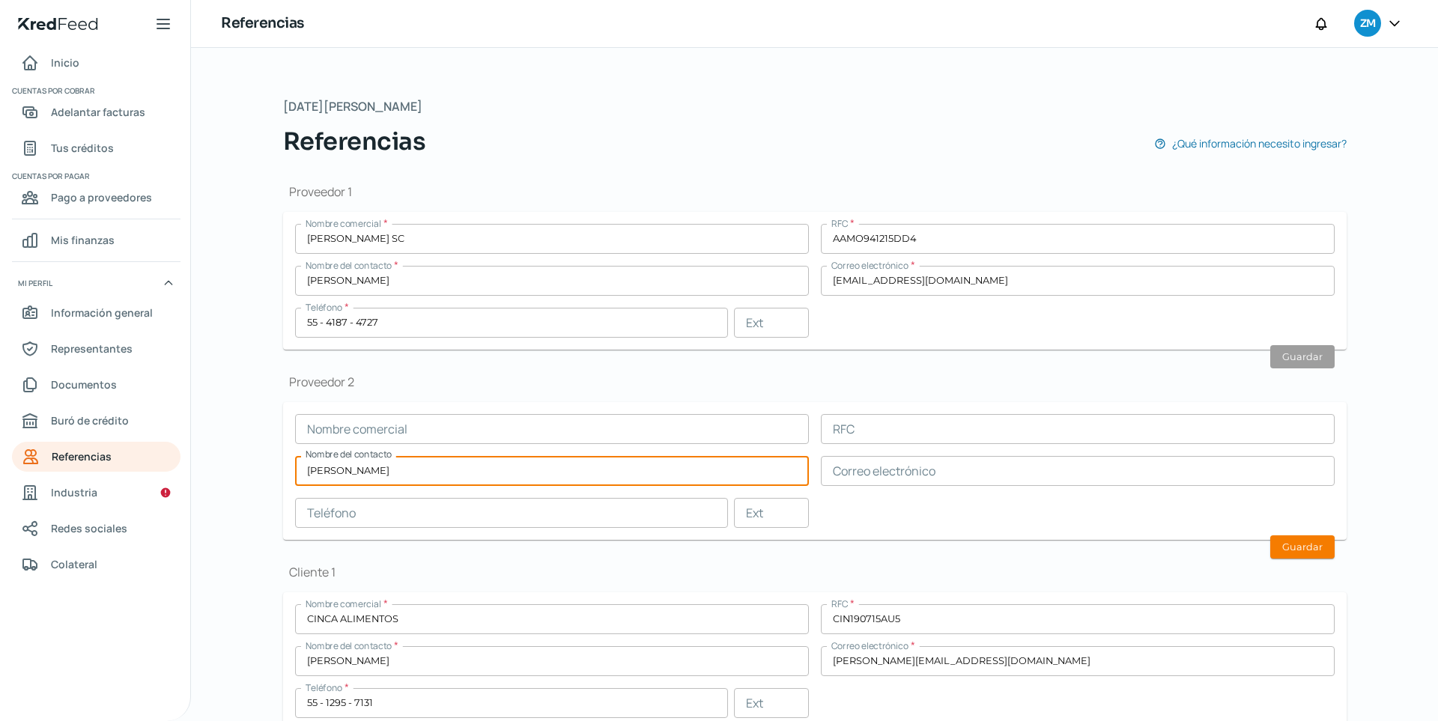
drag, startPoint x: 540, startPoint y: 458, endPoint x: 337, endPoint y: 486, distance: 204.8
click at [337, 486] on div "Nombre comercial RFC Nombre del contacto [PERSON_NAME] Correo electrónico Teléf…" at bounding box center [814, 471] width 1039 height 114
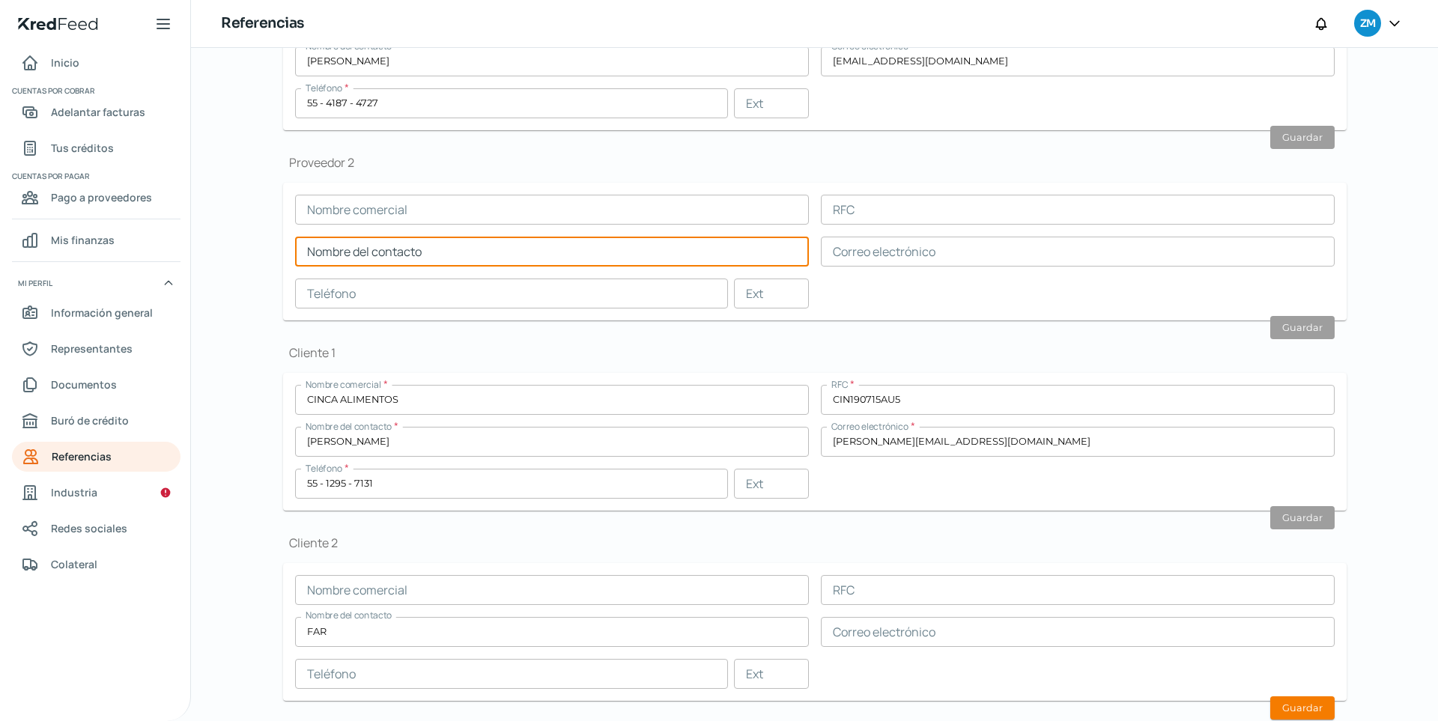
scroll to position [259, 0]
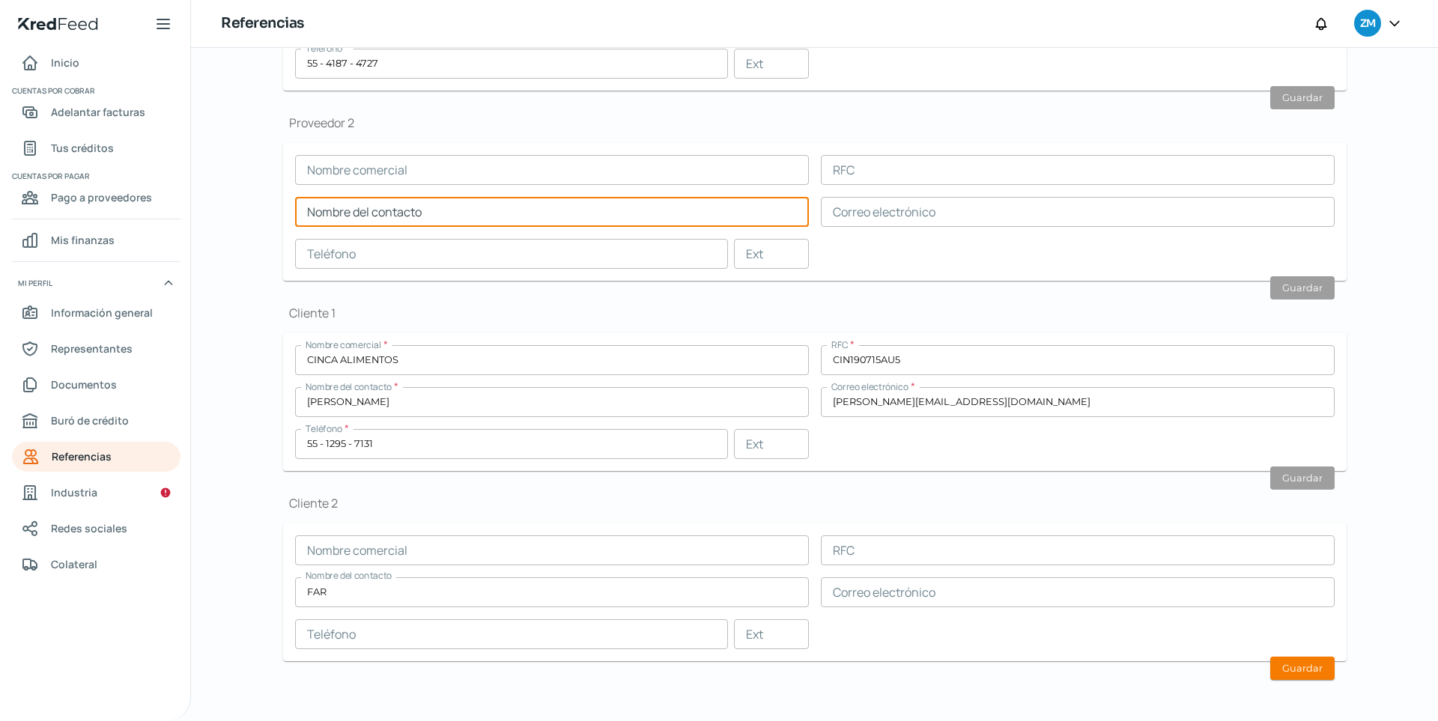
click at [433, 547] on input "text" at bounding box center [552, 550] width 514 height 30
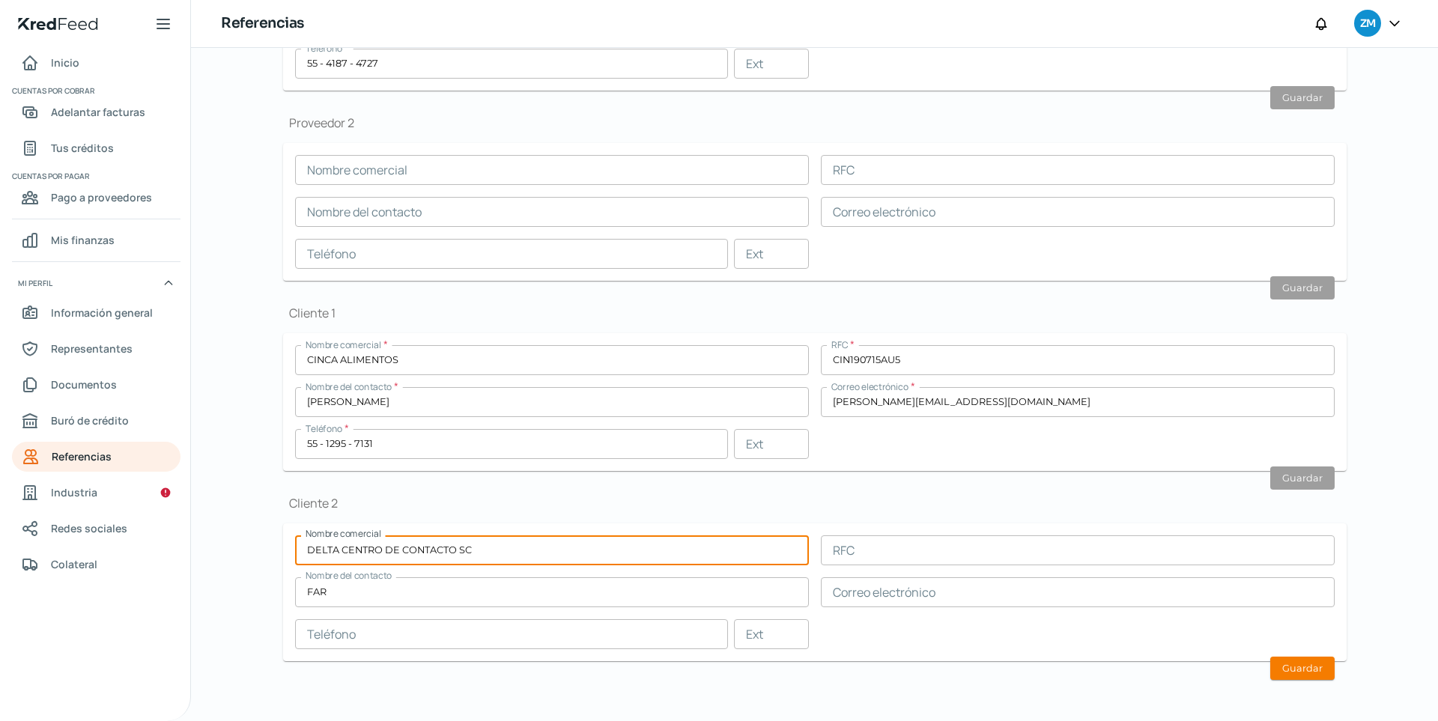
click at [473, 517] on div "Cliente 2 Nombre comercial DELTA CENTRO DE CONTACTO SC RFC Nombre del contacto …" at bounding box center [814, 578] width 1063 height 166
click at [494, 555] on input "DELTA CENTRO DE CONTACTO SC" at bounding box center [552, 550] width 514 height 30
click at [409, 580] on input "FAR" at bounding box center [552, 592] width 514 height 30
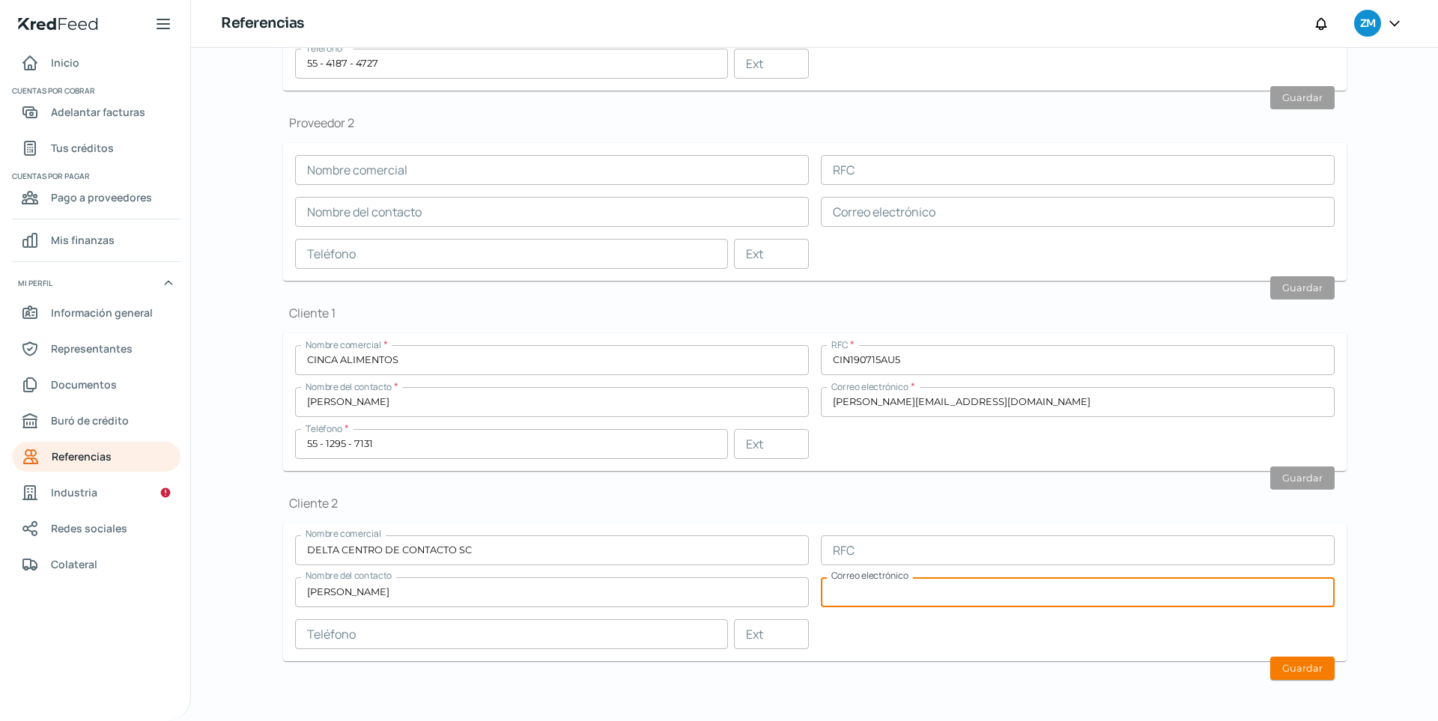
paste input "[PERSON_NAME][EMAIL_ADDRESS][PERSON_NAME][DOMAIN_NAME]"
click at [885, 580] on div "Nombre comercial DELTA CENTRO DE CONTACTO SC RFC Nombre del contacto [PERSON_NA…" at bounding box center [814, 592] width 1039 height 114
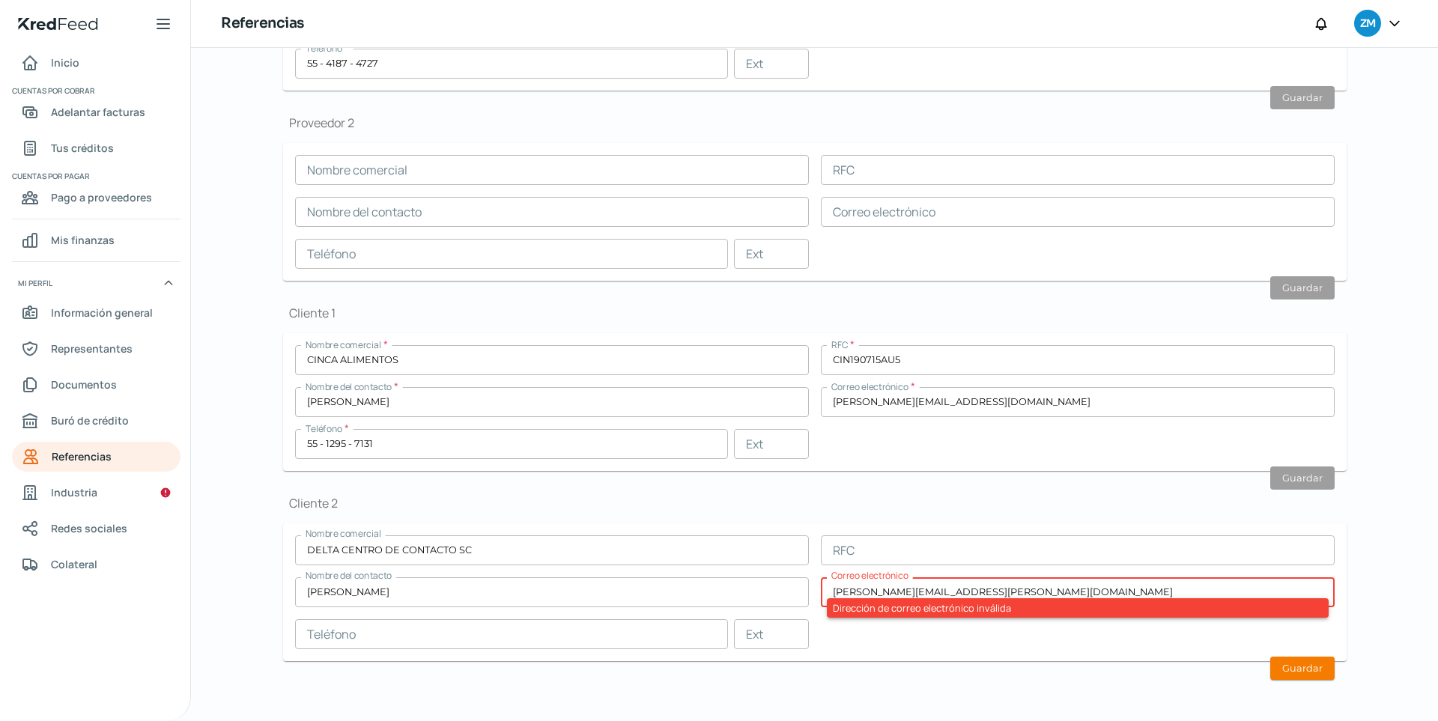
click at [893, 580] on div "Nombre comercial DELTA CENTRO DE CONTACTO SC RFC Nombre del contacto [PERSON_NA…" at bounding box center [814, 592] width 1039 height 114
click at [968, 571] on div "Nombre comercial DELTA CENTRO DE CONTACTO SC RFC Nombre del contacto [PERSON_NA…" at bounding box center [814, 592] width 1039 height 114
click at [1015, 580] on input "[PERSON_NAME][EMAIL_ADDRESS][PERSON_NAME][DOMAIN_NAME]" at bounding box center [1078, 592] width 514 height 30
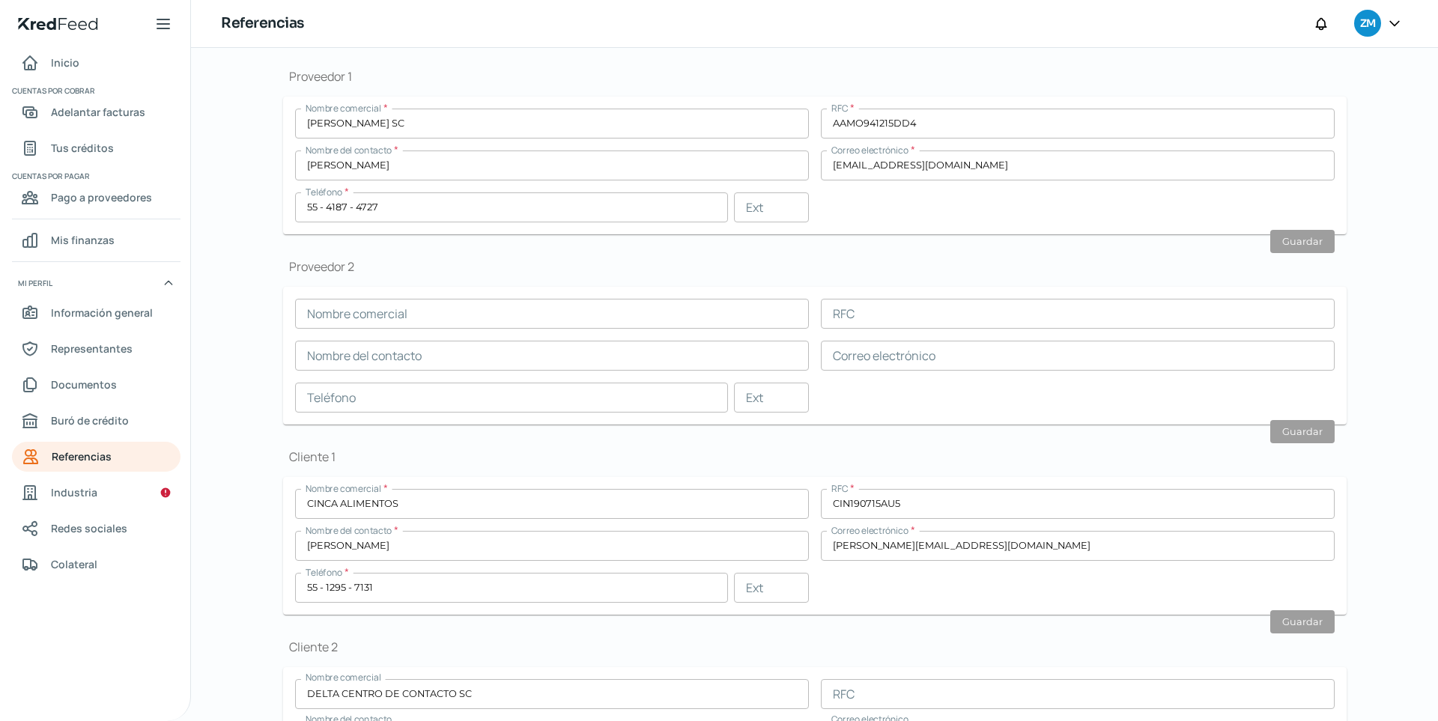
scroll to position [0, 0]
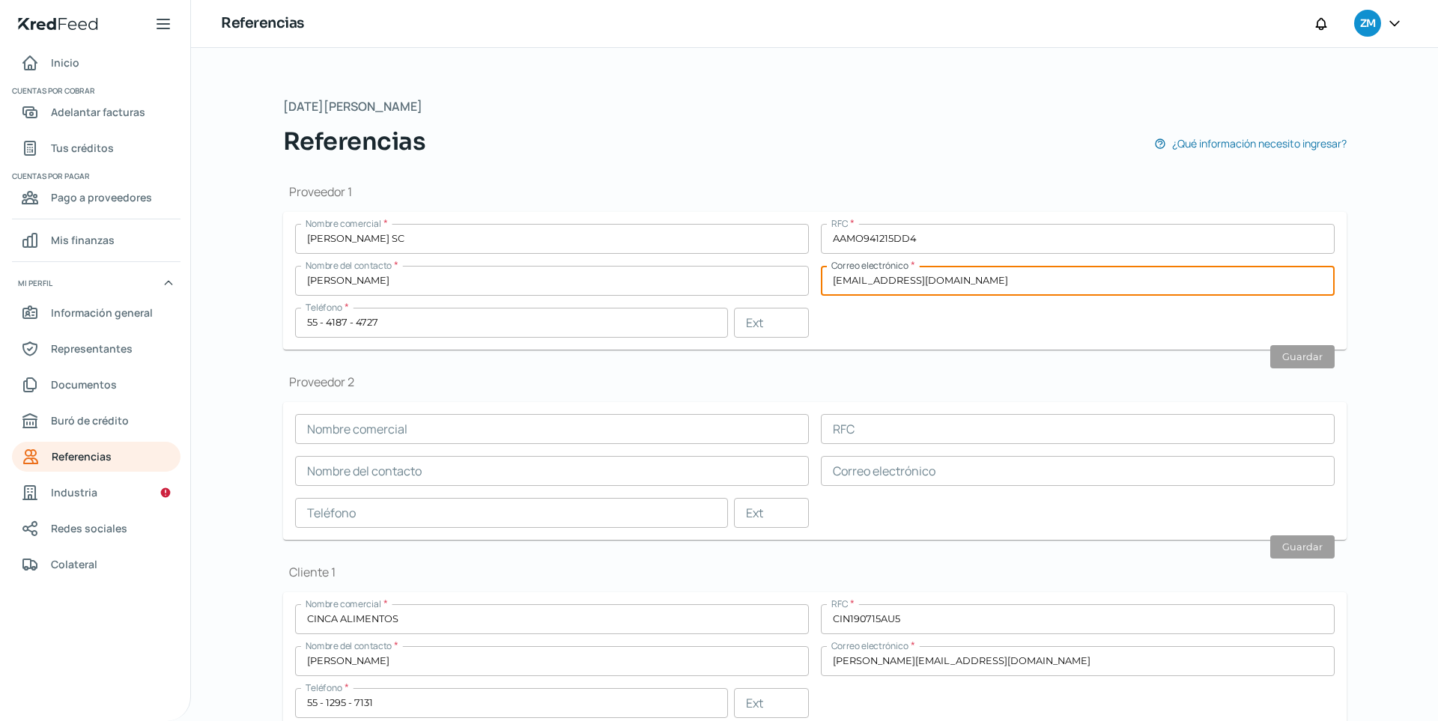
drag, startPoint x: 978, startPoint y: 275, endPoint x: 825, endPoint y: 277, distance: 152.8
click at [825, 277] on input "[EMAIL_ADDRESS][DOMAIN_NAME]" at bounding box center [1078, 281] width 514 height 30
click at [847, 279] on input "[EMAIL_ADDRESS][DOMAIN_NAME]" at bounding box center [1078, 281] width 514 height 30
click at [848, 279] on input "[EMAIL_ADDRESS][DOMAIN_NAME]" at bounding box center [1078, 281] width 514 height 30
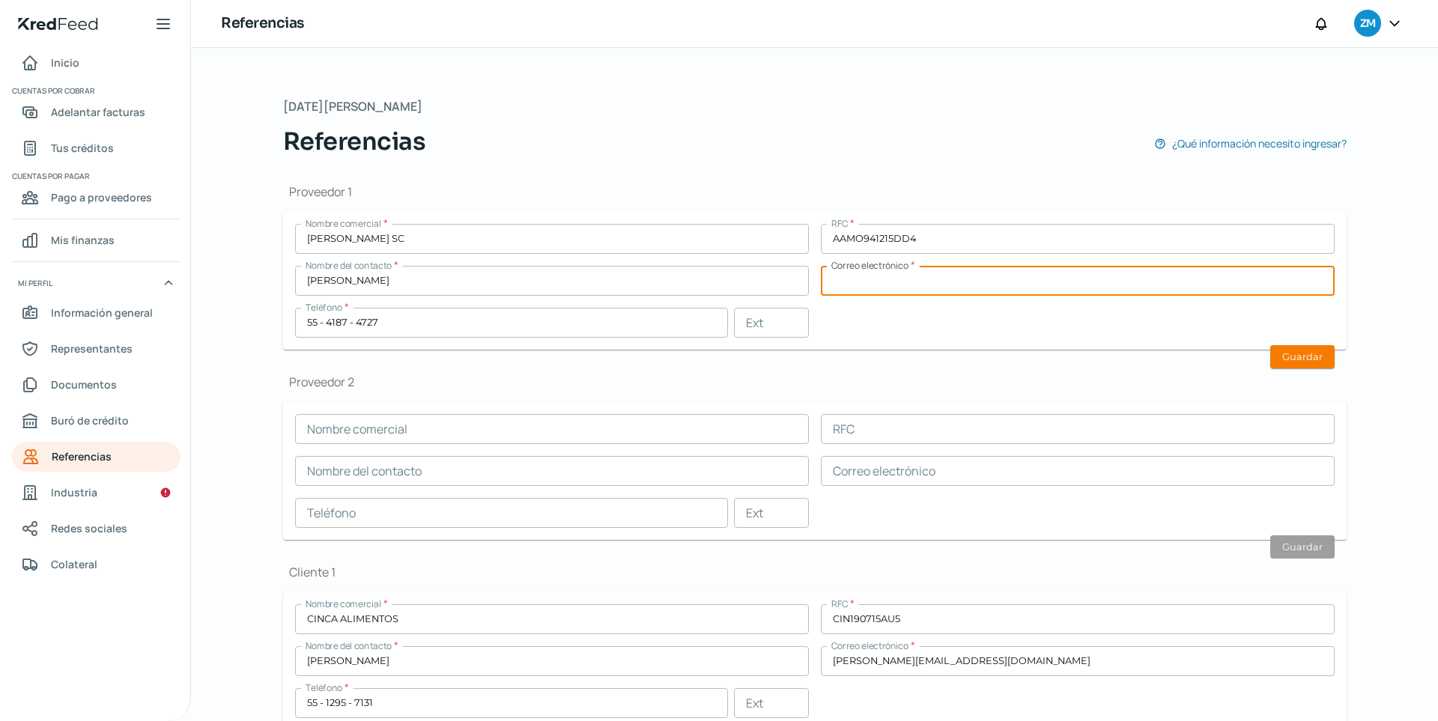
paste input "[EMAIL_ADDRESS][DOMAIN_NAME]"
click at [1054, 356] on button "Guardar" at bounding box center [1302, 356] width 64 height 23
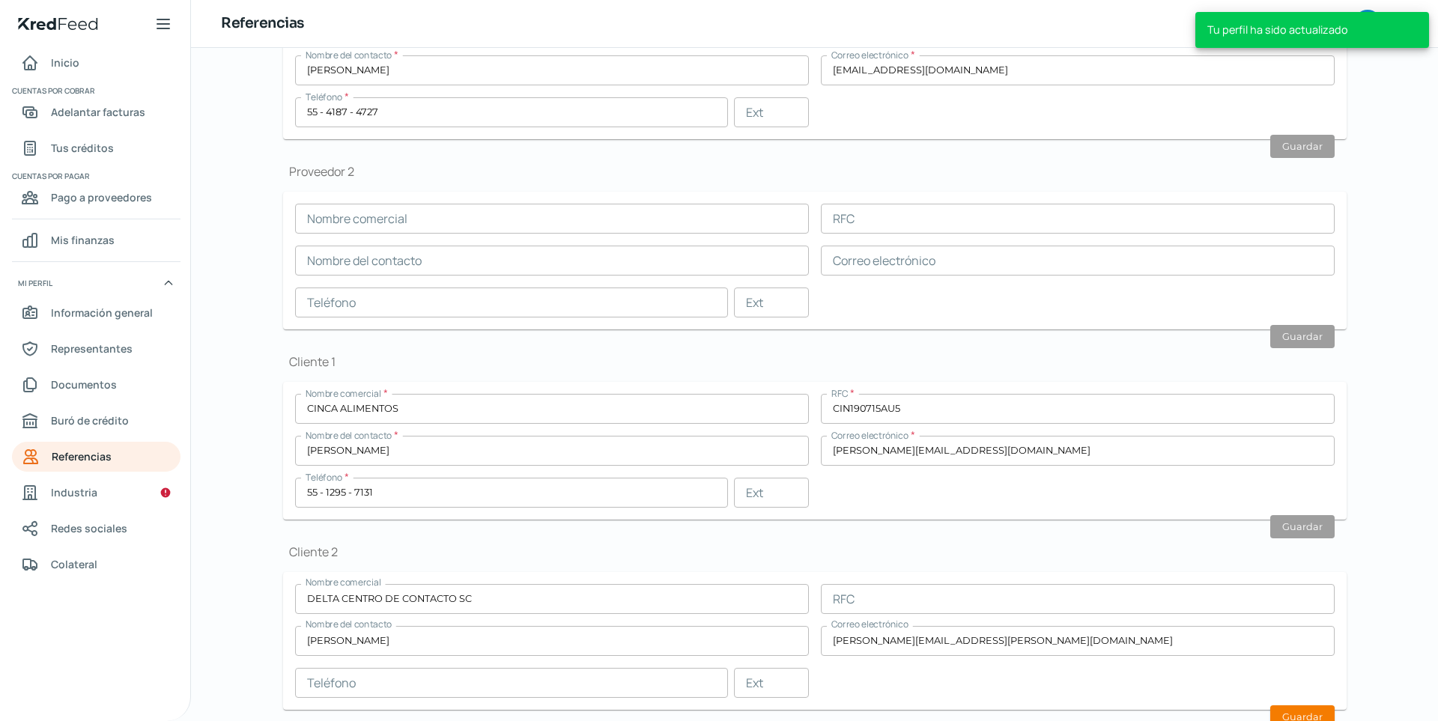
scroll to position [259, 0]
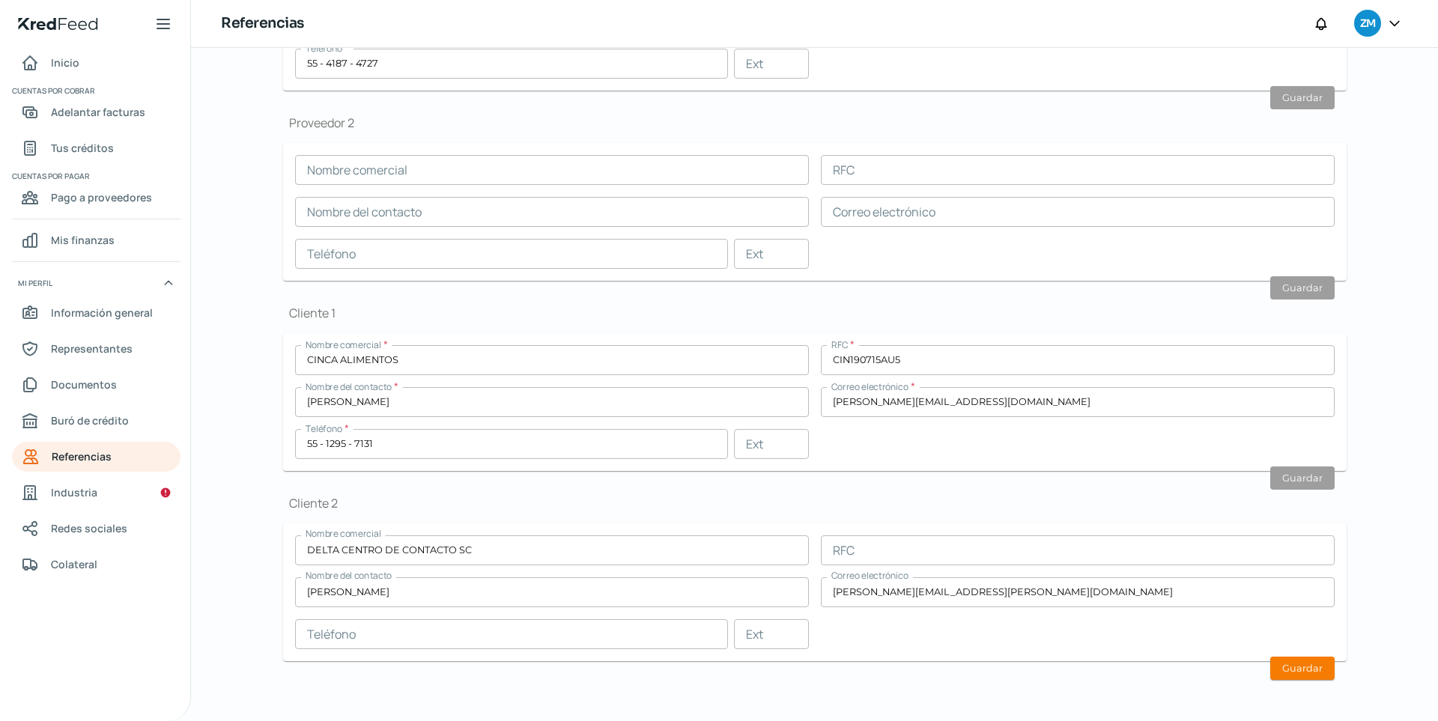
click at [896, 562] on input "text" at bounding box center [1078, 550] width 514 height 30
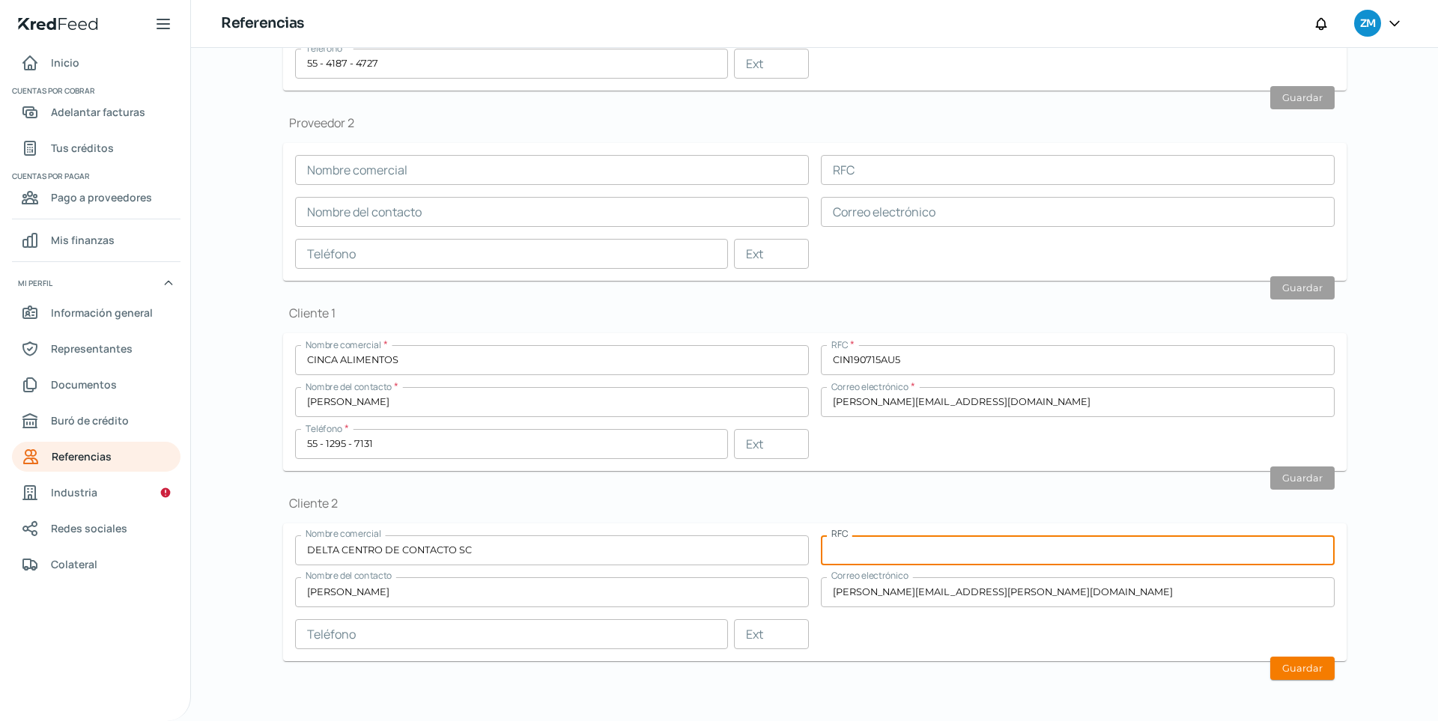
paste input "CCC200206FM3"
click at [921, 511] on h1 "Cliente 2" at bounding box center [814, 503] width 1063 height 16
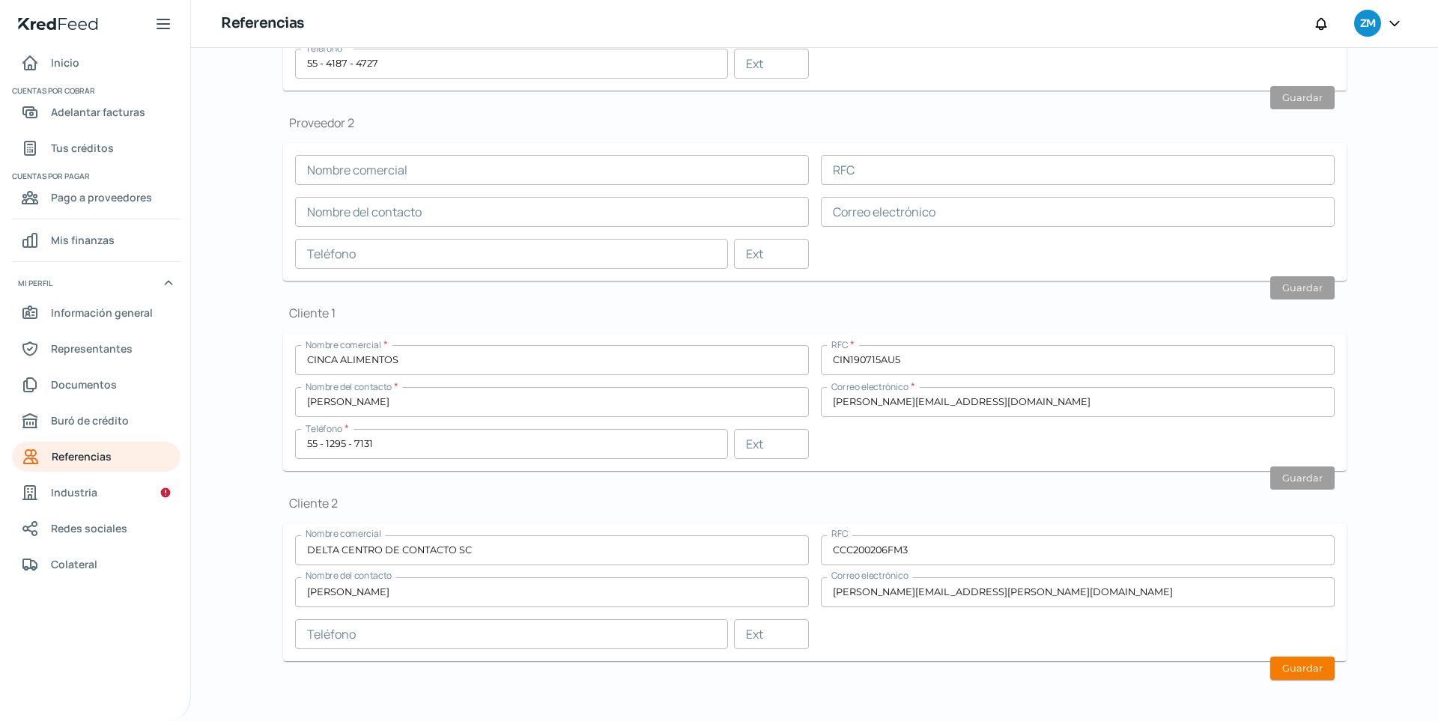
scroll to position [0, 0]
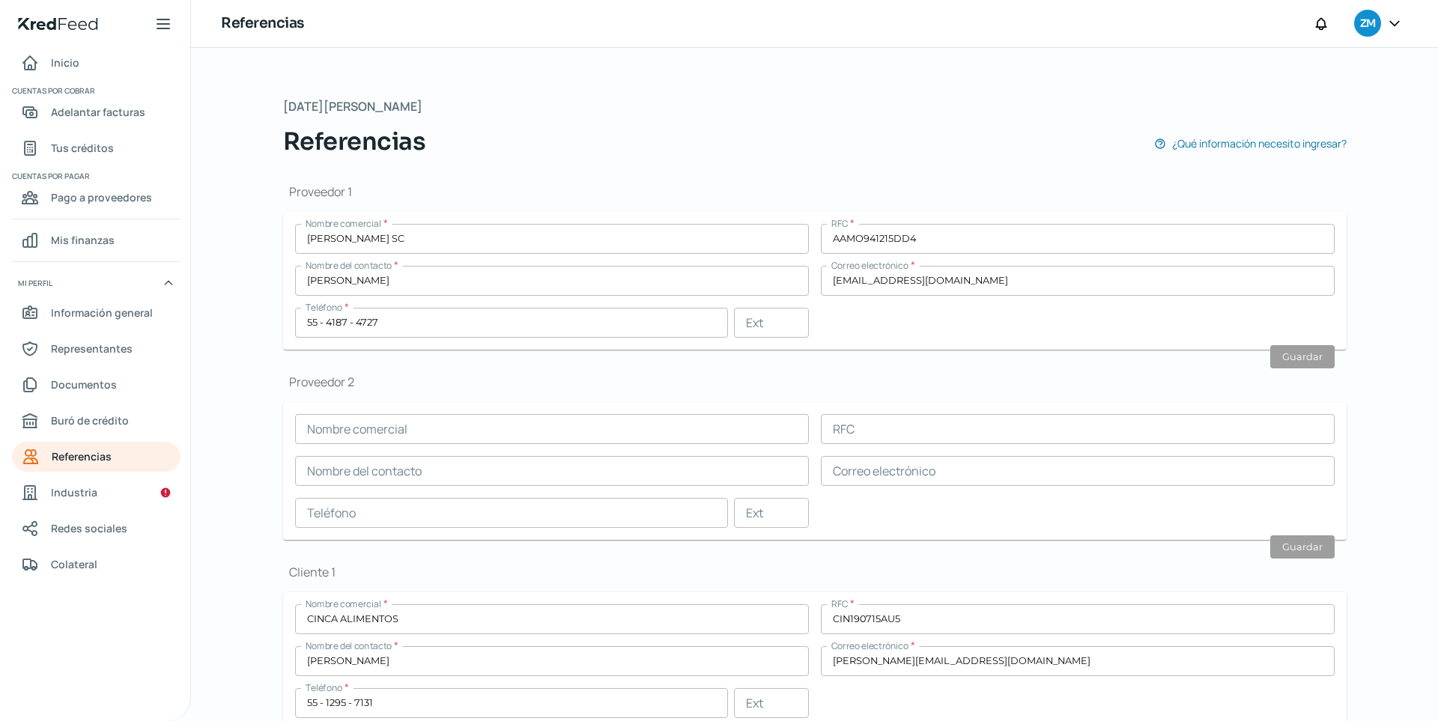
click at [617, 408] on form "Nombre comercial RFC Nombre del contacto Correo electrónico Teléfono Ext Guardar" at bounding box center [814, 471] width 1063 height 138
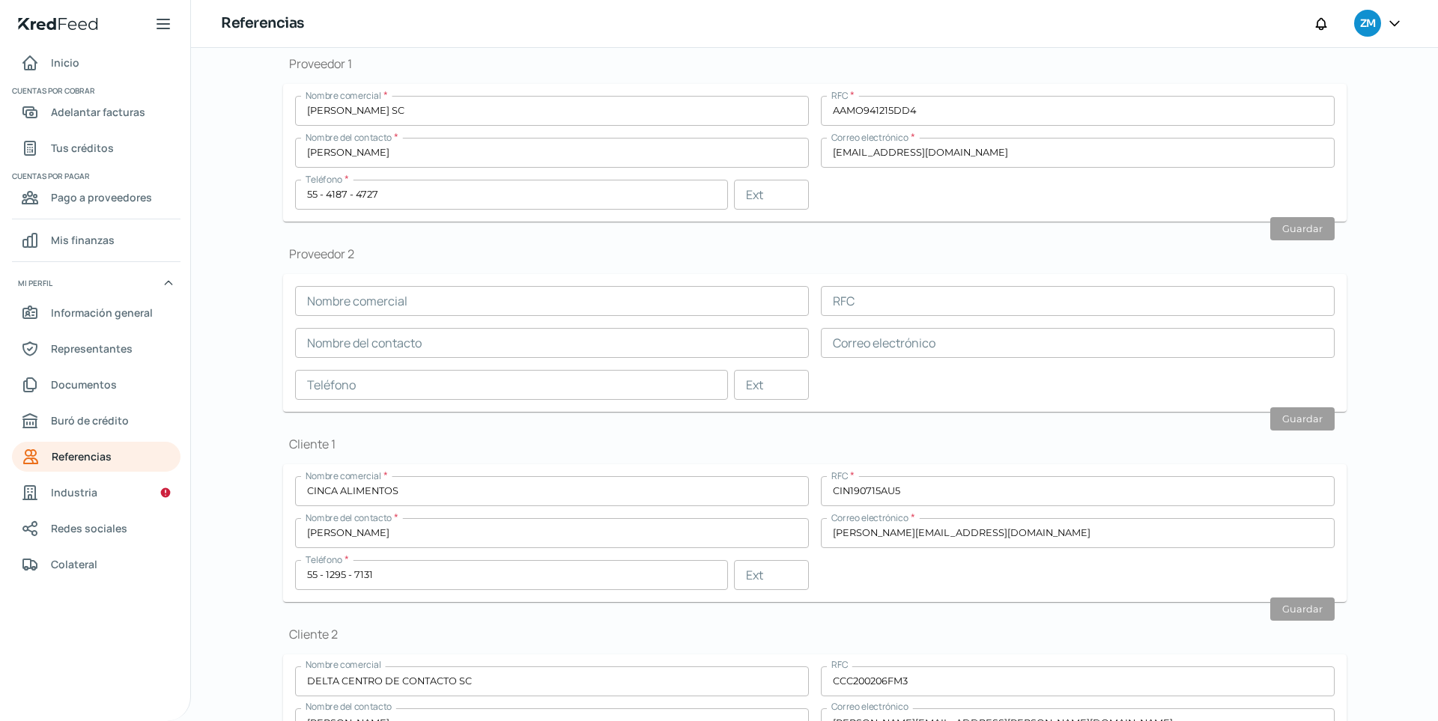
scroll to position [259, 0]
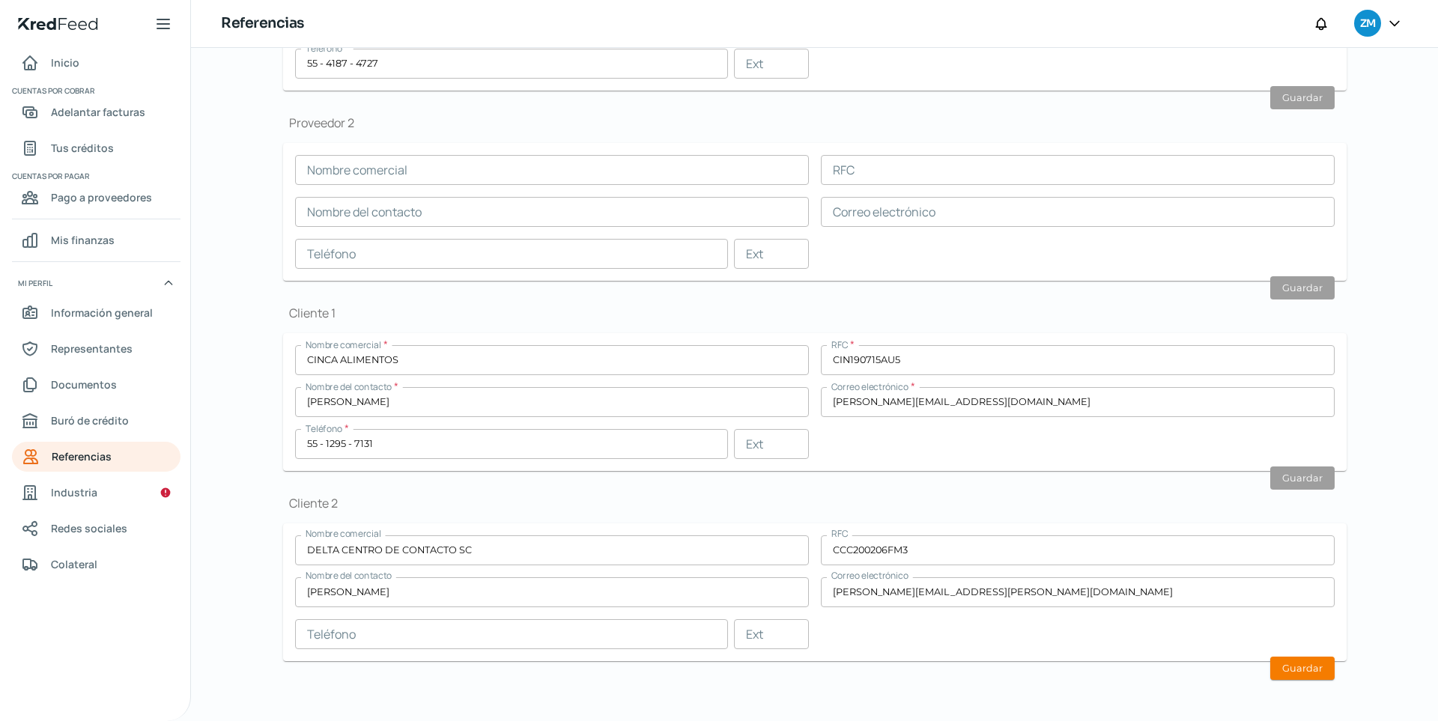
click at [641, 580] on input "text" at bounding box center [511, 634] width 433 height 30
click at [881, 517] on div "Cliente 2 Nombre comercial DELTA CENTRO DE CONTACTO SC RFC CCC200206FM3 Nombre …" at bounding box center [814, 578] width 1063 height 166
click at [1054, 580] on button "Guardar" at bounding box center [1302, 668] width 64 height 23
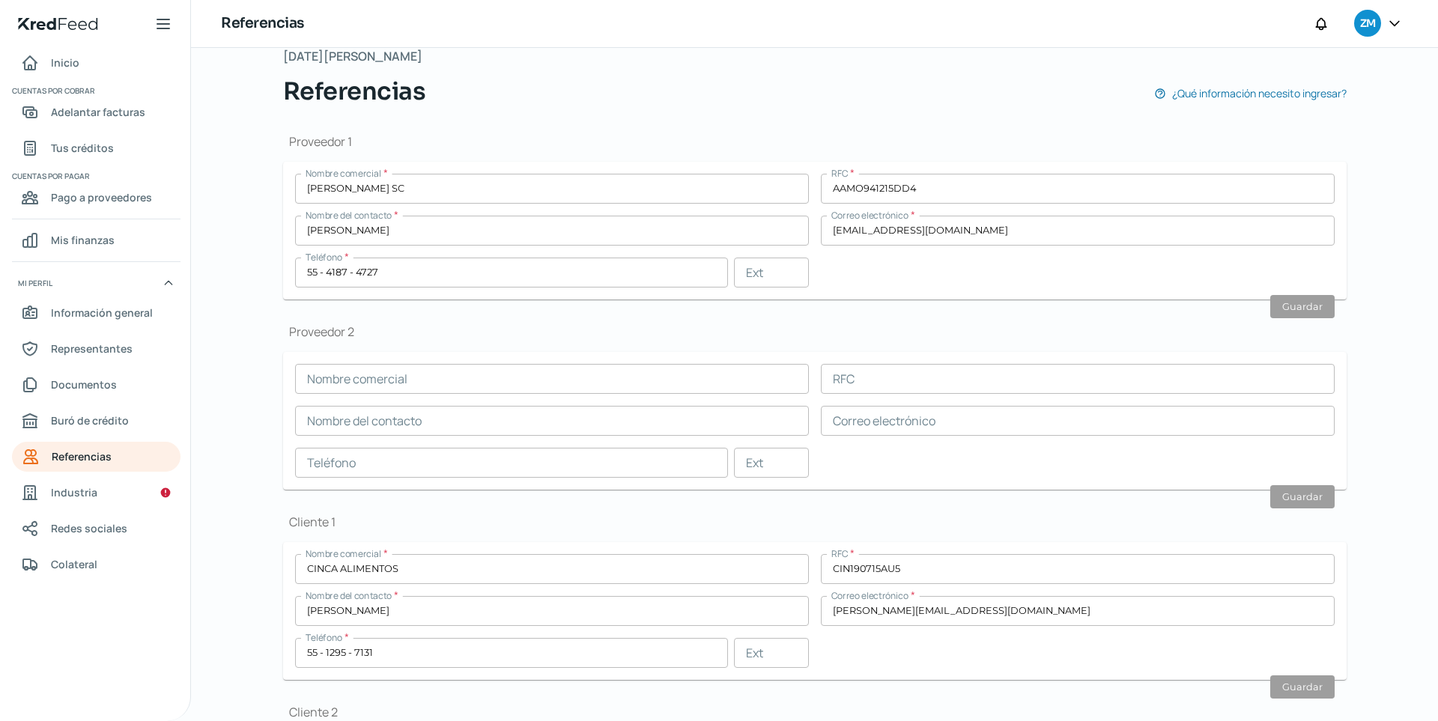
scroll to position [0, 0]
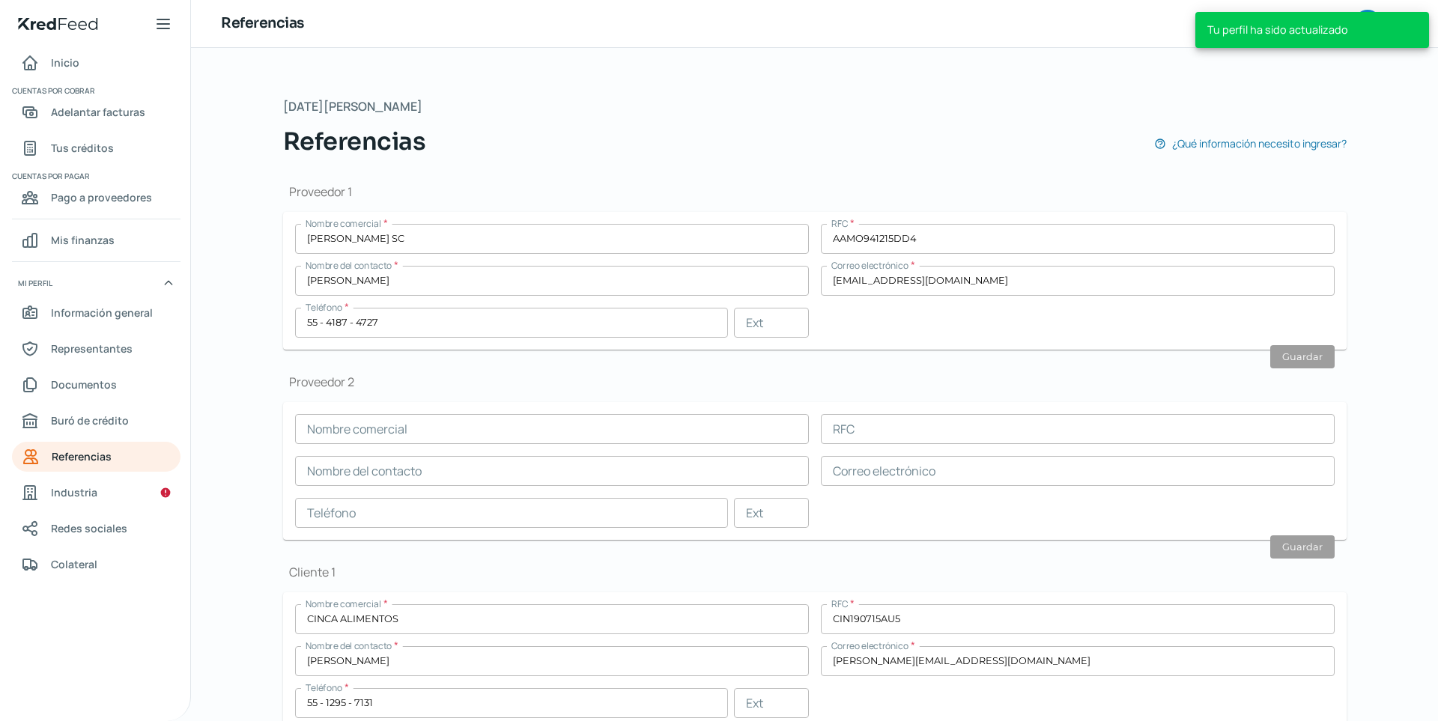
click at [562, 420] on input "text" at bounding box center [552, 429] width 514 height 30
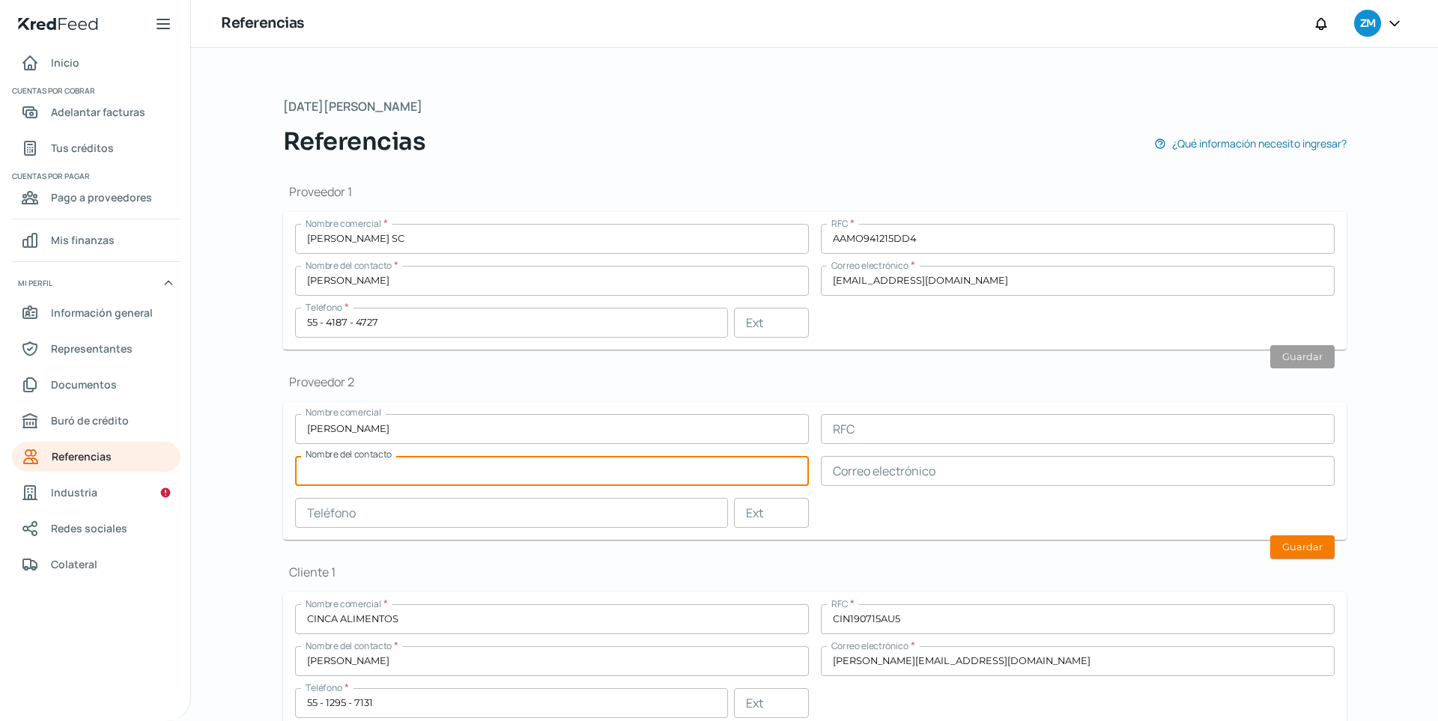
click at [496, 461] on input "text" at bounding box center [552, 471] width 514 height 30
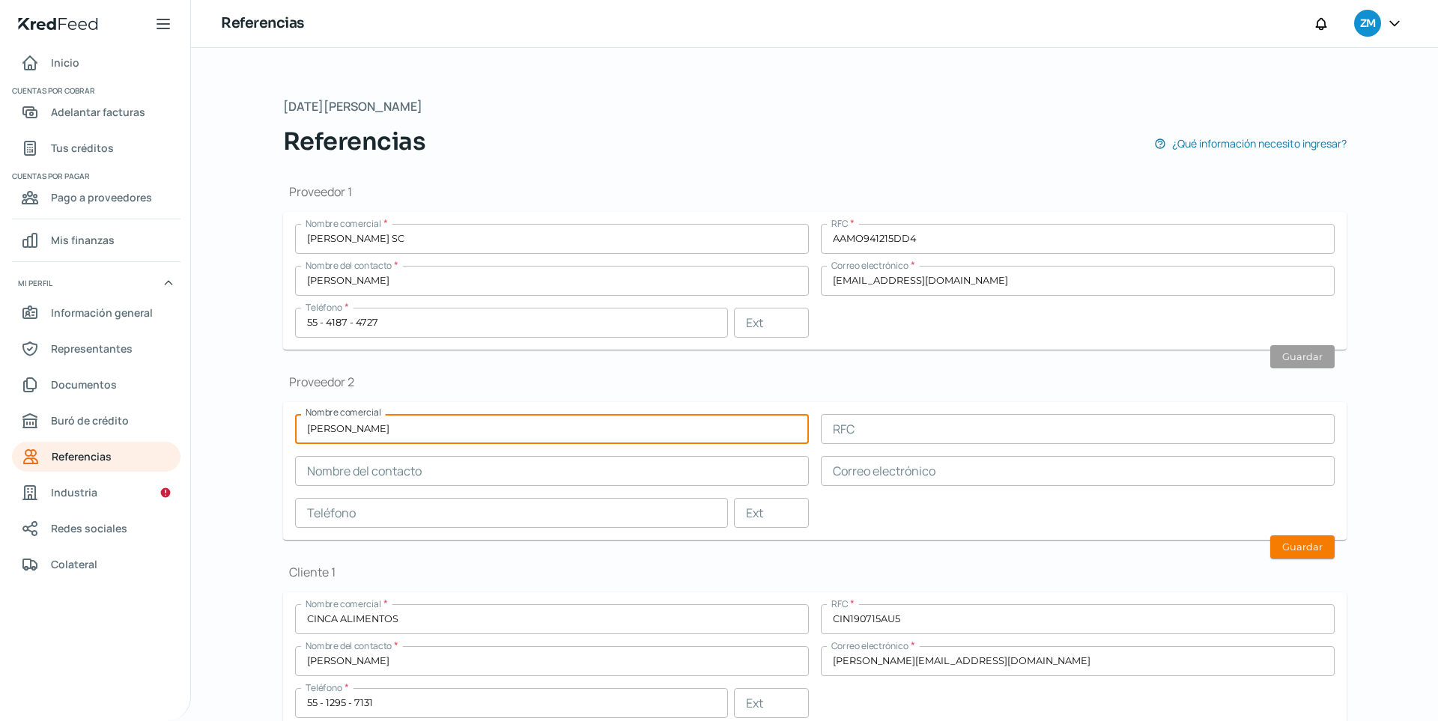
drag, startPoint x: 476, startPoint y: 424, endPoint x: 438, endPoint y: 428, distance: 37.6
click at [438, 428] on input "[PERSON_NAME]" at bounding box center [552, 429] width 514 height 30
click at [437, 429] on input "[PERSON_NAME]" at bounding box center [552, 429] width 514 height 30
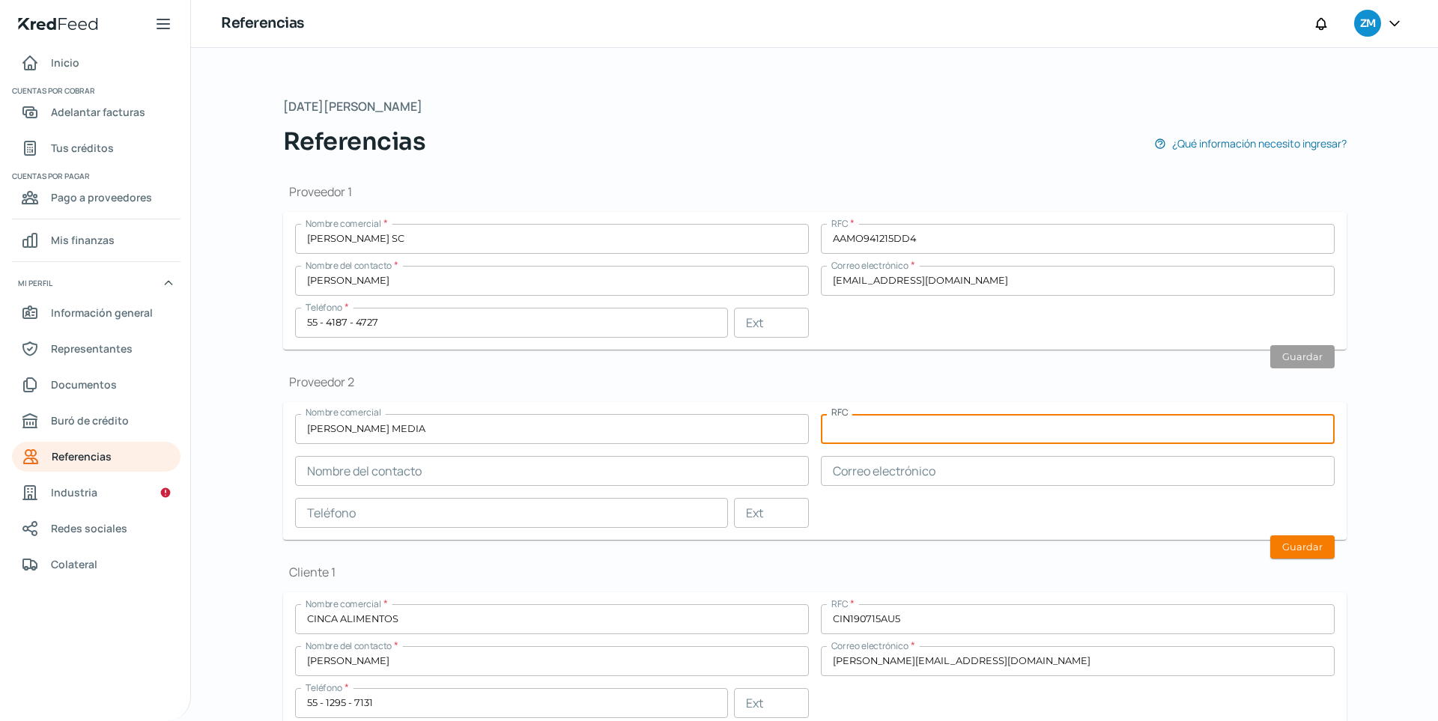
click at [428, 468] on input "text" at bounding box center [552, 471] width 514 height 30
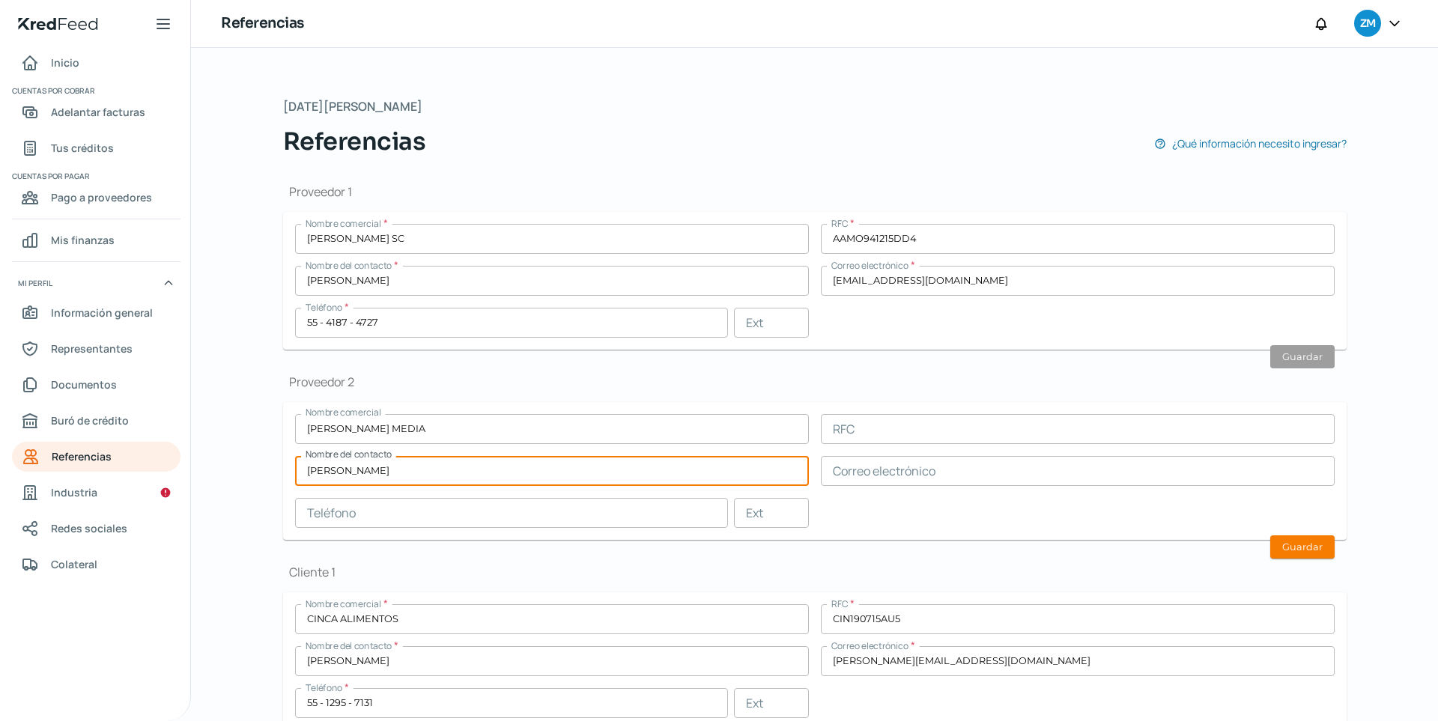
click at [456, 504] on input "text" at bounding box center [511, 513] width 433 height 30
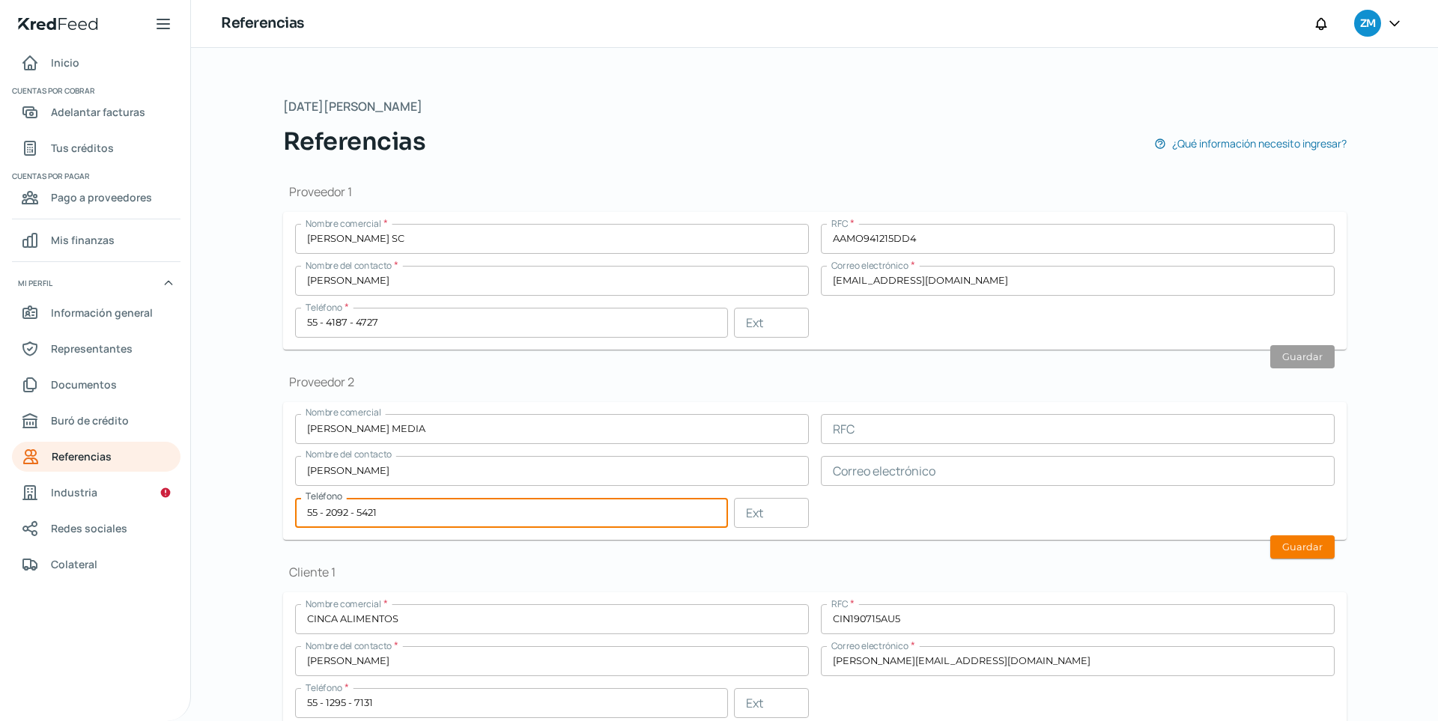
click at [661, 404] on form "Nombre comercial [PERSON_NAME] MEDIA RFC Nombre del contacto [PERSON_NAME] Corr…" at bounding box center [814, 471] width 1063 height 138
click at [875, 419] on input "text" at bounding box center [1078, 429] width 514 height 30
click at [922, 380] on h1 "Proveedor 2" at bounding box center [814, 382] width 1063 height 16
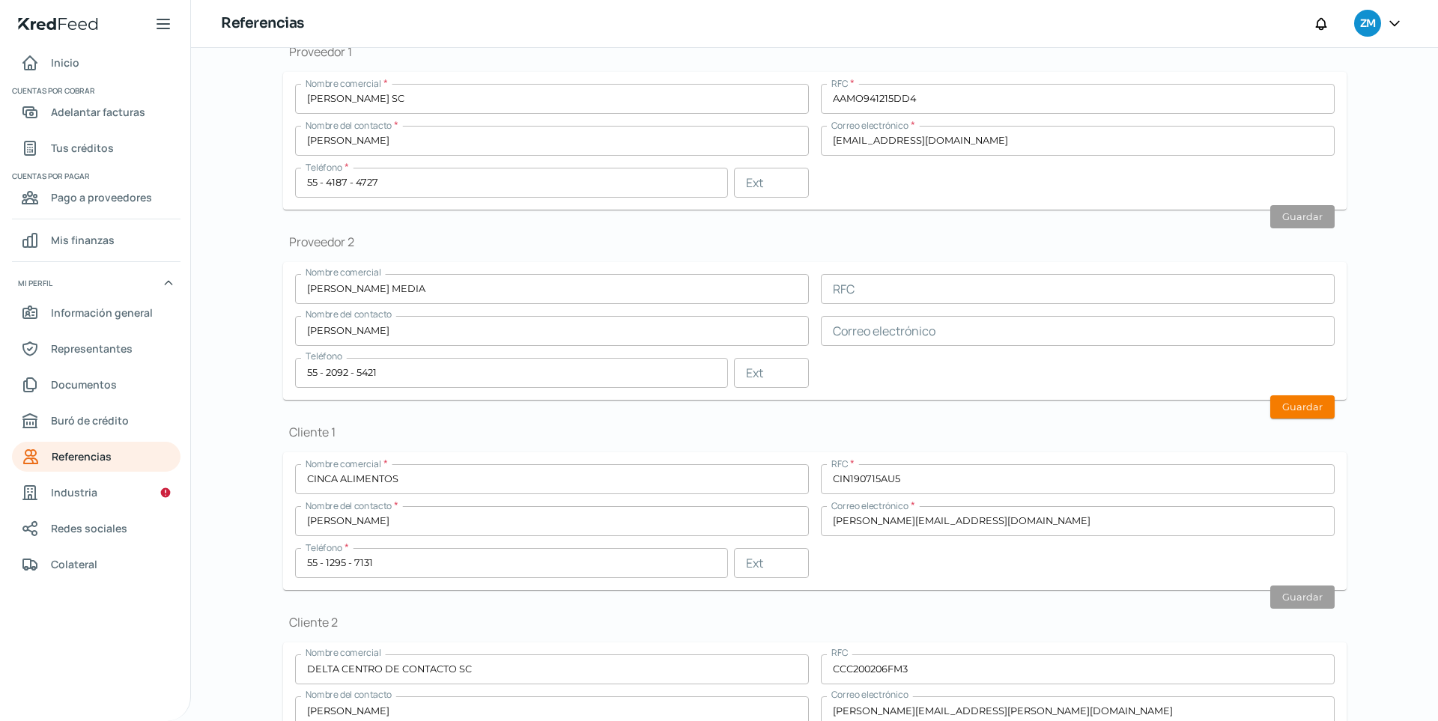
click at [920, 339] on input "text" at bounding box center [1078, 331] width 514 height 30
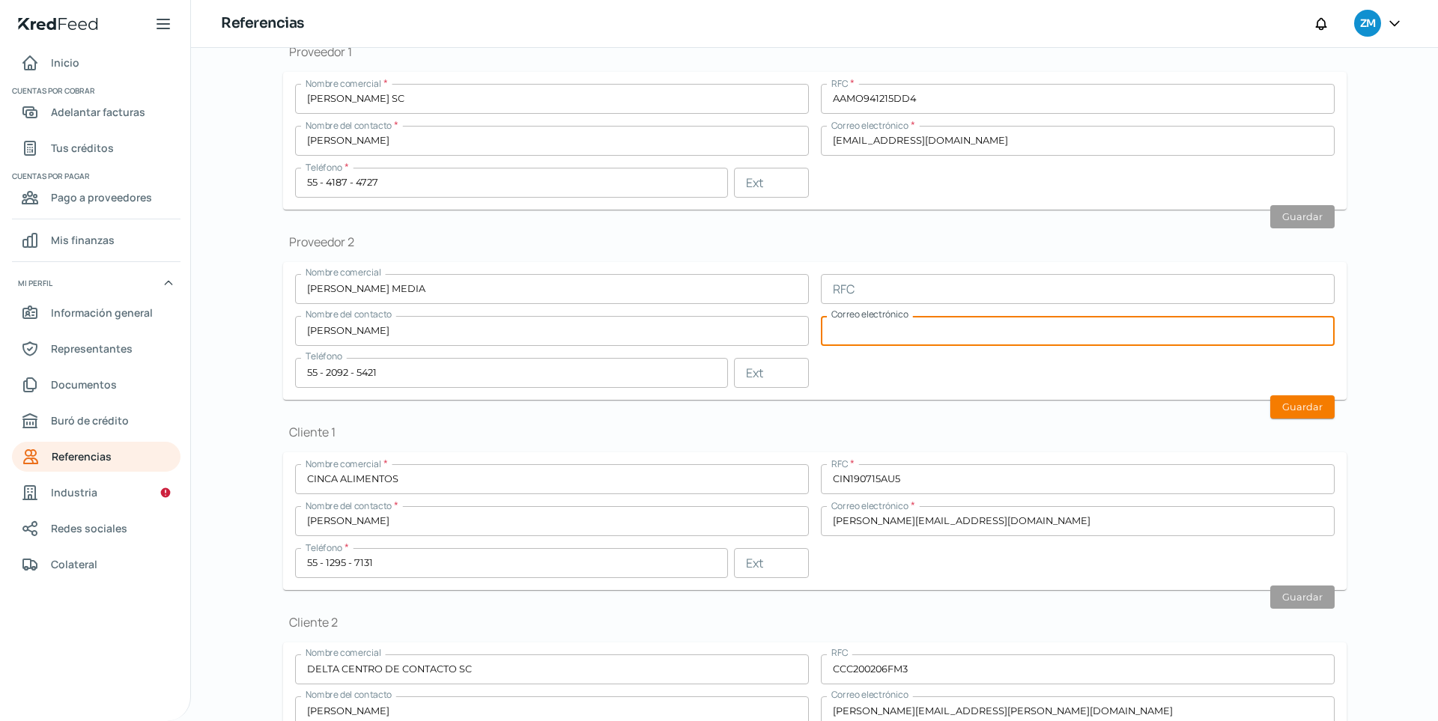
click at [892, 293] on input "text" at bounding box center [1078, 289] width 514 height 30
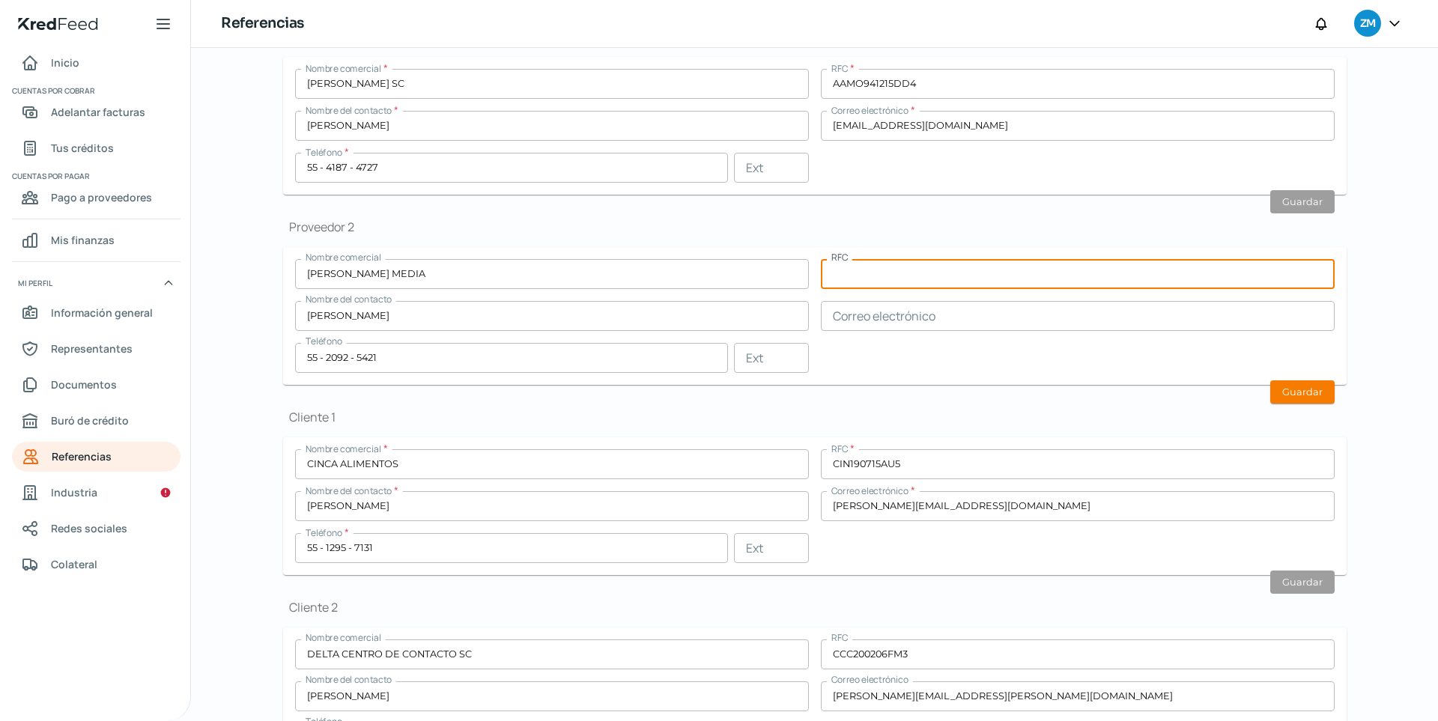
scroll to position [171, 0]
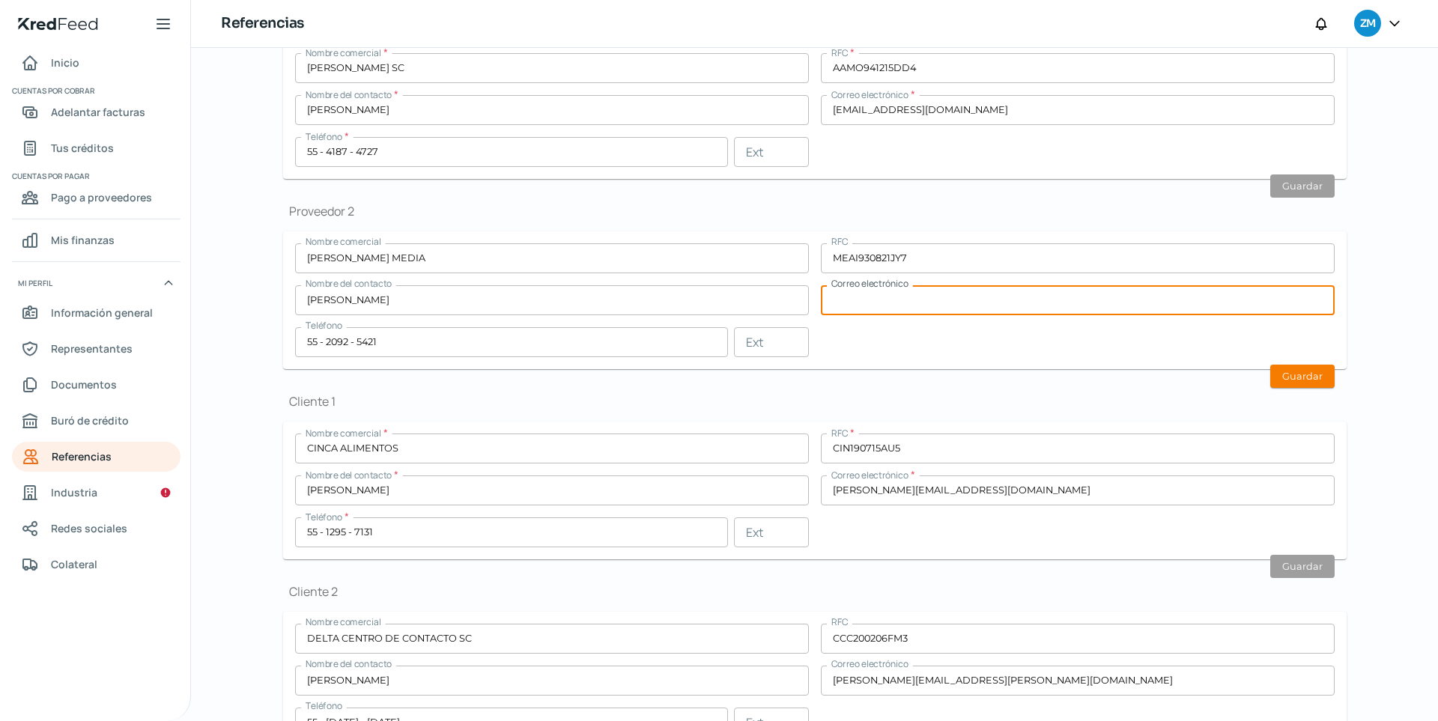
click at [1054, 295] on input "text" at bounding box center [1078, 300] width 514 height 30
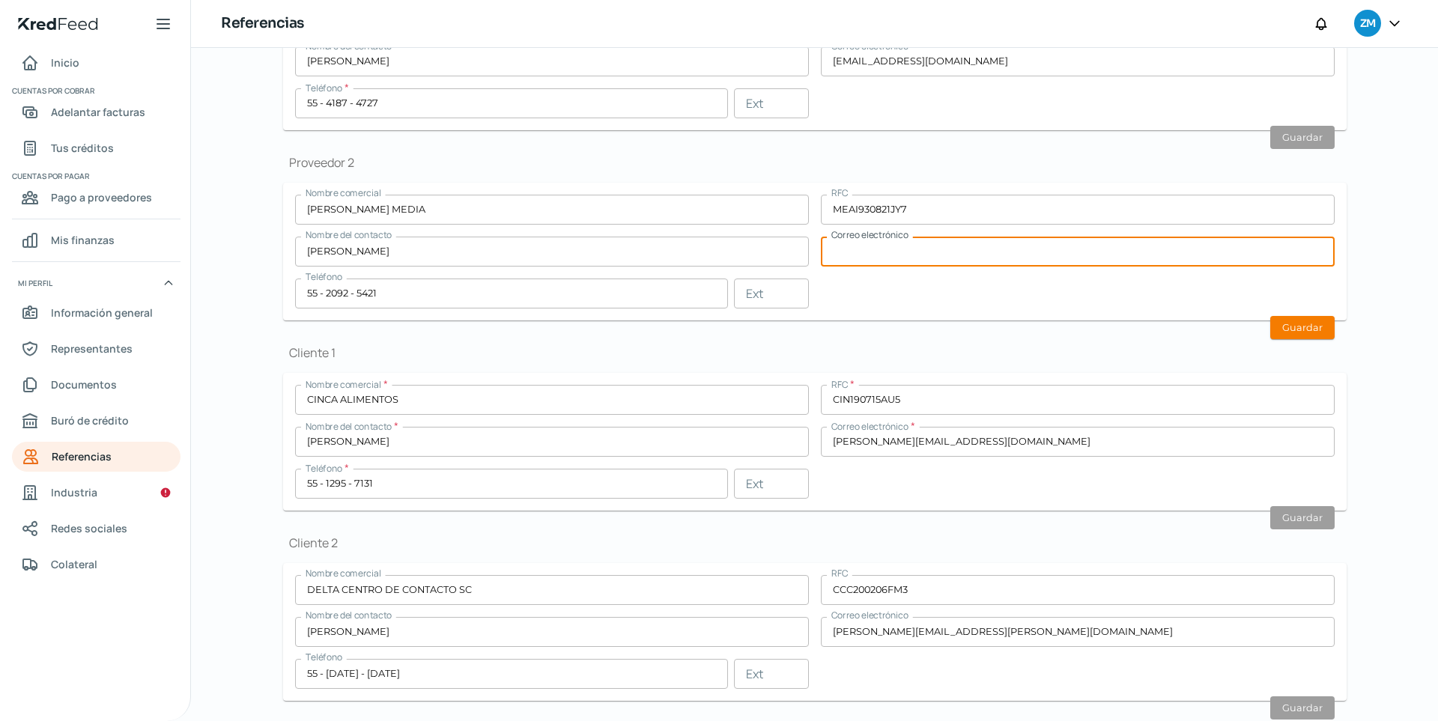
scroll to position [259, 0]
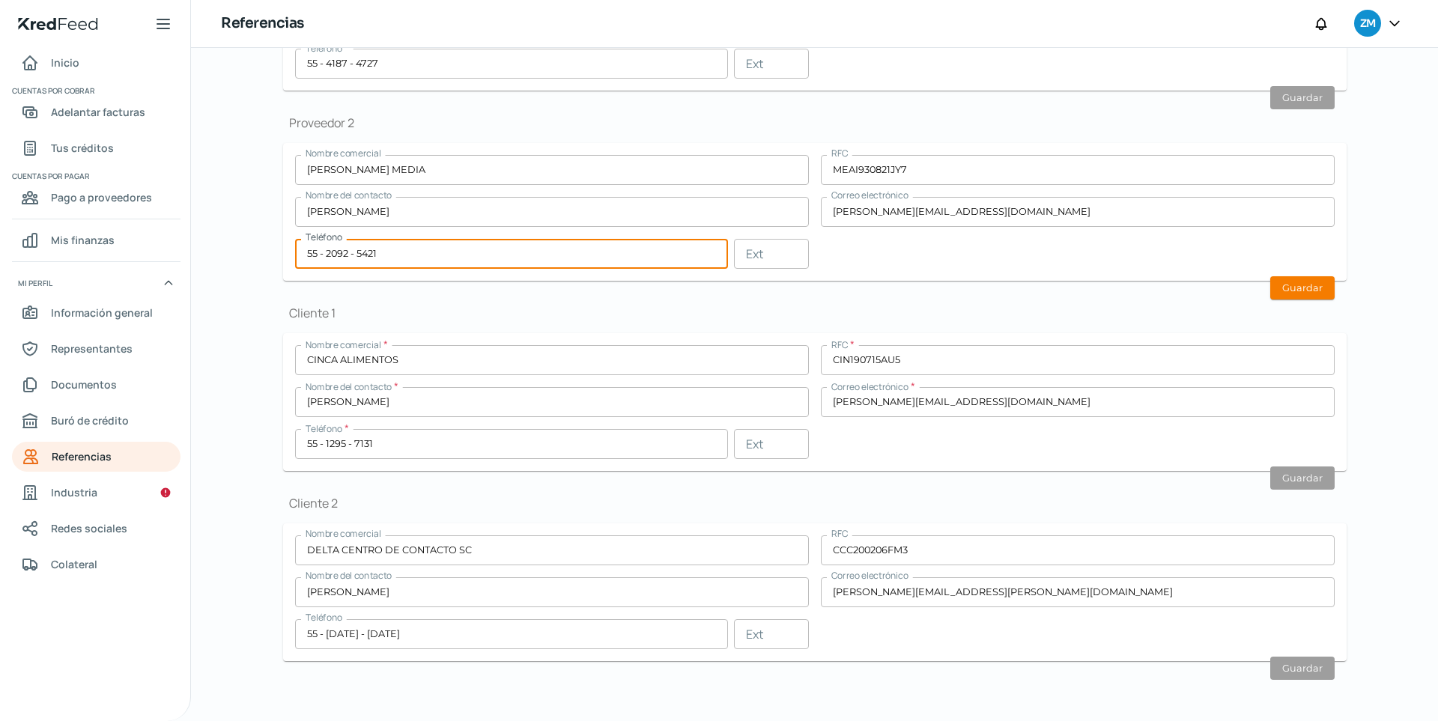
click at [1054, 288] on div "Proveedor 1 Nombre comercial * [PERSON_NAME] SC RFC * AAMO941215DD4 Nombre del …" at bounding box center [814, 298] width 1063 height 797
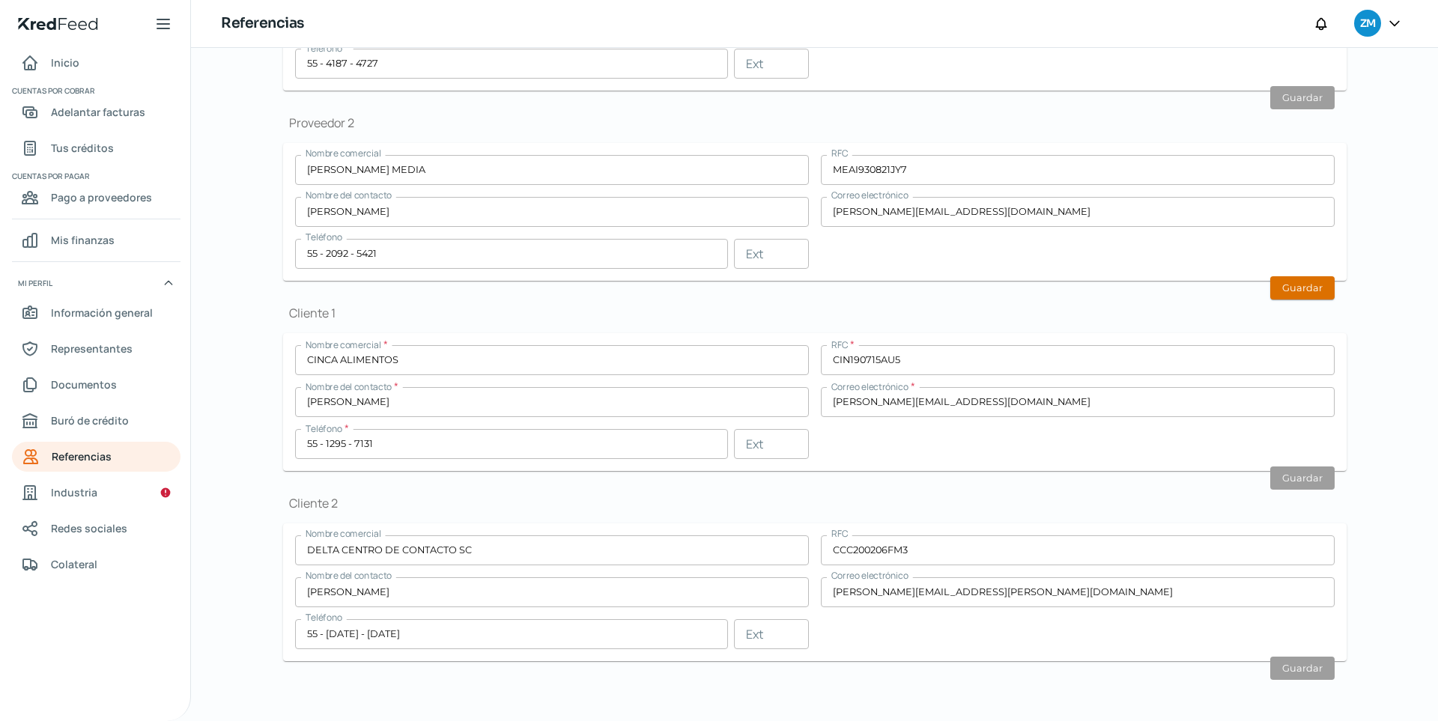
click at [1054, 288] on button "Guardar" at bounding box center [1302, 287] width 64 height 23
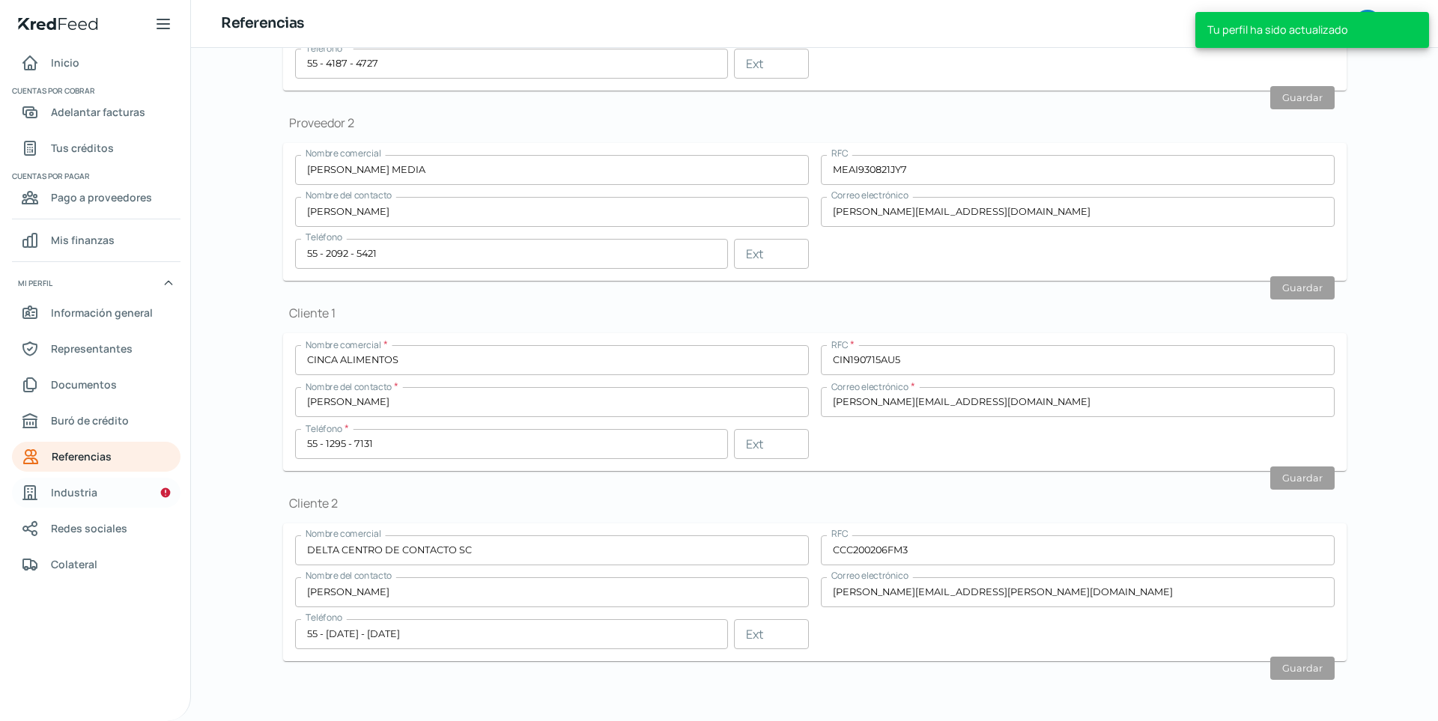
click at [112, 493] on link "Industria" at bounding box center [96, 493] width 169 height 30
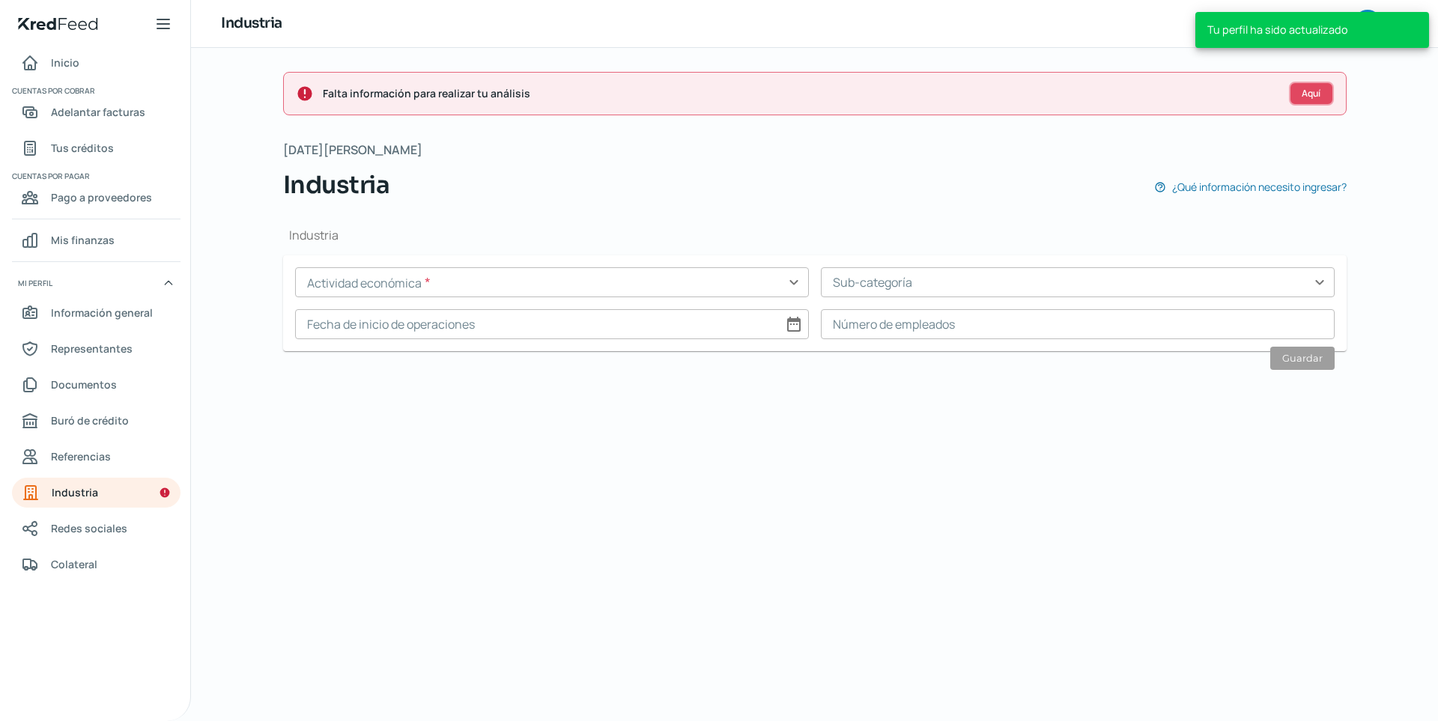
click at [1054, 90] on button "Aquí" at bounding box center [1311, 94] width 45 height 24
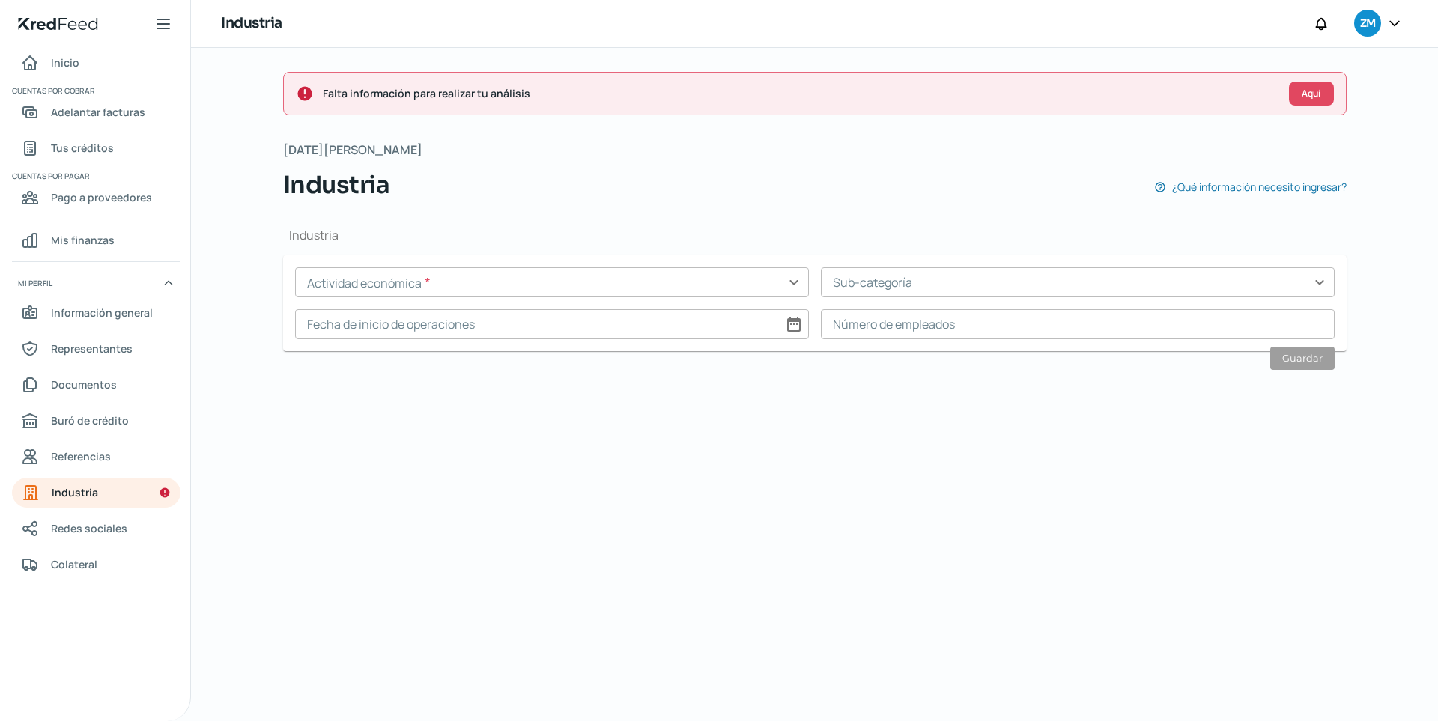
click at [624, 290] on input "text" at bounding box center [552, 282] width 514 height 30
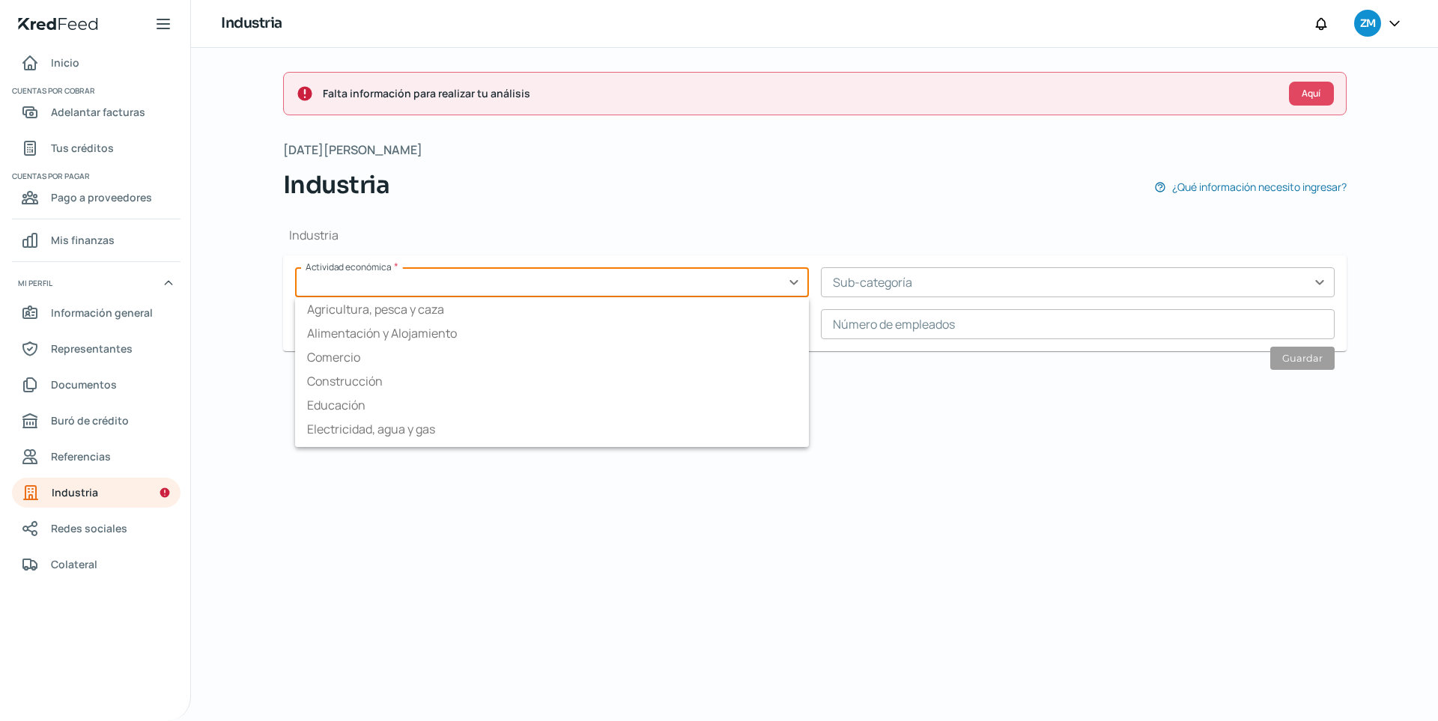
scroll to position [18, 0]
click at [511, 454] on div "Falta información para realizar tu análisis Aquí [DATE][PERSON_NAME] Industria …" at bounding box center [814, 384] width 1123 height 673
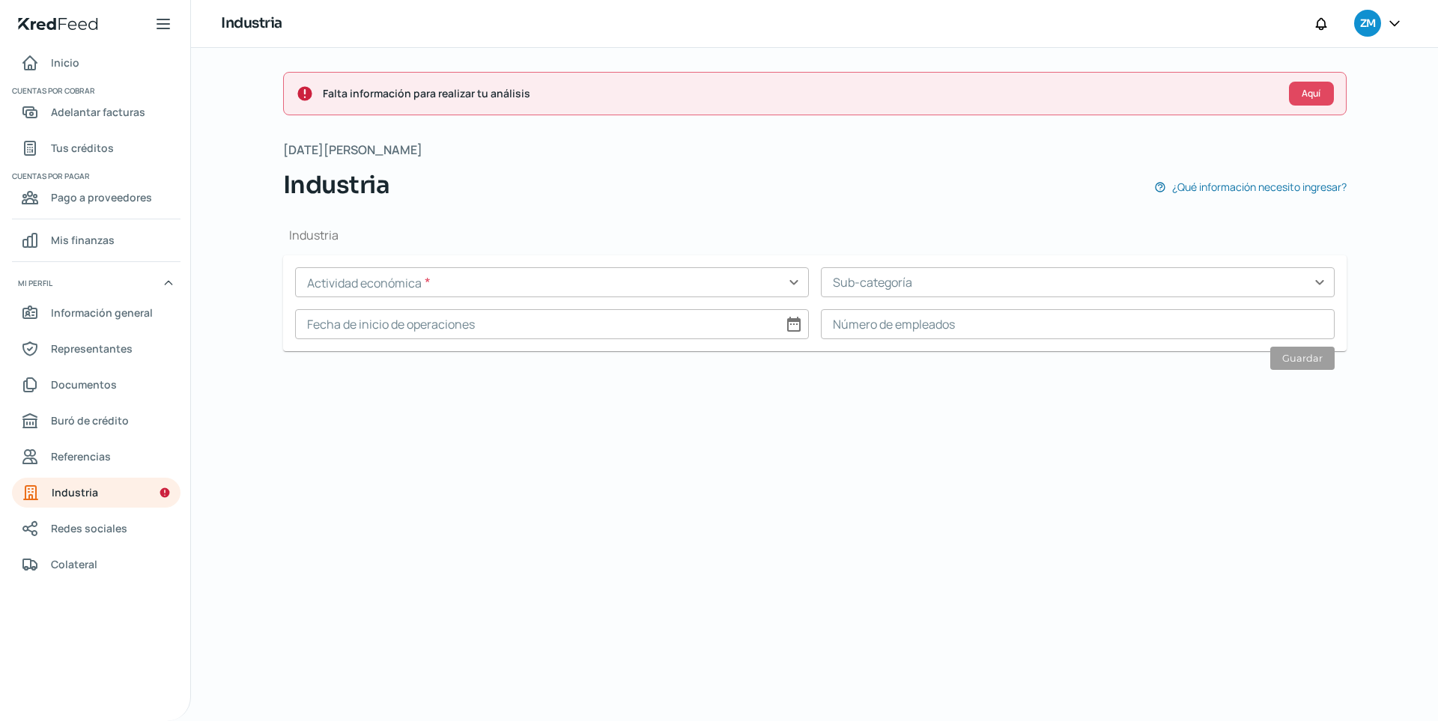
click at [533, 276] on input "text" at bounding box center [552, 282] width 514 height 30
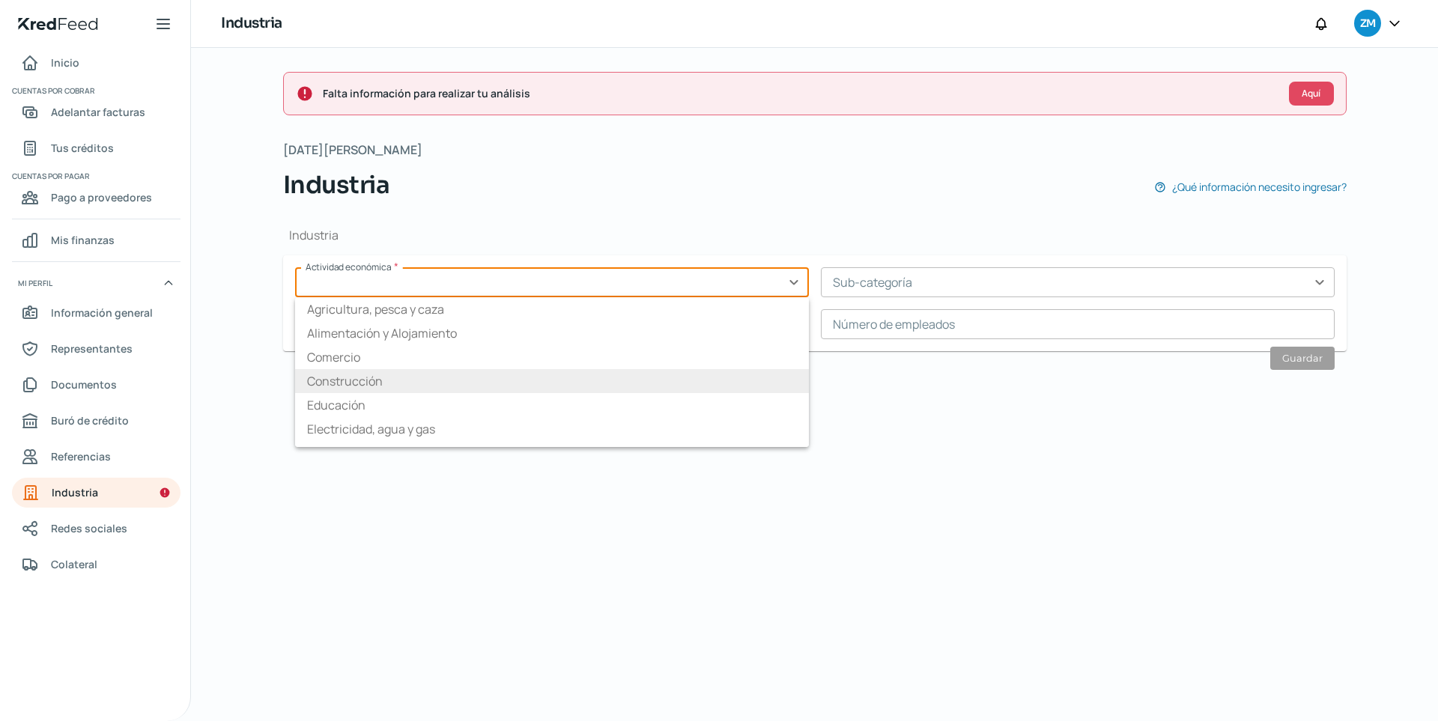
scroll to position [234, 0]
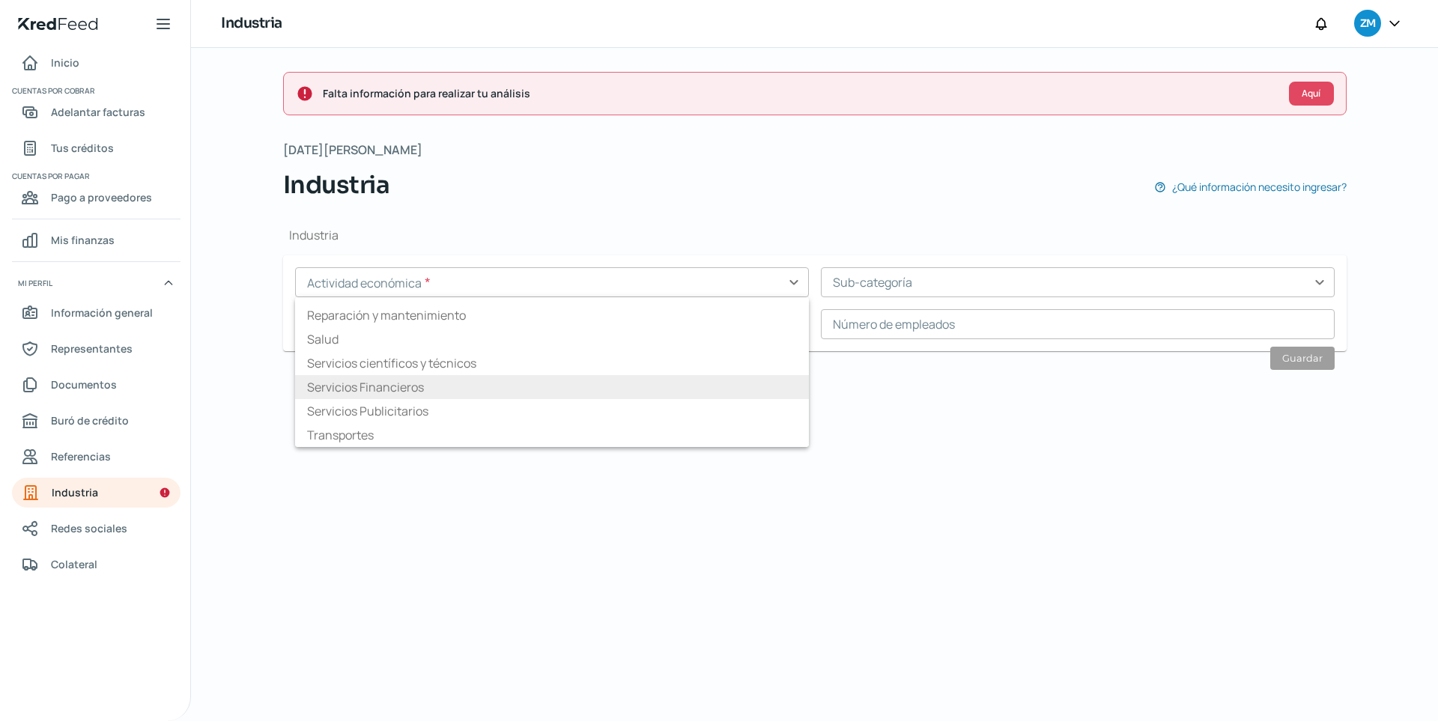
click at [514, 385] on li "Servicios Financieros" at bounding box center [552, 387] width 514 height 24
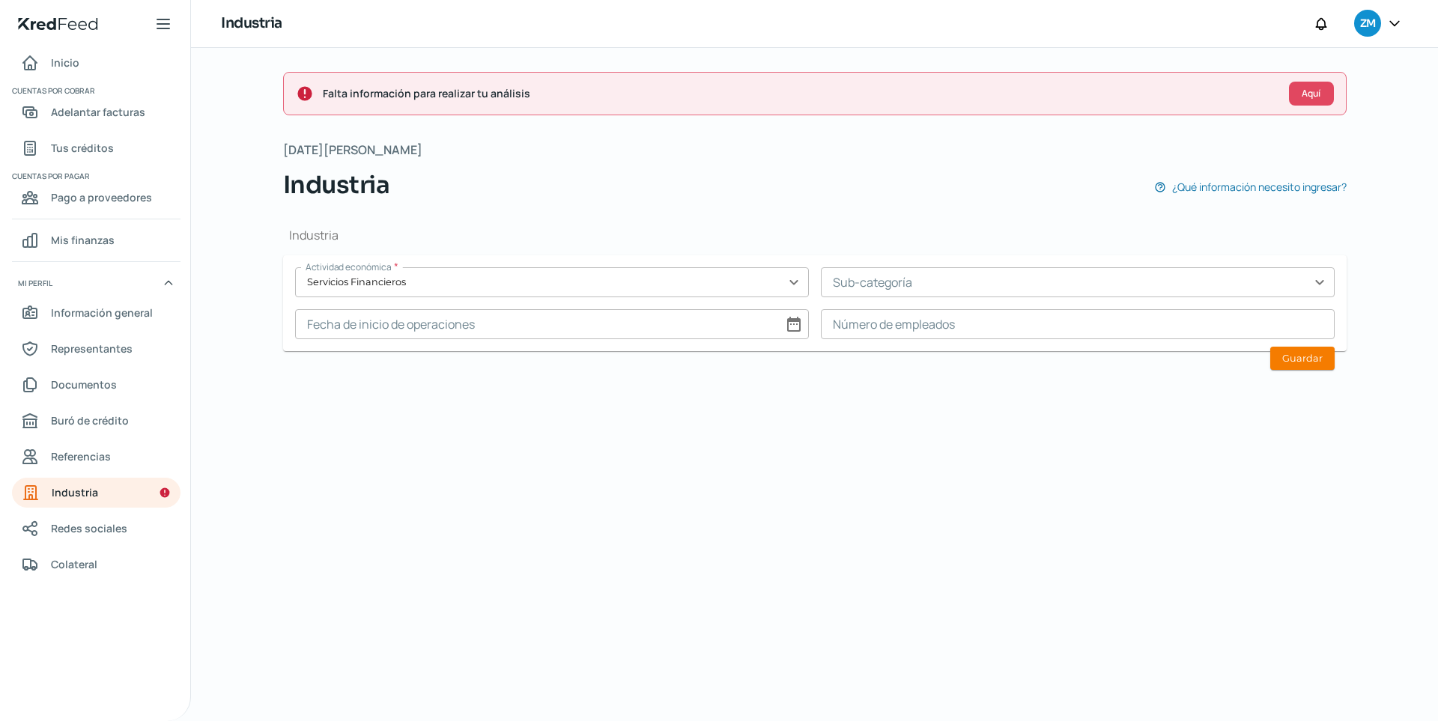
click at [910, 293] on input "text" at bounding box center [1078, 282] width 514 height 30
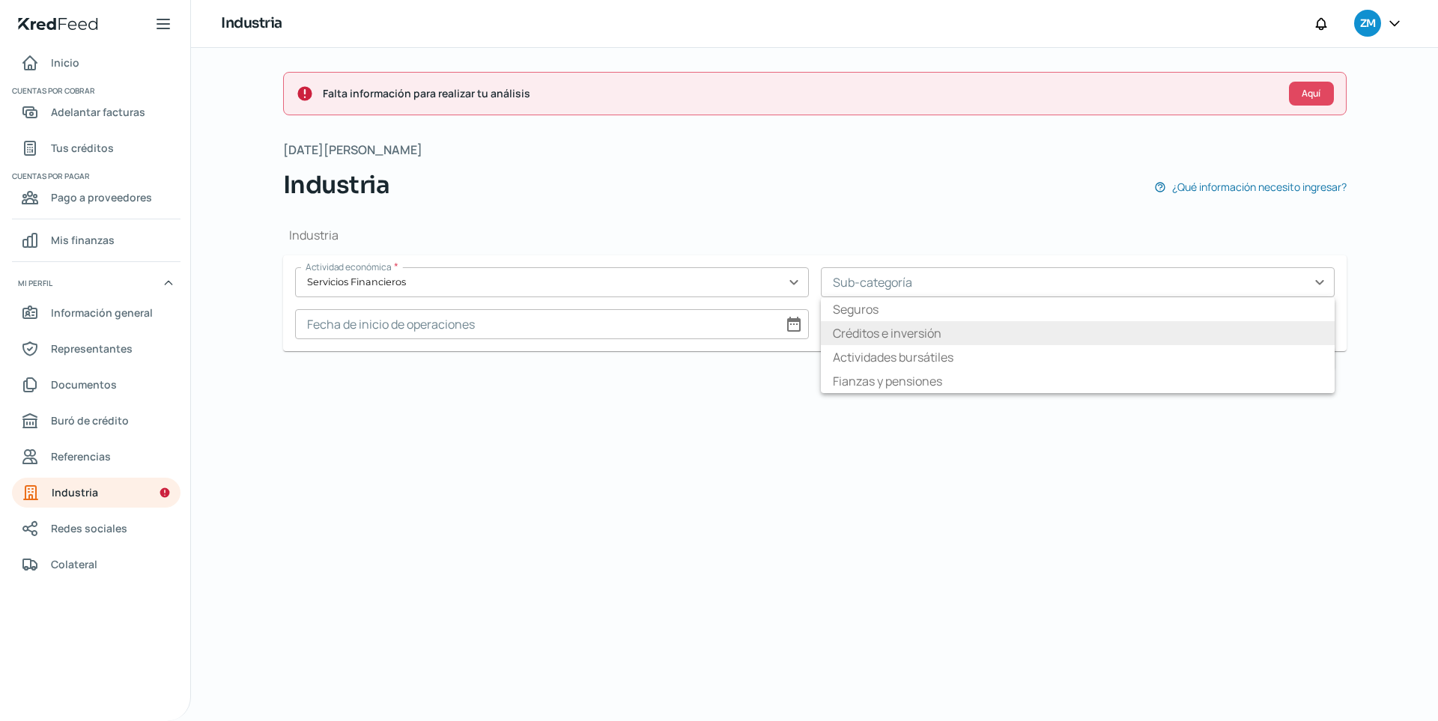
click at [983, 327] on li "Créditos e inversión" at bounding box center [1078, 333] width 514 height 24
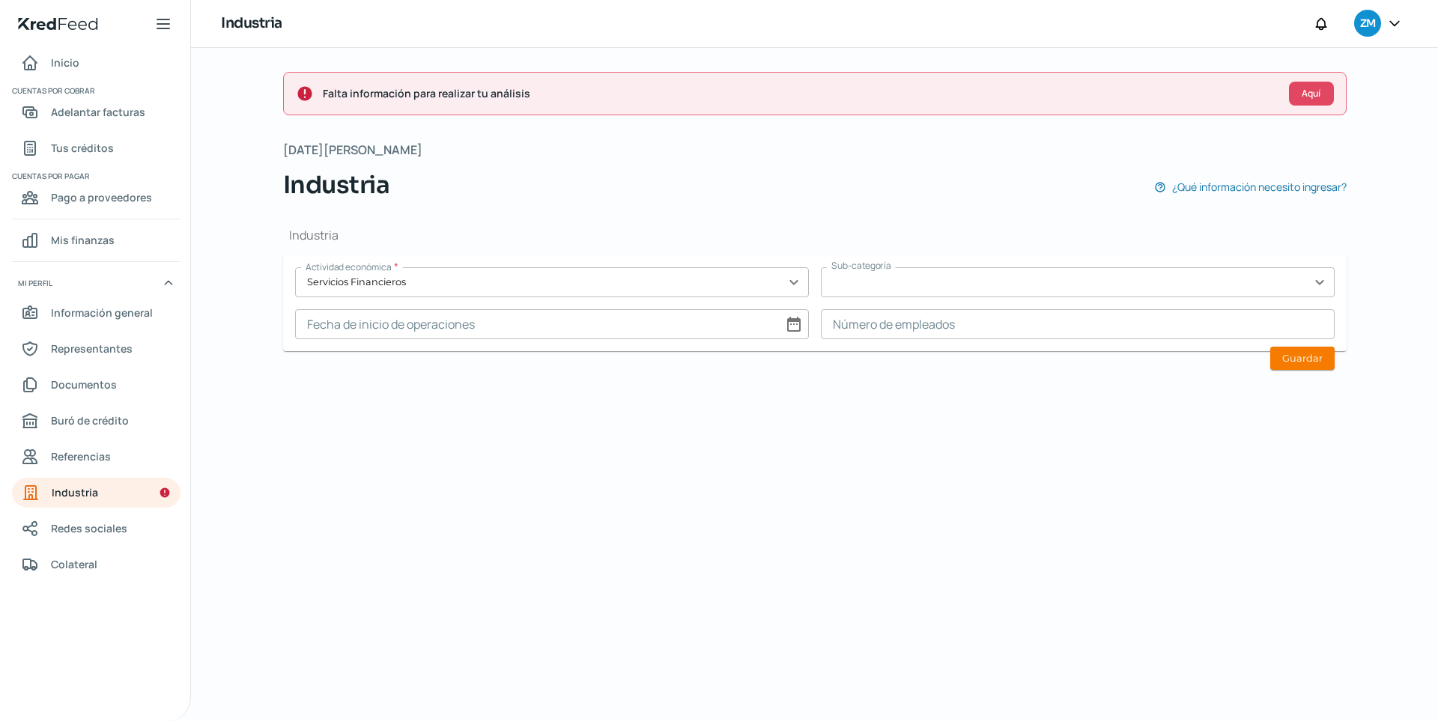
click at [995, 288] on input "text" at bounding box center [1078, 282] width 514 height 30
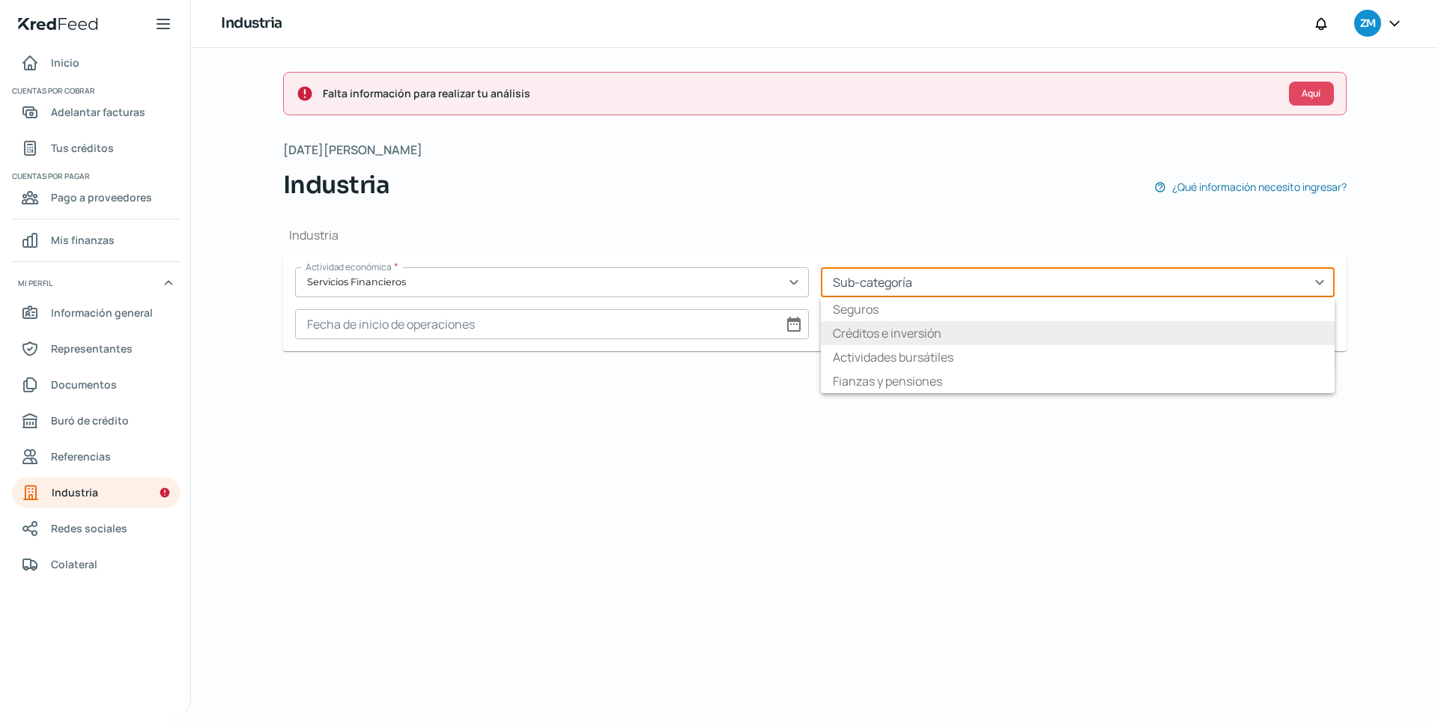
click at [1000, 328] on li "Créditos e inversión" at bounding box center [1078, 333] width 514 height 24
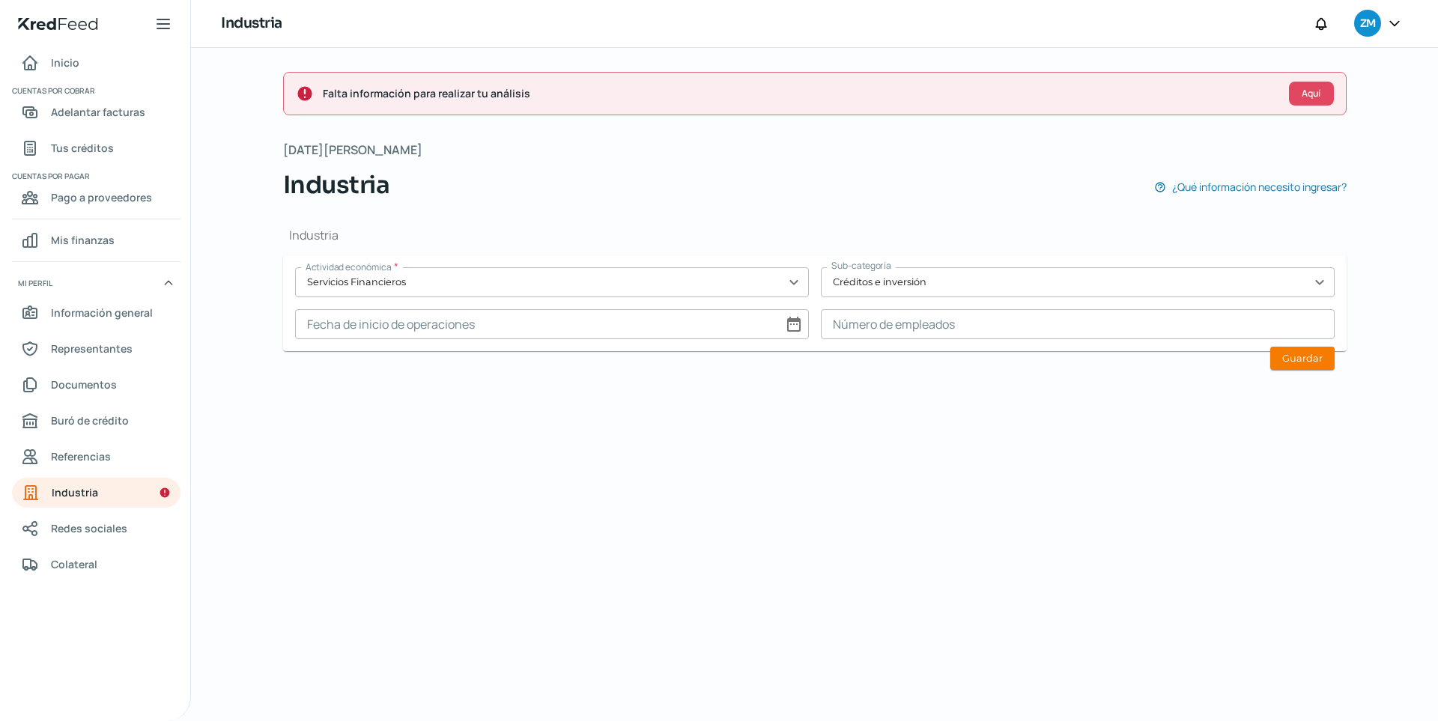
click at [995, 227] on h1 "Industria" at bounding box center [814, 235] width 1063 height 16
click at [574, 333] on input at bounding box center [552, 324] width 514 height 30
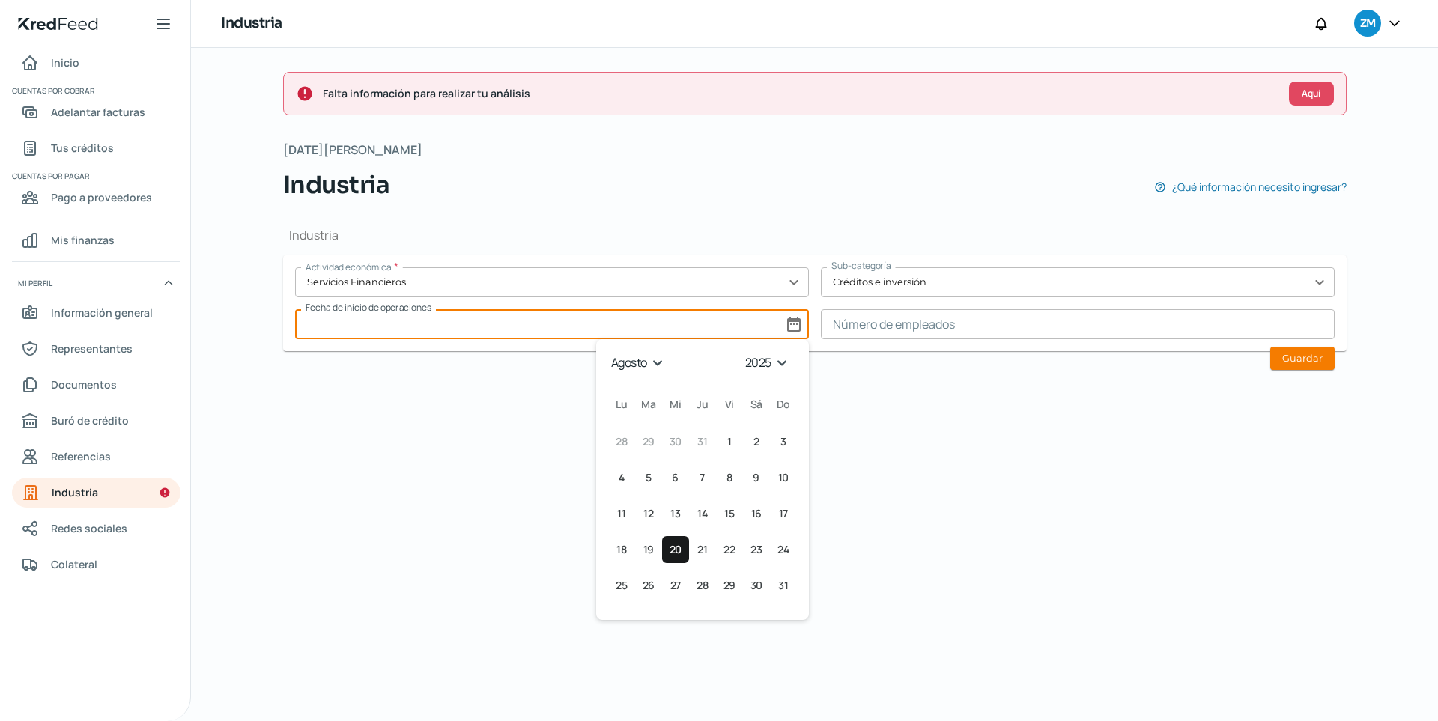
click at [661, 359] on select "enero febrero marzo abril mayo junio julio agosto septiembre octubre noviembre …" at bounding box center [639, 362] width 63 height 23
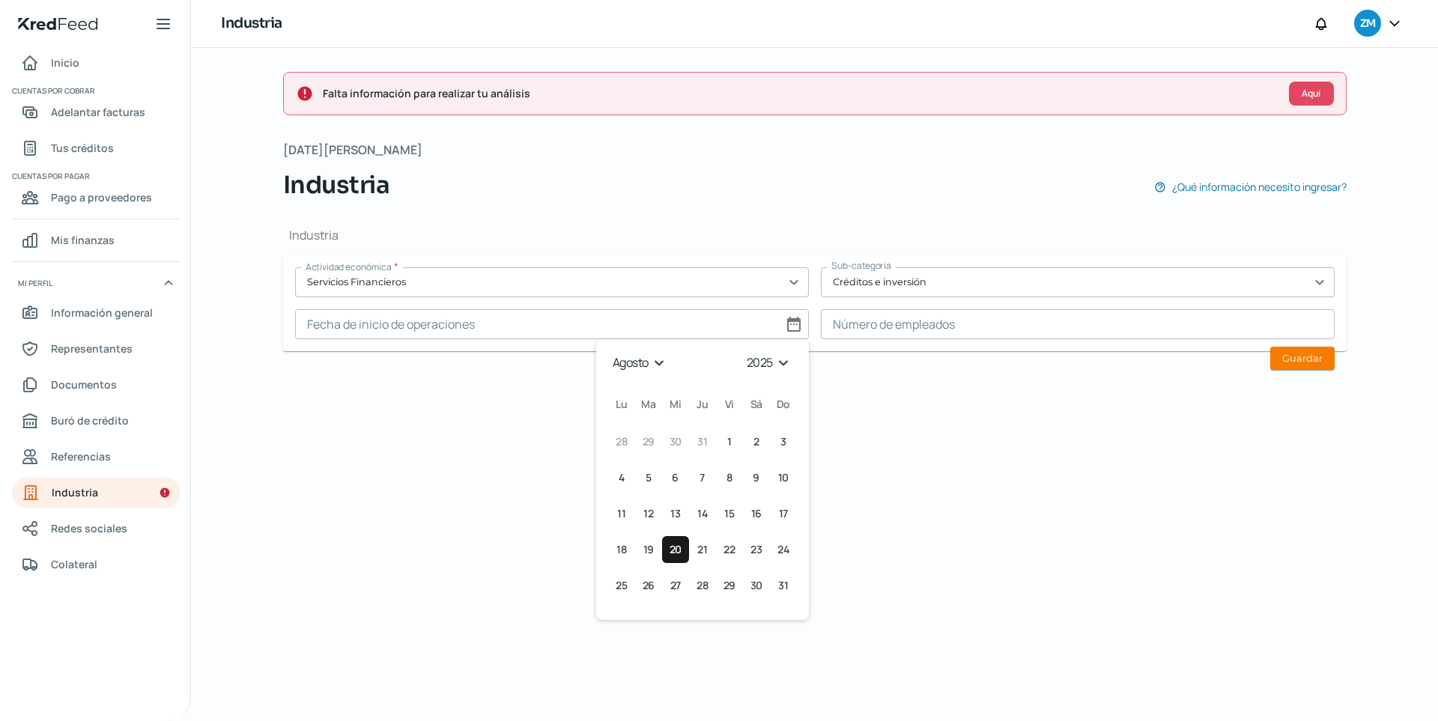
click at [766, 359] on select "1925 1926 1927 1928 1929 1930 1931 1932 1933 1934 1935 1936 1937 1938 1939 1940…" at bounding box center [770, 362] width 53 height 23
click at [661, 364] on select "enero febrero marzo abril mayo junio julio agosto septiembre octubre noviembre …" at bounding box center [639, 362] width 63 height 23
click at [757, 368] on select "1925 1926 1927 1928 1929 1930 1931 1932 1933 1934 1935 1936 1937 1938 1939 1940…" at bounding box center [770, 362] width 53 height 23
click at [927, 390] on div "Falta información para realizar tu análisis Aquí [DATE][PERSON_NAME] Industria …" at bounding box center [814, 384] width 1123 height 673
click at [909, 319] on input at bounding box center [1078, 324] width 514 height 30
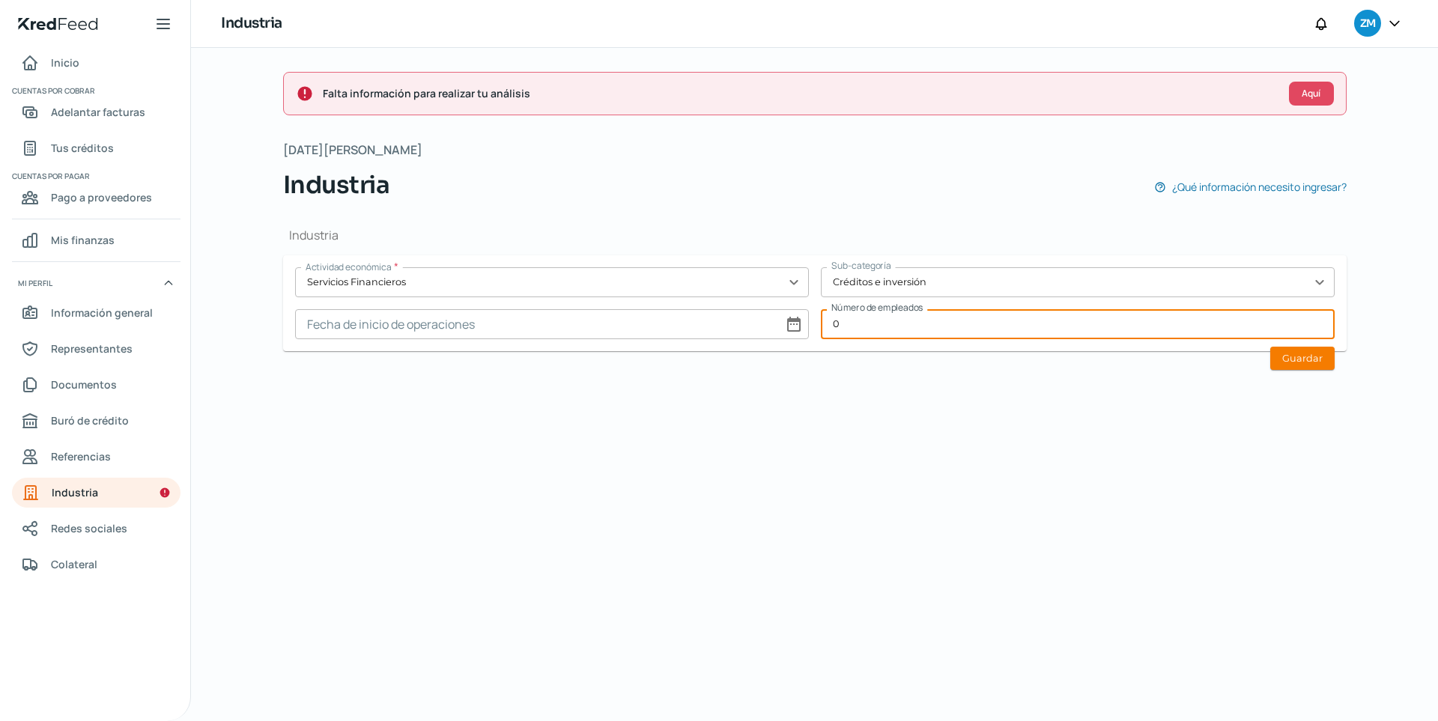
click at [995, 396] on div "Falta información para realizar tu análisis Aquí [DATE][PERSON_NAME] Industria …" at bounding box center [814, 384] width 1123 height 673
click at [880, 328] on input "0" at bounding box center [1078, 324] width 514 height 30
click at [882, 401] on div "Falta información para realizar tu análisis Aquí [DATE][PERSON_NAME] Industria …" at bounding box center [814, 384] width 1123 height 673
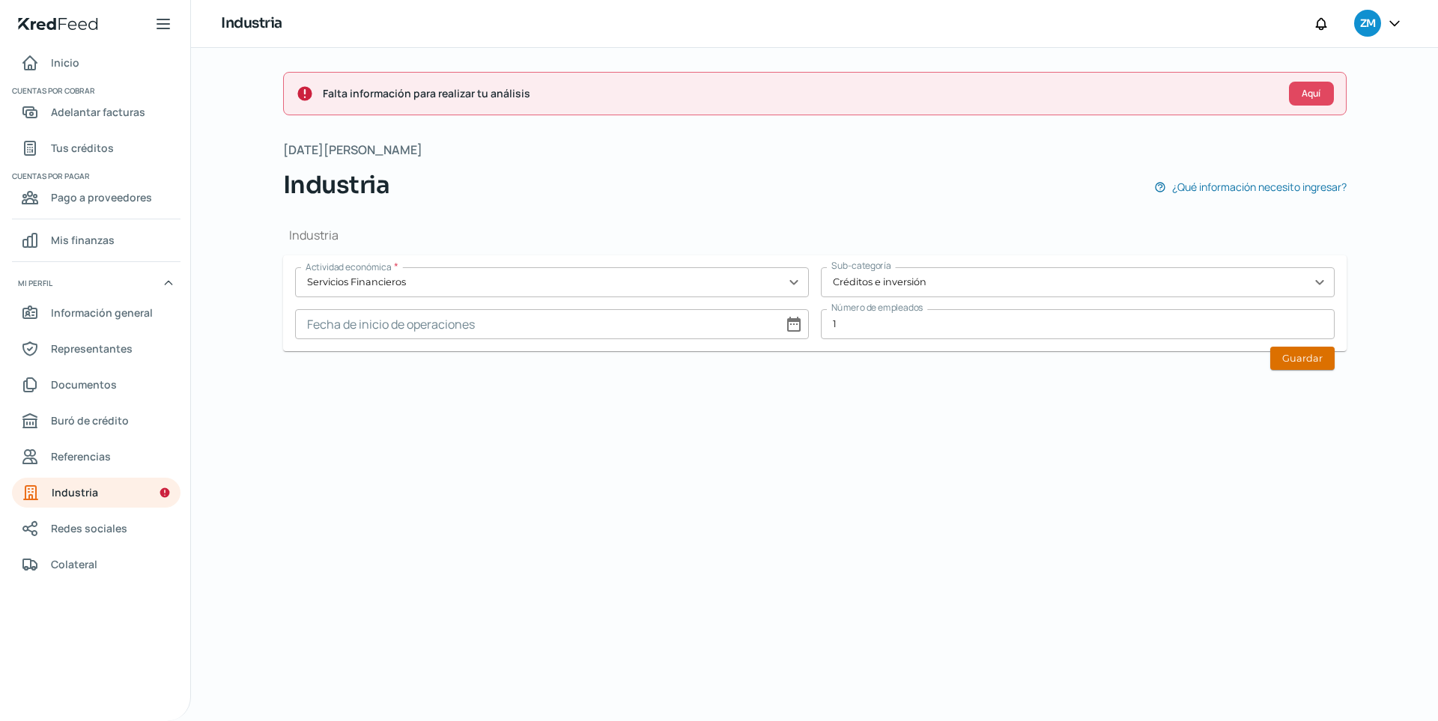
click at [1054, 358] on button "Guardar" at bounding box center [1302, 358] width 64 height 23
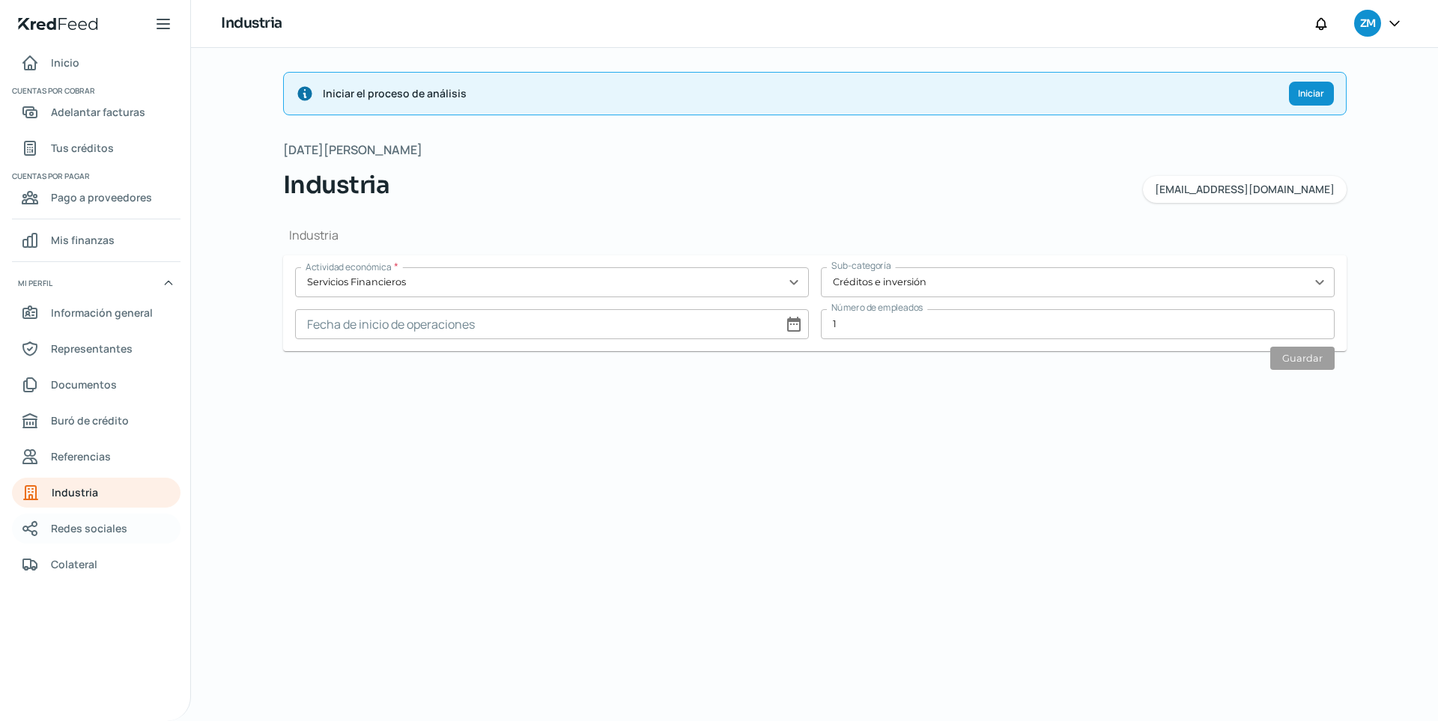
click at [103, 533] on span "Redes sociales" at bounding box center [89, 528] width 76 height 19
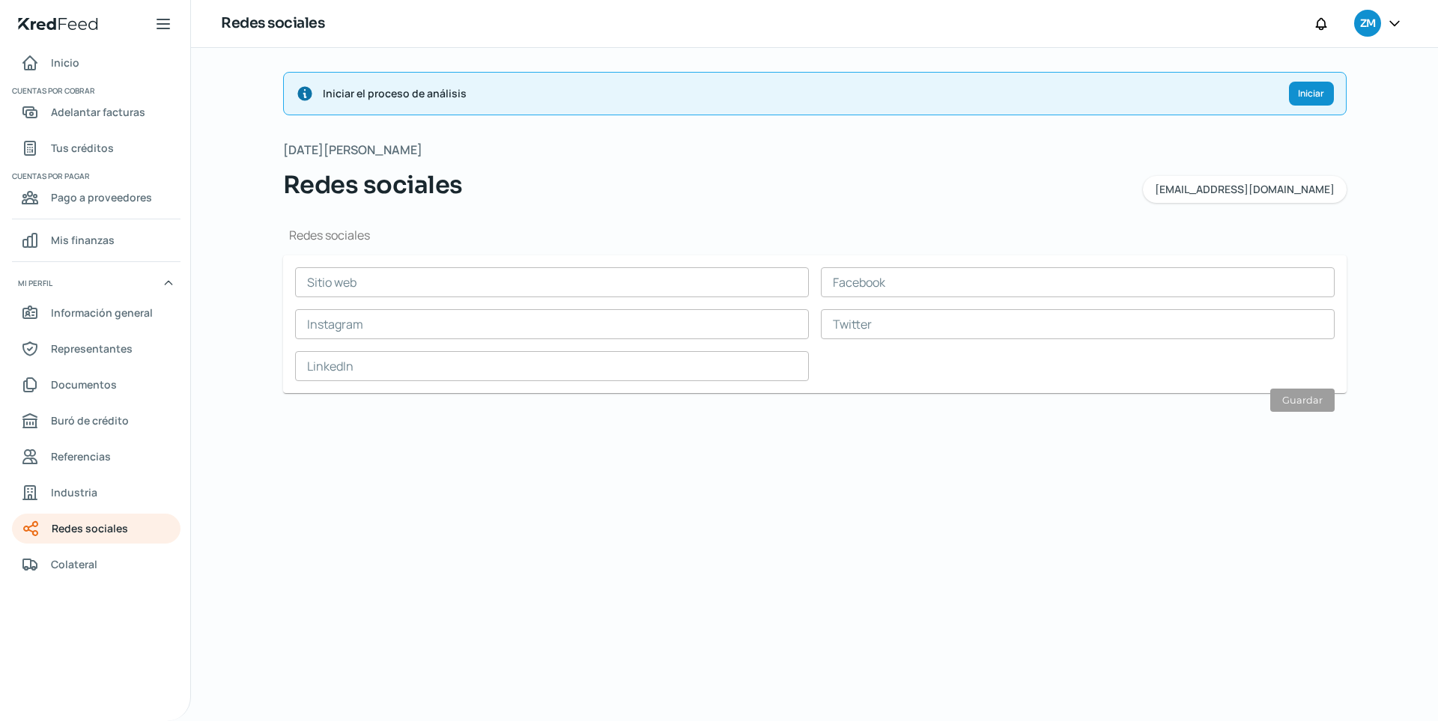
click at [365, 274] on input "text" at bounding box center [552, 282] width 514 height 30
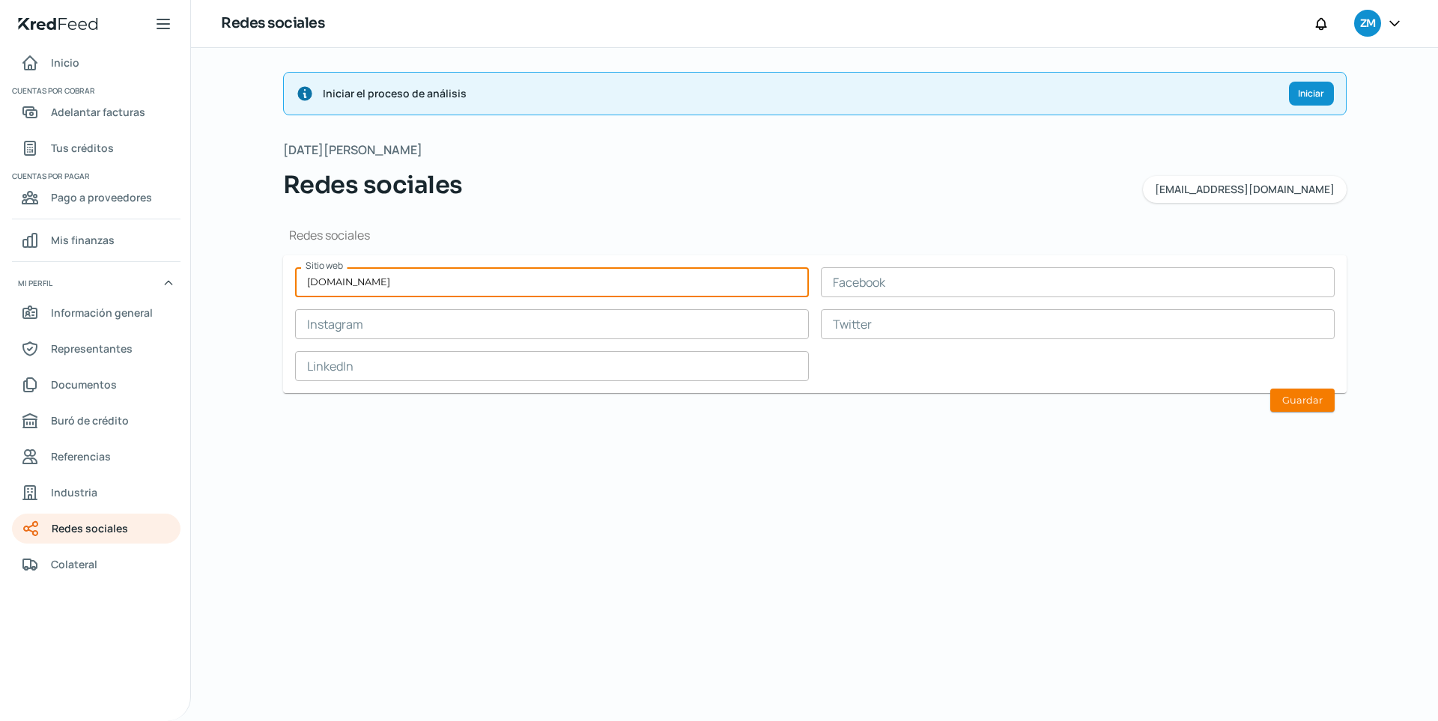
click at [559, 334] on input "text" at bounding box center [552, 324] width 514 height 30
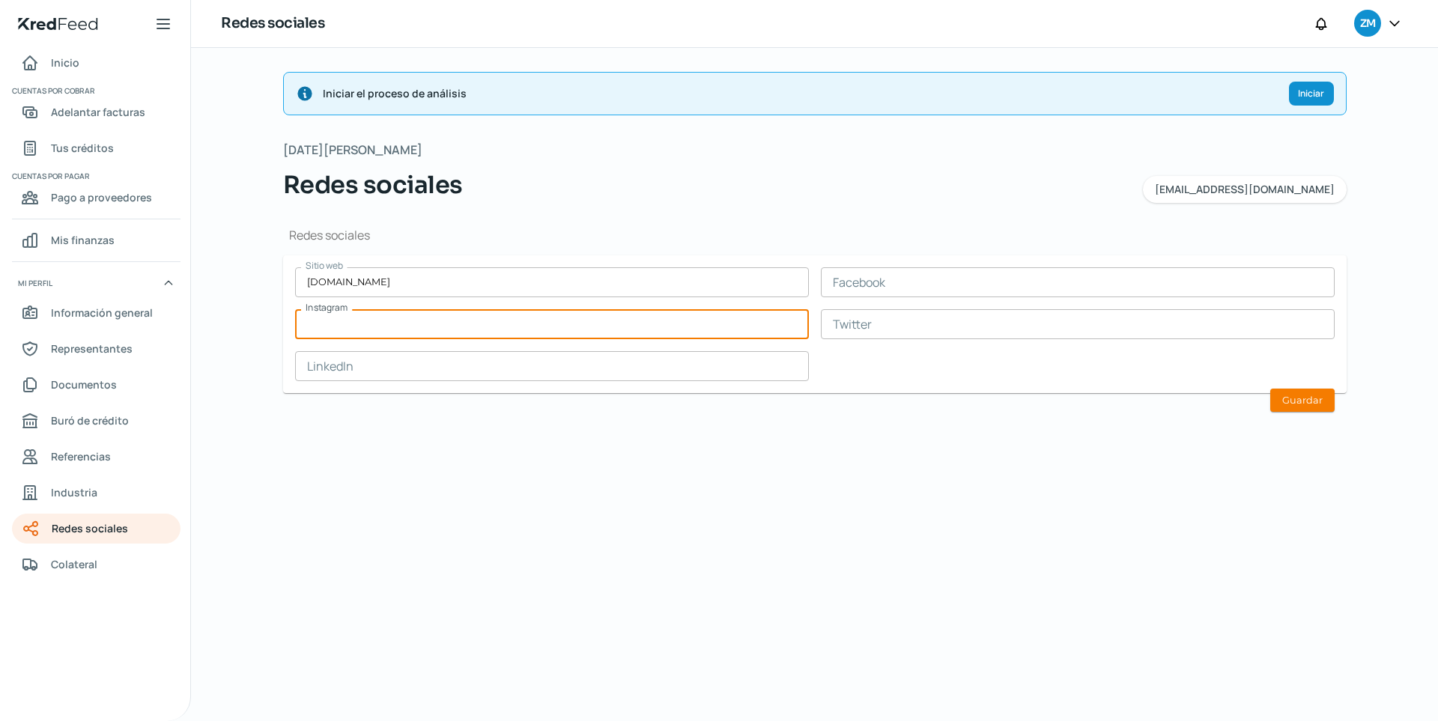
click at [580, 365] on input "text" at bounding box center [552, 366] width 514 height 30
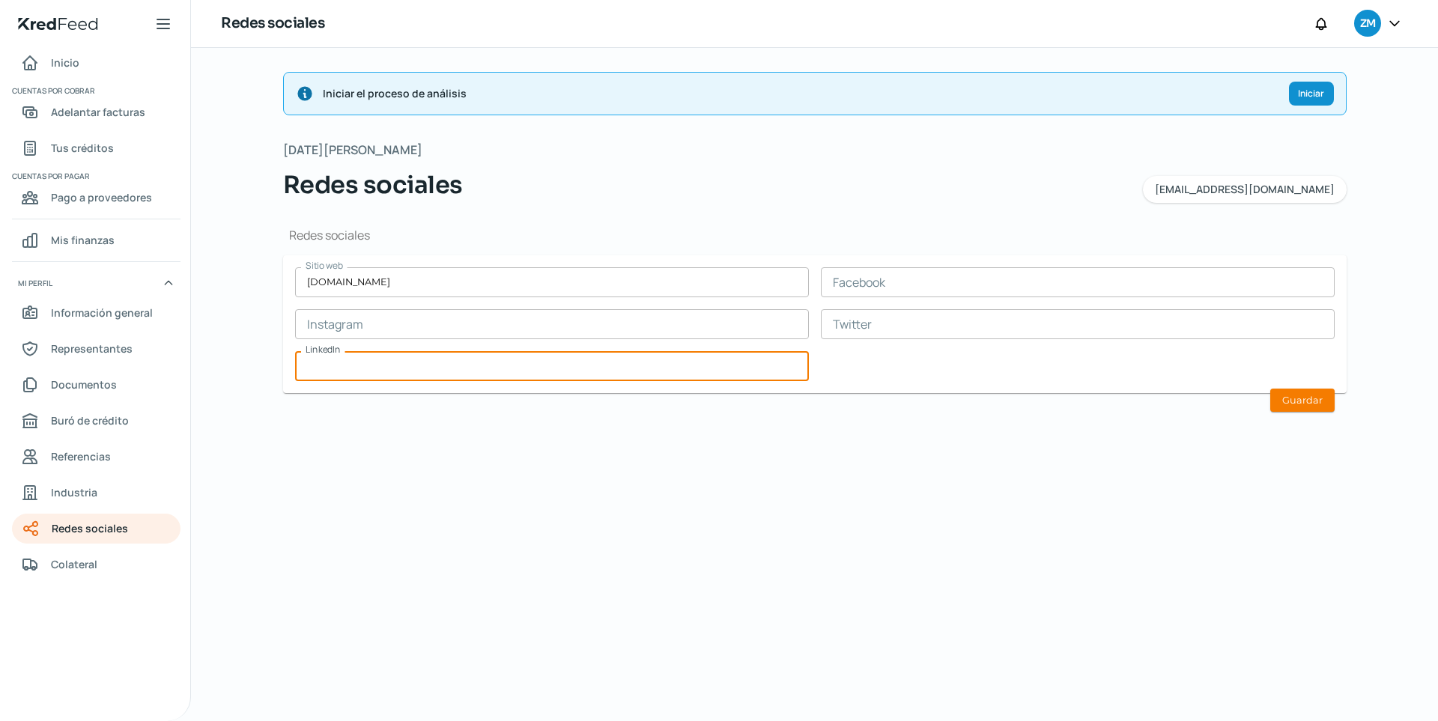
paste input "[URL][DOMAIN_NAME]"
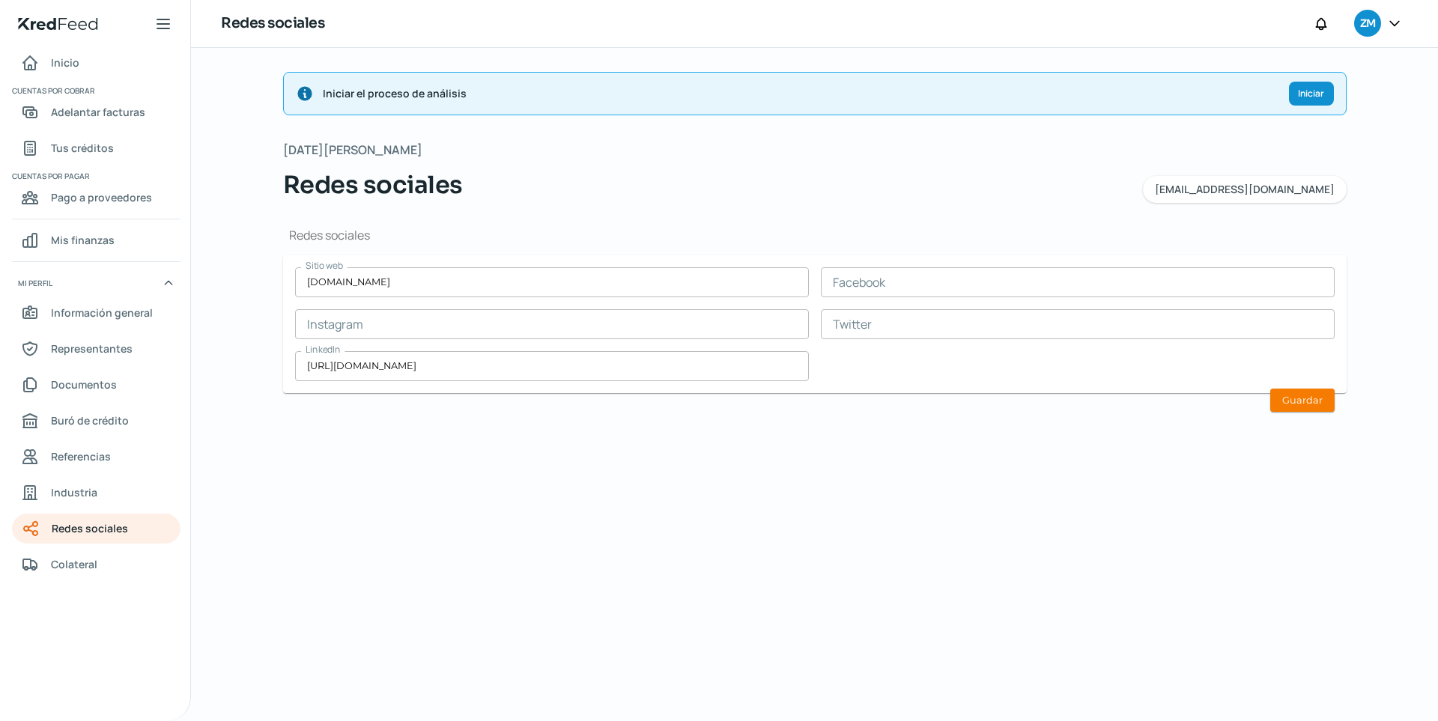
drag, startPoint x: 690, startPoint y: 407, endPoint x: 930, endPoint y: 354, distance: 245.3
click at [691, 407] on div "Redes sociales Sitio web [DOMAIN_NAME] Facebook Instagram Twitter LinkedIn [URL…" at bounding box center [814, 316] width 1063 height 226
click at [449, 312] on input "text" at bounding box center [552, 324] width 514 height 30
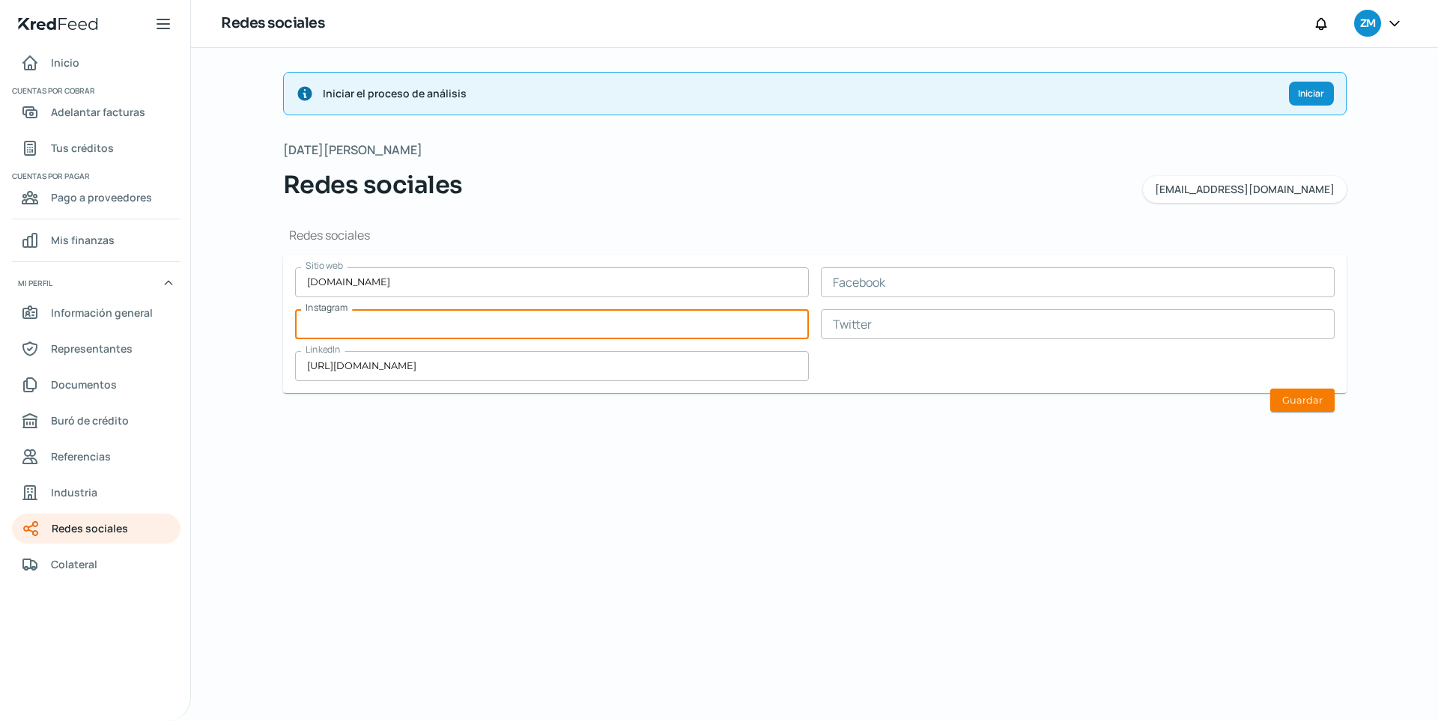
paste input "[URL][DOMAIN_NAME]"
click at [1054, 404] on button "Guardar" at bounding box center [1302, 400] width 64 height 23
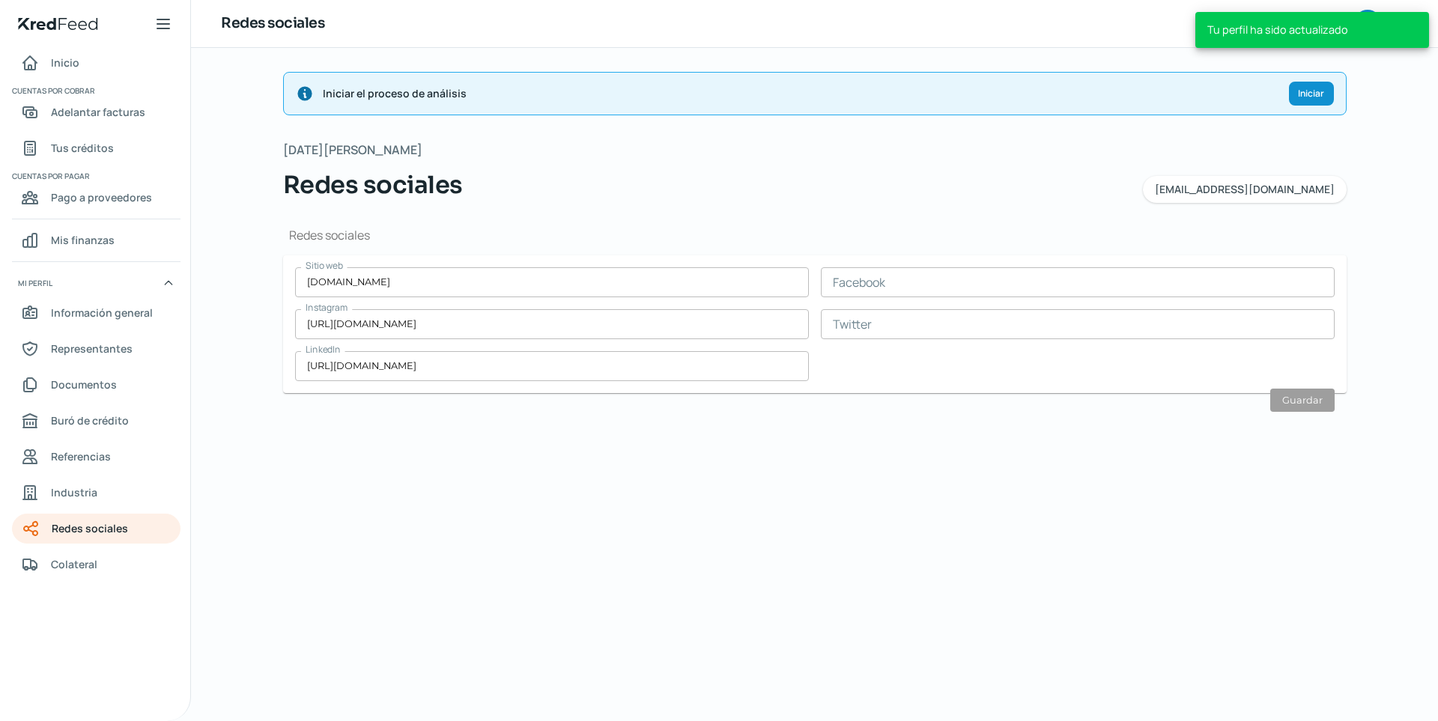
click at [380, 455] on div "Iniciar el proceso de análisis Iniciar [DATE][PERSON_NAME] Redes sociales [EMAI…" at bounding box center [814, 384] width 1123 height 673
click at [63, 559] on span "Colateral" at bounding box center [74, 564] width 46 height 19
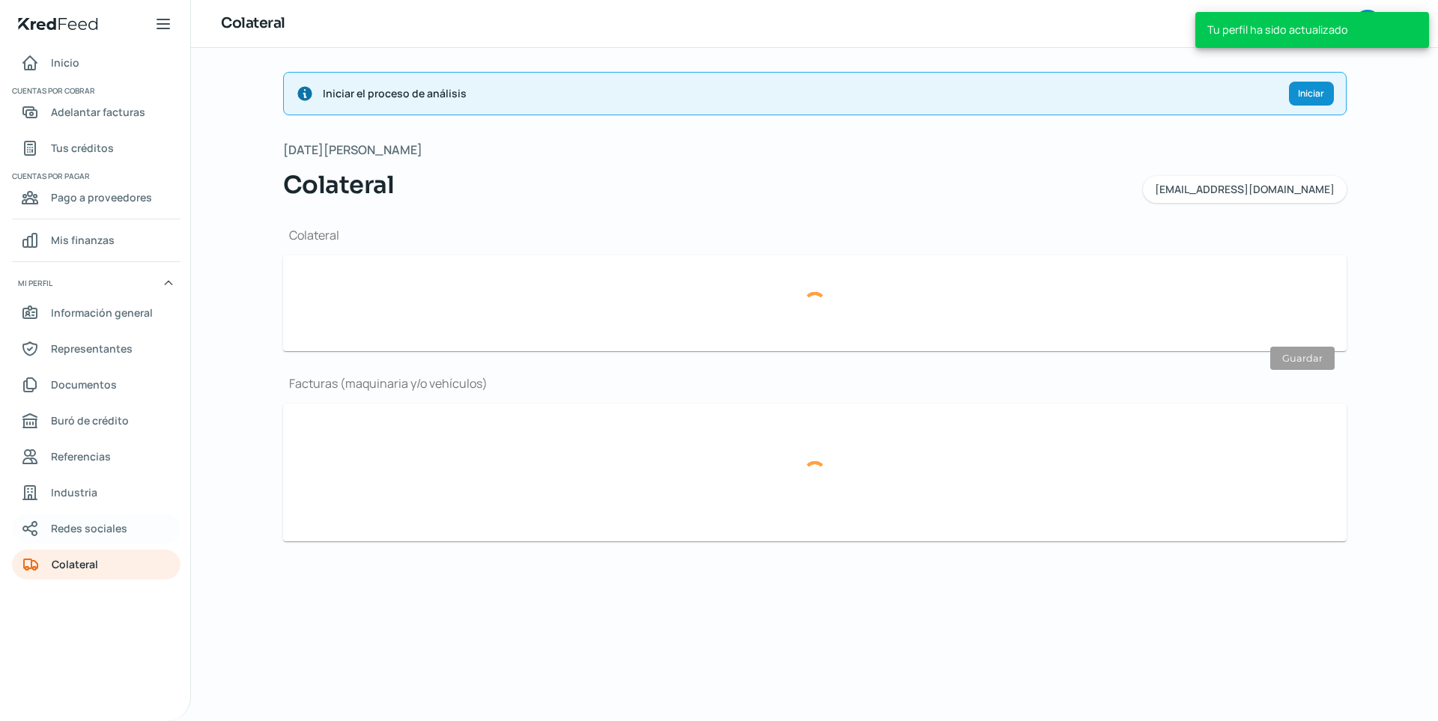
click at [69, 532] on span "Redes sociales" at bounding box center [89, 528] width 76 height 19
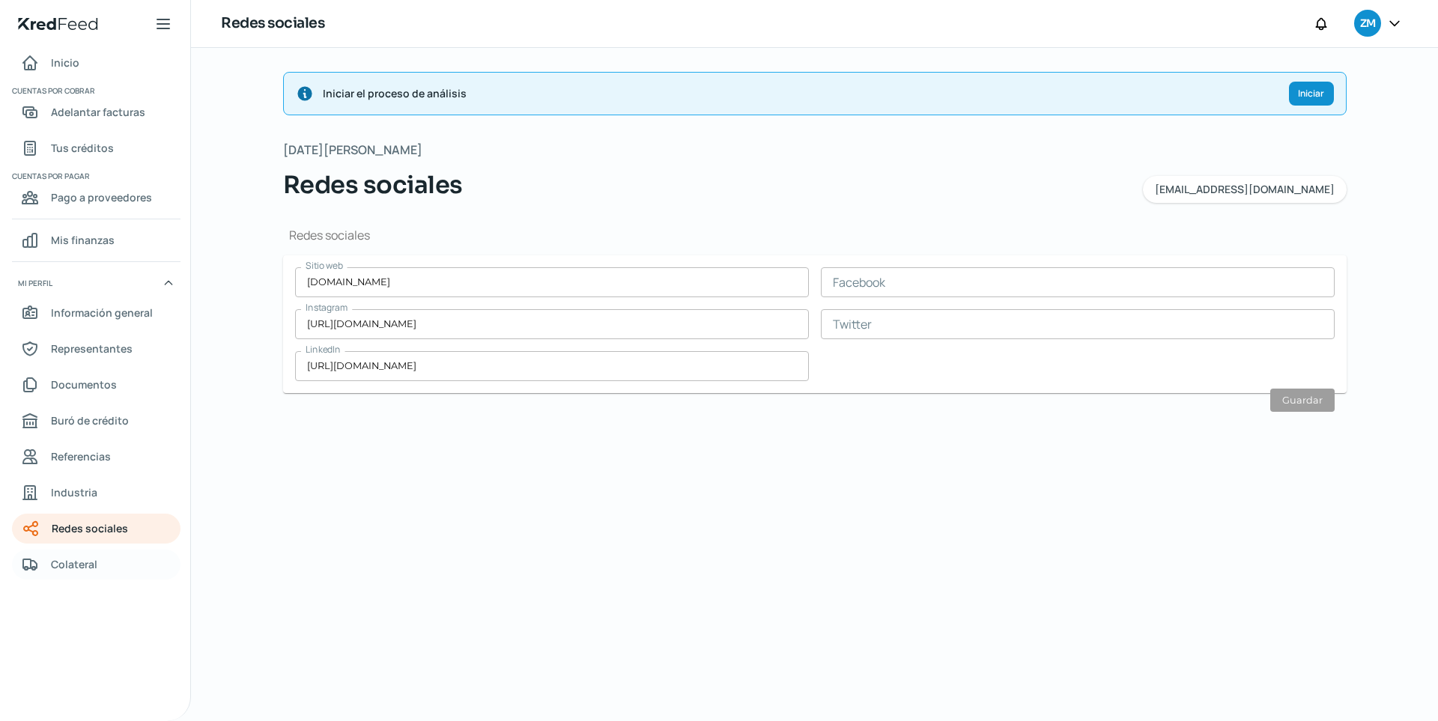
click at [107, 556] on link "Colateral" at bounding box center [96, 565] width 169 height 30
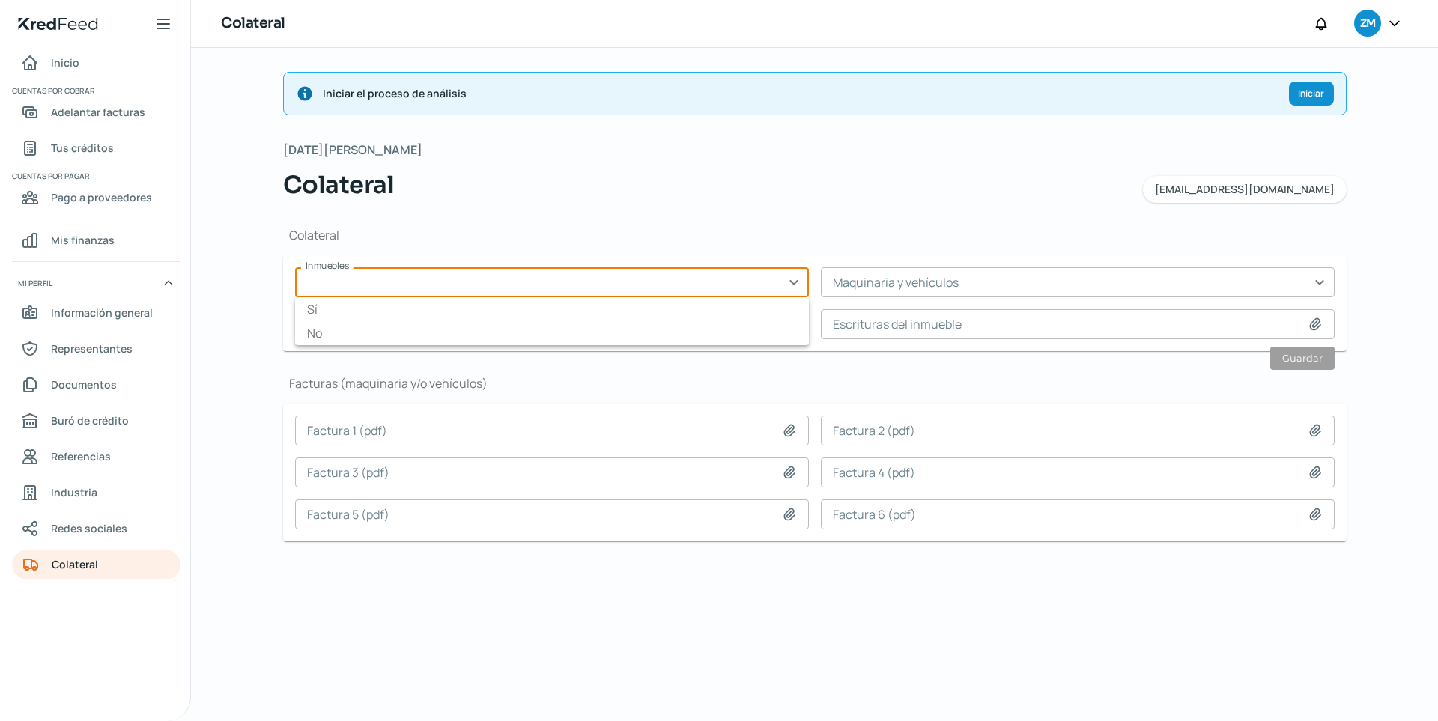
click at [795, 286] on input "text" at bounding box center [552, 282] width 514 height 30
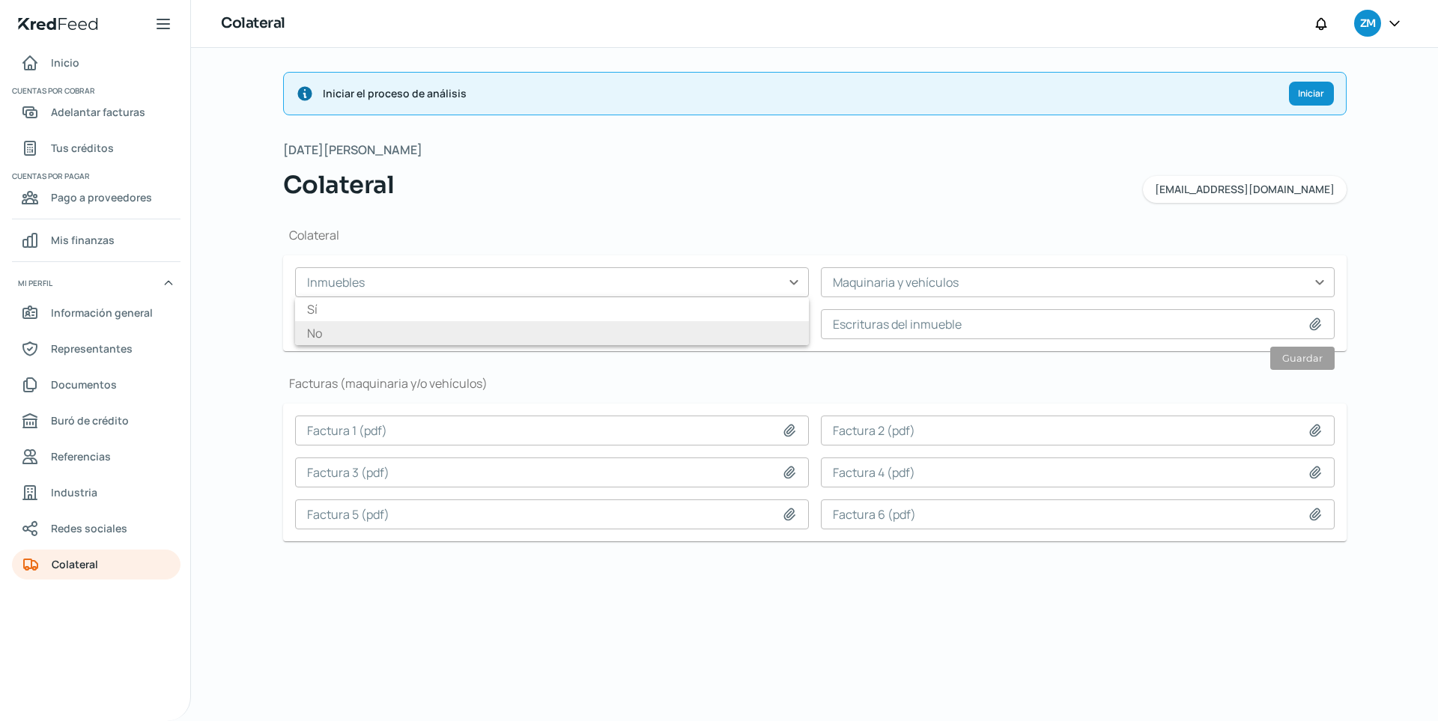
click at [780, 321] on li "No" at bounding box center [552, 333] width 514 height 24
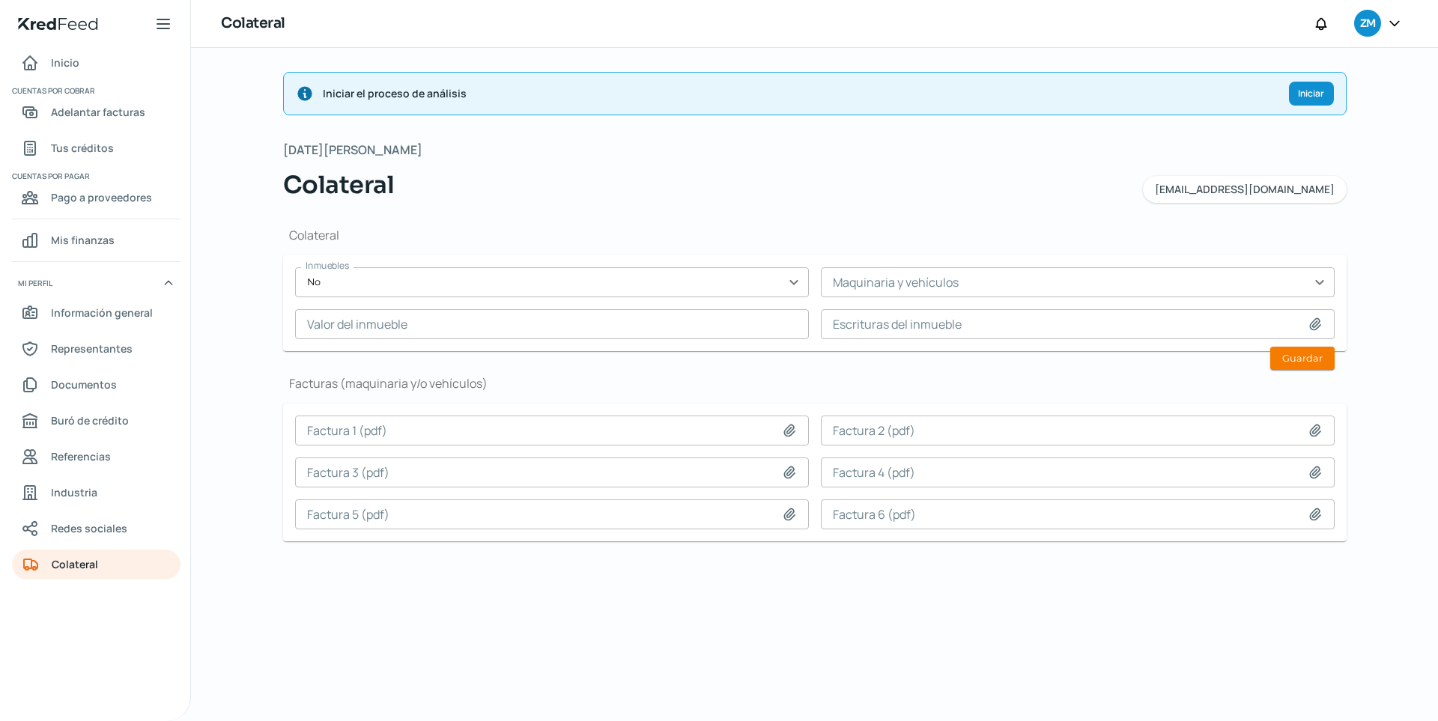
click at [863, 288] on input "text" at bounding box center [1078, 282] width 514 height 30
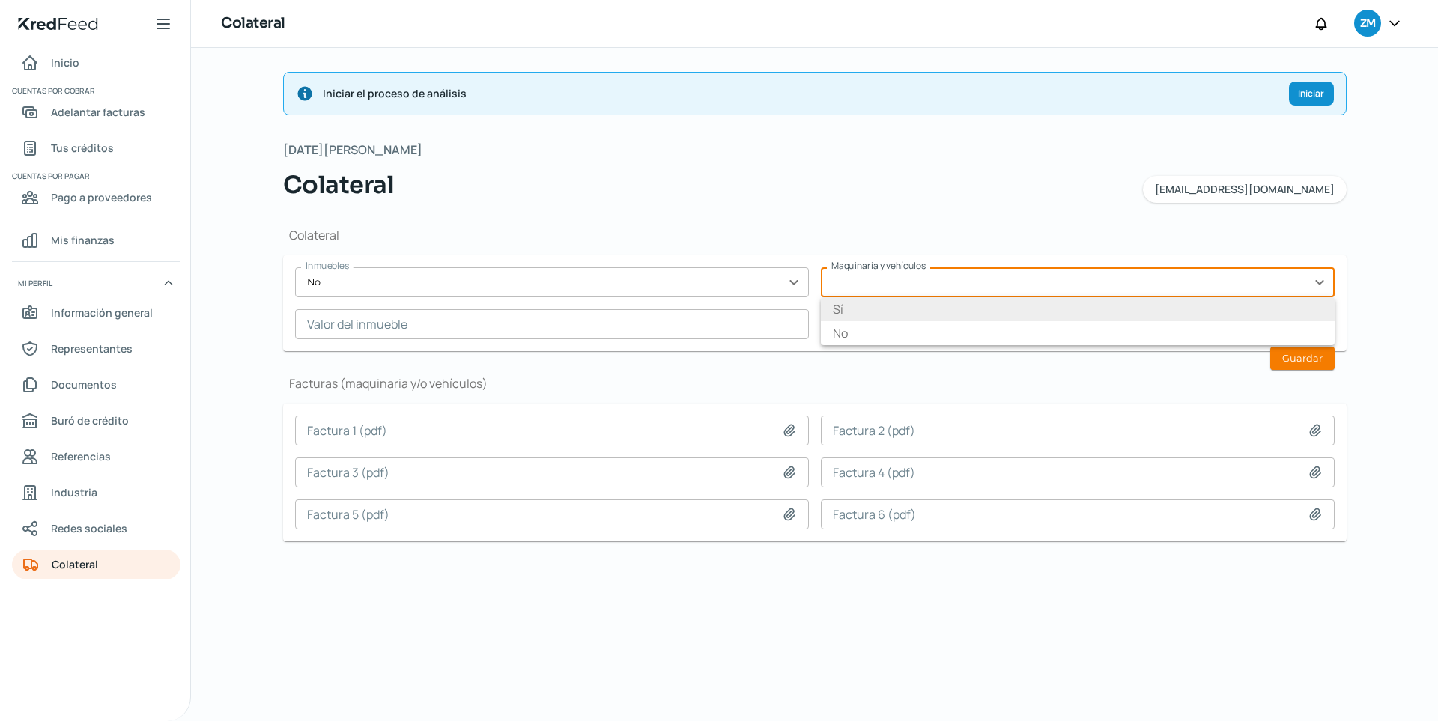
click at [861, 308] on li "Sí" at bounding box center [1078, 309] width 514 height 24
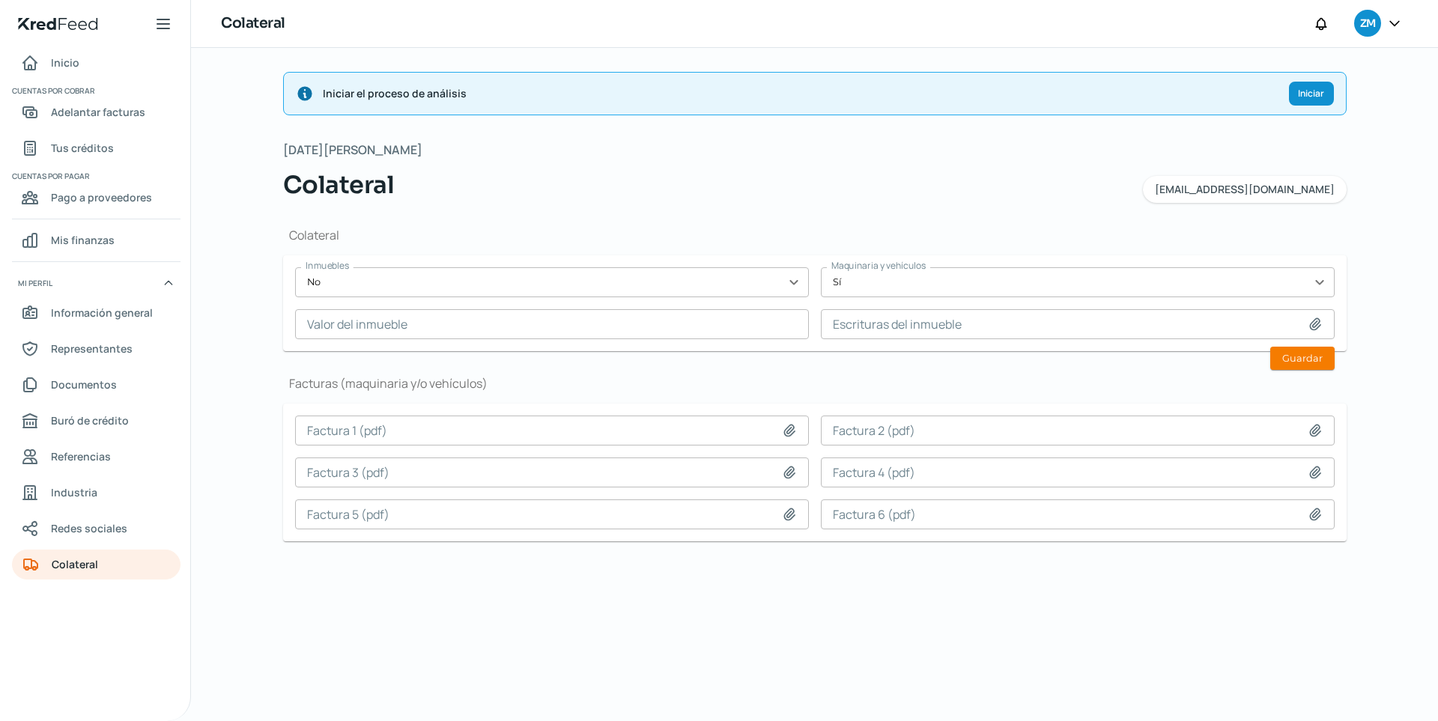
click at [685, 313] on input "text" at bounding box center [552, 324] width 514 height 30
click at [884, 203] on div "Colateral Inmuebles No expand_more Maquinaria y vehículos Sí expand_more Valor …" at bounding box center [814, 390] width 1063 height 374
click at [932, 331] on input at bounding box center [1078, 324] width 514 height 30
click at [1054, 358] on button "Guardar" at bounding box center [1302, 358] width 64 height 23
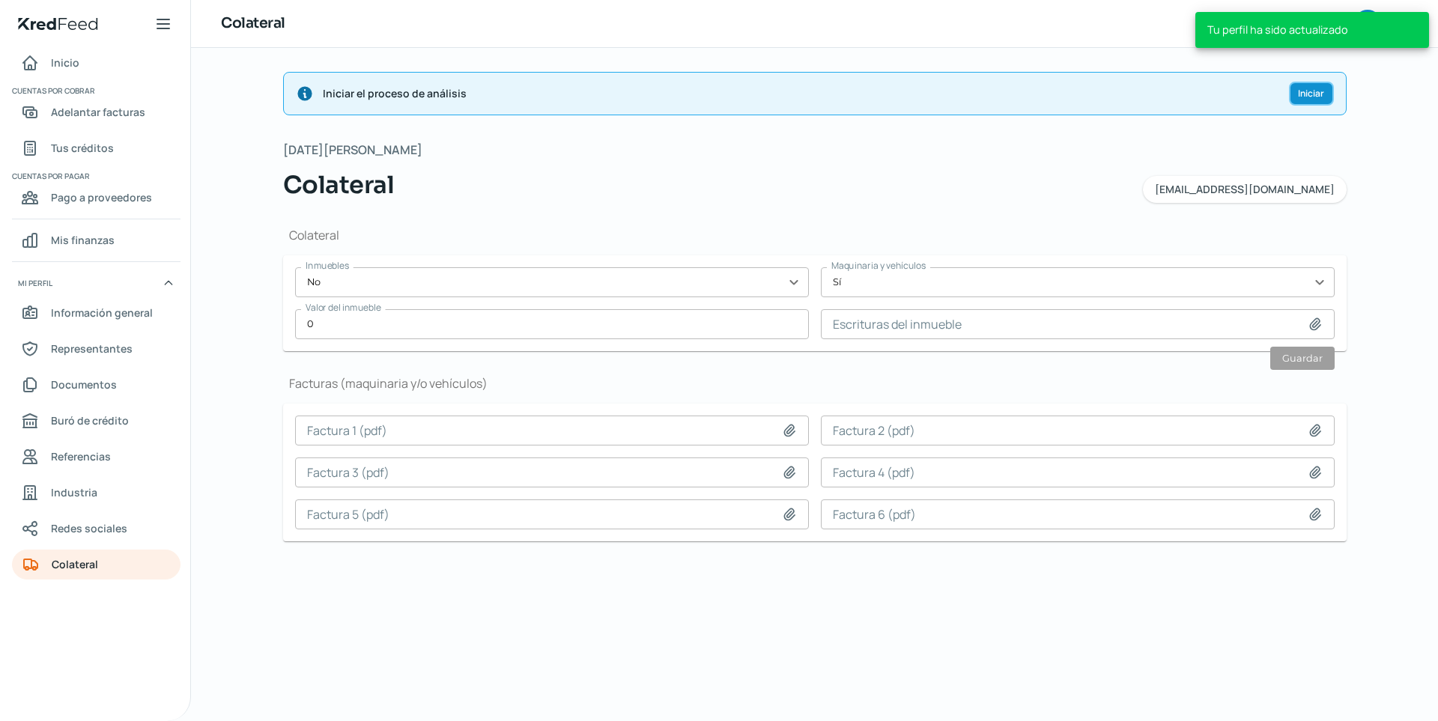
click at [1054, 98] on span "Iniciar" at bounding box center [1311, 93] width 26 height 9
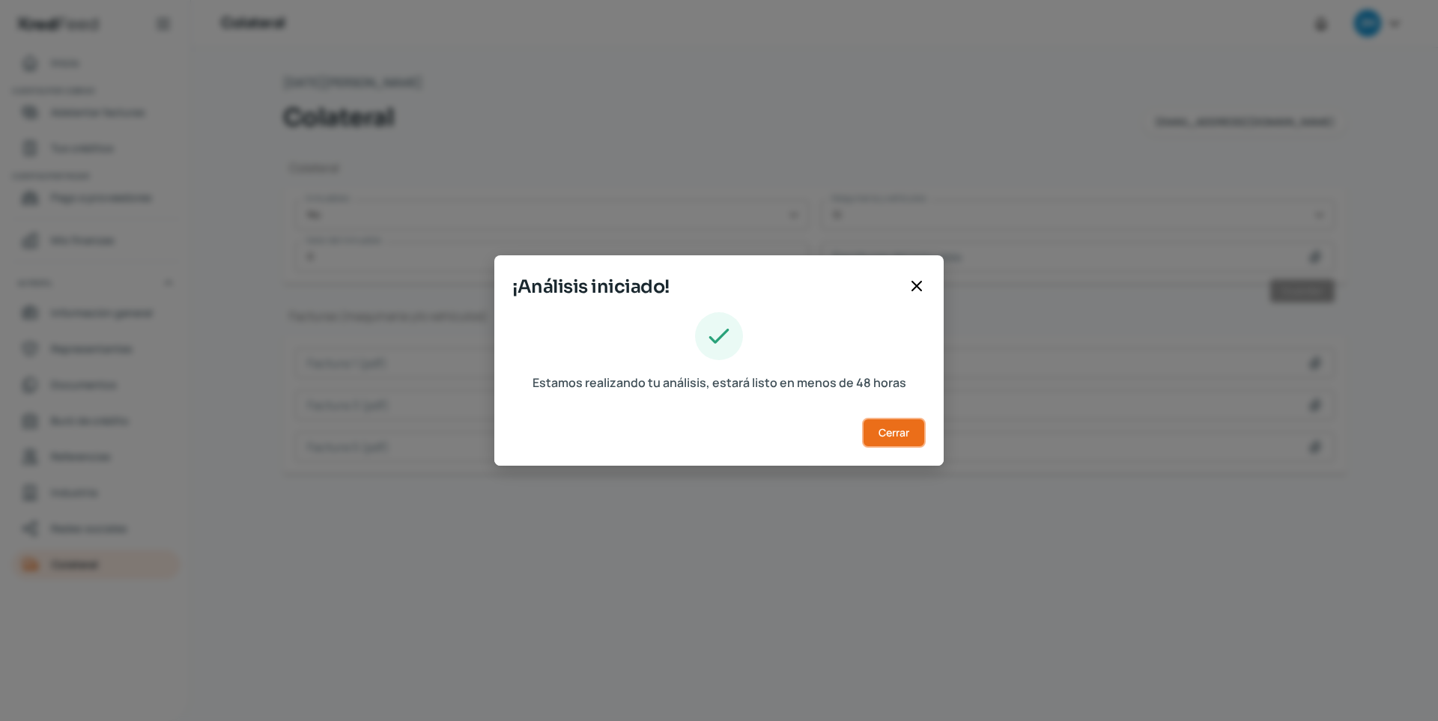
click at [878, 422] on button "Cerrar" at bounding box center [894, 433] width 64 height 30
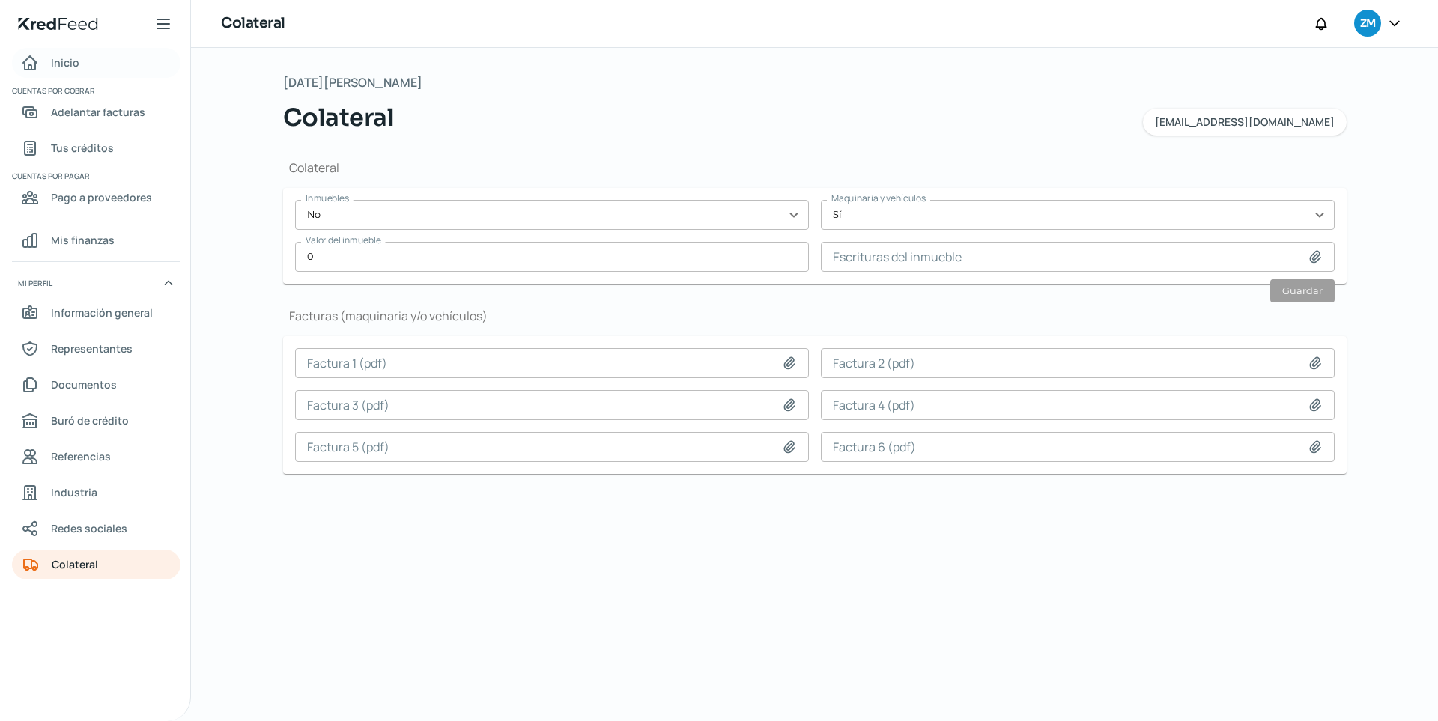
click at [73, 65] on span "Inicio" at bounding box center [65, 62] width 28 height 19
